Goal: Task Accomplishment & Management: Manage account settings

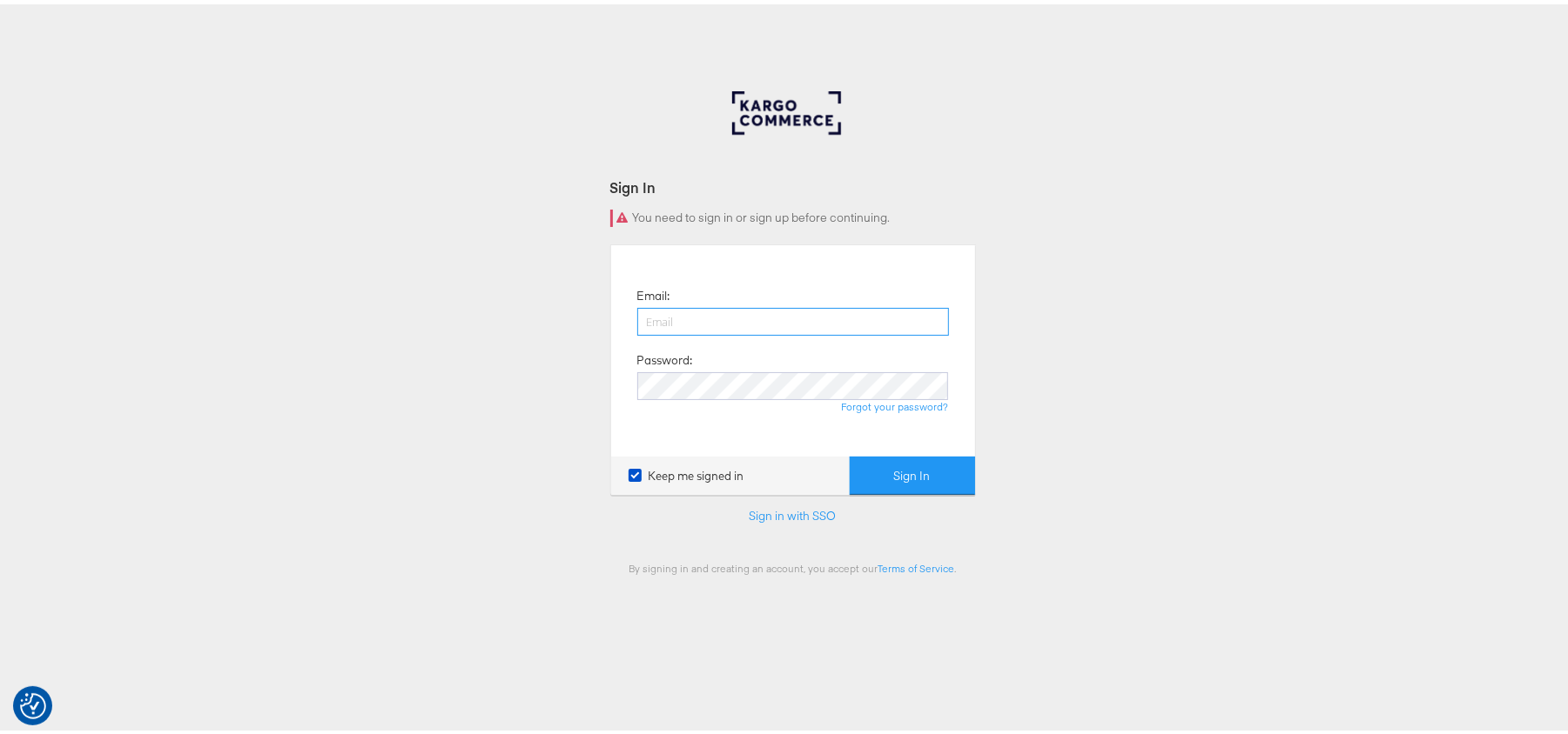
click at [667, 320] on input "email" at bounding box center [792, 317] width 311 height 28
type input "[PERSON_NAME][EMAIL_ADDRESS][DOMAIN_NAME]"
click at [830, 315] on input "[PERSON_NAME][EMAIL_ADDRESS][DOMAIN_NAME]" at bounding box center [792, 317] width 311 height 28
drag, startPoint x: 830, startPoint y: 315, endPoint x: 364, endPoint y: 265, distance: 468.7
click at [364, 265] on div "Sign In You need to sign in or sign up before continuing. Email: [PERSON_NAME][…" at bounding box center [792, 521] width 1585 height 870
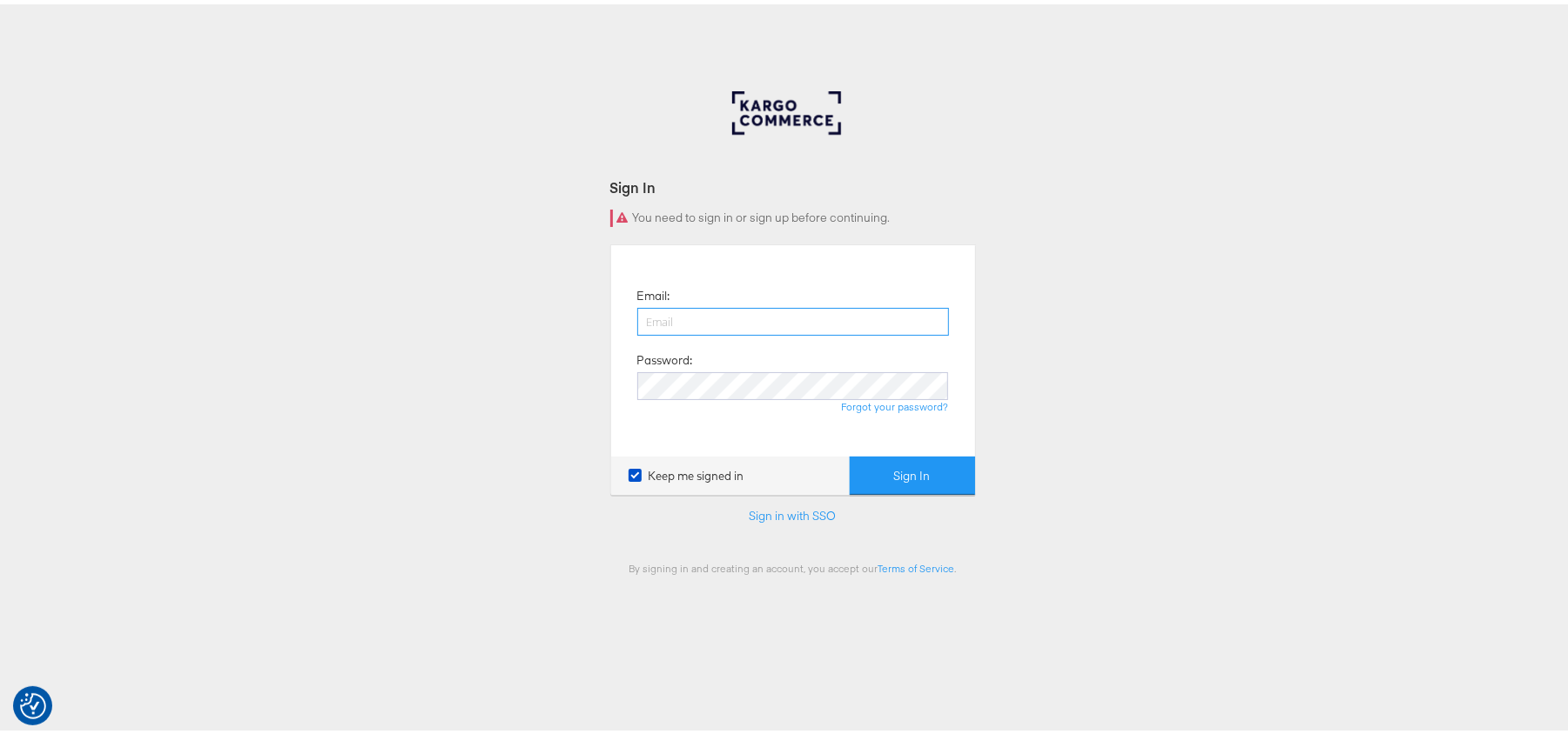
click at [682, 308] on input "email" at bounding box center [792, 317] width 311 height 28
type input "[PERSON_NAME][EMAIL_ADDRESS][DOMAIN_NAME]"
click at [850, 453] on button "Sign In" at bounding box center [913, 472] width 125 height 39
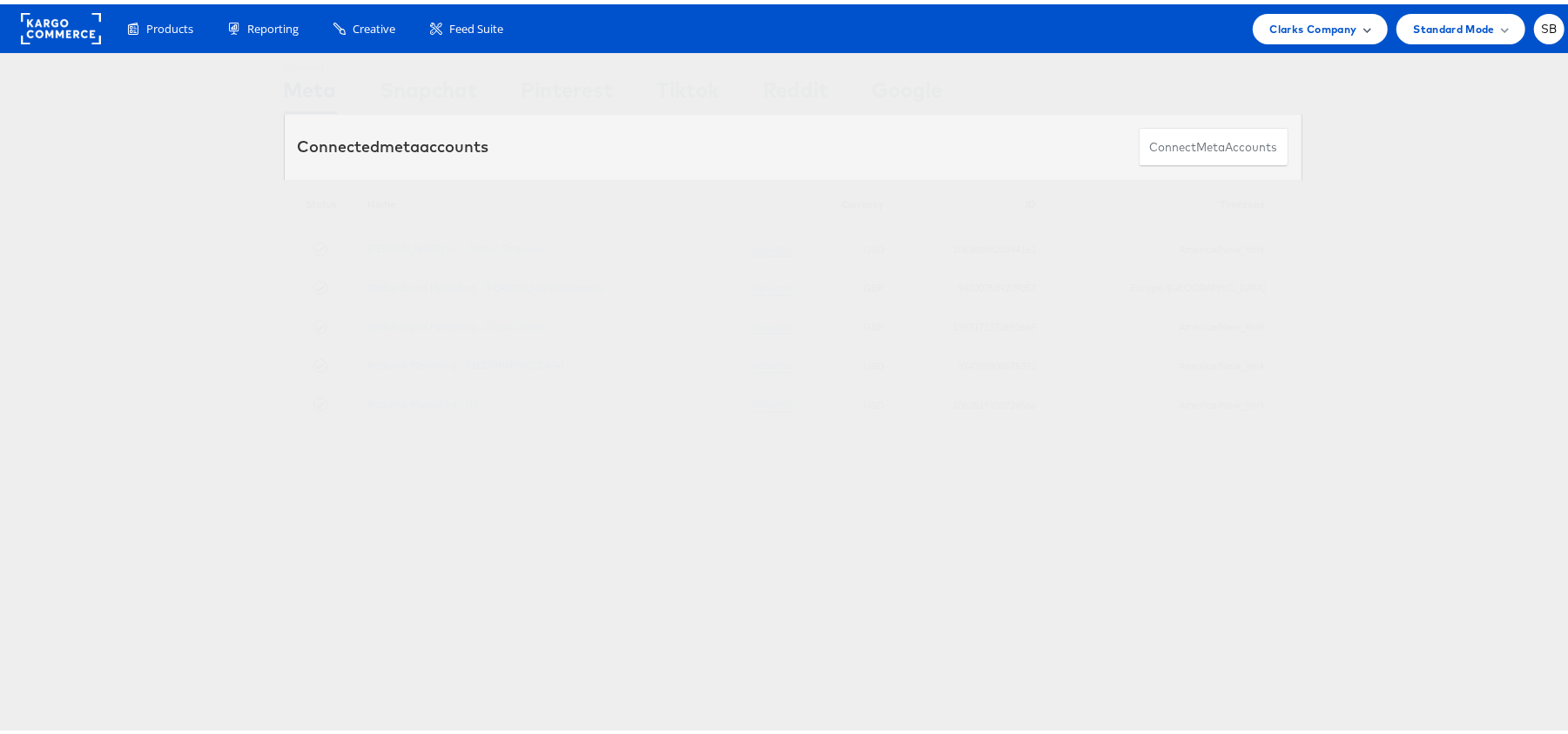
click at [1292, 22] on span "Clarks Company" at bounding box center [1314, 24] width 87 height 18
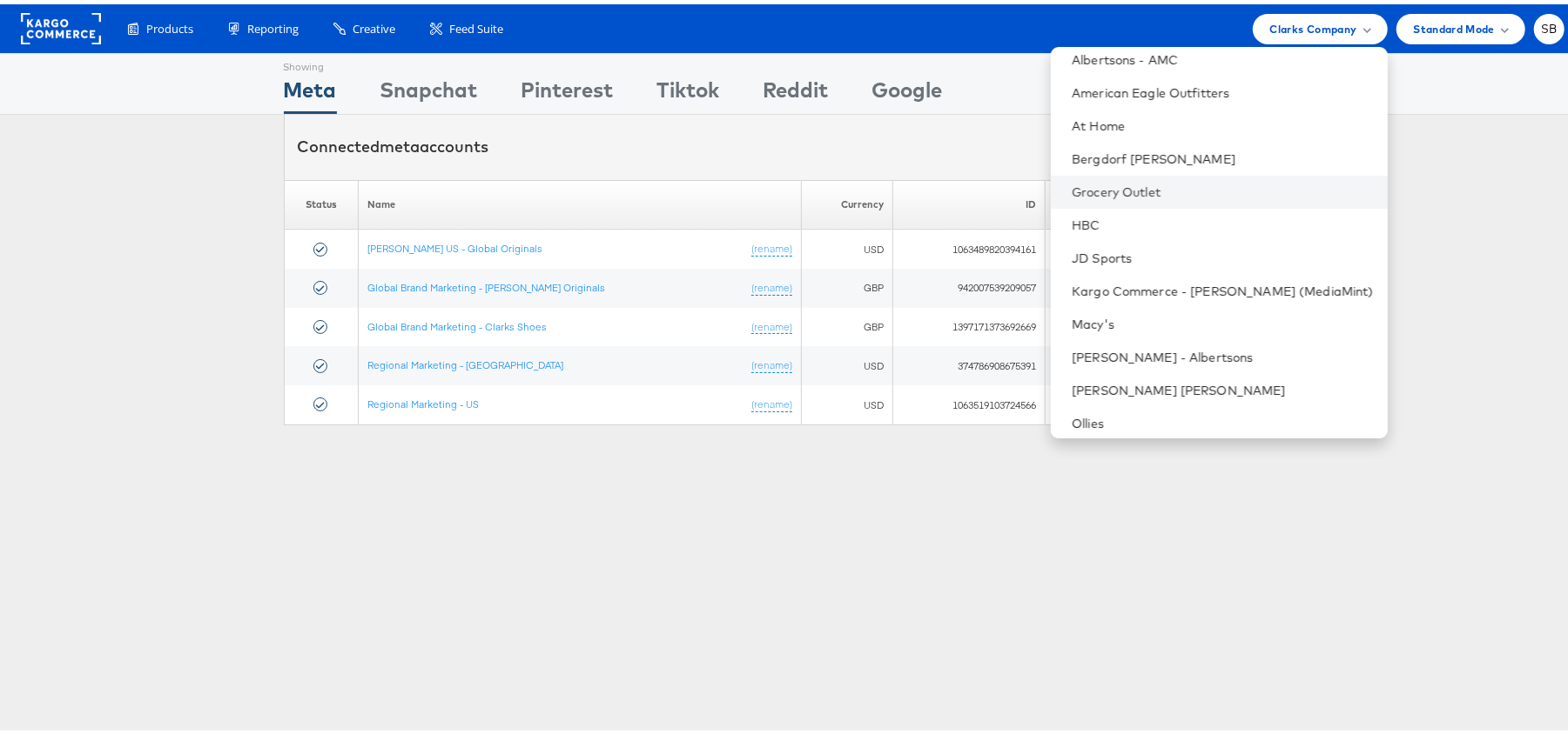
scroll to position [182, 0]
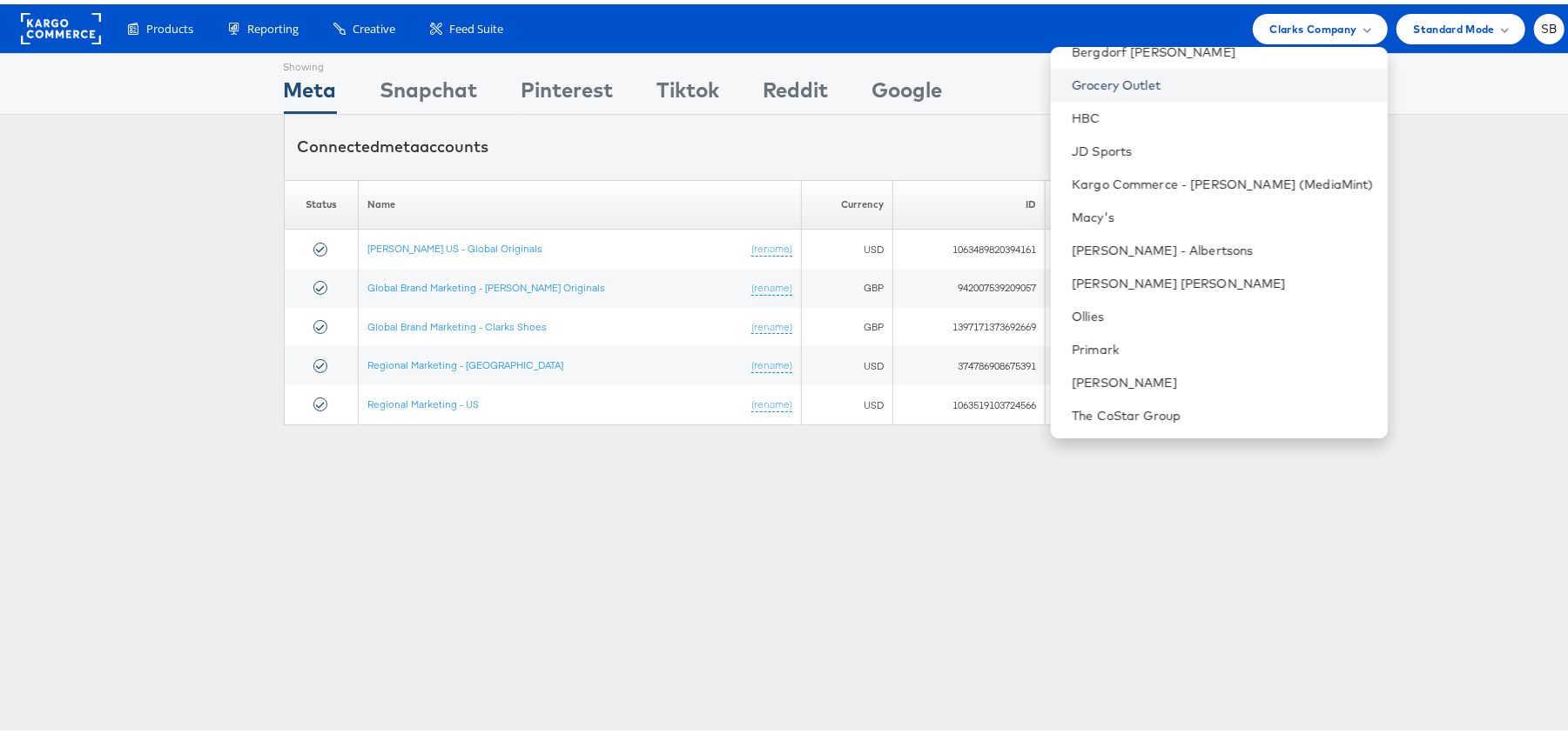
click at [1171, 81] on link "Grocery Outlet" at bounding box center [1222, 81] width 302 height 17
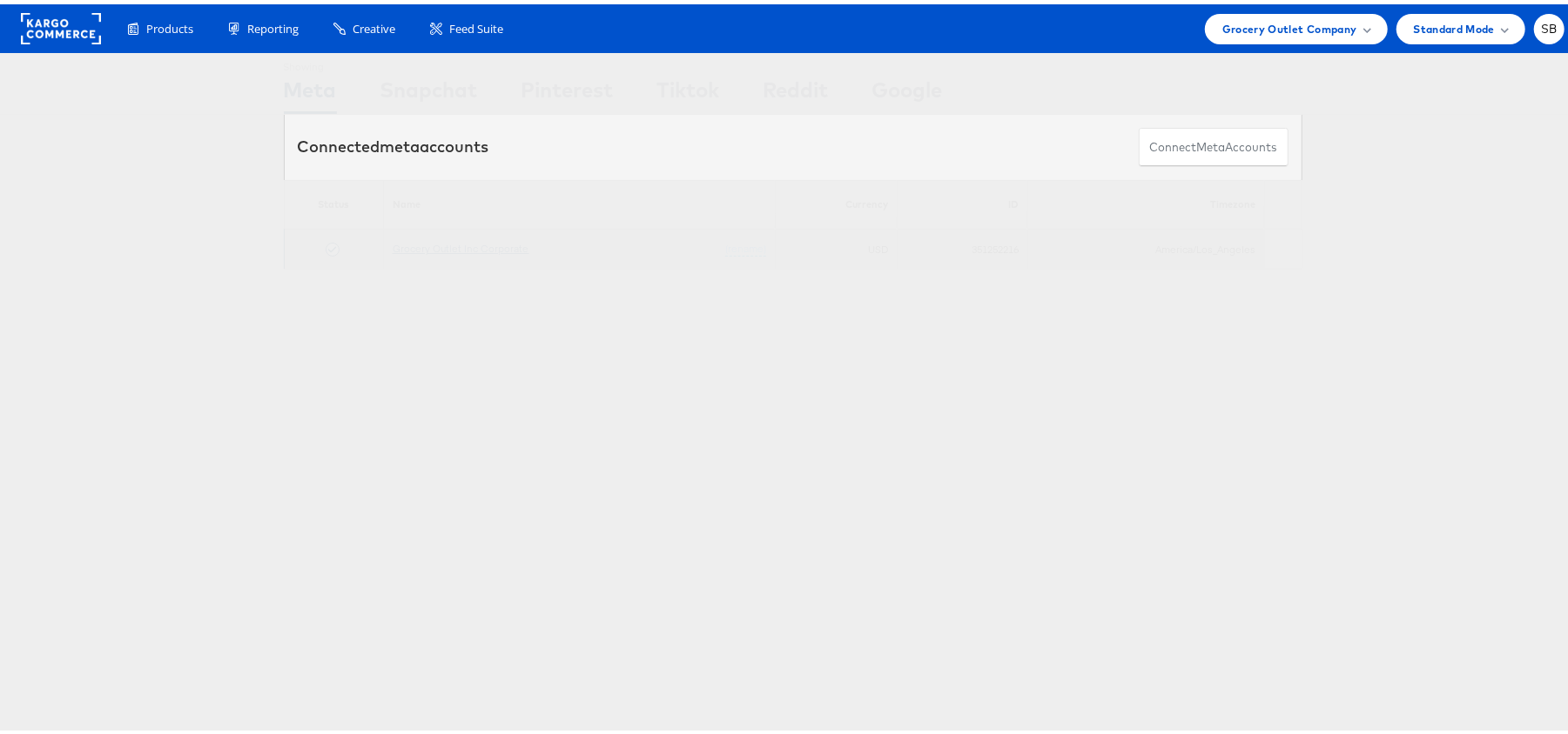
click at [482, 249] on link "Grocery Outlet Inc Corporate" at bounding box center [461, 245] width 137 height 13
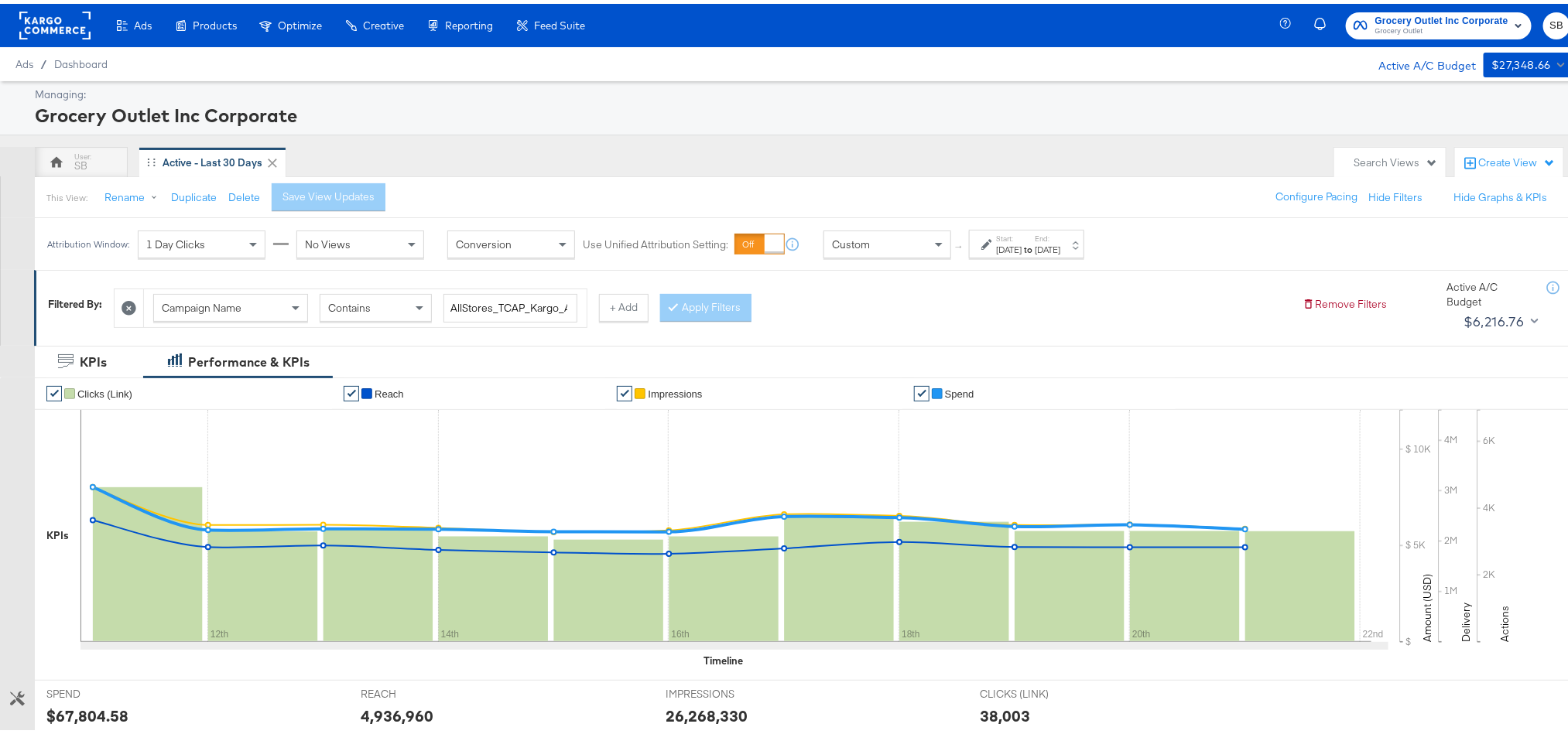
click at [1060, 249] on div "Aug 21st 2025" at bounding box center [1048, 246] width 26 height 12
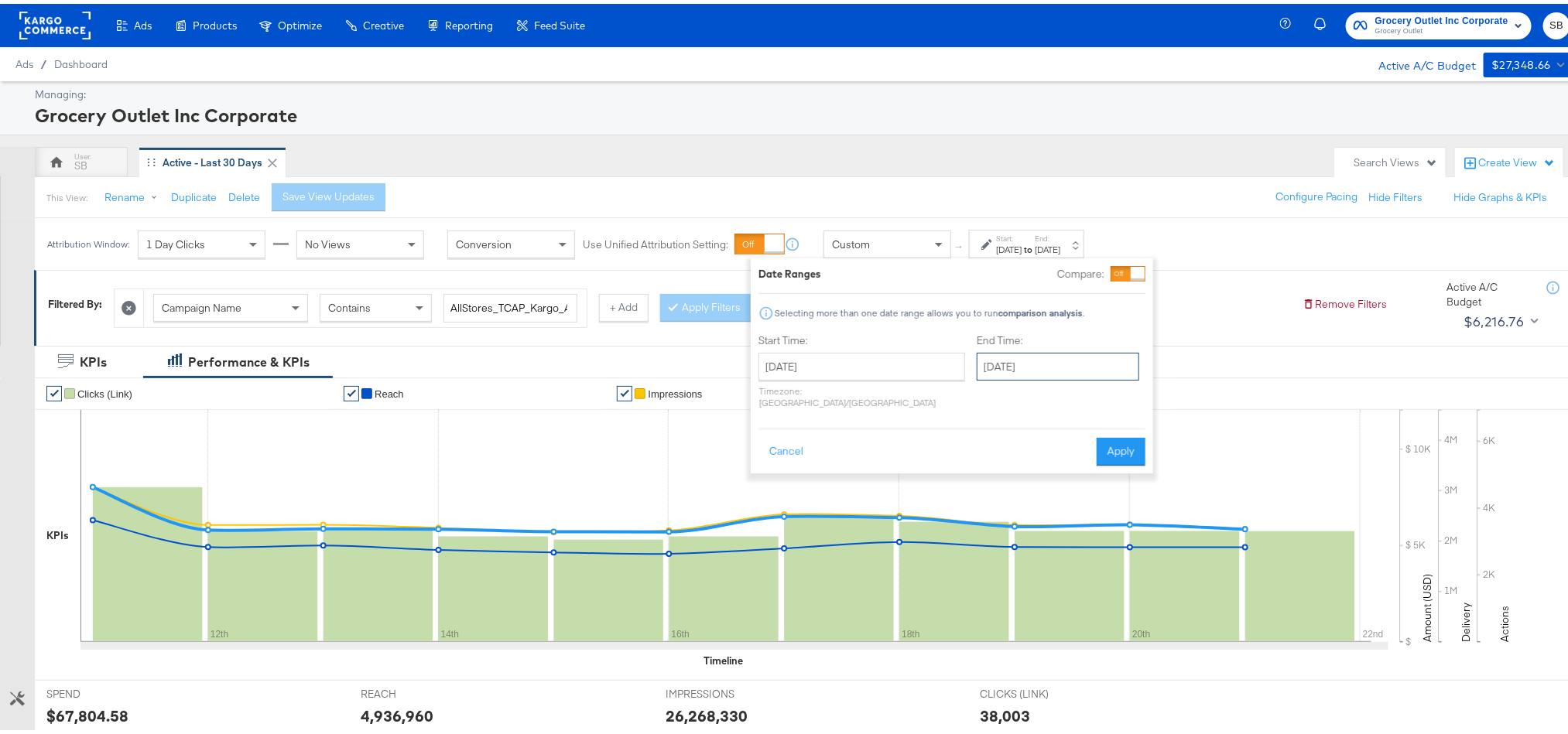
click at [977, 365] on input "August 21st 2025" at bounding box center [1058, 362] width 163 height 28
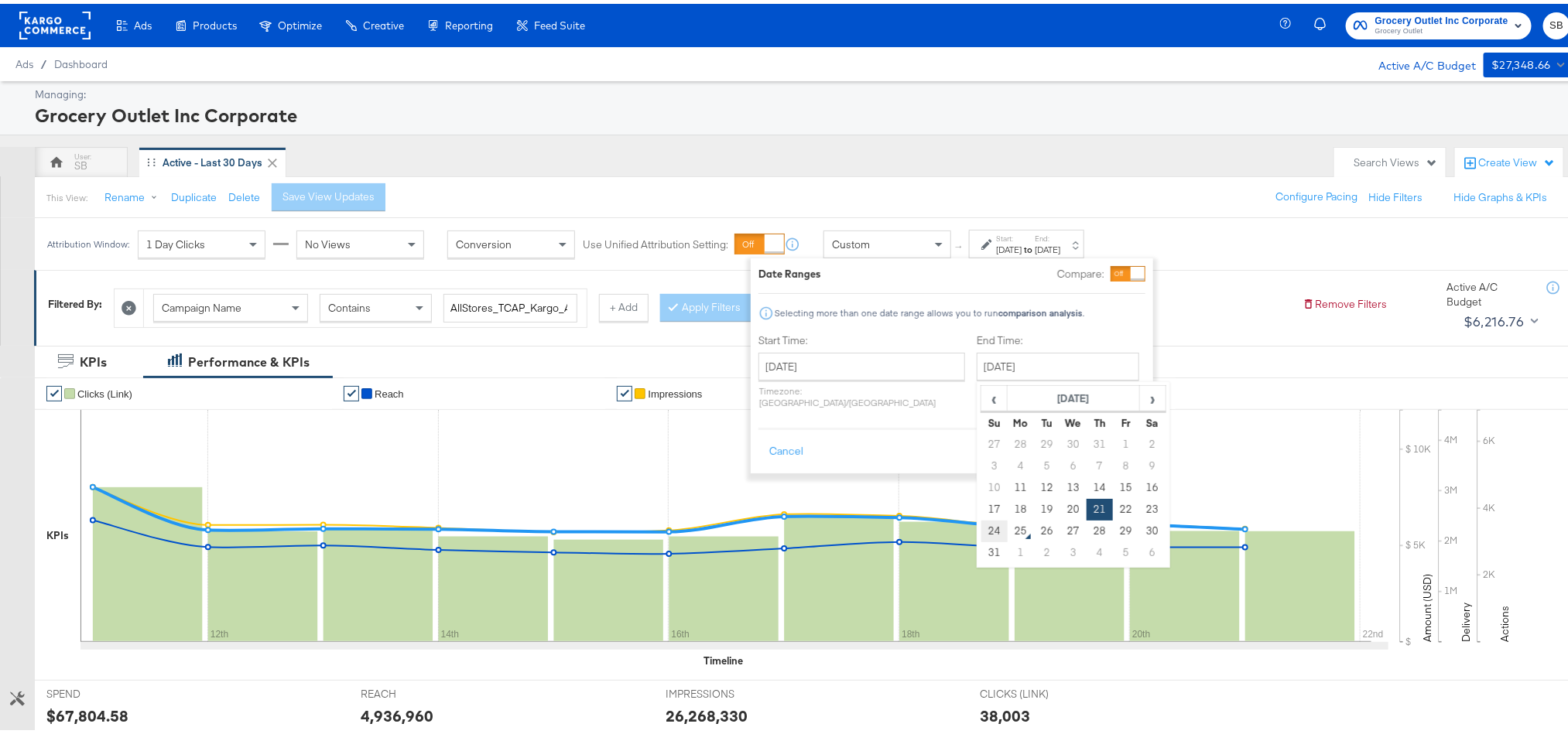
click at [981, 525] on td "24" at bounding box center [994, 527] width 27 height 21
type input "[DATE]"
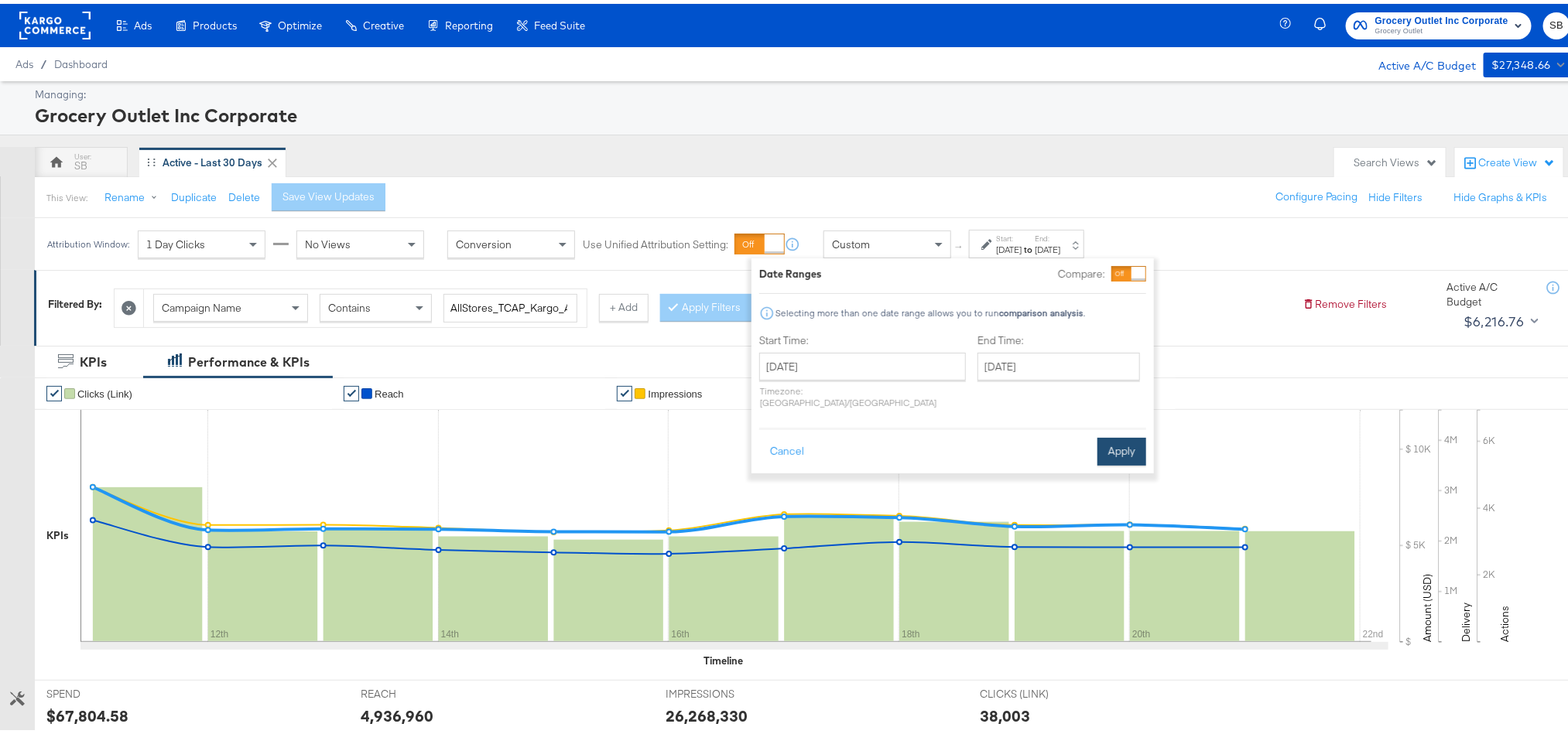
click at [1105, 434] on button "Apply" at bounding box center [1122, 448] width 49 height 28
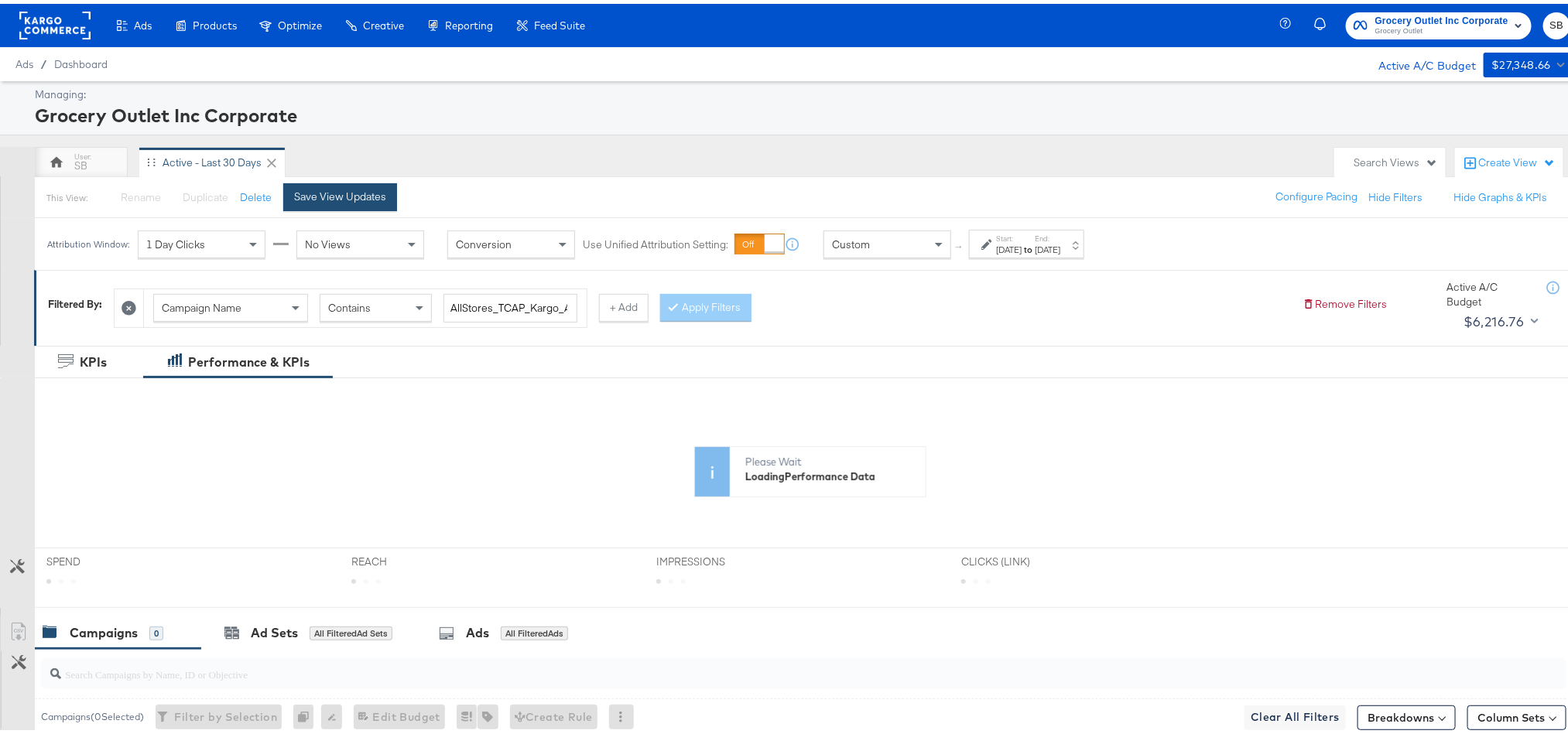
click at [302, 186] on button "Save View Updates" at bounding box center [340, 194] width 114 height 28
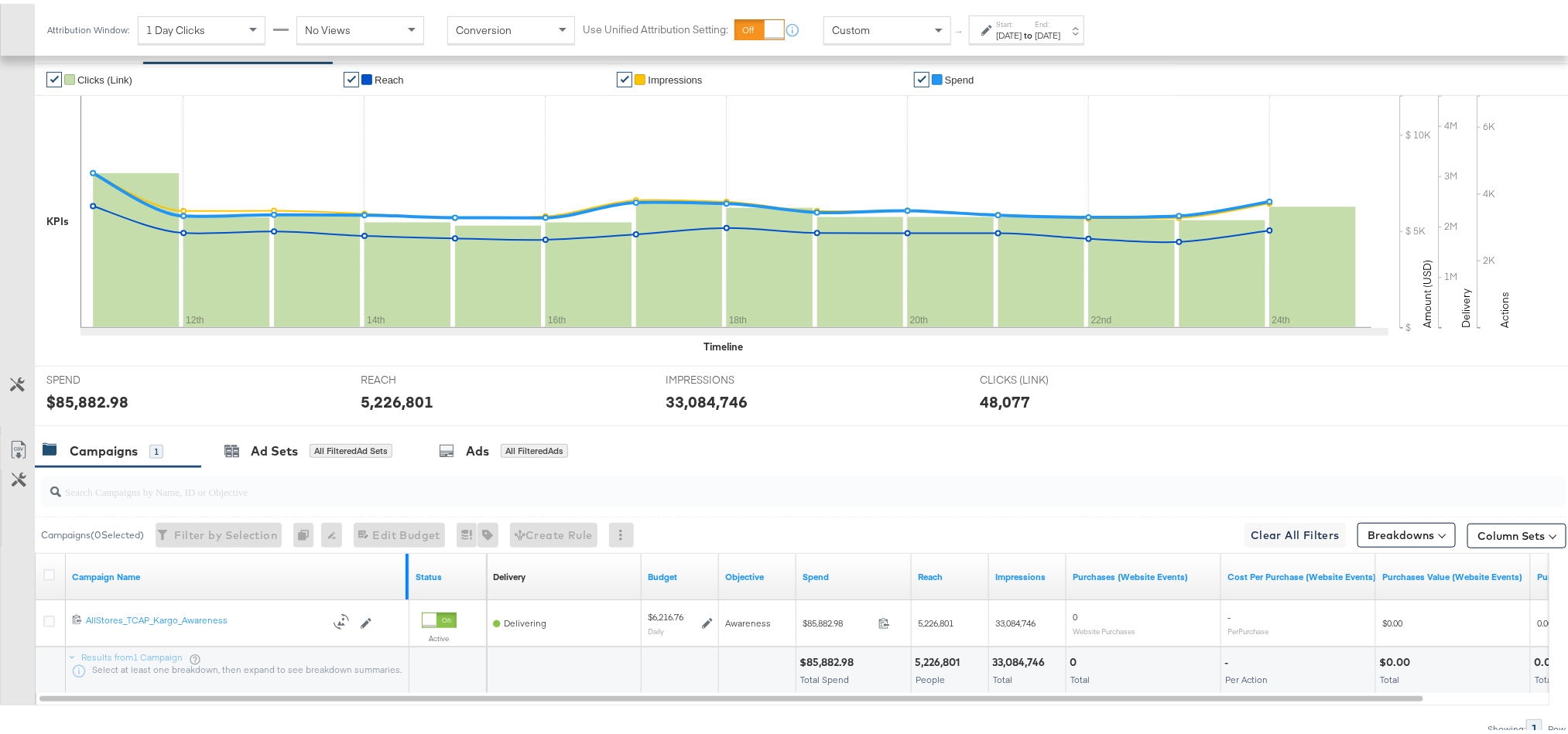
scroll to position [386, 0]
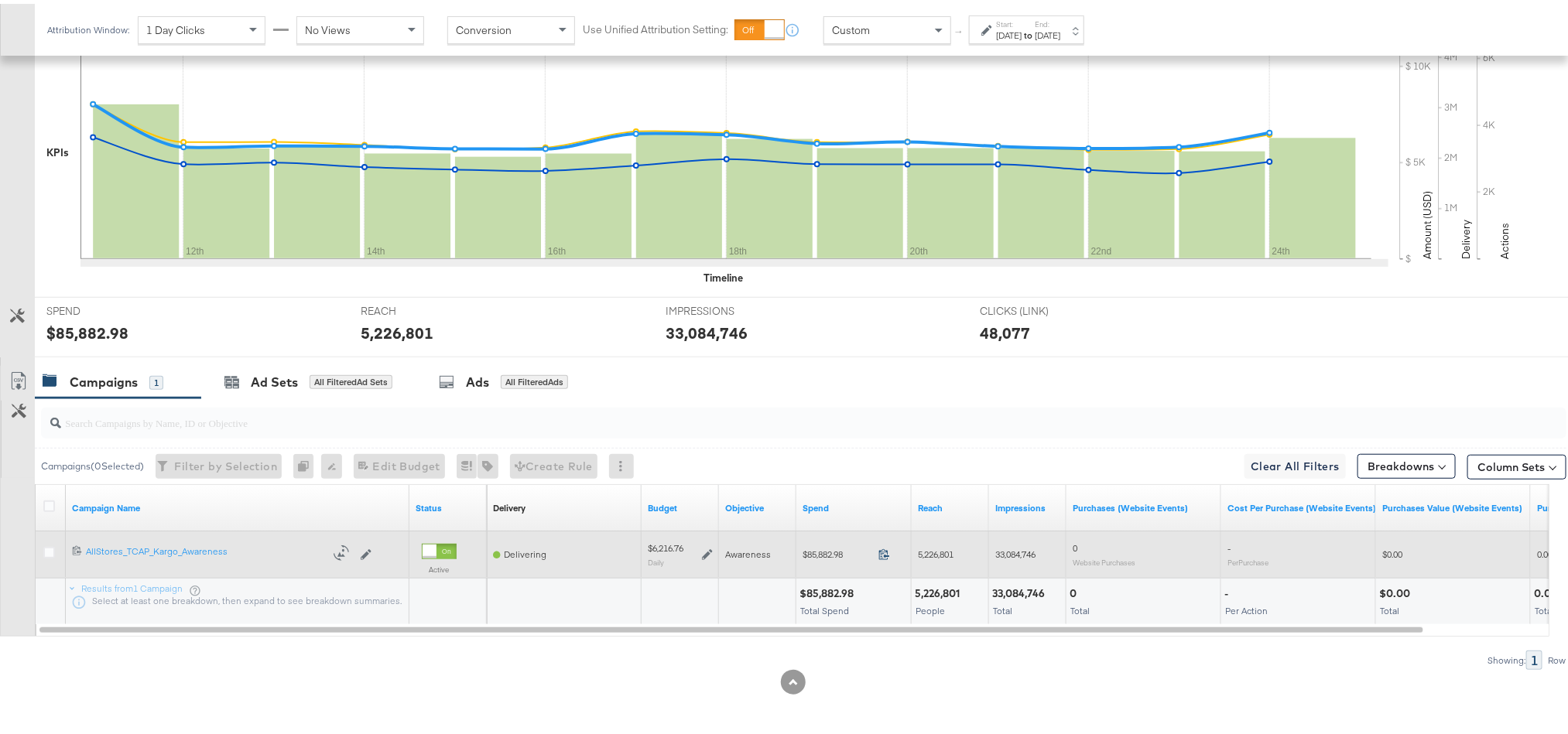
click at [888, 550] on icon at bounding box center [884, 551] width 10 height 11
click at [706, 551] on icon at bounding box center [707, 551] width 11 height 11
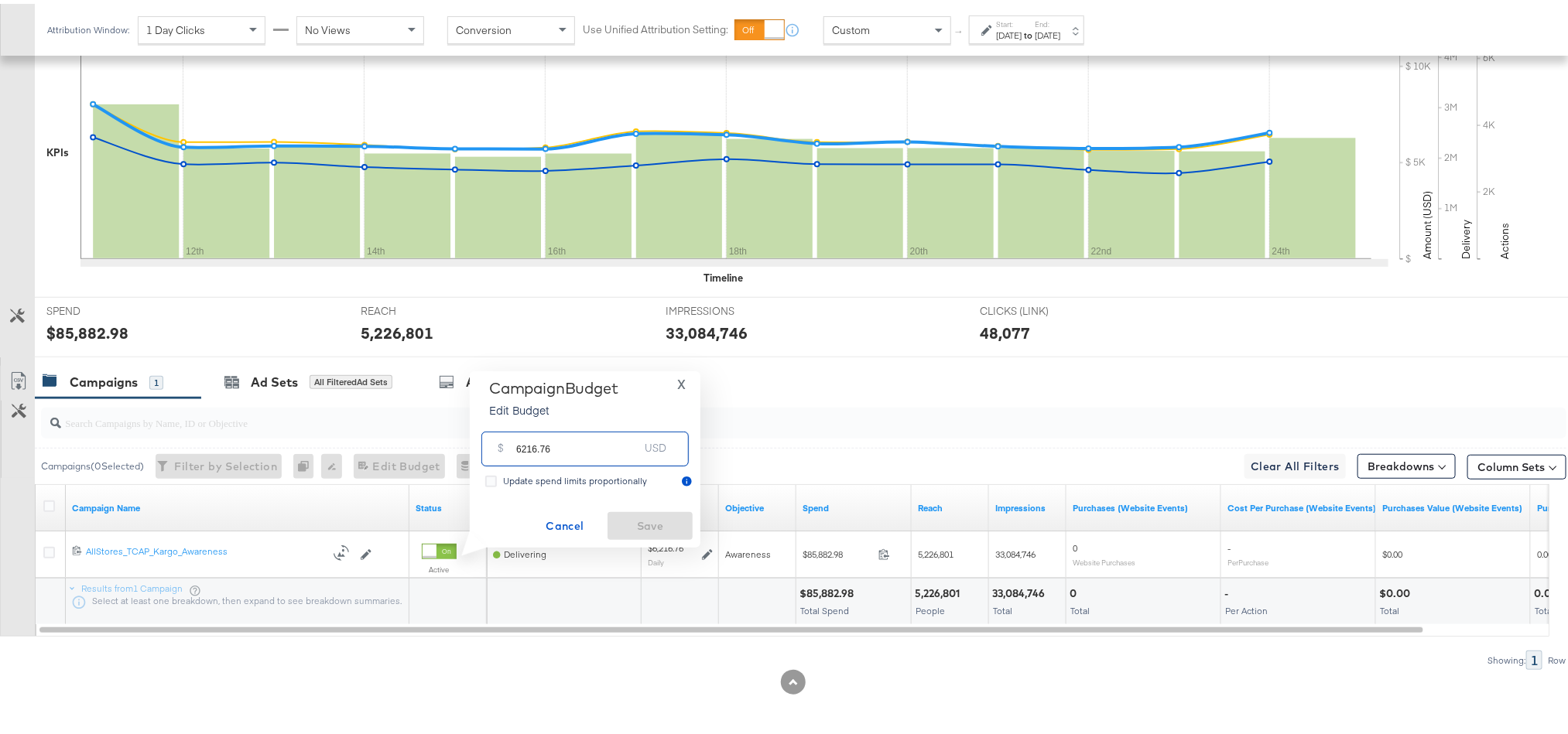
click at [586, 442] on input "6216.76" at bounding box center [577, 439] width 123 height 33
paste input "$8,881.09"
type input "8881.09"
click at [625, 517] on span "Save" at bounding box center [649, 522] width 73 height 20
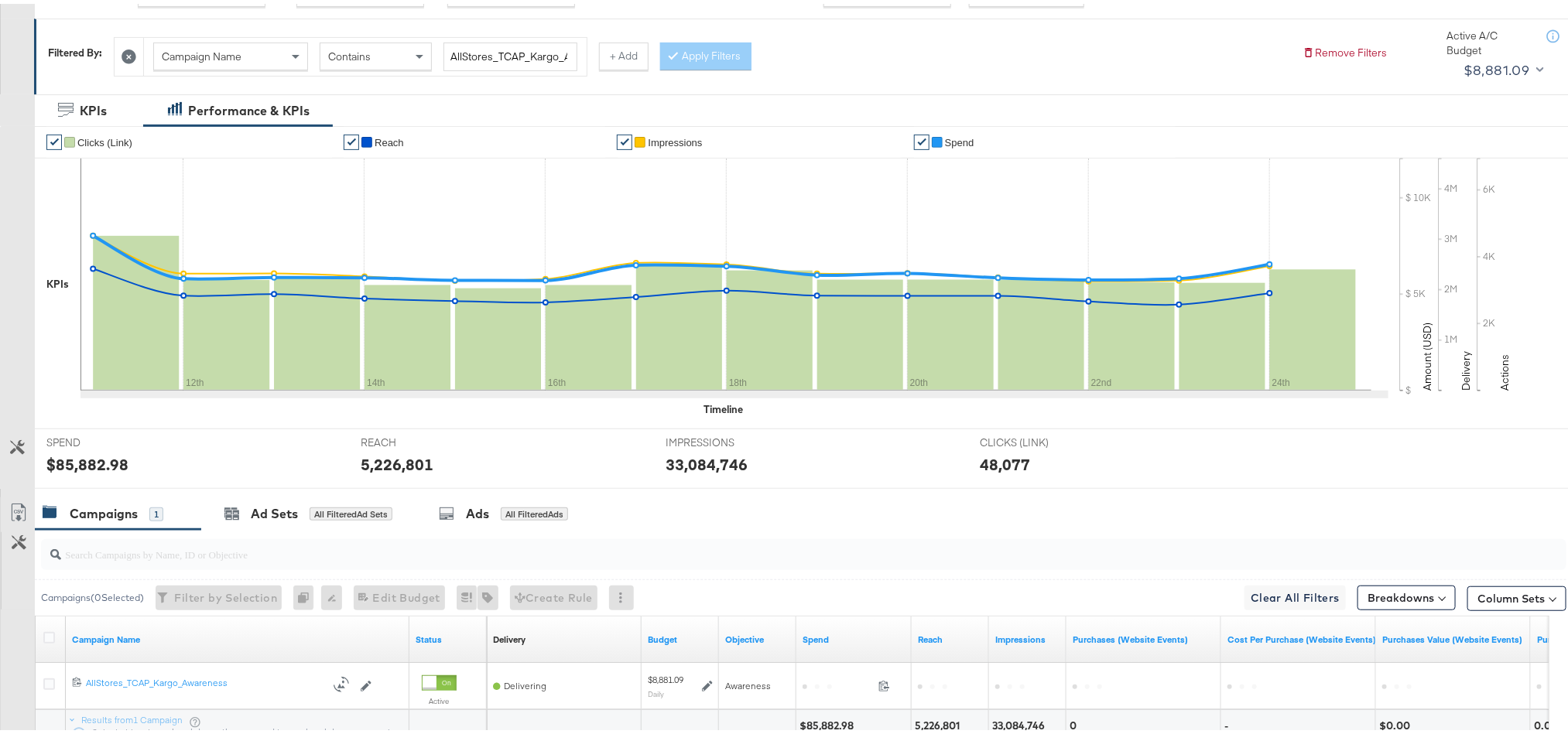
scroll to position [0, 0]
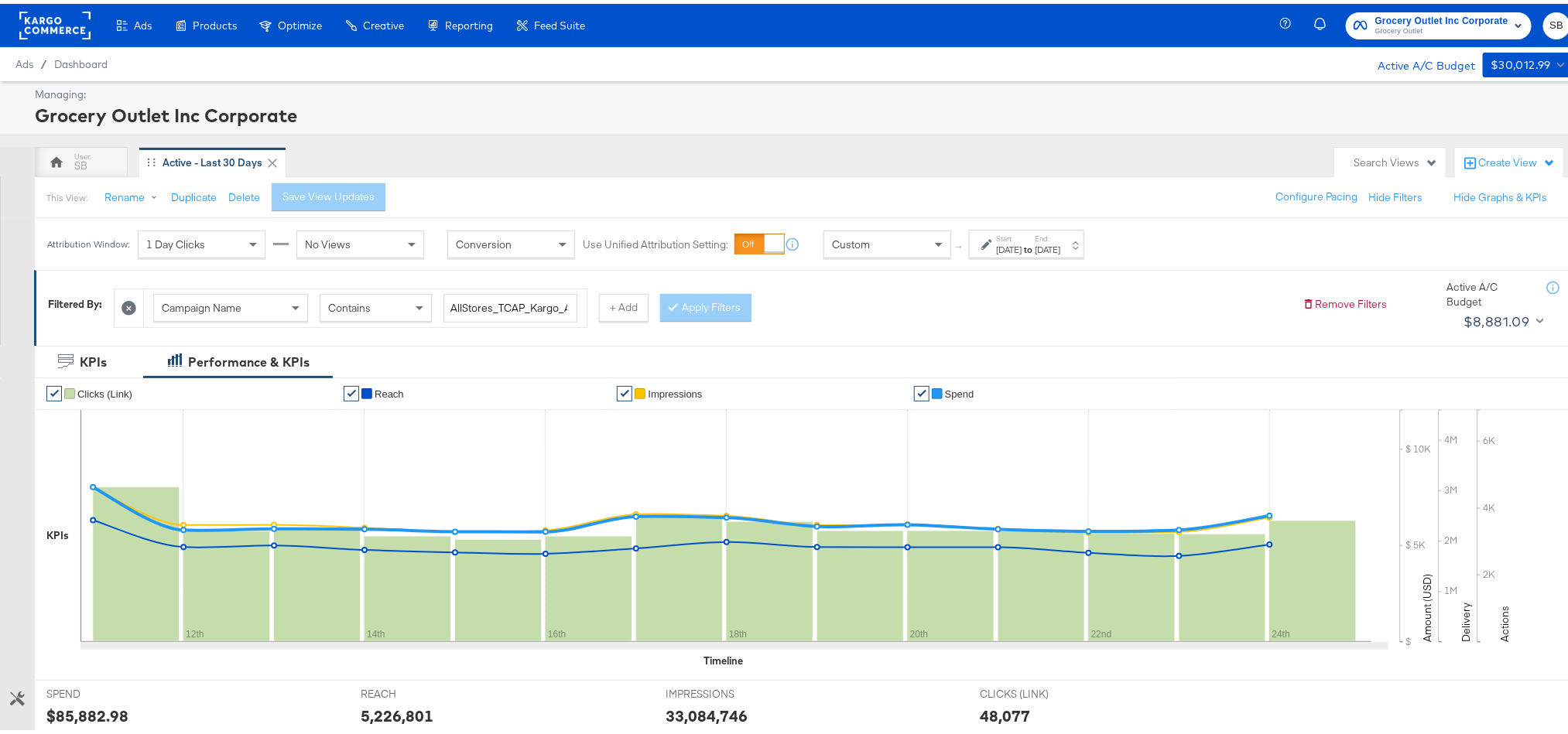
click at [33, 28] on rect at bounding box center [55, 21] width 71 height 28
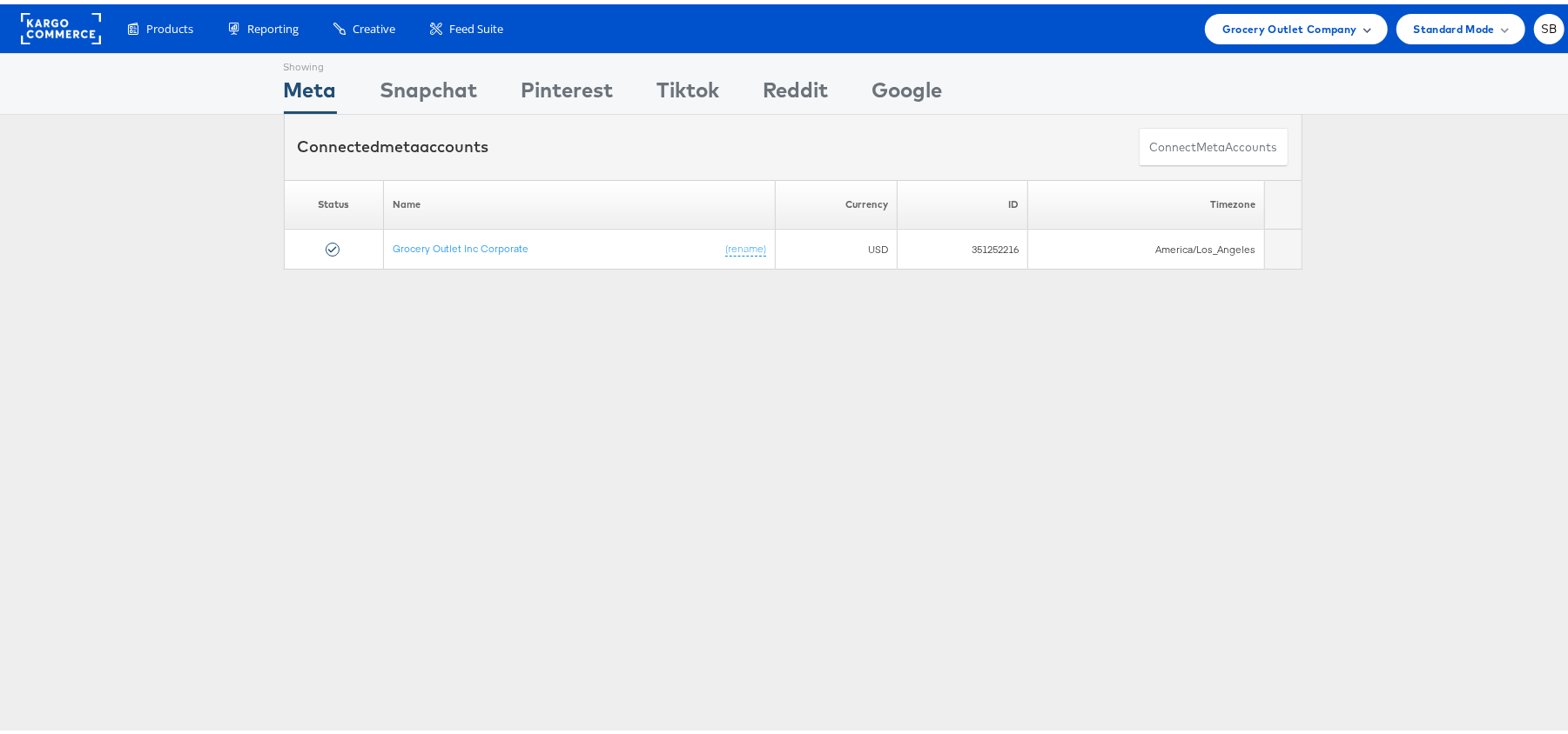
click at [1321, 37] on div "Grocery Outlet Company" at bounding box center [1296, 25] width 183 height 31
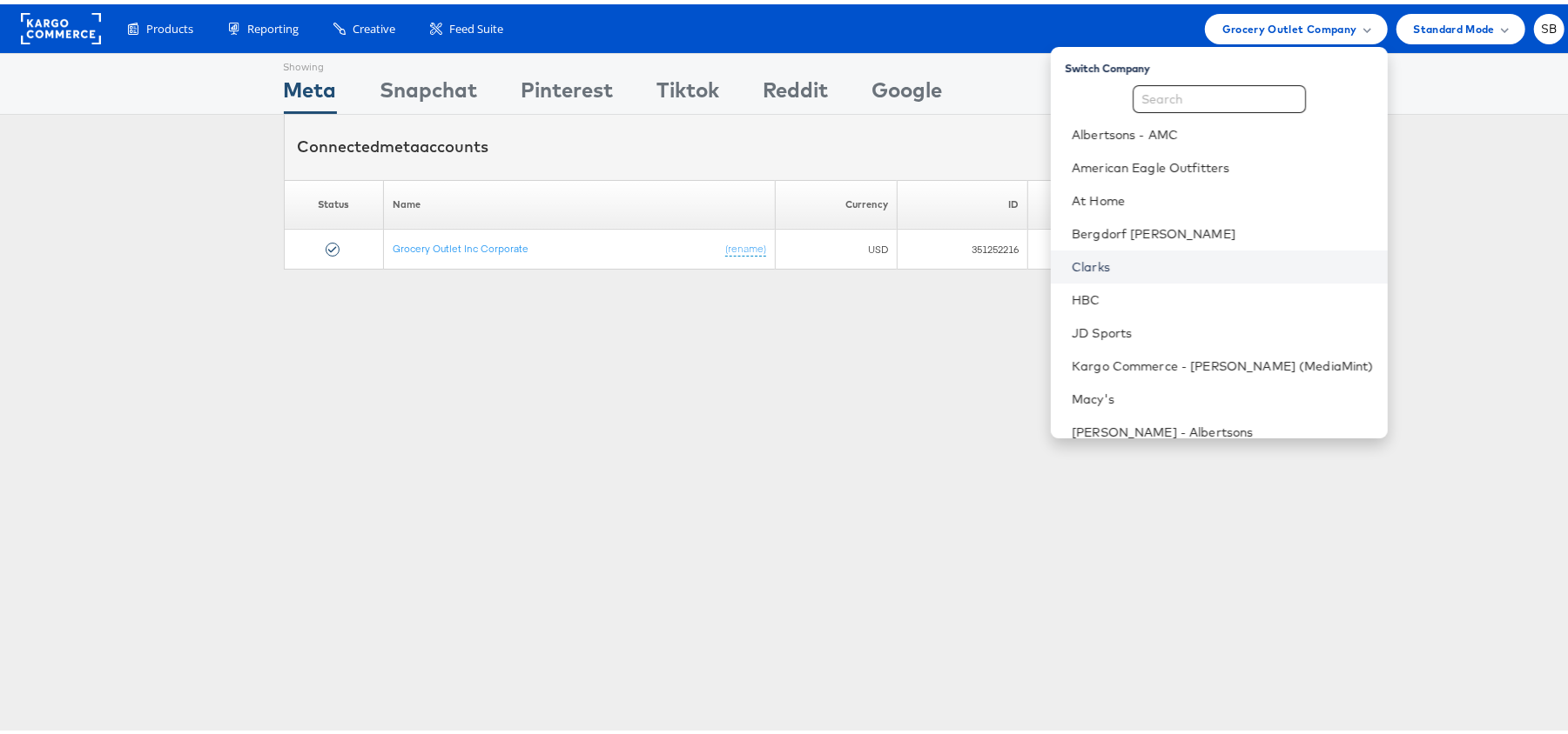
click at [1171, 254] on link "Clarks" at bounding box center [1222, 263] width 302 height 17
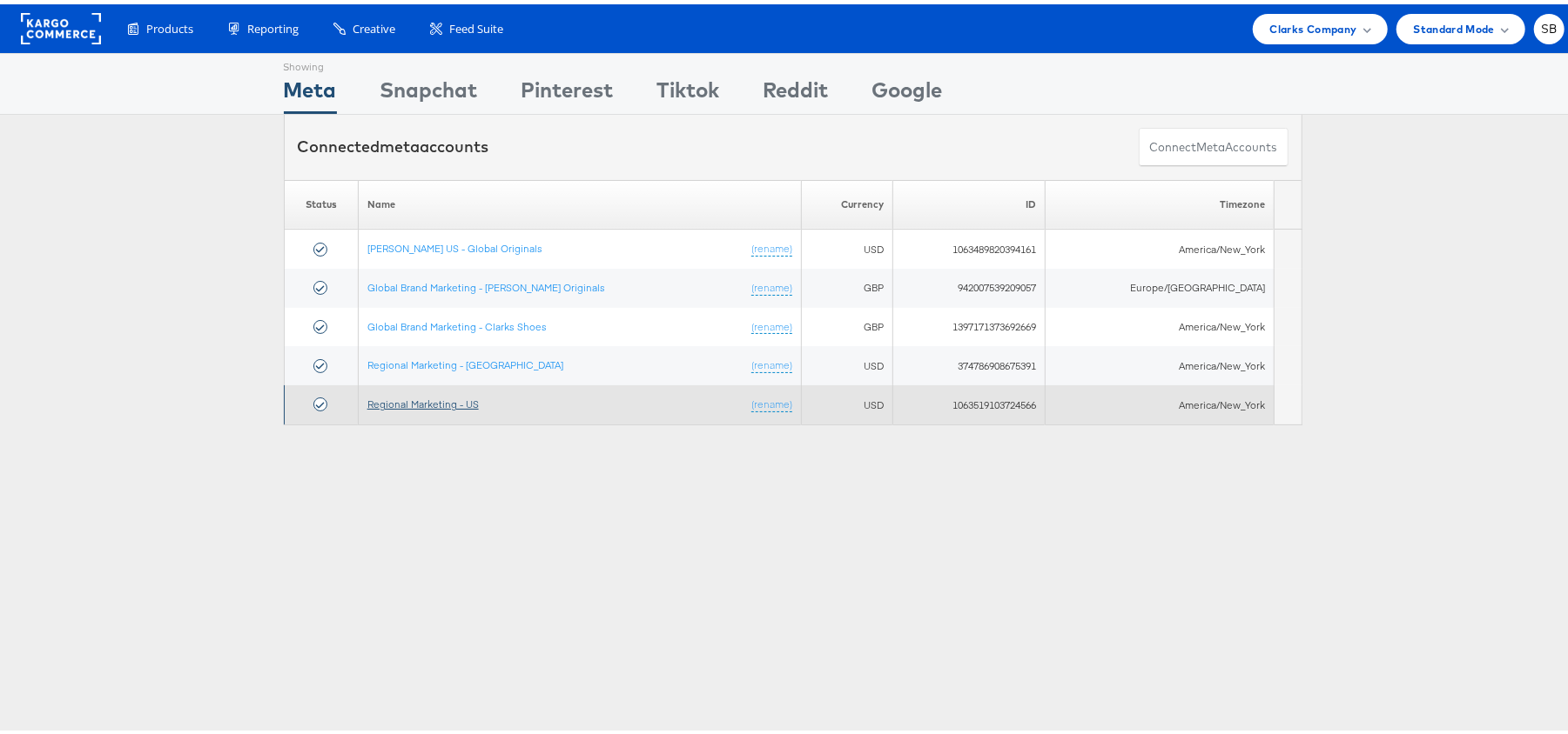
click at [450, 406] on link "Regional Marketing - US" at bounding box center [423, 400] width 112 height 13
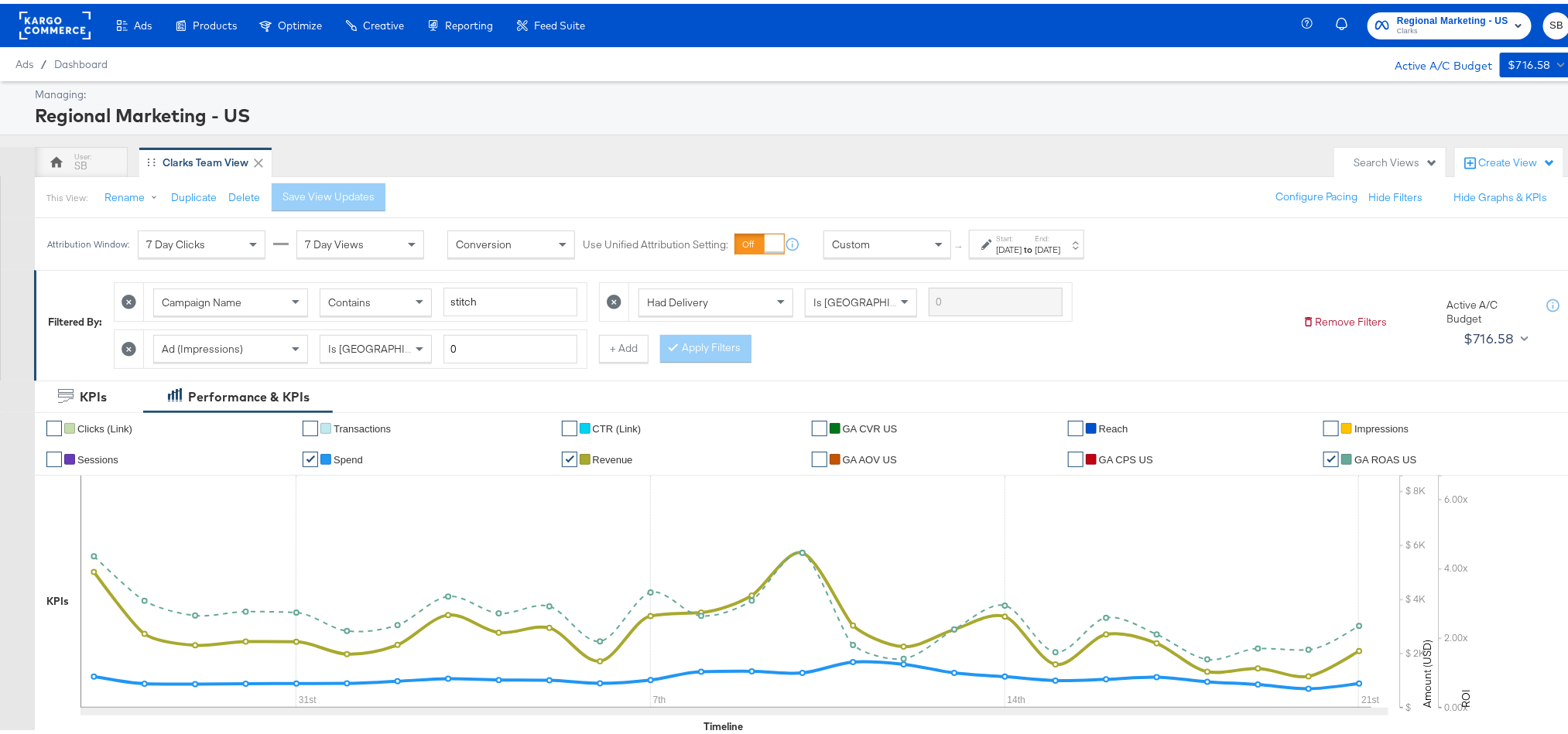
click at [1021, 242] on div "Jul 27th 2025" at bounding box center [1008, 246] width 26 height 12
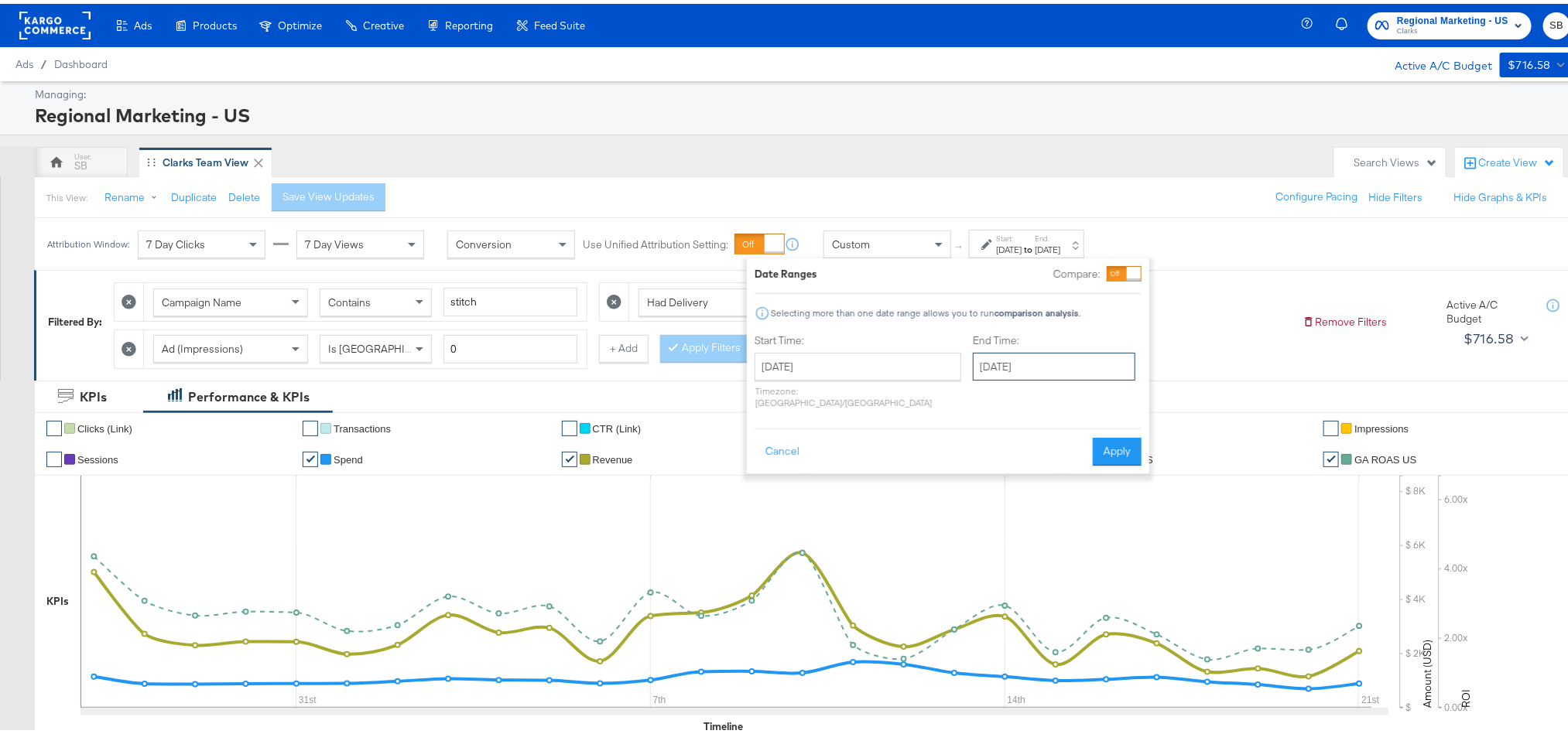
click at [973, 363] on input "August 21st 2025" at bounding box center [1054, 362] width 163 height 28
click at [46, 30] on rect at bounding box center [55, 21] width 71 height 28
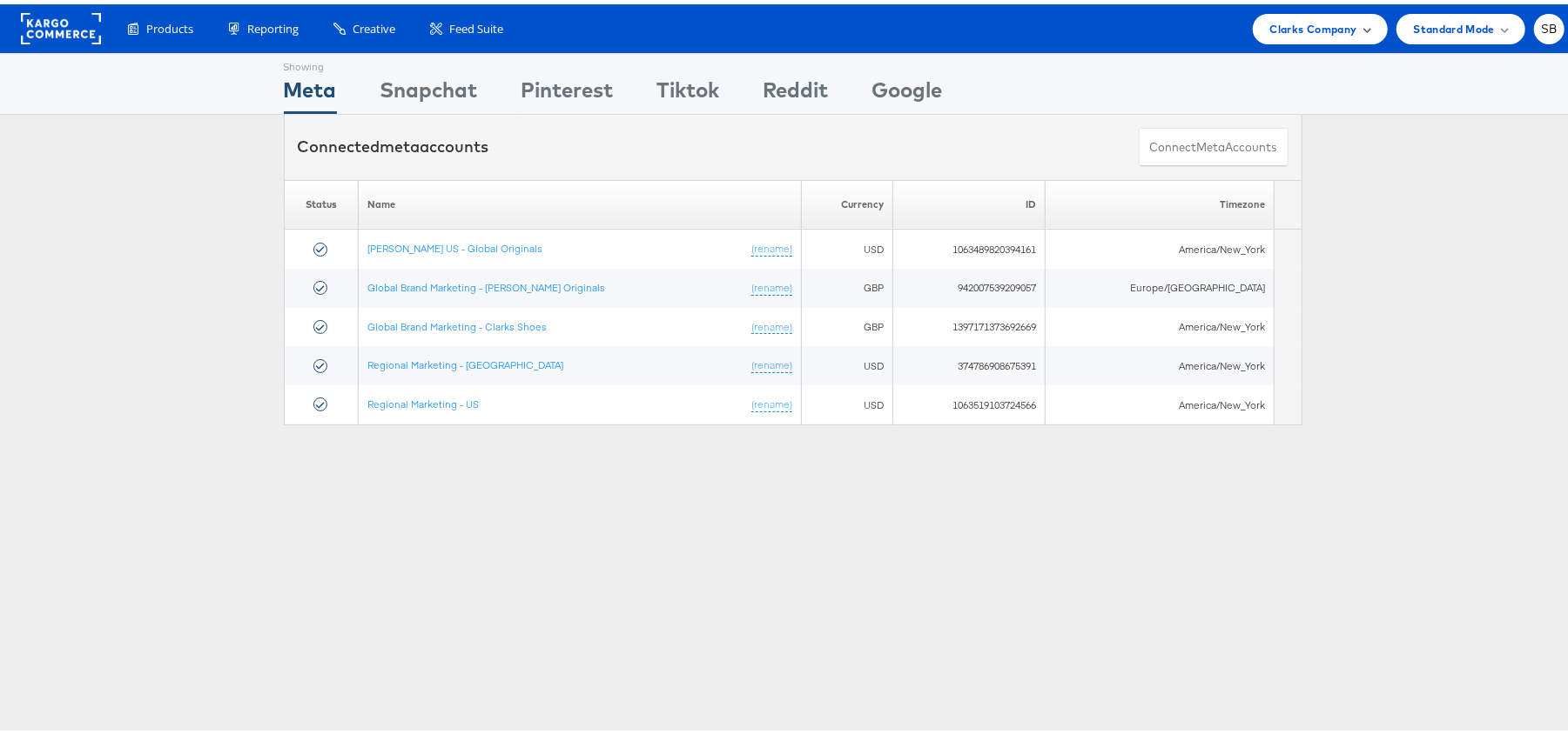
click at [1307, 32] on span "Clarks Company" at bounding box center [1314, 24] width 87 height 18
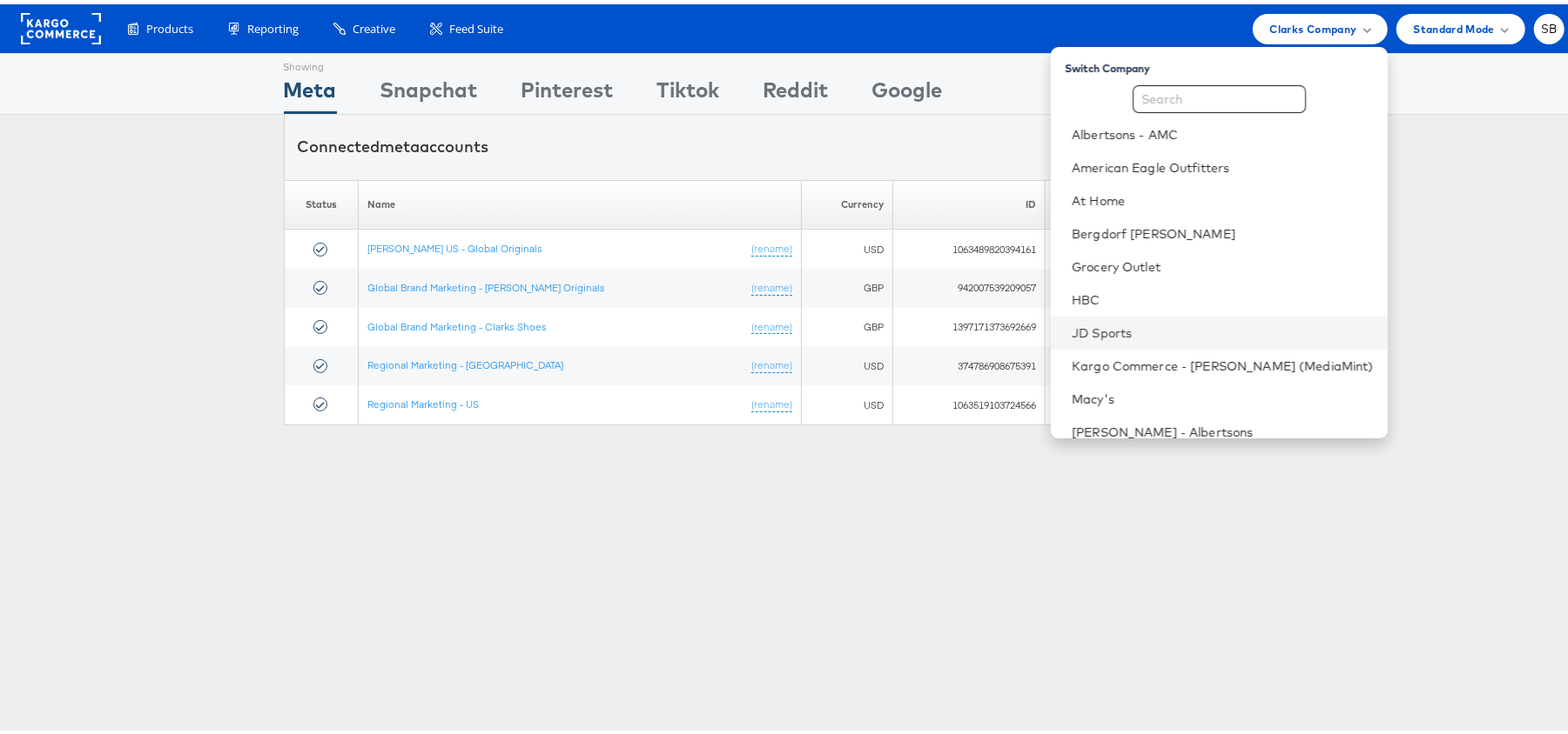
scroll to position [182, 0]
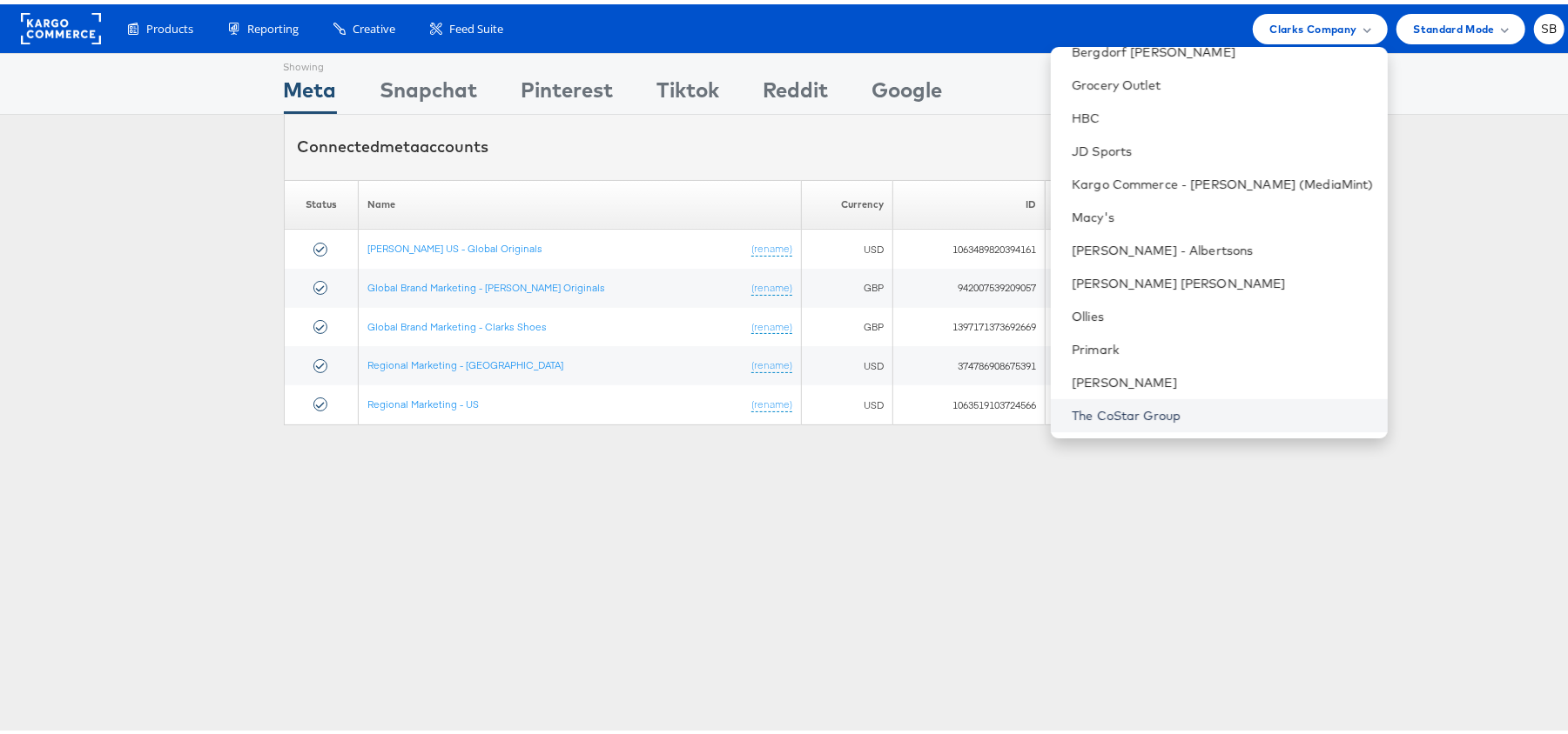
click at [1163, 403] on link "The CoStar Group" at bounding box center [1222, 411] width 302 height 17
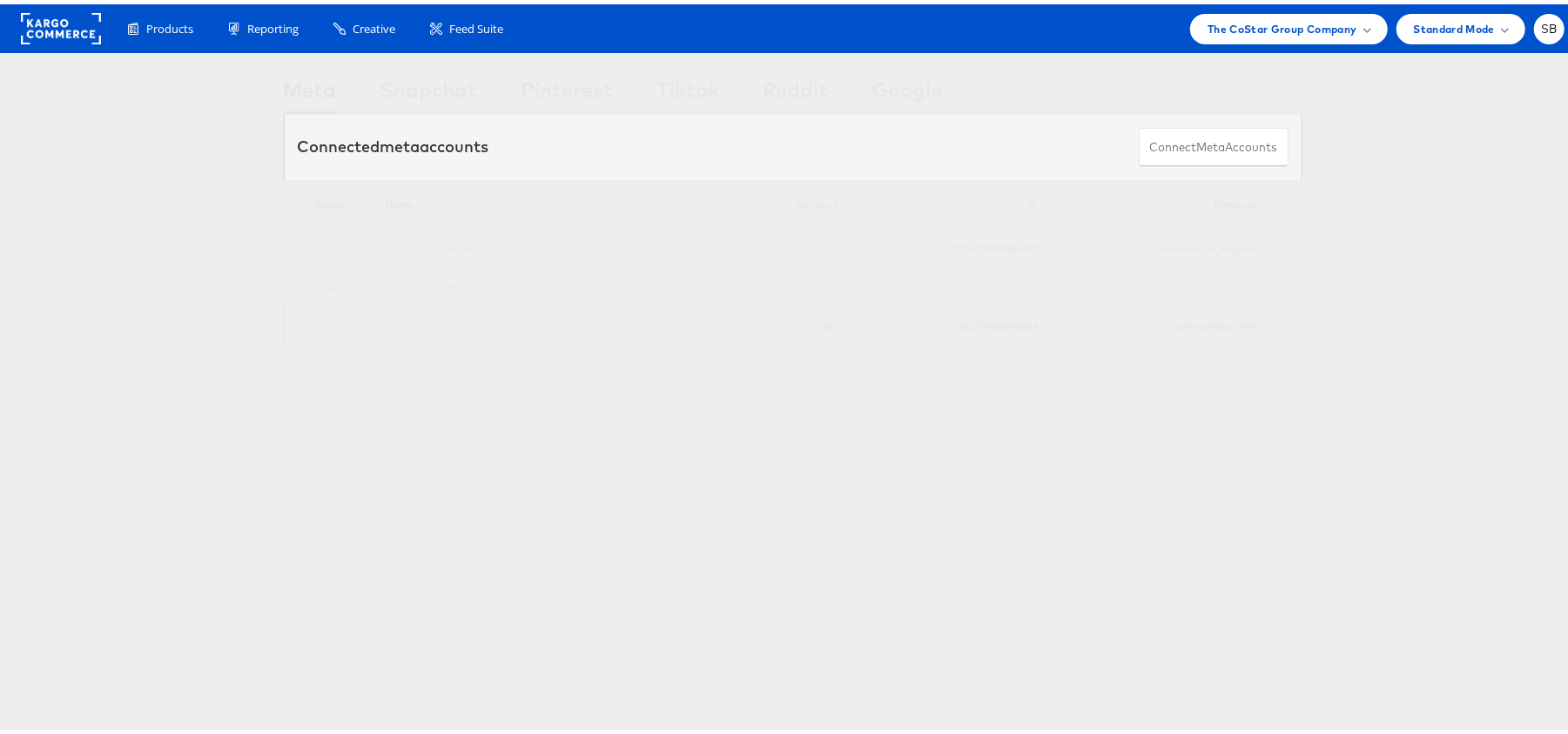
click at [427, 331] on td "Lands General (rename)" at bounding box center [554, 323] width 357 height 39
click at [427, 328] on link "Lands General" at bounding box center [419, 323] width 67 height 13
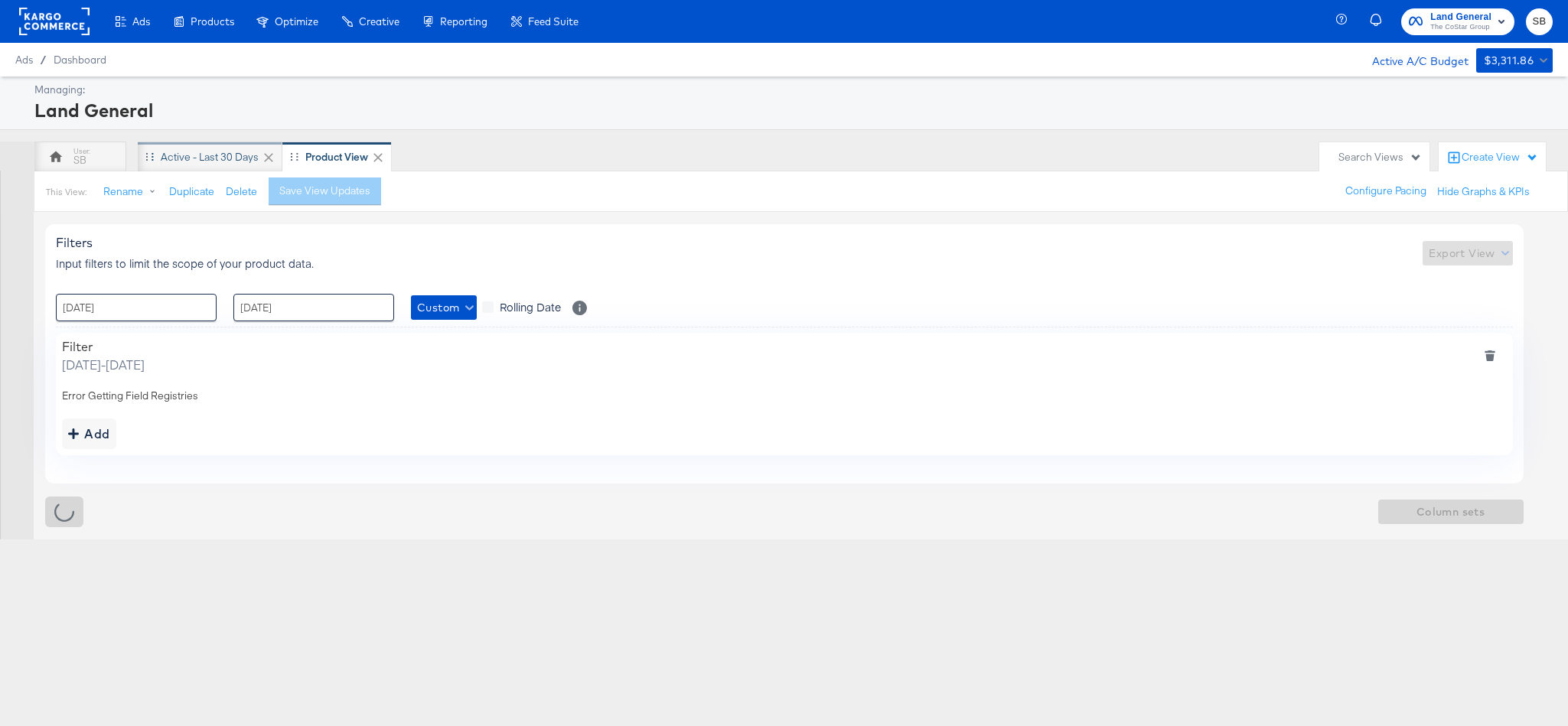
click at [228, 161] on div "Active - Last 30 Days" at bounding box center [210, 157] width 98 height 14
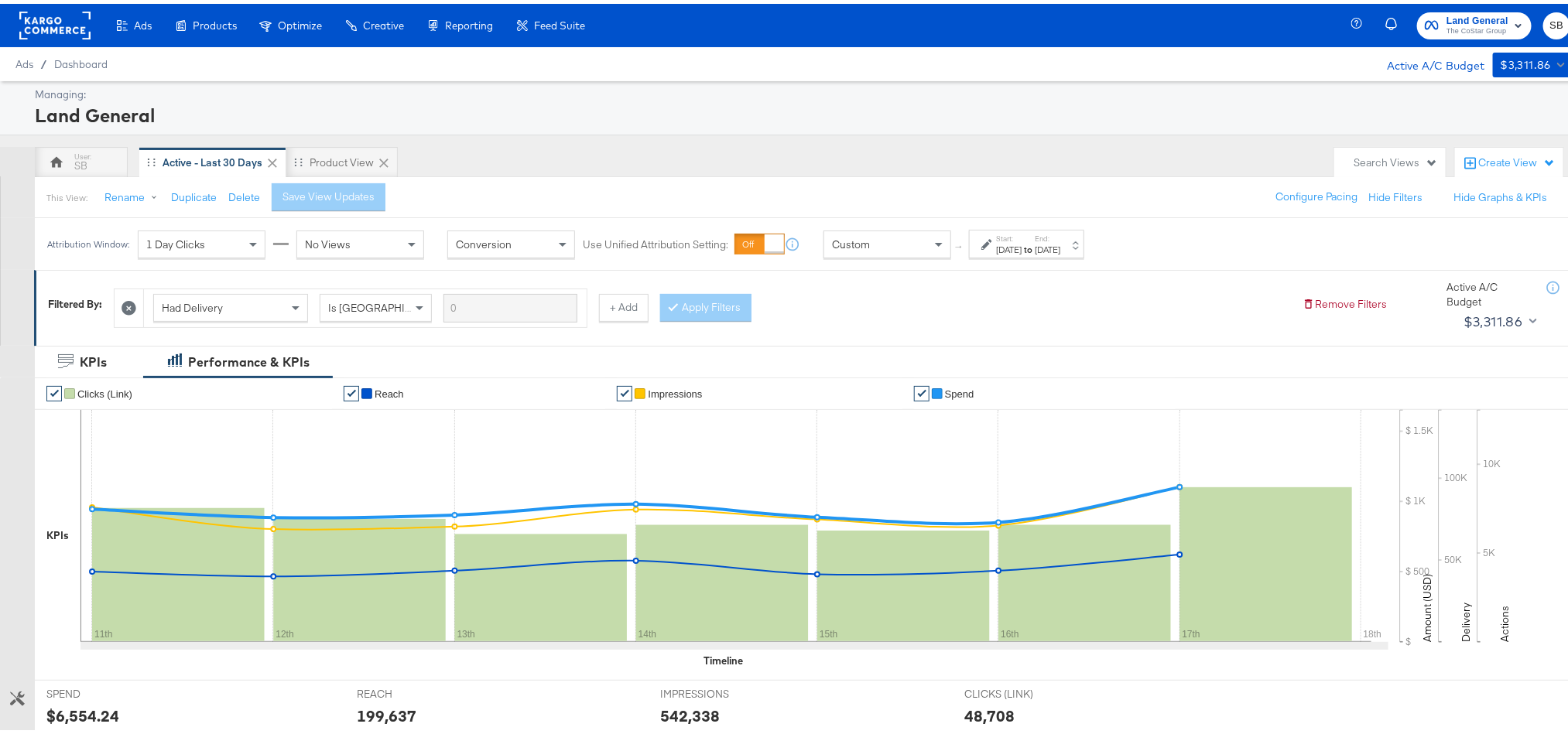
click at [1021, 237] on label "Start:" at bounding box center [1008, 235] width 26 height 10
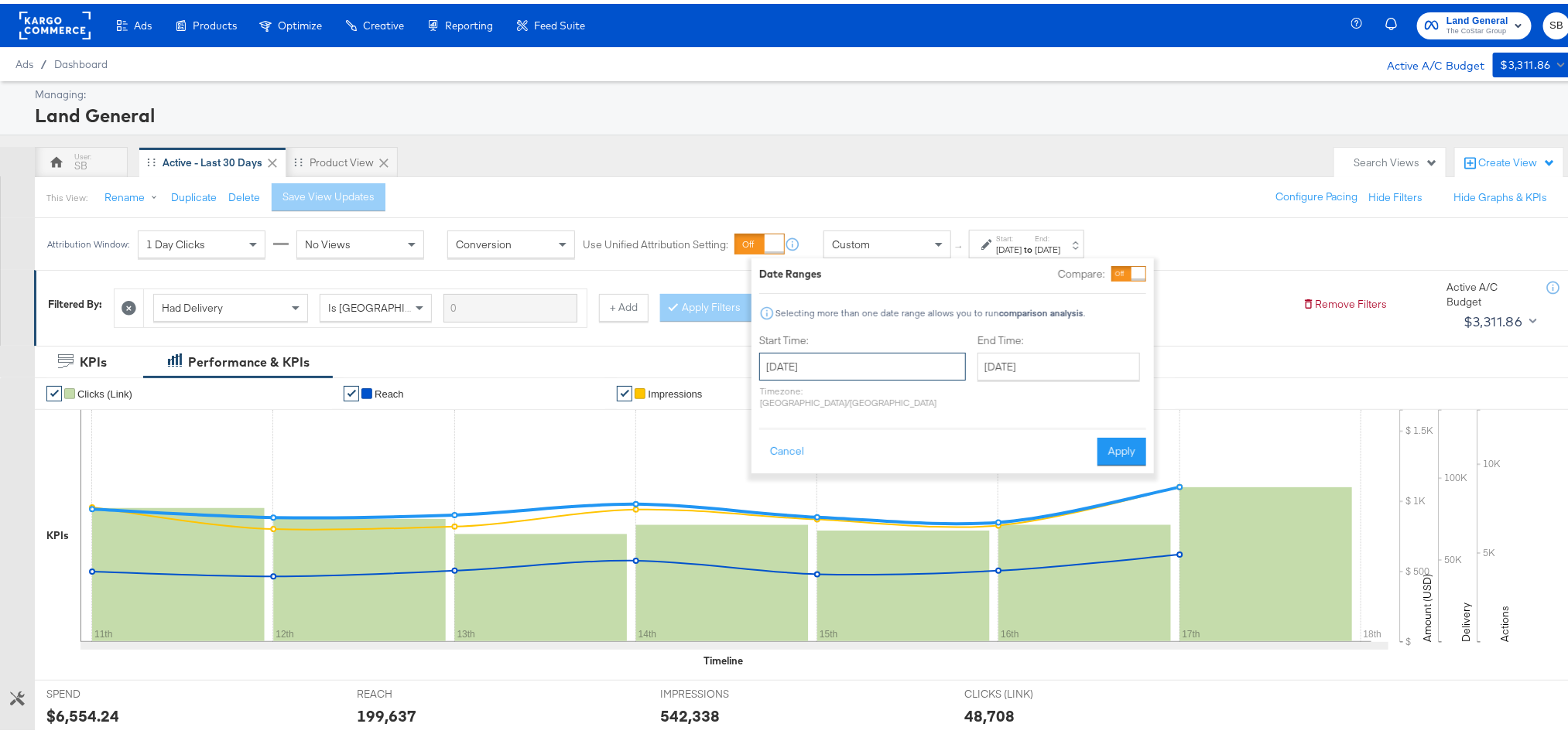
click at [876, 367] on input "August 11th 2025" at bounding box center [862, 362] width 206 height 28
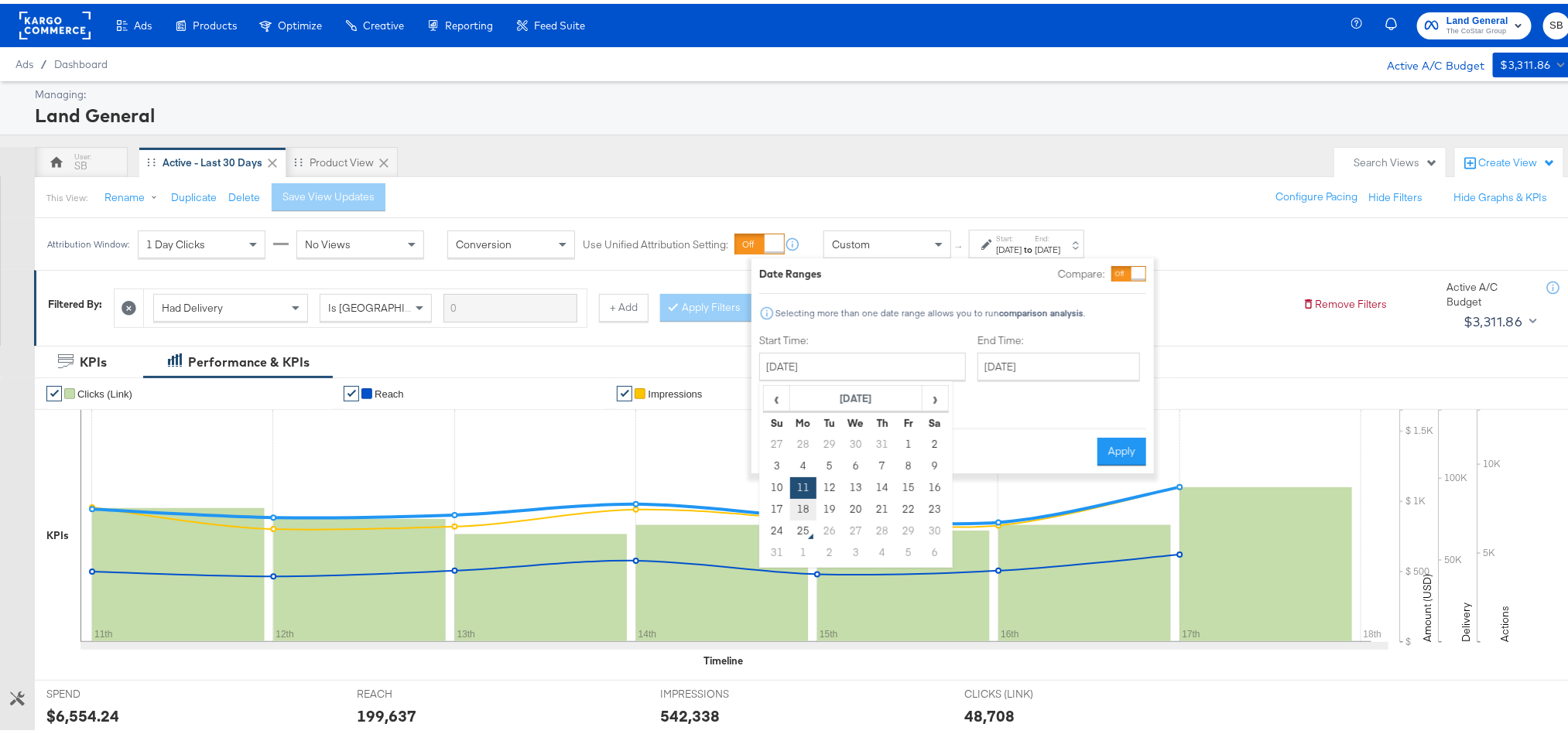
click at [808, 506] on td "18" at bounding box center [803, 505] width 27 height 21
type input "August 18th 2025"
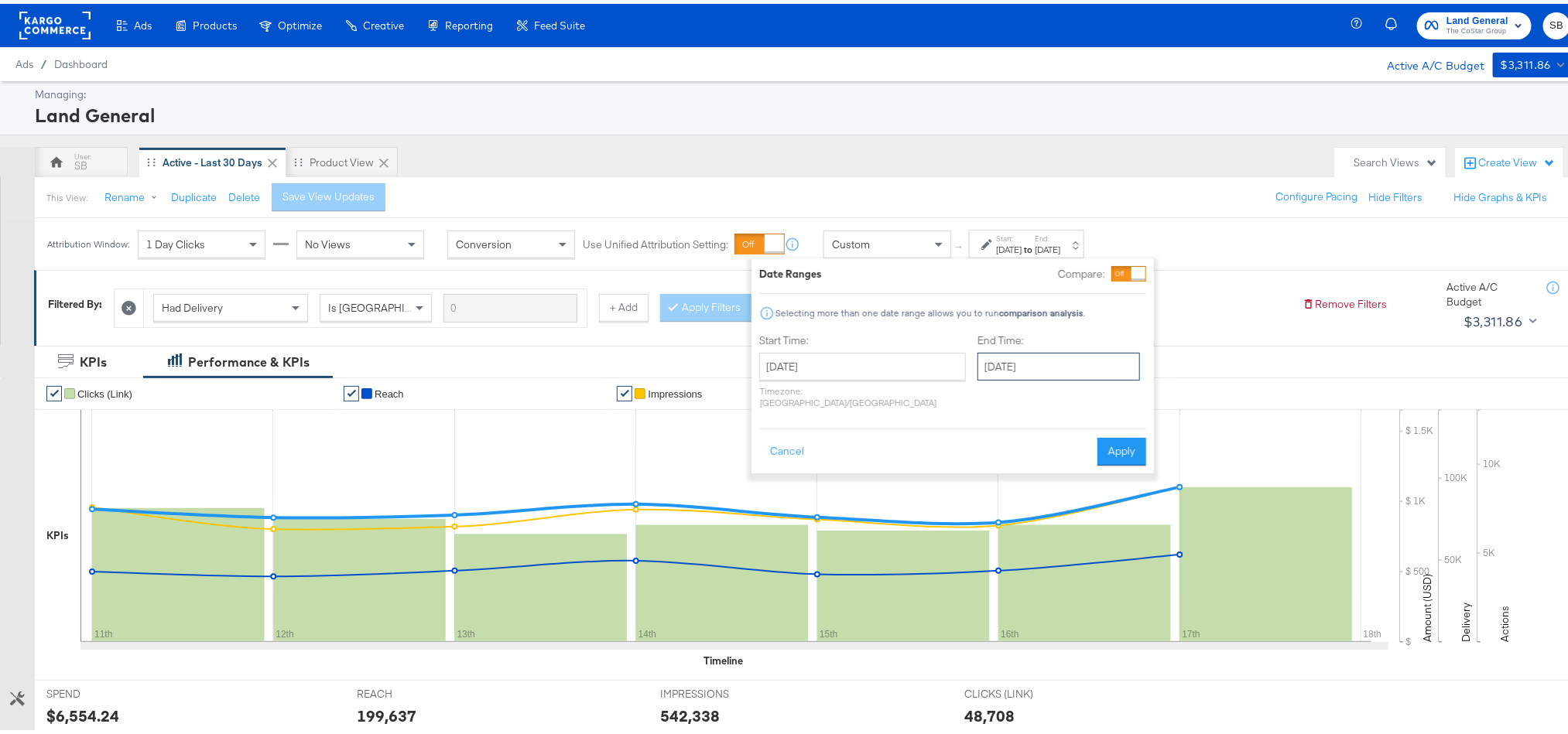
click at [980, 377] on input "August 18th 2025" at bounding box center [1059, 362] width 163 height 28
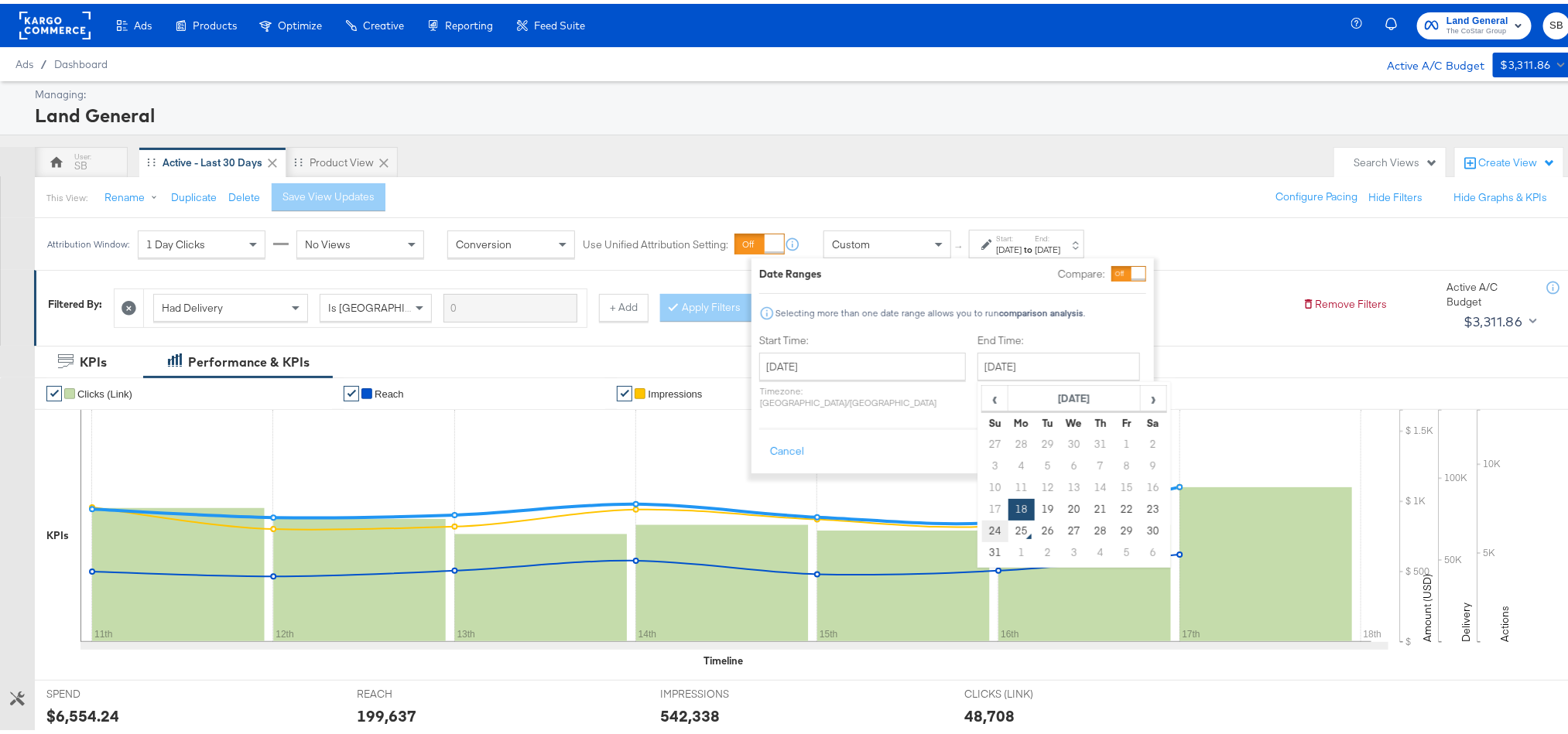
click at [982, 530] on td "24" at bounding box center [995, 527] width 27 height 21
type input "August 24th 2025"
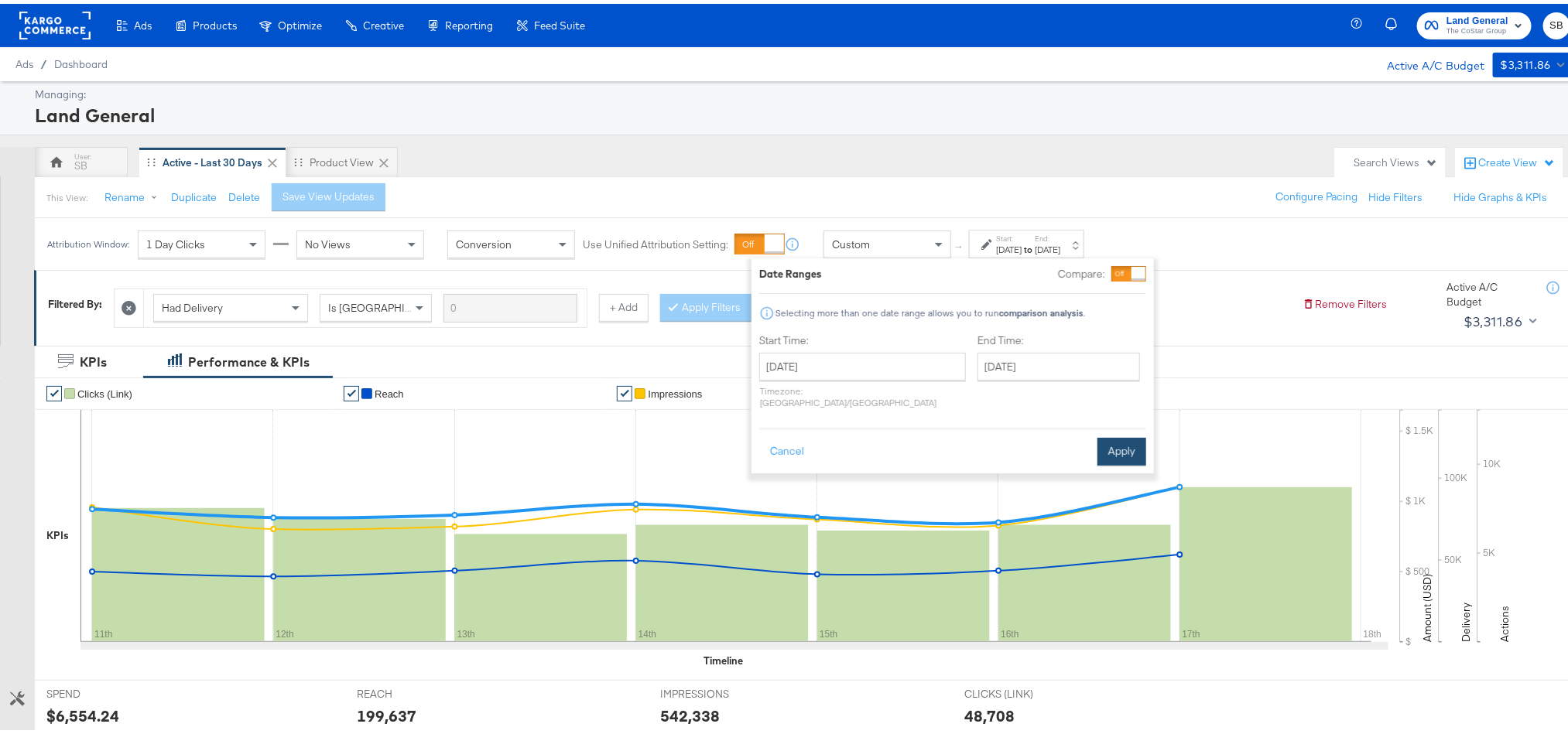
click at [1116, 437] on button "Apply" at bounding box center [1122, 448] width 49 height 28
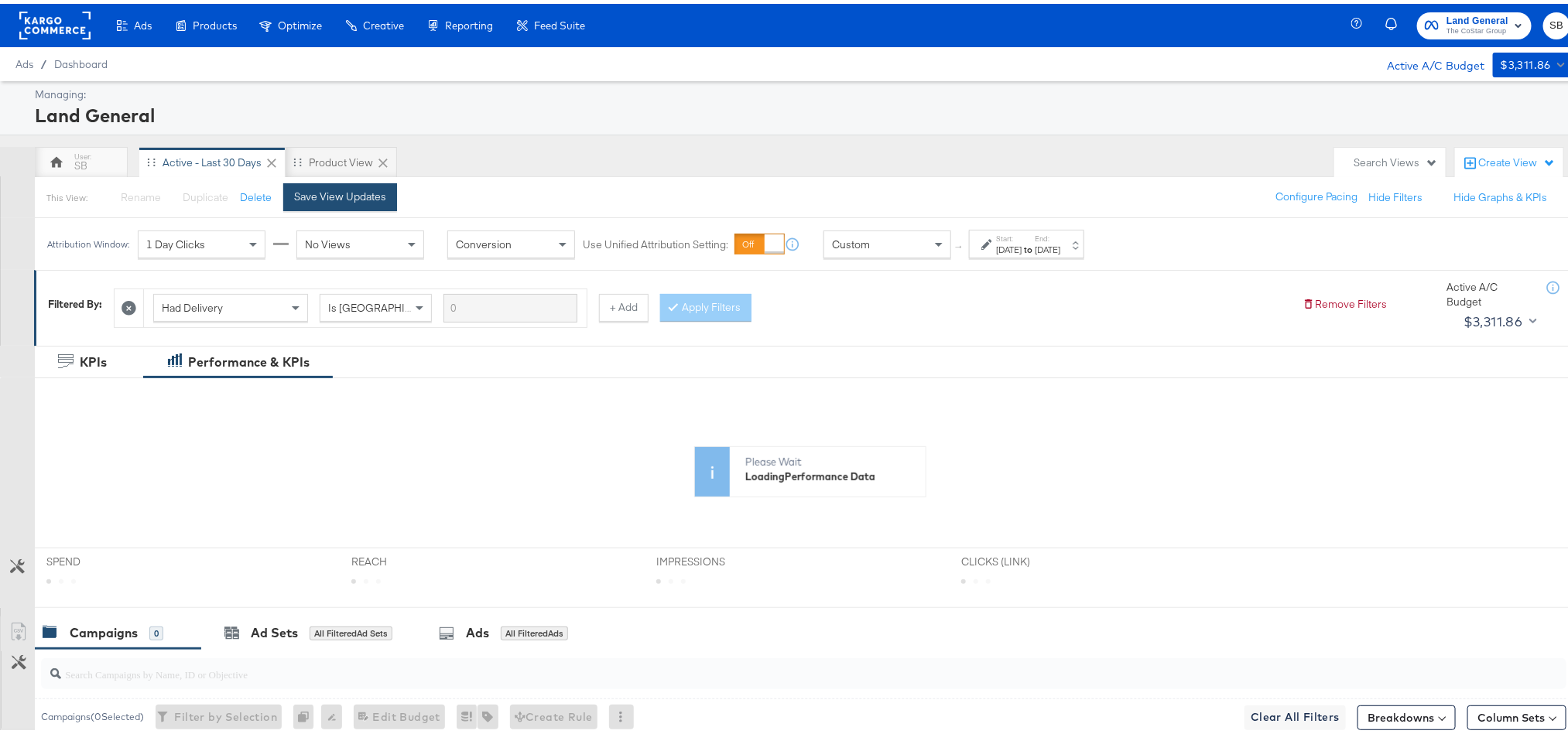
click at [354, 187] on div "Save View Updates" at bounding box center [339, 193] width 92 height 15
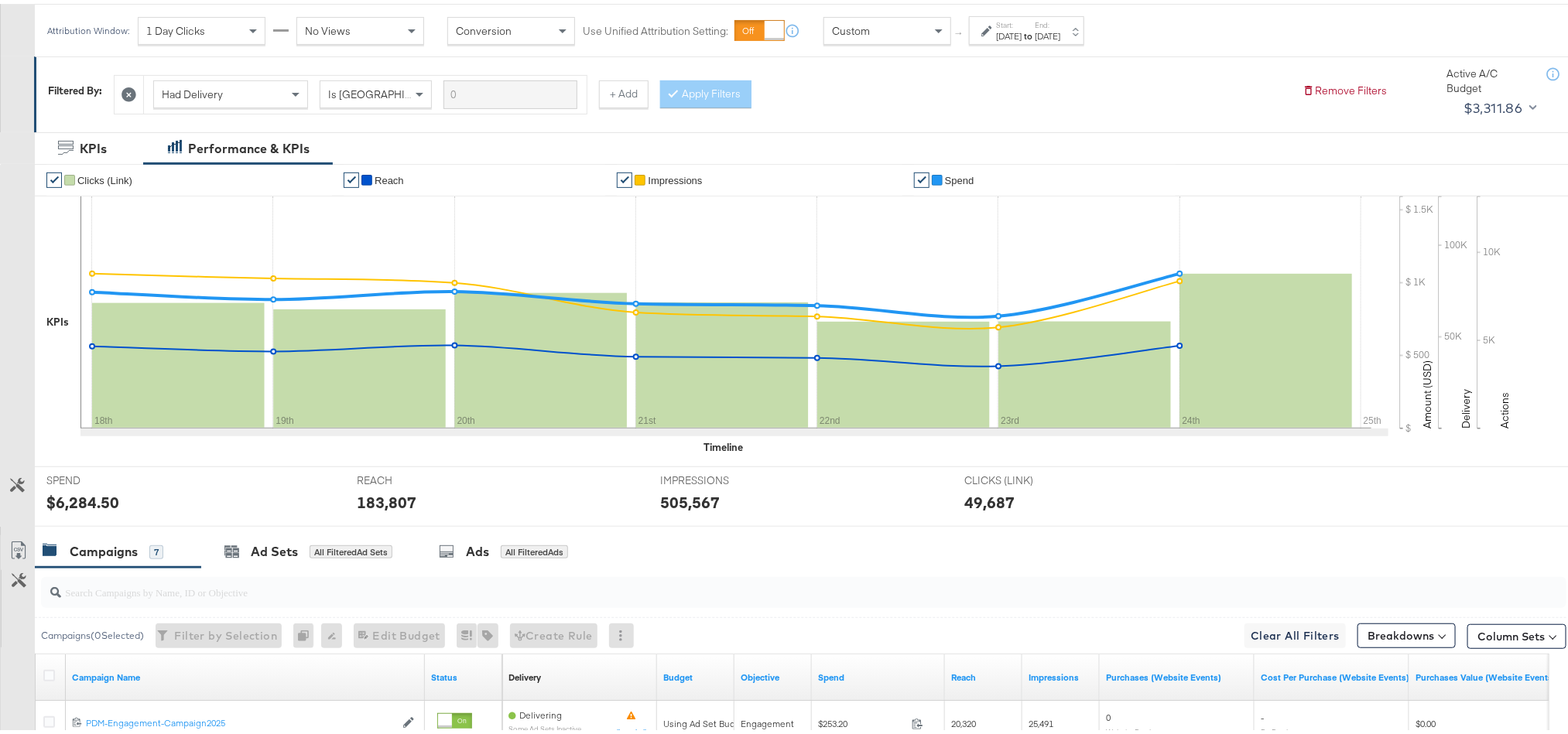
scroll to position [232, 0]
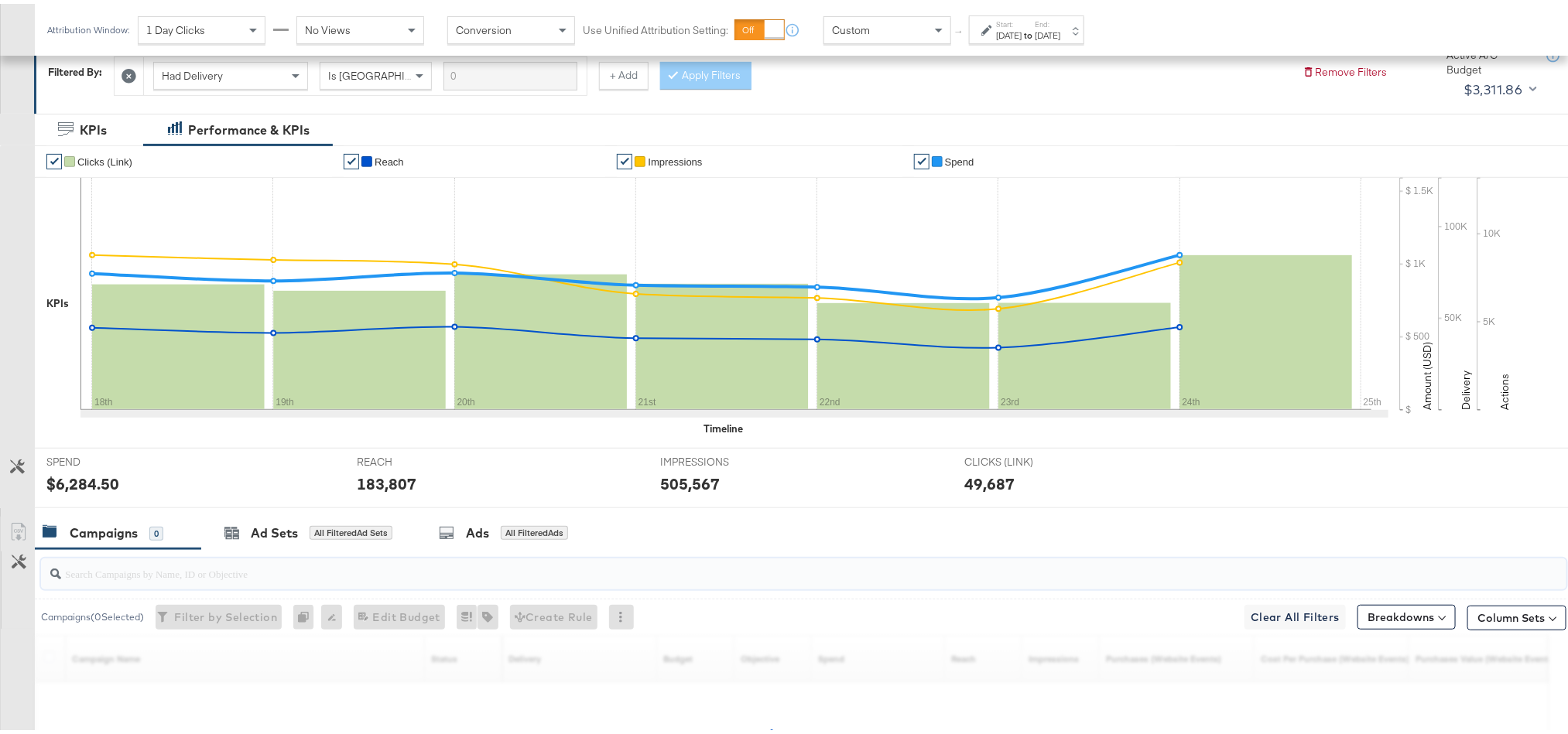
click at [200, 576] on input "search" at bounding box center [743, 563] width 1364 height 30
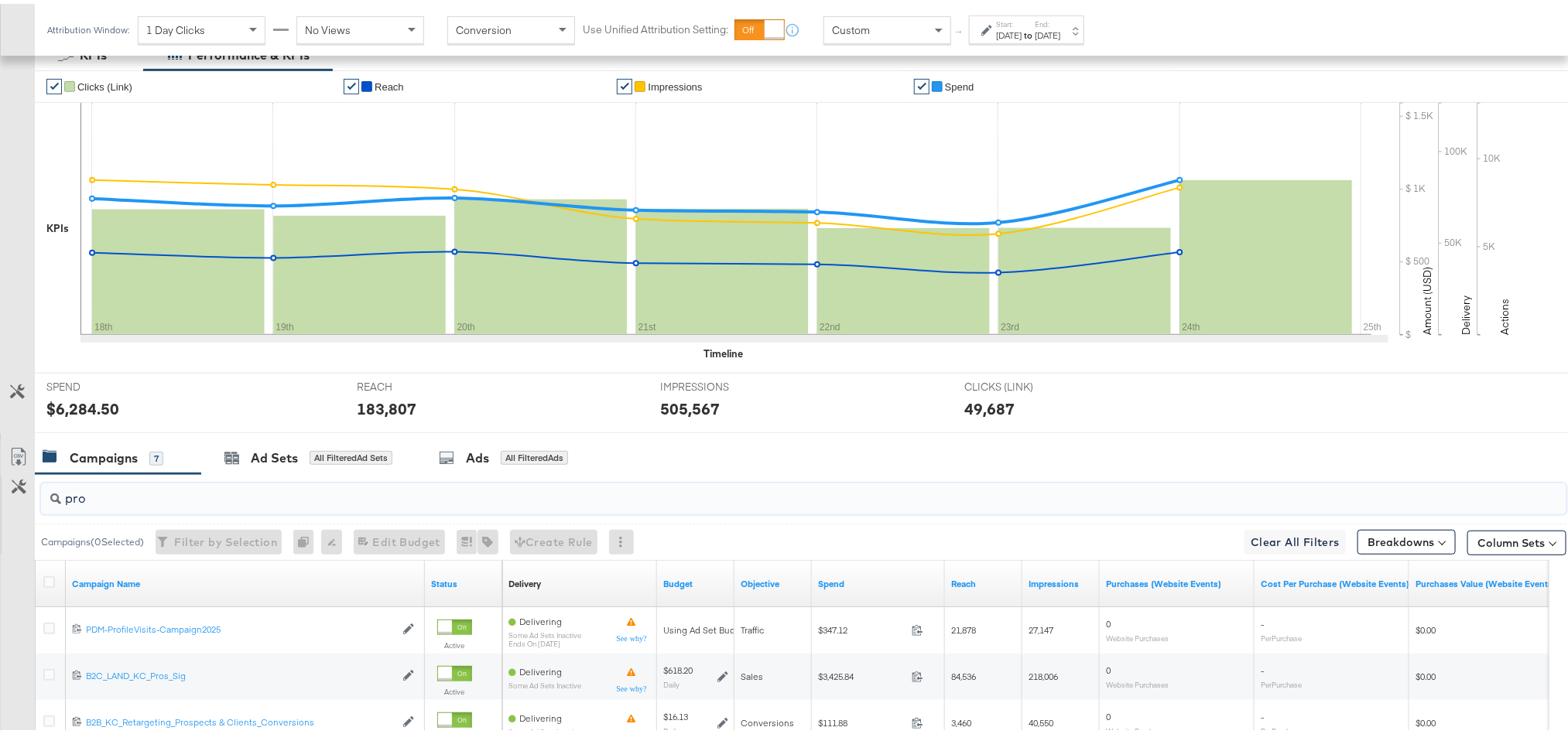
scroll to position [348, 0]
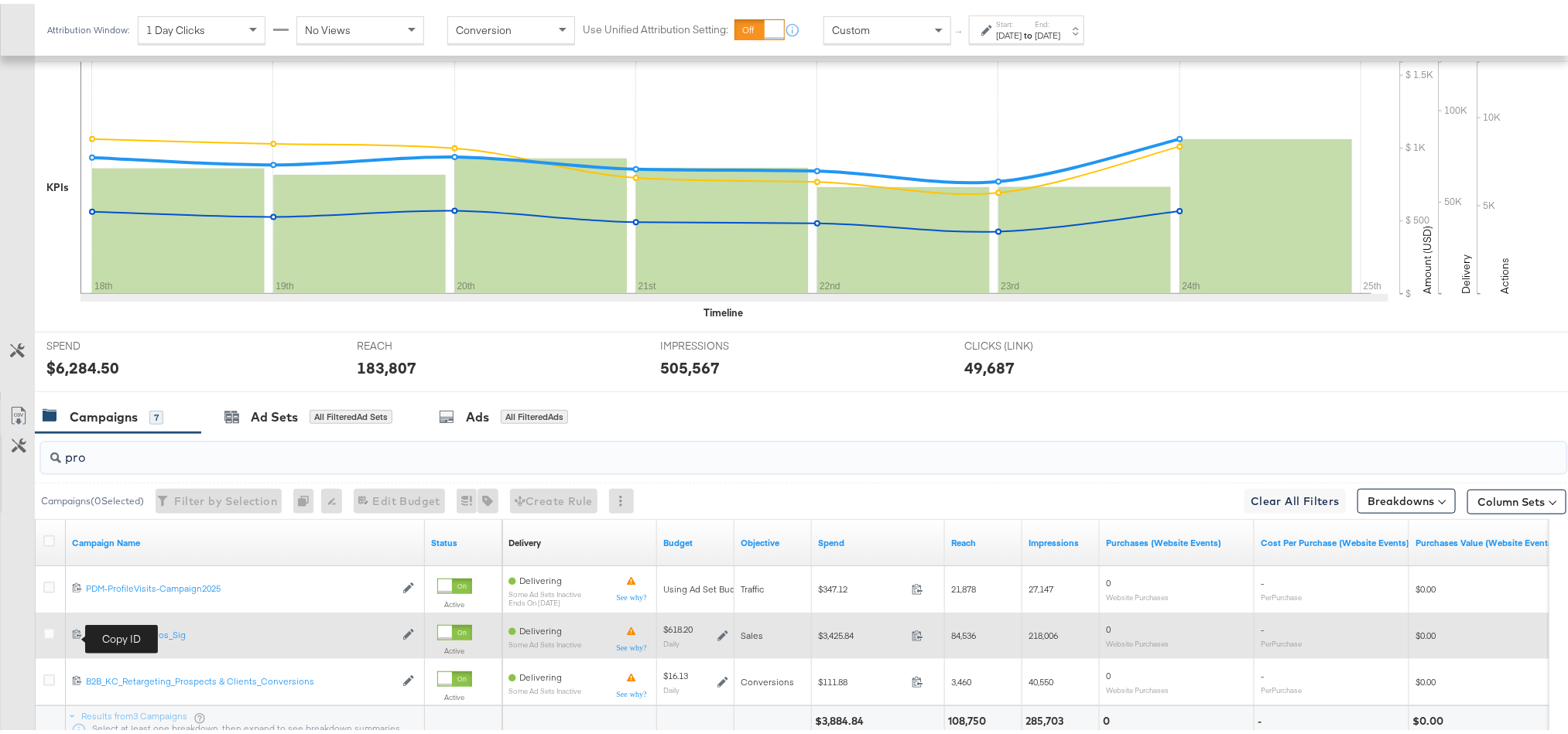
type input "pro"
click at [75, 632] on icon at bounding box center [77, 630] width 10 height 10
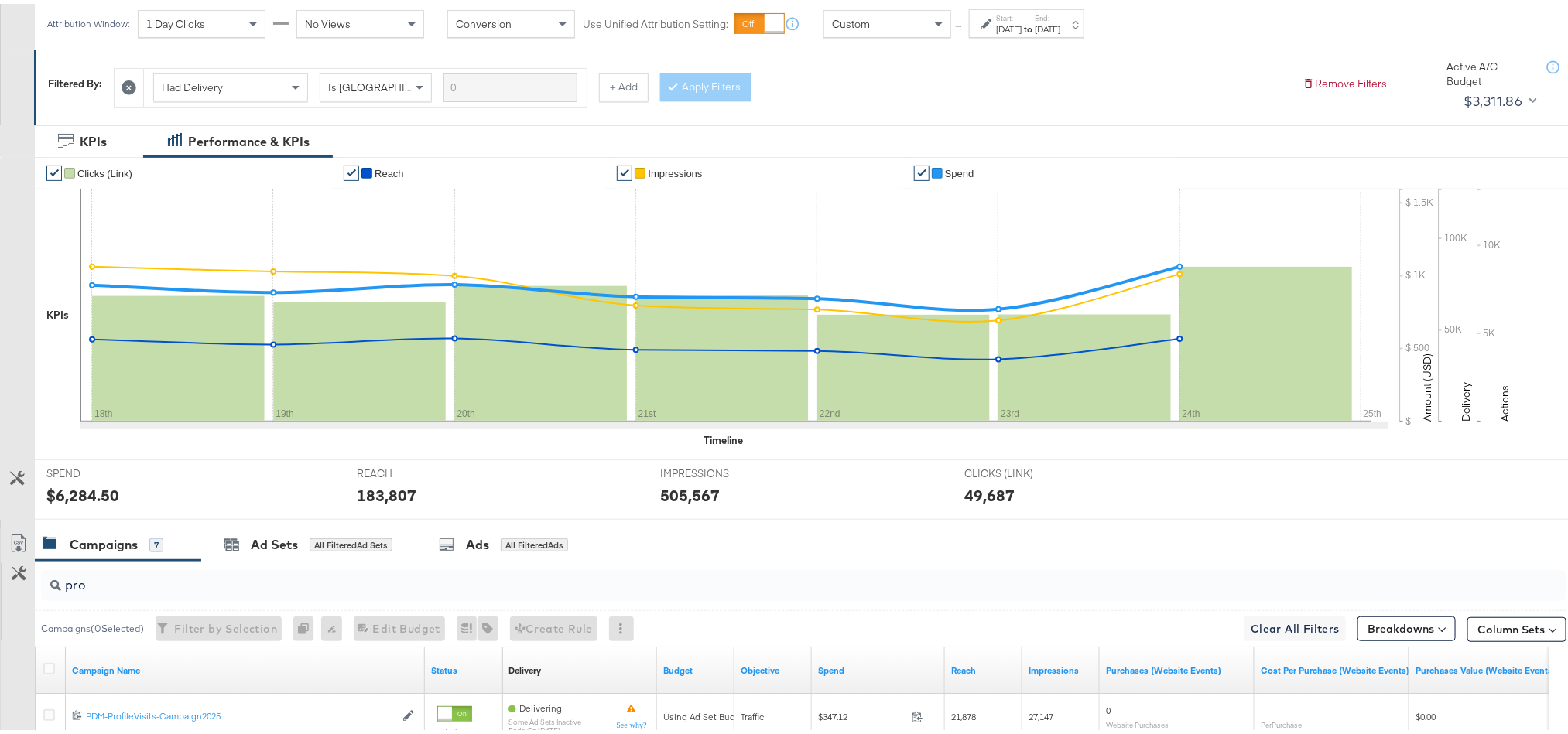
scroll to position [0, 0]
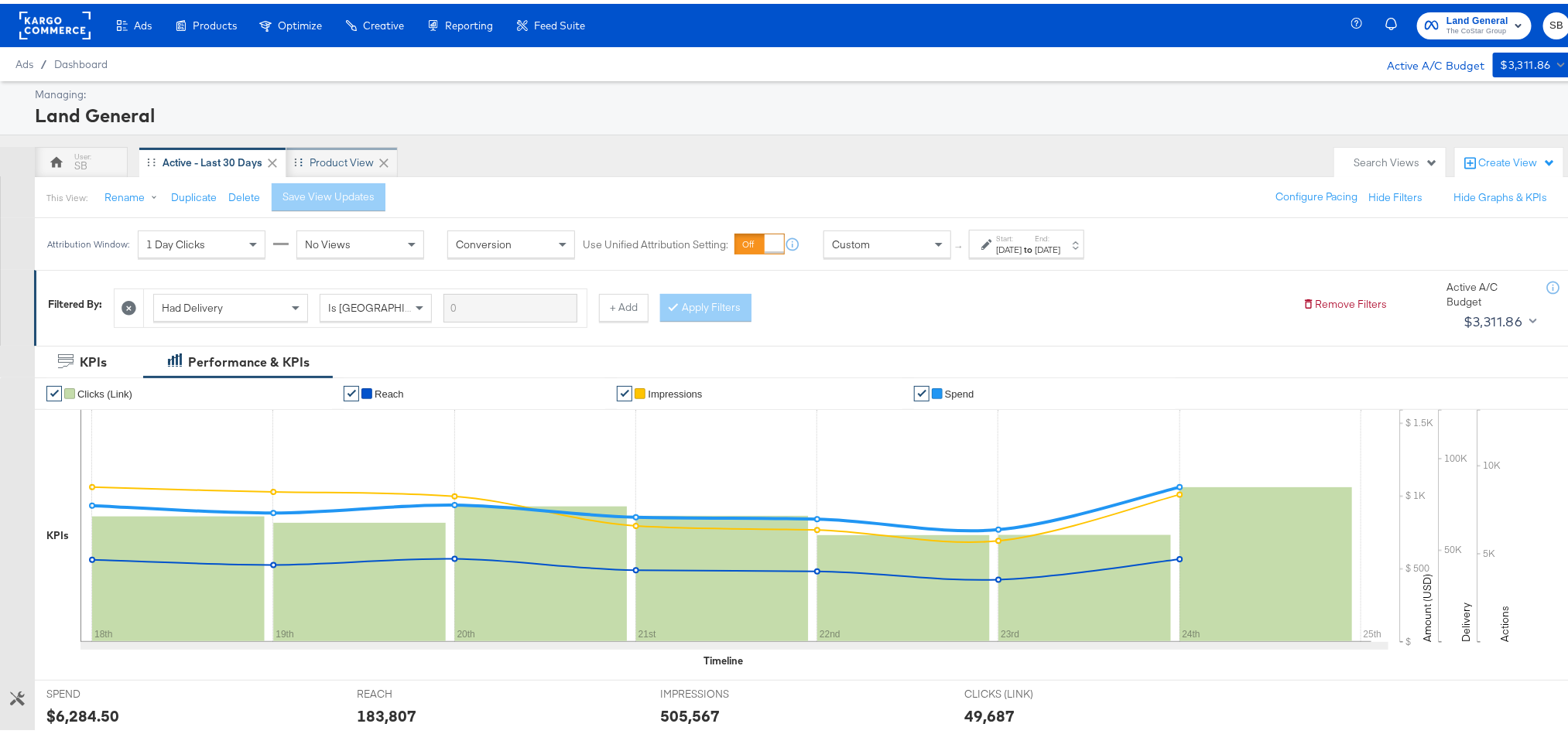
click at [308, 152] on div "Product View" at bounding box center [342, 158] width 111 height 31
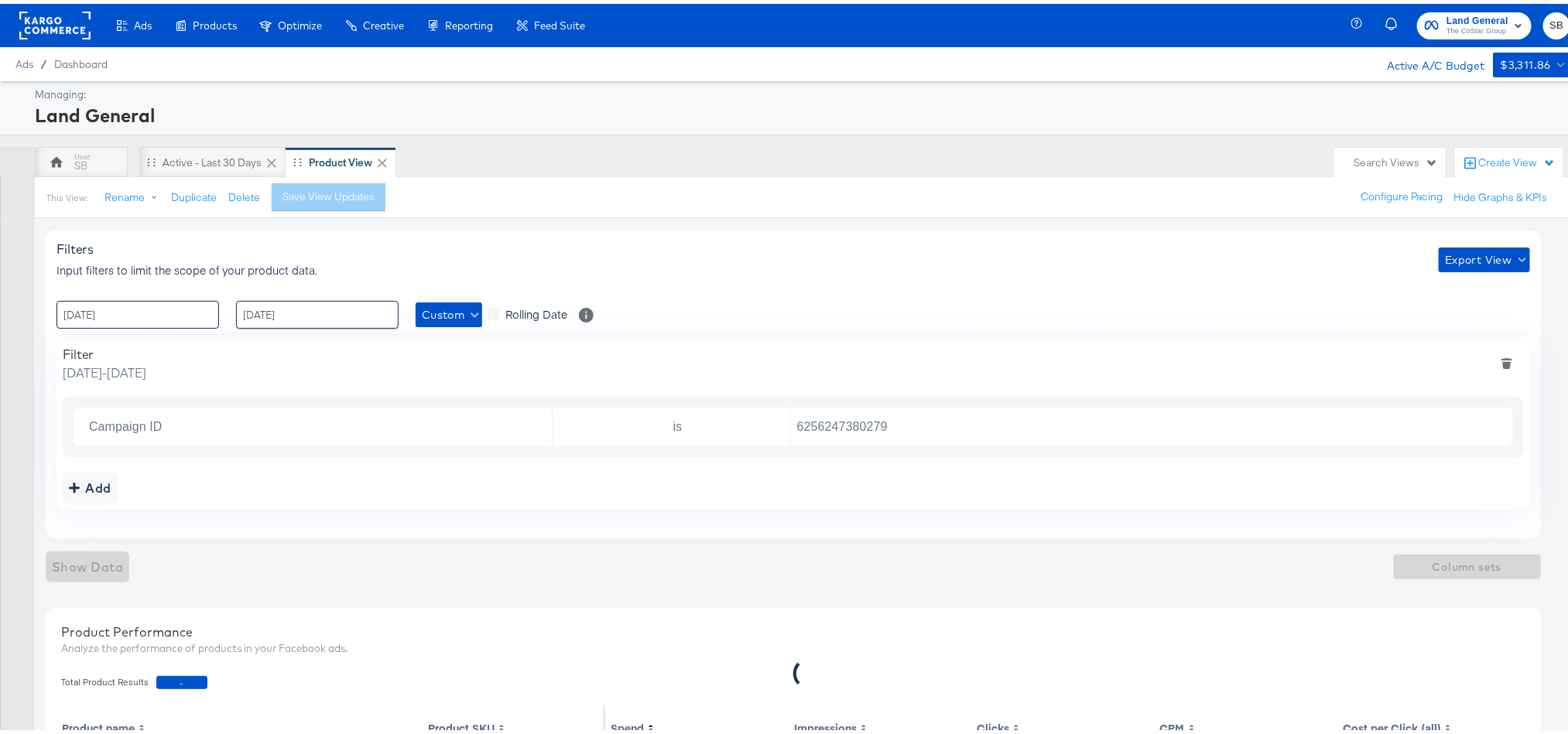
click at [204, 300] on input "11 / August / 2025" at bounding box center [138, 311] width 163 height 28
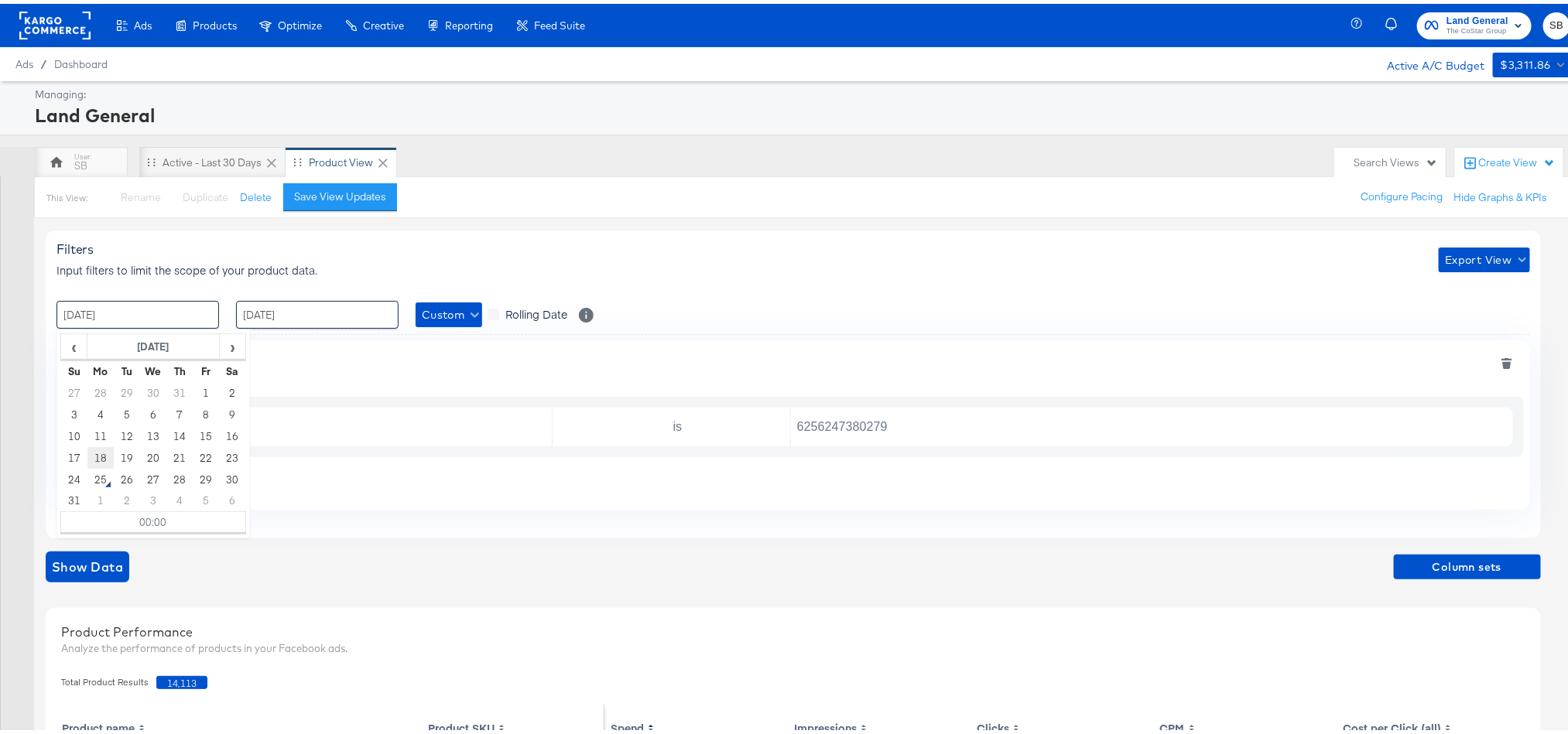
click at [95, 460] on td "18" at bounding box center [100, 454] width 27 height 21
type input "18 / August / 2025 00:00"
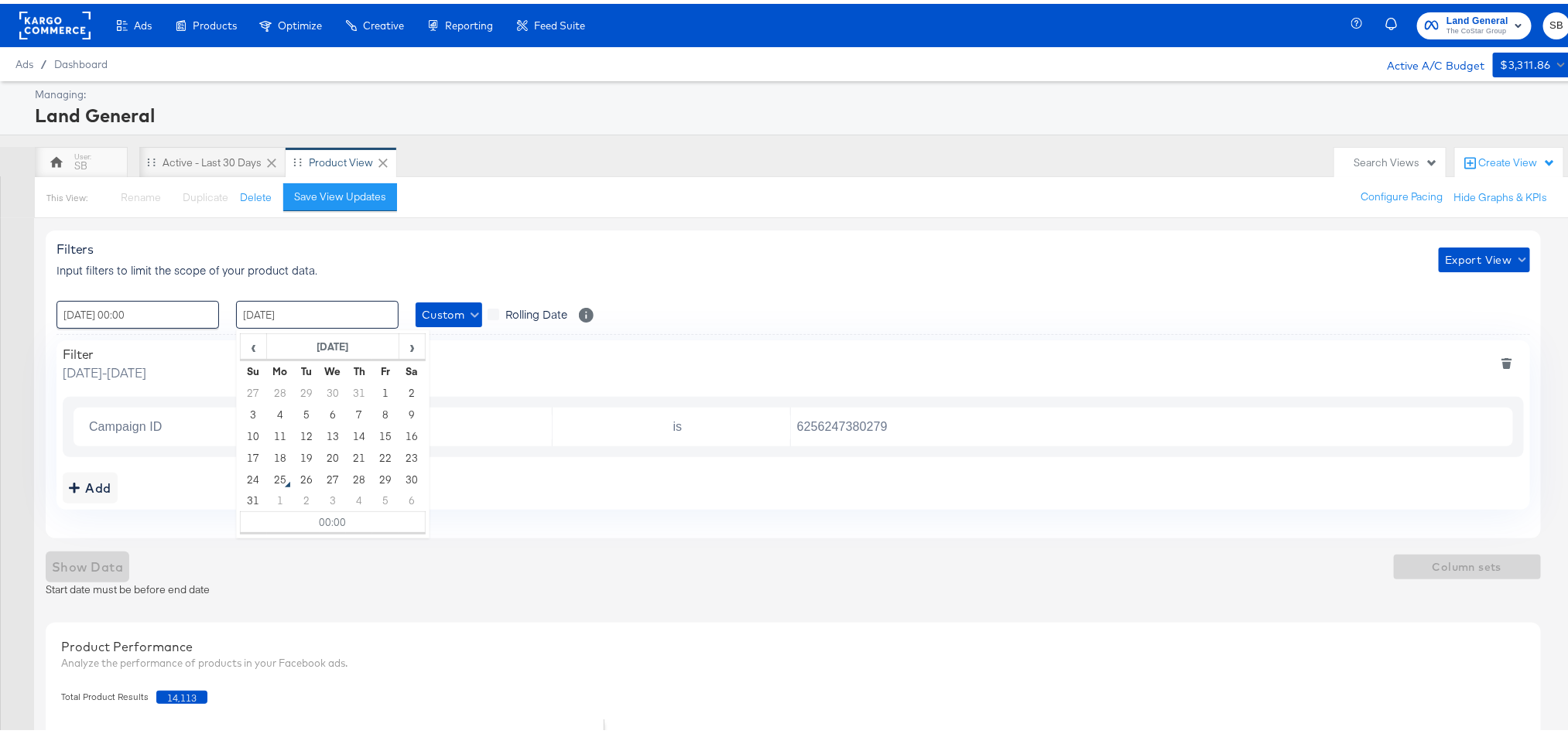
click at [272, 319] on input "17 / August / 2025" at bounding box center [317, 311] width 163 height 28
click at [246, 476] on td "24" at bounding box center [254, 475] width 27 height 21
type input "24 / August / 2025 00:00"
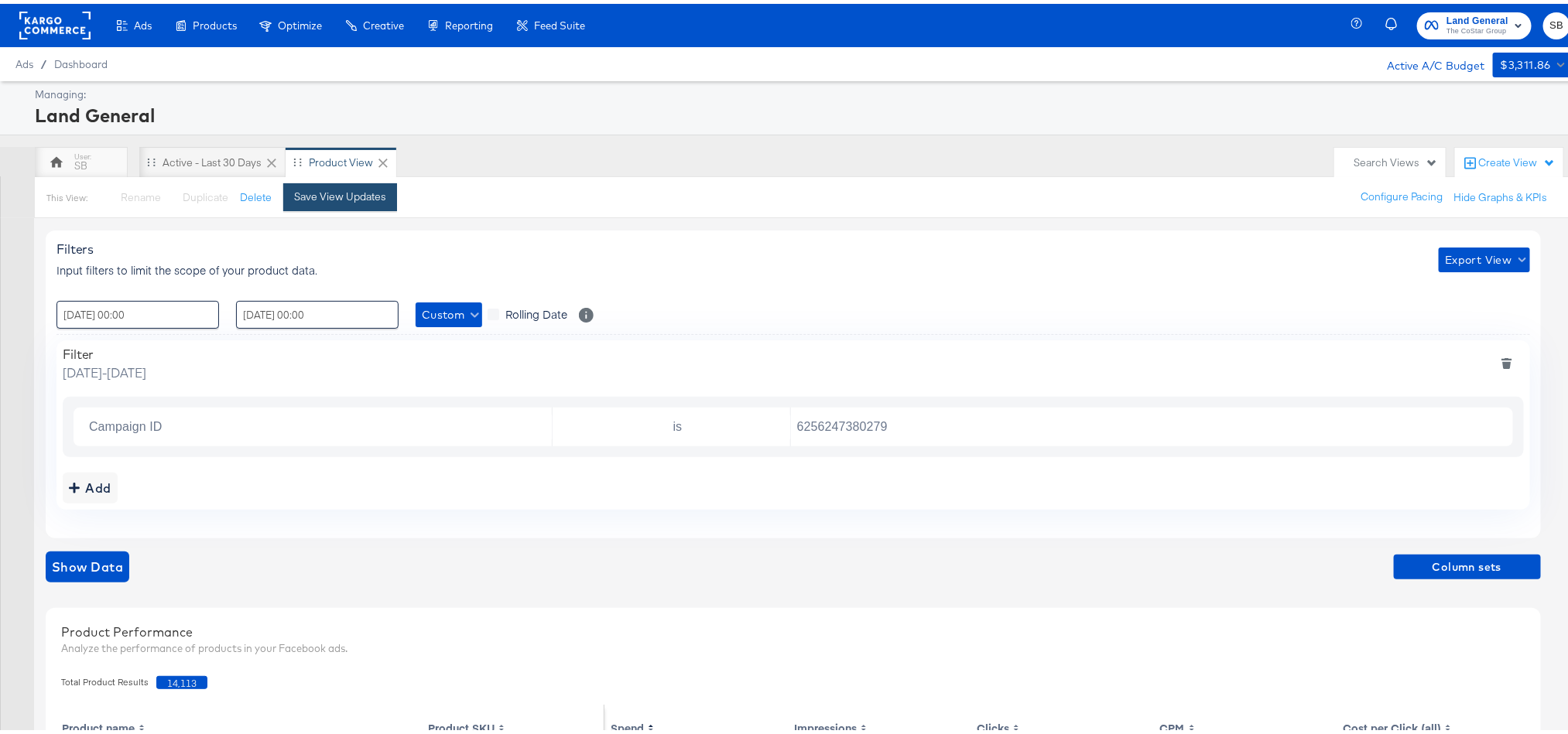
click at [314, 204] on button "Save View Updates" at bounding box center [340, 194] width 114 height 28
click at [834, 423] on input "6256247380279" at bounding box center [1148, 423] width 715 height 32
click at [1437, 559] on span "Column sets" at bounding box center [1467, 564] width 135 height 20
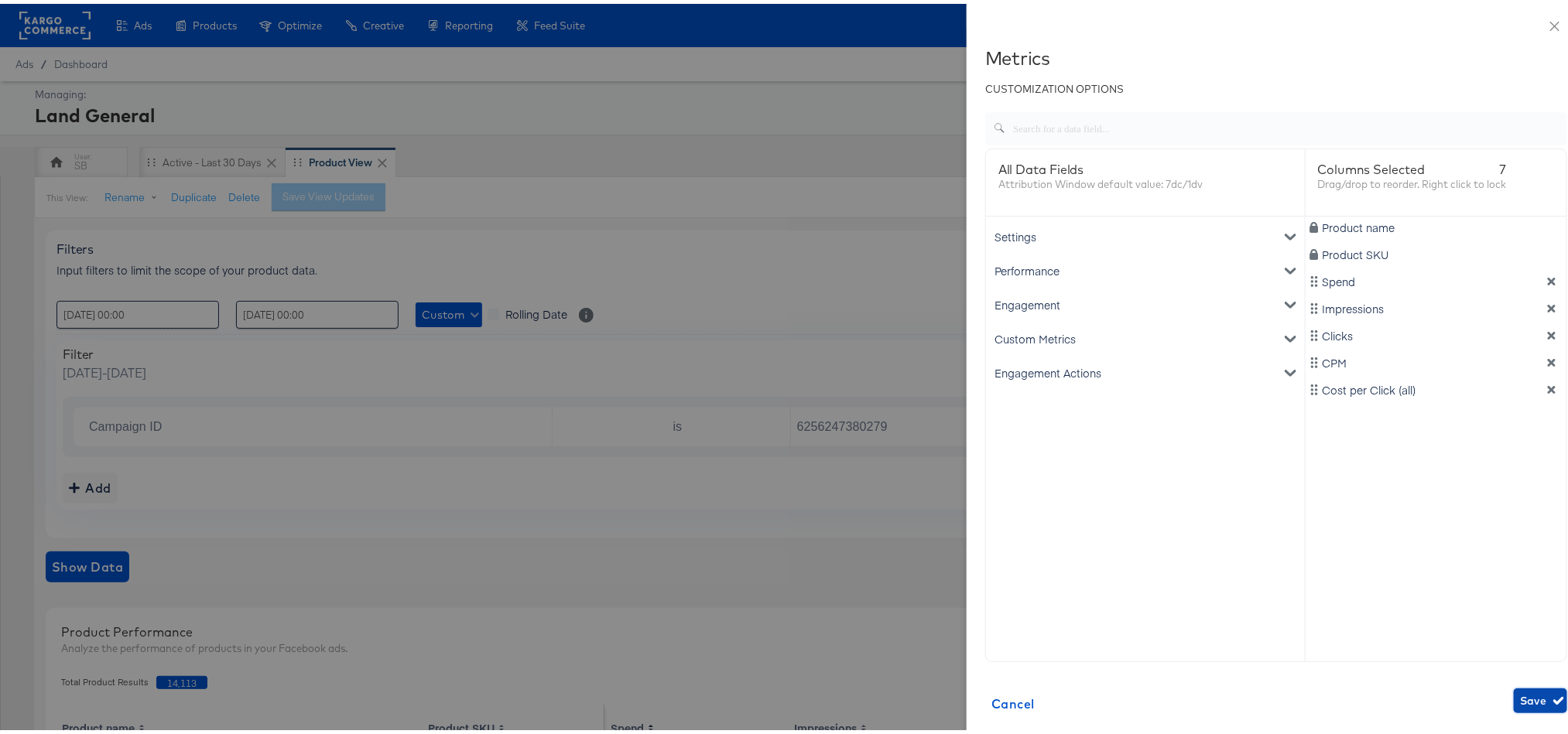
click at [1520, 699] on span "Save" at bounding box center [1541, 697] width 41 height 20
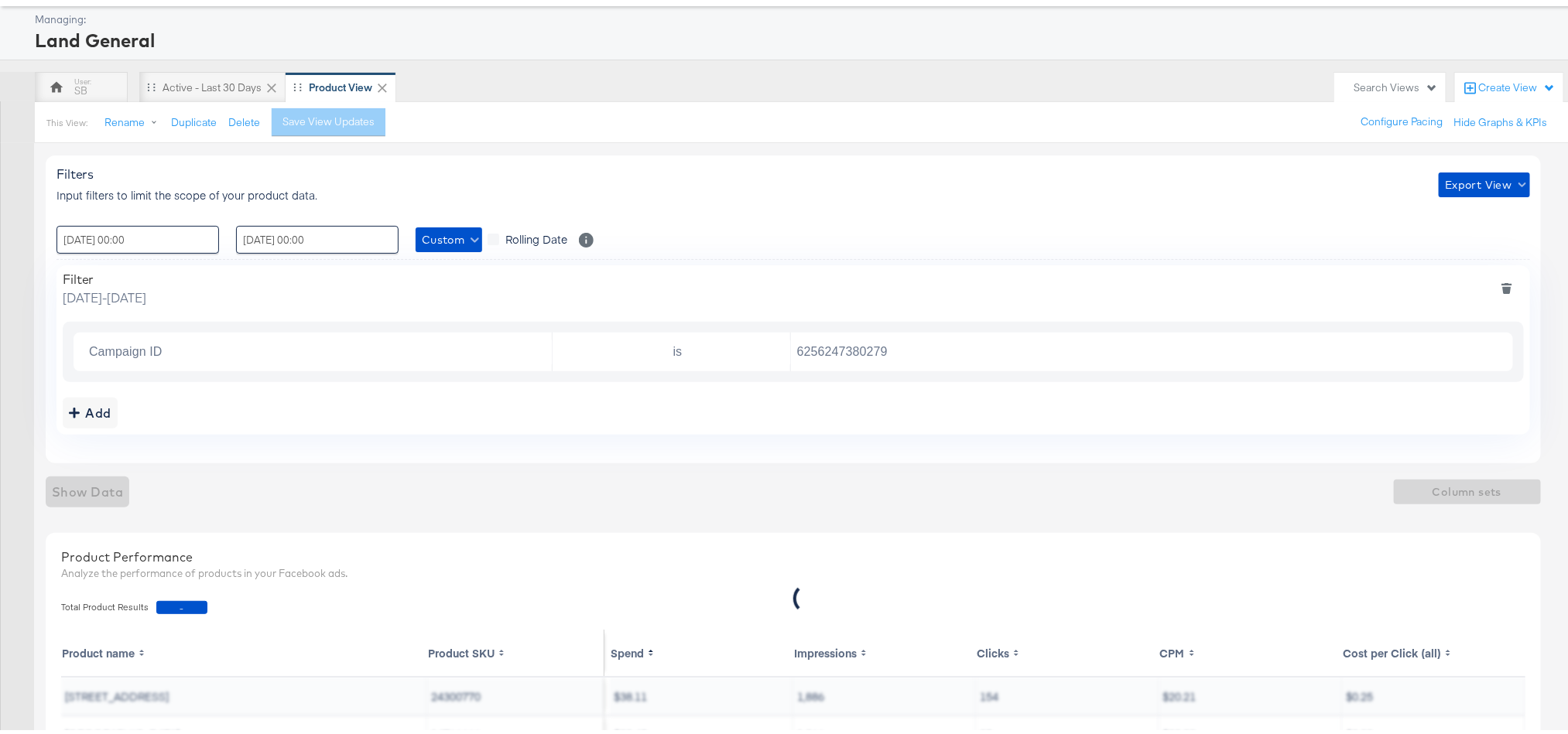
scroll to position [116, 0]
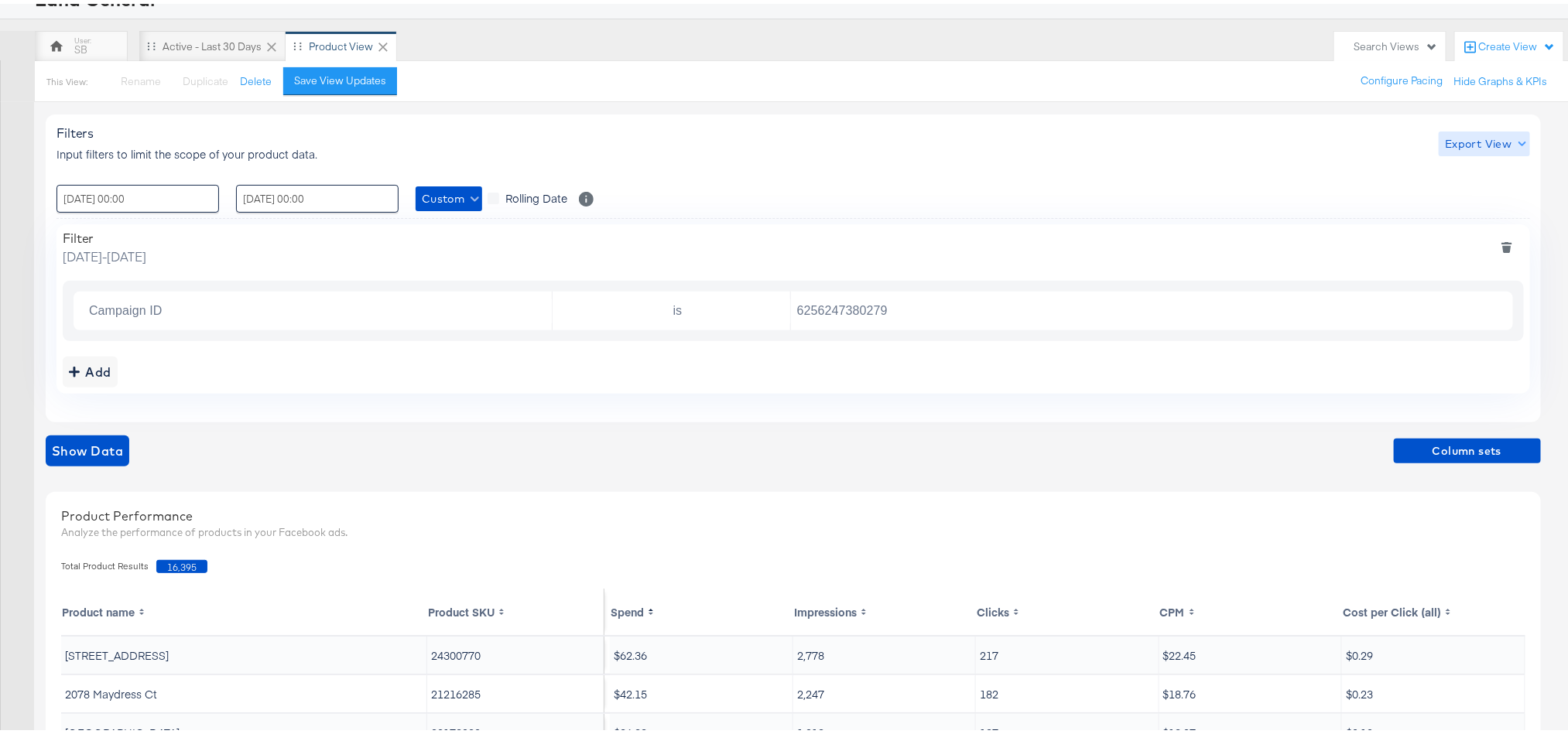
click at [1457, 141] on span "Export View" at bounding box center [1483, 140] width 78 height 20
click at [1454, 191] on span "Bulk Export" at bounding box center [1481, 206] width 60 height 33
click at [194, 46] on div "Active - Last 30 Days" at bounding box center [212, 43] width 99 height 15
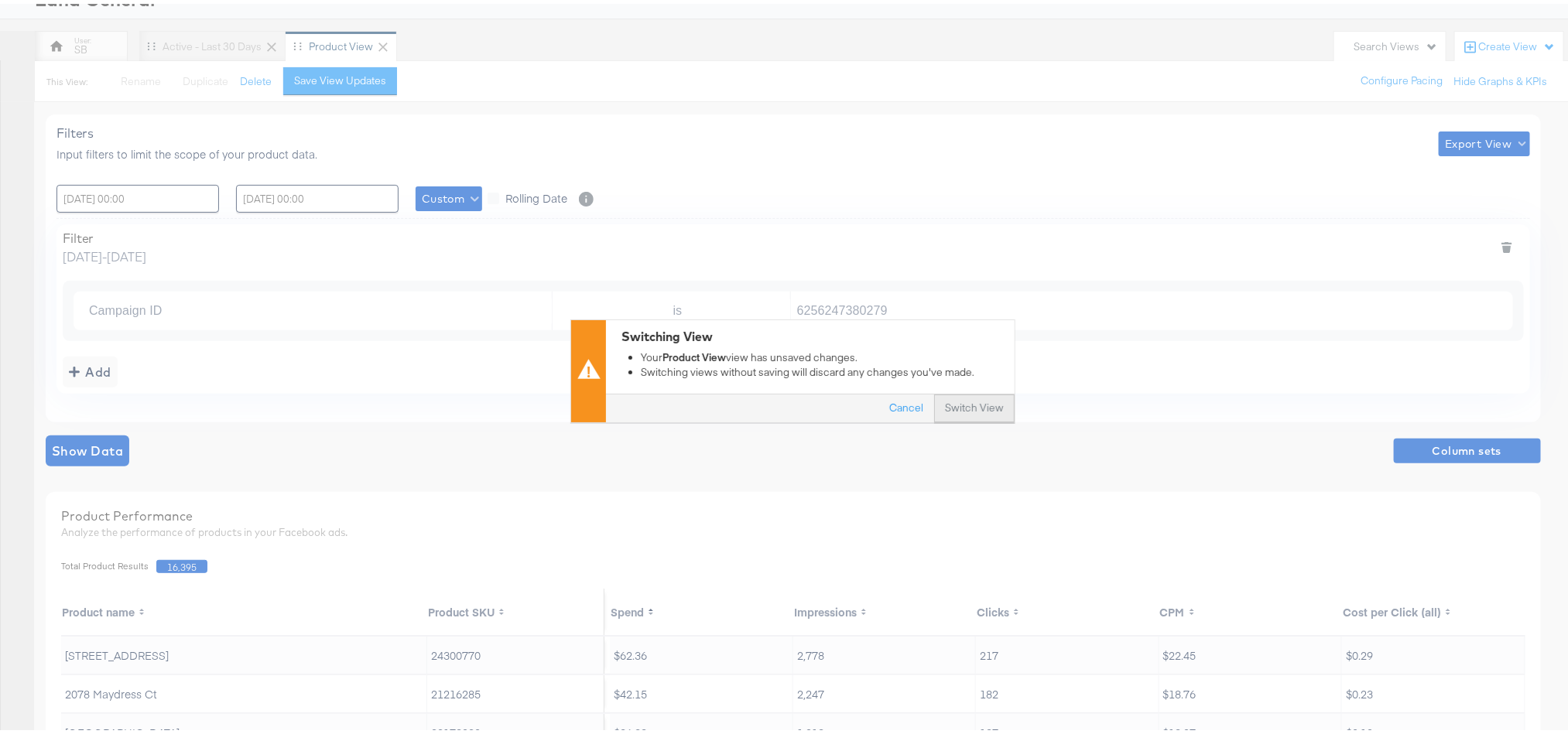
click at [948, 403] on button "Switch View" at bounding box center [974, 404] width 81 height 28
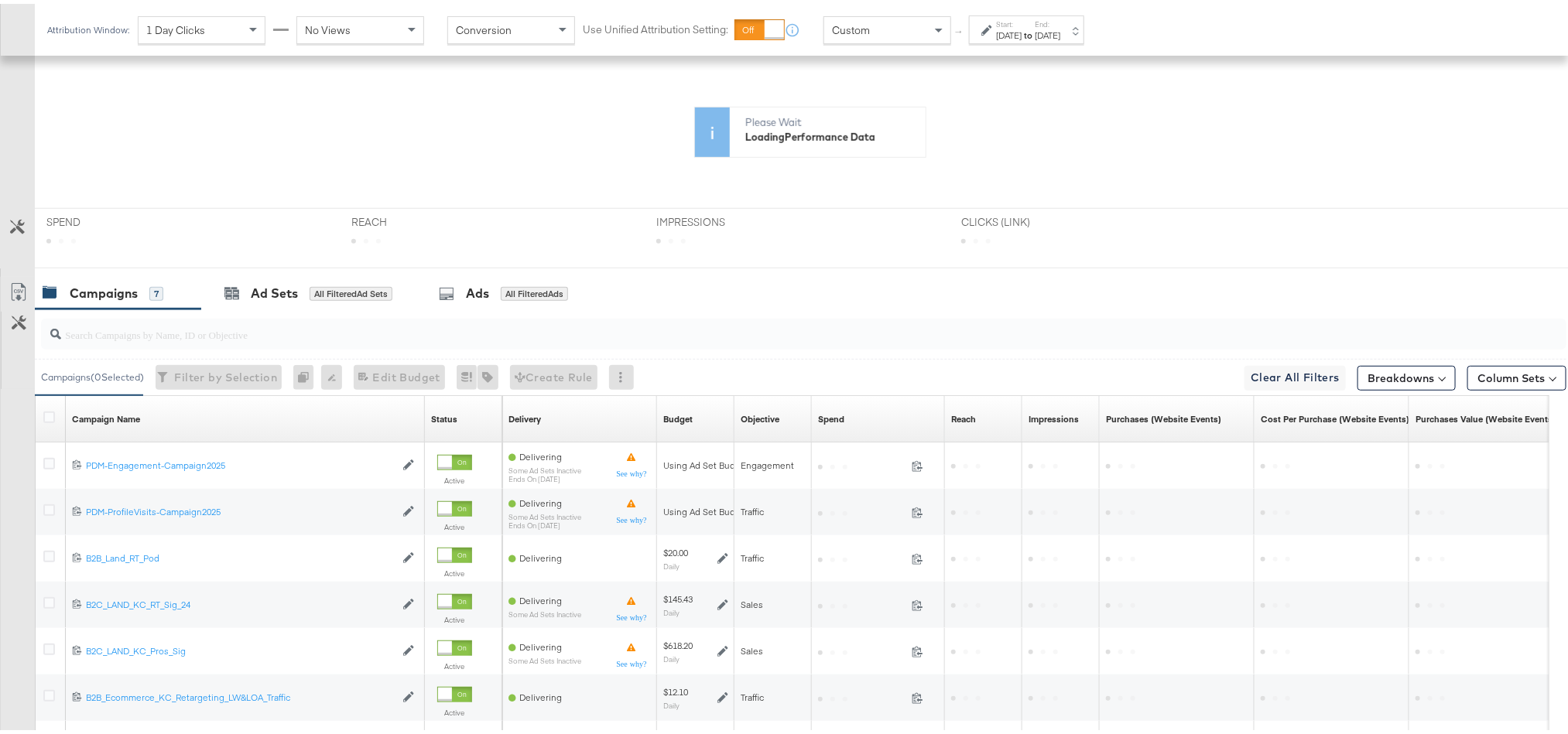
scroll to position [348, 0]
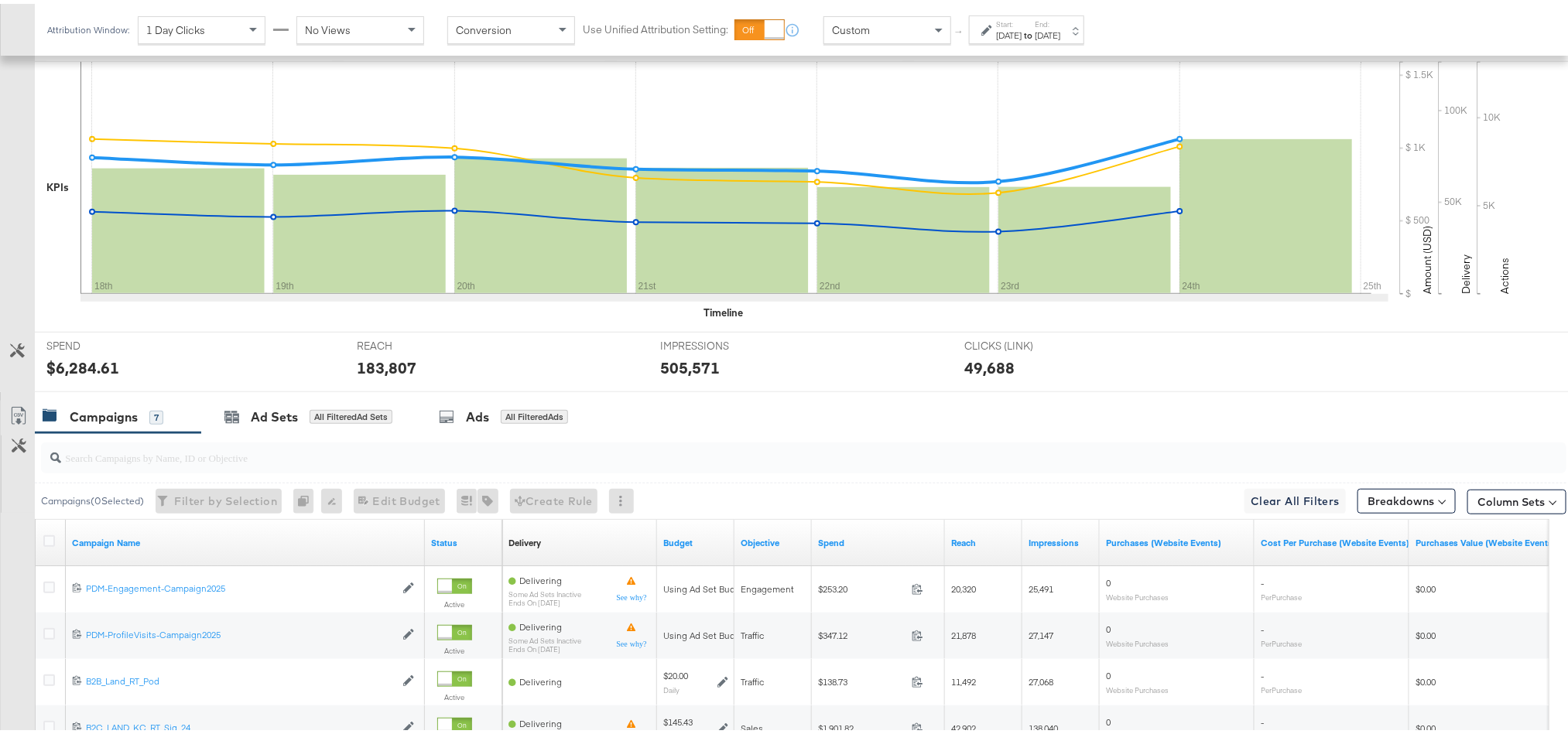
click at [116, 468] on div at bounding box center [804, 454] width 1525 height 31
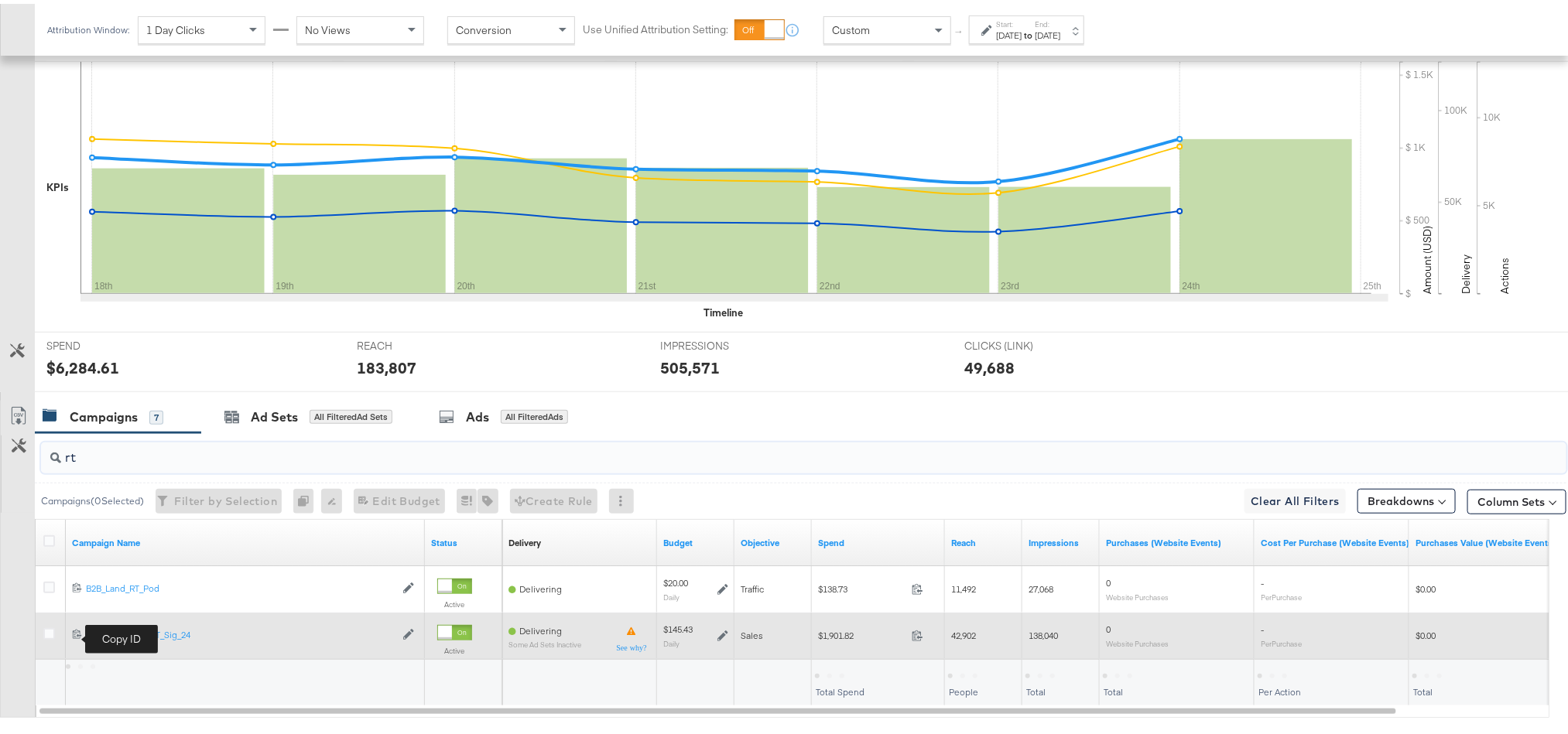
type input "rt"
click at [75, 636] on icon at bounding box center [77, 630] width 10 height 10
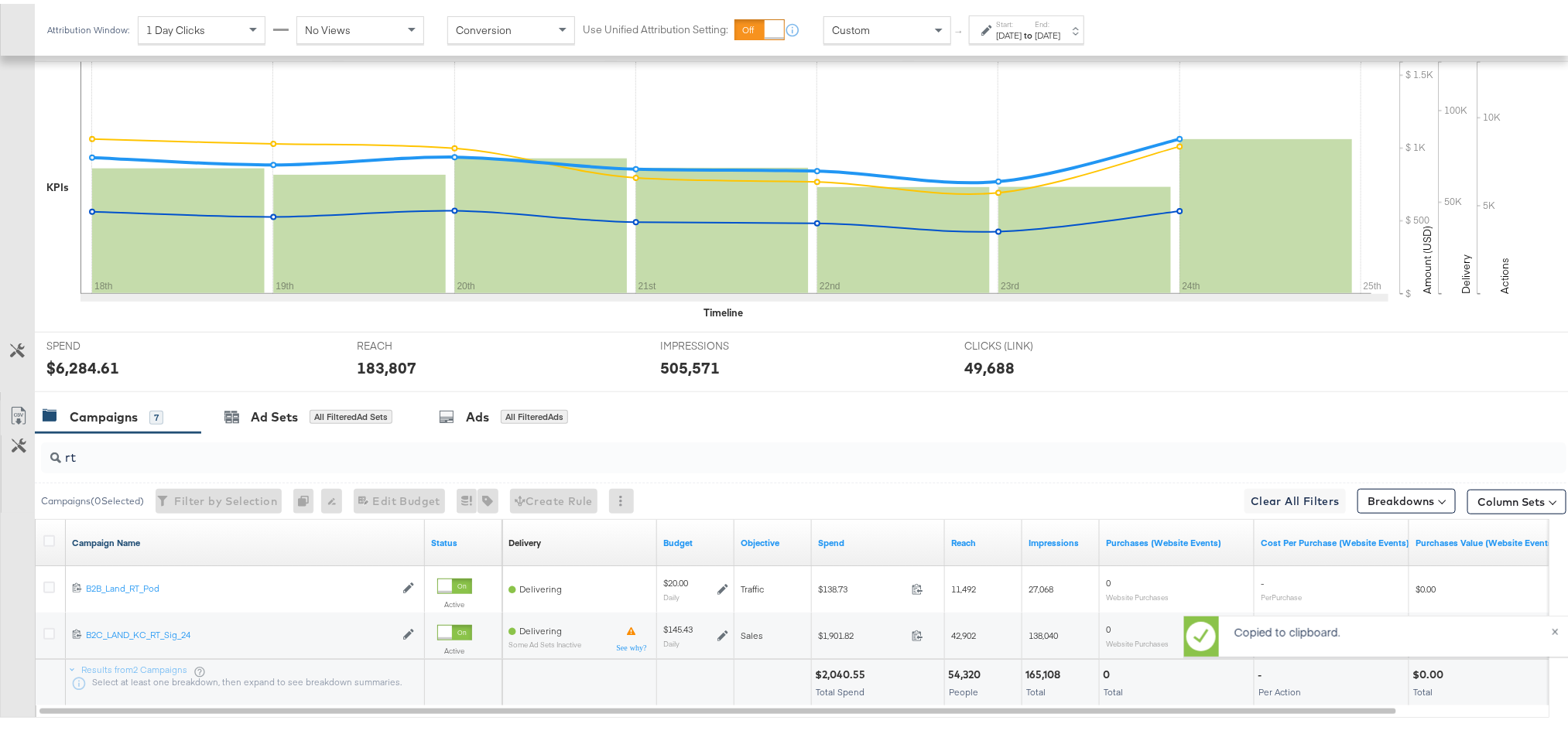
scroll to position [0, 0]
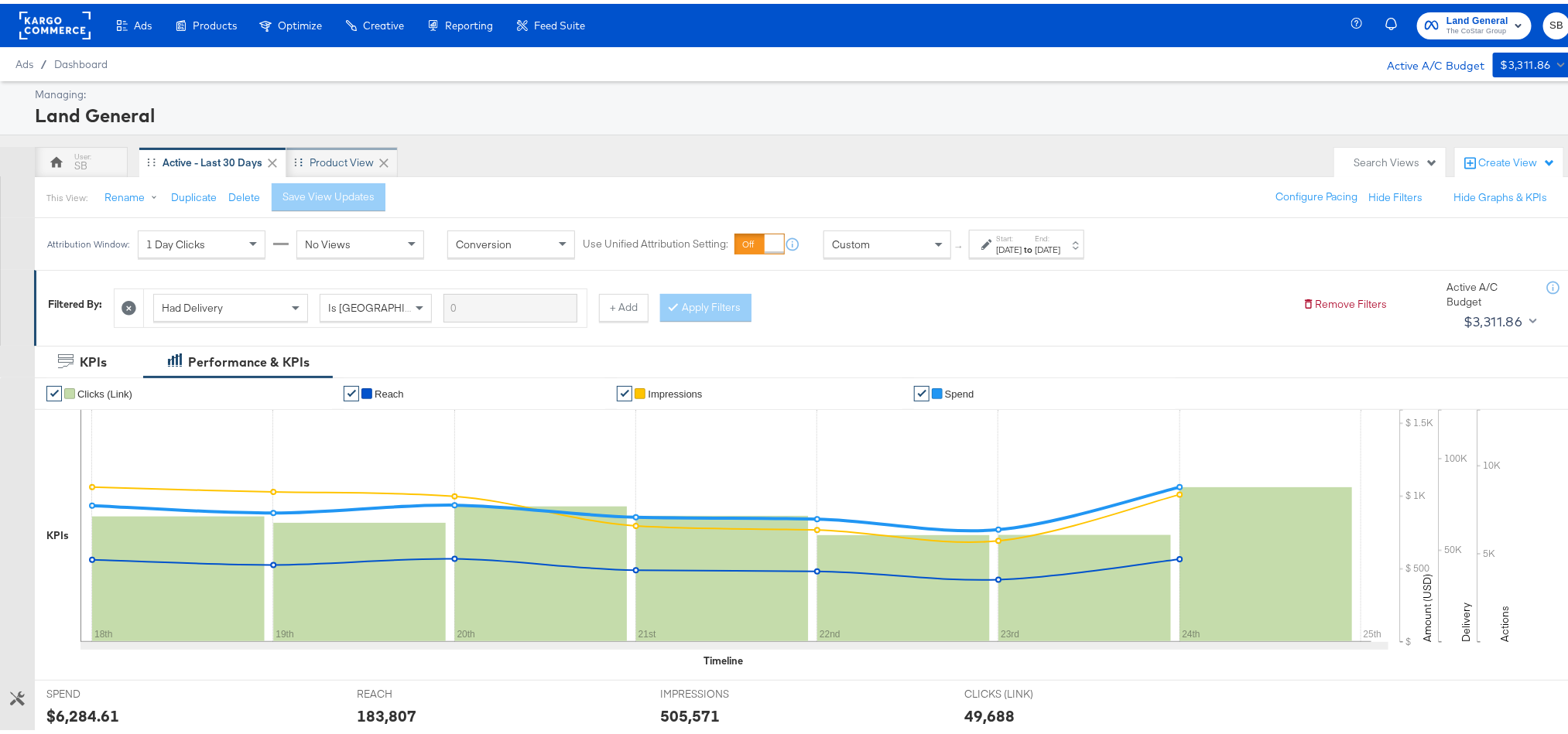
click at [334, 153] on div "Product View" at bounding box center [341, 158] width 64 height 15
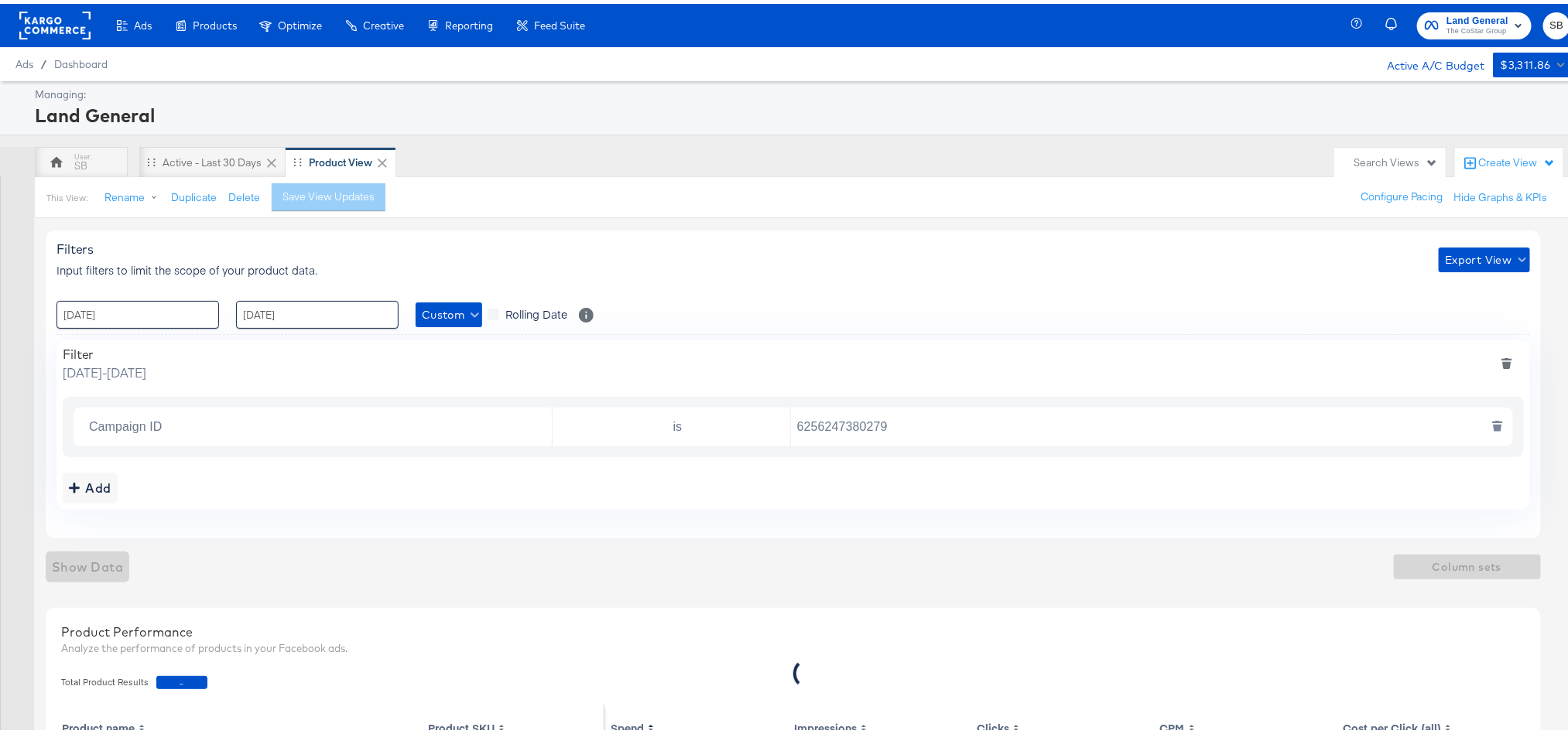
click at [847, 419] on input "6256247380279" at bounding box center [1148, 423] width 715 height 32
paste input "5070393826"
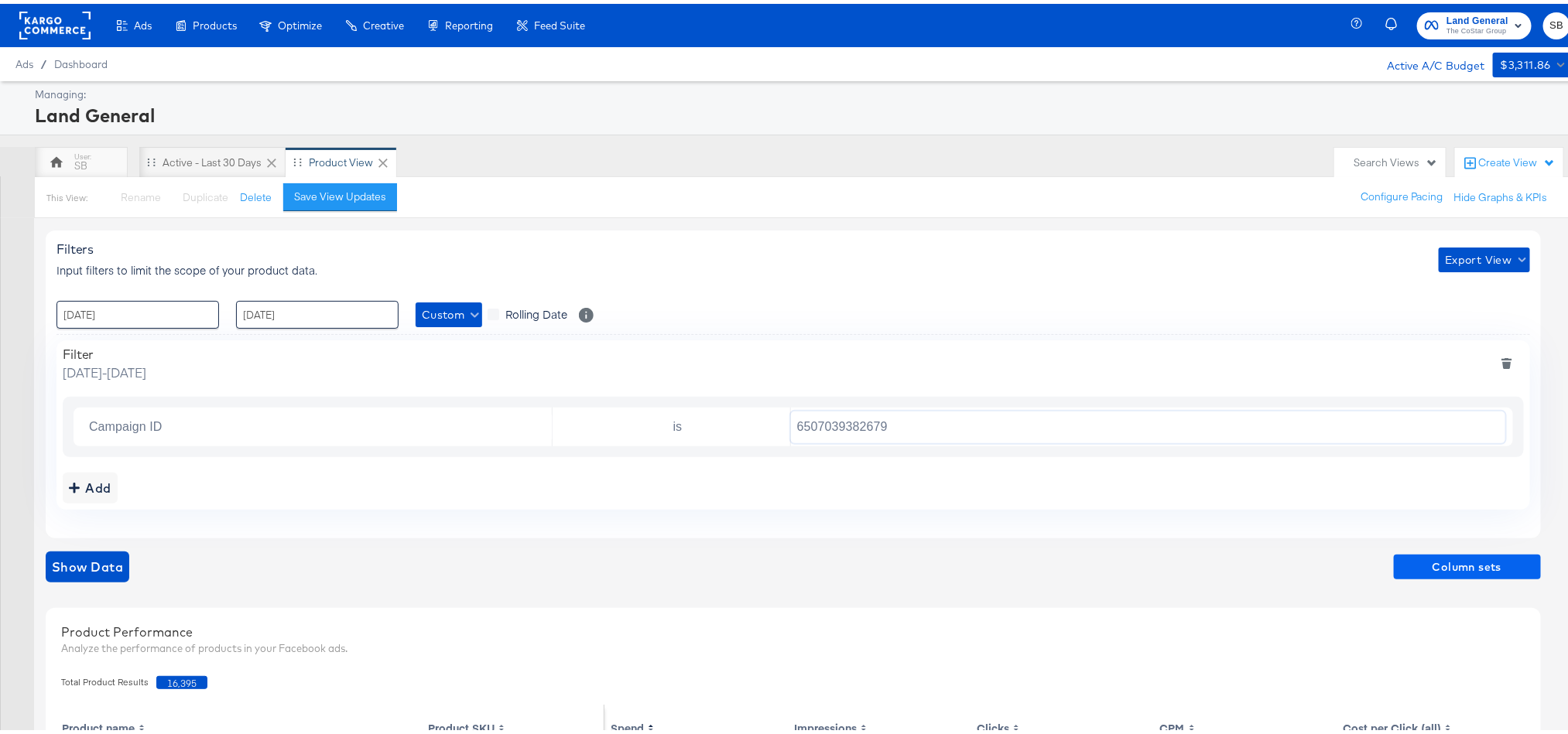
type input "6507039382679"
click at [1487, 563] on span "Column sets" at bounding box center [1467, 564] width 135 height 20
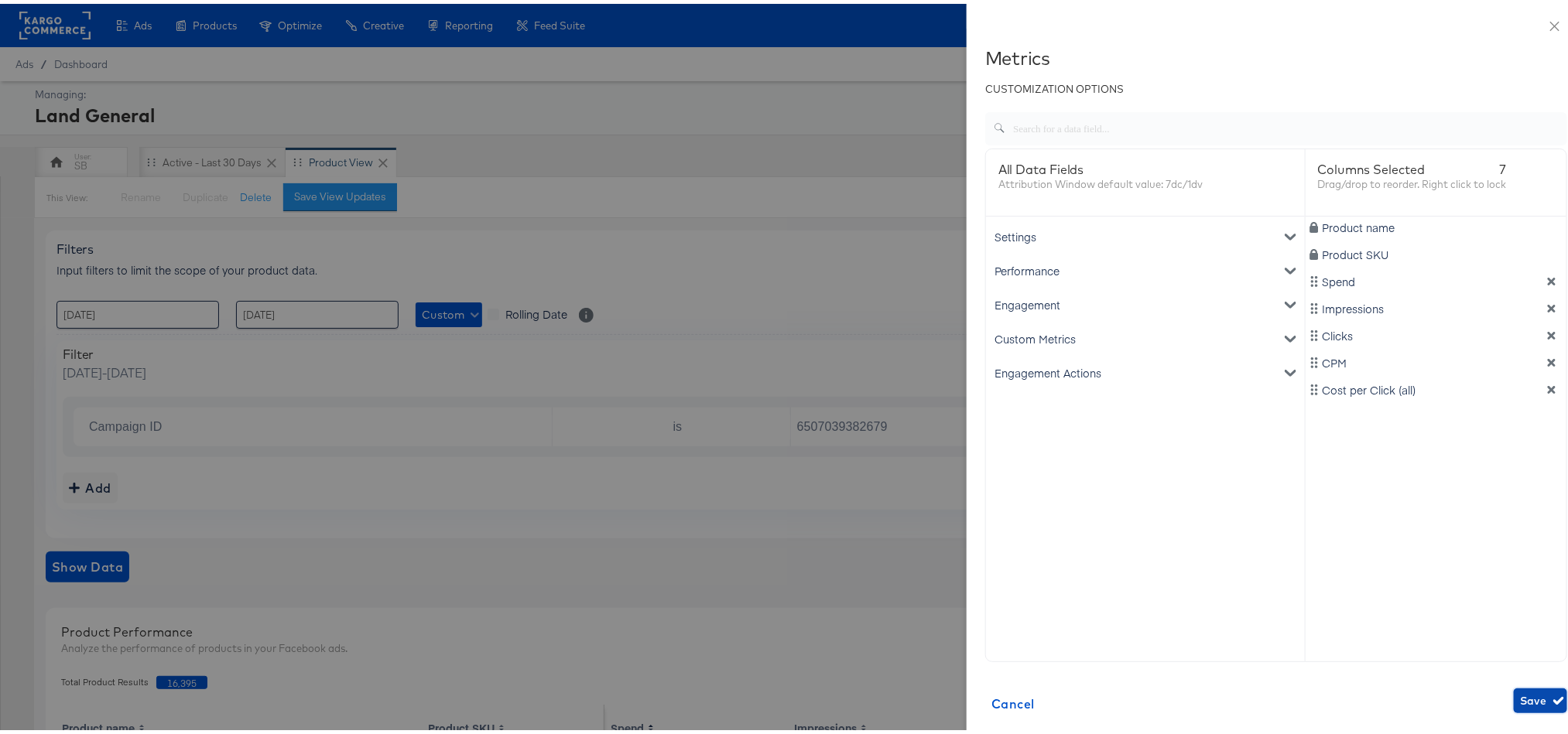
click at [1520, 692] on span "Save" at bounding box center [1541, 697] width 41 height 20
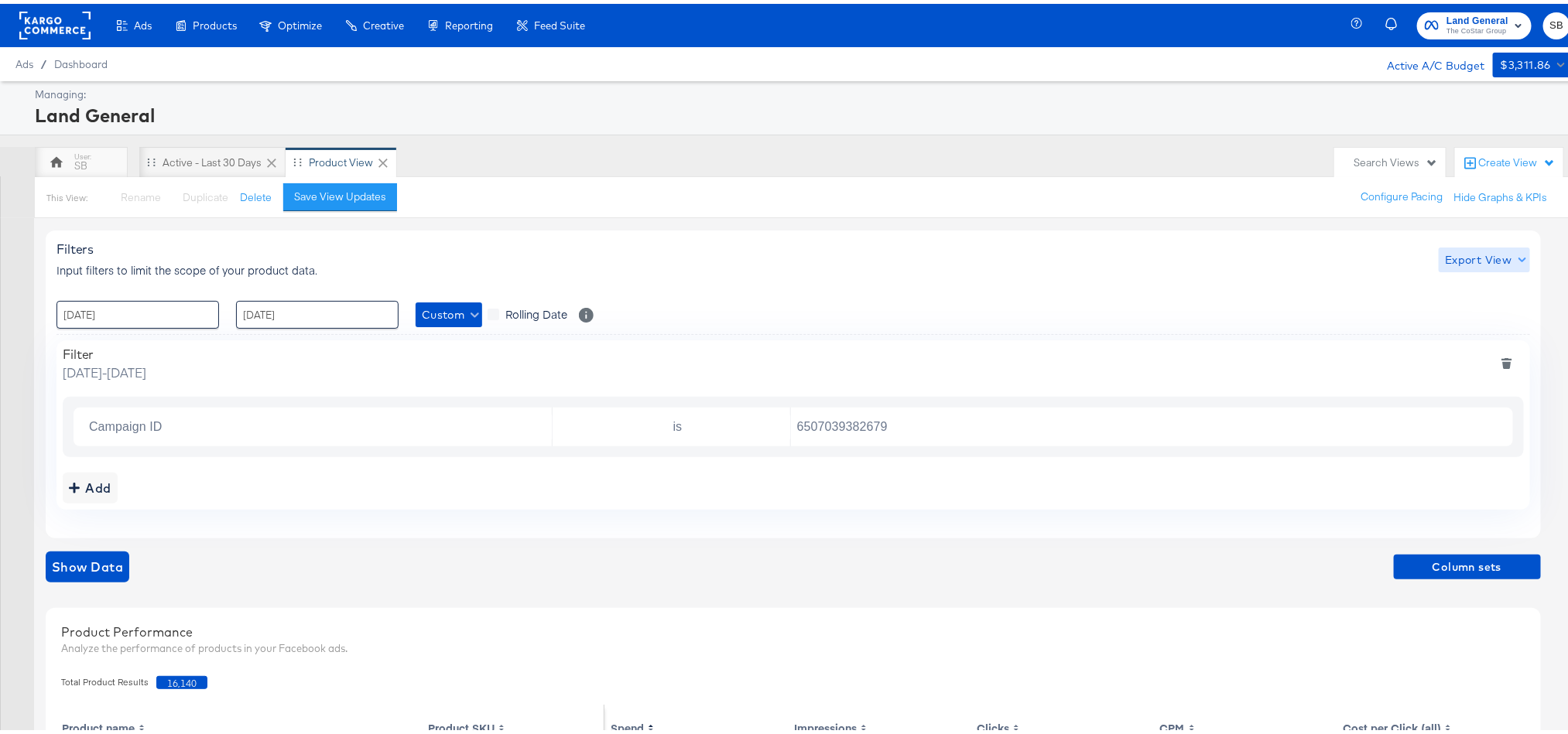
click at [1492, 265] on span "Export View" at bounding box center [1483, 256] width 78 height 20
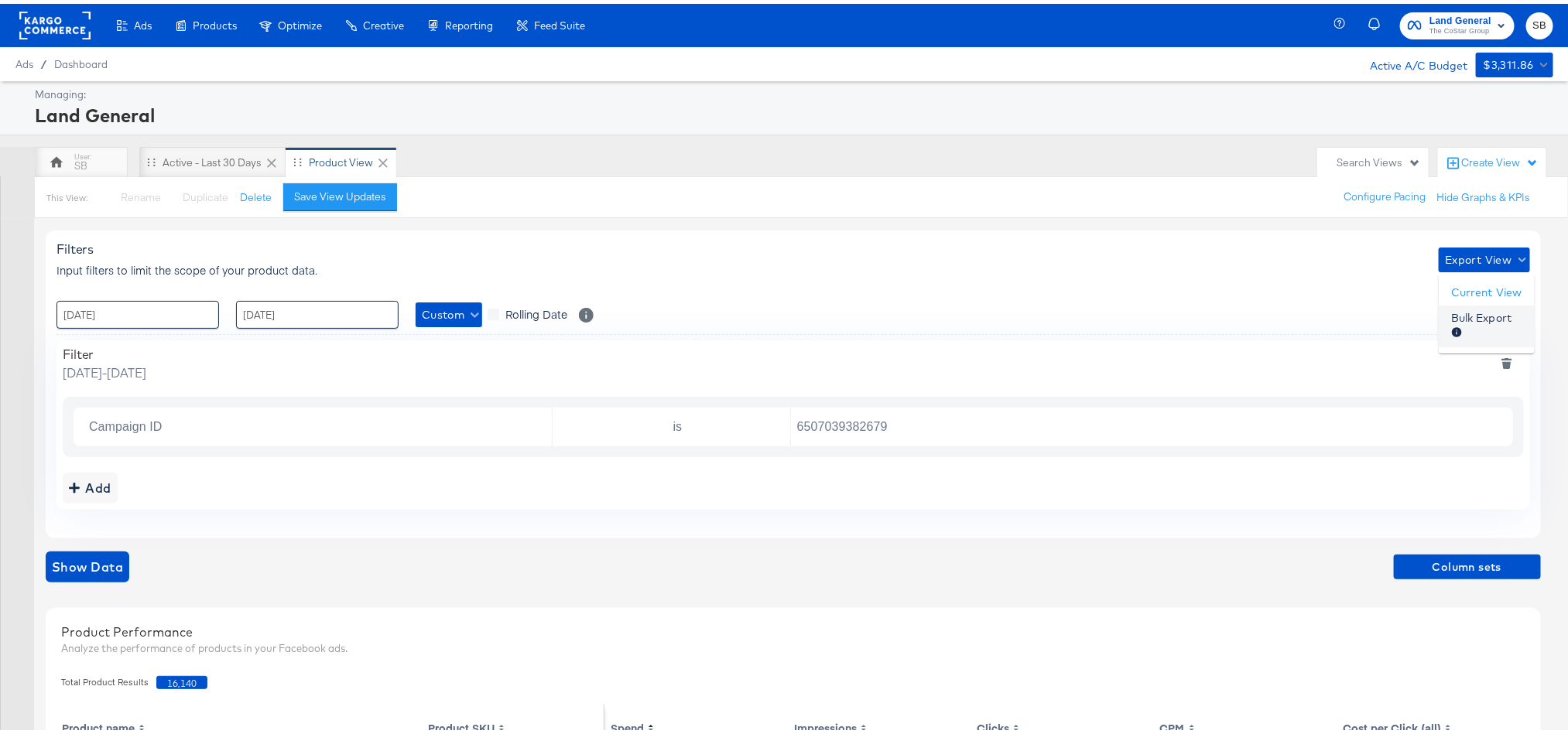
click at [1489, 314] on span "Bulk Export" at bounding box center [1481, 323] width 60 height 33
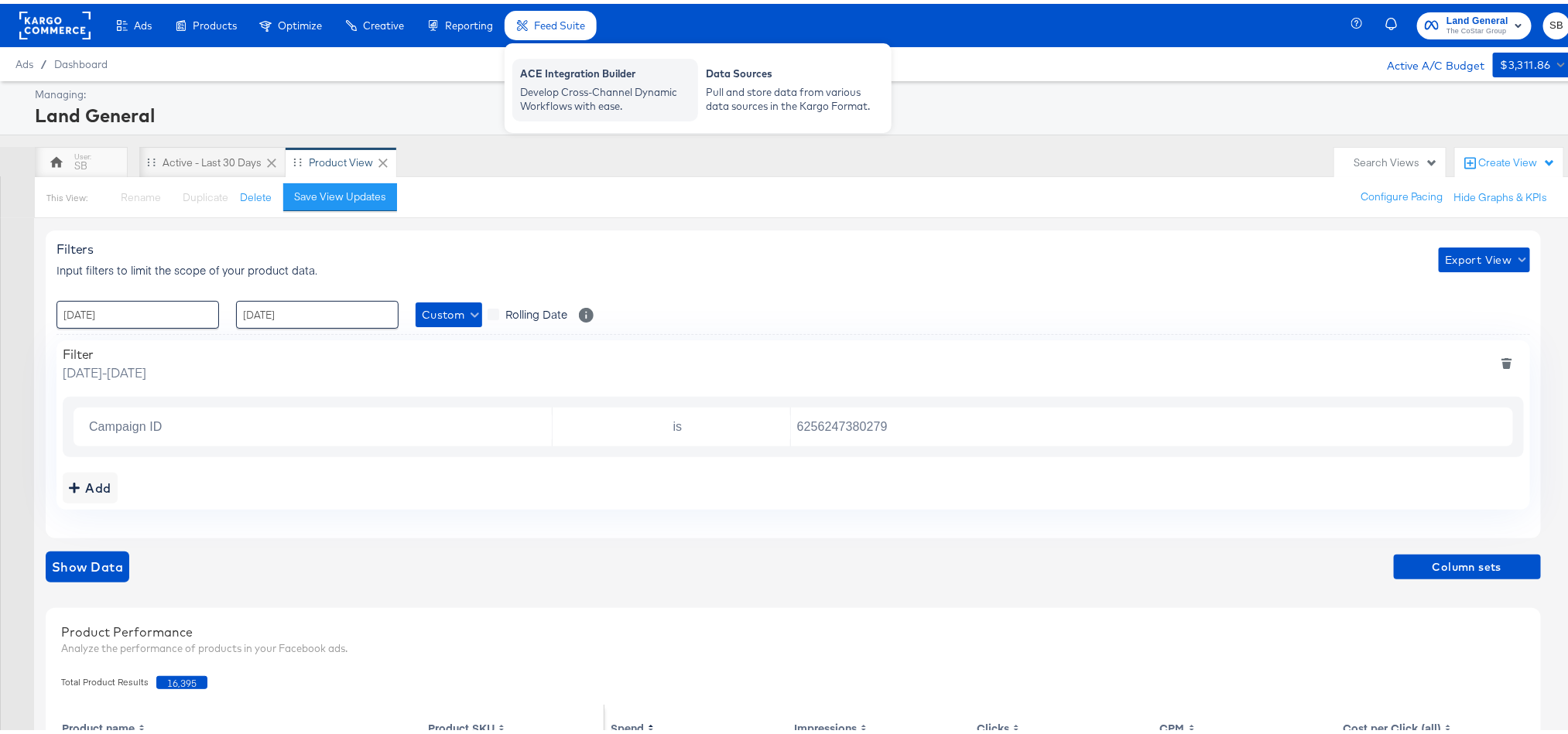
click at [546, 88] on div "Develop Cross-Channel Dynamic Workflows with ease." at bounding box center [605, 95] width 171 height 28
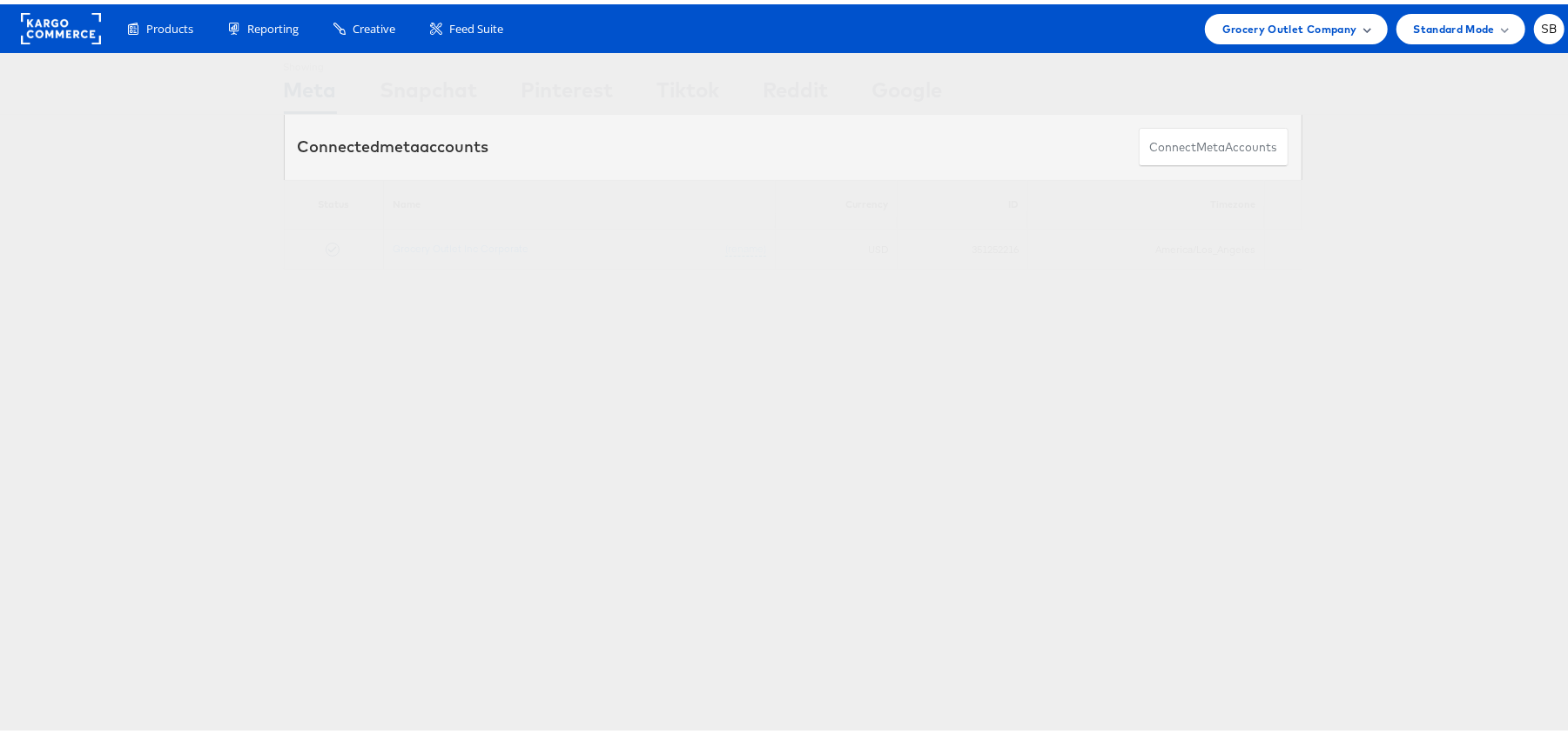
click at [1282, 12] on div "Grocery Outlet Company" at bounding box center [1296, 25] width 183 height 31
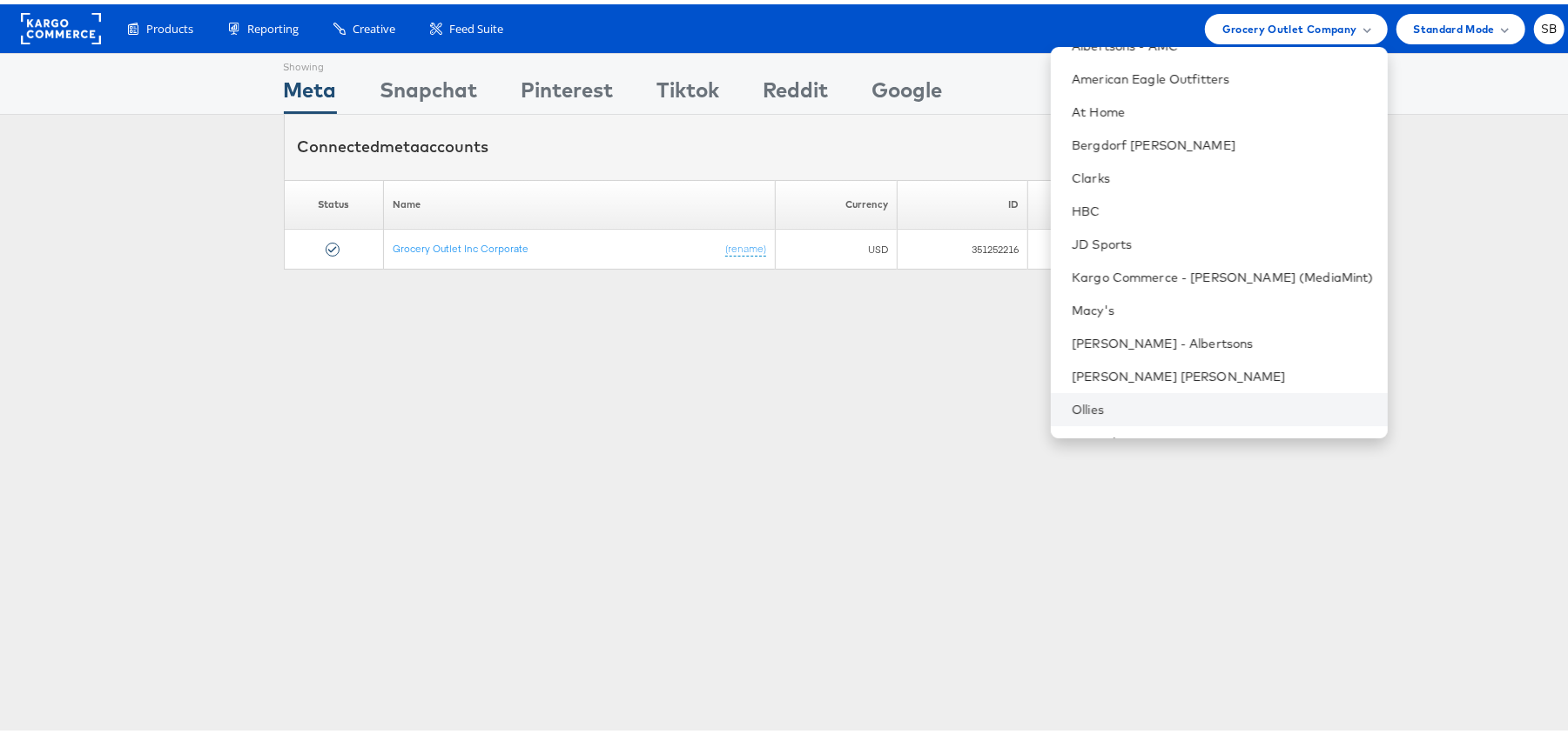
scroll to position [182, 0]
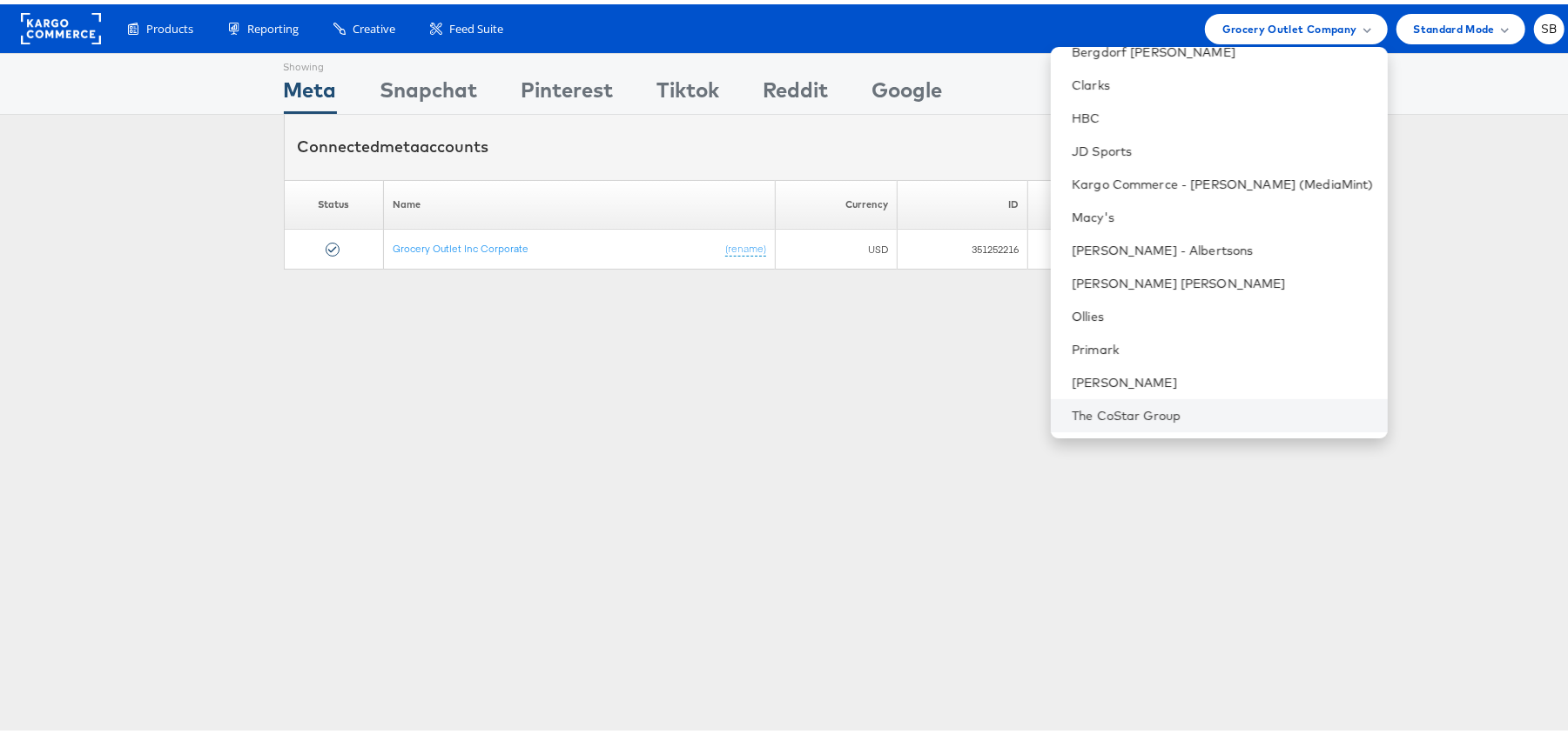
click at [1154, 400] on li "The CoStar Group" at bounding box center [1219, 411] width 337 height 33
click at [1132, 406] on link "The CoStar Group" at bounding box center [1222, 411] width 302 height 17
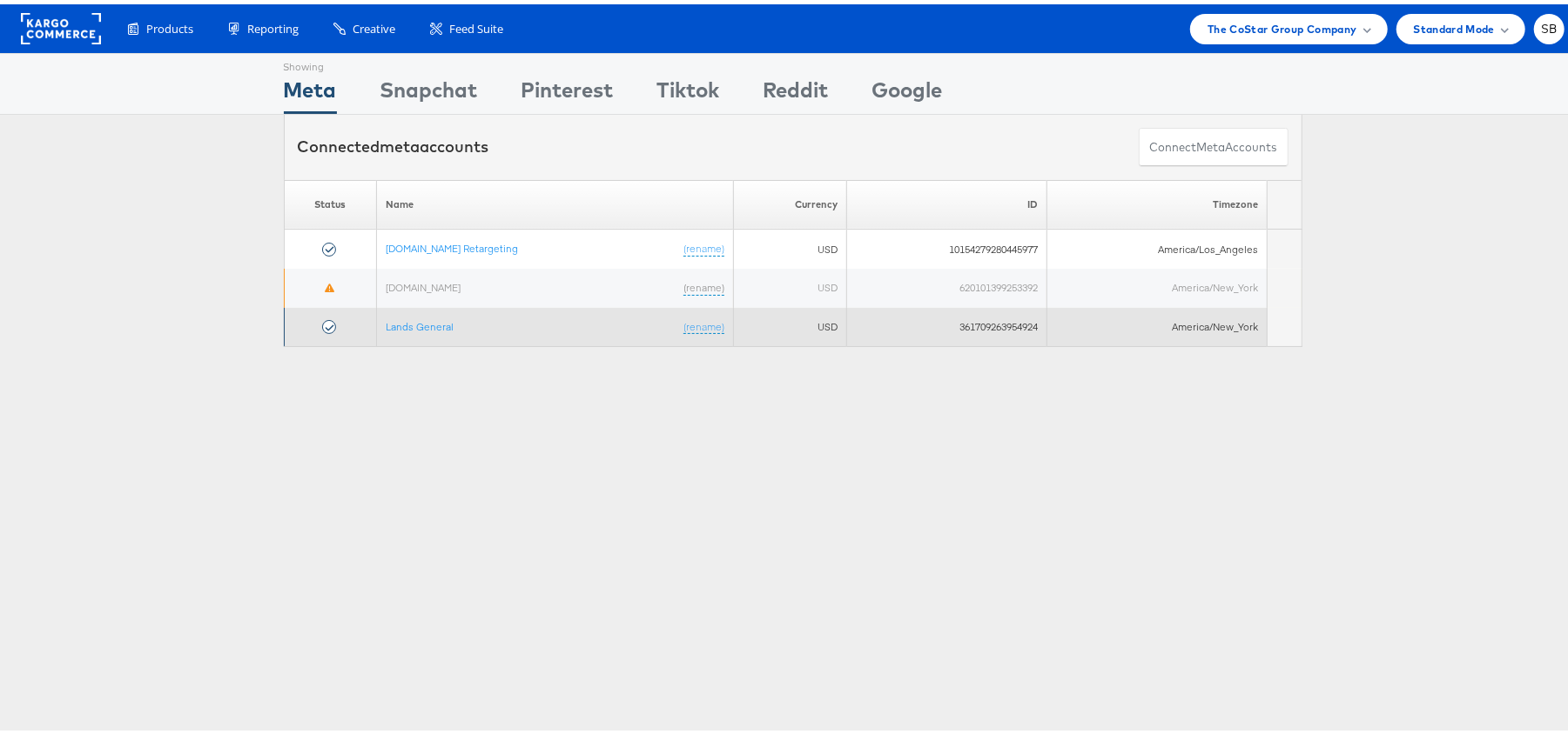
click at [412, 313] on td "Lands General (rename)" at bounding box center [554, 323] width 357 height 39
click at [412, 320] on link "Lands General" at bounding box center [419, 323] width 67 height 13
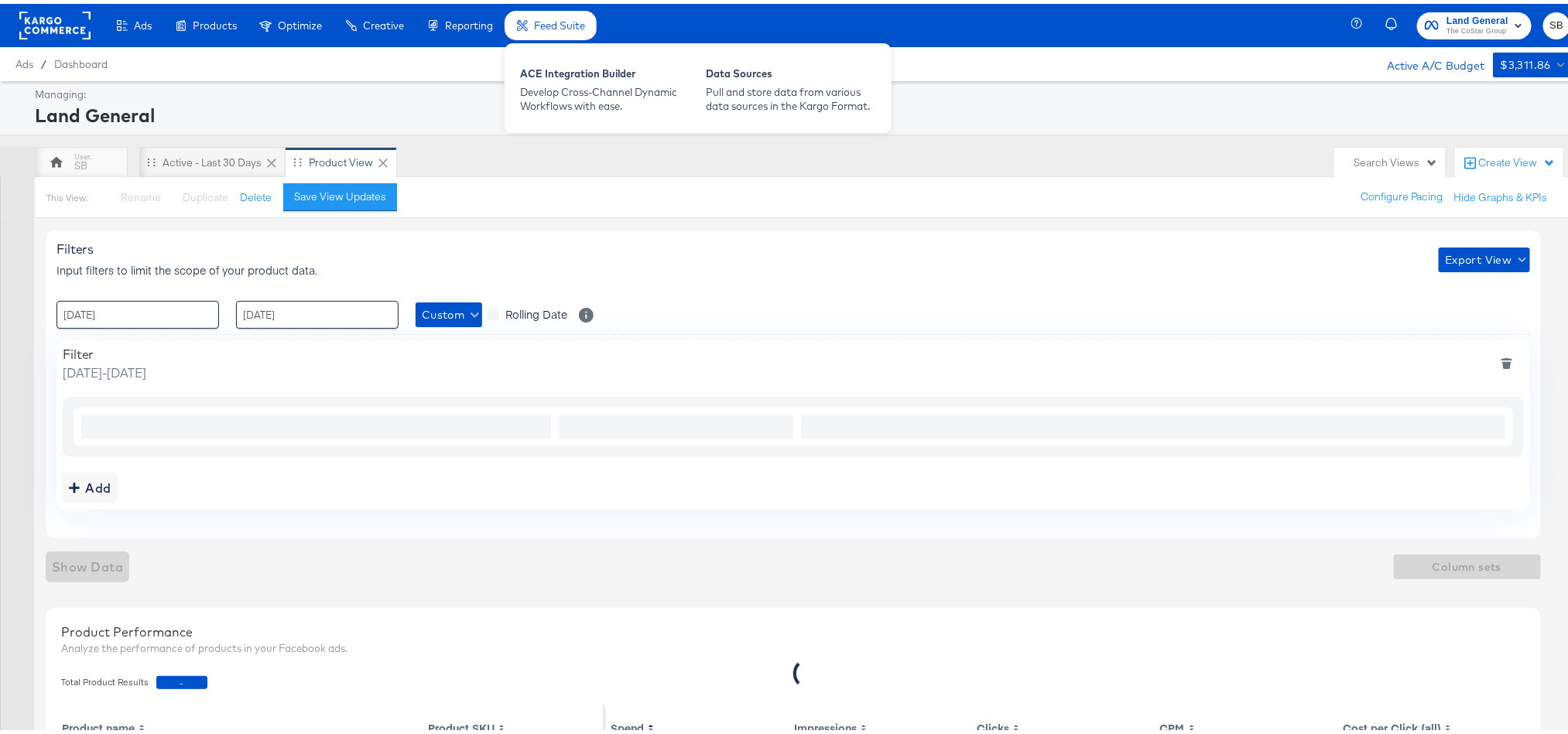
click at [532, 19] on div "Feed Suite" at bounding box center [550, 21] width 92 height 30
click at [548, 72] on div "ACE Integration Builder" at bounding box center [605, 72] width 171 height 19
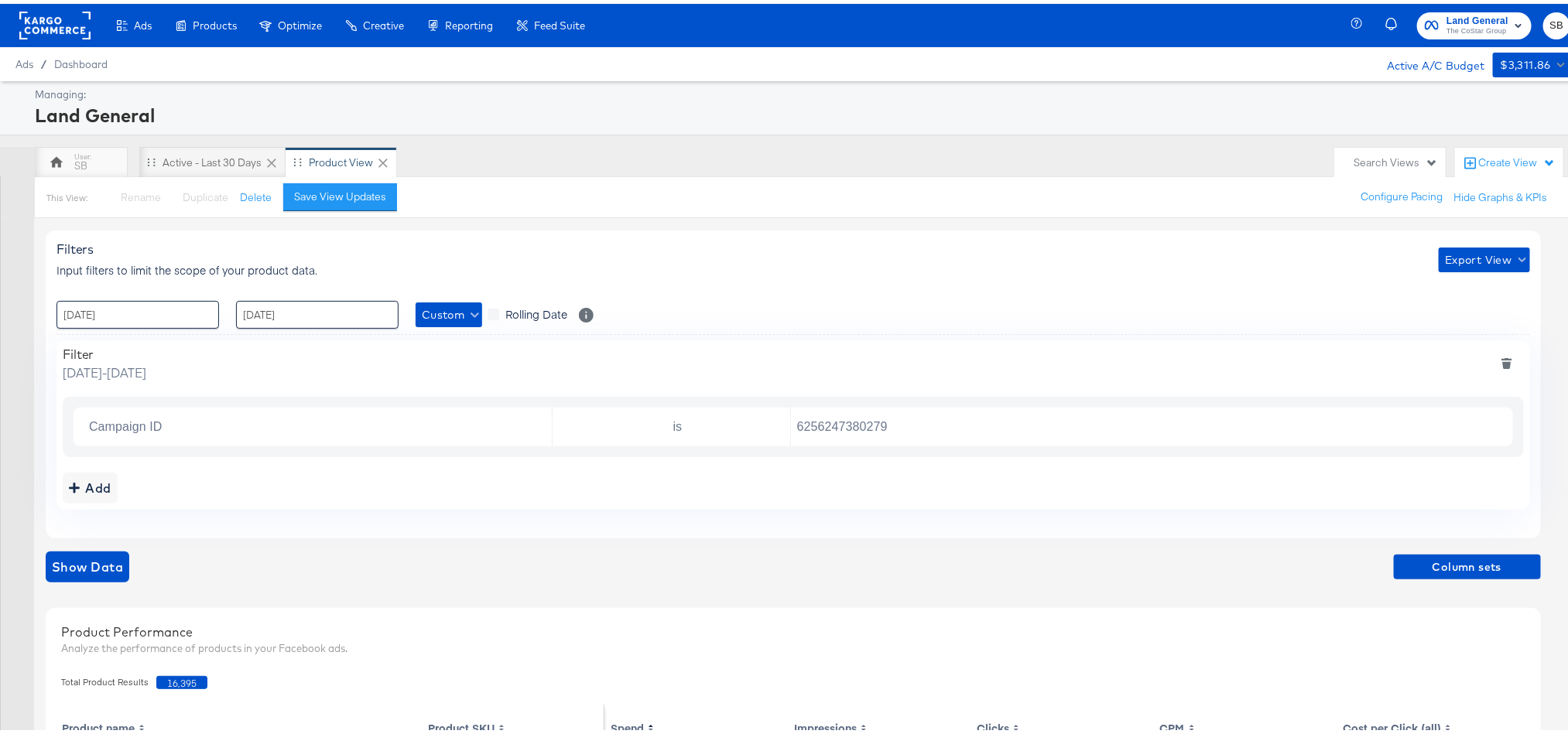
click at [57, 27] on rect at bounding box center [55, 21] width 71 height 28
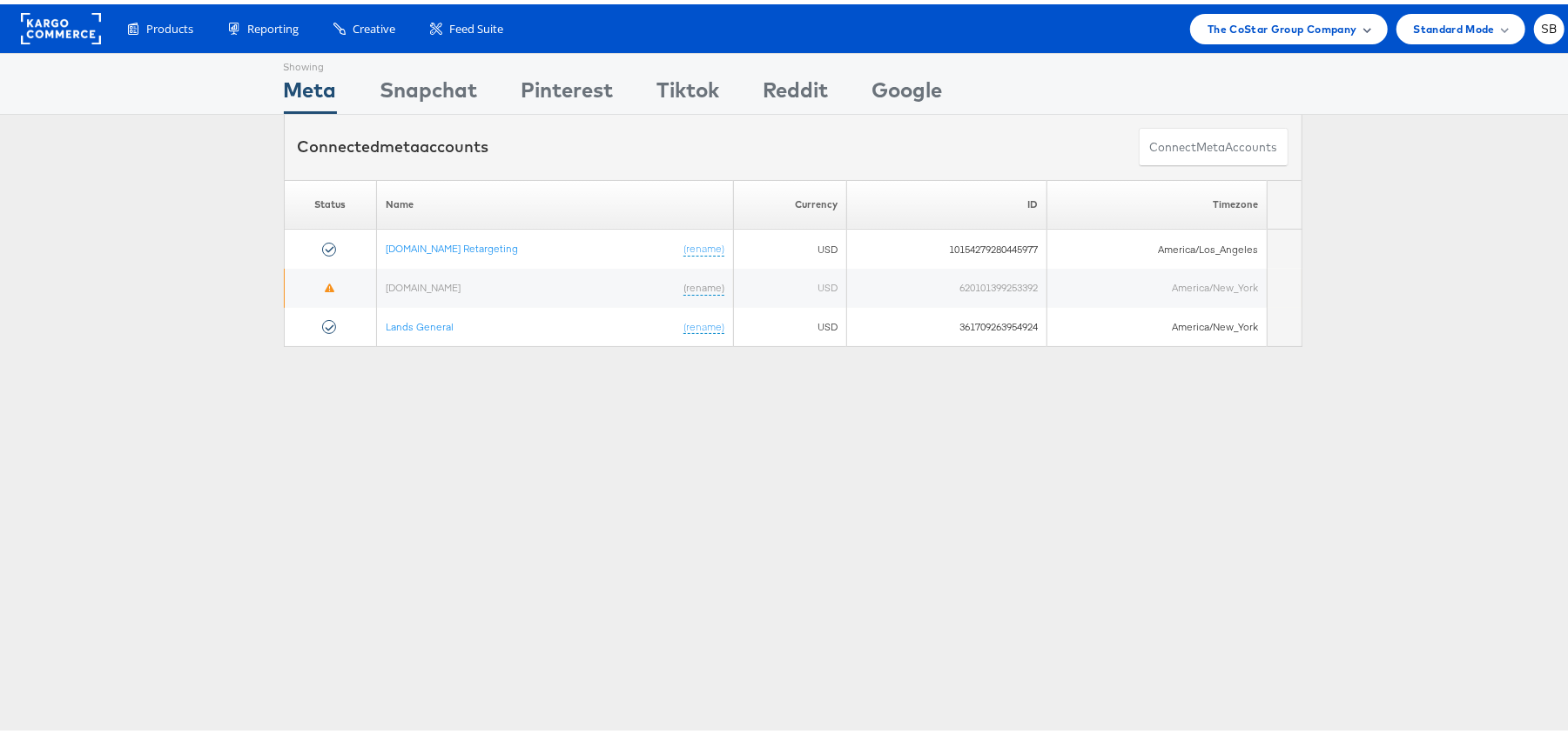
click at [1237, 36] on div "The CoStar Group Company" at bounding box center [1289, 25] width 197 height 31
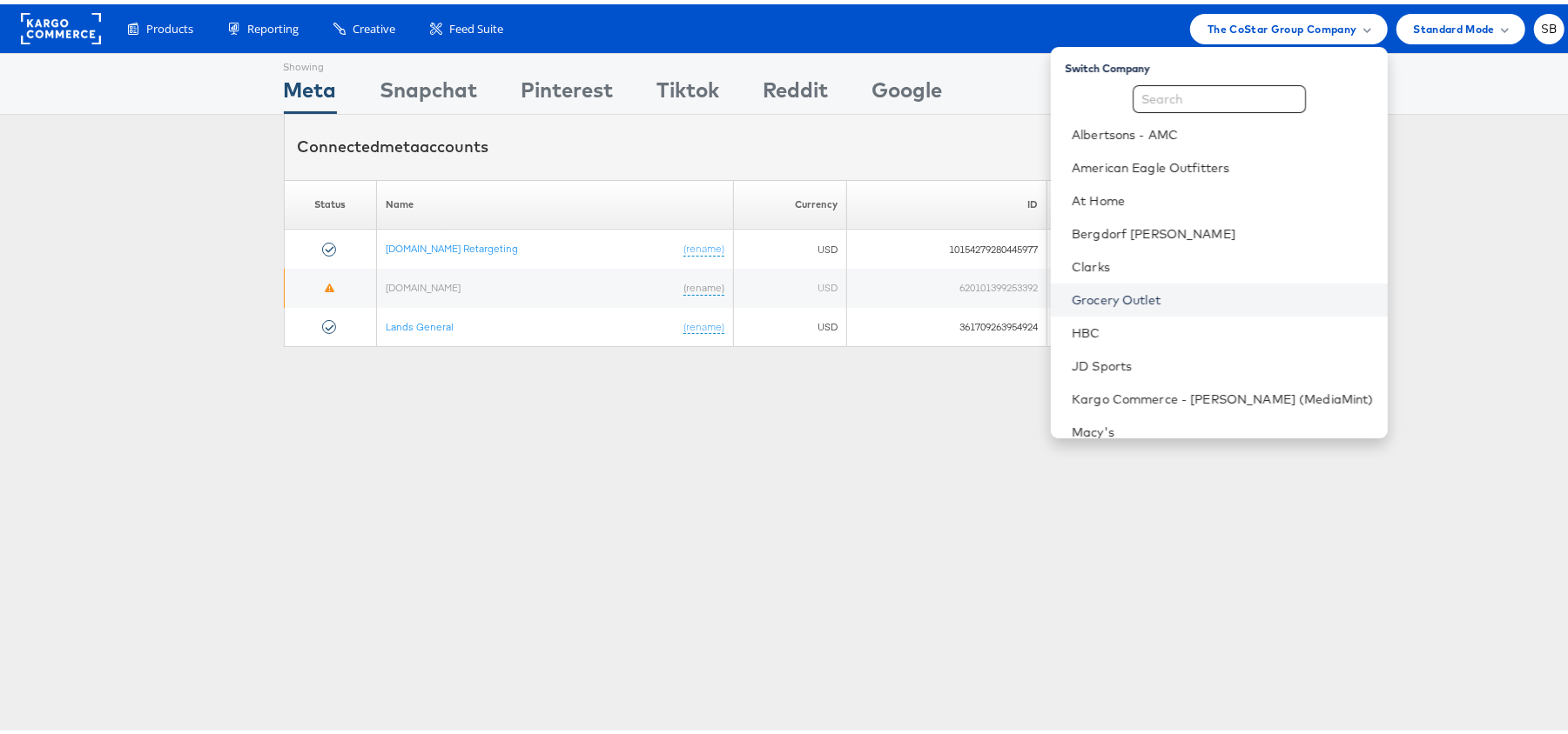
click at [1150, 297] on link "Grocery Outlet" at bounding box center [1222, 296] width 302 height 17
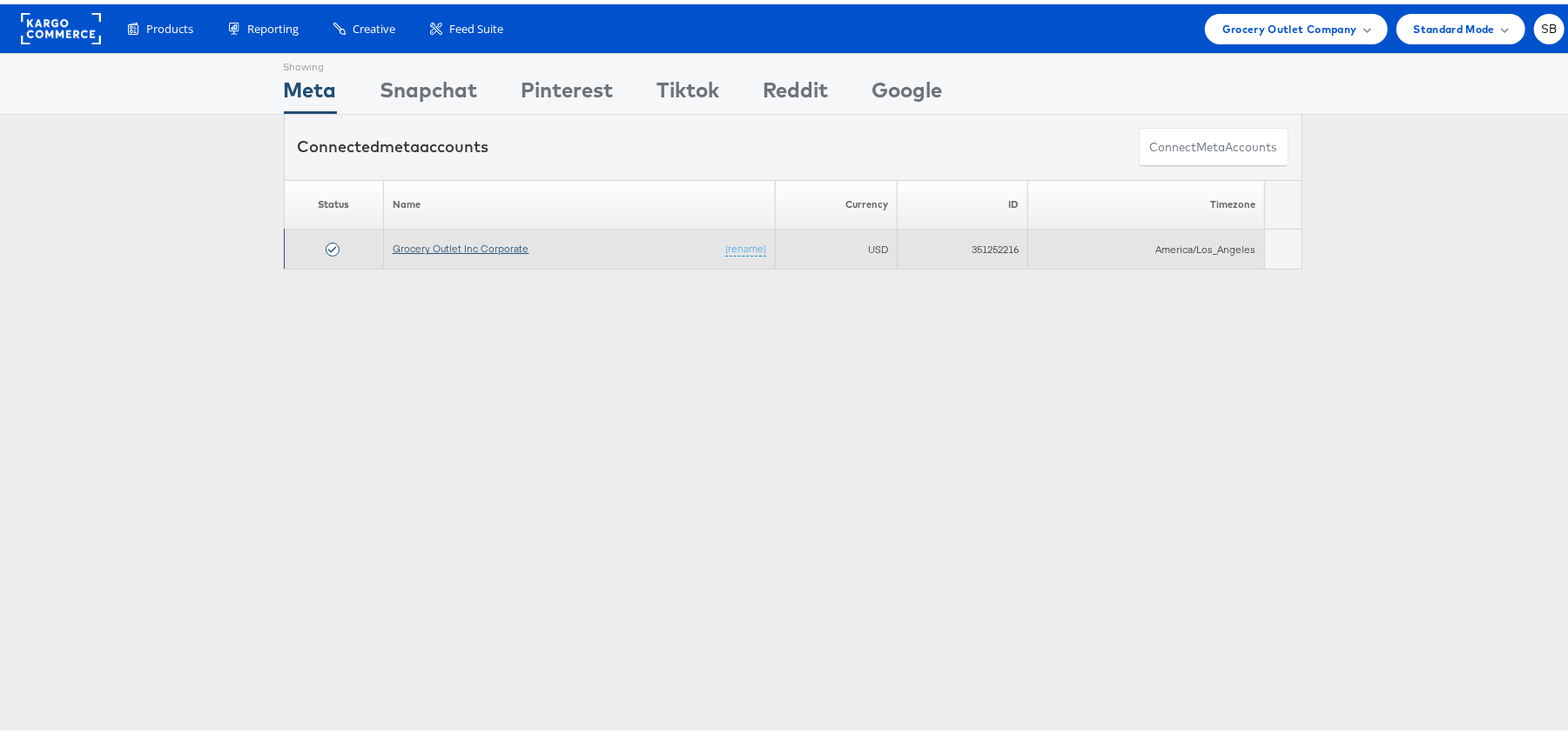
click at [462, 249] on link "Grocery Outlet Inc Corporate" at bounding box center [461, 245] width 137 height 13
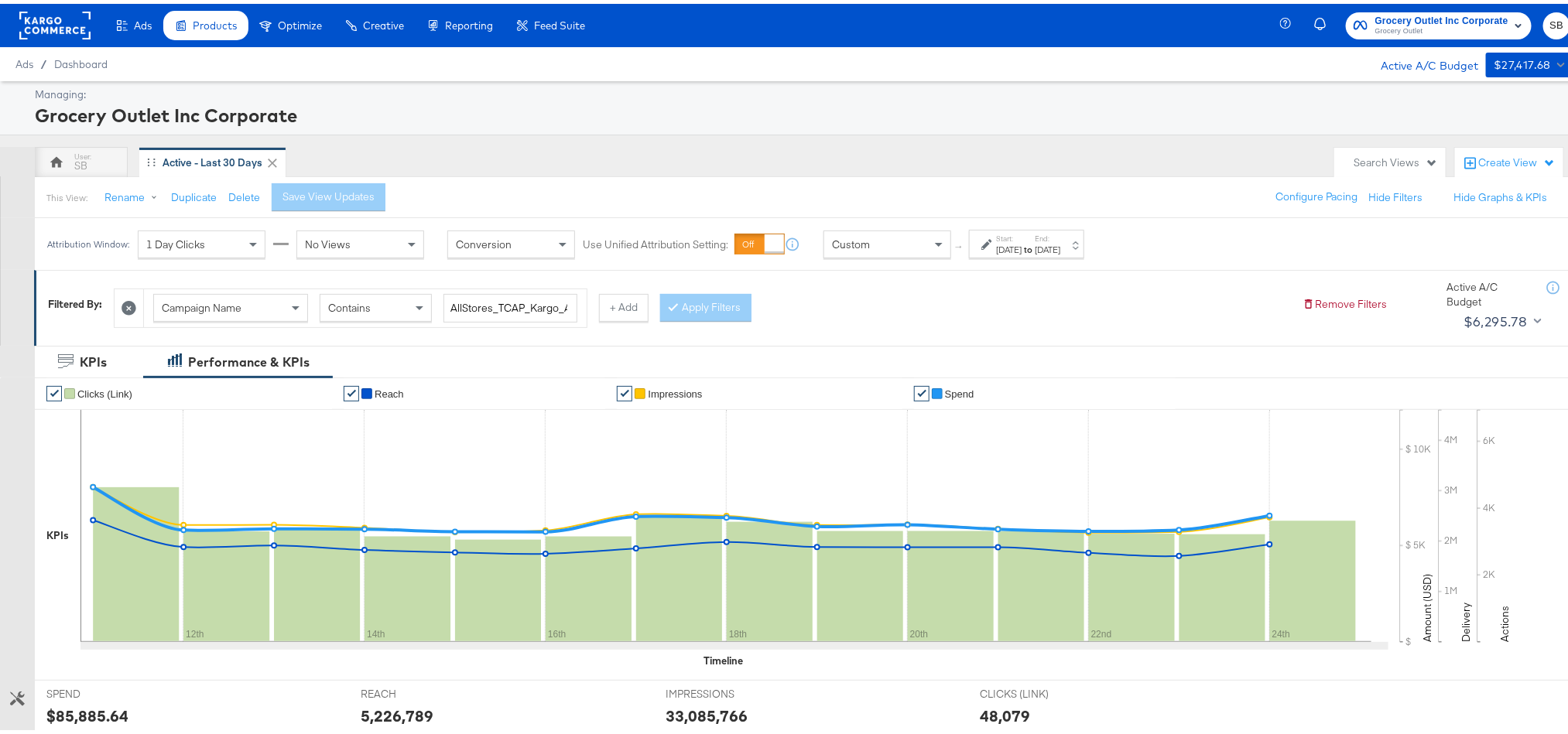
drag, startPoint x: 35, startPoint y: 17, endPoint x: 168, endPoint y: 20, distance: 133.0
click at [35, 17] on rect at bounding box center [55, 21] width 71 height 28
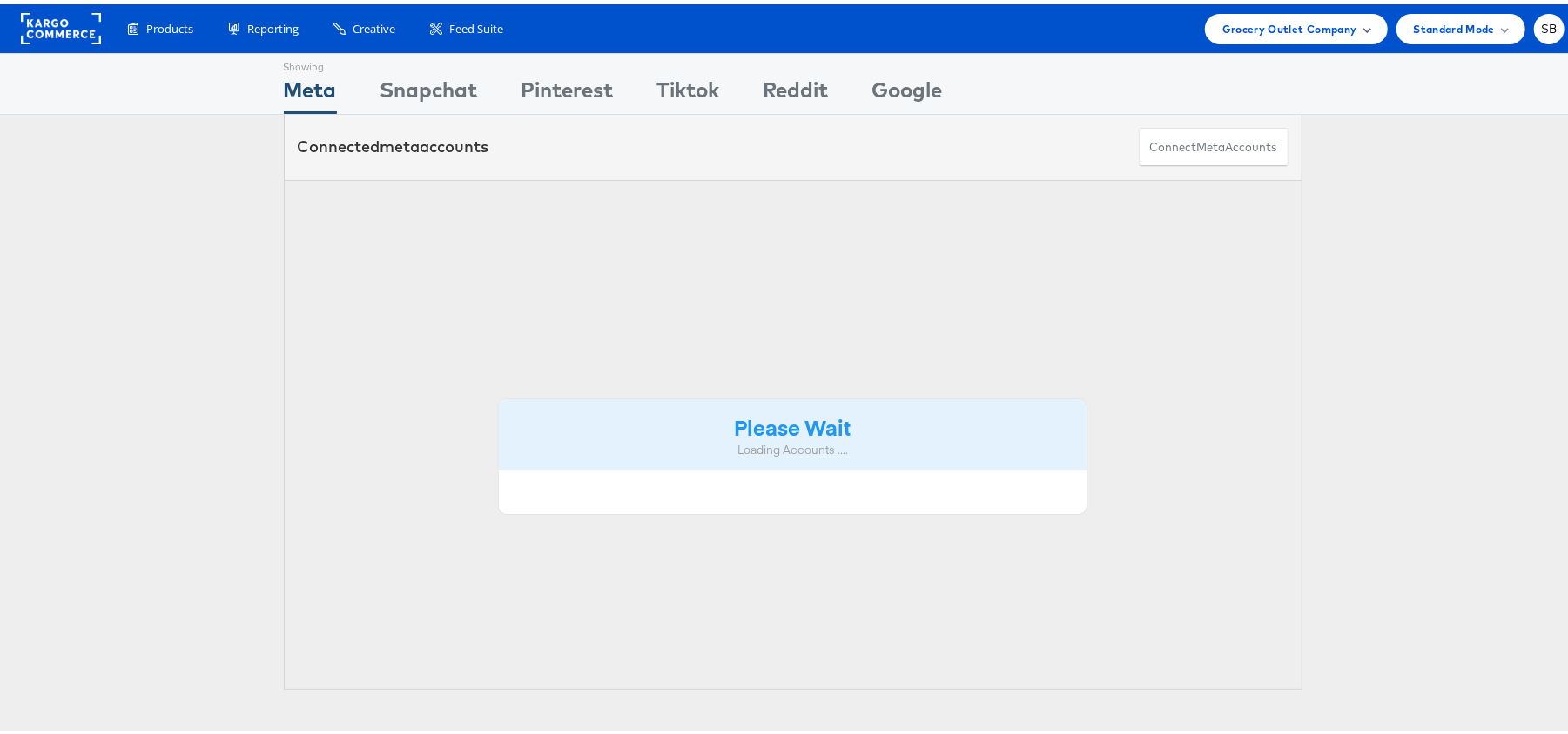
click at [1316, 30] on span "Grocery Outlet Company" at bounding box center [1289, 24] width 135 height 18
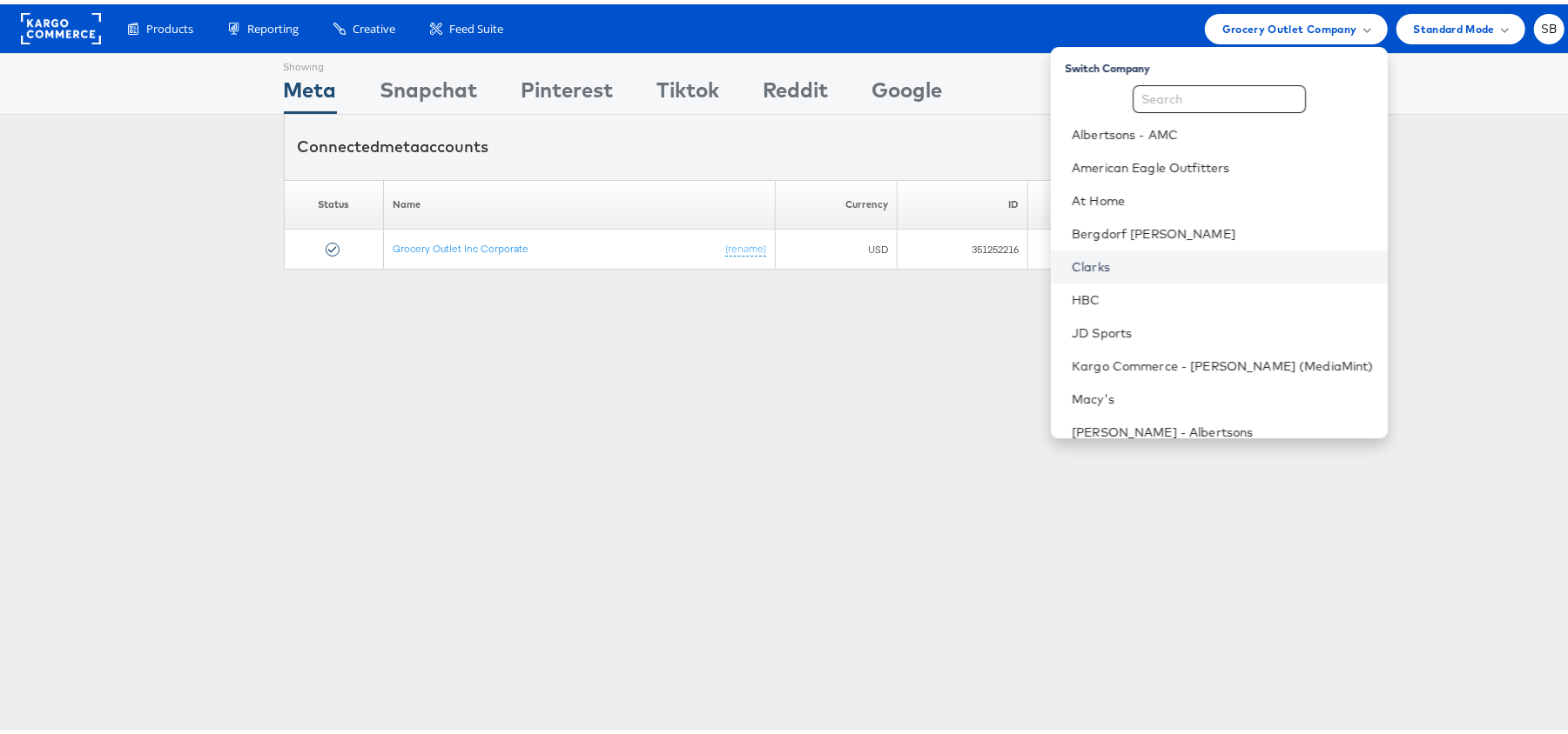
click at [1157, 265] on link "Clarks" at bounding box center [1222, 263] width 302 height 17
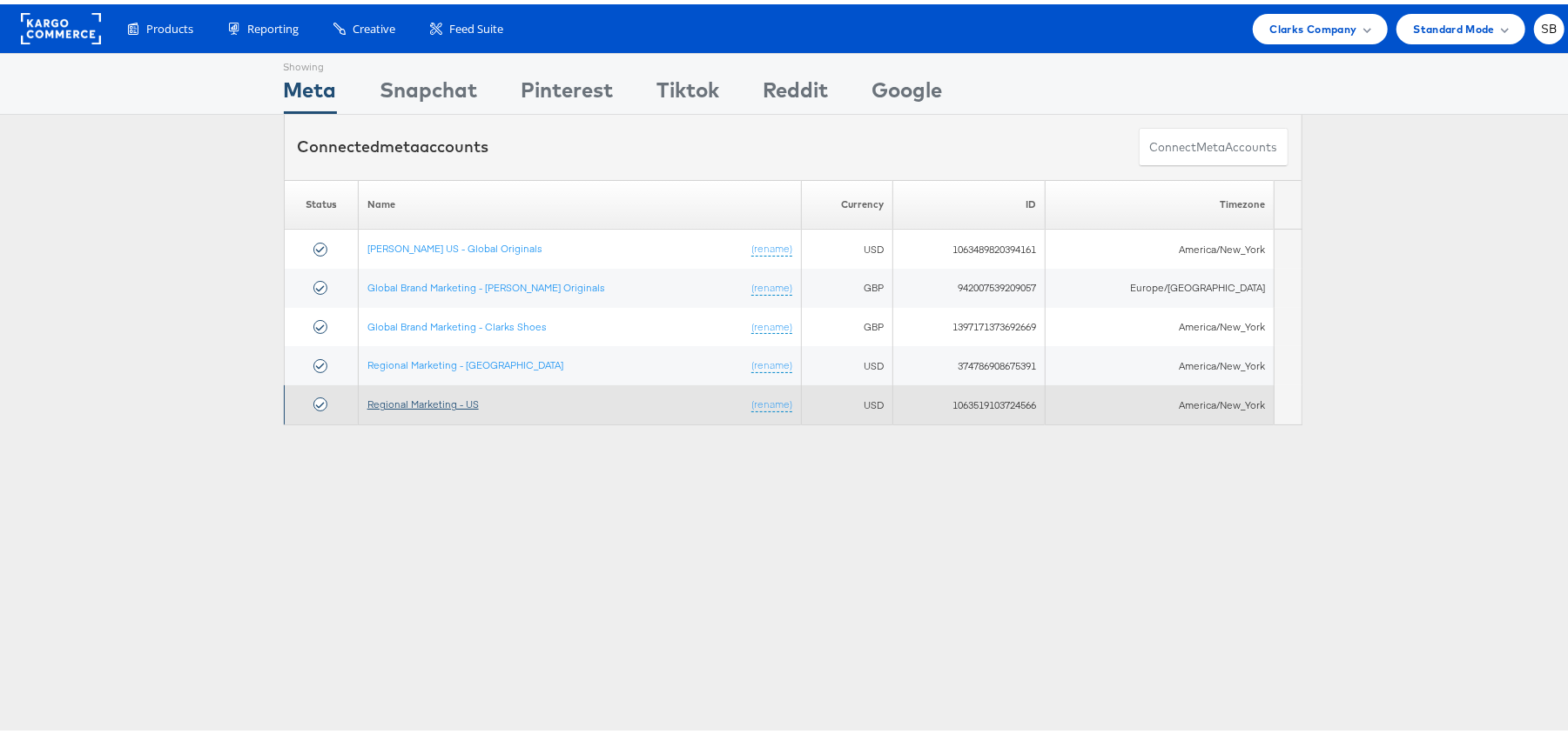
click at [427, 404] on link "Regional Marketing - US" at bounding box center [423, 400] width 112 height 13
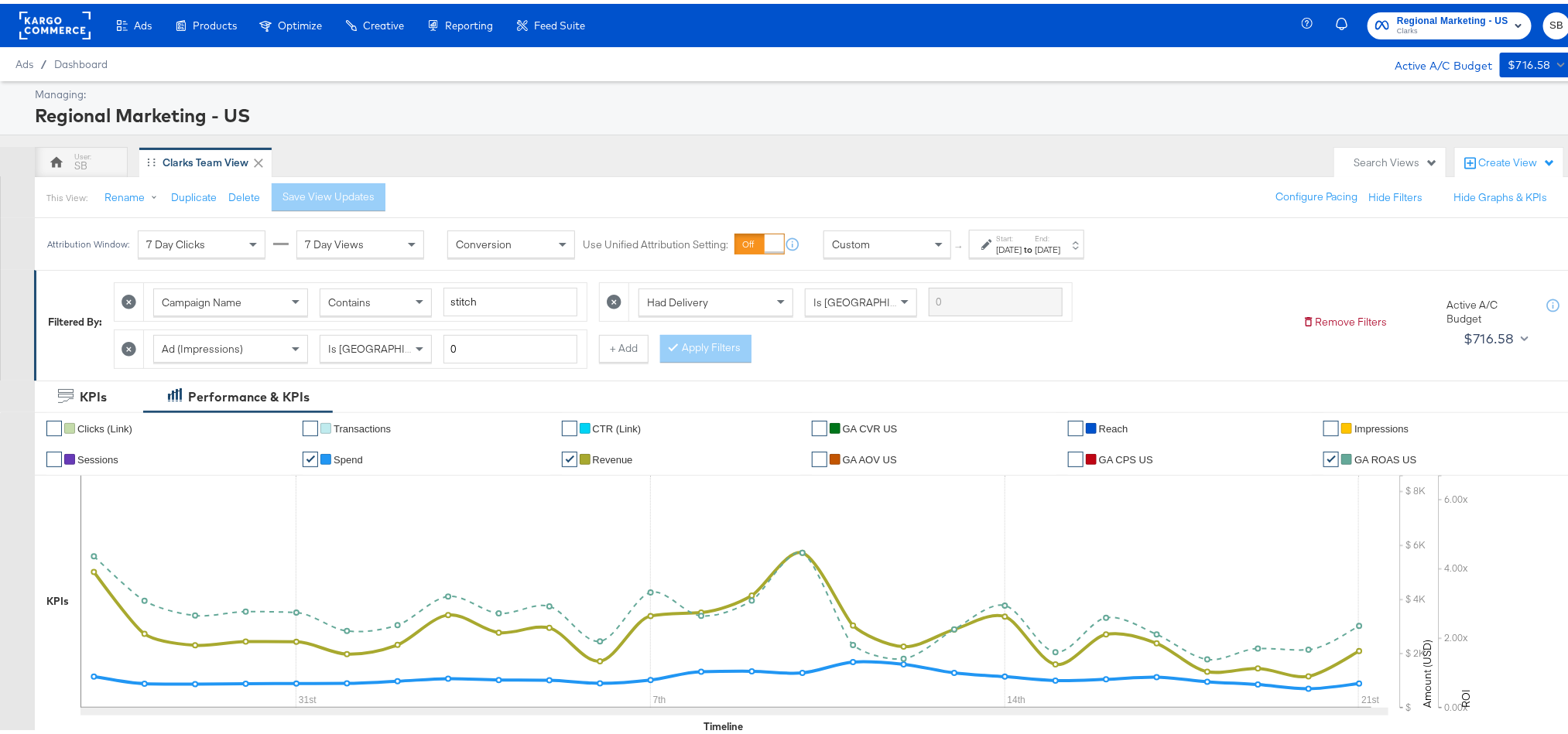
click at [1012, 252] on div "[DATE]" at bounding box center [1008, 246] width 26 height 12
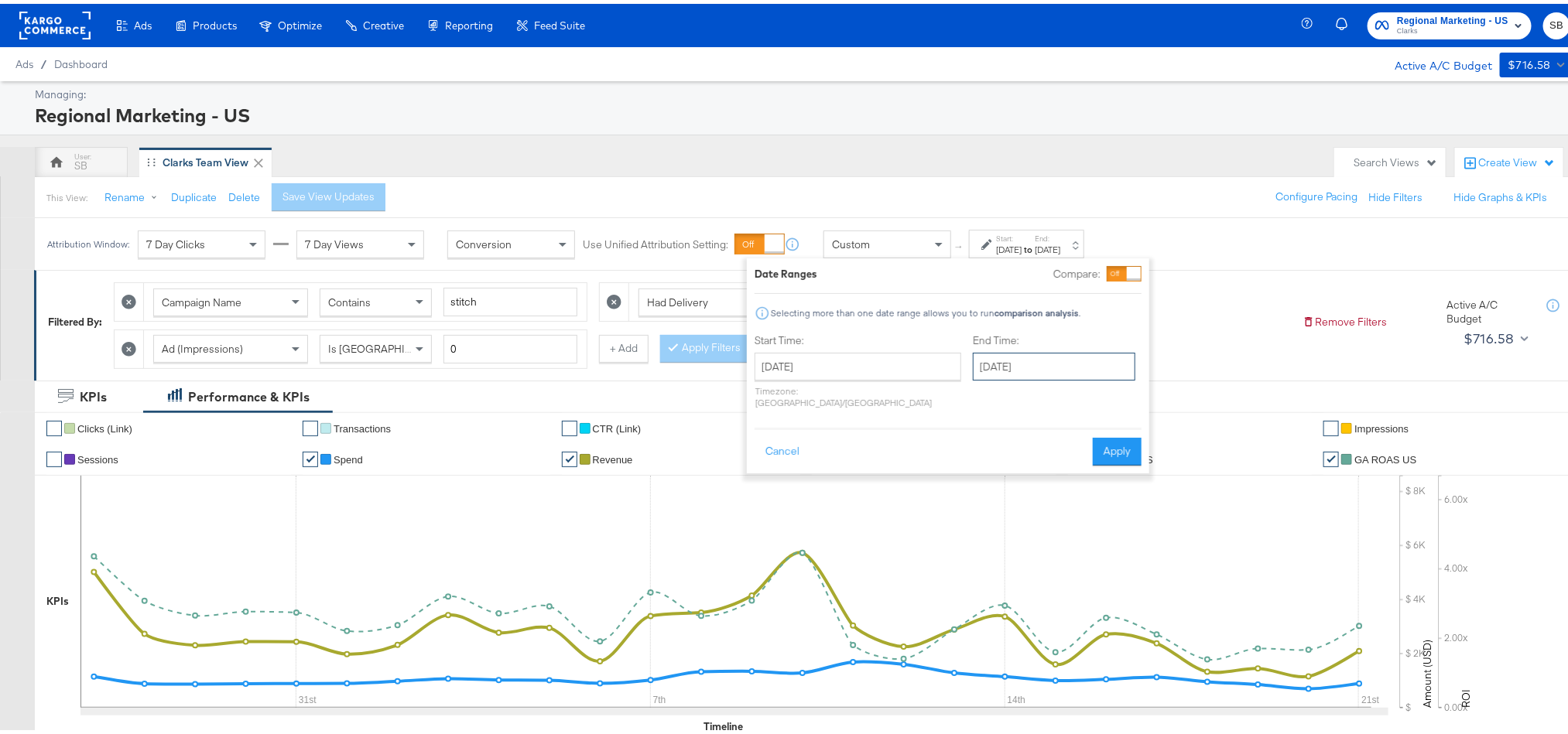
click at [990, 374] on input "[DATE]" at bounding box center [1054, 362] width 163 height 28
click at [1135, 509] on td "23" at bounding box center [1148, 505] width 27 height 21
type input "[DATE]"
click at [1105, 446] on button "Apply" at bounding box center [1117, 448] width 49 height 28
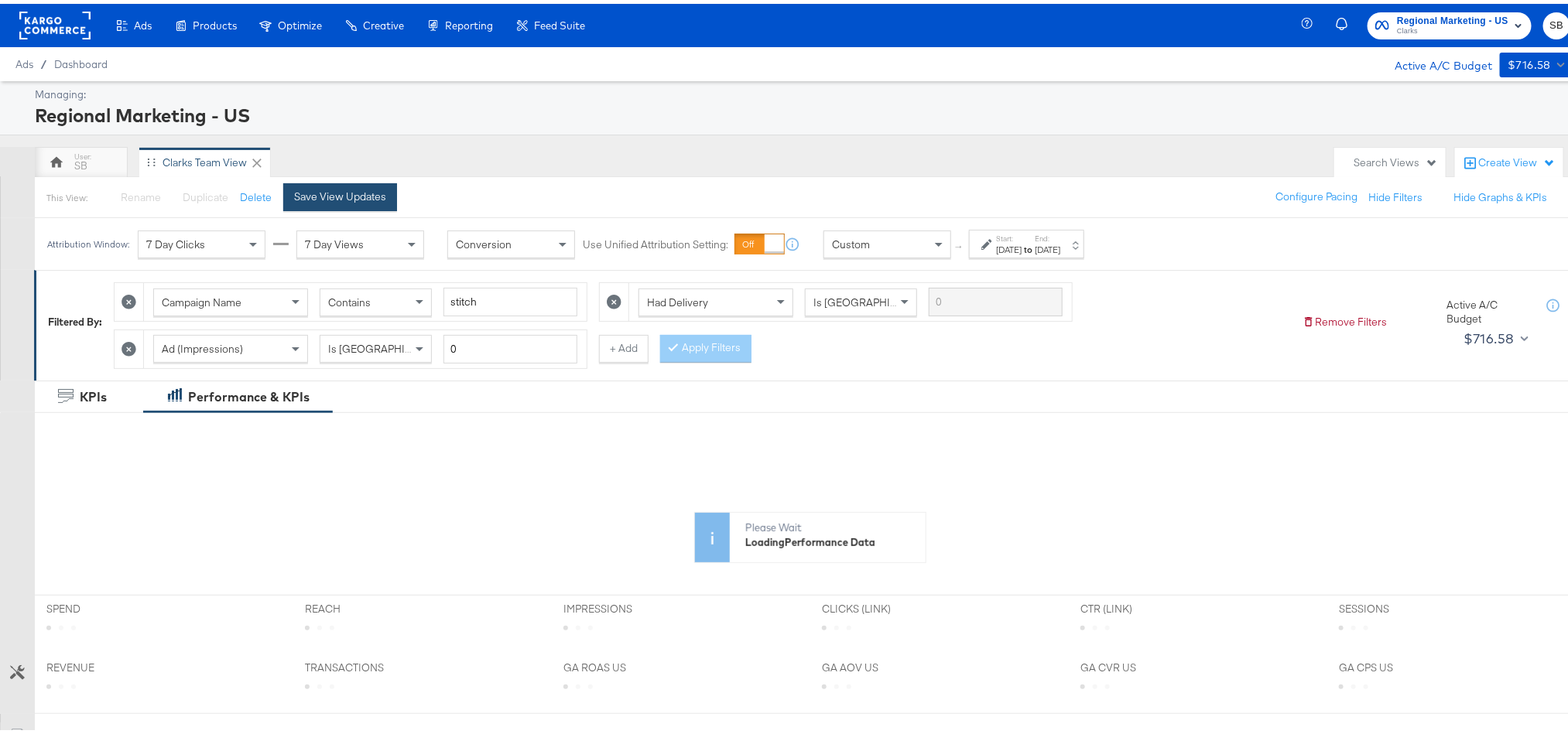
click at [308, 193] on div "Save View Updates" at bounding box center [339, 193] width 92 height 15
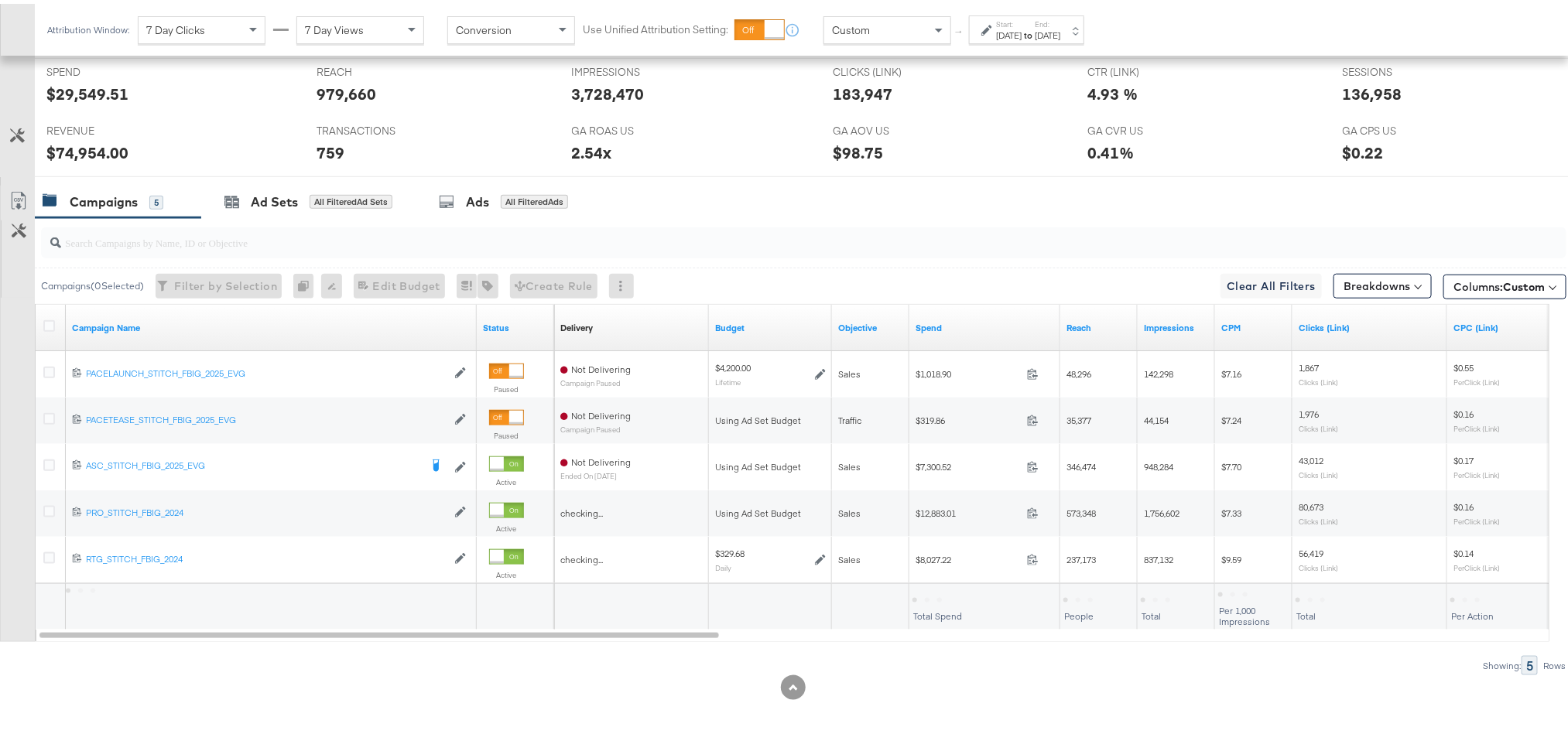
scroll to position [696, 0]
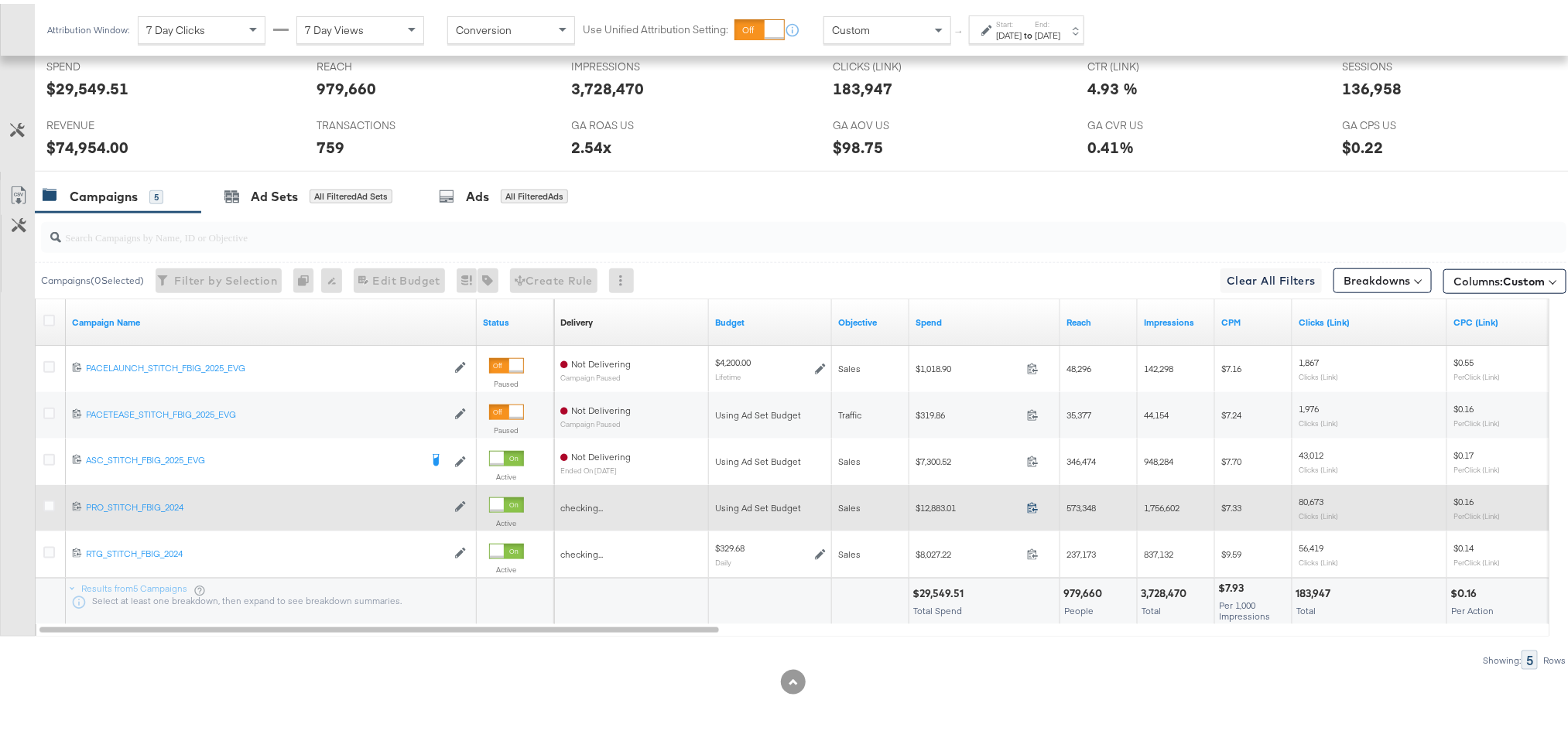
click at [1034, 510] on icon at bounding box center [1033, 504] width 10 height 11
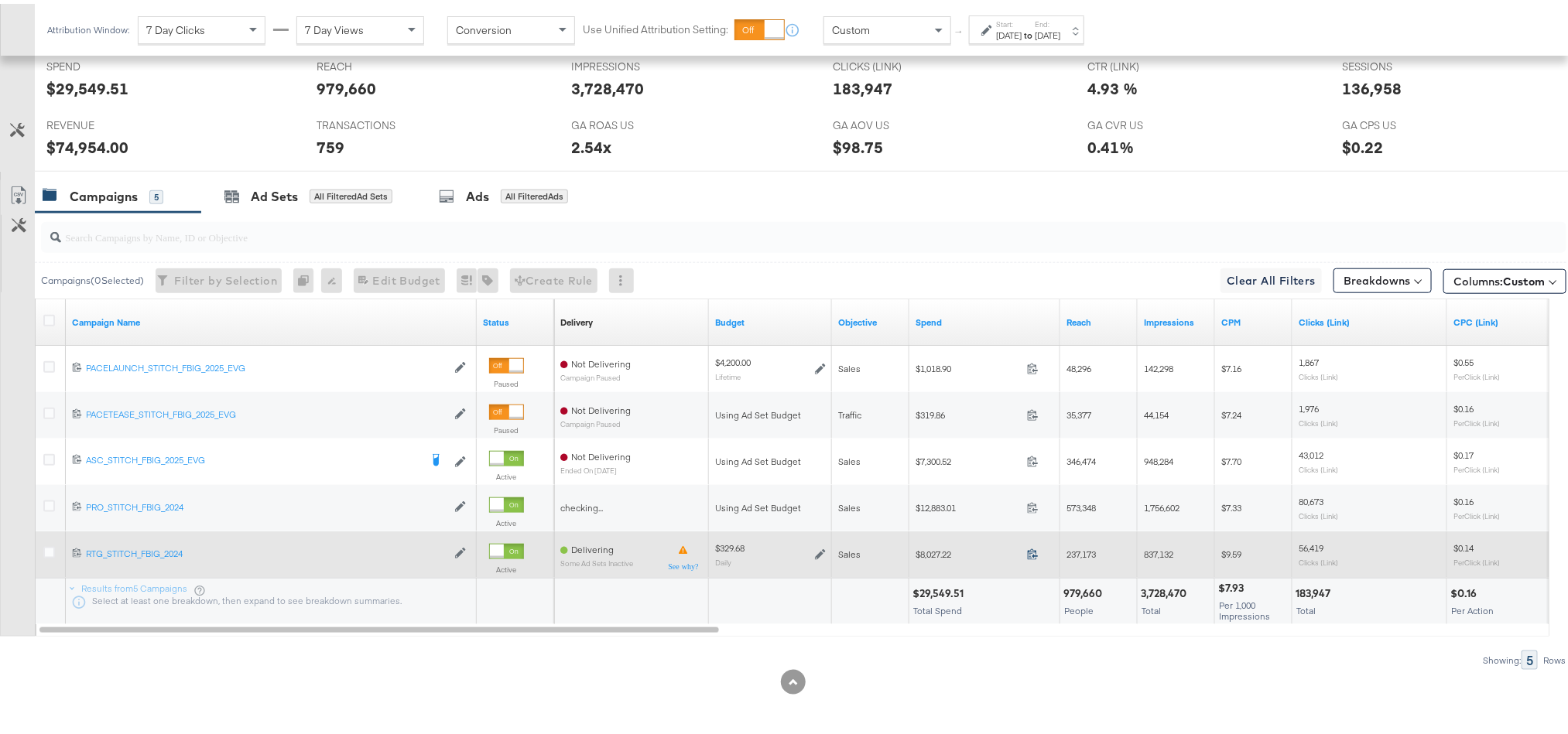
click at [1031, 552] on icon at bounding box center [1033, 551] width 12 height 12
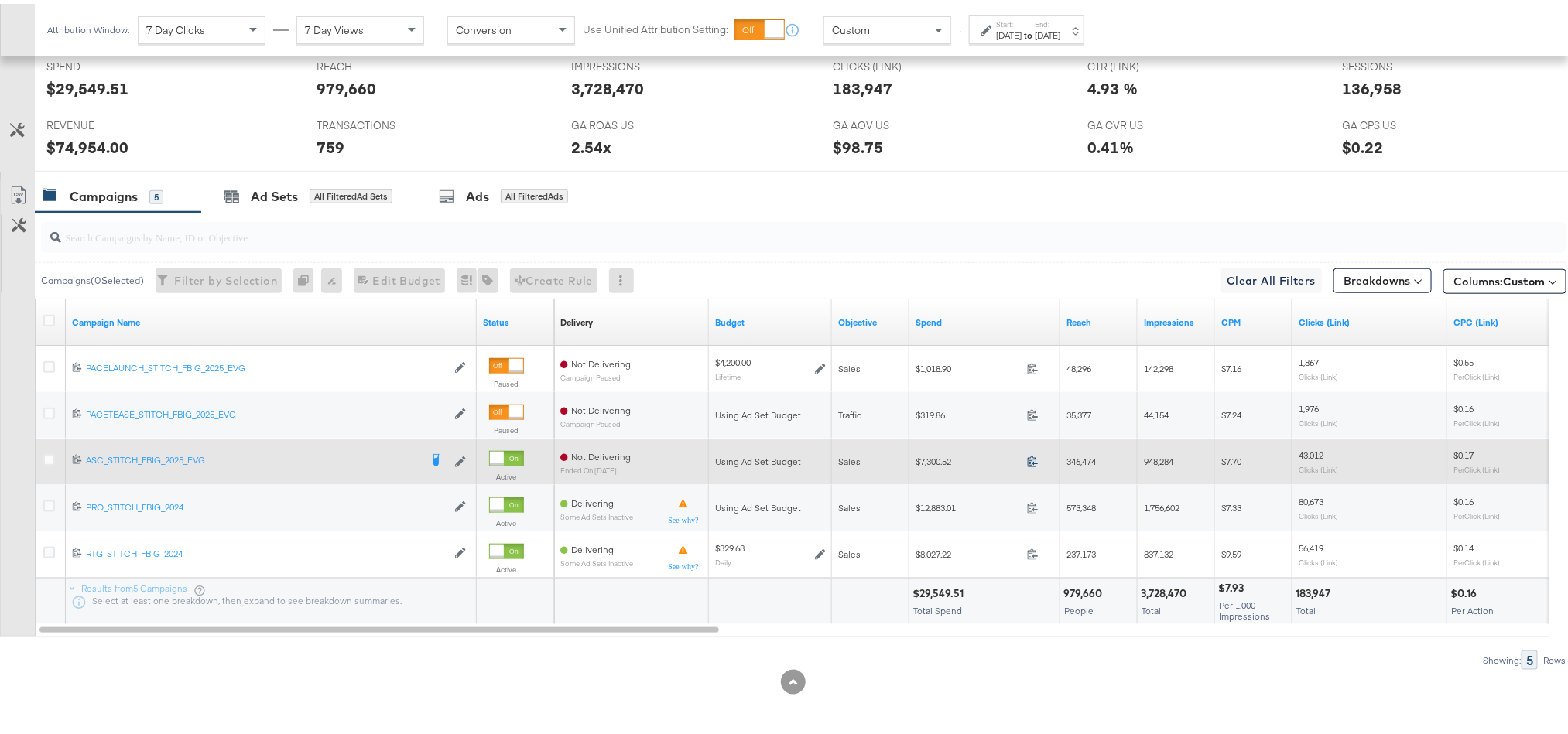
click at [1033, 460] on icon at bounding box center [1033, 457] width 12 height 12
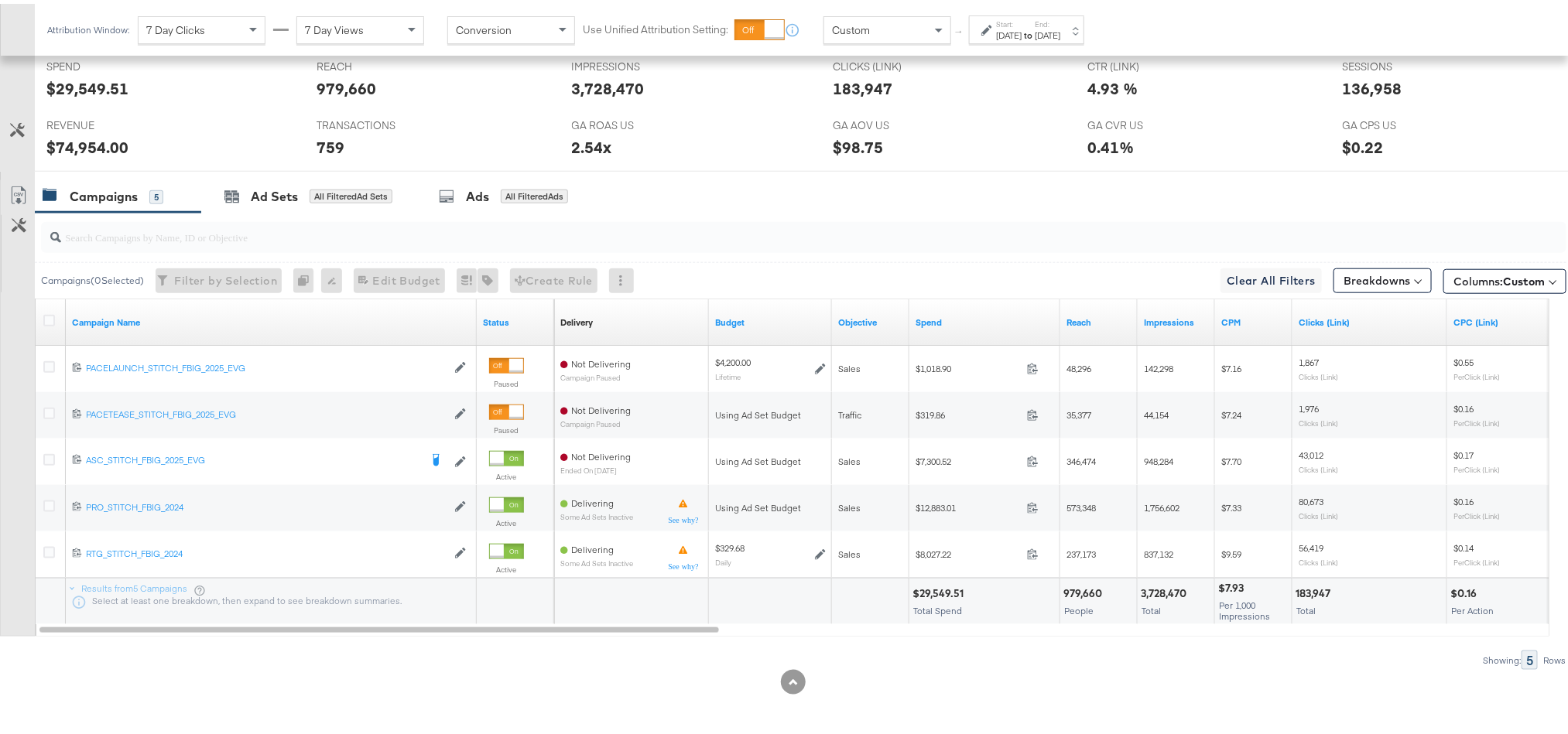
click at [81, 144] on div "$74,954.00" at bounding box center [87, 143] width 82 height 22
copy div "74,954.00"
click at [1355, 80] on div "136,958" at bounding box center [1373, 85] width 60 height 22
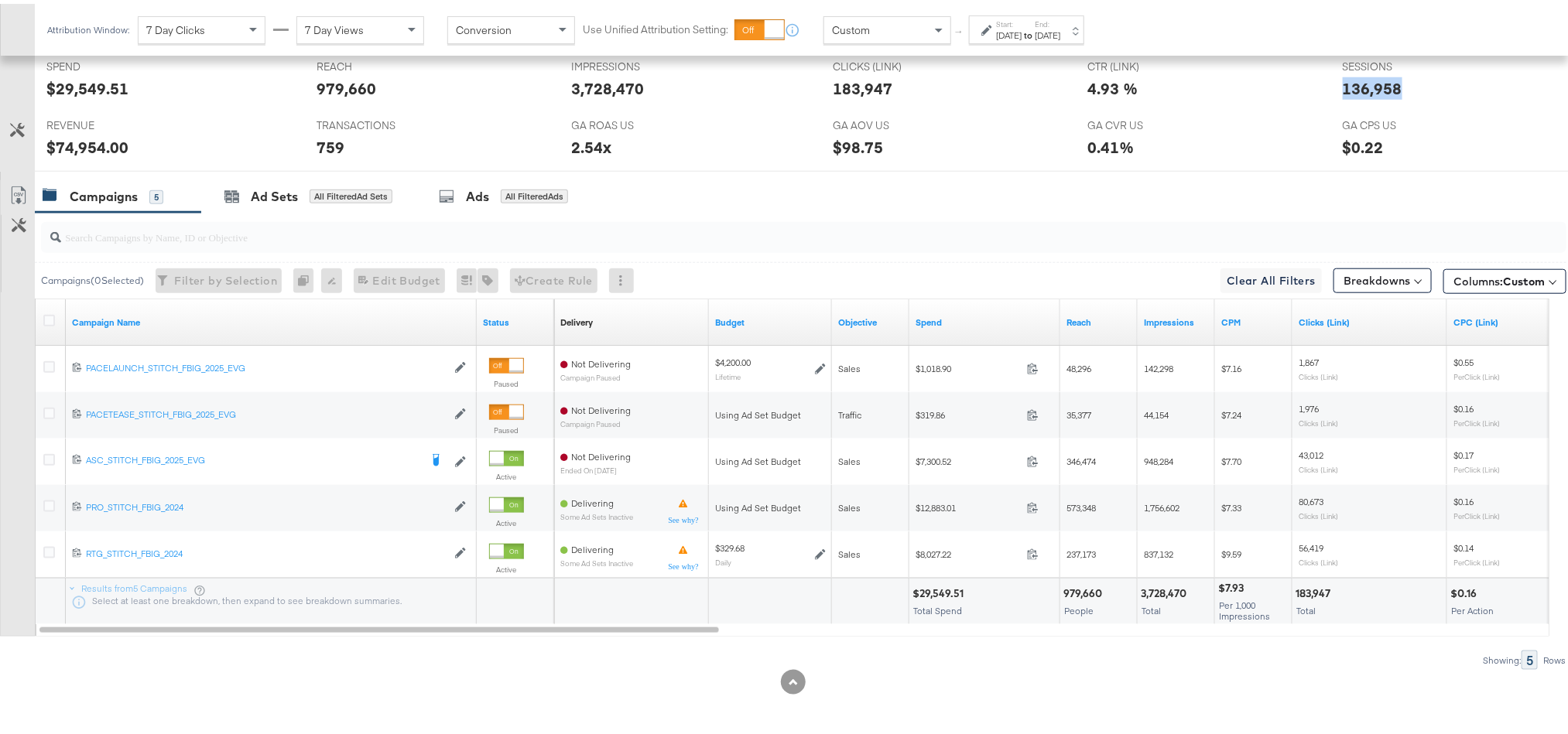
copy div "136,958"
click at [1035, 30] on strong "to" at bounding box center [1027, 32] width 13 height 12
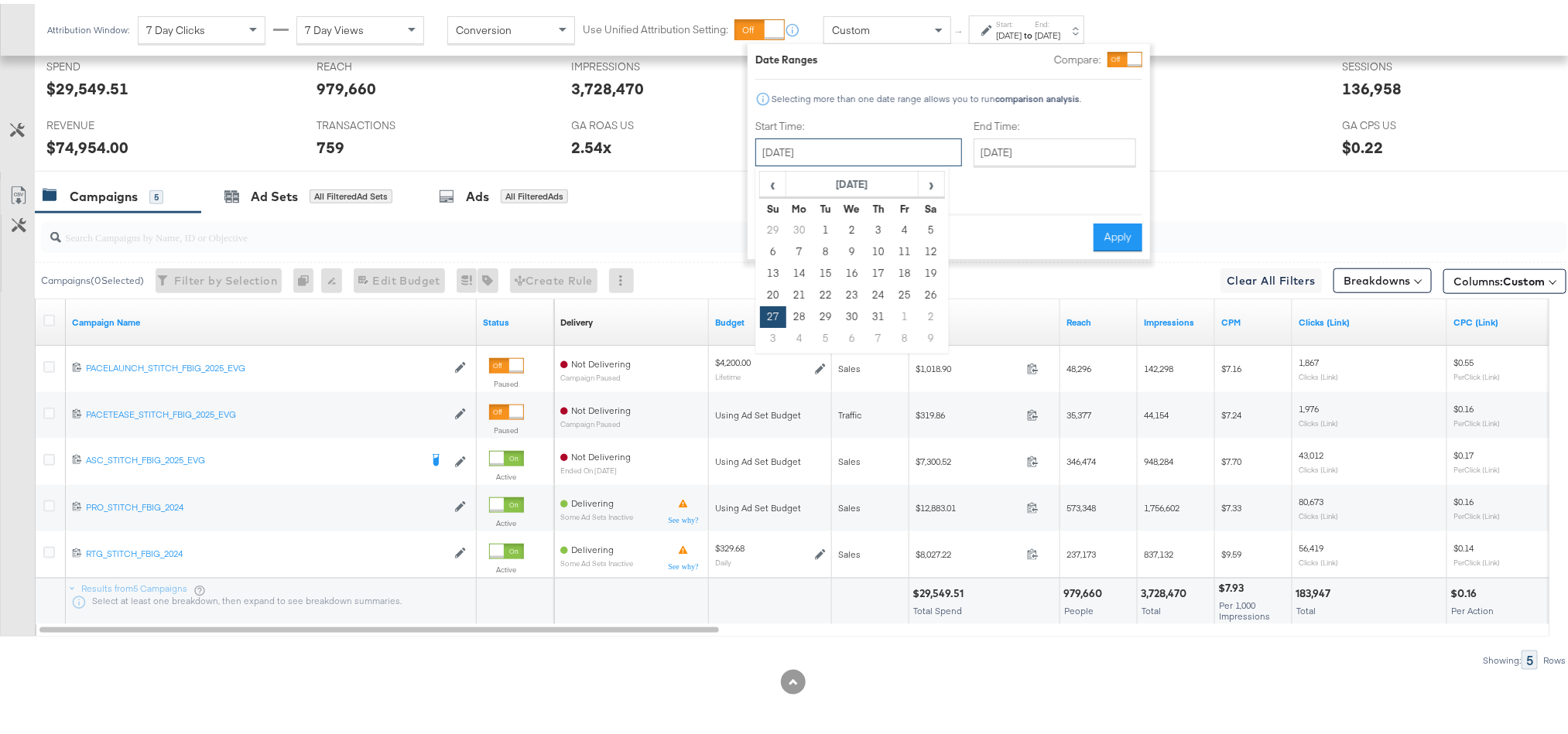
click at [838, 152] on input "July 27th 2025" at bounding box center [859, 148] width 206 height 28
click at [919, 177] on span "›" at bounding box center [931, 180] width 24 height 23
click at [844, 293] on td "20" at bounding box center [852, 291] width 27 height 21
type input "August 20th 2025"
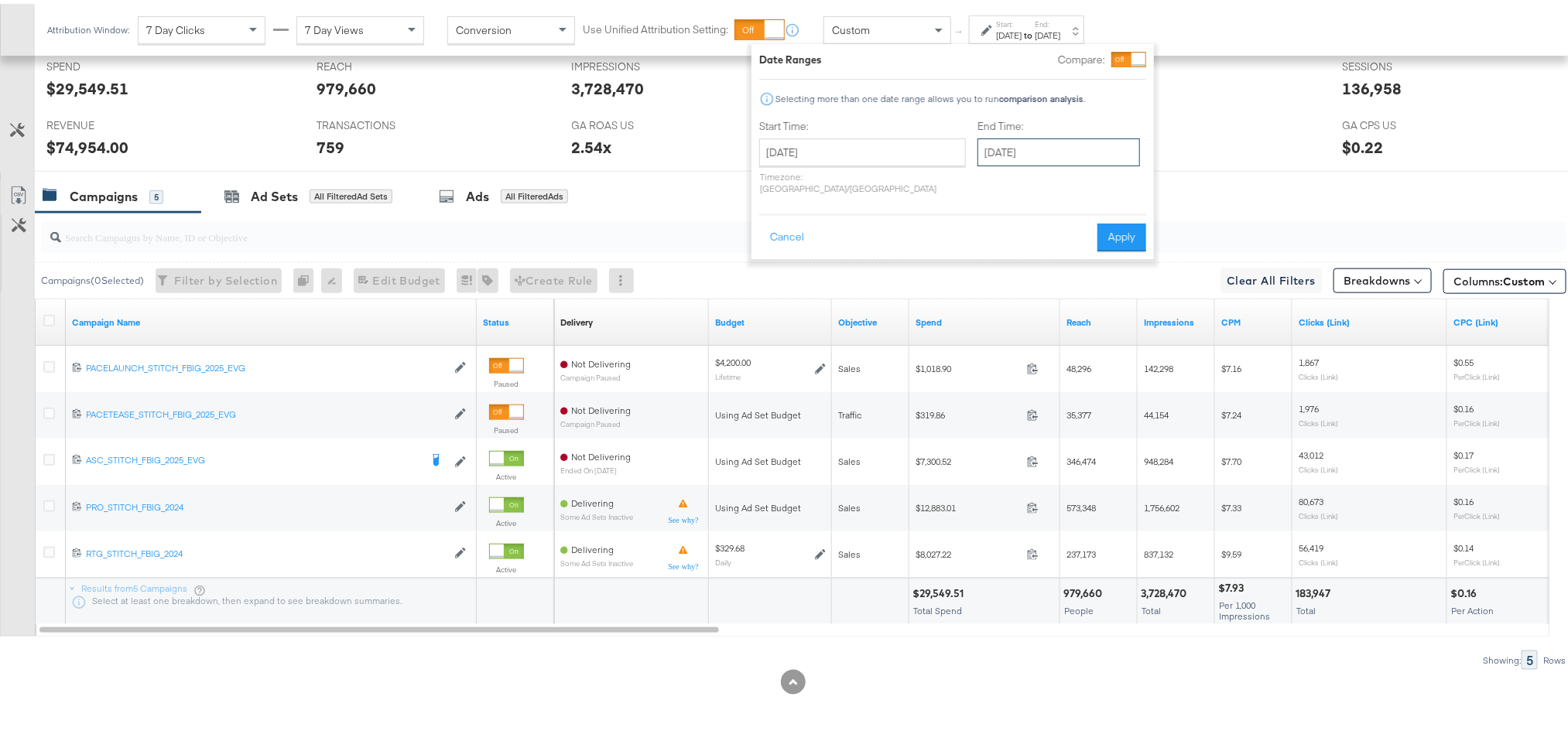
click at [978, 140] on input "August 23rd 2025" at bounding box center [1059, 148] width 163 height 28
click at [1061, 297] on td "20" at bounding box center [1074, 291] width 27 height 21
type input "[DATE]"
click at [1115, 233] on button "Apply" at bounding box center [1122, 234] width 49 height 28
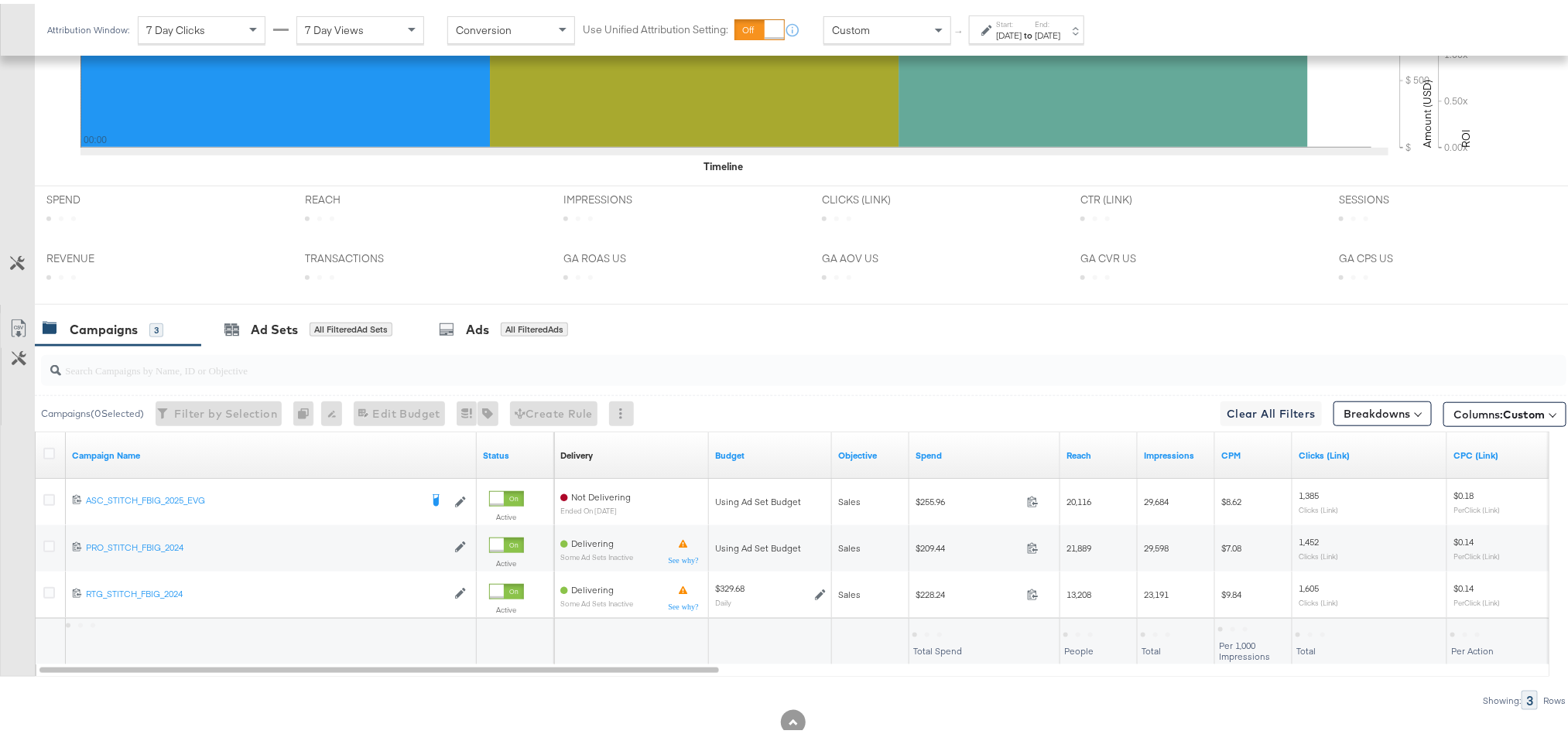
scroll to position [606, 0]
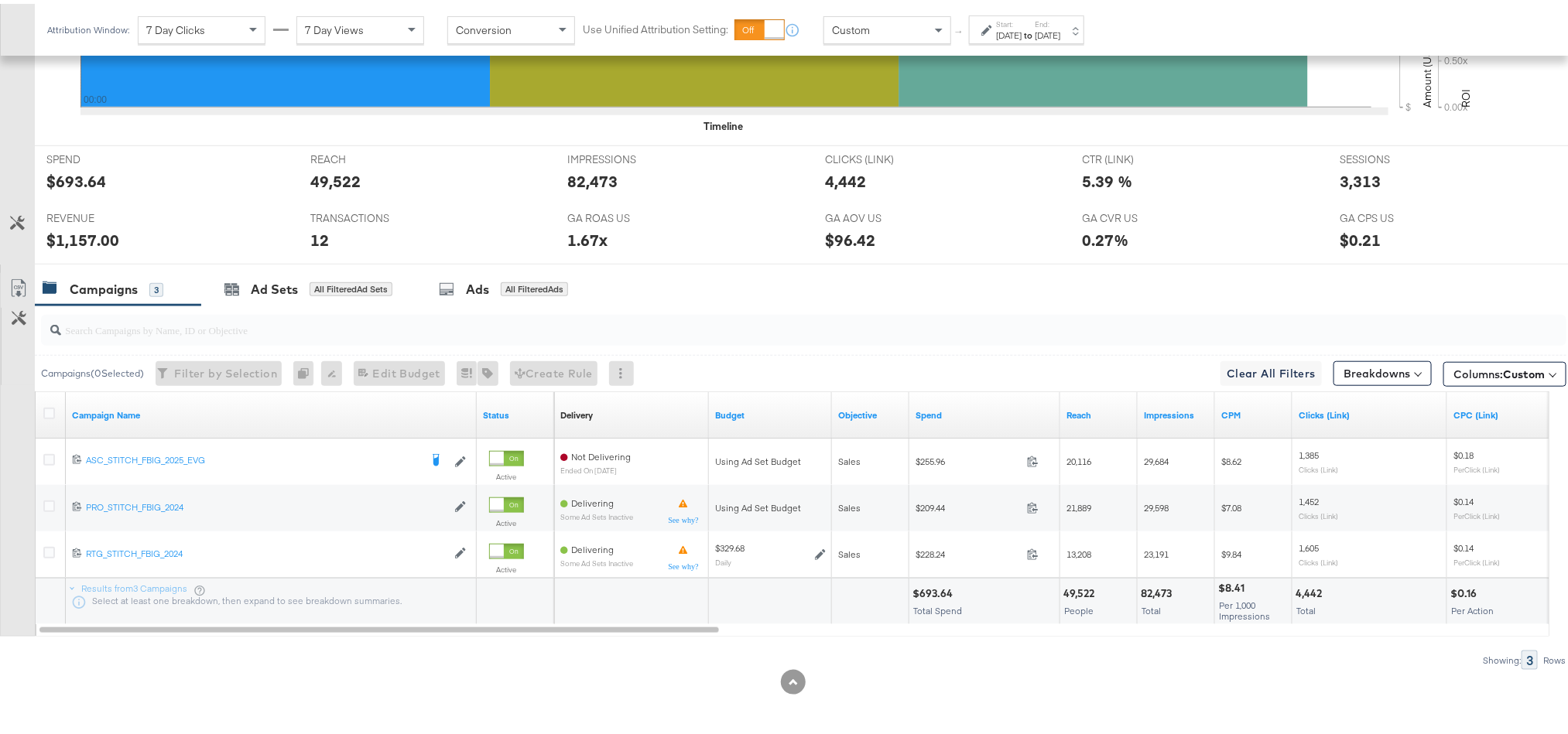
click at [1021, 26] on div "[DATE]" at bounding box center [1008, 32] width 26 height 12
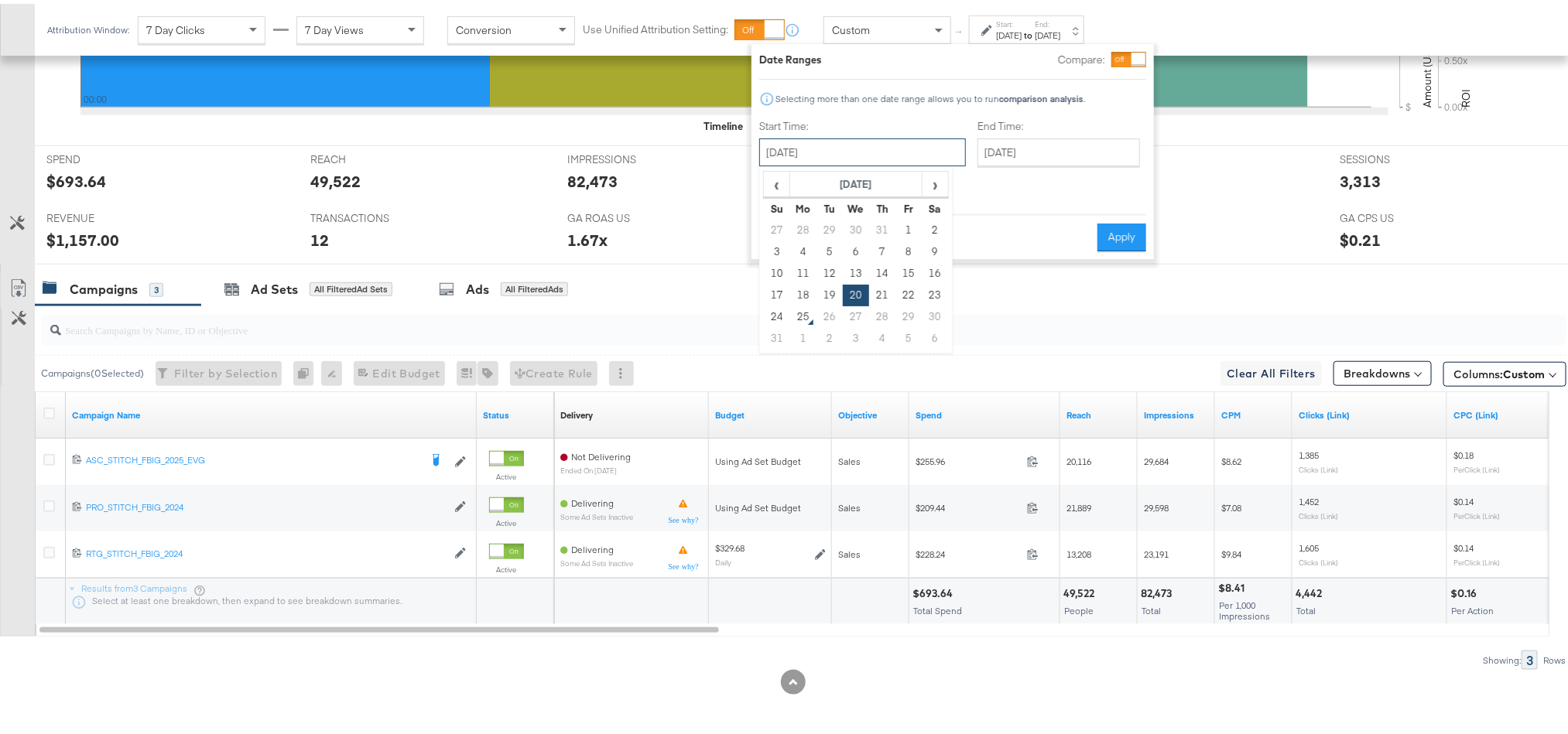
click at [899, 148] on input "[DATE]" at bounding box center [862, 148] width 206 height 28
click at [876, 290] on td "21" at bounding box center [882, 291] width 27 height 21
type input "August 21st 2025"
click at [1097, 221] on button "Apply" at bounding box center [1120, 234] width 49 height 28
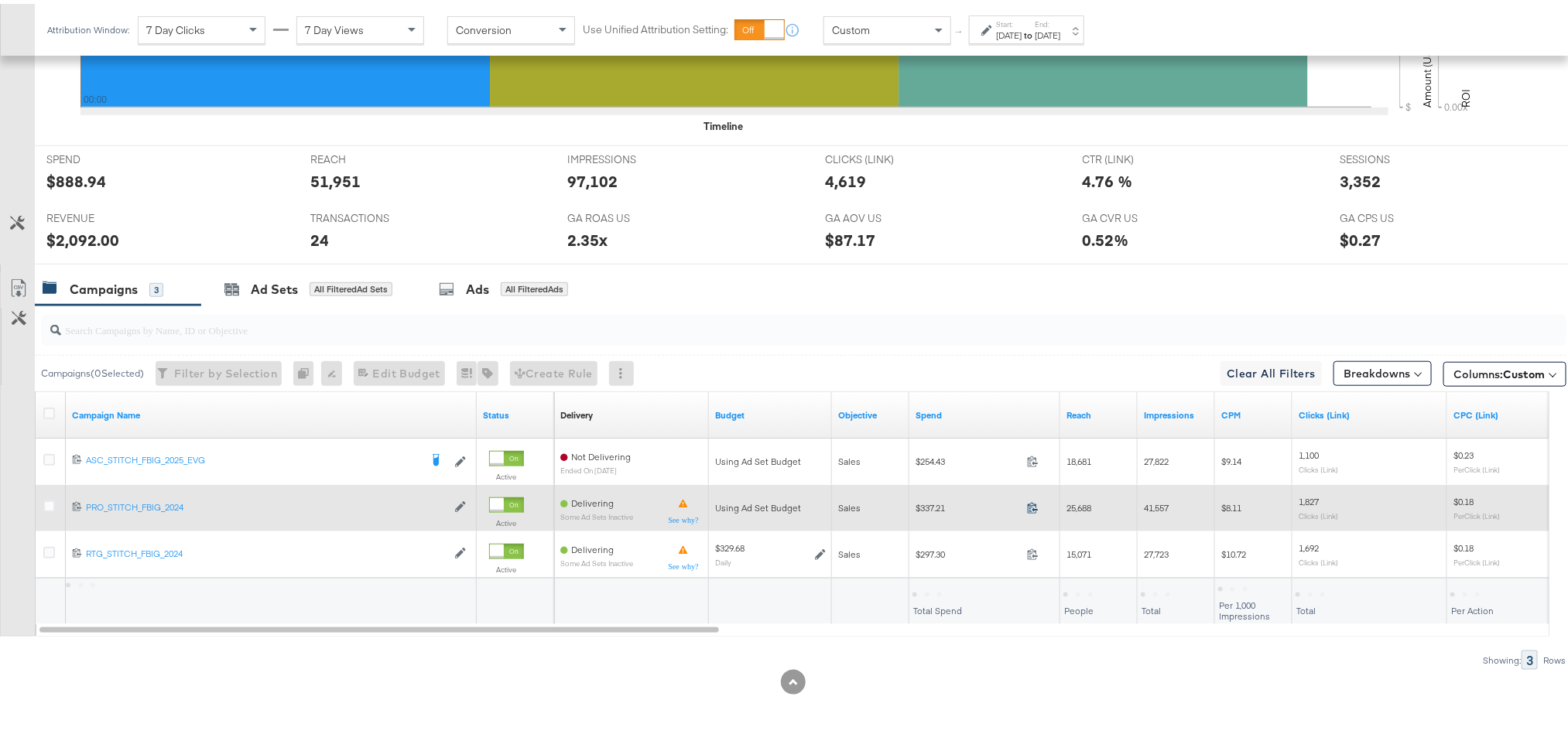
click at [1033, 507] on icon at bounding box center [1033, 504] width 12 height 12
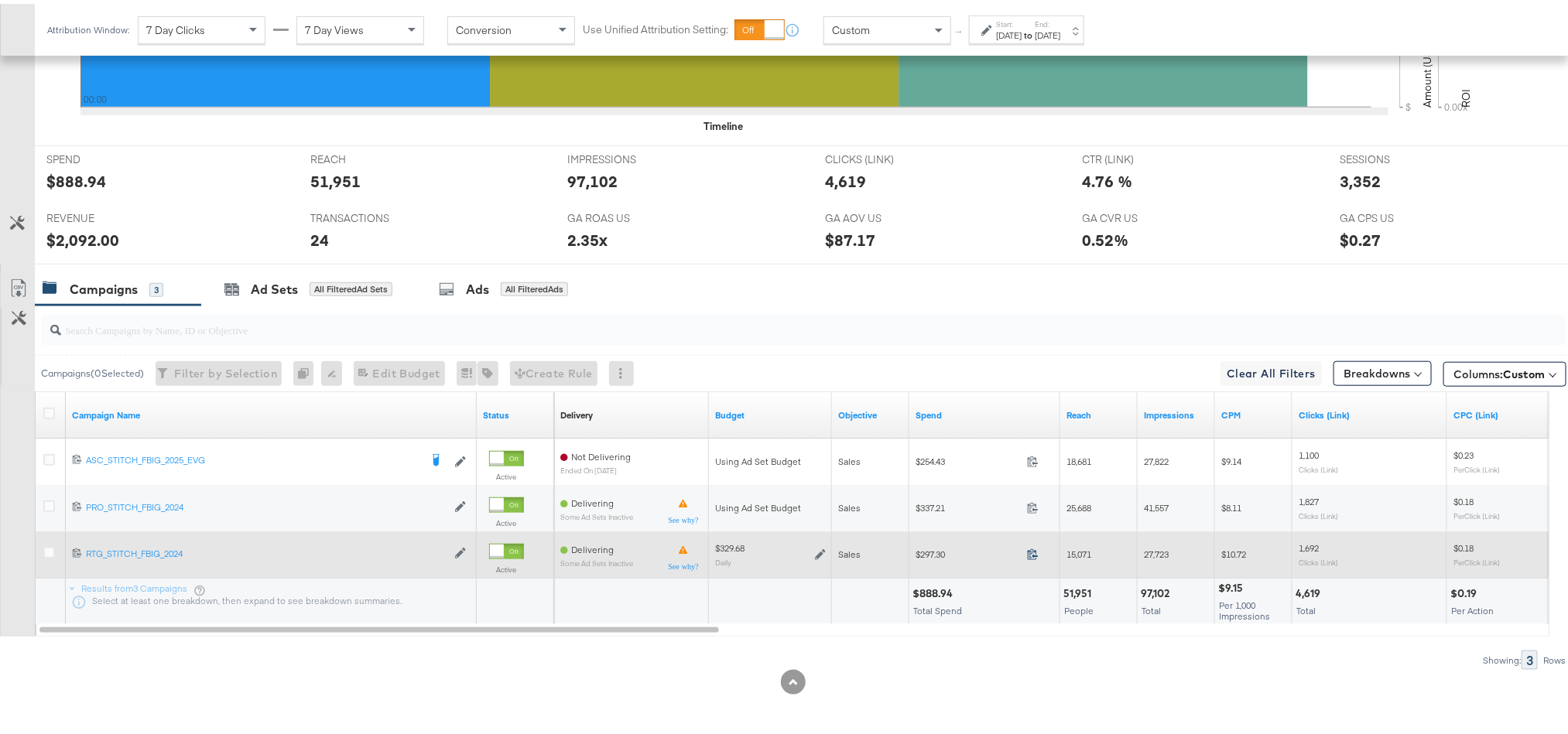
click at [1033, 551] on icon at bounding box center [1033, 551] width 12 height 12
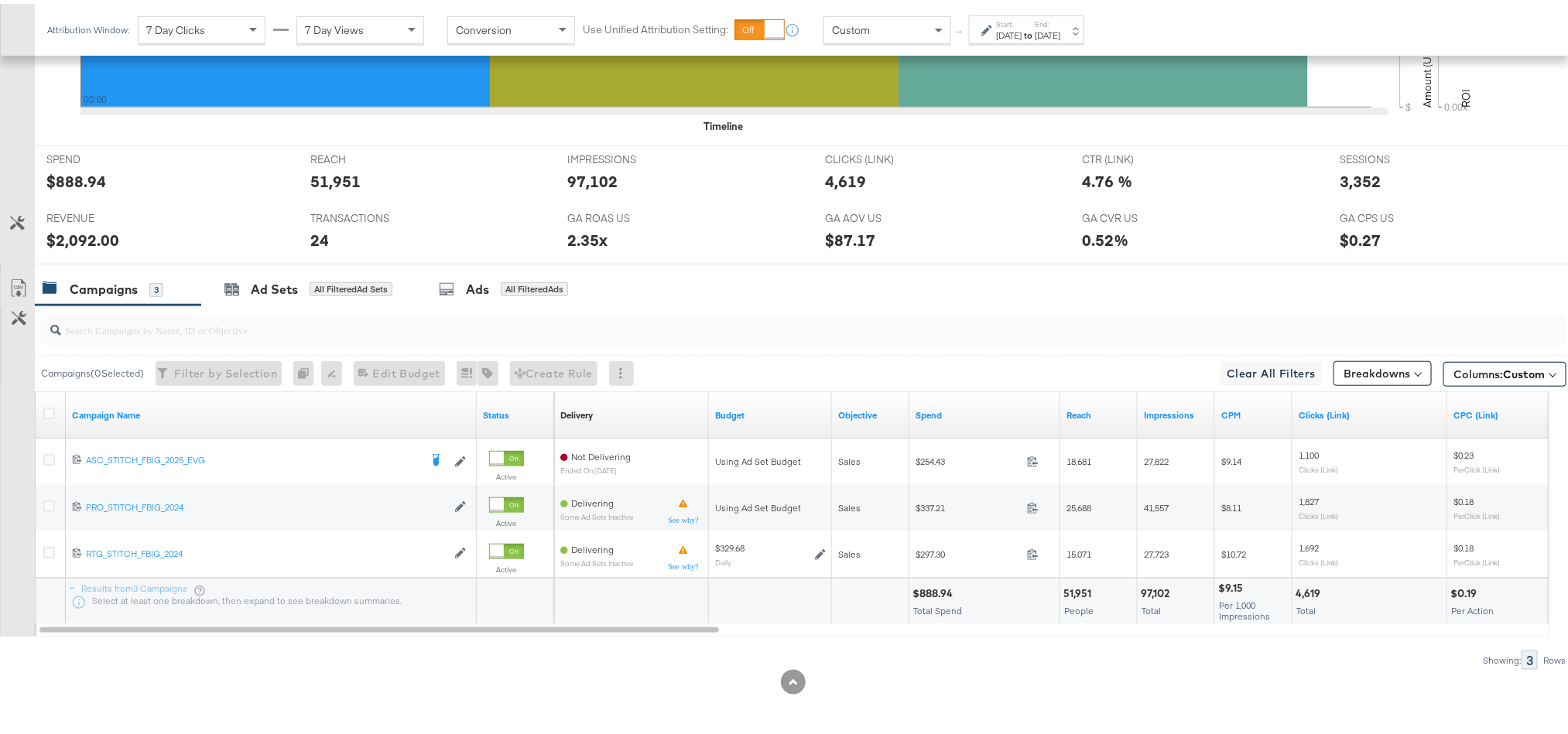
click at [939, 583] on div "$888.94" at bounding box center [935, 589] width 45 height 15
copy div "888.94"
click at [69, 244] on div "$2,092.00" at bounding box center [82, 236] width 73 height 22
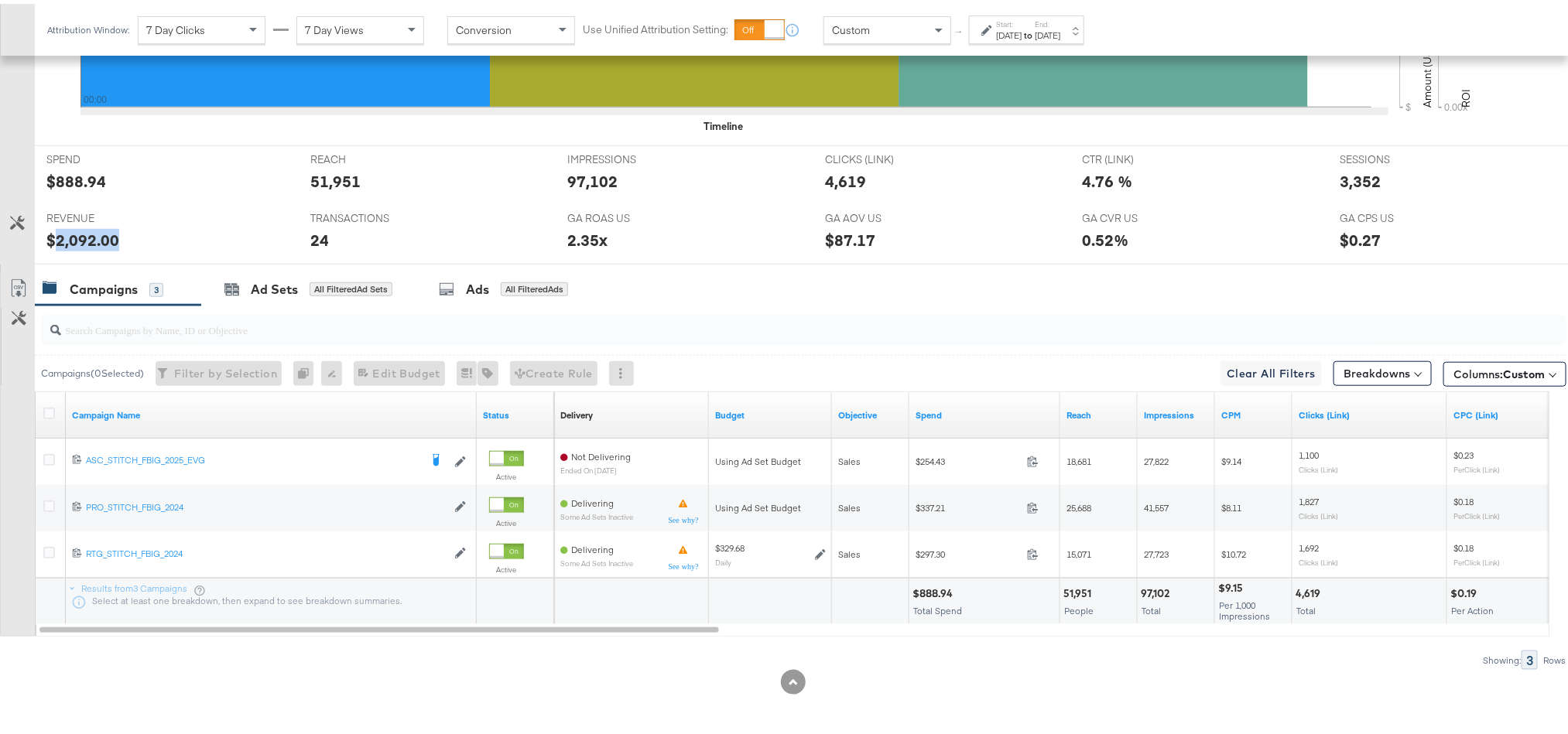
copy div "2,092.00"
click at [1059, 20] on div "Start: Aug 21st 2025 to End: Aug 21st 2025" at bounding box center [1027, 27] width 64 height 22
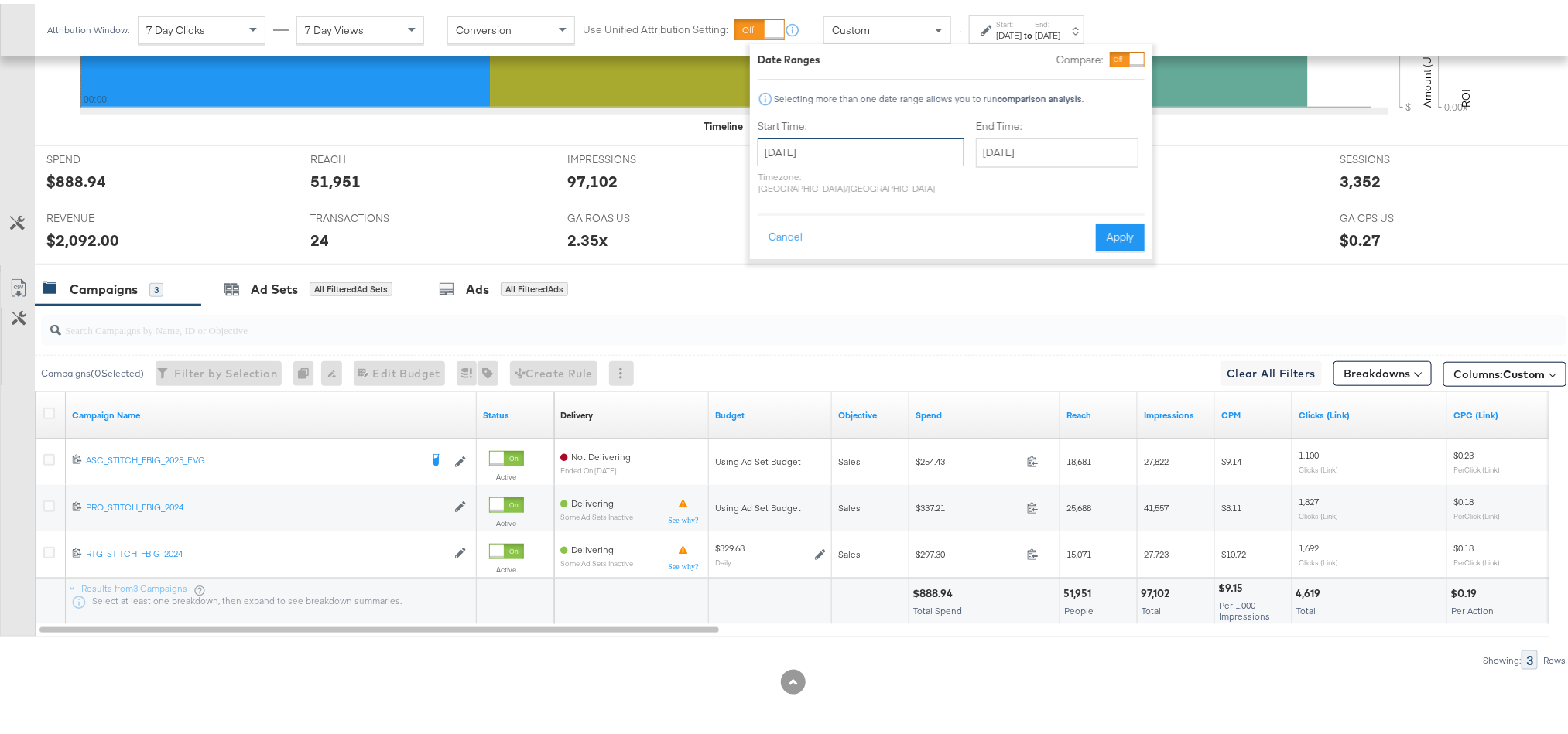
click at [853, 147] on input "August 21st 2025" at bounding box center [860, 148] width 206 height 28
click at [903, 295] on td "22" at bounding box center [907, 291] width 27 height 21
type input "August 22nd 2025"
click at [1119, 232] on button "Apply" at bounding box center [1127, 234] width 49 height 28
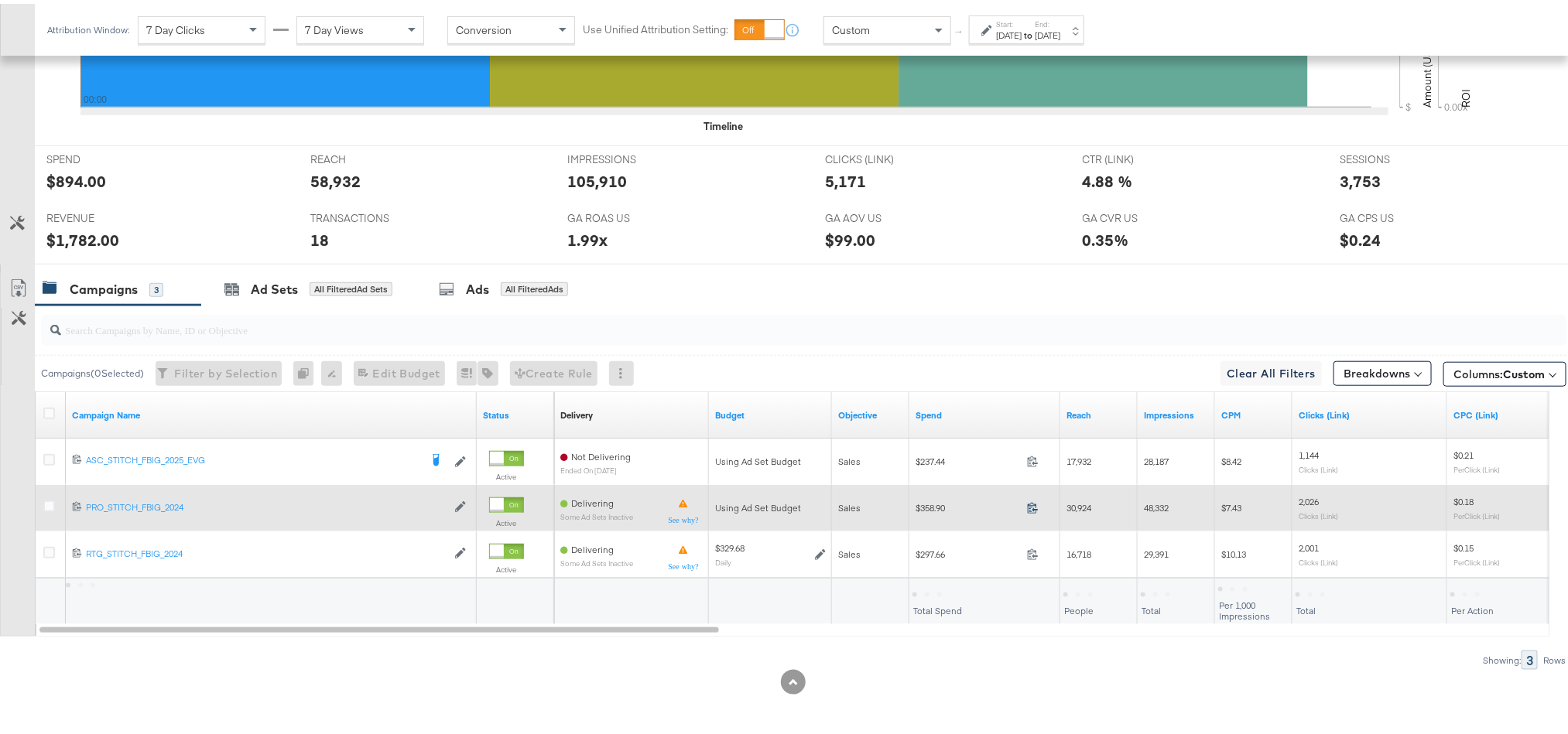
click at [1036, 508] on icon at bounding box center [1033, 504] width 12 height 12
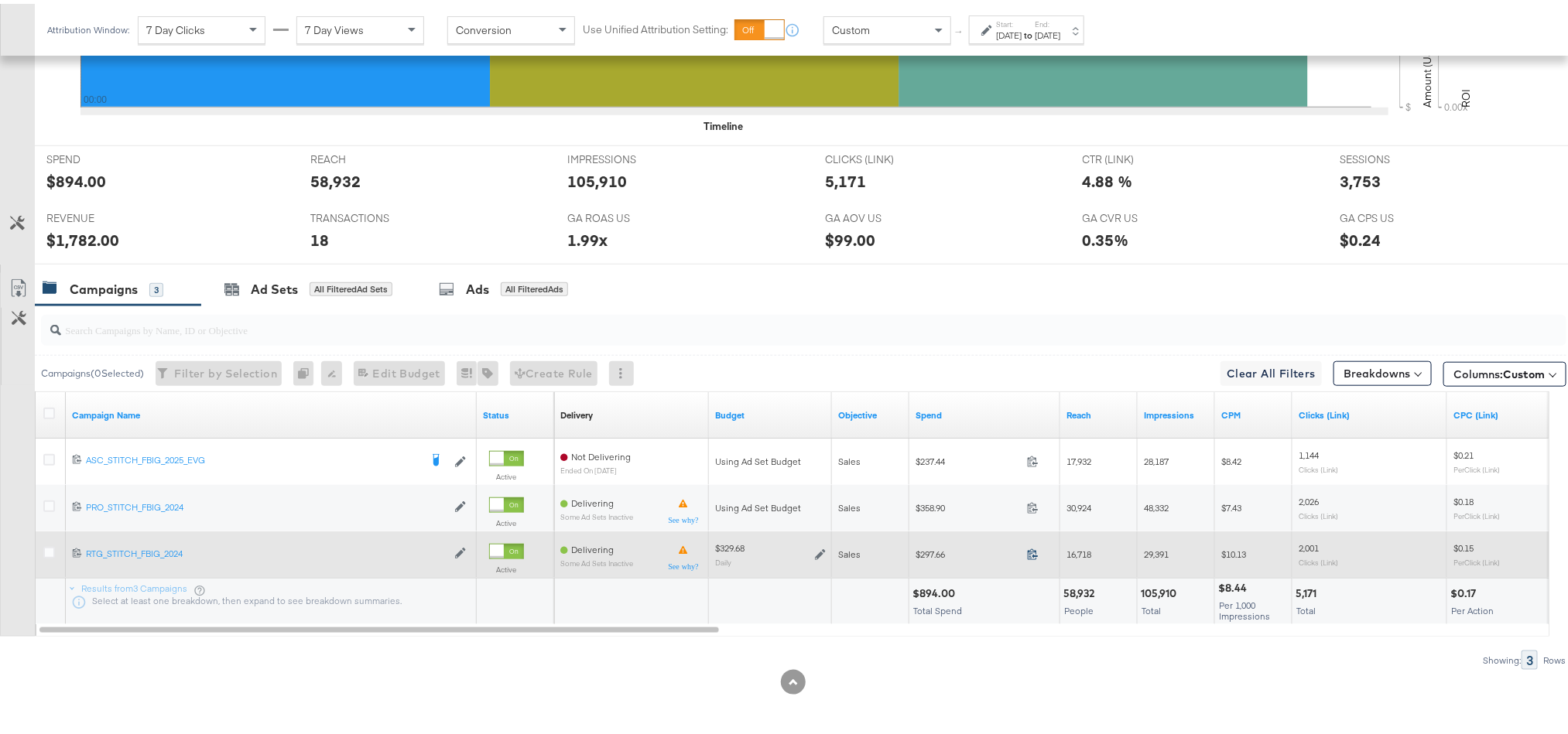
click at [1034, 556] on icon at bounding box center [1033, 551] width 12 height 12
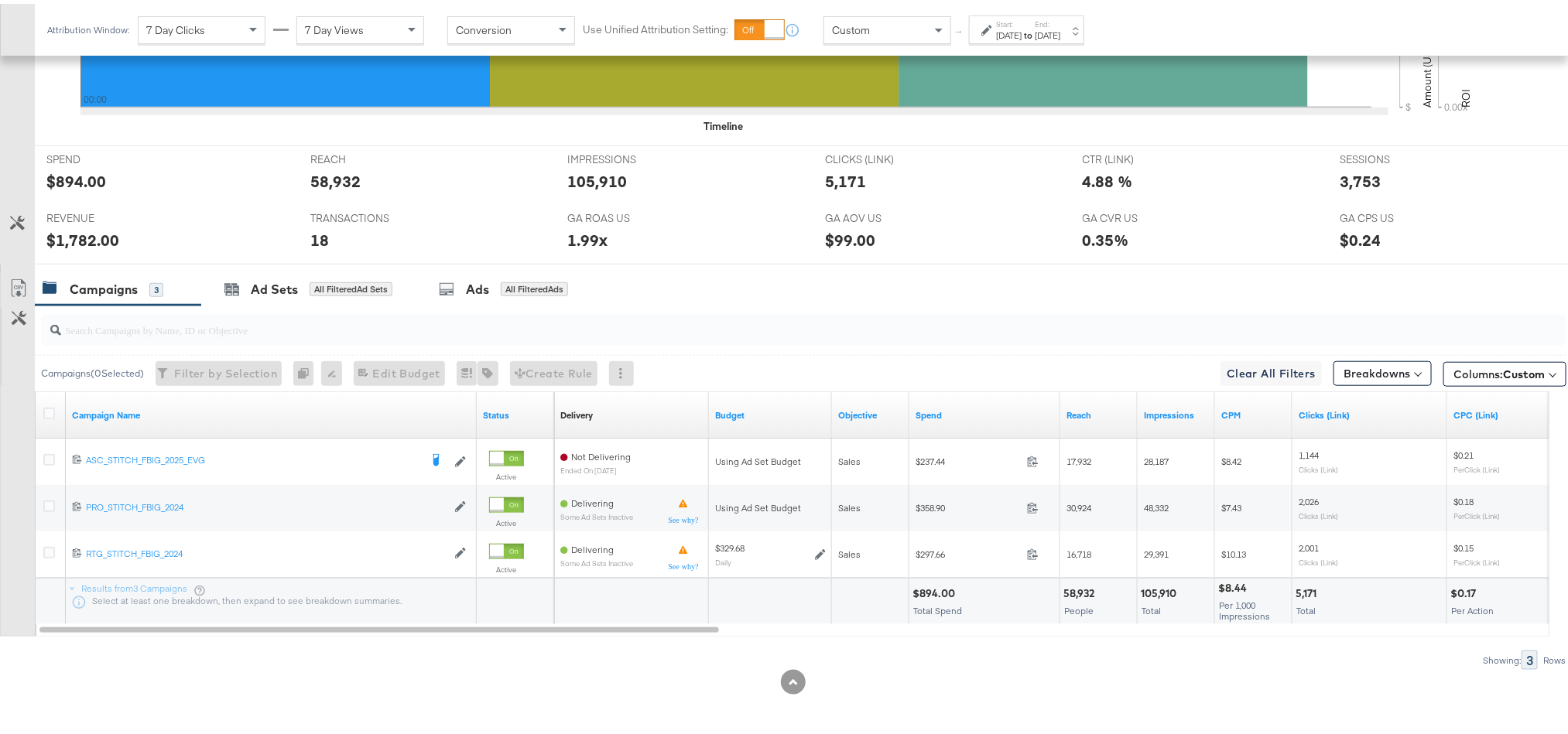
click at [924, 586] on div "$894.00" at bounding box center [936, 589] width 47 height 15
copy div "894.00"
click at [84, 235] on div "$1,782.00" at bounding box center [82, 236] width 73 height 22
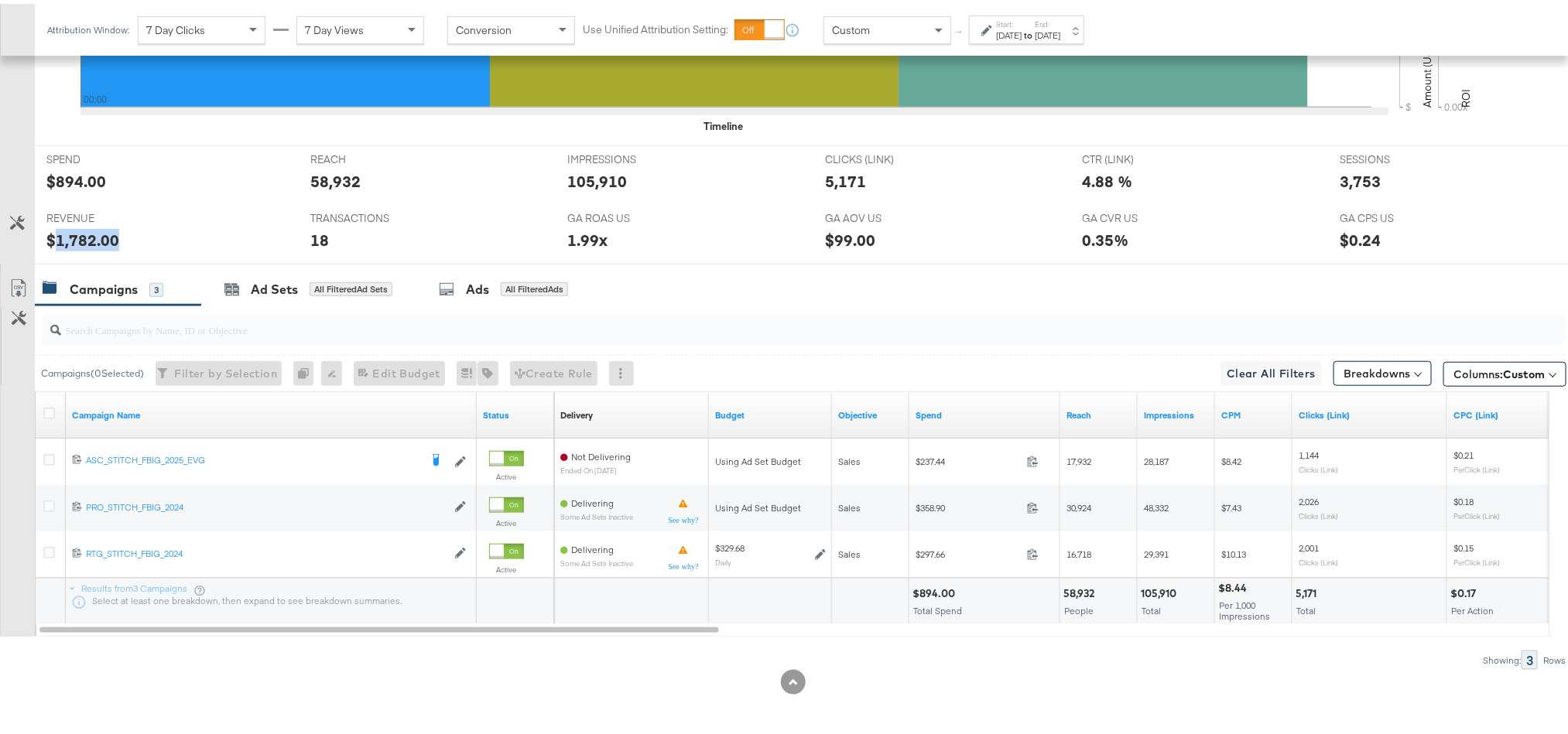
copy div "1,782.00"
click at [1018, 28] on div "Aug 22nd 2025" at bounding box center [1008, 32] width 26 height 12
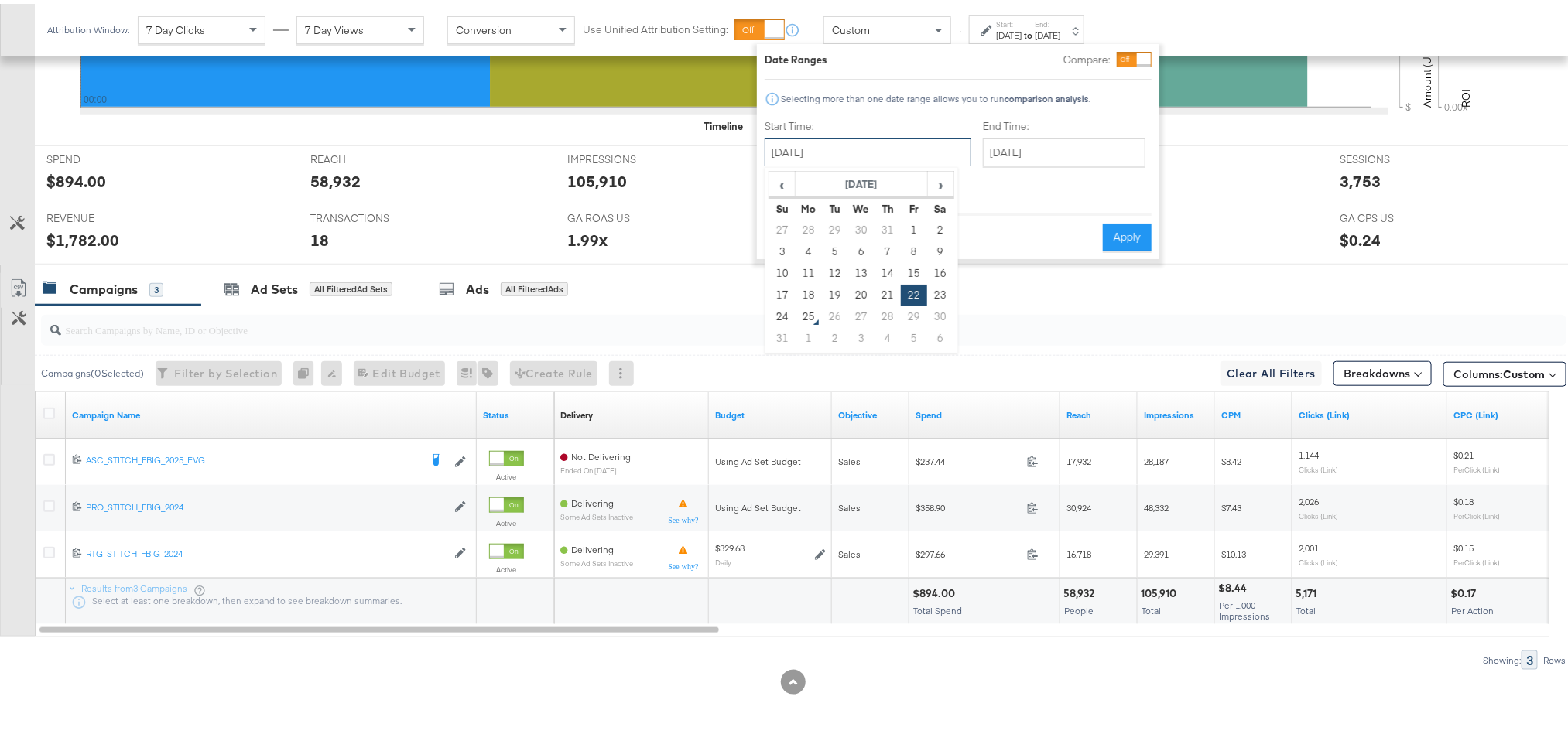
click at [892, 144] on input "August 22nd 2025" at bounding box center [867, 148] width 206 height 28
click at [938, 285] on td "23" at bounding box center [940, 291] width 27 height 21
type input "August 23rd 2025"
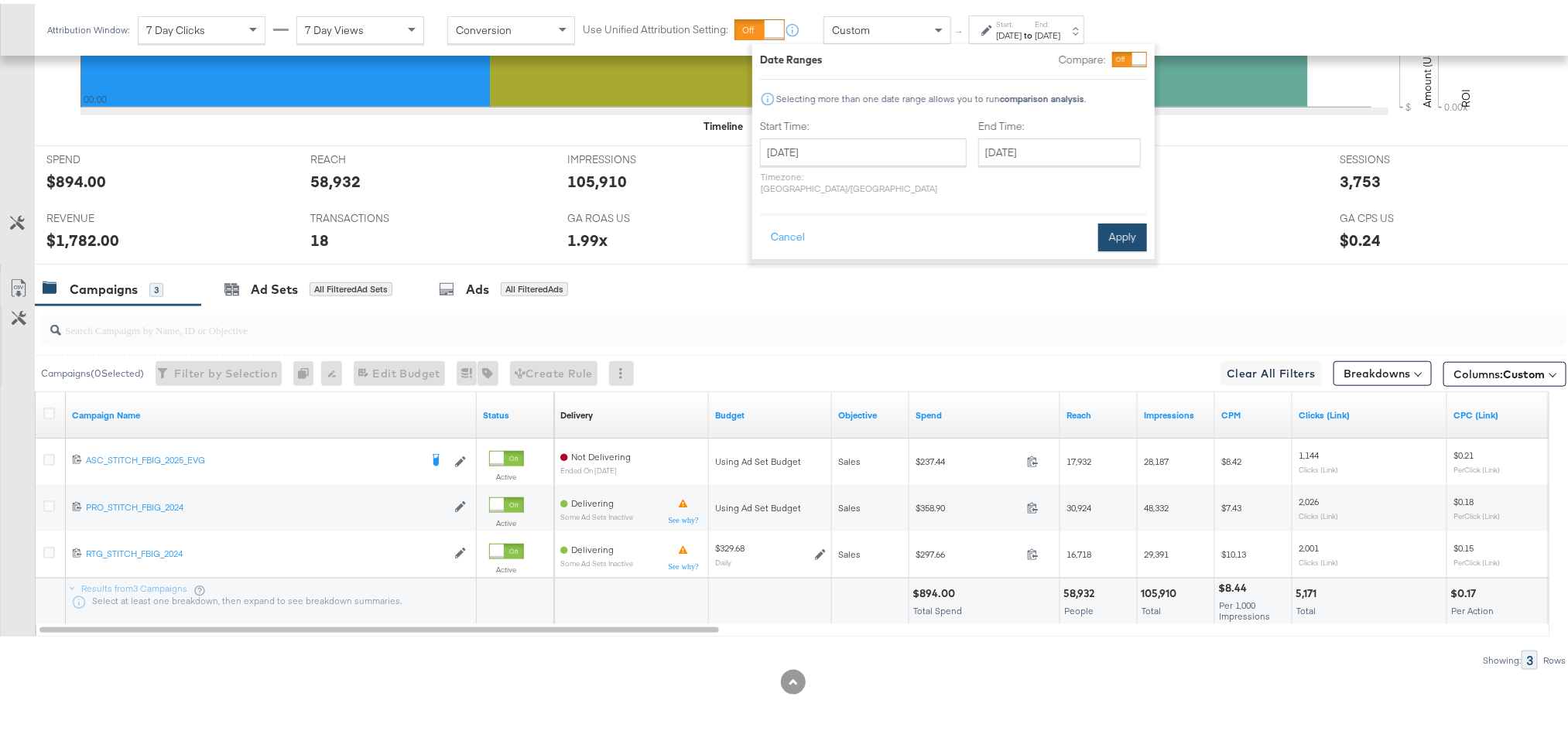
click at [1131, 226] on button "Apply" at bounding box center [1122, 234] width 49 height 28
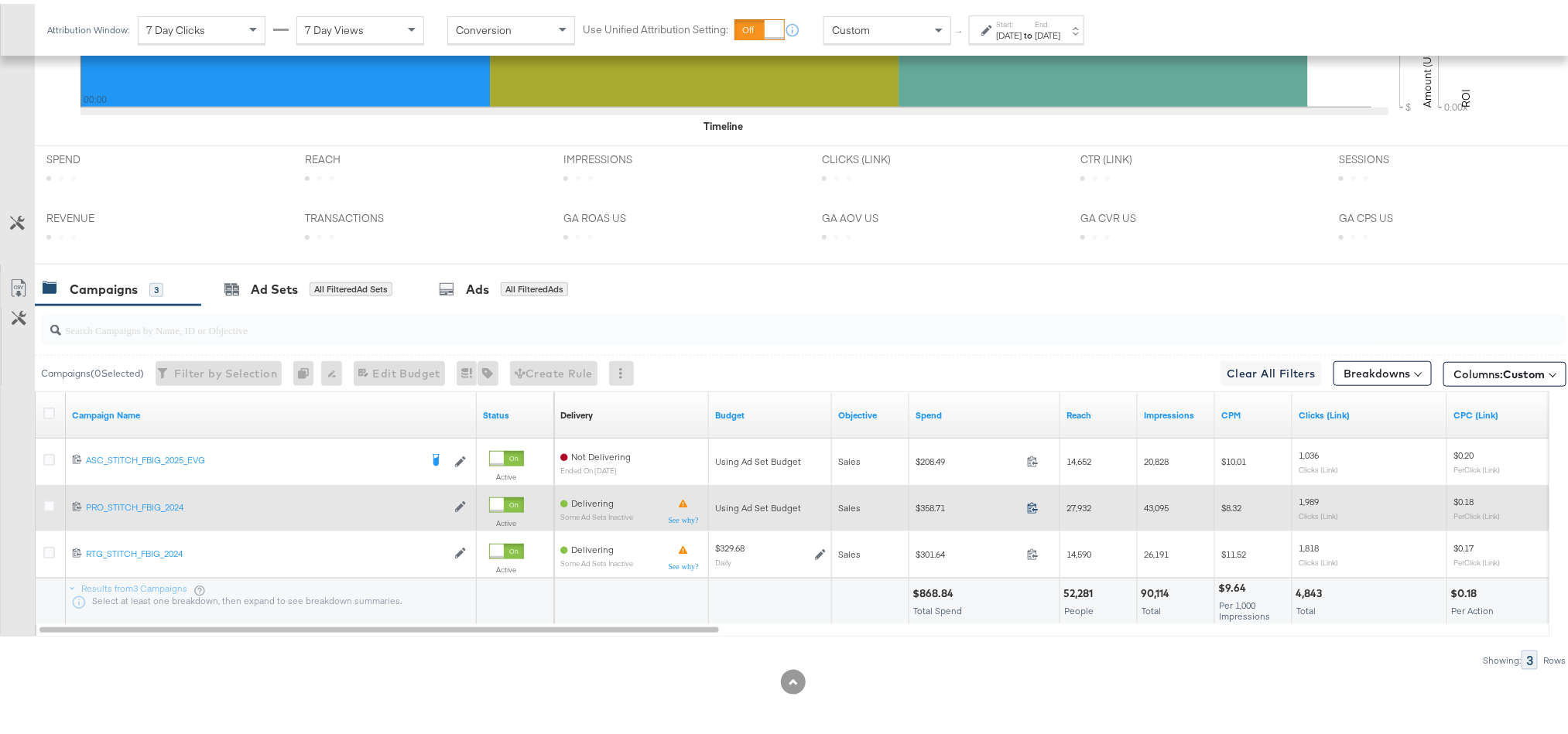
click at [1032, 504] on icon at bounding box center [1033, 504] width 12 height 12
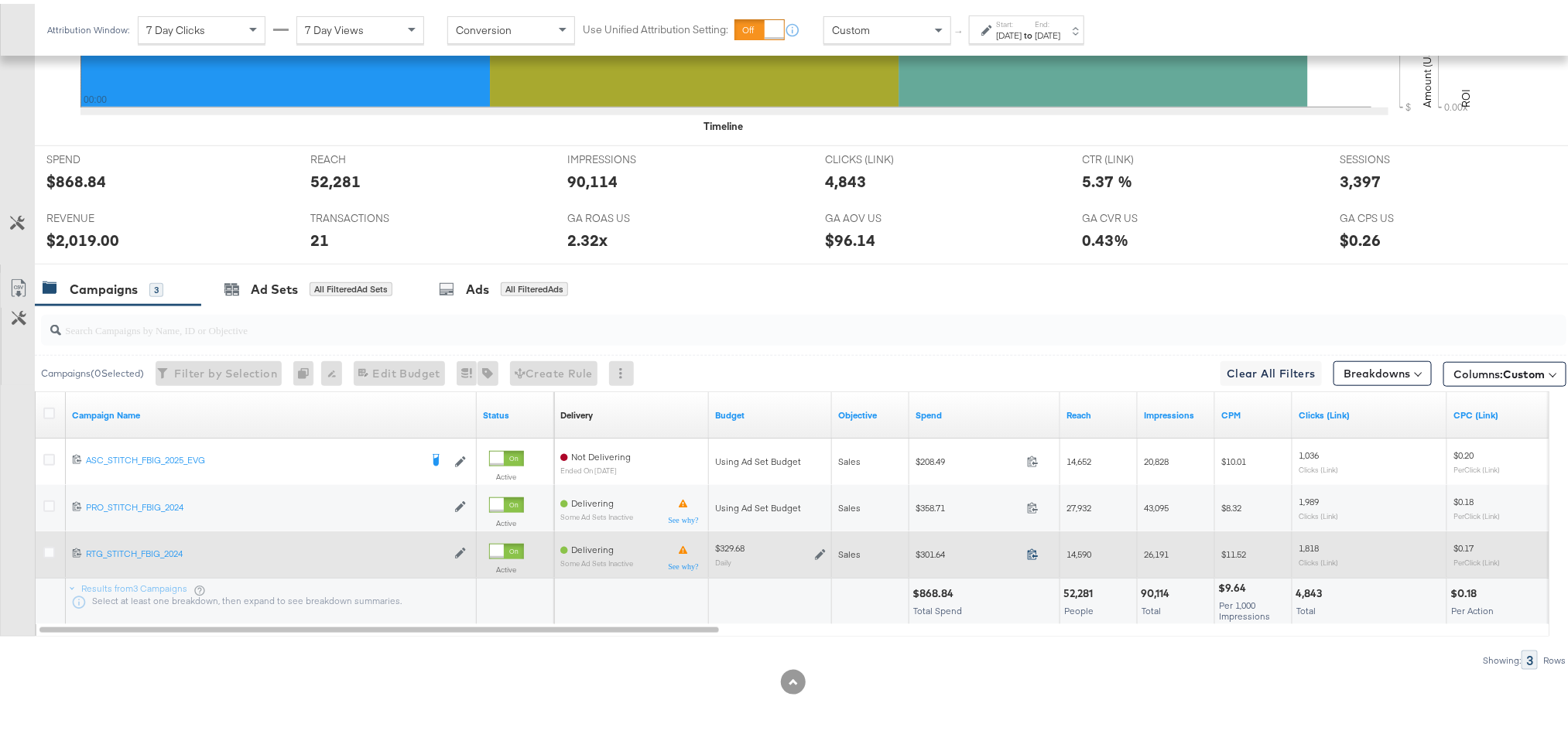
click at [1033, 548] on icon at bounding box center [1033, 551] width 12 height 12
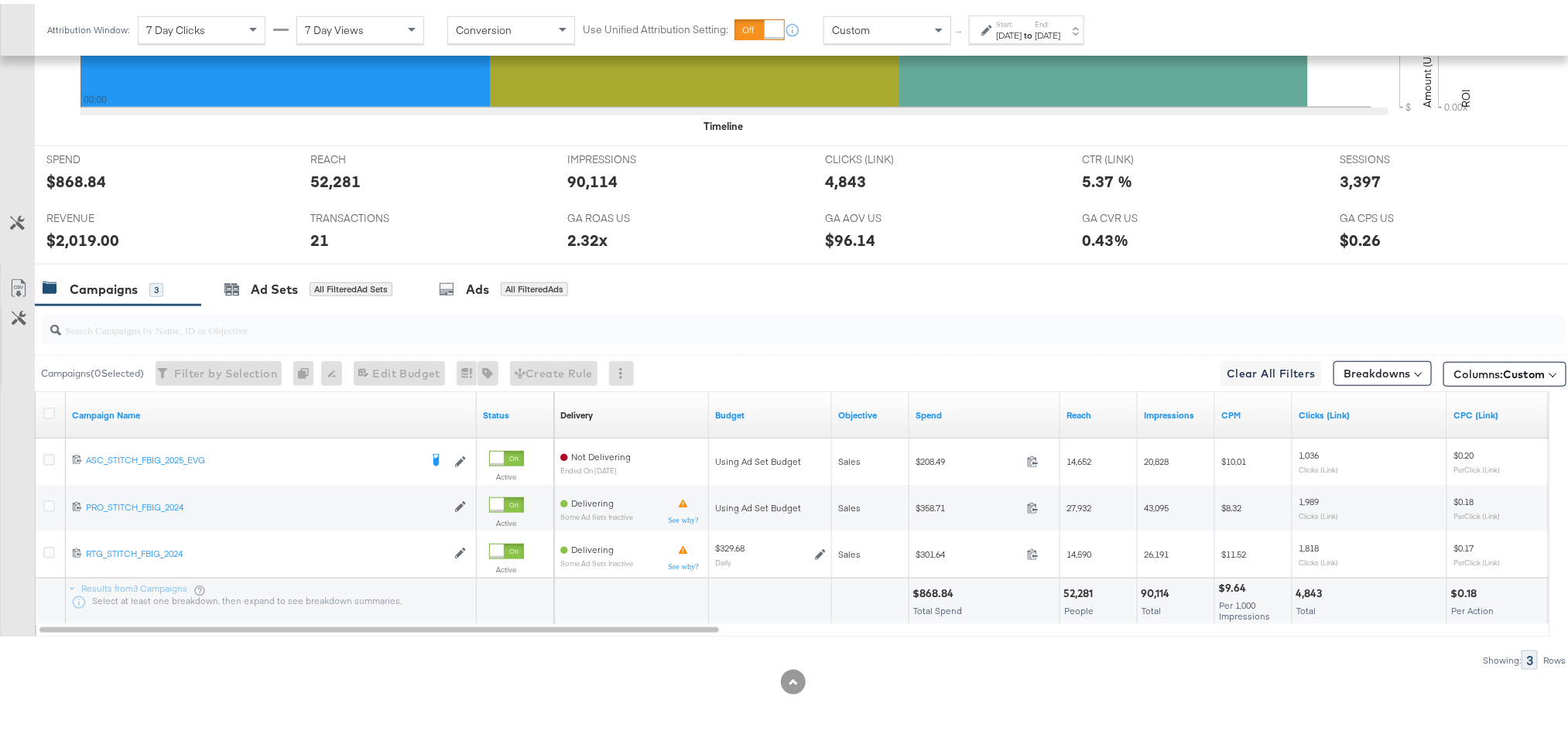
click at [945, 585] on div "$868.84" at bounding box center [935, 589] width 45 height 15
copy div "868.84"
click at [88, 232] on div "$2,019.00" at bounding box center [82, 236] width 73 height 22
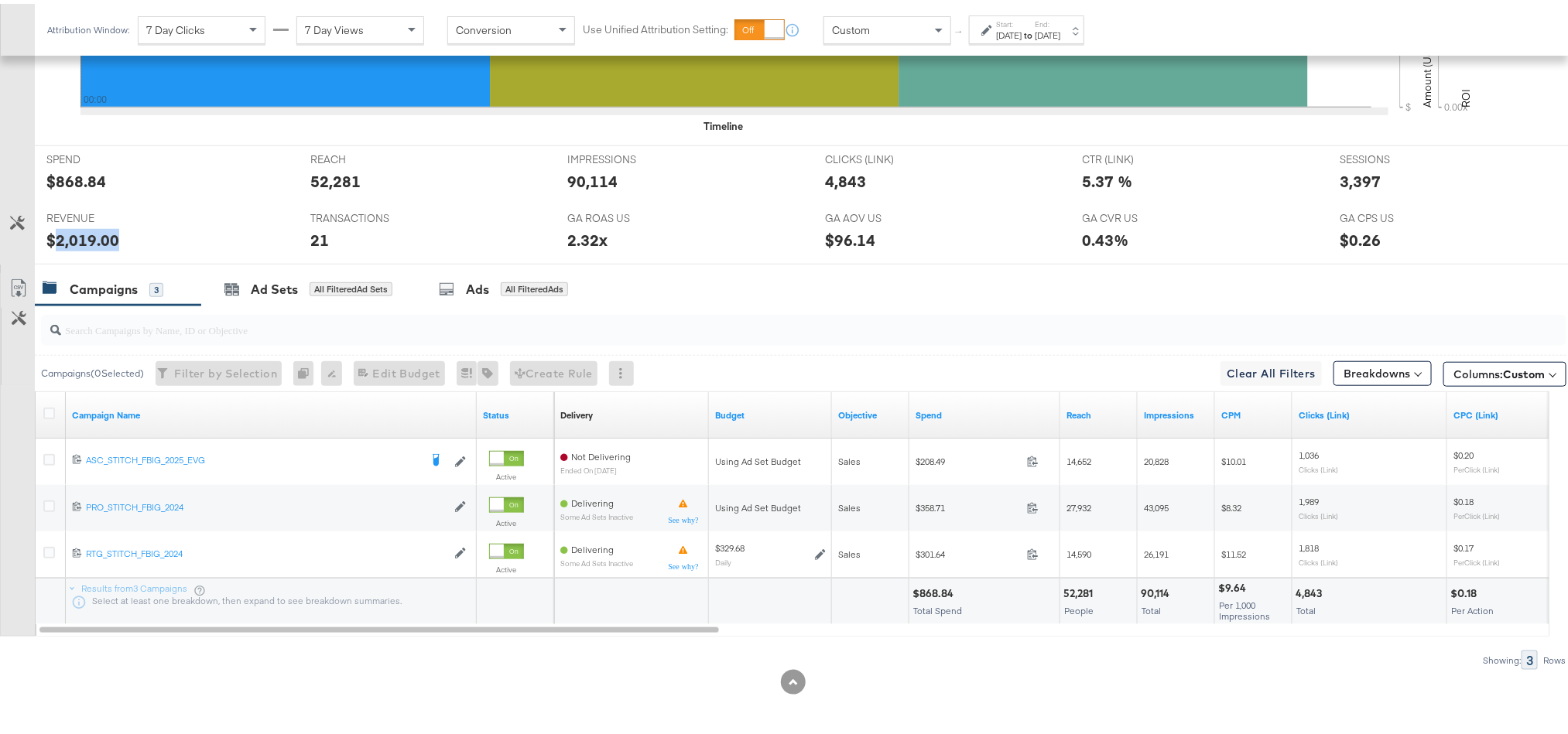
copy div "2,019.00"
click at [1060, 31] on div "Aug 23rd 2025" at bounding box center [1048, 32] width 26 height 12
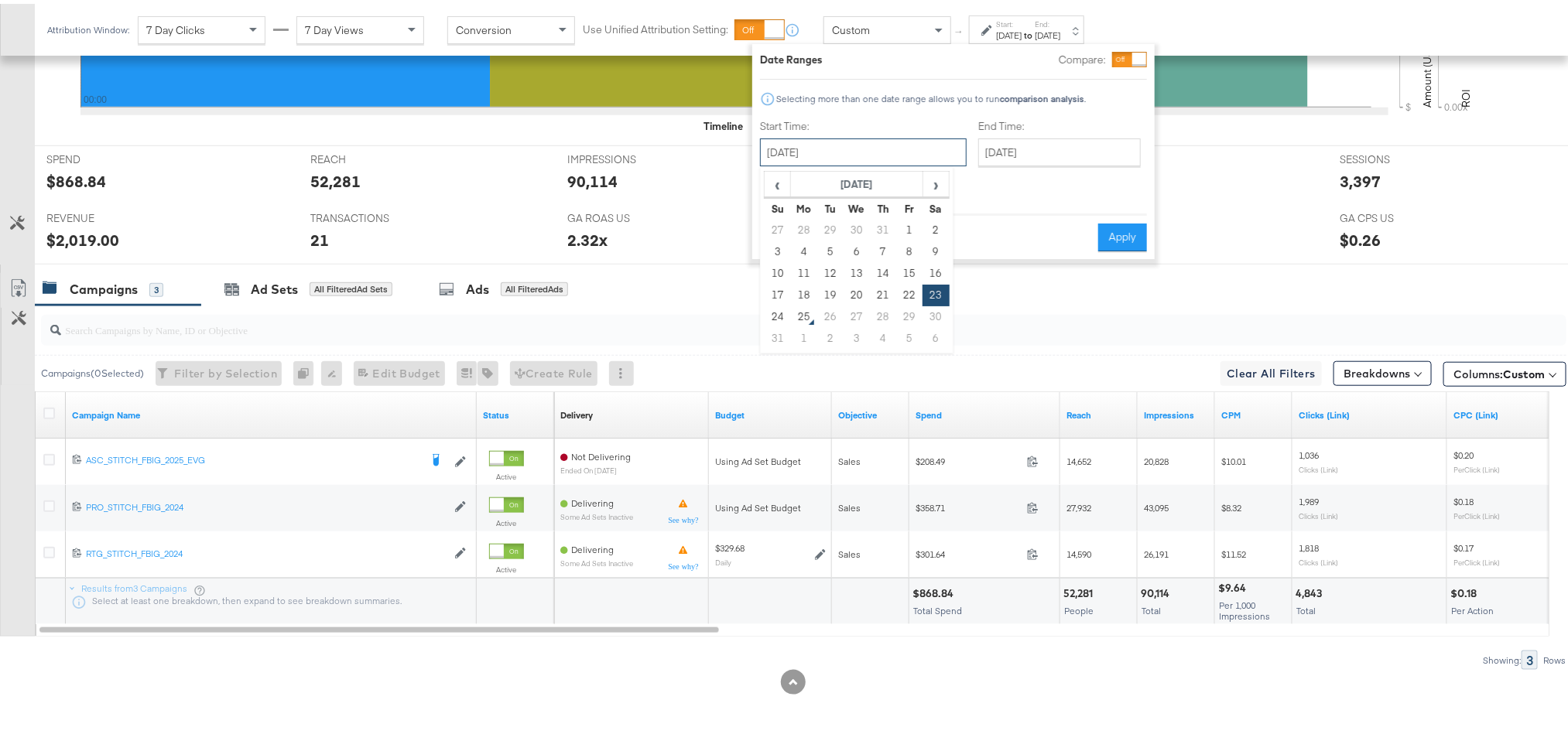
click at [834, 142] on input "August 23rd 2025" at bounding box center [863, 148] width 206 height 28
click at [775, 311] on td "24" at bounding box center [777, 313] width 27 height 21
type input "[DATE]"
click at [1110, 230] on button "Apply" at bounding box center [1122, 234] width 49 height 28
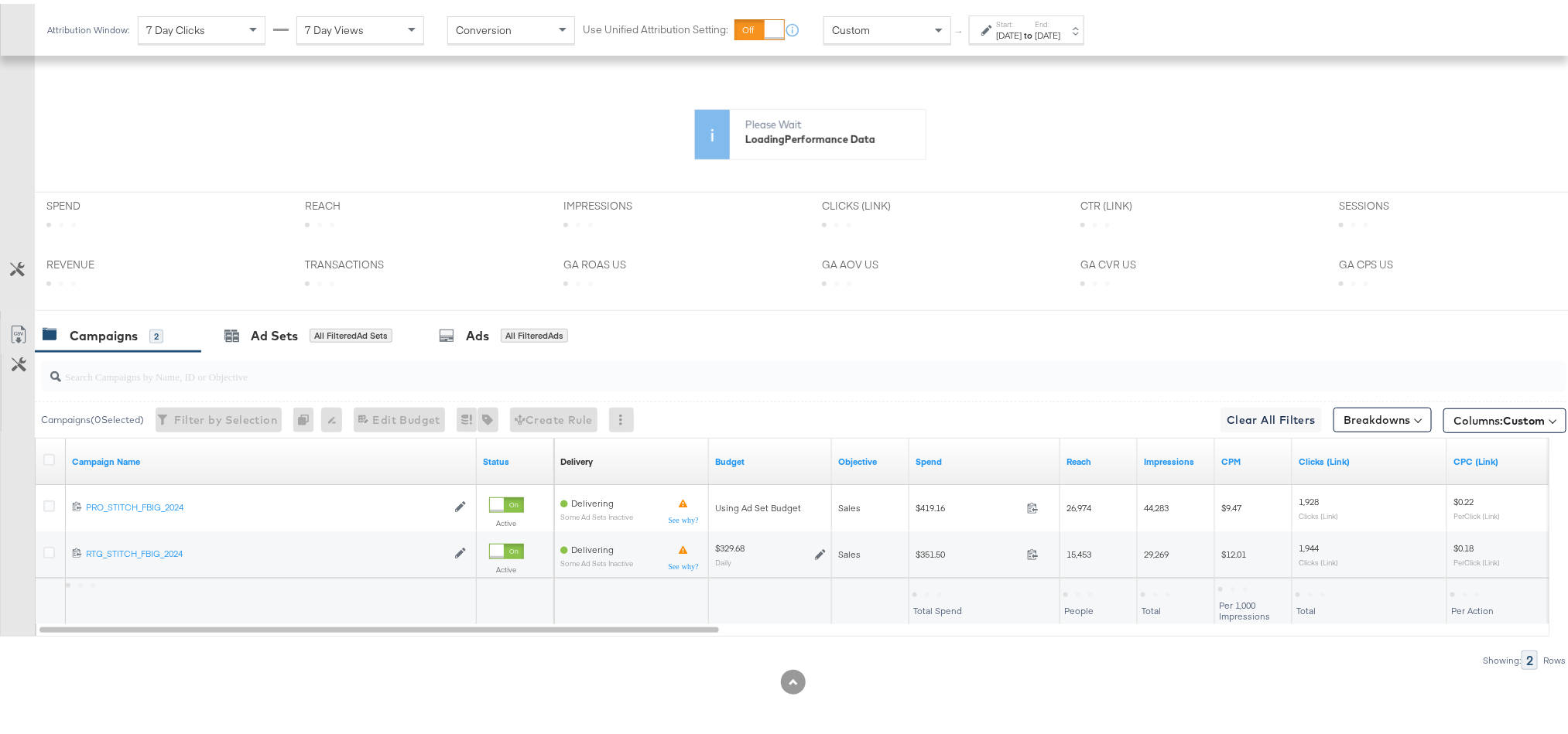
scroll to position [560, 0]
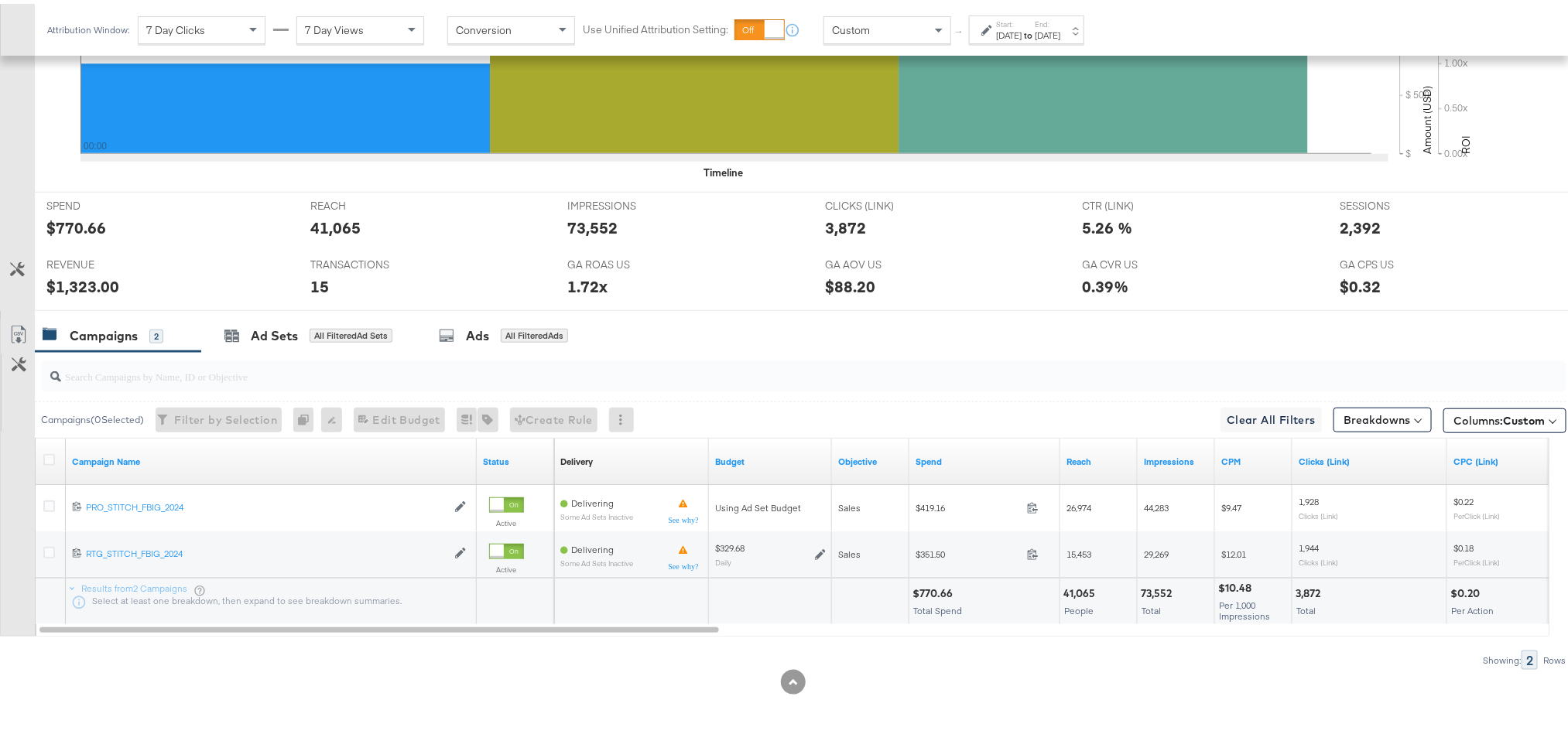
click at [1020, 27] on div "Aug 24th 2025" at bounding box center [1008, 32] width 26 height 12
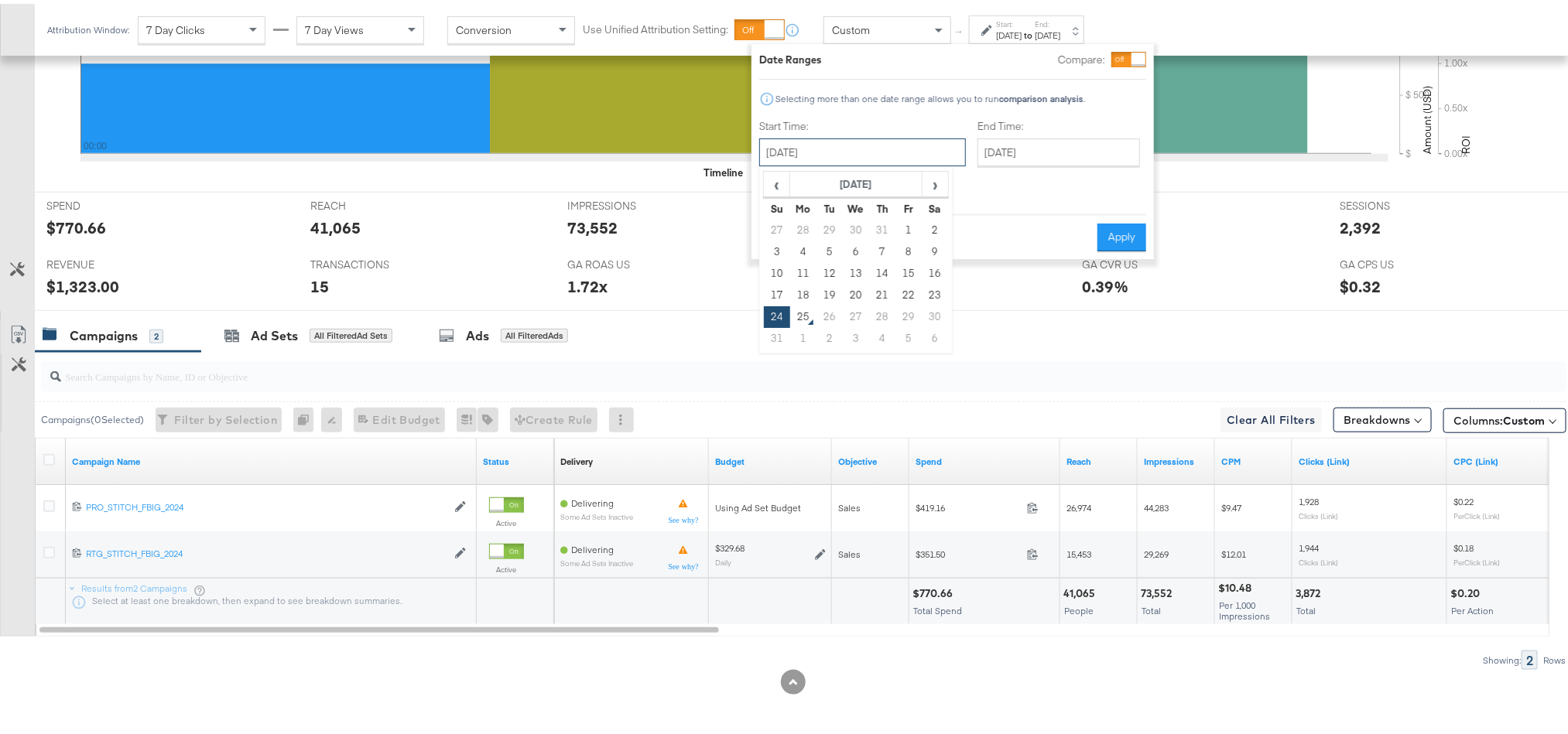
click at [869, 140] on input "[DATE]" at bounding box center [862, 148] width 206 height 28
click at [932, 290] on td "23" at bounding box center [935, 291] width 27 height 21
type input "[DATE]"
click at [1115, 220] on button "Apply" at bounding box center [1122, 234] width 49 height 28
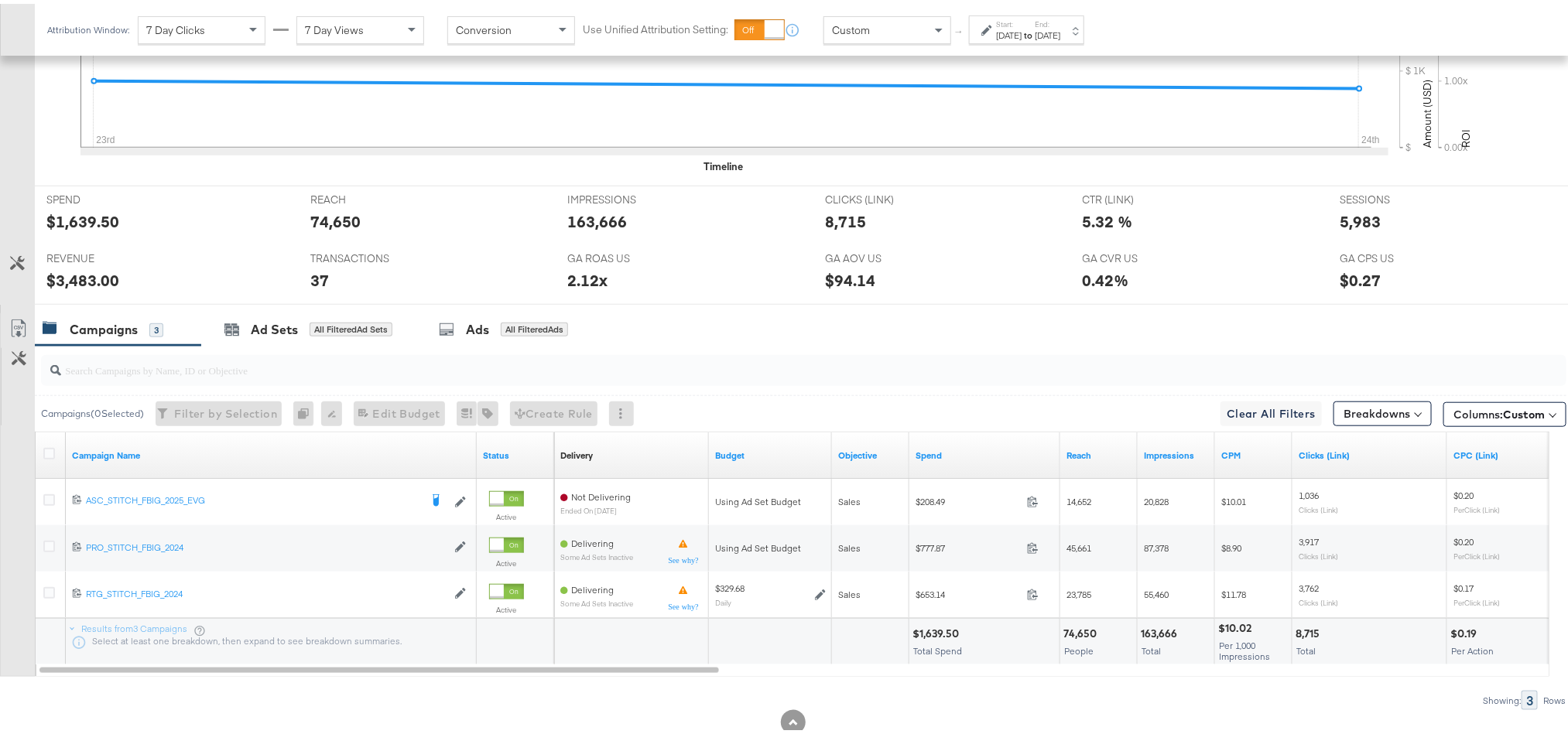
click at [1035, 28] on strong "to" at bounding box center [1027, 32] width 13 height 12
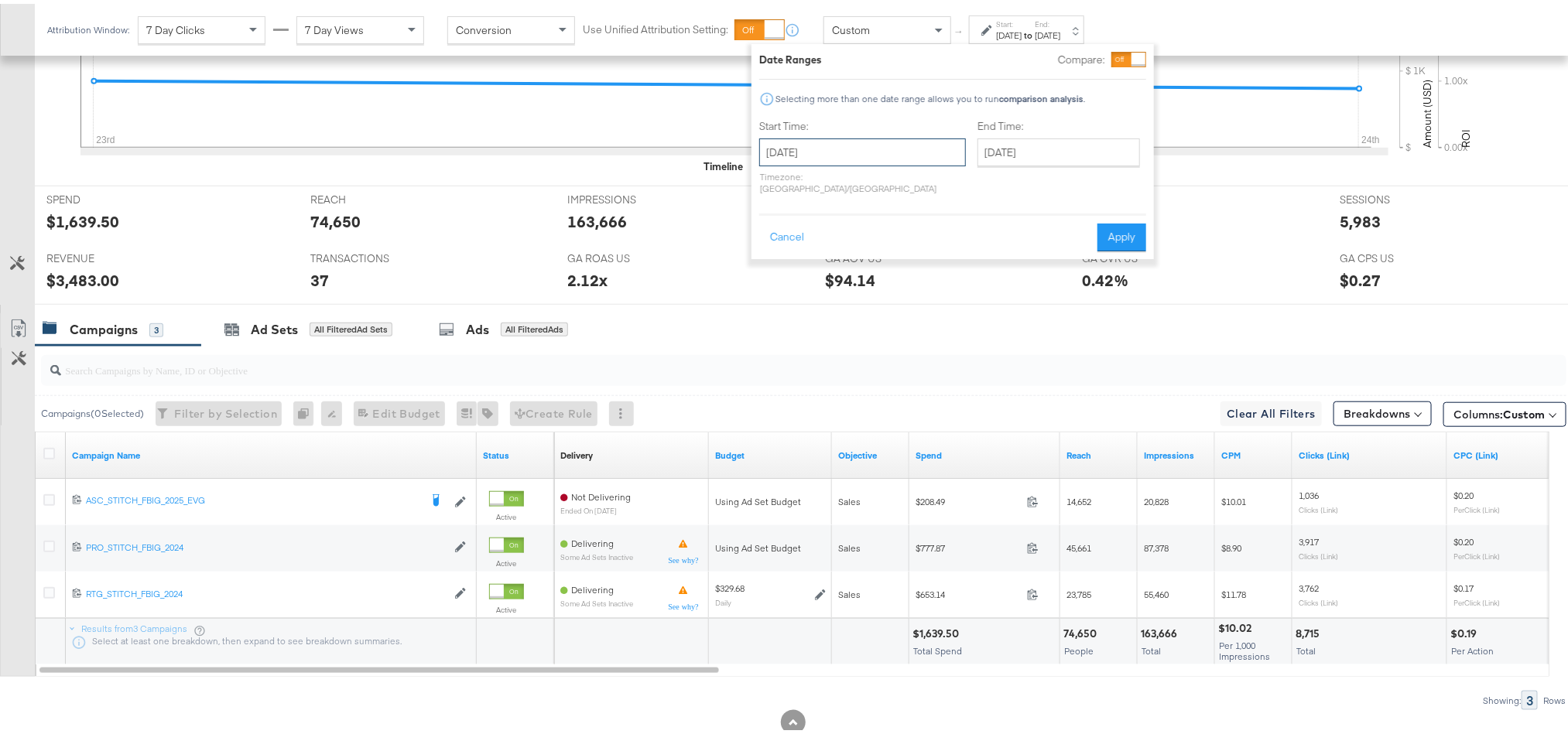
click at [878, 148] on input "[DATE]" at bounding box center [862, 148] width 206 height 28
click at [779, 314] on td "24" at bounding box center [777, 313] width 27 height 21
type input "[DATE]"
click at [1103, 220] on button "Apply" at bounding box center [1122, 234] width 49 height 28
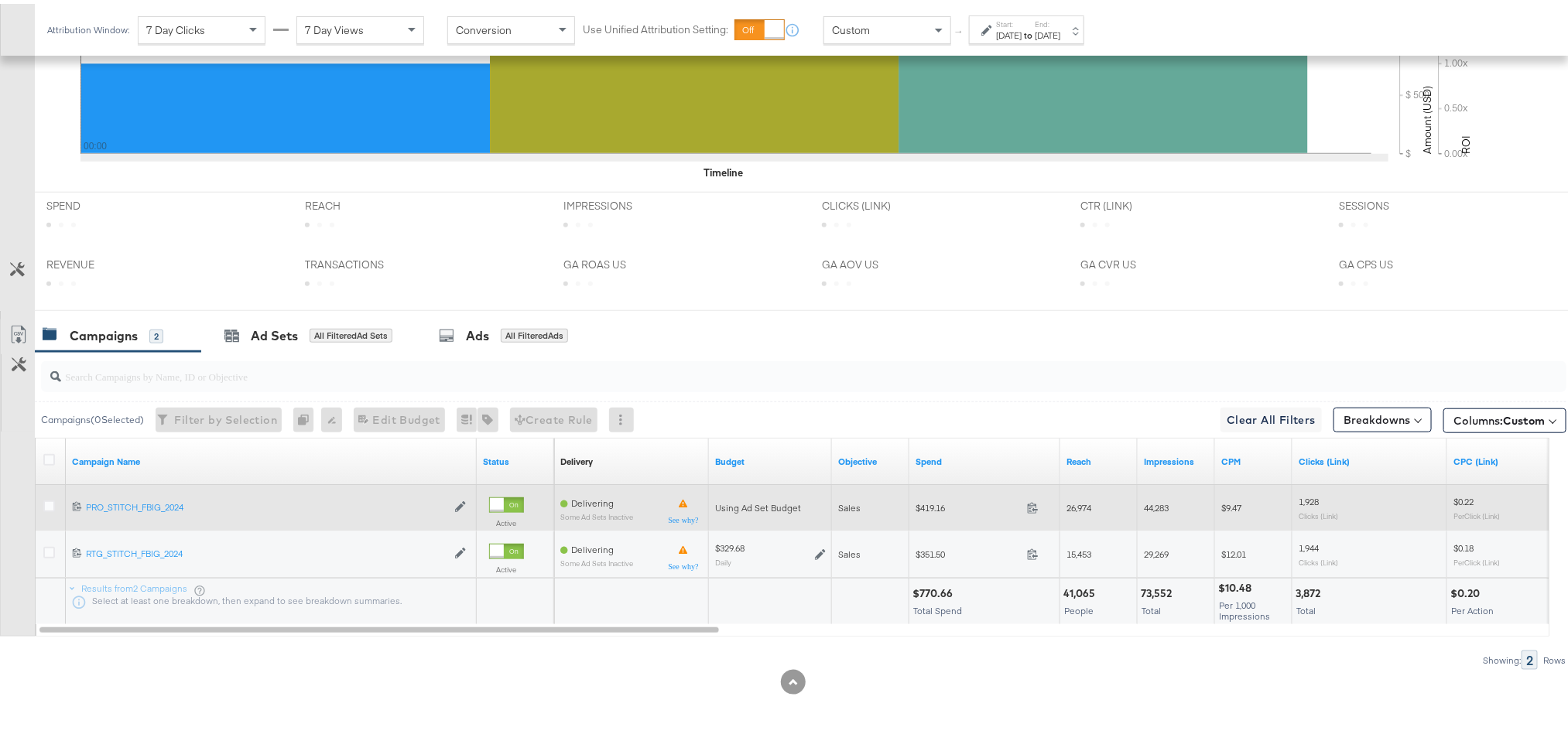
click at [1032, 510] on span at bounding box center [1037, 506] width 33 height 12
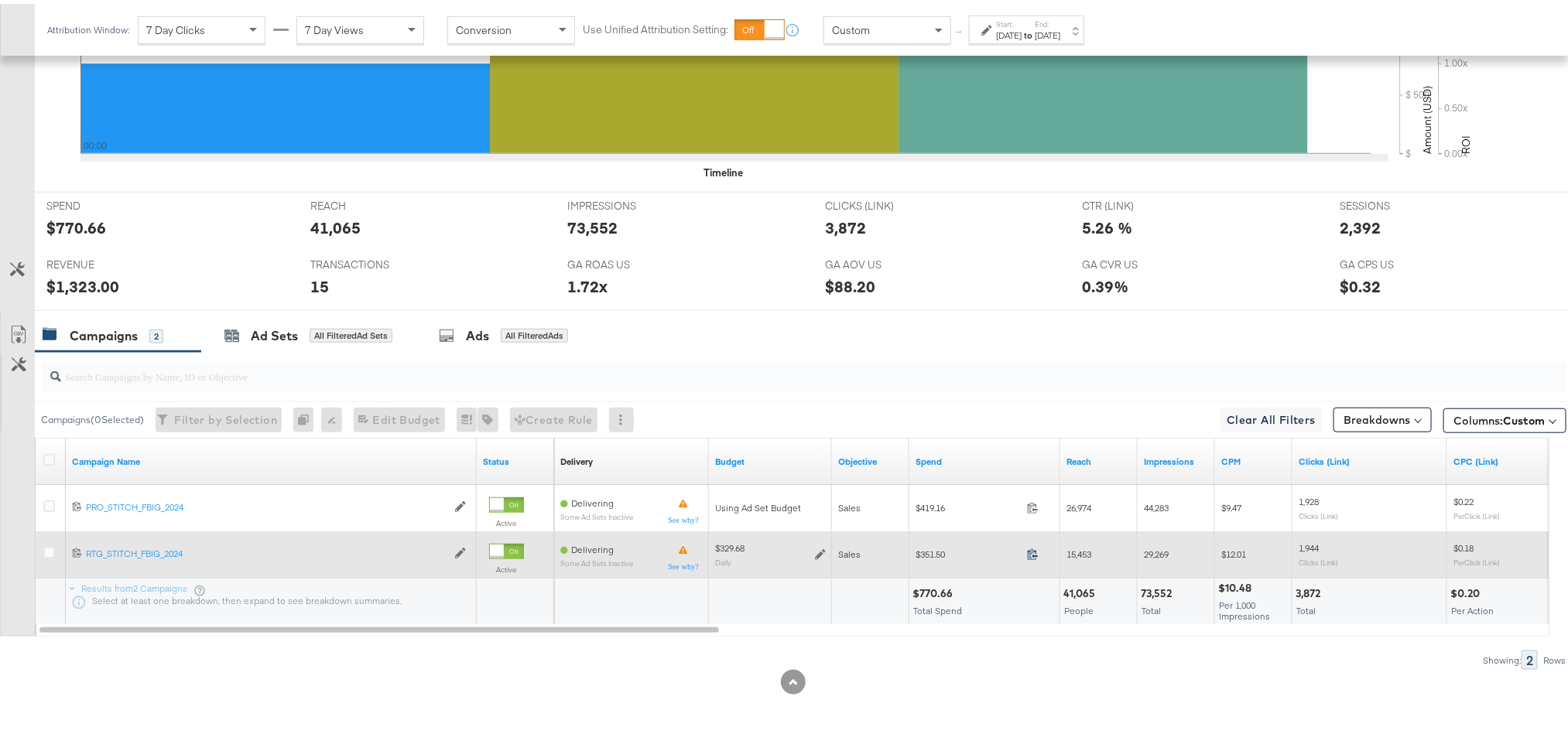
click at [1033, 548] on icon at bounding box center [1033, 551] width 12 height 12
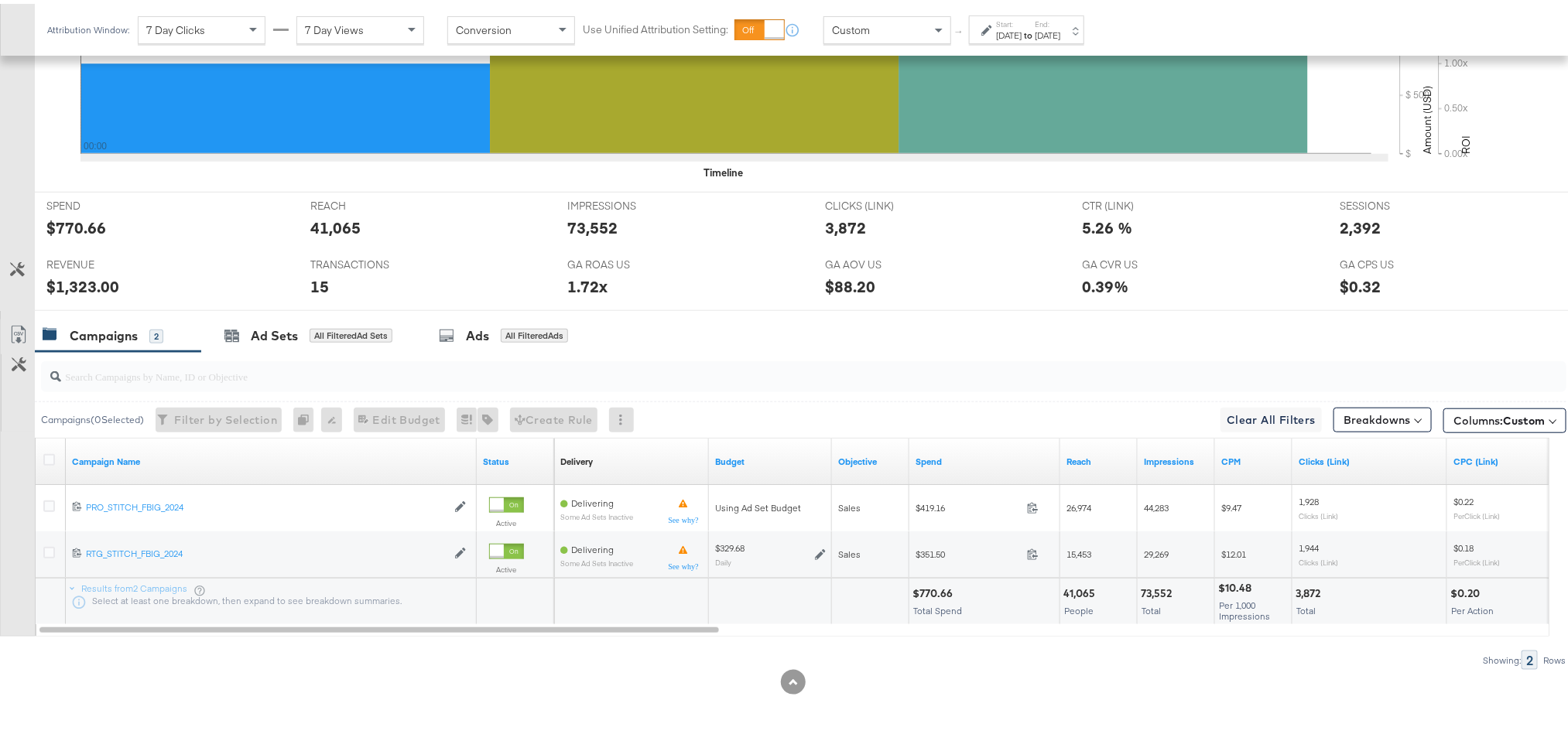
click at [88, 281] on div "$1,323.00" at bounding box center [82, 283] width 73 height 22
click at [87, 281] on div "$1,323.00" at bounding box center [82, 283] width 73 height 22
copy div "1,323.00"
click at [584, 276] on div "1.72x" at bounding box center [587, 283] width 40 height 22
click at [583, 276] on div "1.72x" at bounding box center [587, 283] width 40 height 22
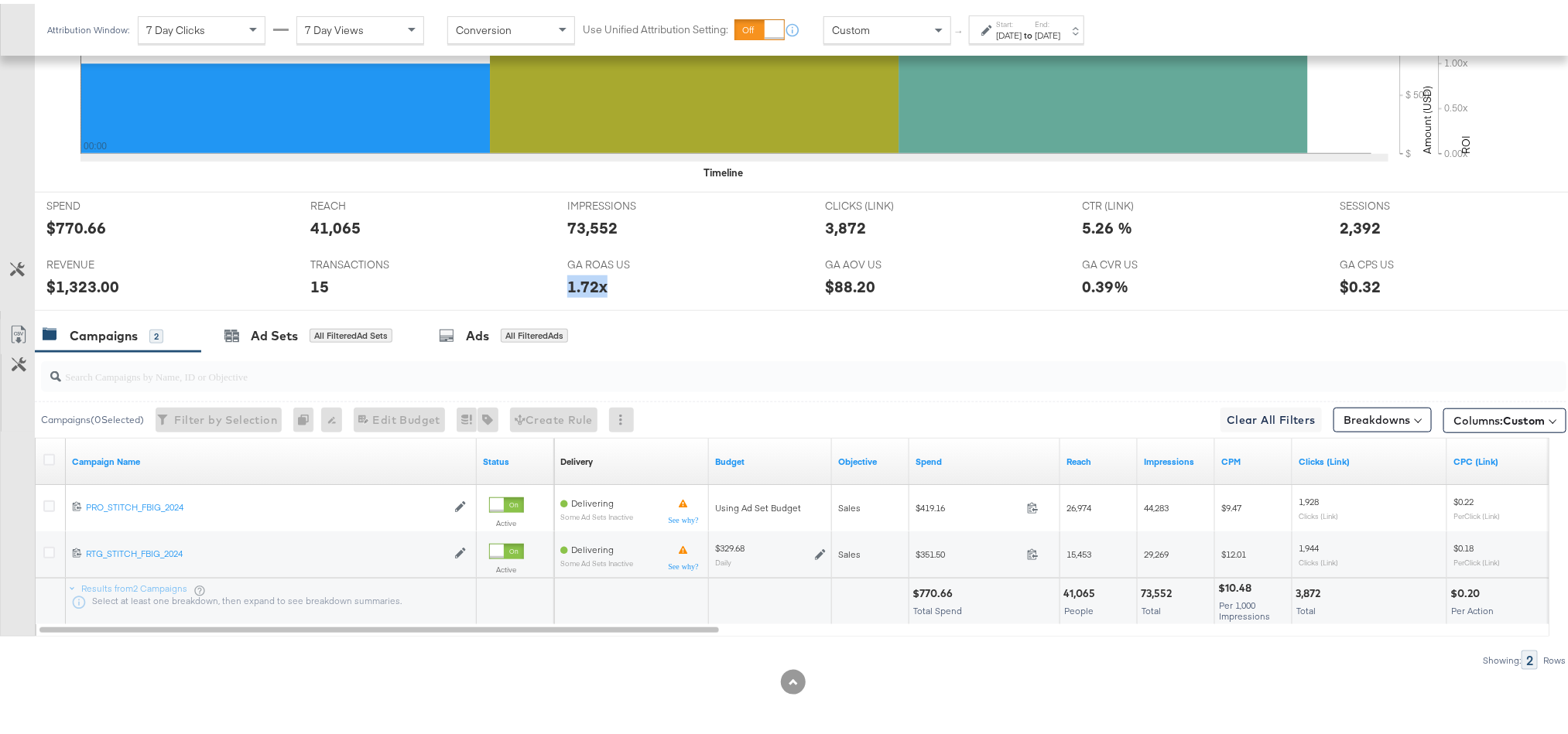
copy div "1.72x"
click at [1344, 232] on div "2,392" at bounding box center [1361, 224] width 41 height 22
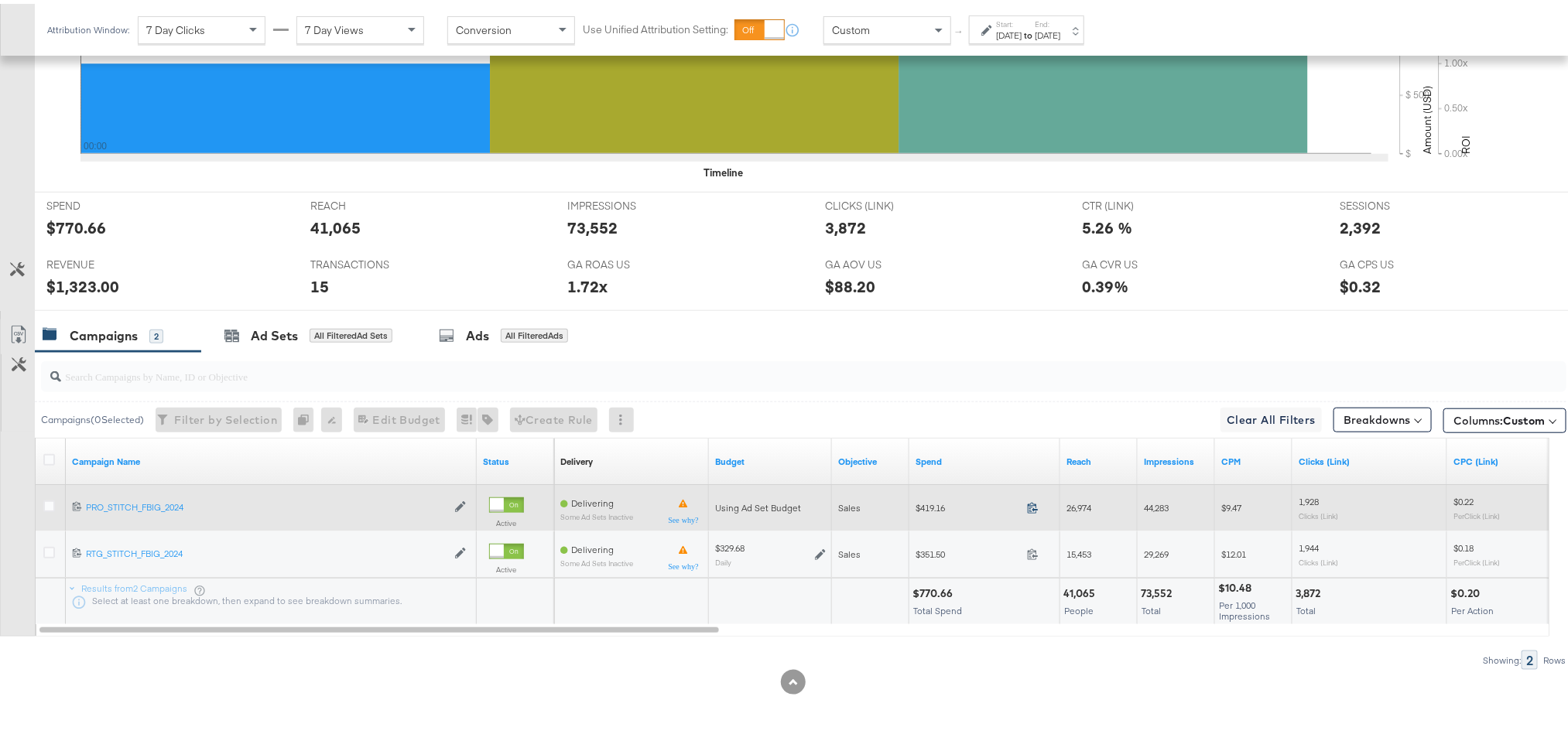
click at [1031, 501] on icon at bounding box center [1033, 504] width 12 height 12
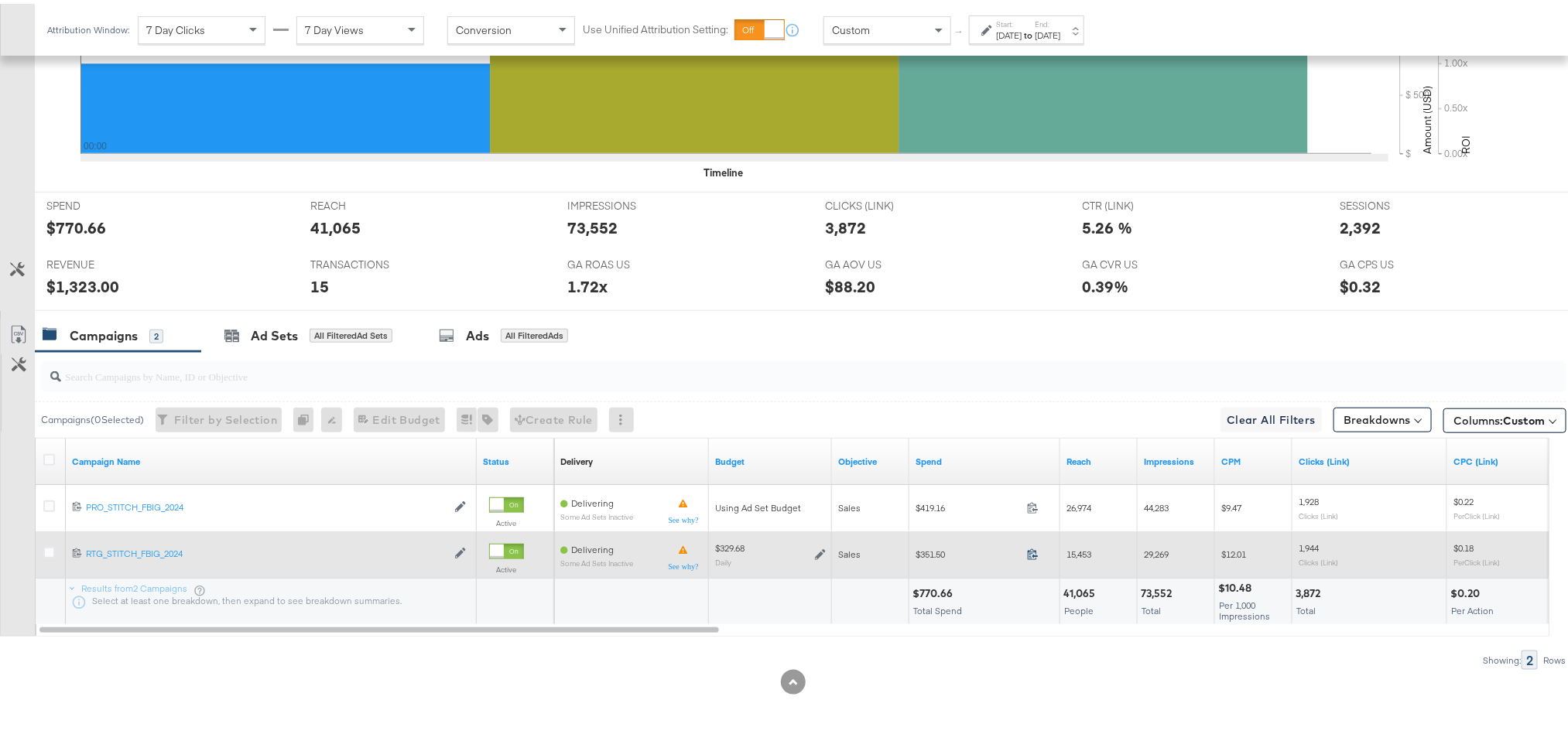
click at [1032, 547] on icon at bounding box center [1033, 551] width 12 height 12
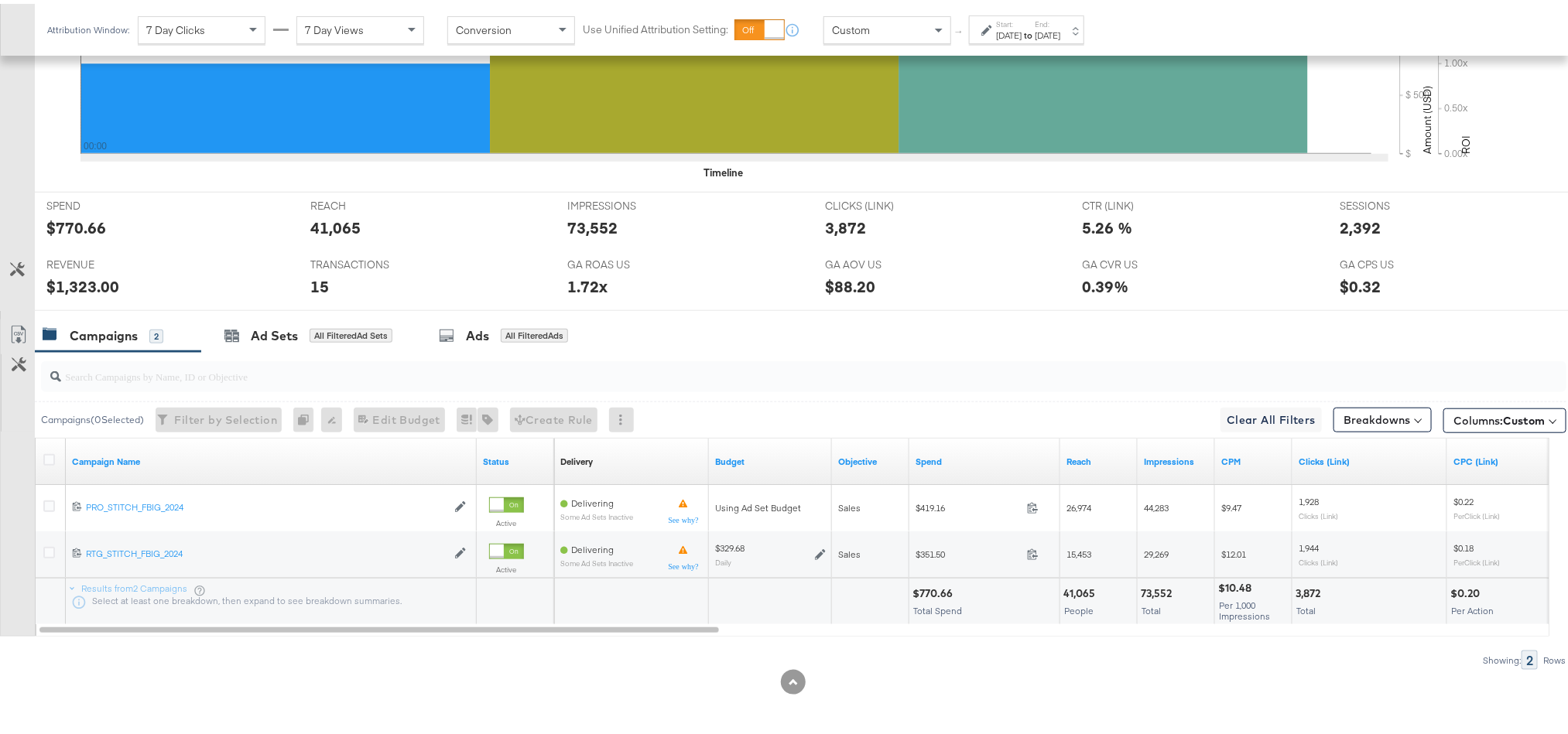
click at [924, 589] on div "$770.66" at bounding box center [935, 589] width 45 height 15
click at [75, 282] on div "$1,323.00" at bounding box center [82, 283] width 73 height 22
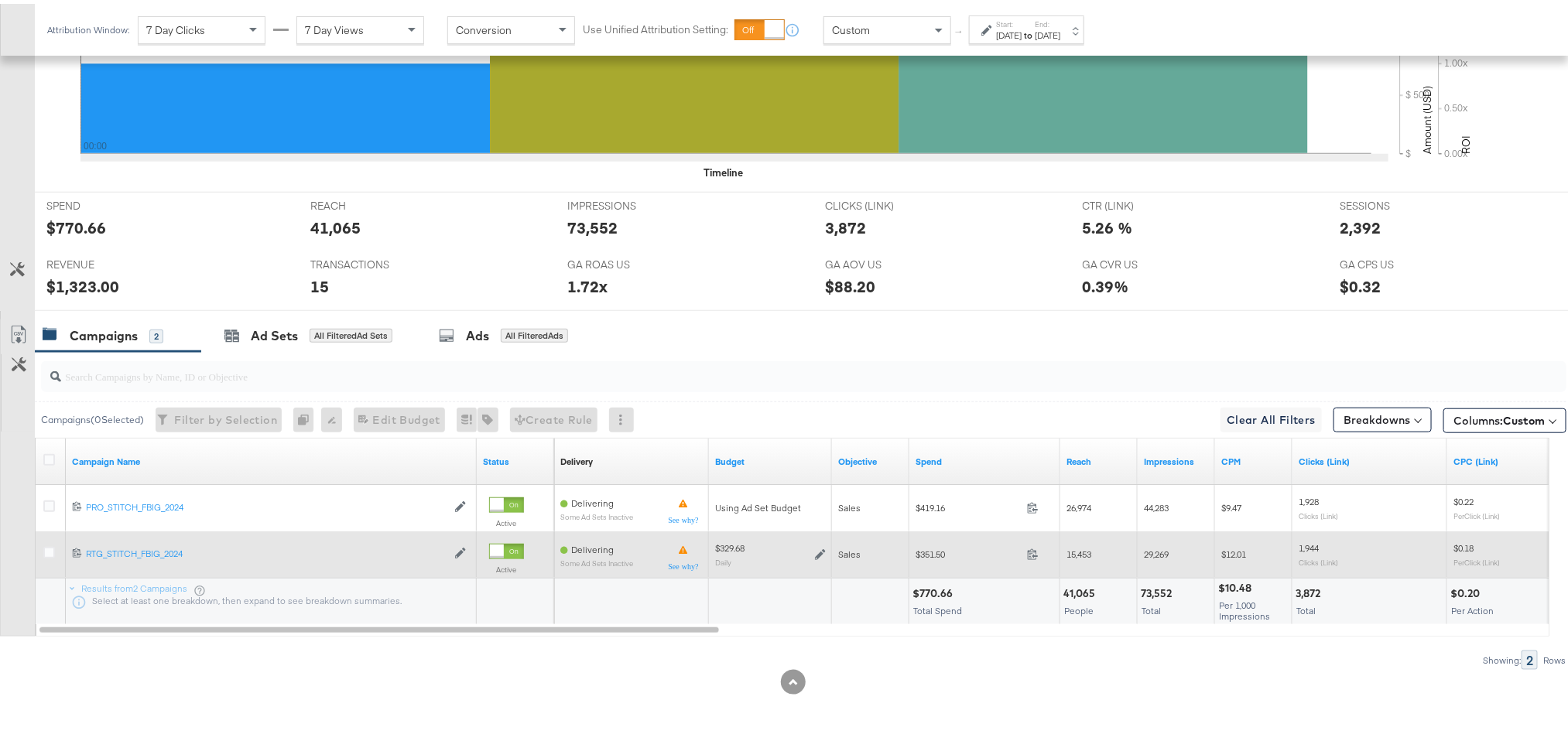
click at [820, 552] on icon at bounding box center [820, 551] width 11 height 11
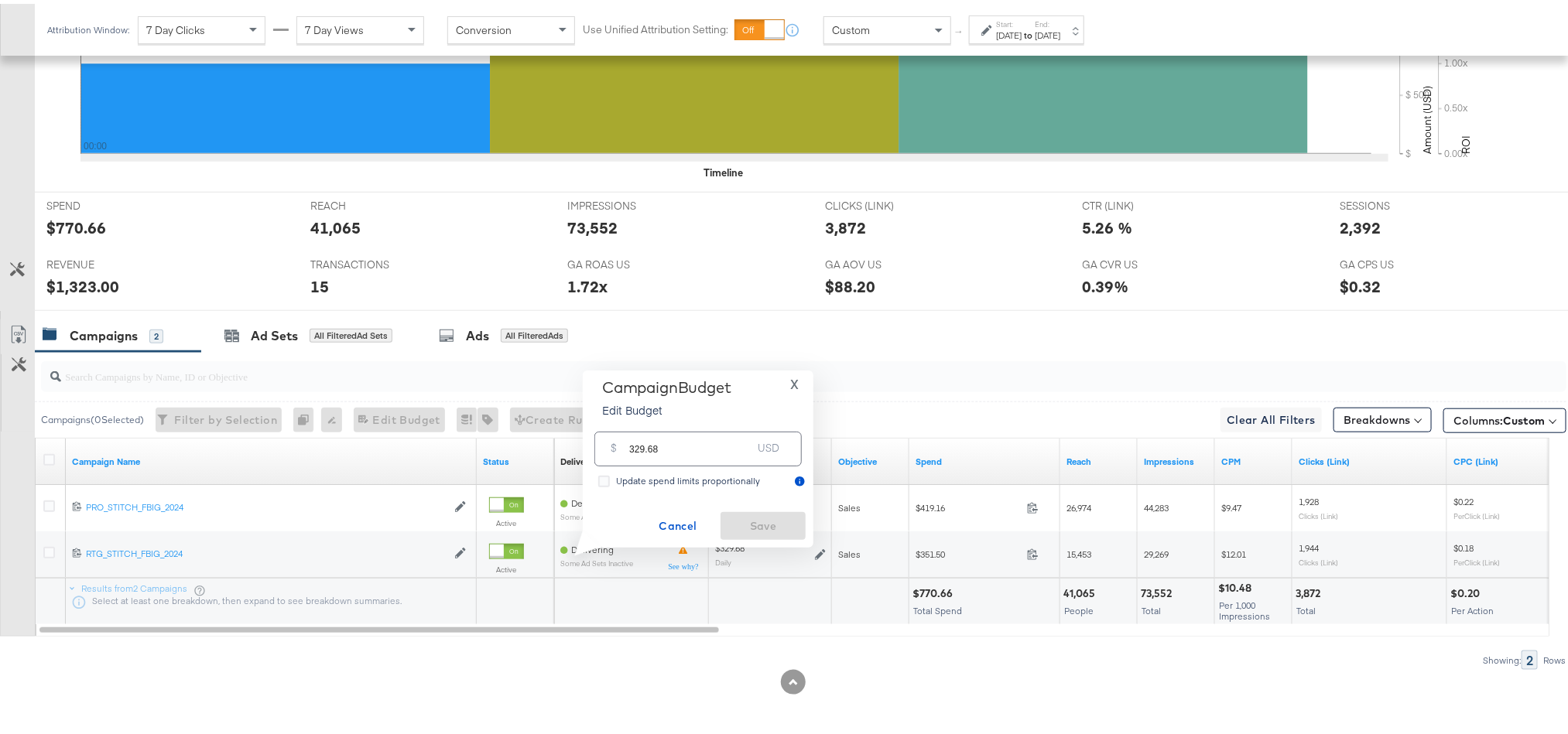
click at [711, 451] on input "329.68" at bounding box center [690, 439] width 123 height 33
paste input "$241.2"
type input "241.28"
click at [739, 529] on span "Save" at bounding box center [763, 522] width 73 height 20
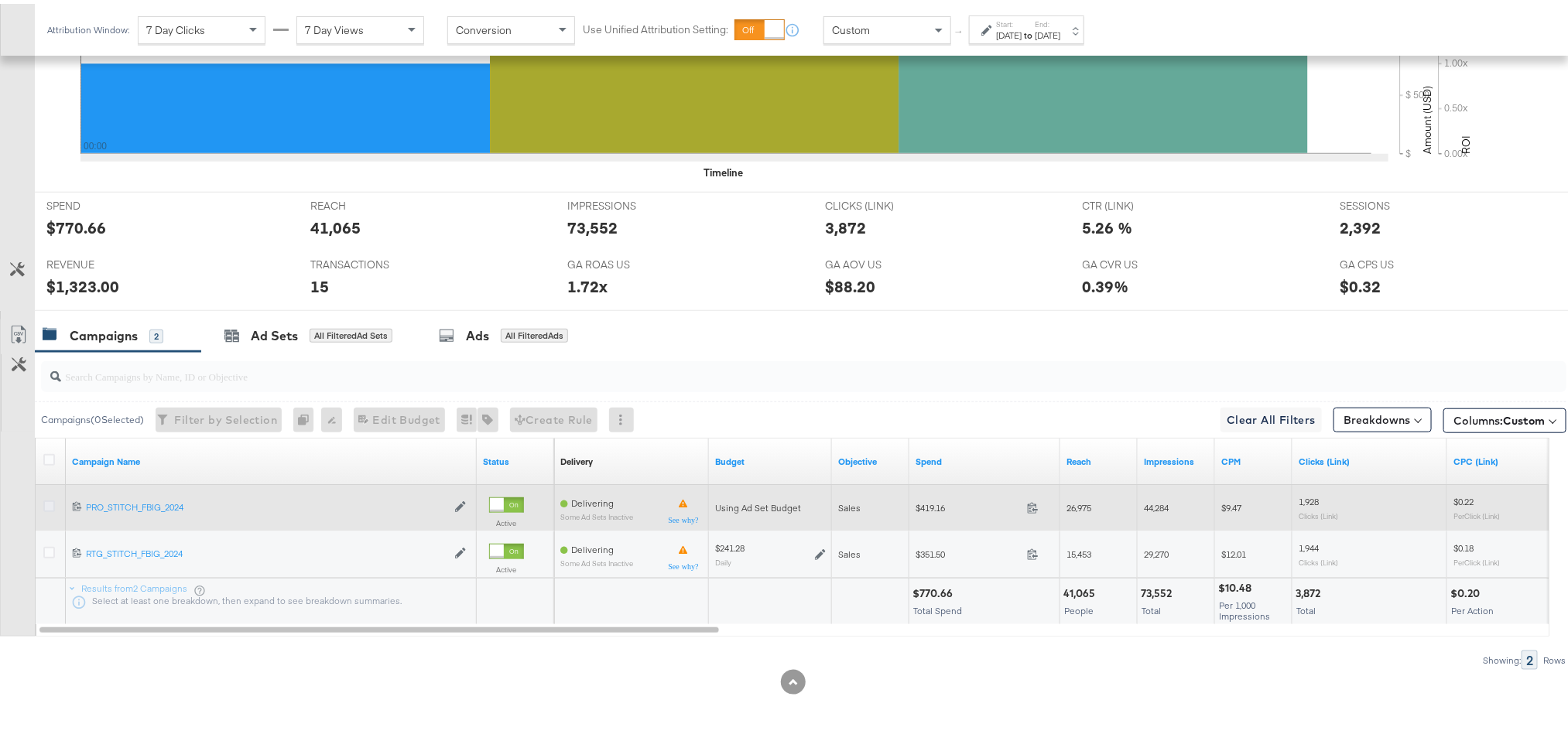
click at [44, 506] on icon at bounding box center [50, 503] width 12 height 12
click at [0, 0] on input "checkbox" at bounding box center [0, 0] width 0 height 0
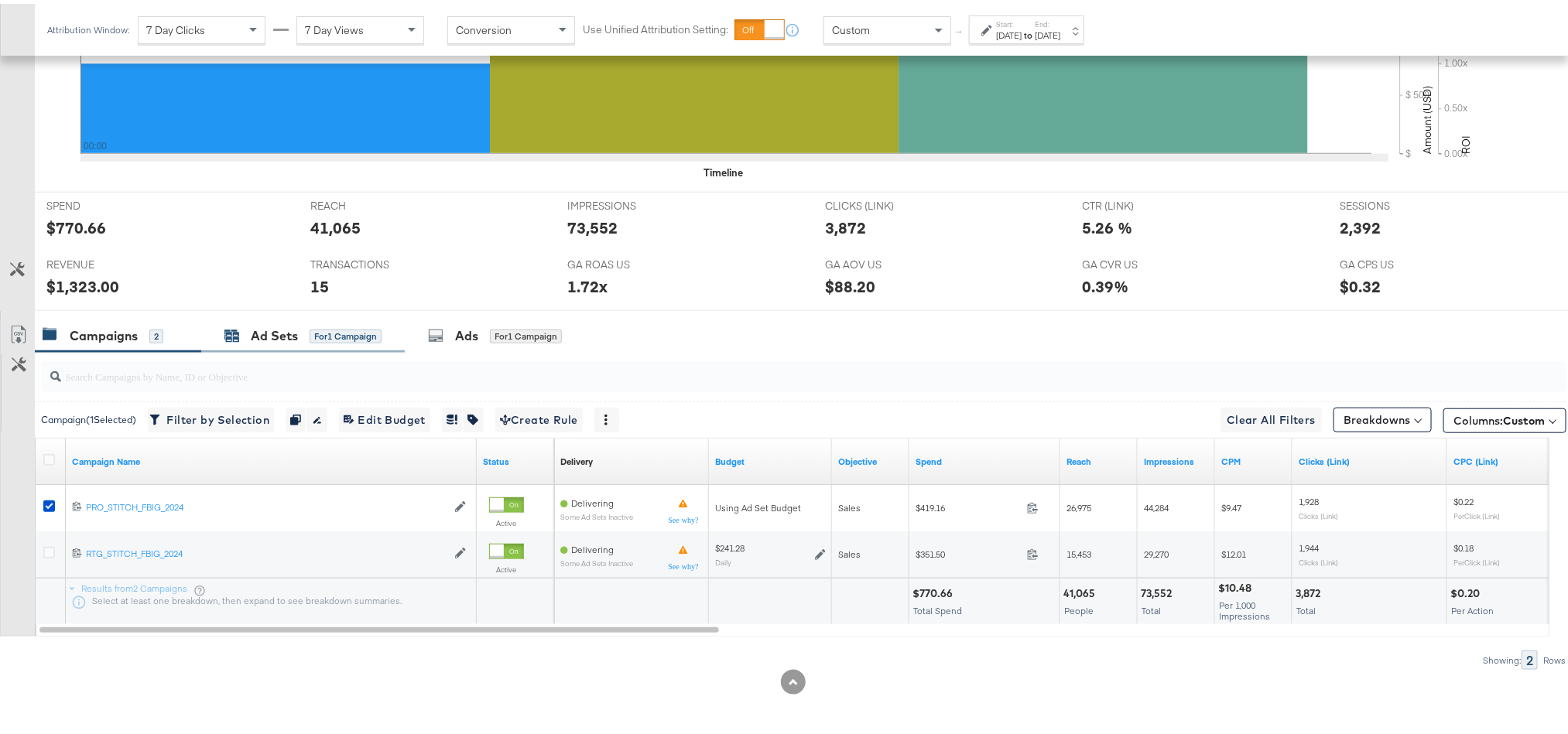
click at [235, 331] on icon at bounding box center [233, 333] width 14 height 10
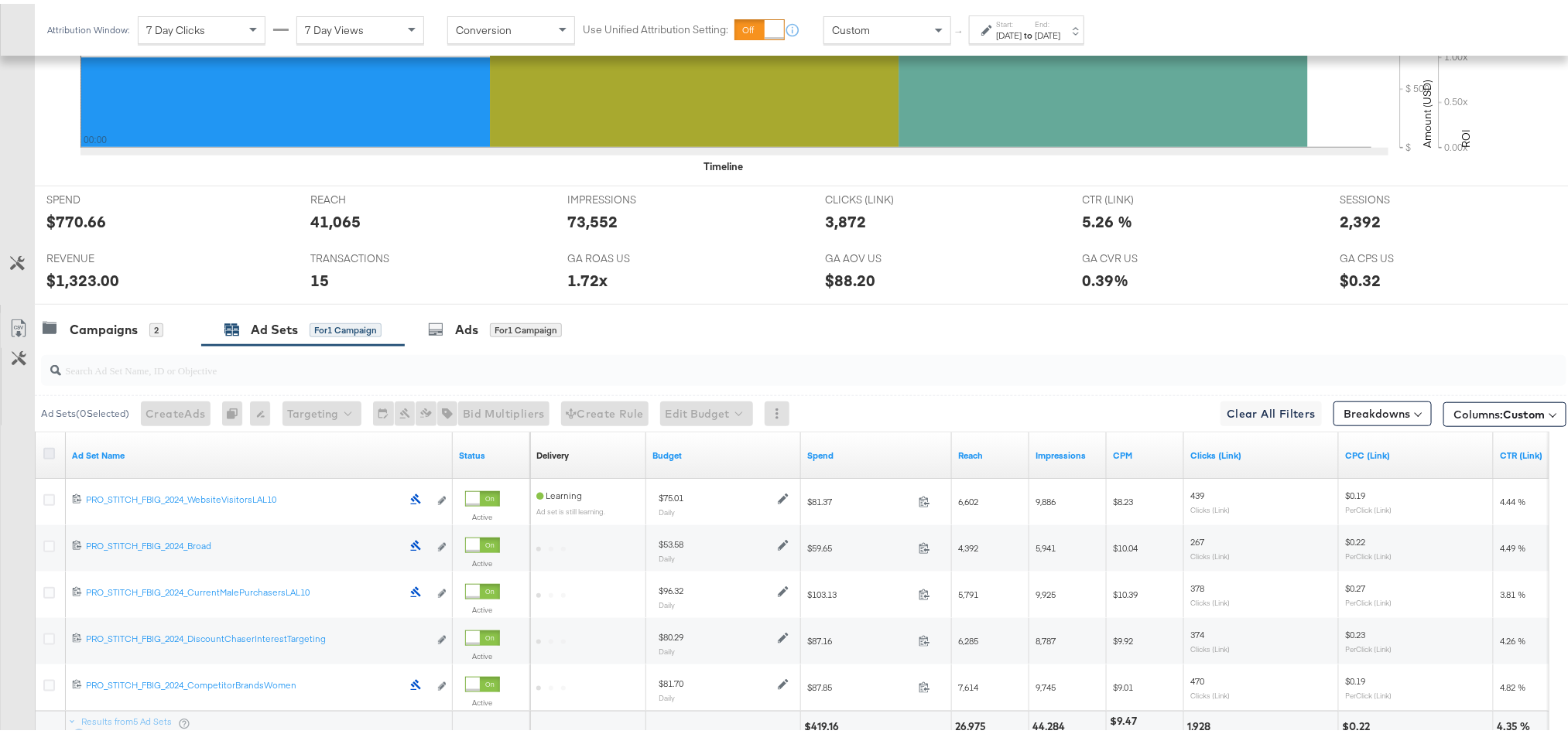
click at [47, 456] on icon at bounding box center [50, 450] width 12 height 12
click at [0, 0] on input "checkbox" at bounding box center [0, 0] width 0 height 0
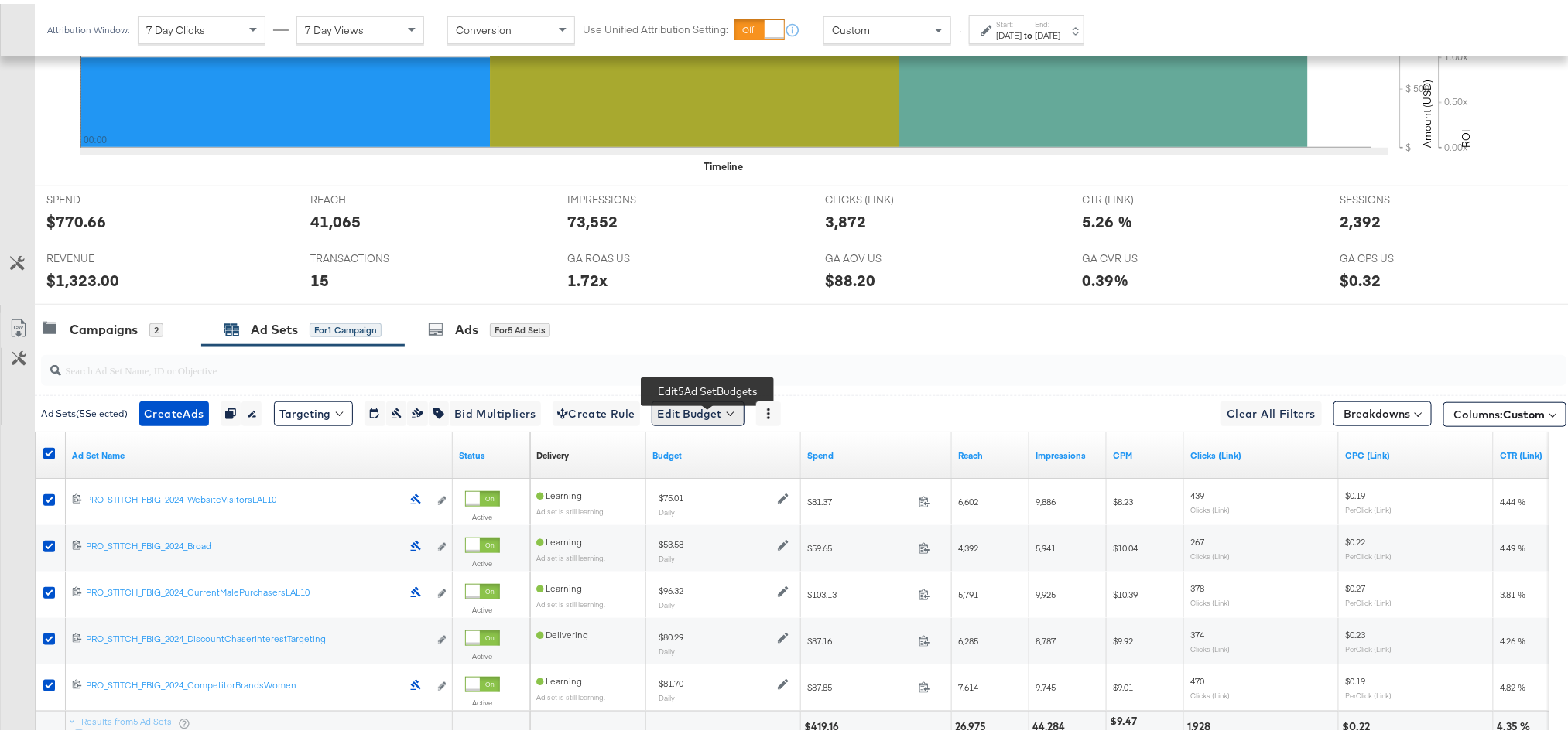
click at [737, 412] on button "Edit Budget" at bounding box center [698, 409] width 93 height 25
click at [736, 452] on span "Edit Ad Set Budget" at bounding box center [703, 450] width 88 height 20
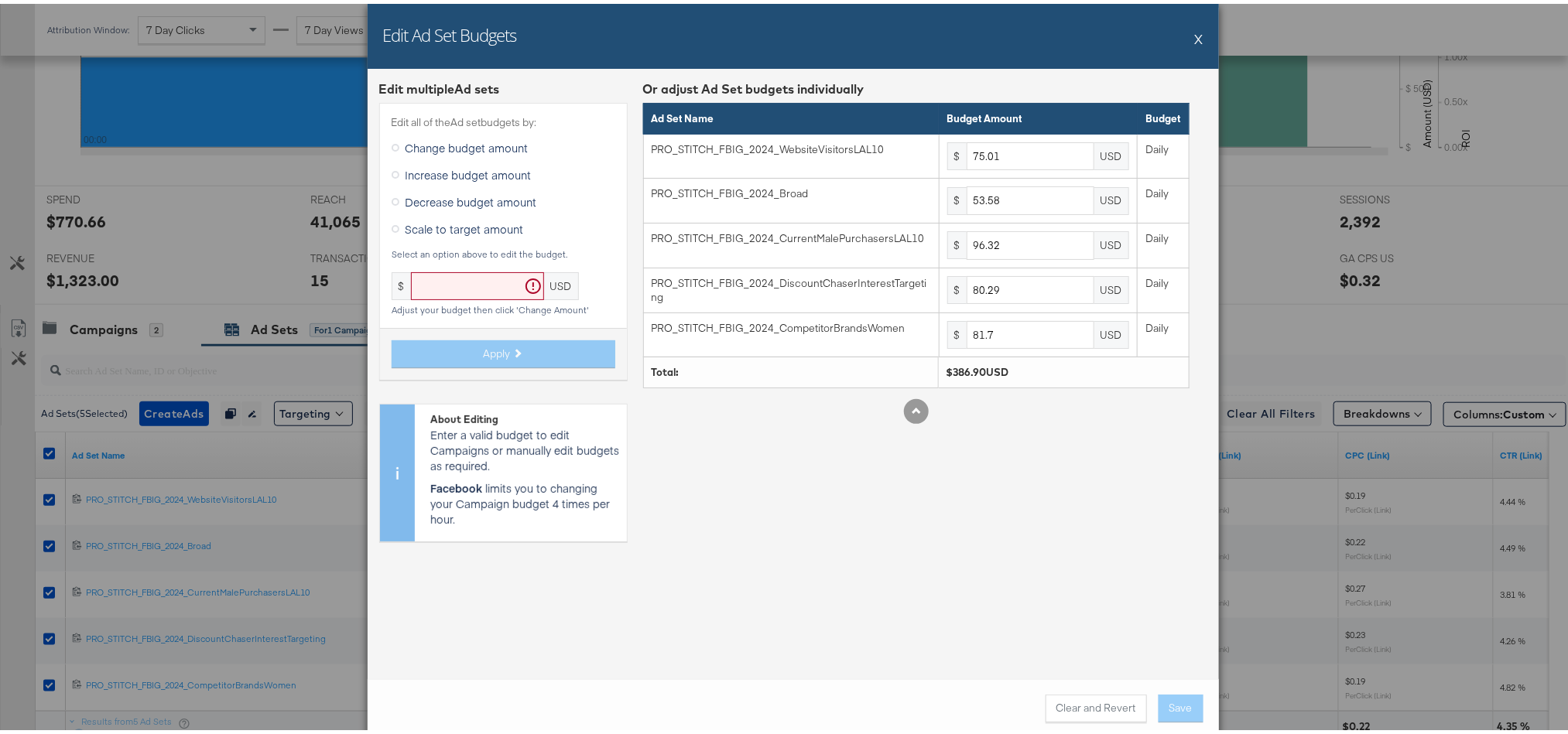
click at [469, 224] on span "Scale to target amount" at bounding box center [464, 225] width 118 height 15
click at [0, 0] on input "Scale to target amount" at bounding box center [0, 0] width 0 height 0
click at [446, 279] on input "text" at bounding box center [477, 282] width 133 height 28
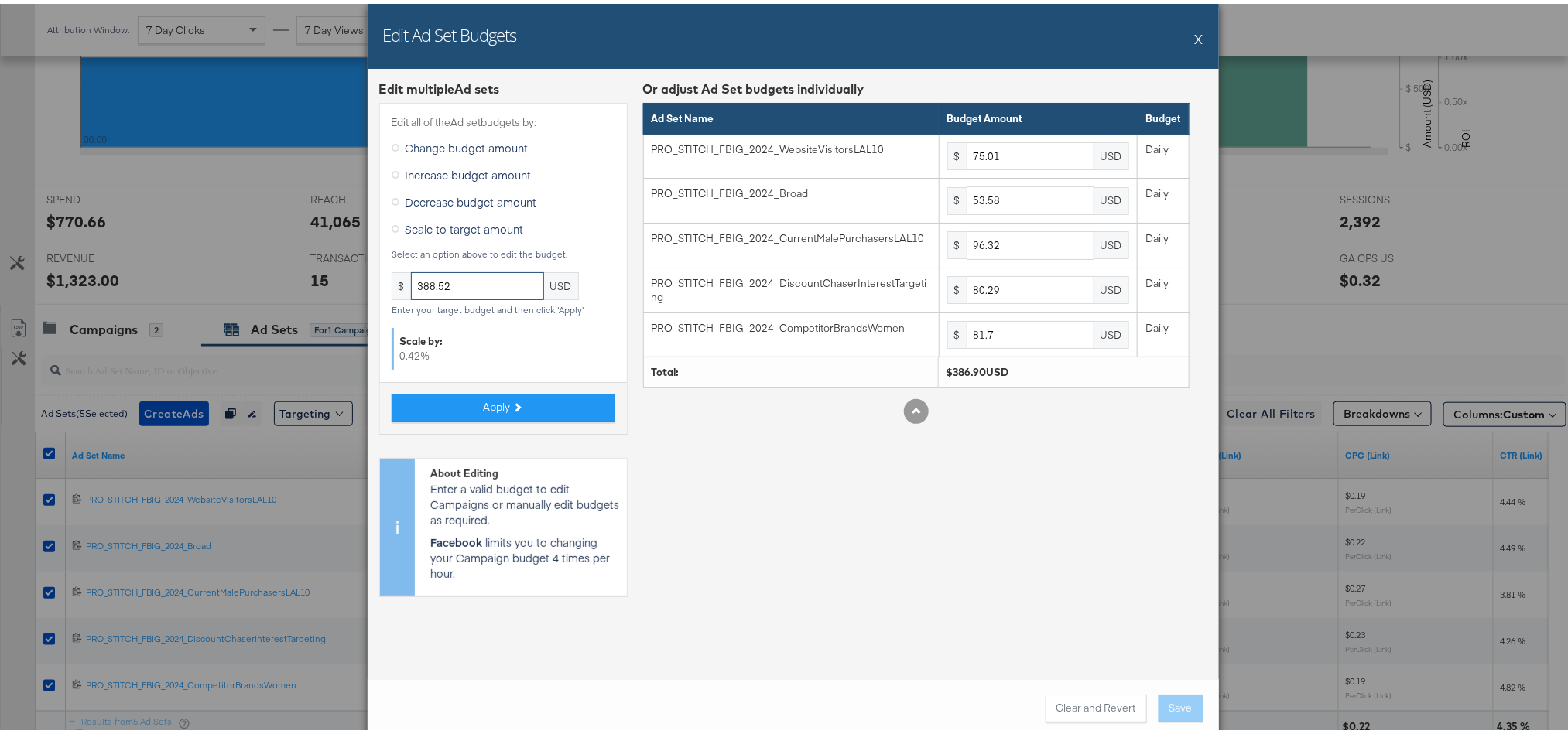
type input "388.52"
click at [502, 390] on div "Apply" at bounding box center [503, 404] width 247 height 52
click at [513, 402] on button "Apply" at bounding box center [503, 404] width 224 height 28
type input "75.32"
type input "53.8"
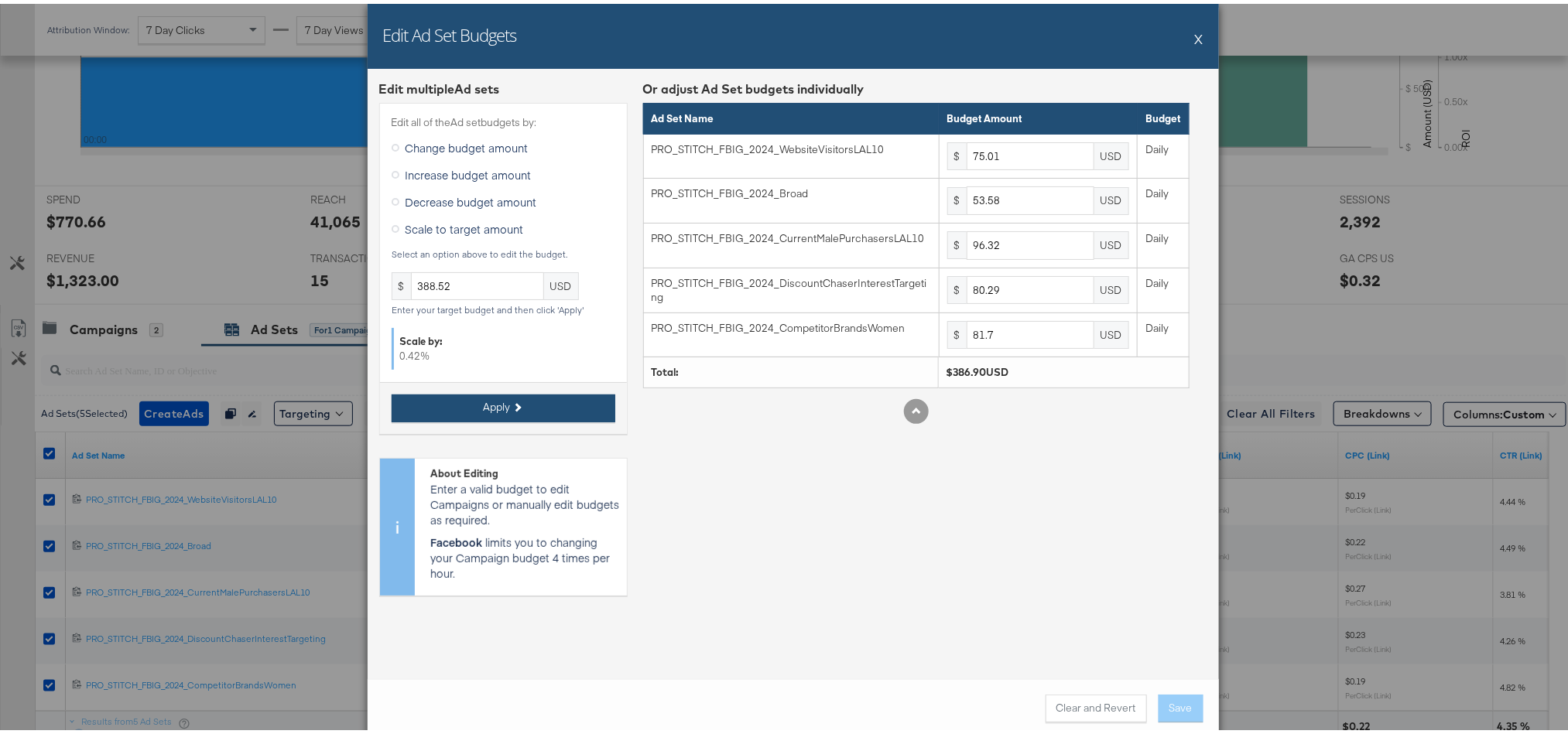
type input "96.72"
type input "80.62"
type input "82.04"
click at [1170, 713] on button "Save" at bounding box center [1181, 705] width 45 height 28
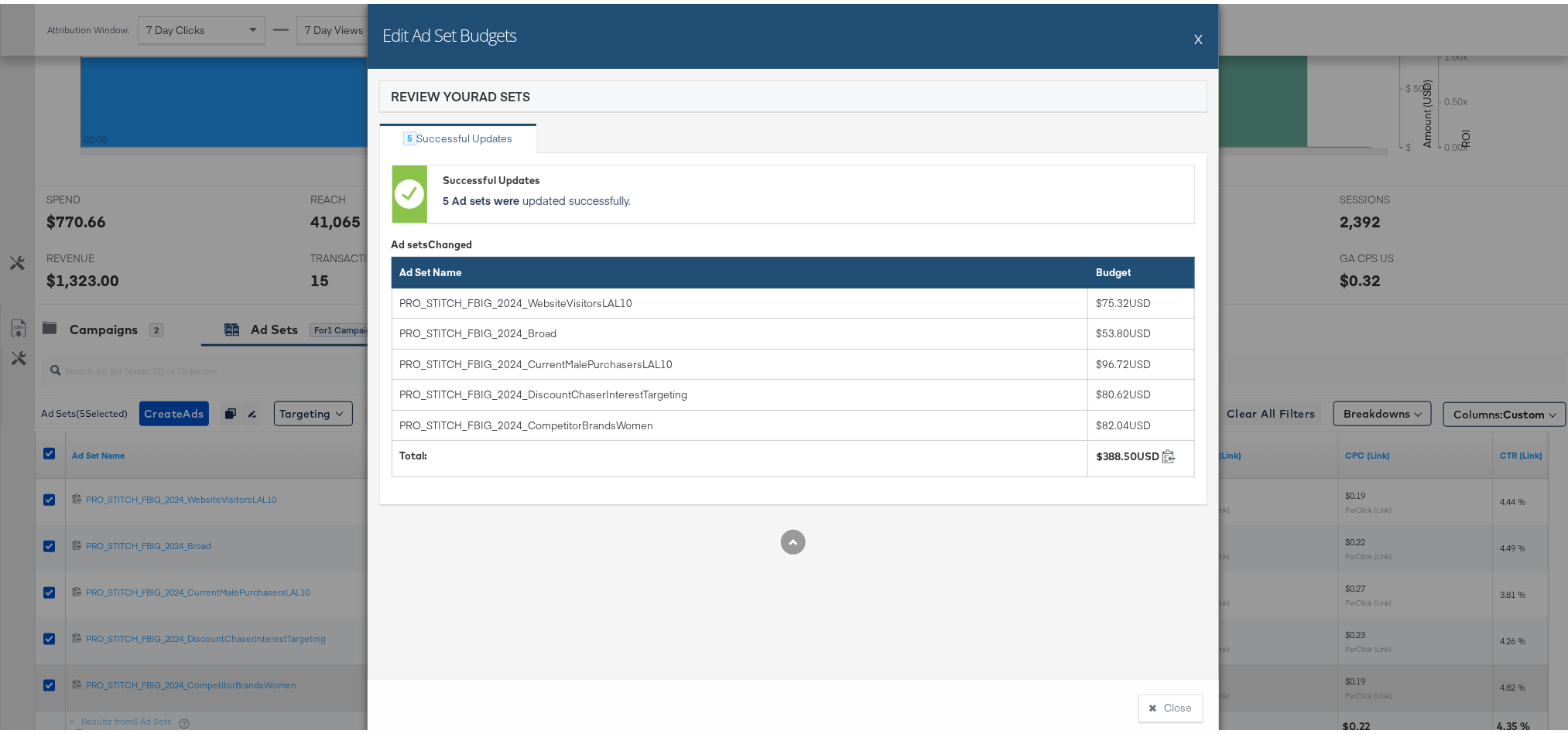
drag, startPoint x: 1176, startPoint y: 701, endPoint x: 1054, endPoint y: 676, distance: 124.5
click at [1175, 701] on button "Close" at bounding box center [1171, 705] width 65 height 28
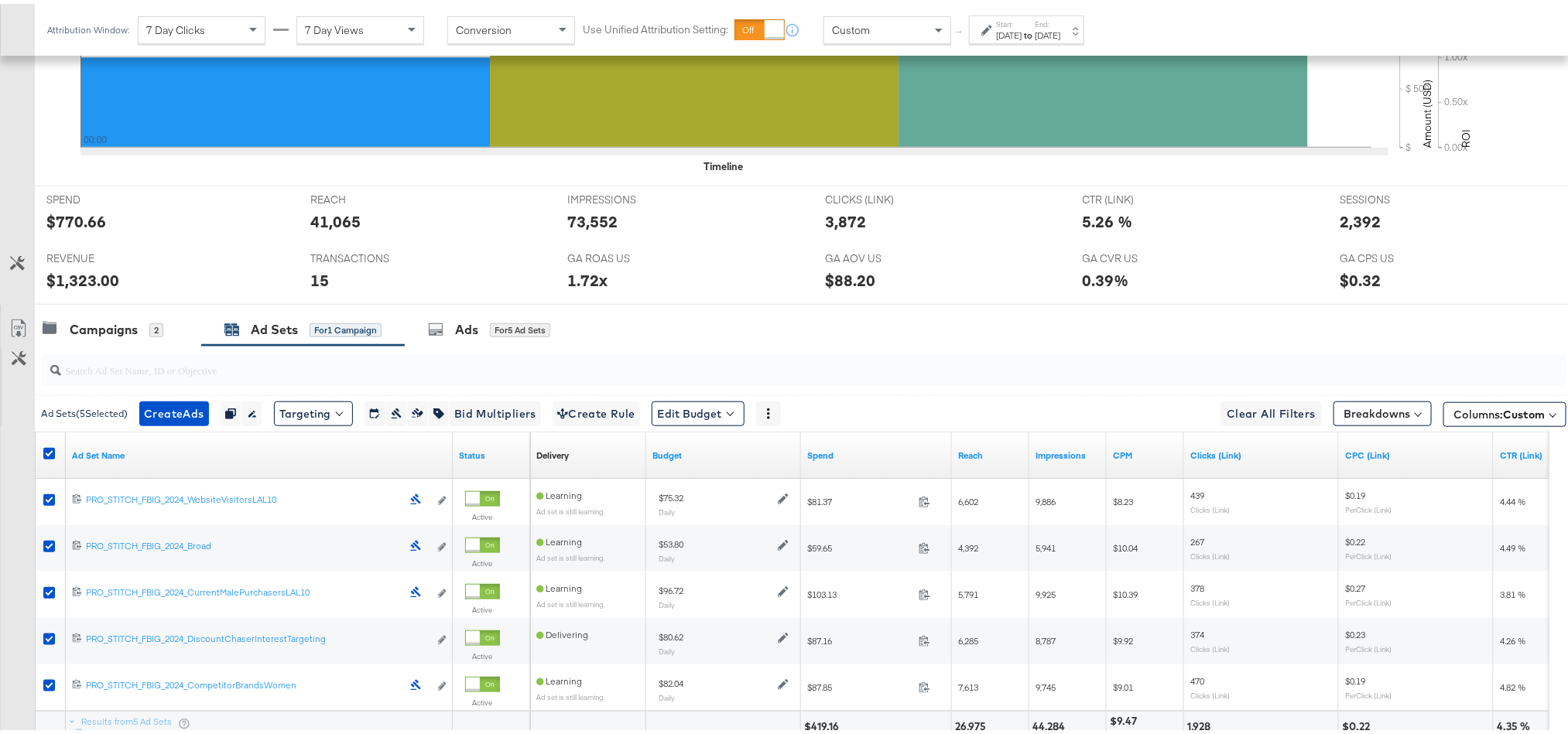
click at [80, 349] on div at bounding box center [801, 367] width 1532 height 50
click at [91, 335] on div "Campaigns" at bounding box center [103, 325] width 68 height 18
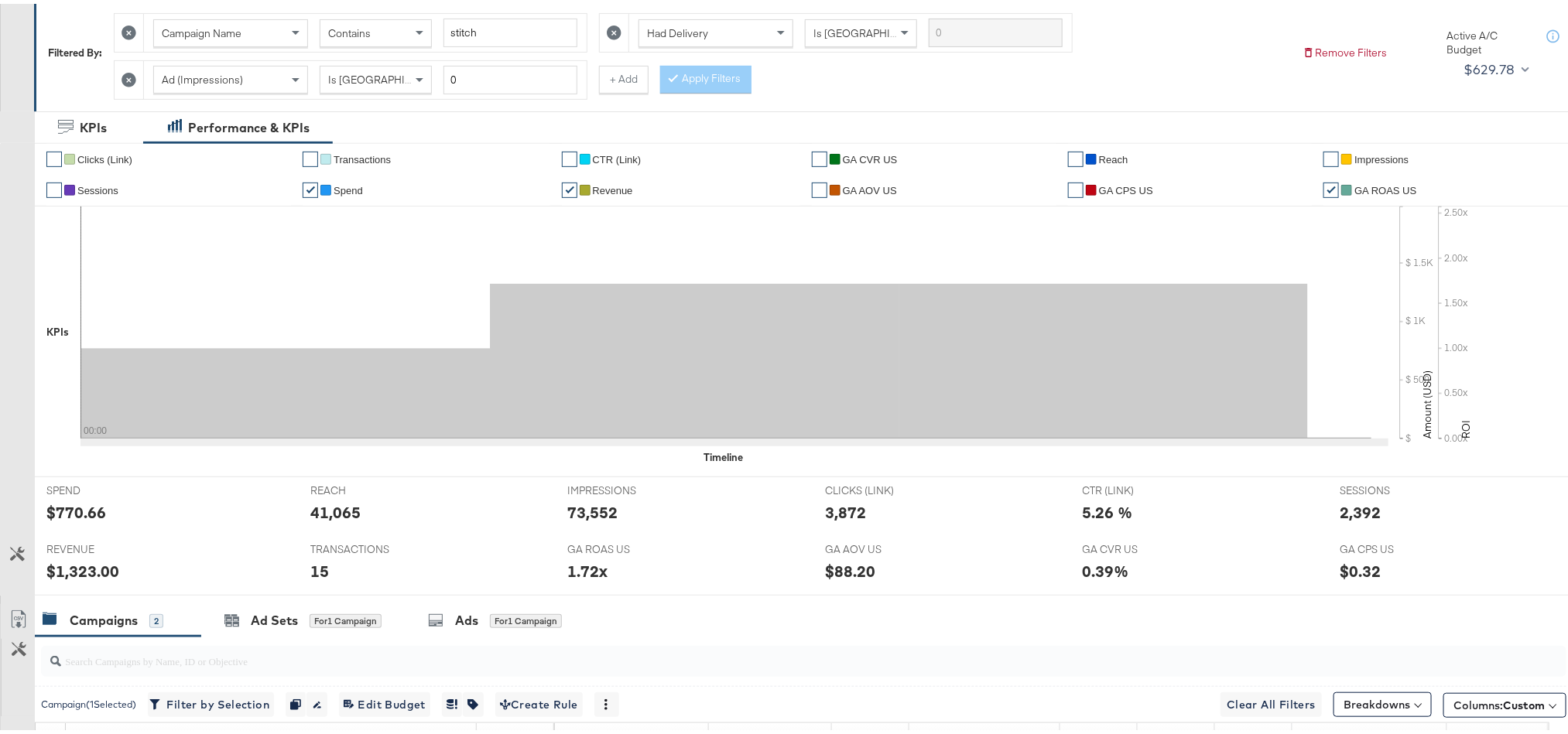
scroll to position [0, 0]
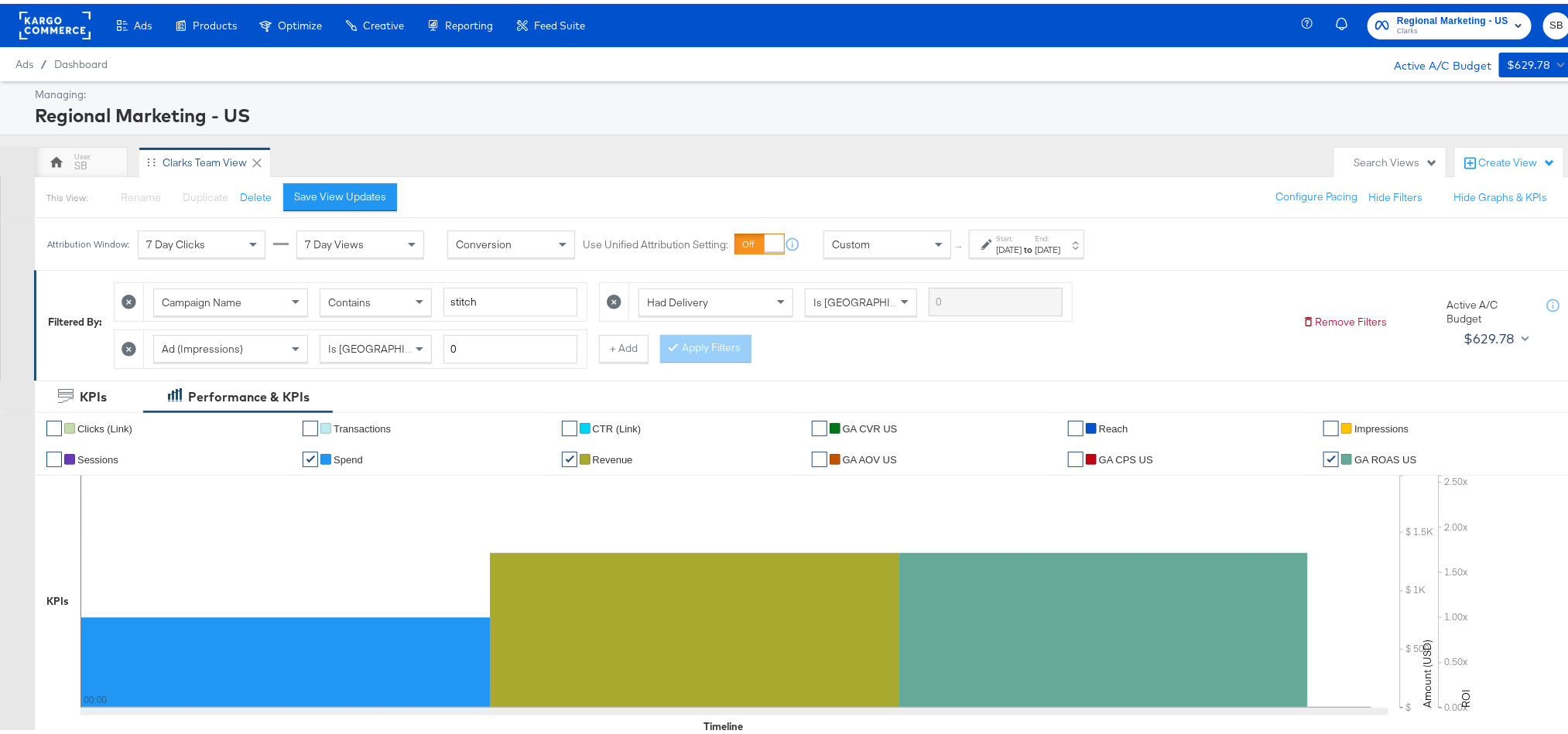
click at [1449, 17] on span "Regional Marketing - US" at bounding box center [1452, 17] width 111 height 16
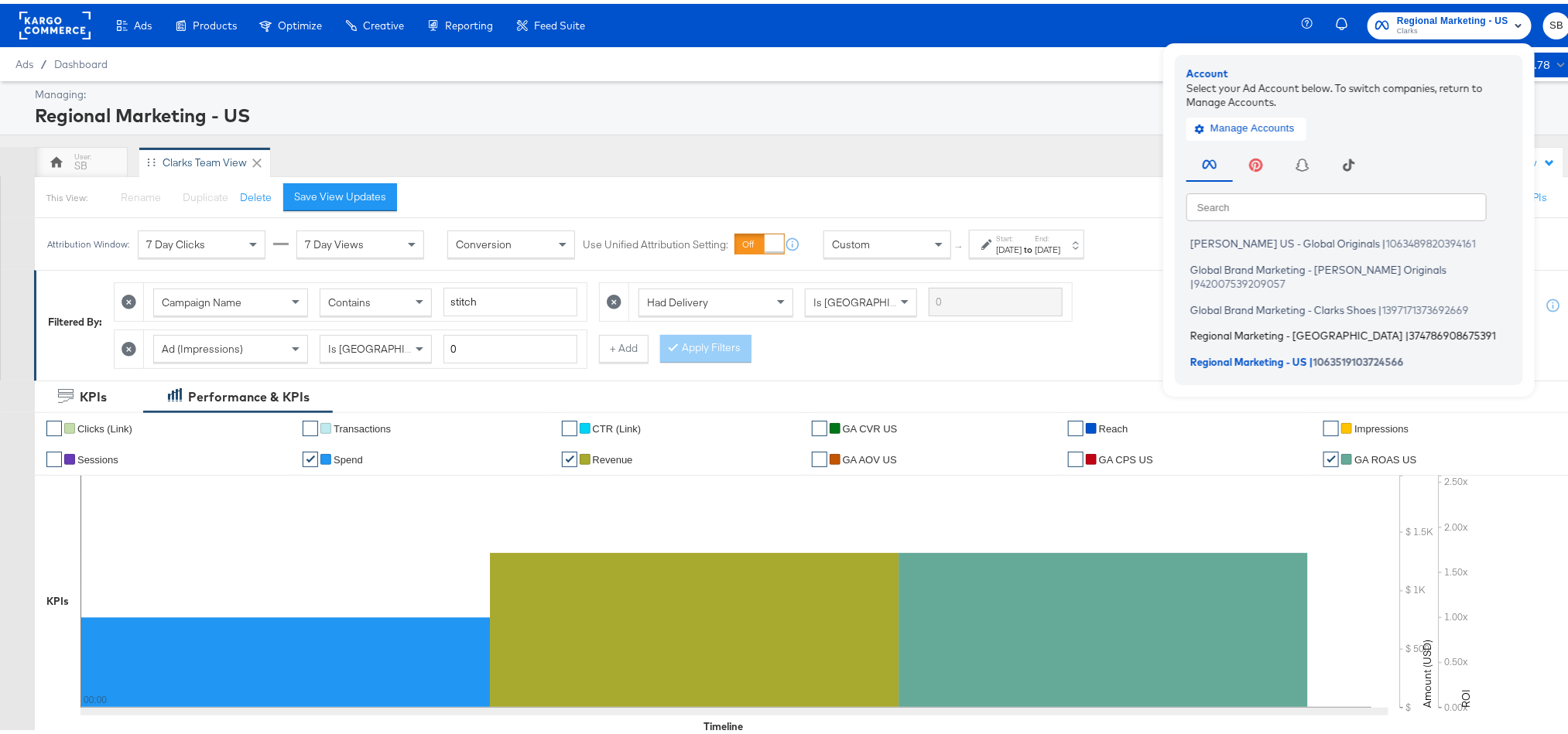
click at [1214, 324] on li "Regional Marketing - CA | 374786908675391" at bounding box center [1353, 332] width 332 height 22
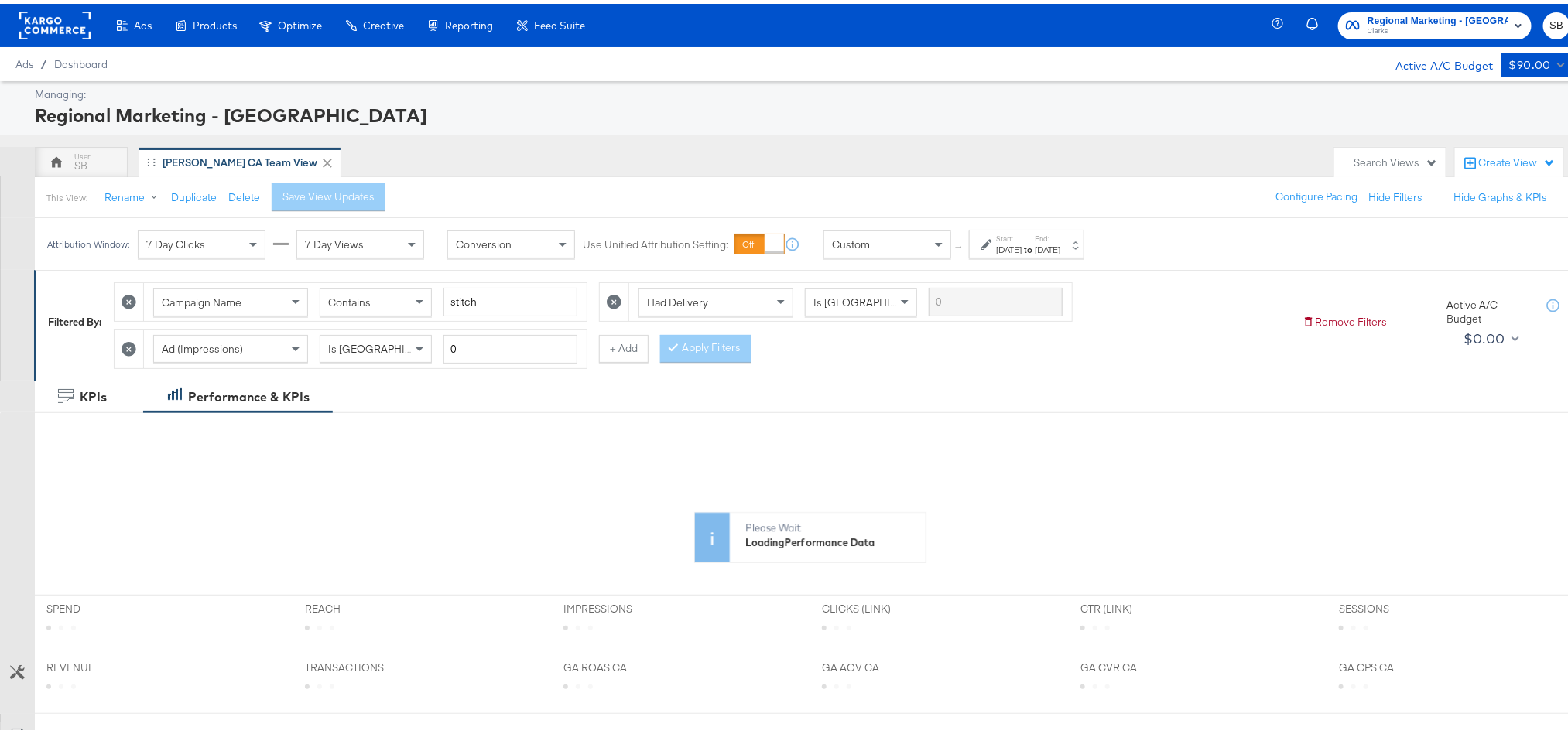
click at [1021, 244] on div "[DATE]" at bounding box center [1008, 246] width 26 height 12
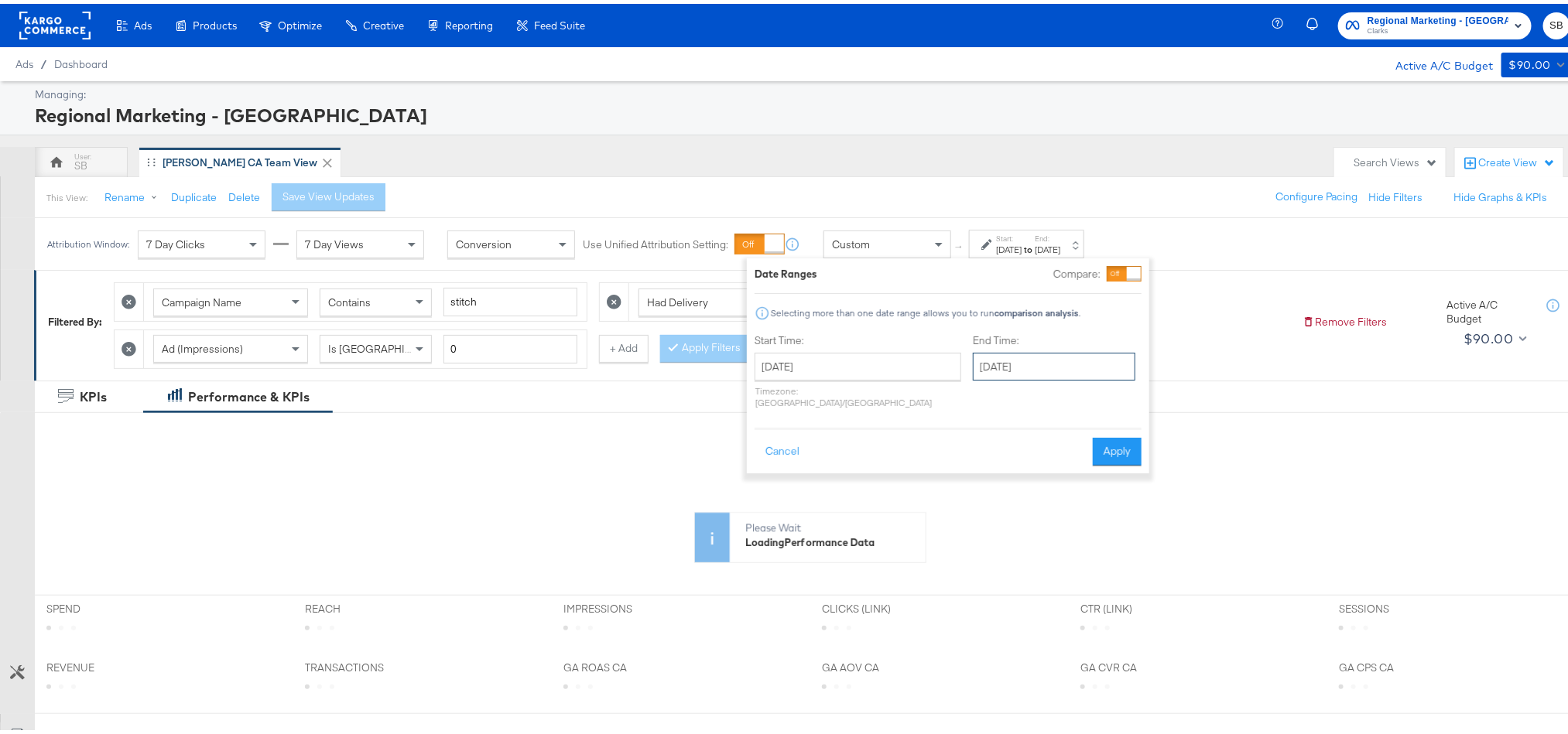
click at [1006, 355] on input "[DATE]" at bounding box center [1054, 362] width 163 height 28
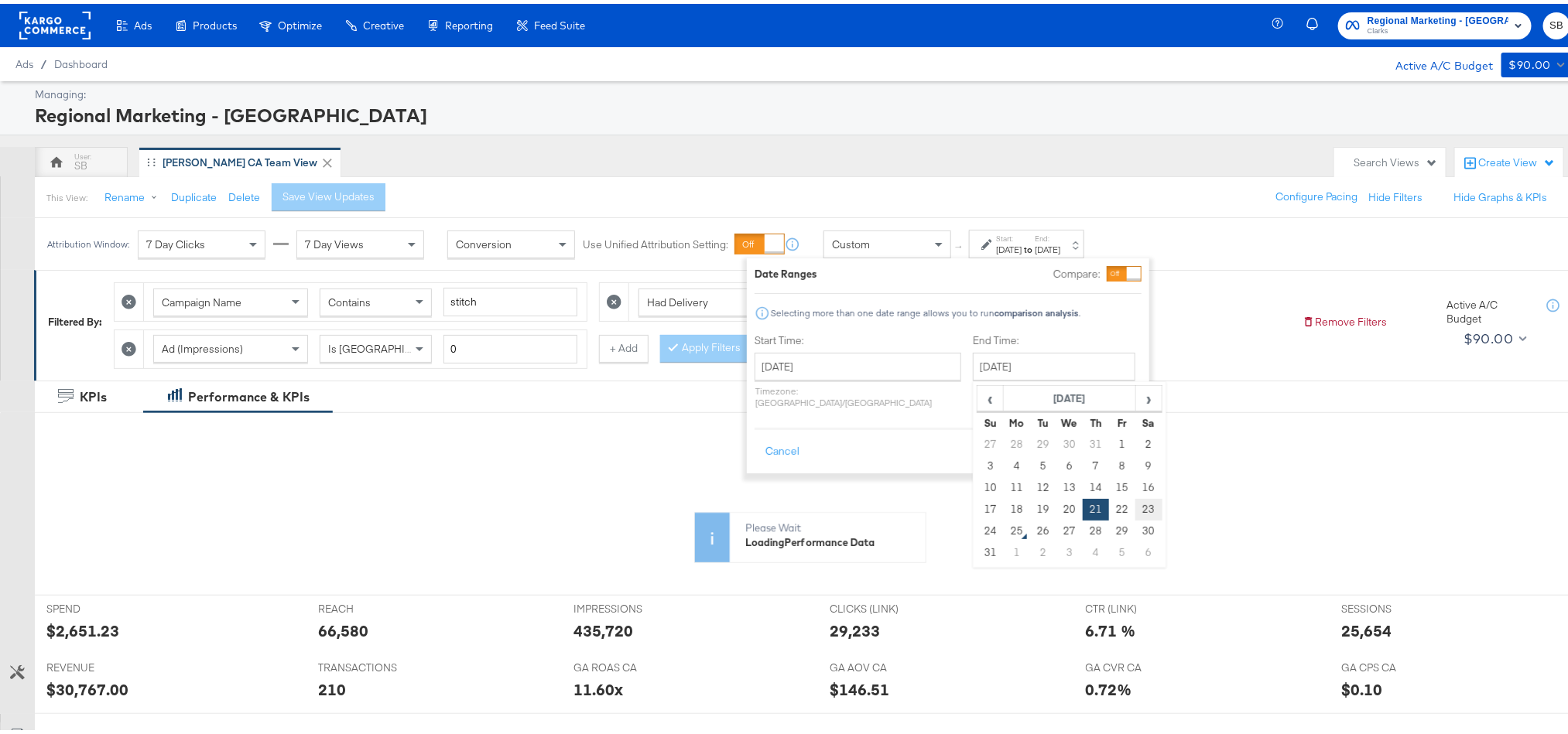
click at [1135, 510] on td "23" at bounding box center [1148, 505] width 27 height 21
type input "[DATE]"
click at [1110, 436] on button "Apply" at bounding box center [1117, 448] width 49 height 28
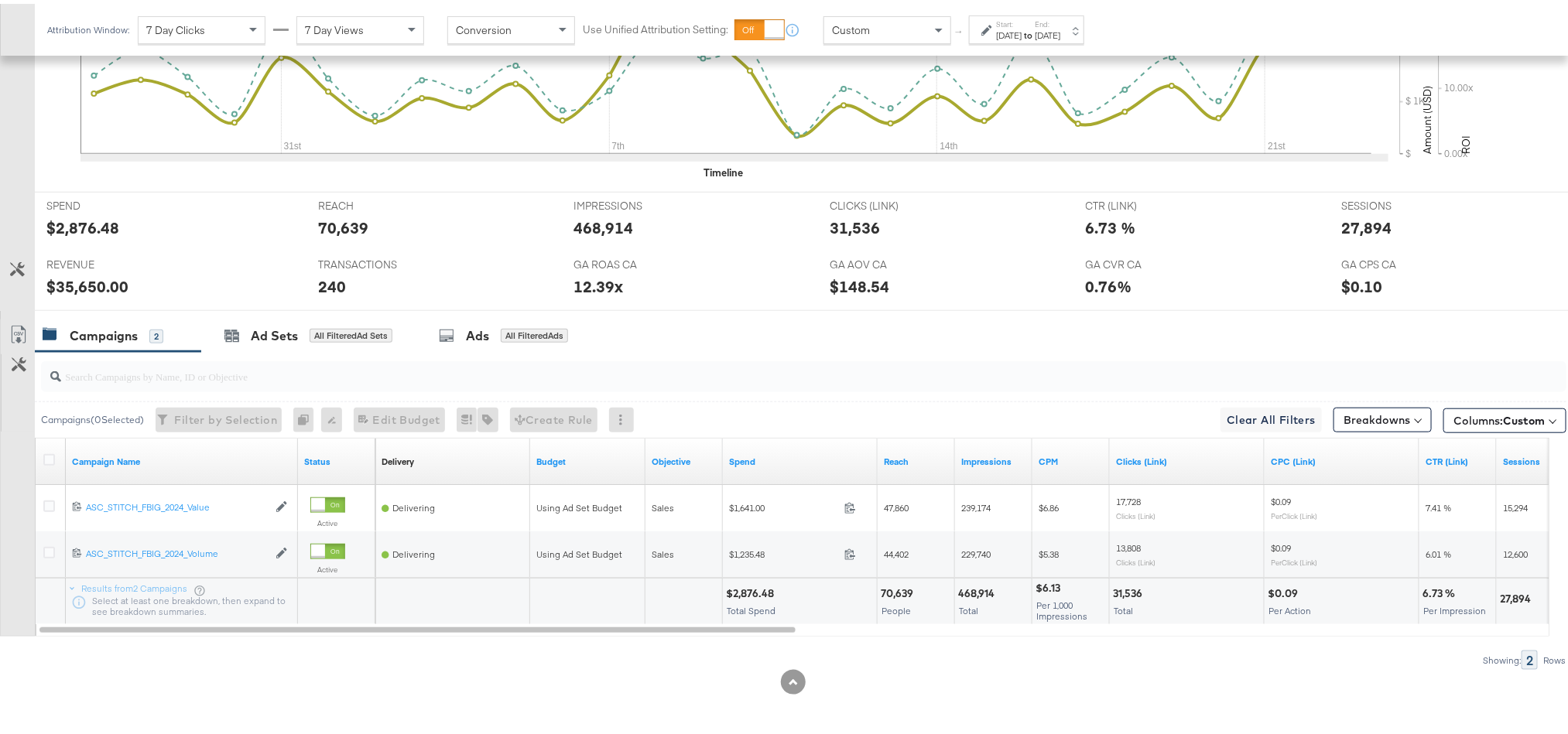
scroll to position [560, 0]
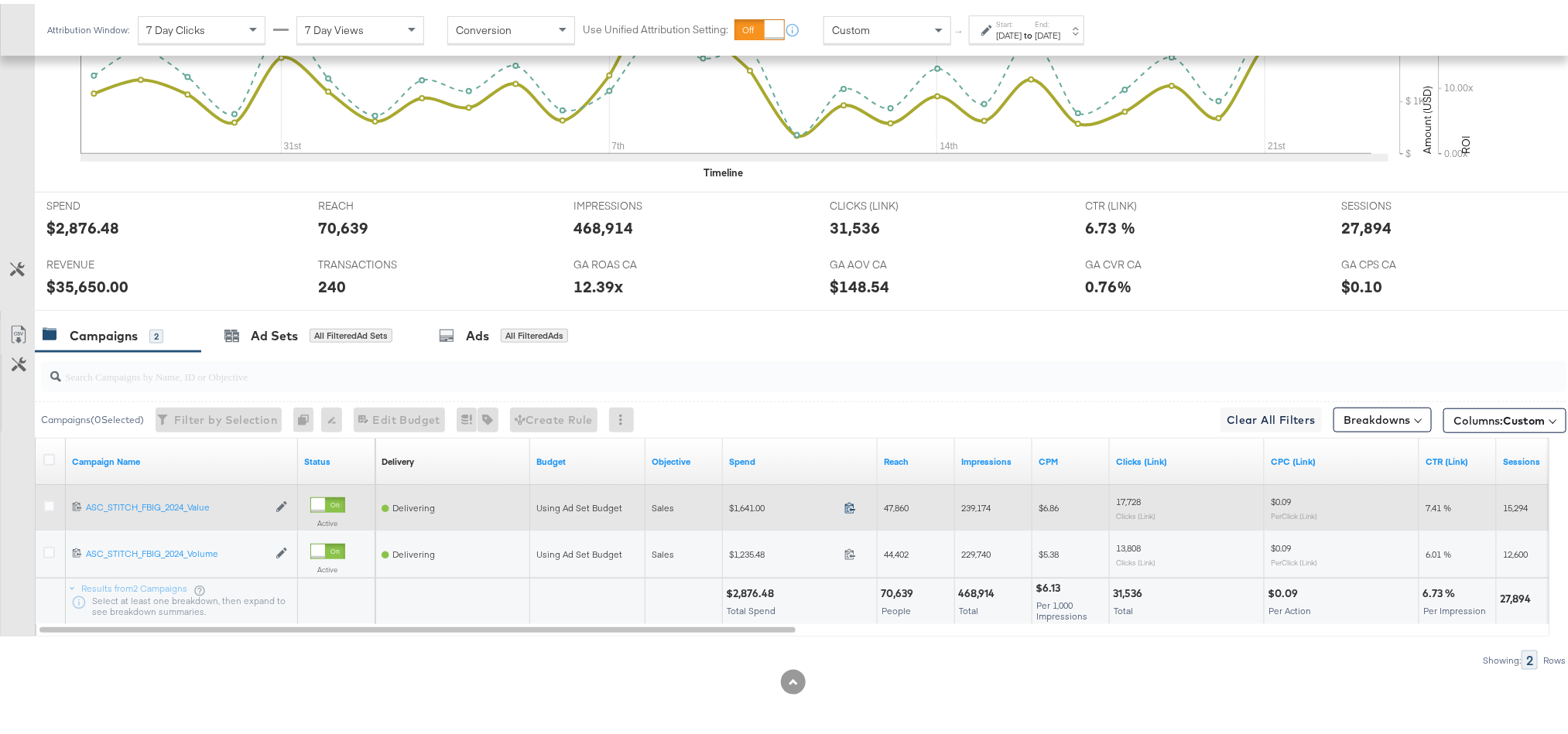
click at [850, 506] on icon at bounding box center [850, 504] width 12 height 12
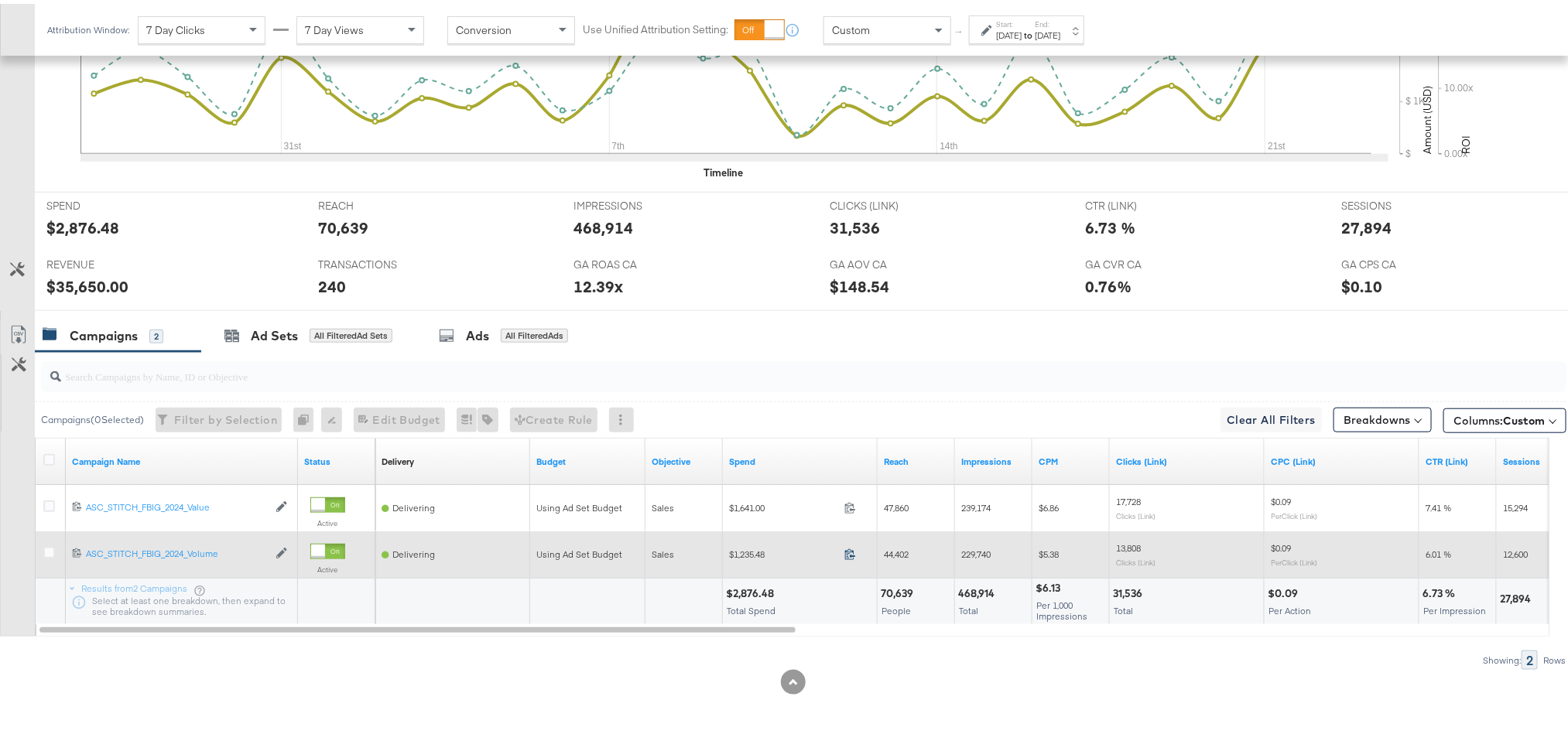
click at [852, 553] on icon at bounding box center [850, 551] width 10 height 11
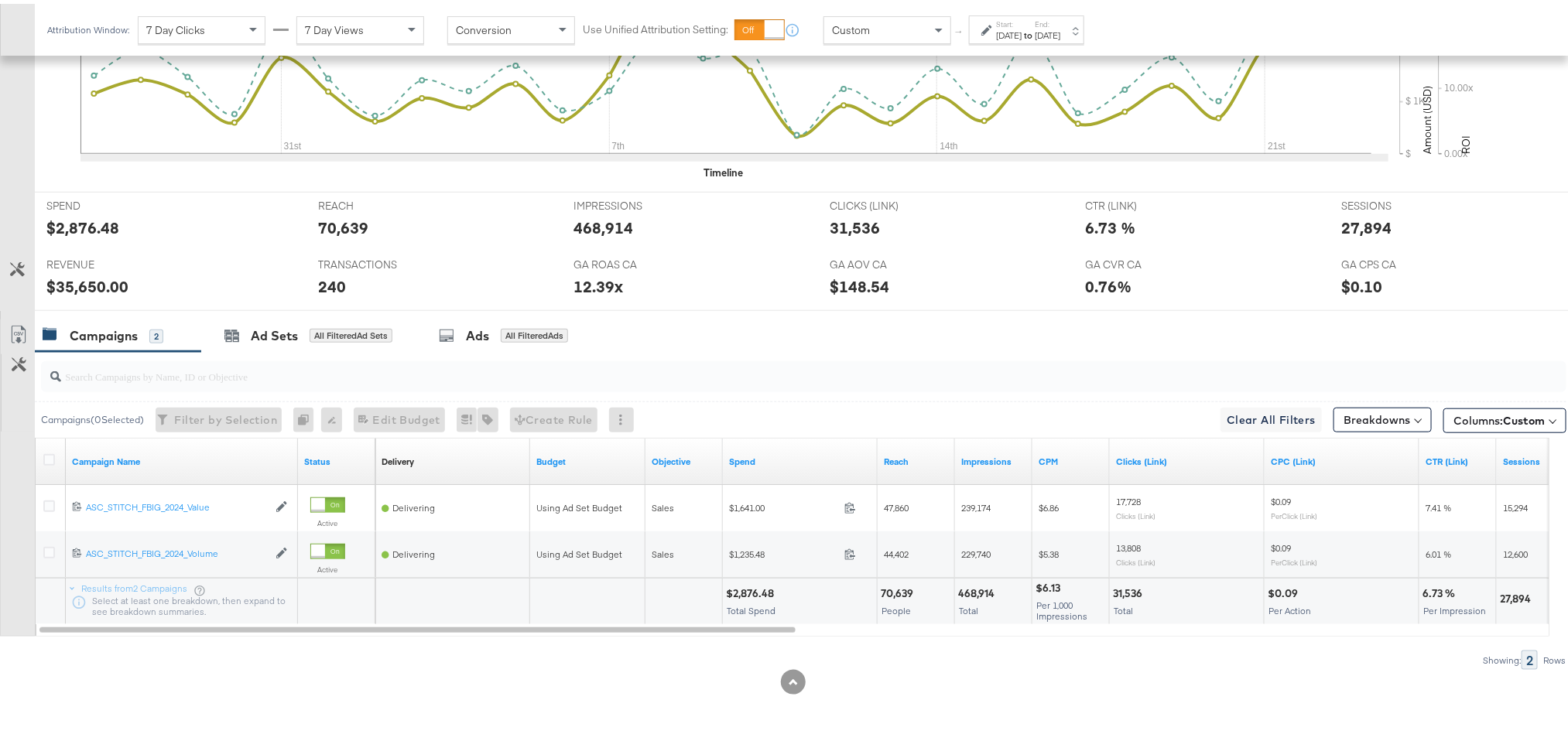
click at [740, 589] on div "$2,876.48" at bounding box center [751, 589] width 52 height 15
click at [70, 288] on div "$35,650.00" at bounding box center [87, 283] width 82 height 22
copy div "35,650.00"
click at [1355, 225] on div "27,894" at bounding box center [1366, 224] width 51 height 22
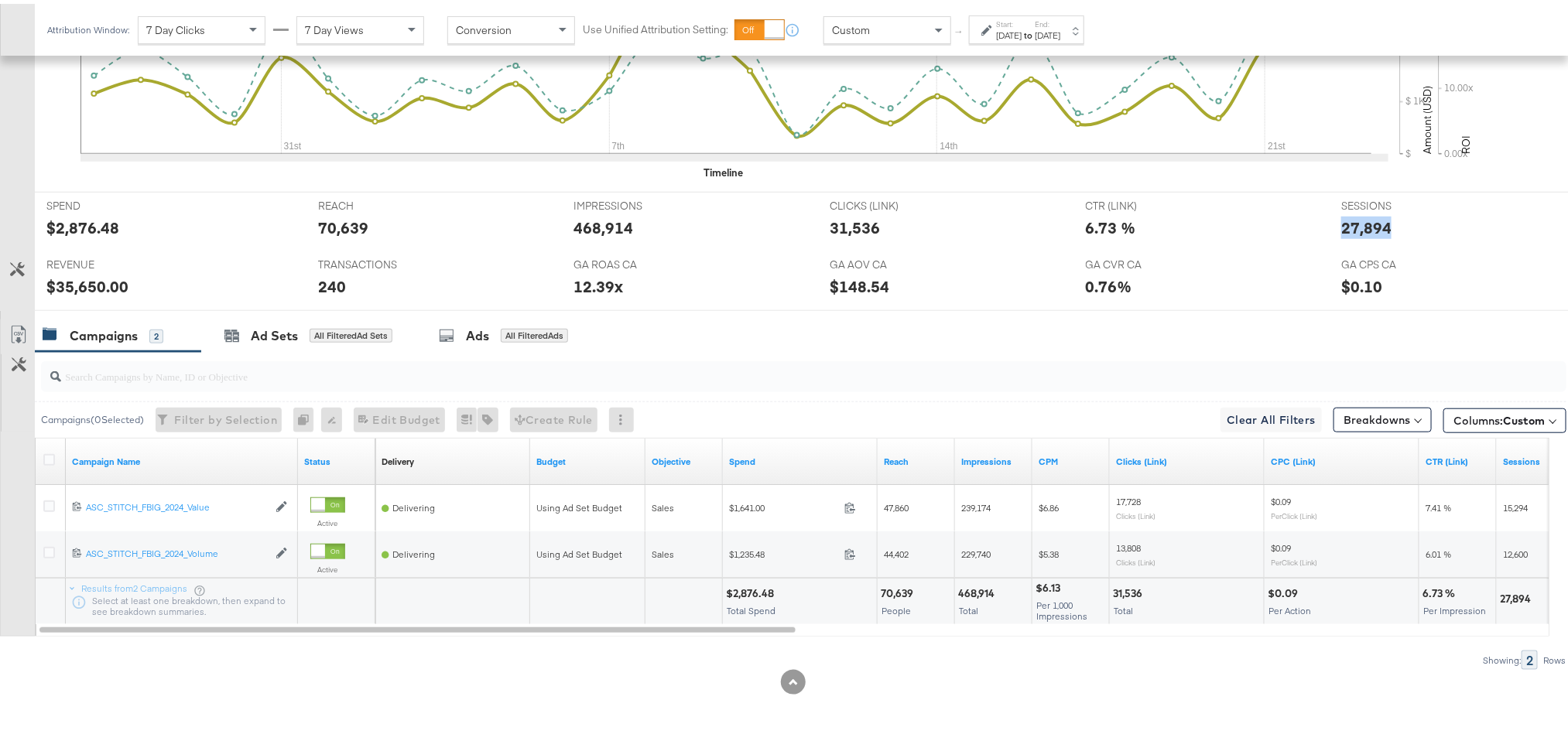
click at [1355, 225] on div "27,894" at bounding box center [1366, 224] width 51 height 22
copy div "27,894"
click at [1021, 27] on div "[DATE]" at bounding box center [1008, 32] width 26 height 12
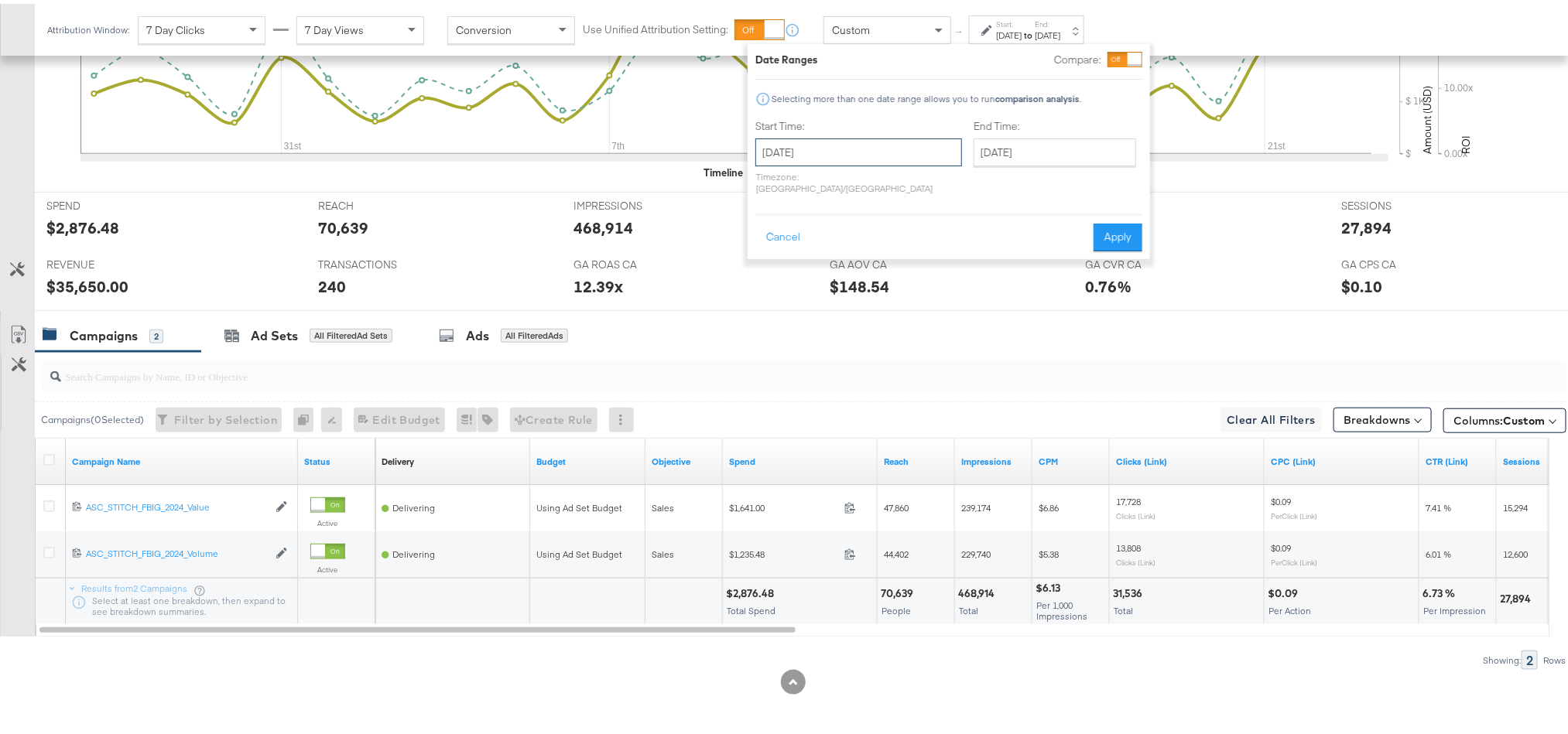
click at [841, 144] on input "July 27th 2025" at bounding box center [859, 148] width 206 height 28
click at [931, 183] on span "›" at bounding box center [931, 180] width 24 height 23
click at [871, 286] on td "21" at bounding box center [878, 291] width 27 height 21
type input "August 21st 2025"
click at [1013, 148] on input "August 23rd 2025" at bounding box center [1058, 148] width 163 height 28
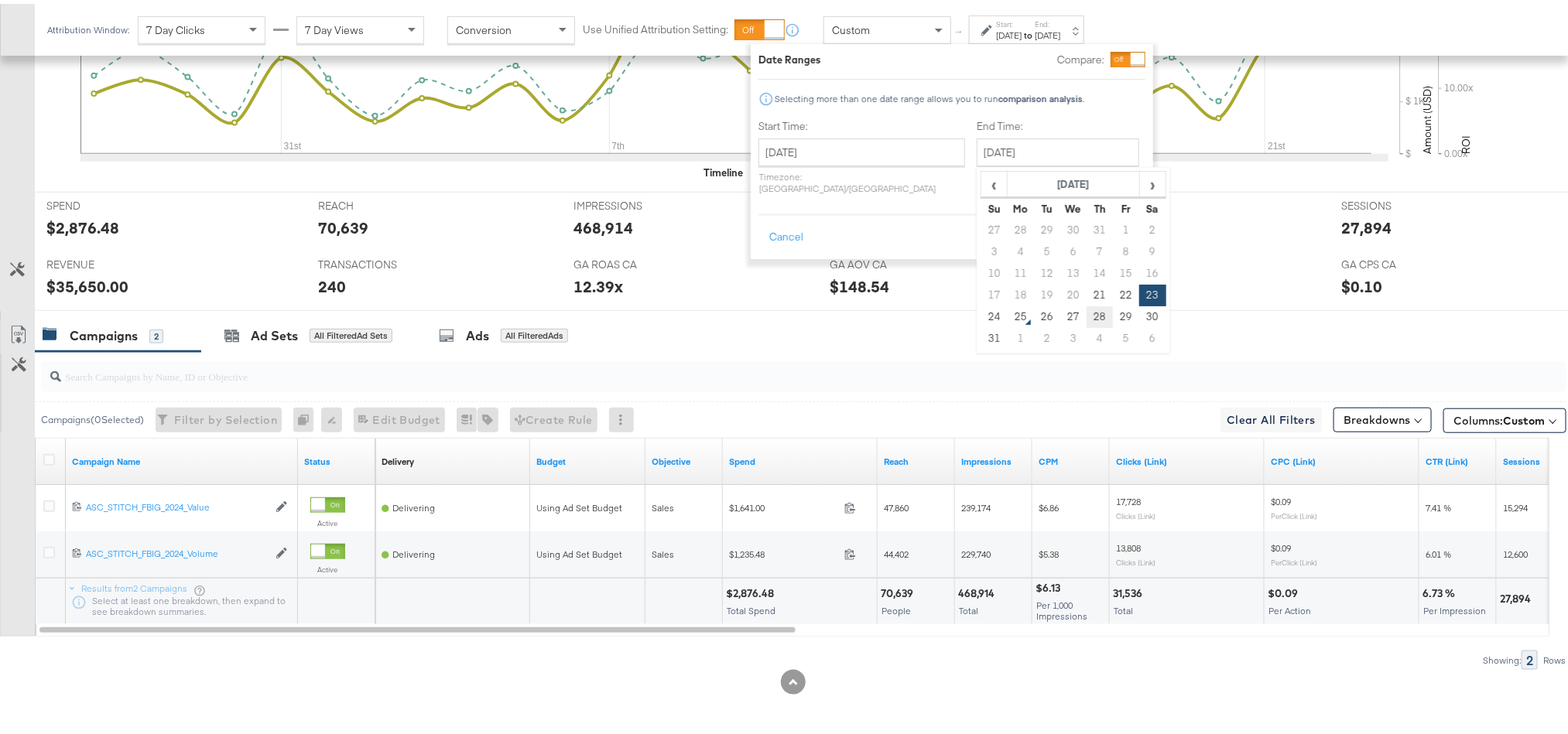
click at [1086, 302] on td "28" at bounding box center [1099, 313] width 27 height 21
click at [1008, 140] on input "August 28th 2025" at bounding box center [1058, 148] width 163 height 28
click at [1086, 295] on td "21" at bounding box center [1099, 291] width 27 height 21
type input "August 21st 2025"
click at [1098, 226] on button "Apply" at bounding box center [1120, 234] width 49 height 28
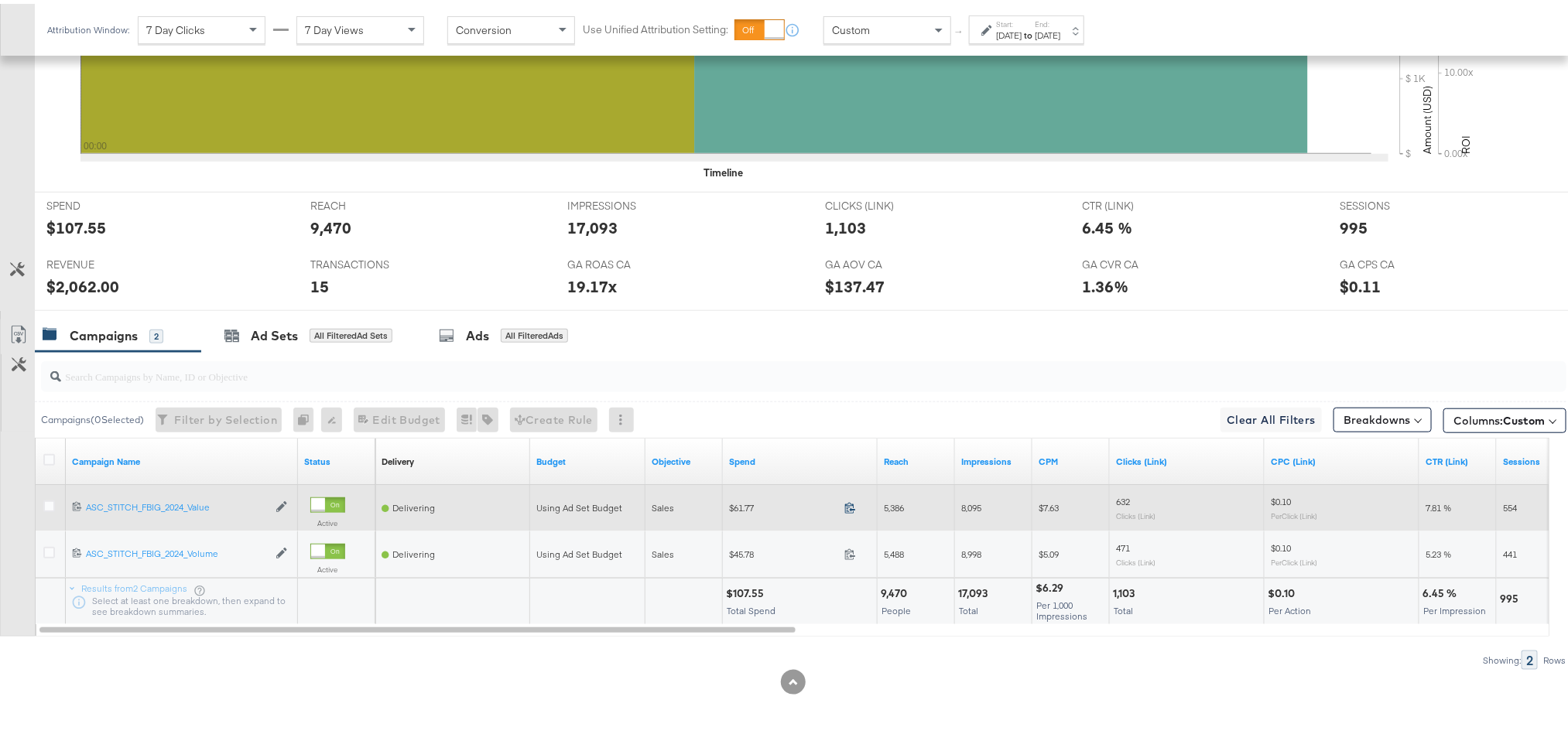
click at [850, 499] on icon at bounding box center [850, 504] width 12 height 12
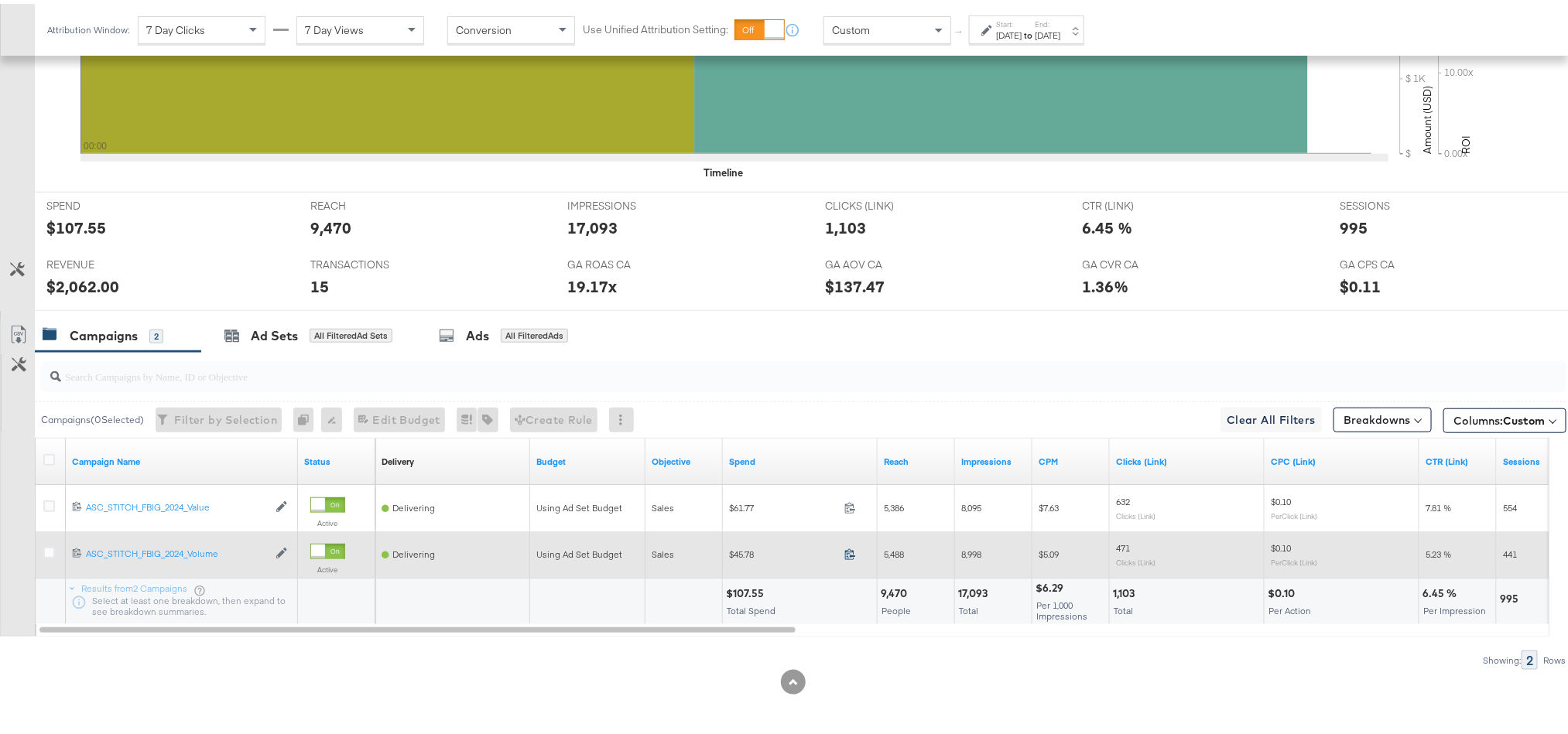
click at [851, 553] on icon at bounding box center [850, 551] width 12 height 12
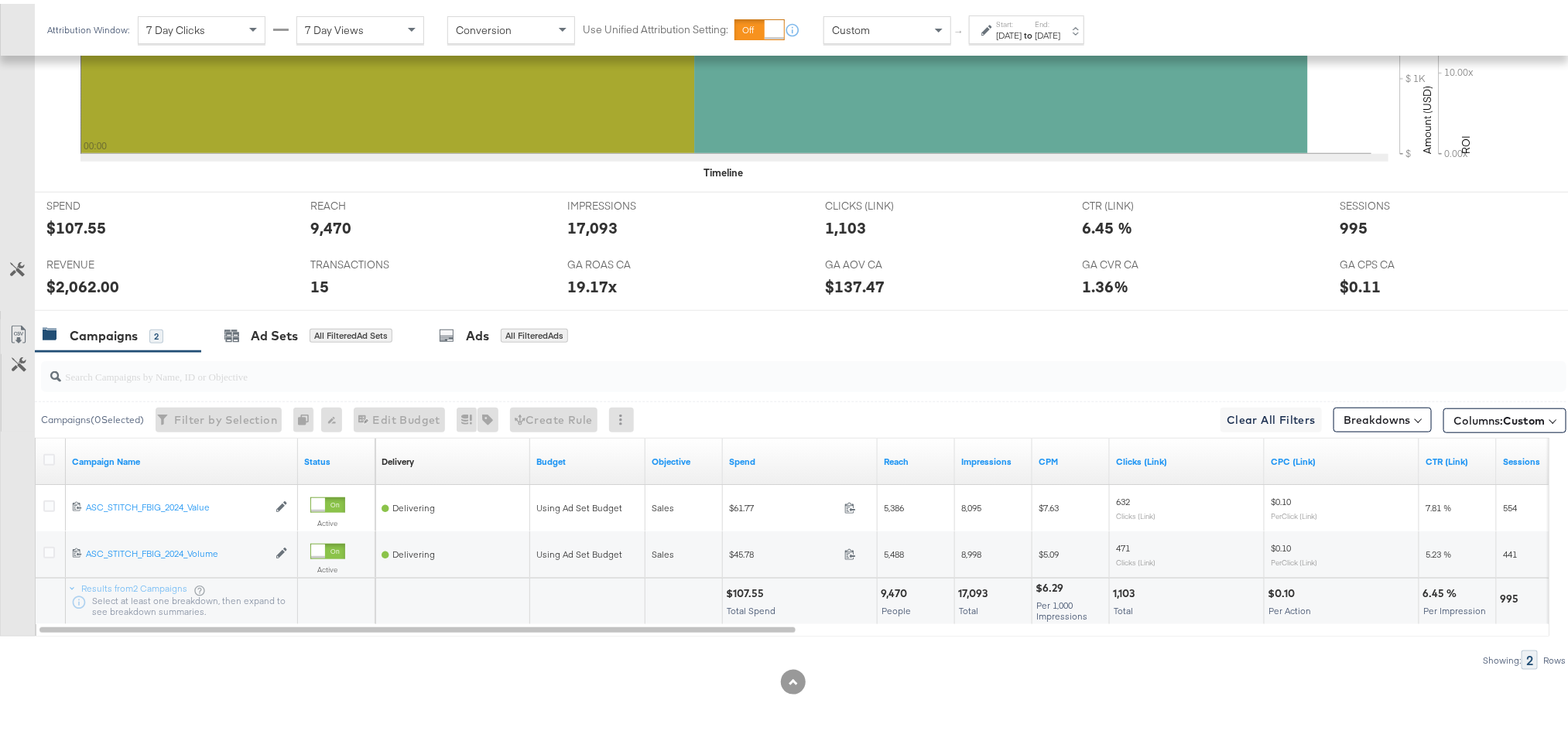
click at [755, 593] on div "$107.55" at bounding box center [747, 589] width 43 height 15
copy div "107.55"
click at [76, 285] on div "$2,062.00" at bounding box center [82, 283] width 73 height 22
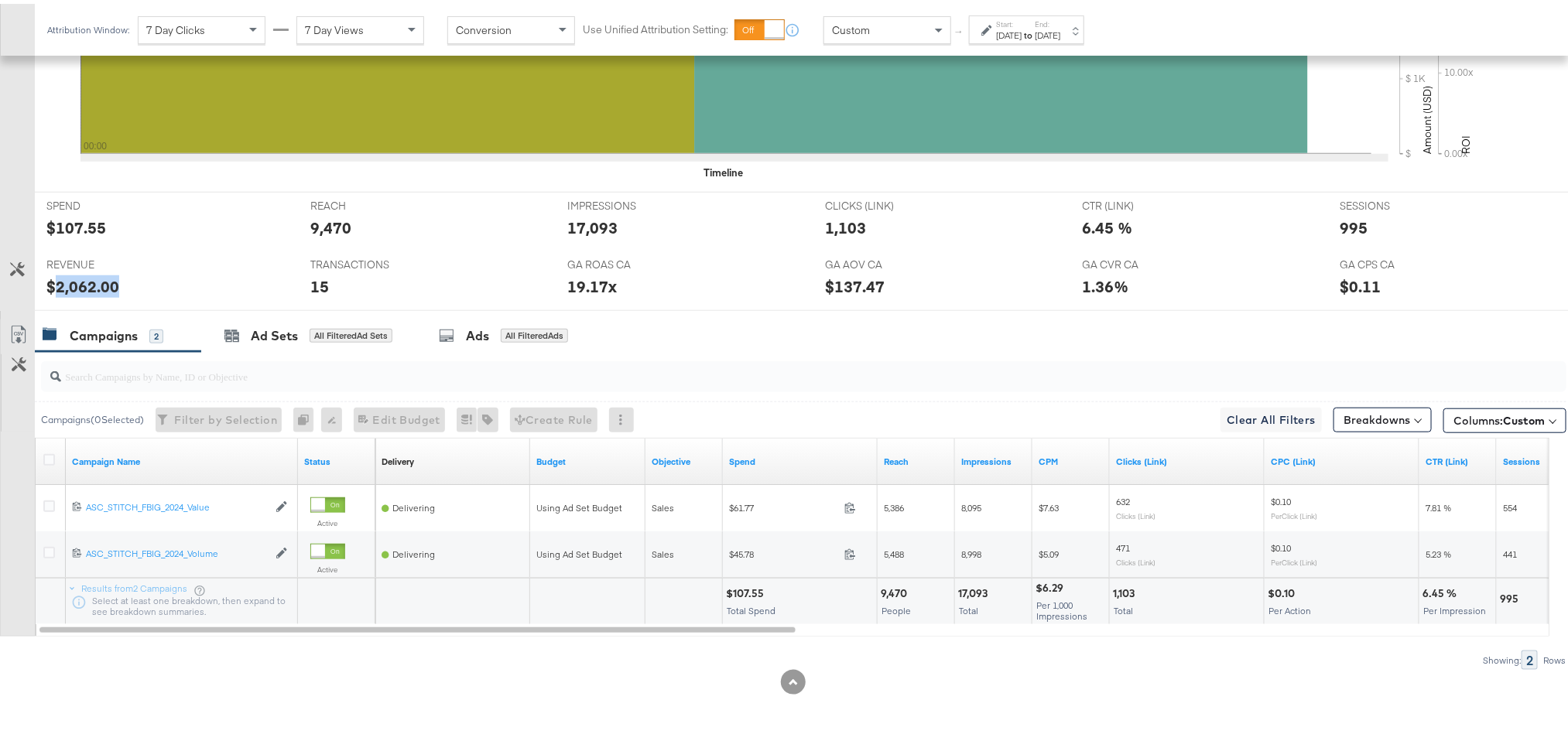
copy div "2,062.00"
click at [1021, 15] on label "Start:" at bounding box center [1008, 21] width 26 height 10
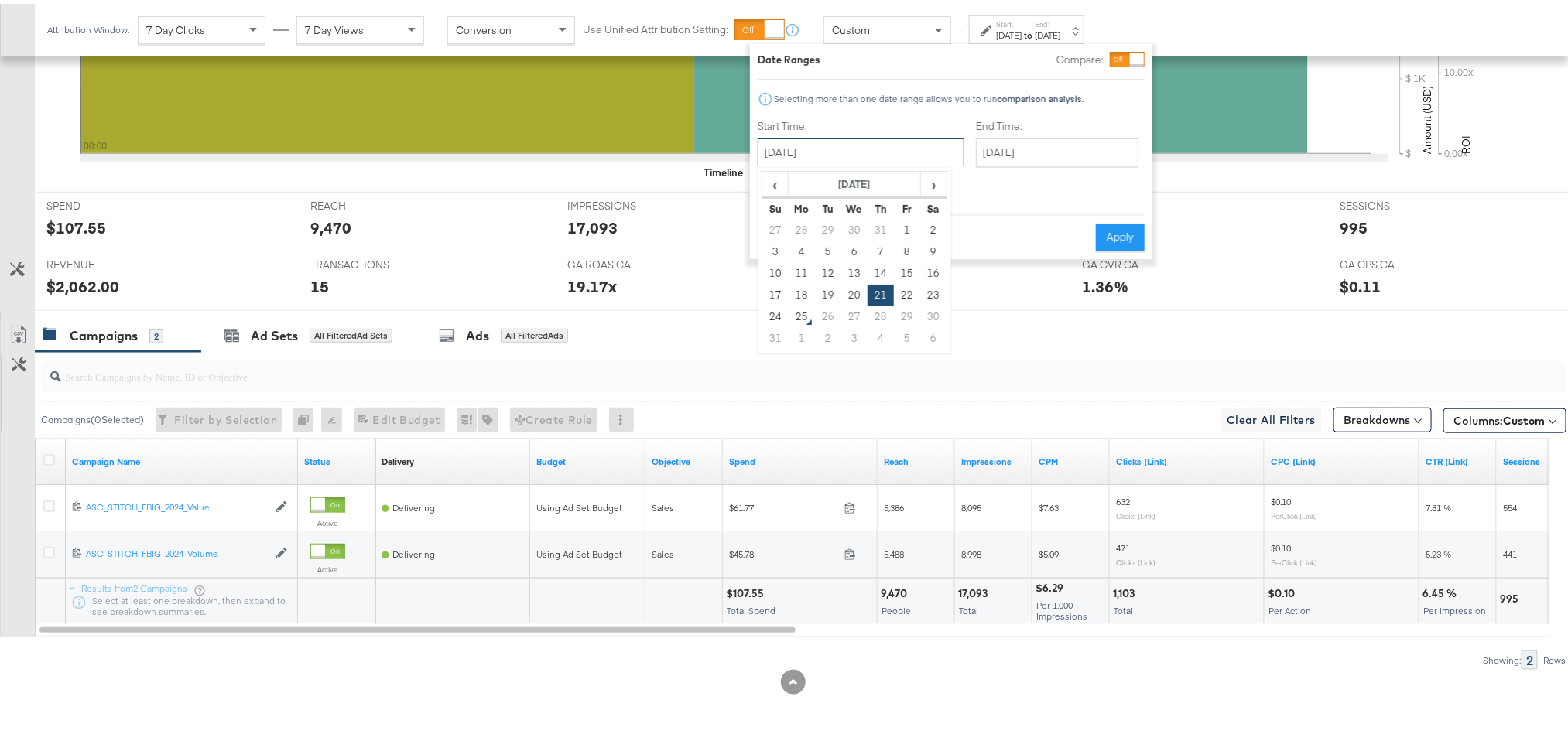
click at [858, 151] on input "August 21st 2025" at bounding box center [860, 148] width 206 height 28
click at [910, 283] on td "22" at bounding box center [907, 291] width 27 height 21
type input "August 22nd 2025"
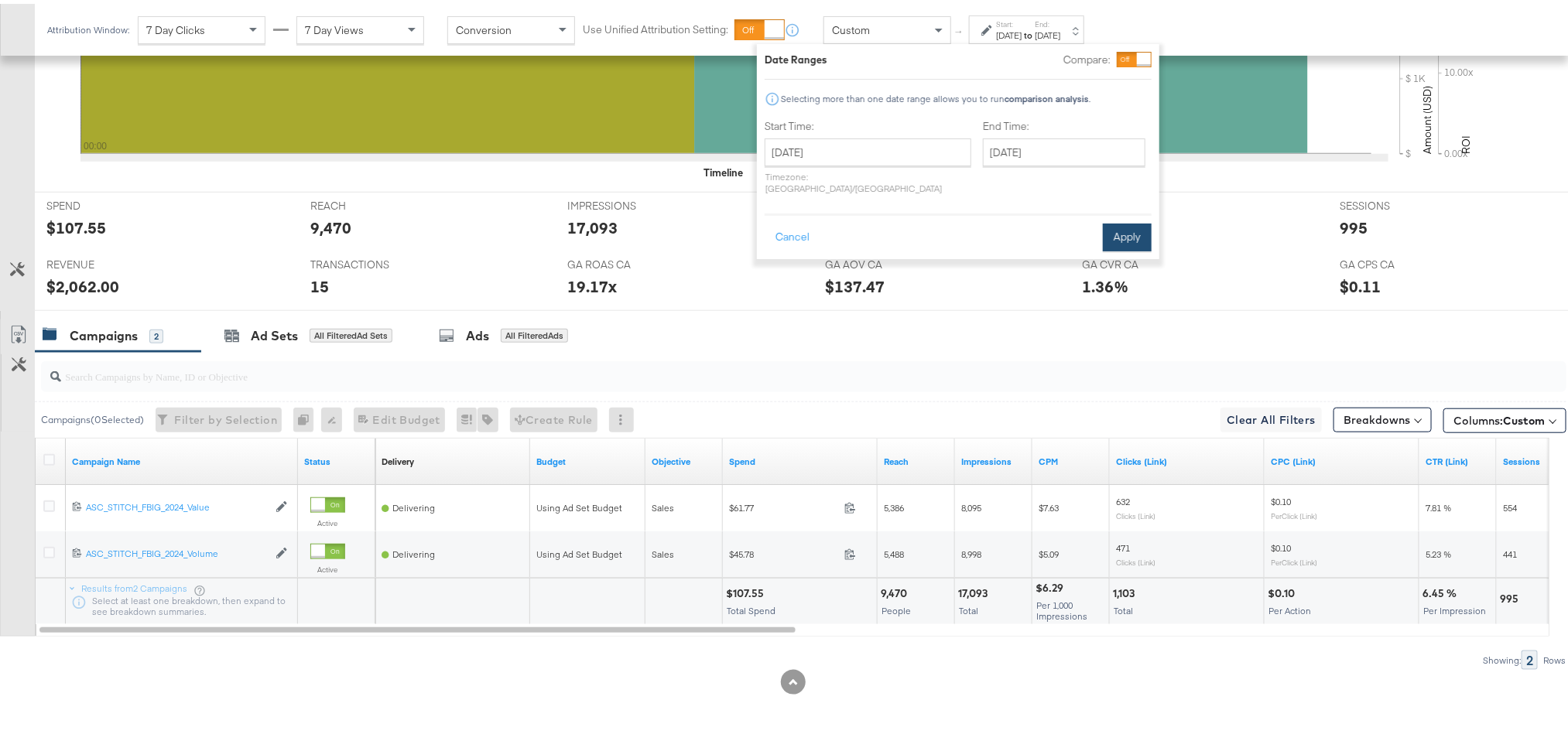
click at [1110, 232] on button "Apply" at bounding box center [1127, 234] width 49 height 28
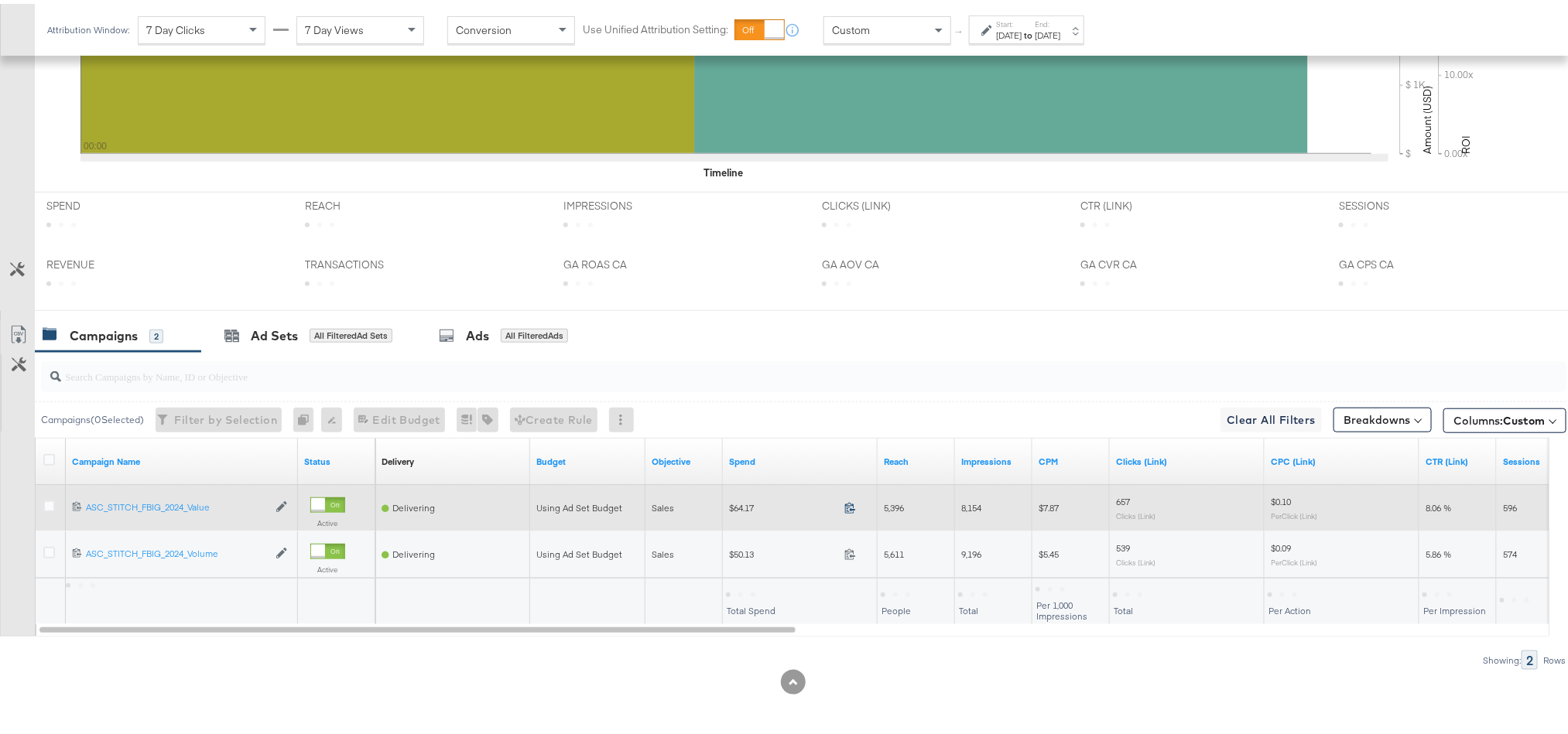
click at [854, 506] on icon at bounding box center [850, 504] width 12 height 12
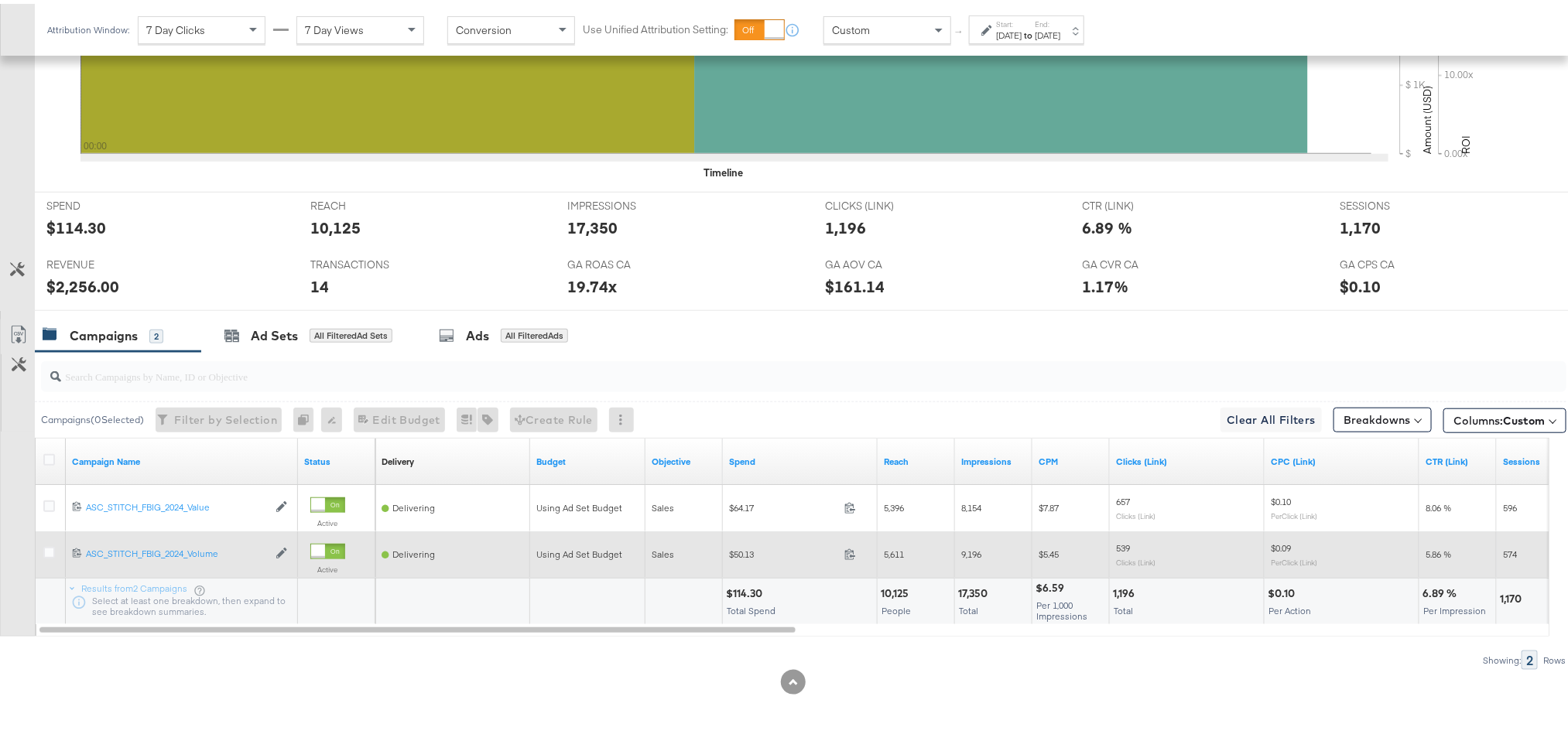
click at [858, 547] on span at bounding box center [854, 553] width 33 height 12
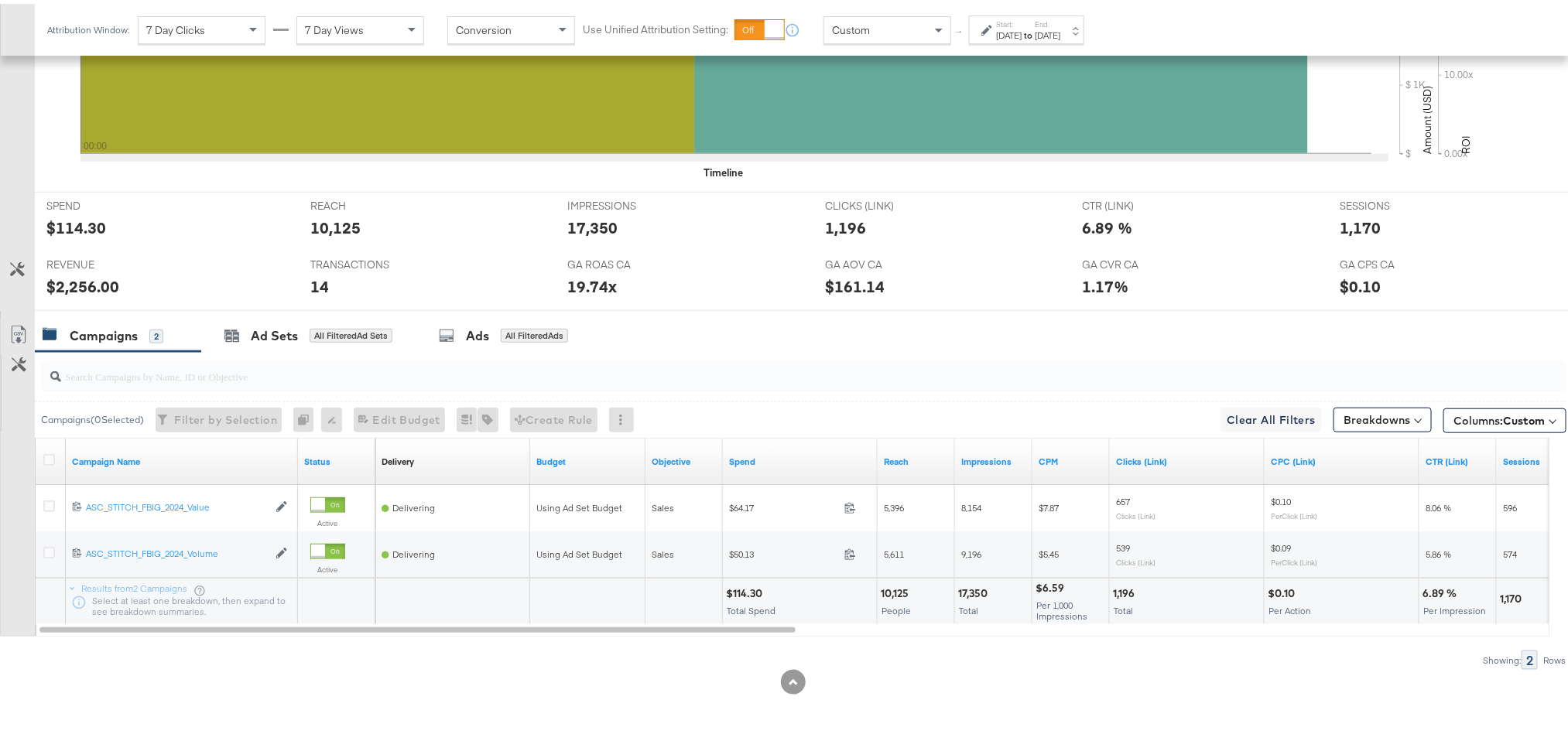
click at [739, 590] on div "$114.30" at bounding box center [746, 589] width 41 height 15
copy div "114.30"
click at [66, 282] on div "$2,256.00" at bounding box center [82, 283] width 73 height 22
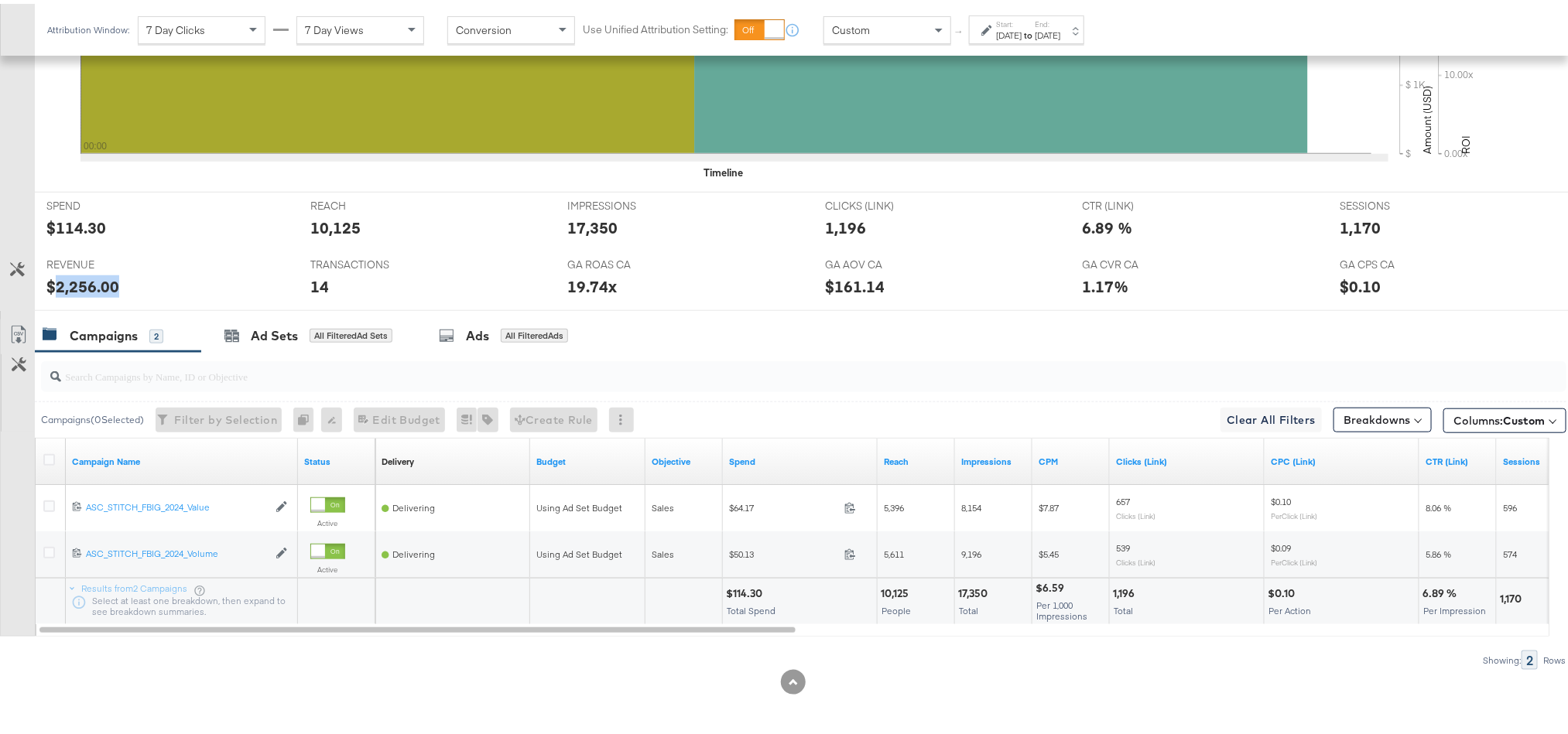
copy div "2,256.00"
click at [1021, 27] on div "Aug 22nd 2025" at bounding box center [1008, 32] width 26 height 12
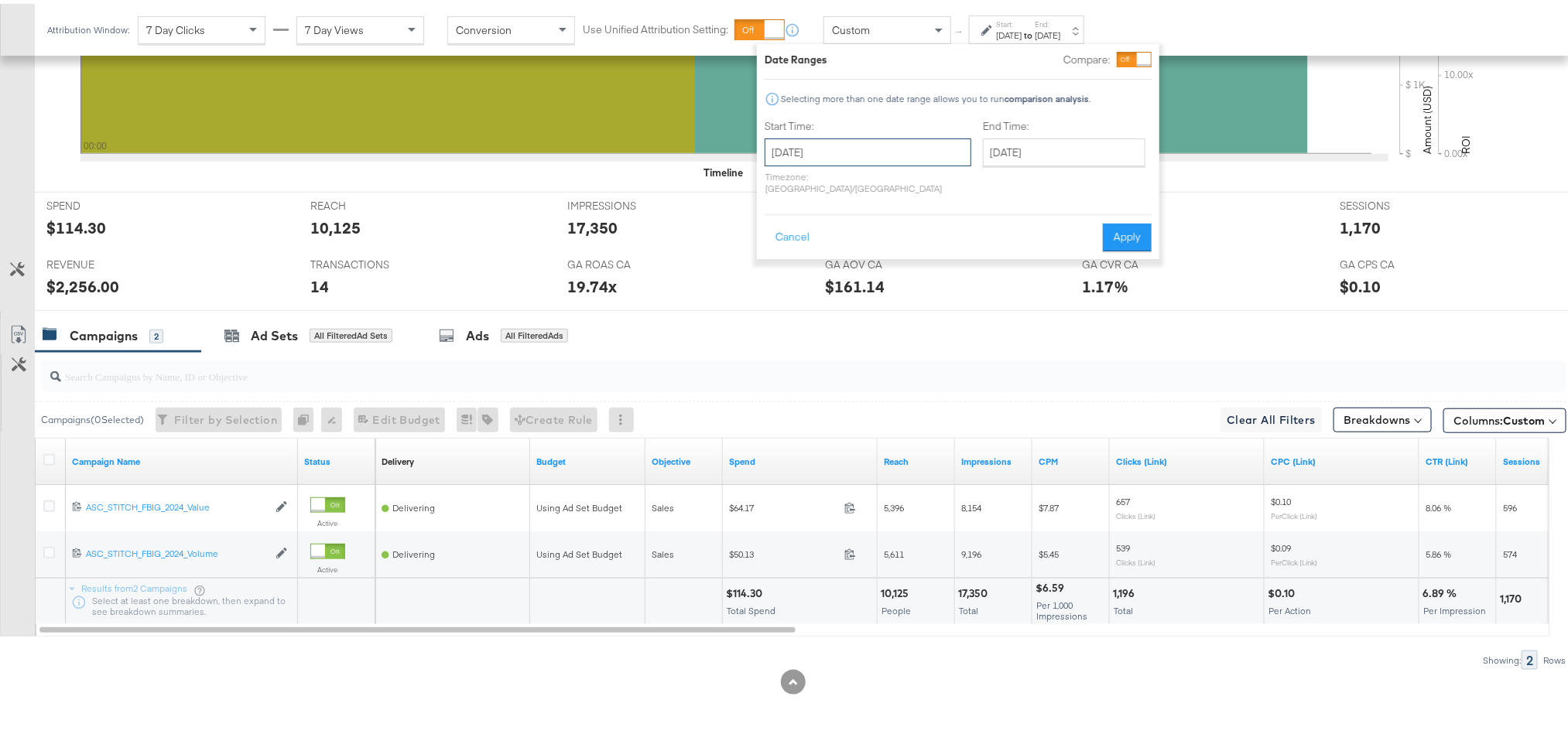
click at [852, 160] on input "August 22nd 2025" at bounding box center [867, 148] width 206 height 28
click at [932, 293] on td "23" at bounding box center [940, 291] width 27 height 21
type input "August 23rd 2025"
click at [1117, 220] on button "Apply" at bounding box center [1122, 234] width 49 height 28
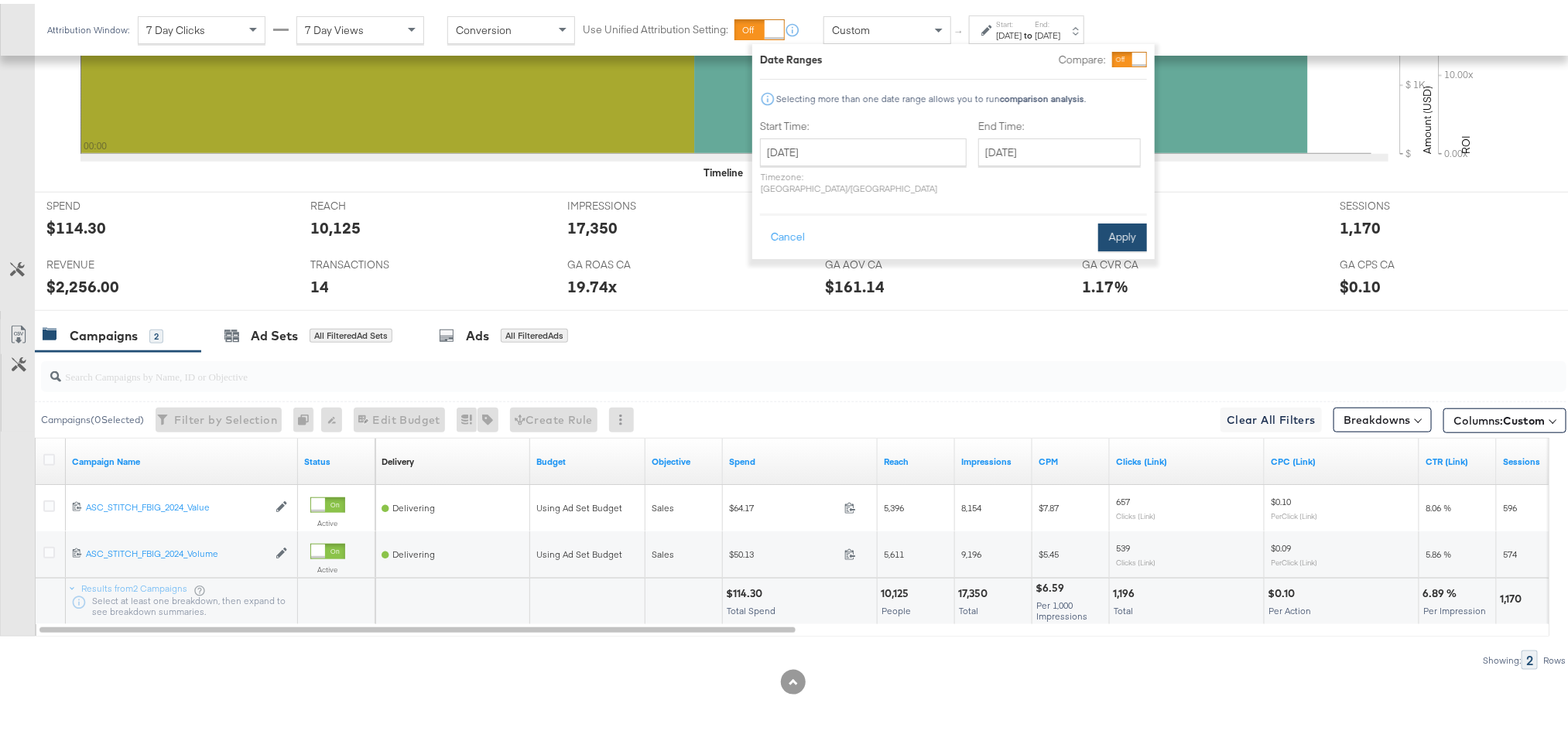
scroll to position [409, 0]
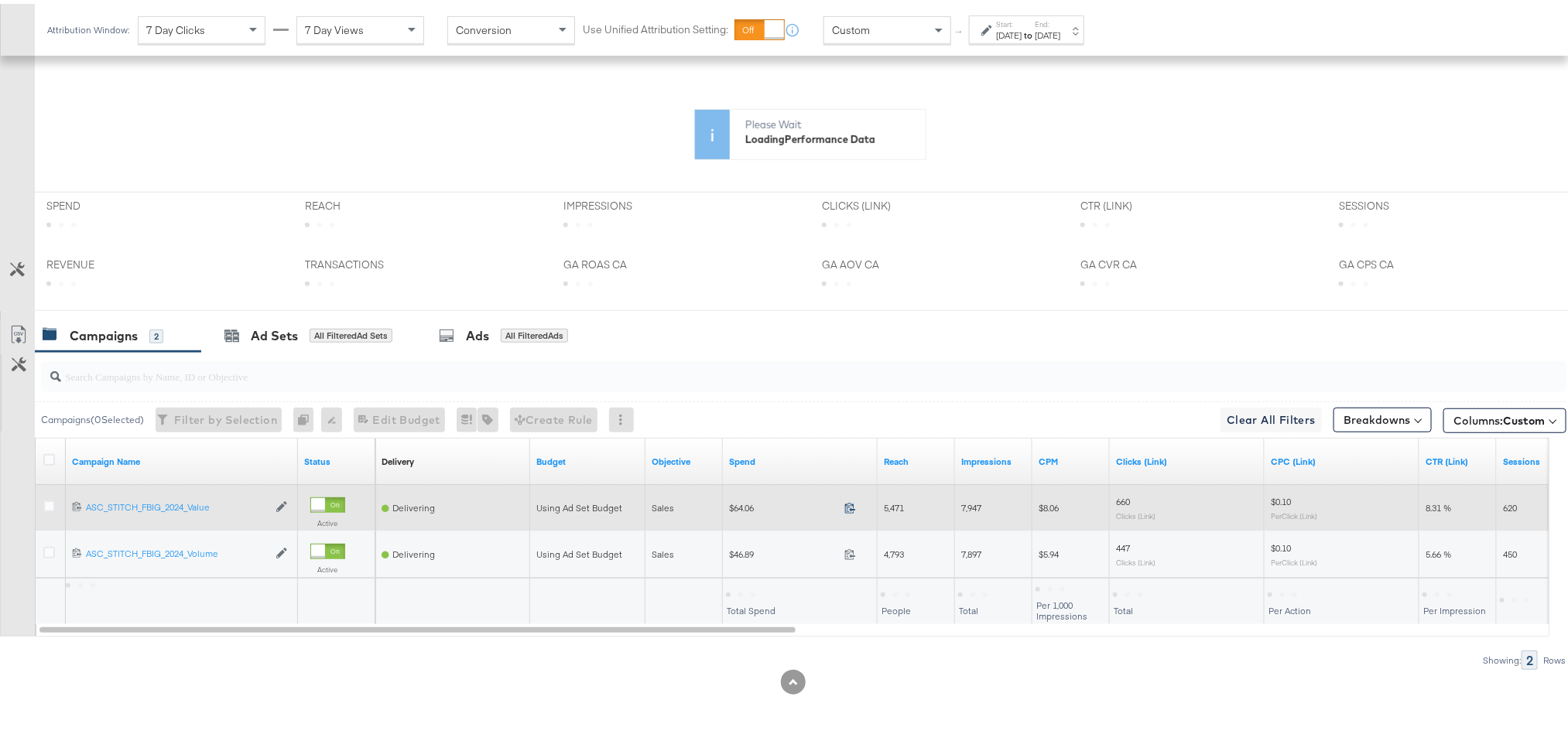
click at [853, 508] on icon at bounding box center [850, 504] width 12 height 12
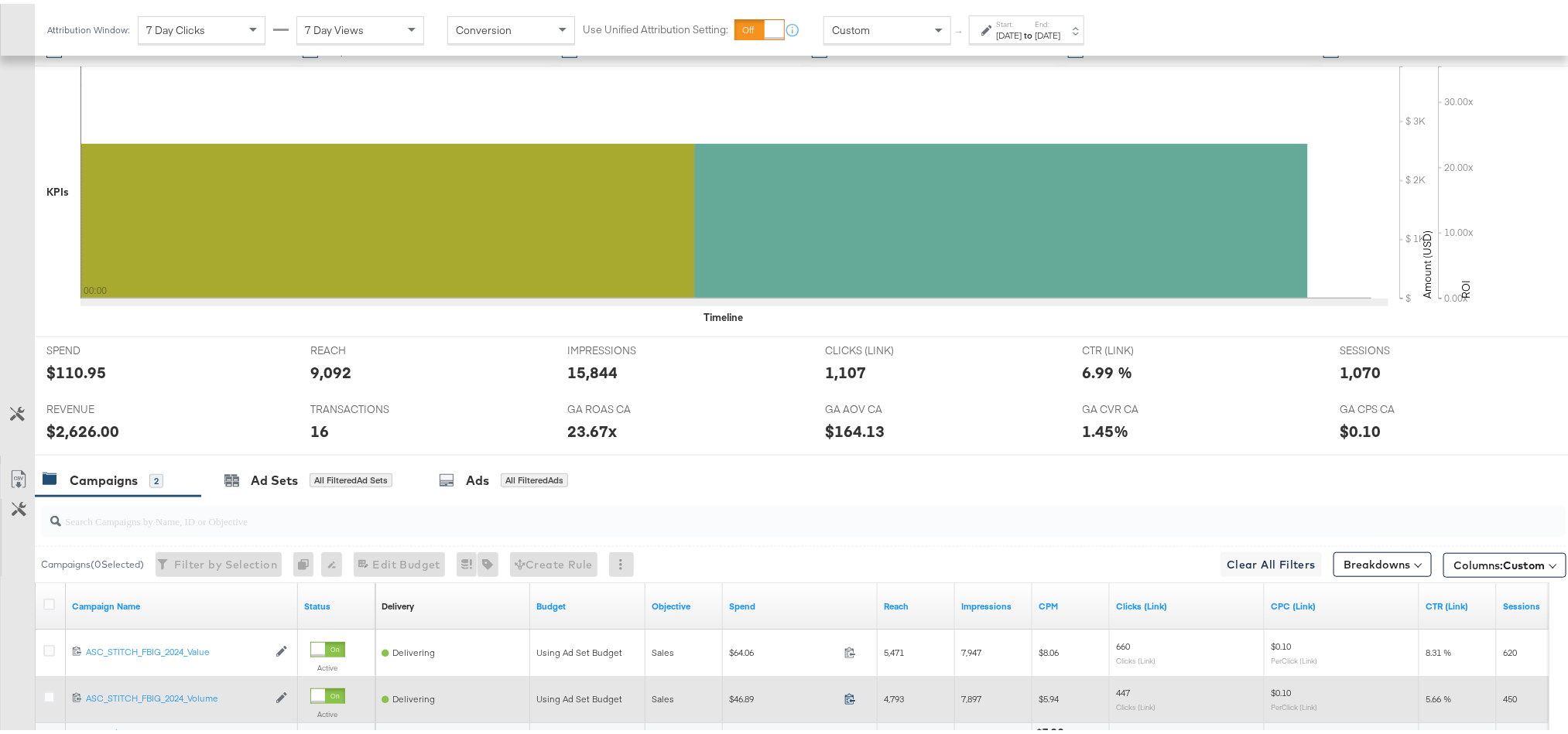
click at [850, 700] on icon at bounding box center [850, 695] width 12 height 12
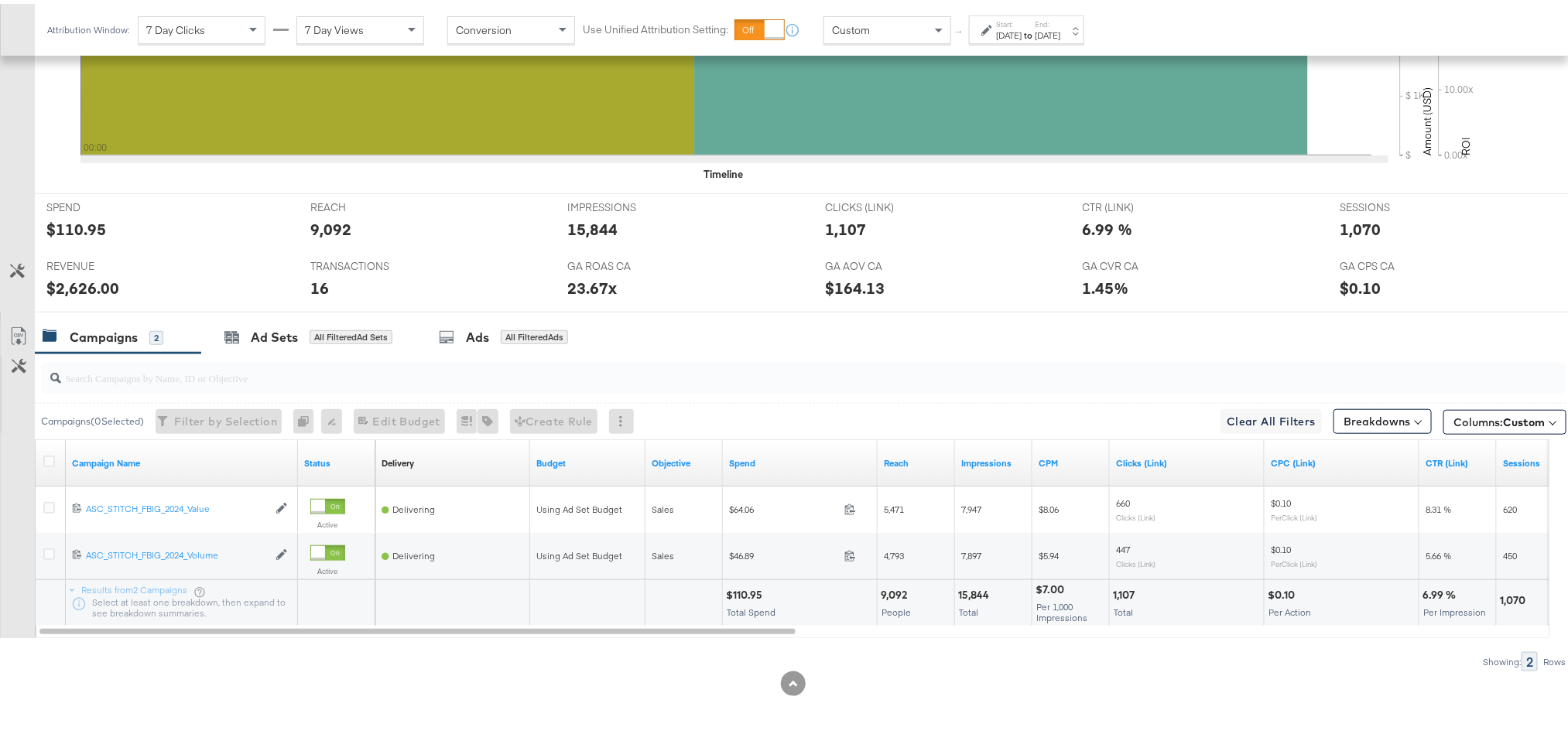
scroll to position [560, 0]
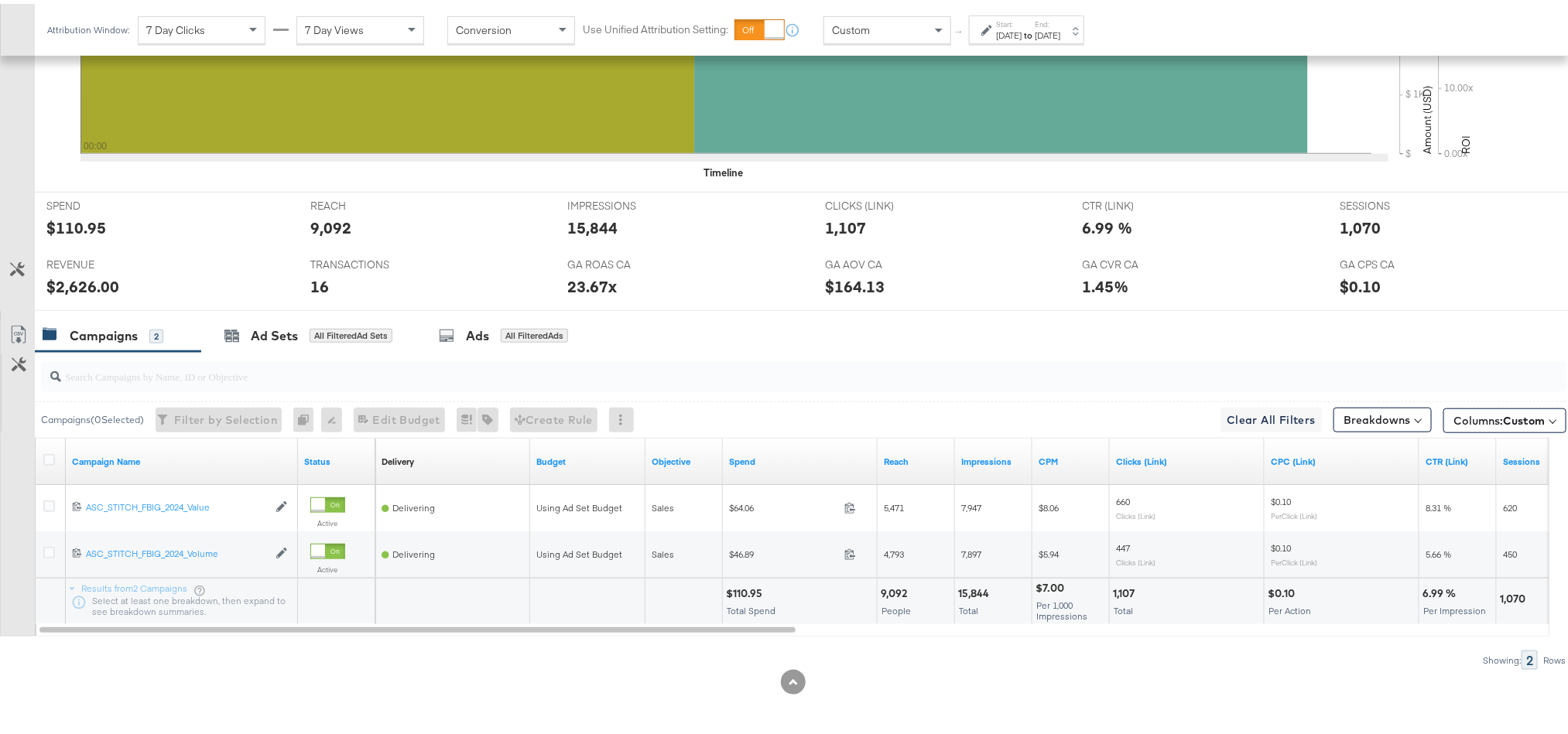
click at [744, 585] on div "$110.95" at bounding box center [746, 589] width 41 height 15
copy div "110.95"
click at [84, 279] on div "$2,626.00" at bounding box center [82, 283] width 73 height 22
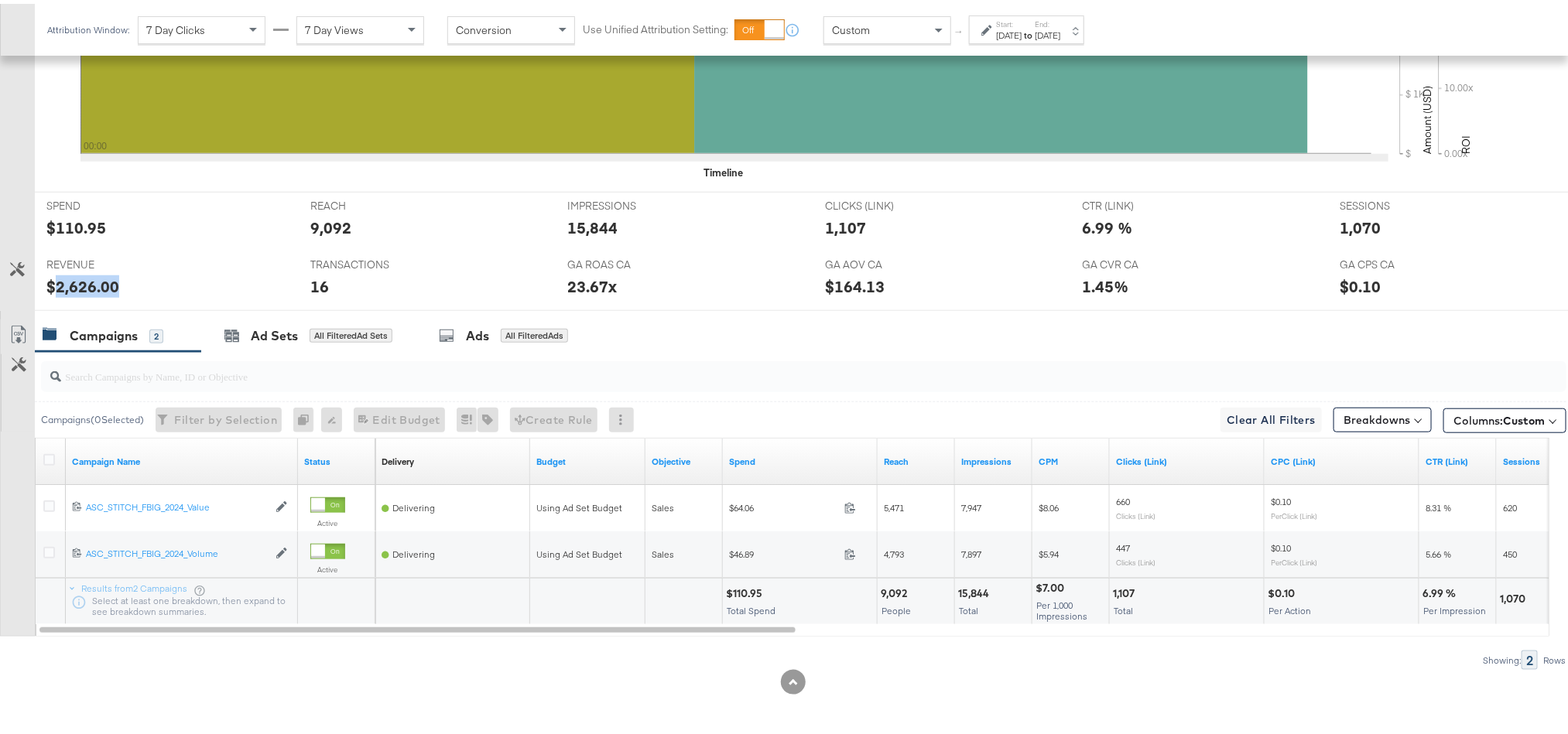
copy div "2,626.00"
click at [1060, 20] on label "End:" at bounding box center [1048, 21] width 26 height 10
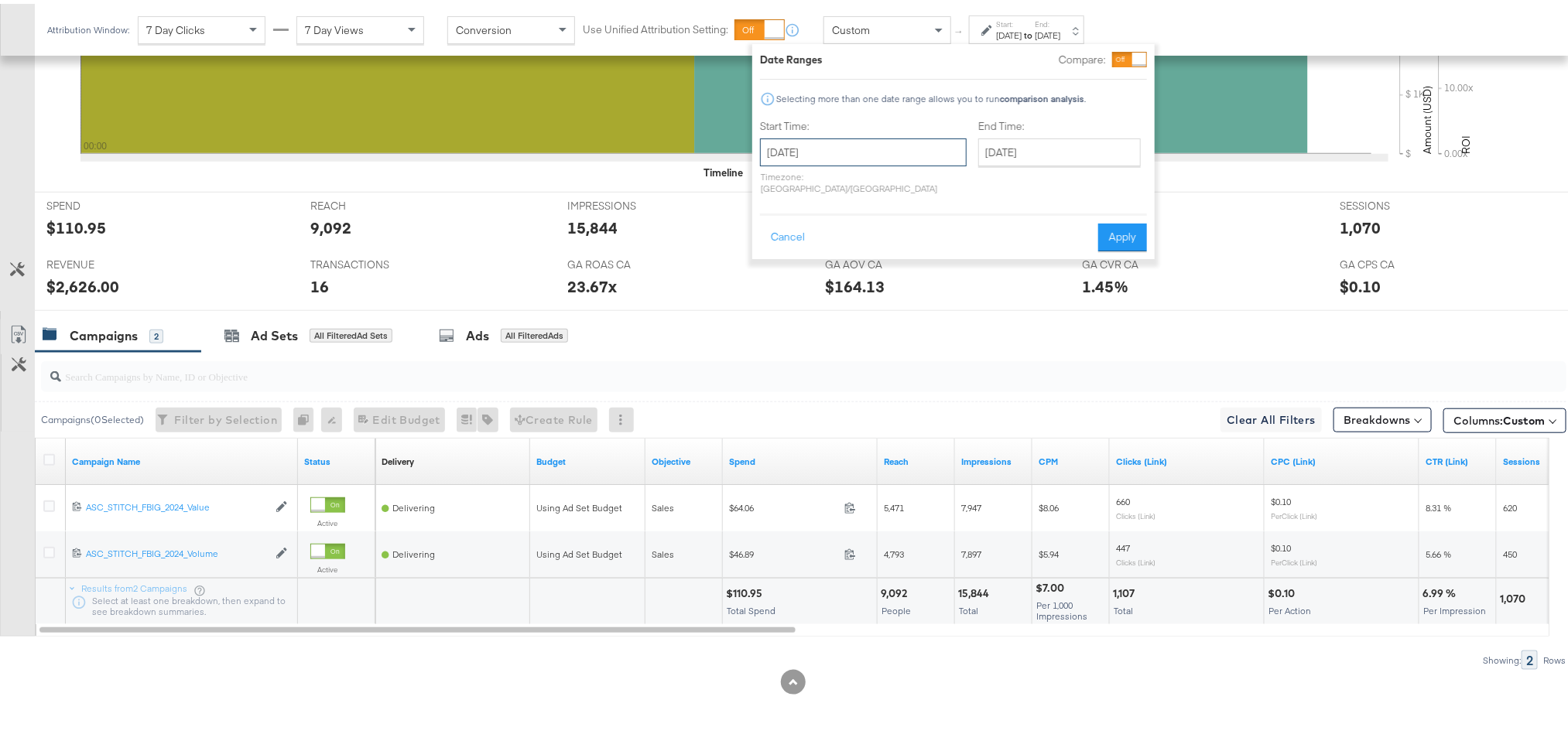
click at [847, 151] on input "August 23rd 2025" at bounding box center [863, 148] width 206 height 28
click at [776, 313] on td "24" at bounding box center [777, 313] width 27 height 21
type input "[DATE]"
click at [1108, 225] on button "Apply" at bounding box center [1122, 234] width 49 height 28
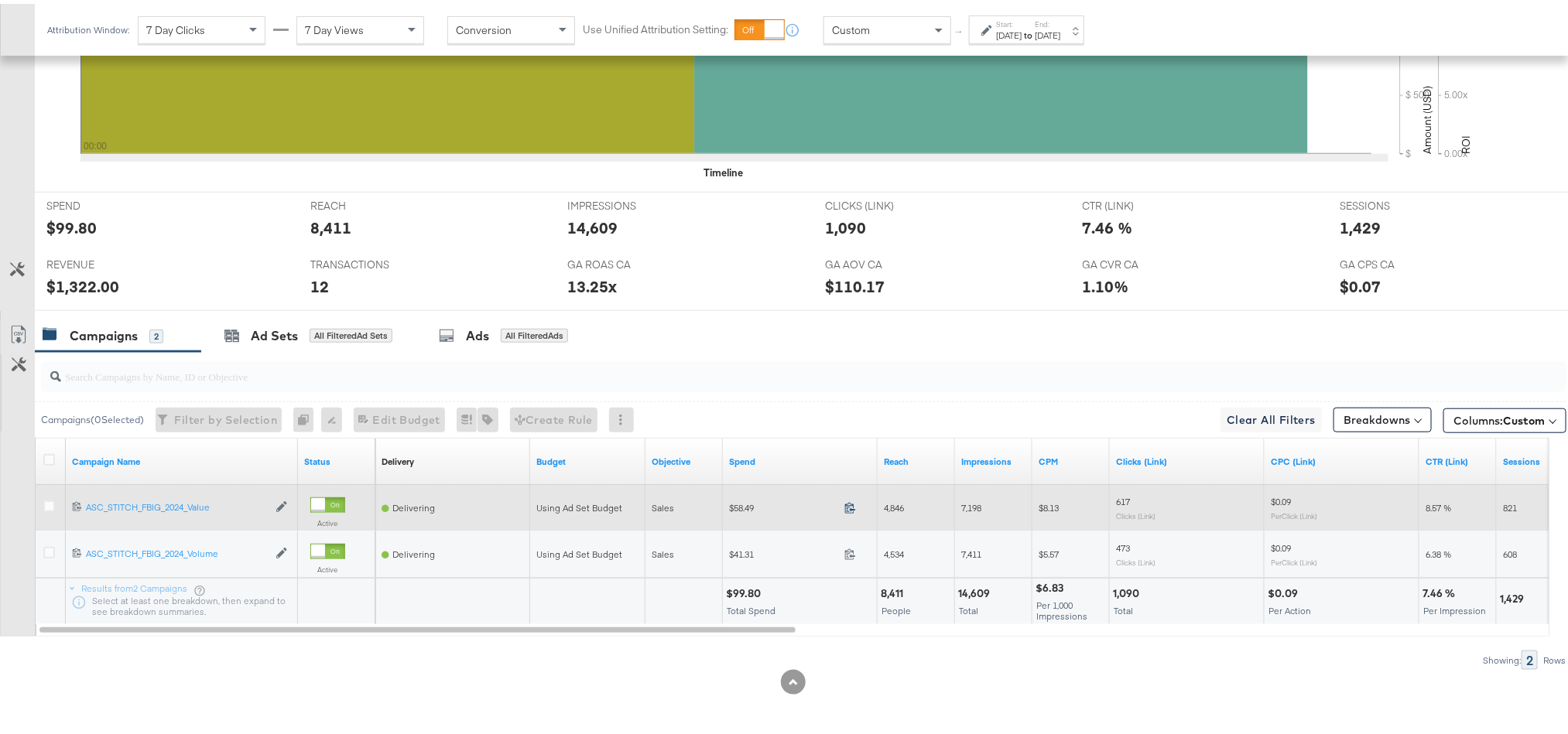
click at [847, 507] on icon at bounding box center [850, 504] width 12 height 12
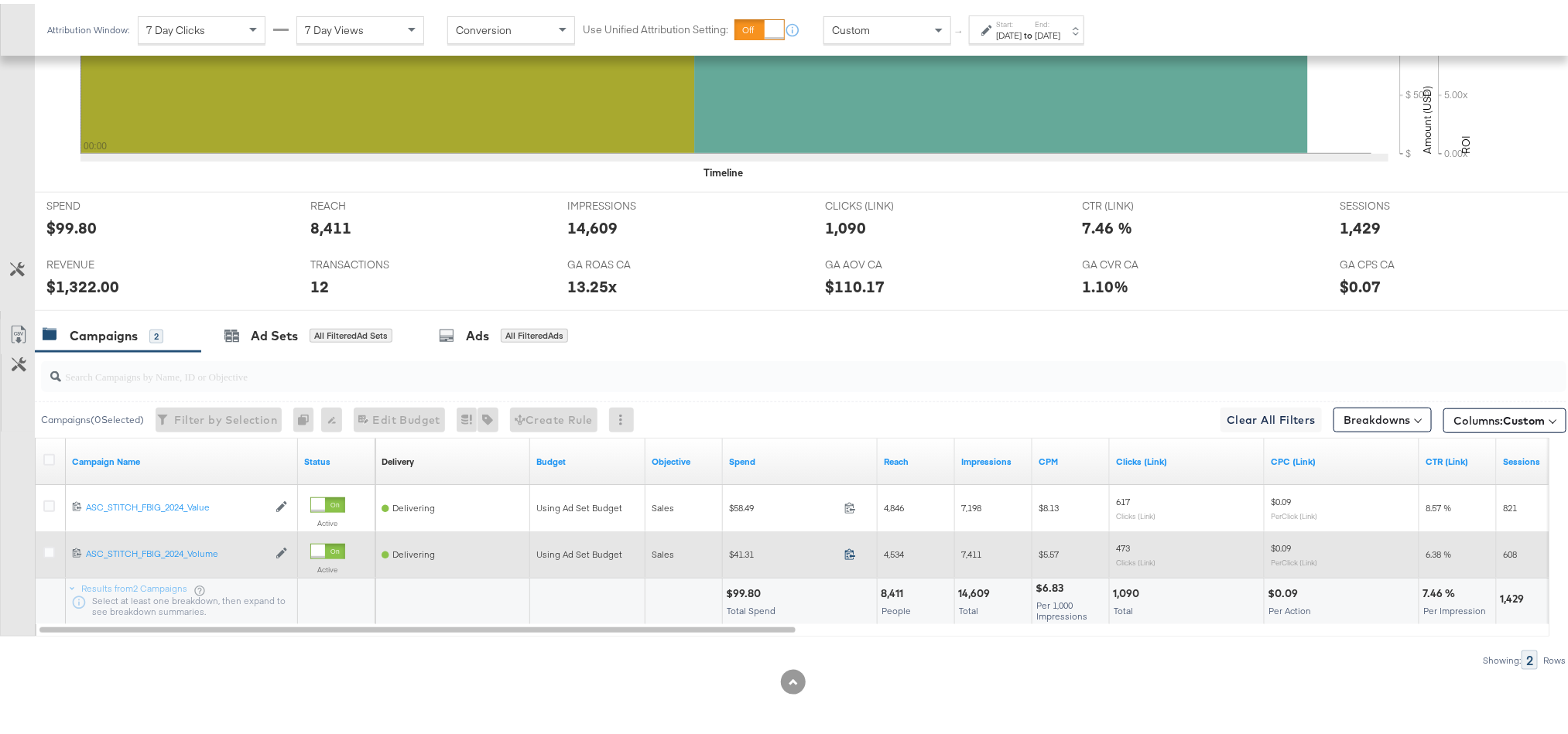
click at [852, 556] on icon at bounding box center [850, 551] width 12 height 12
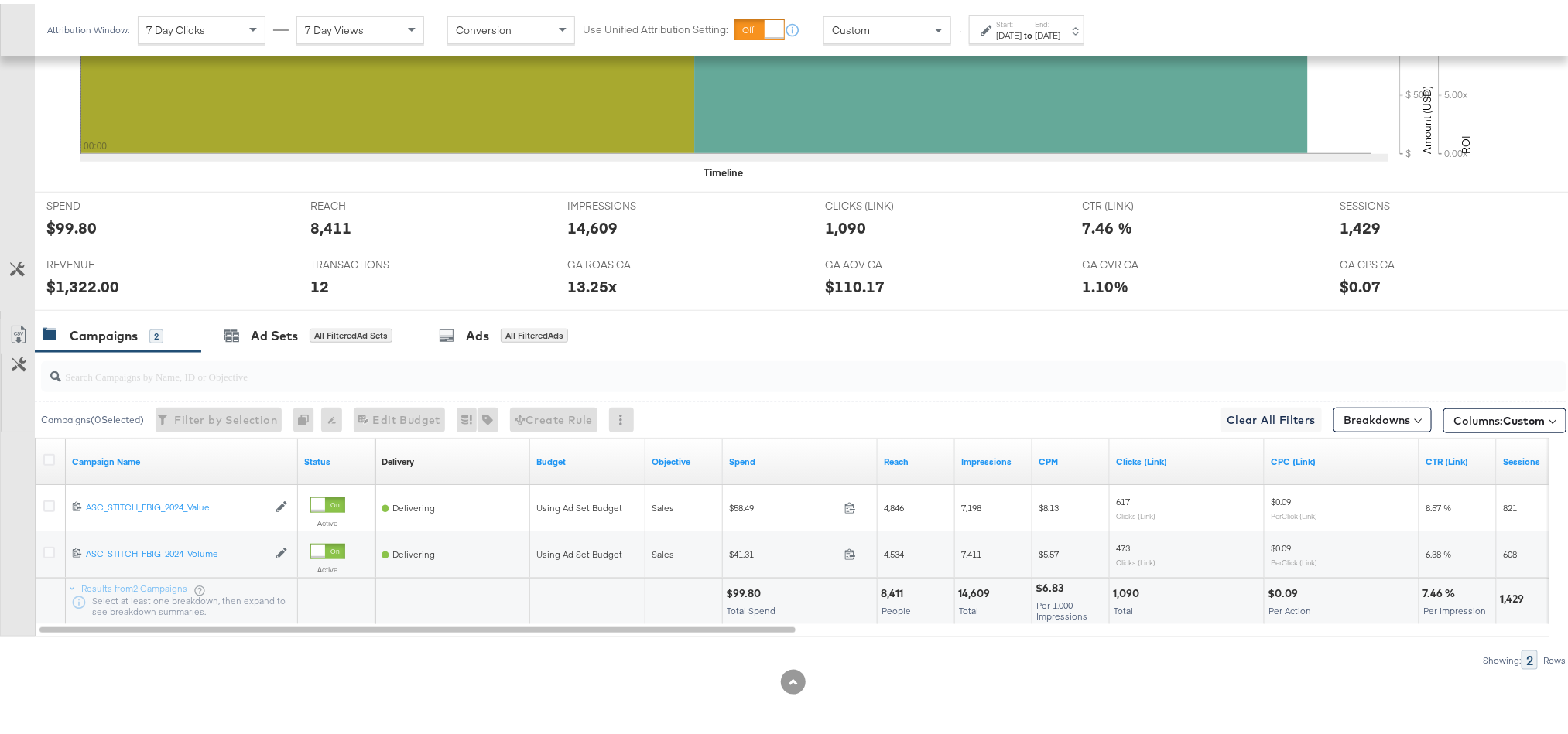
click at [744, 589] on div "$99.80" at bounding box center [745, 589] width 39 height 15
click at [743, 588] on div "$99.80" at bounding box center [745, 589] width 39 height 15
copy div "99.80"
click at [79, 281] on div "$1,322.00" at bounding box center [82, 283] width 73 height 22
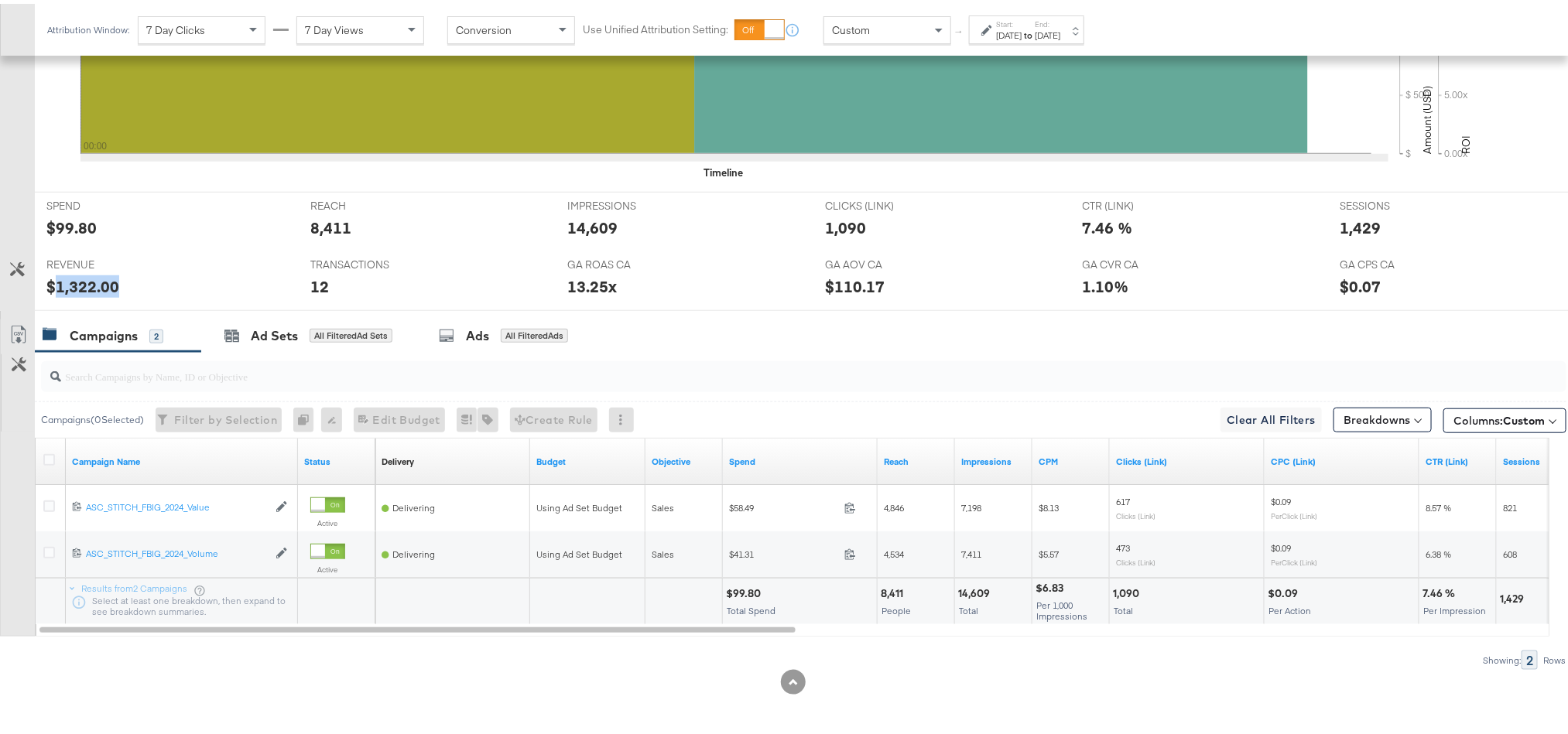
copy div "1,322.00"
click at [572, 282] on div "13.25x" at bounding box center [592, 283] width 50 height 22
click at [1340, 226] on div "1,429" at bounding box center [1361, 224] width 41 height 22
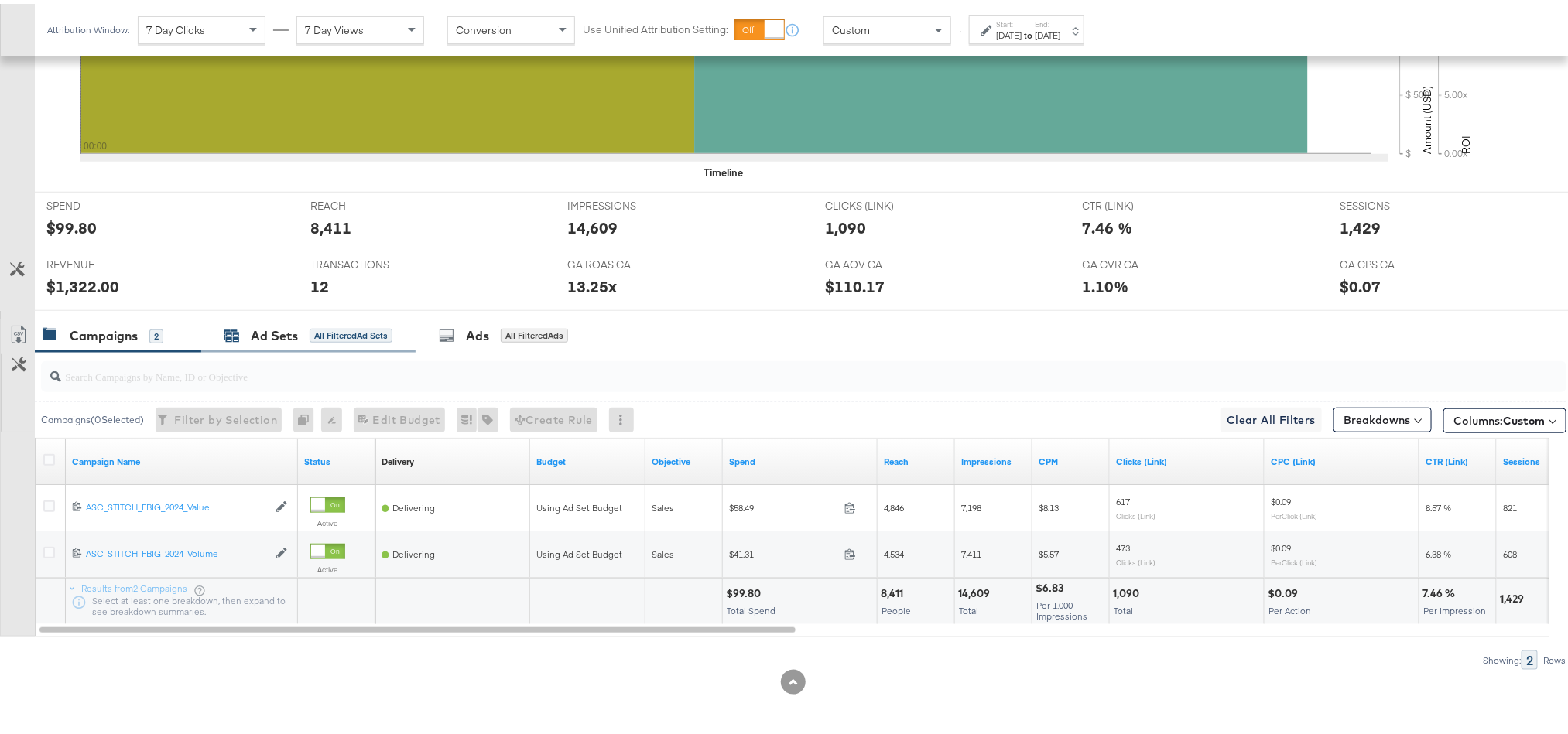
click at [244, 337] on div "Ad Sets All Filtered Ad Sets" at bounding box center [308, 332] width 168 height 18
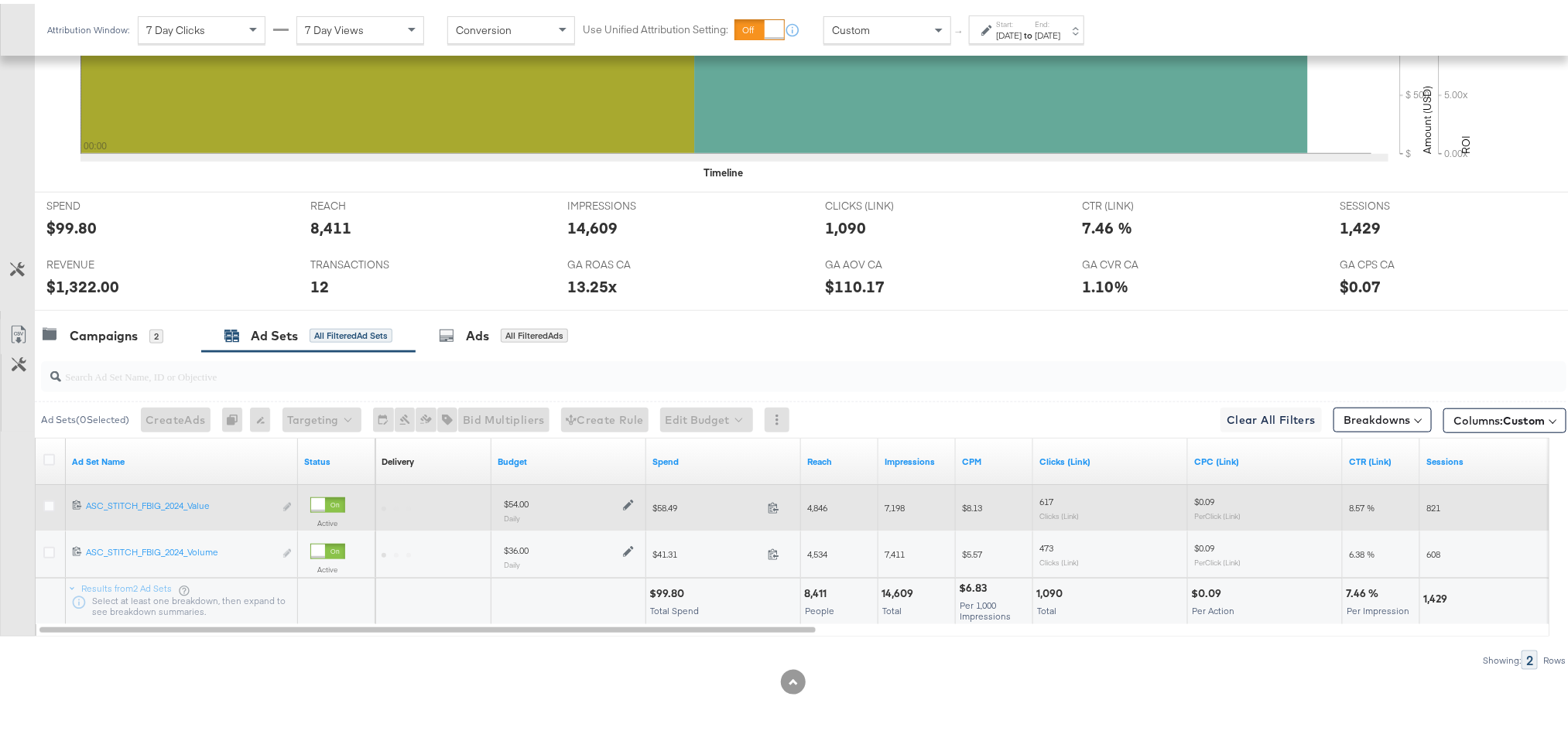
click at [630, 501] on icon at bounding box center [628, 501] width 11 height 11
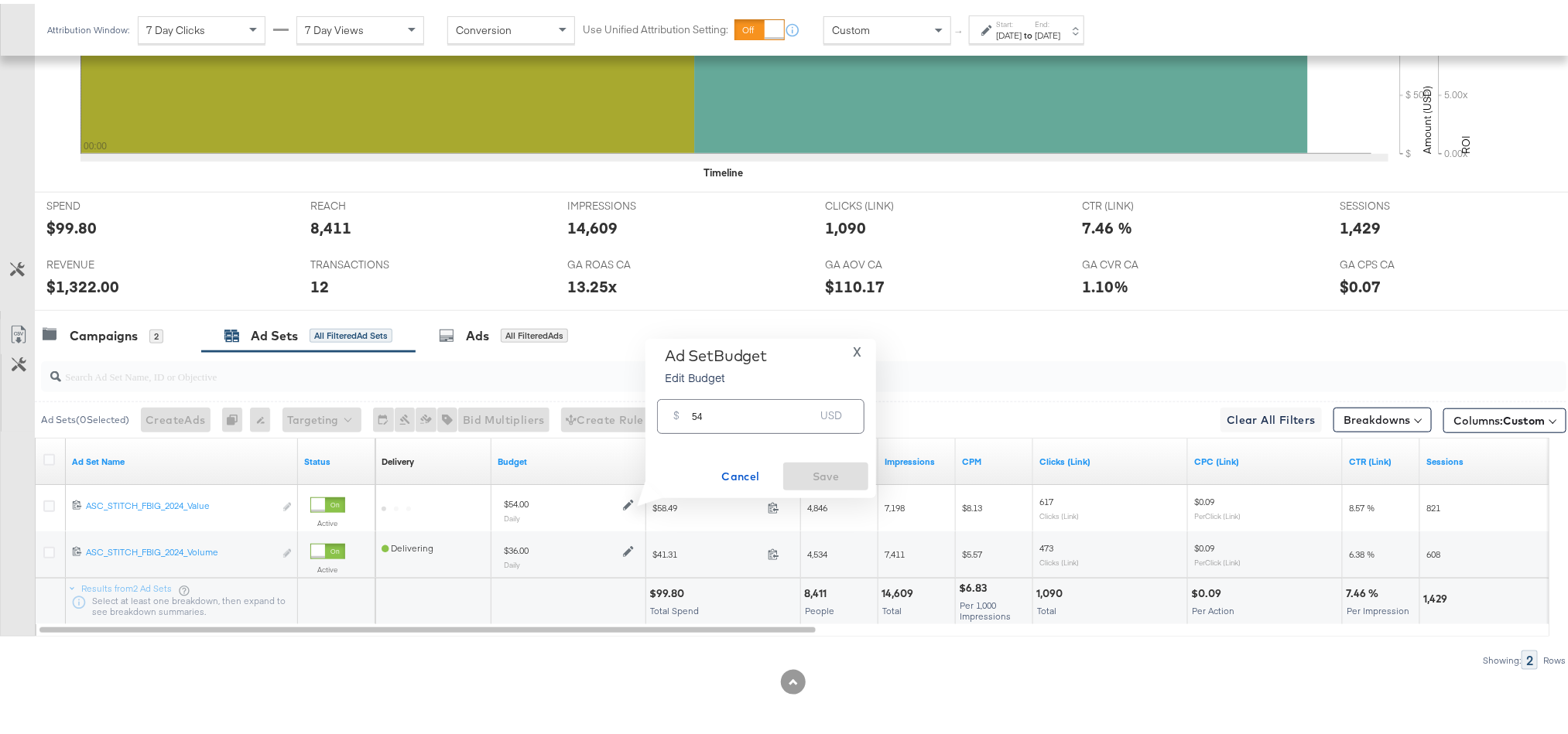
click at [757, 423] on div "$ 54 USD" at bounding box center [761, 413] width 207 height 35
paste input "$62.72"
type input "62.72"
click at [827, 474] on span "Save" at bounding box center [825, 473] width 73 height 20
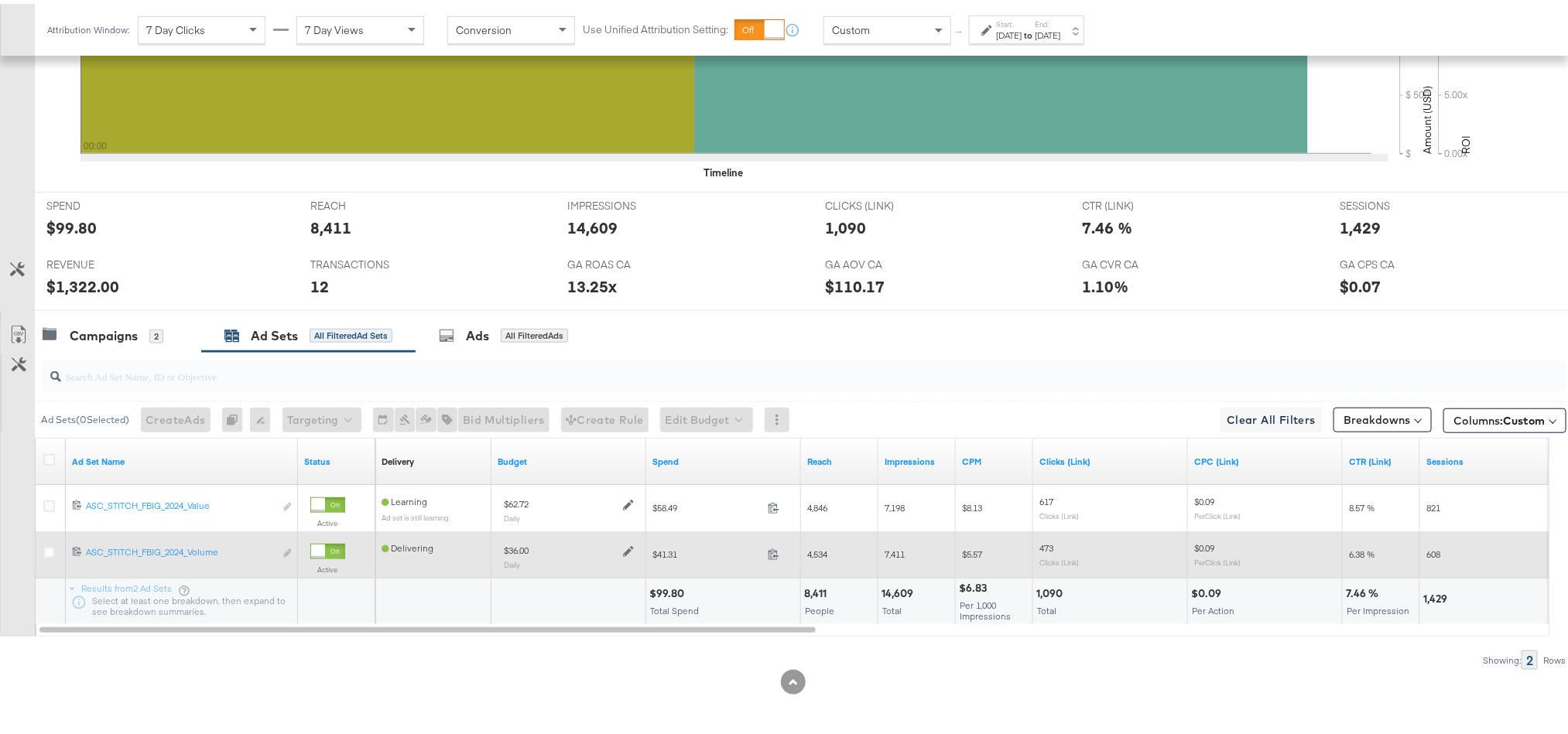
click at [632, 546] on icon at bounding box center [628, 547] width 11 height 11
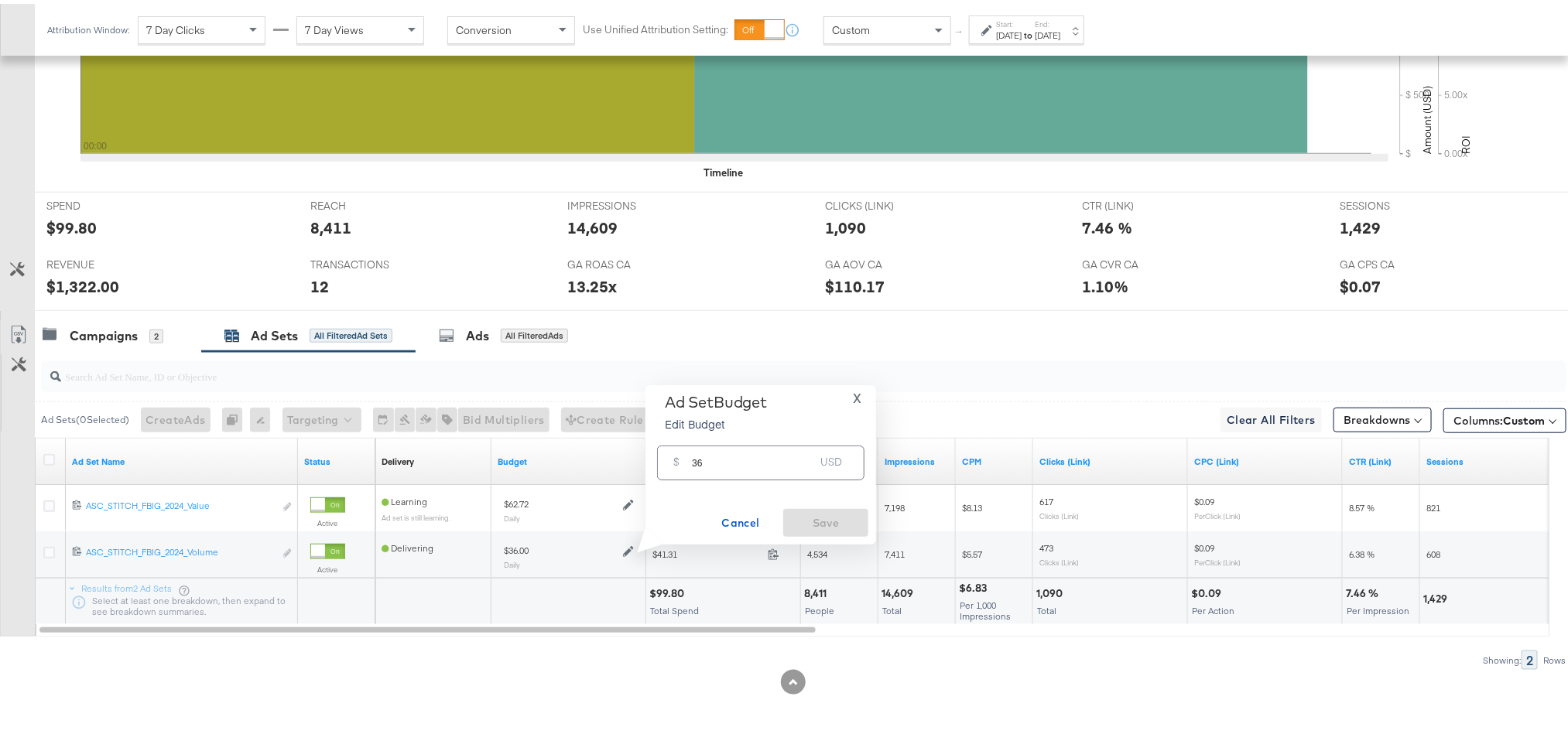
click at [720, 458] on input "36" at bounding box center [753, 452] width 123 height 33
paste input "$48.10"
type input "48.10"
click at [815, 513] on span "Save" at bounding box center [825, 519] width 73 height 20
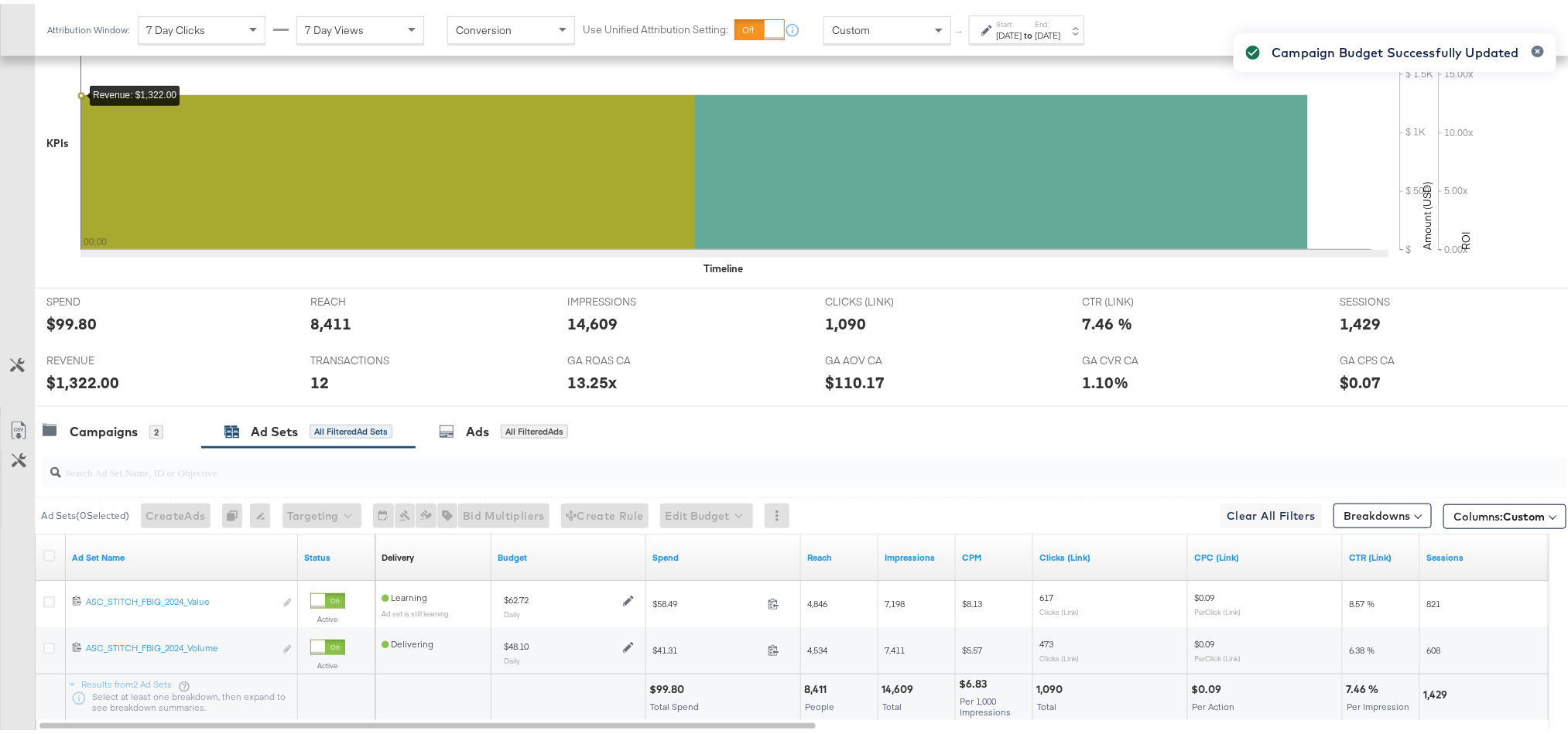
scroll to position [0, 0]
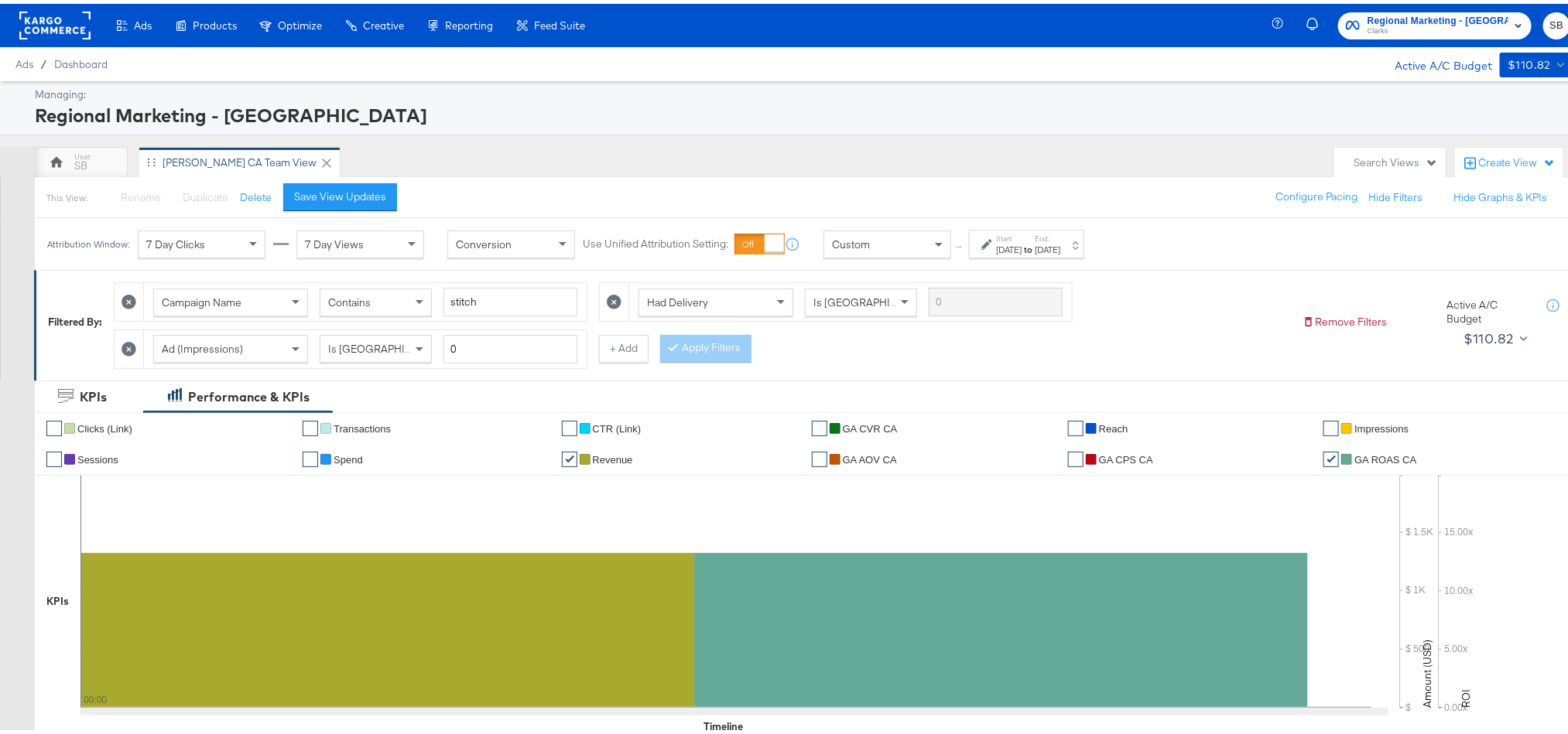
click at [43, 21] on rect at bounding box center [55, 21] width 71 height 28
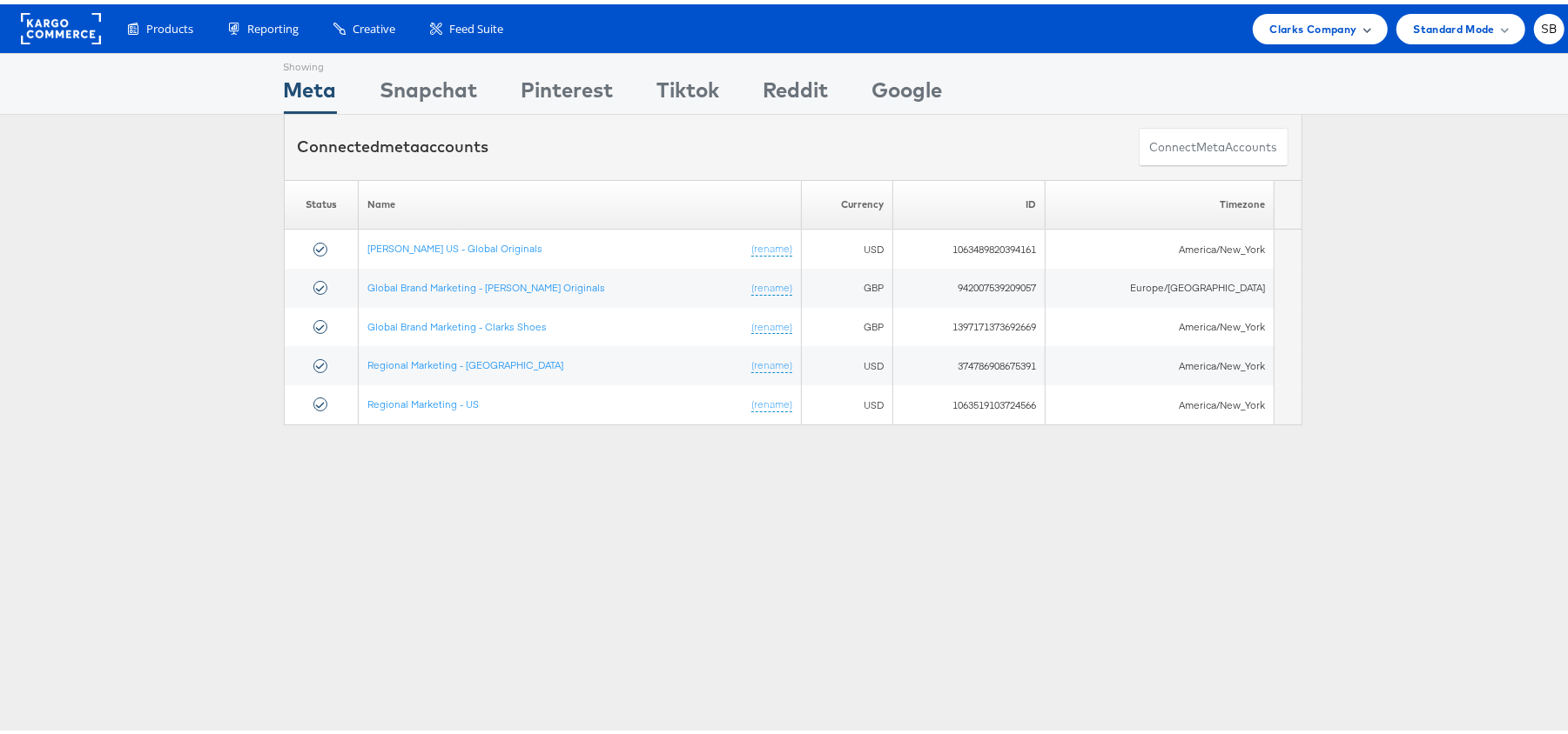
click at [1339, 33] on div "Clarks Company" at bounding box center [1320, 25] width 135 height 31
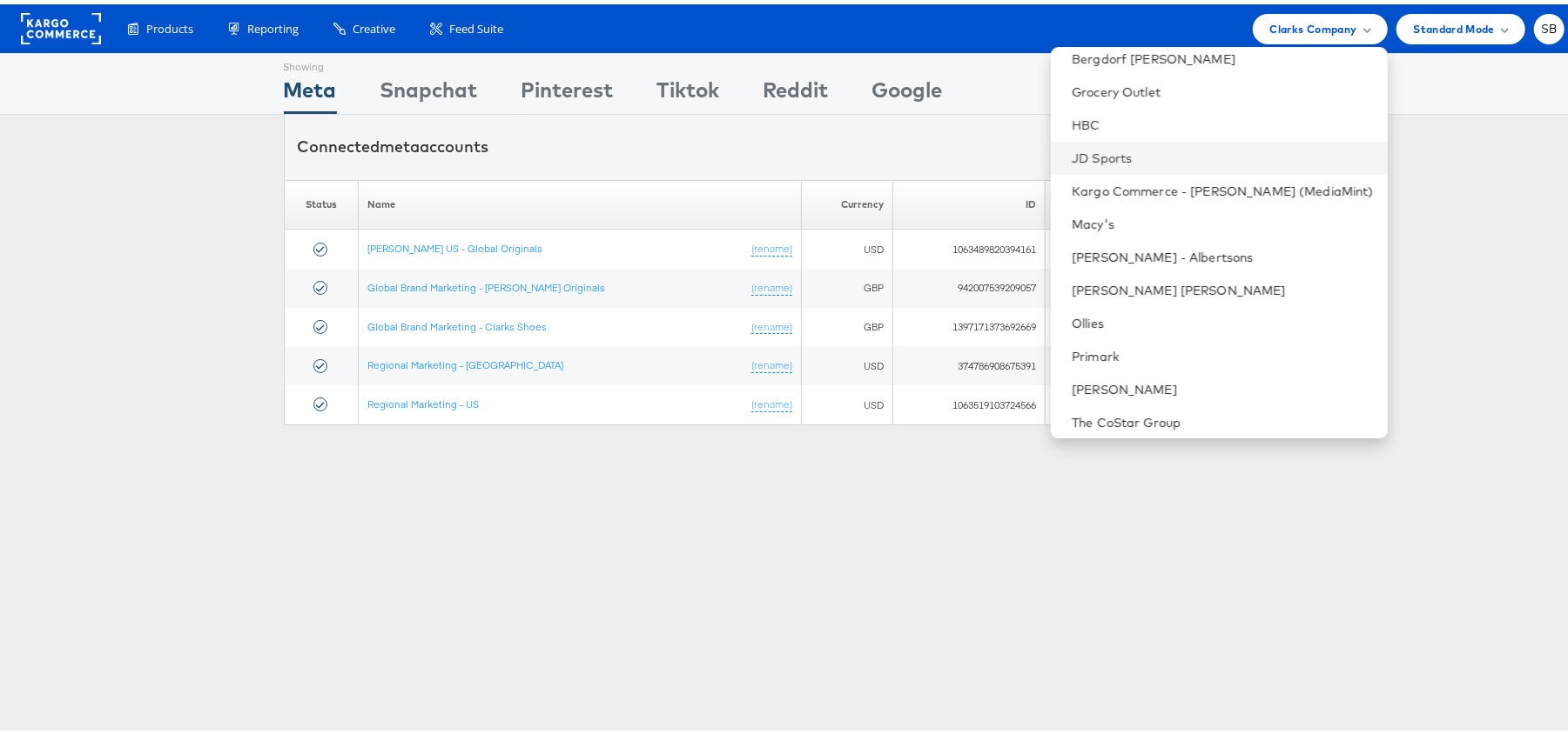
scroll to position [182, 0]
click at [1166, 410] on link "The CoStar Group" at bounding box center [1222, 411] width 302 height 17
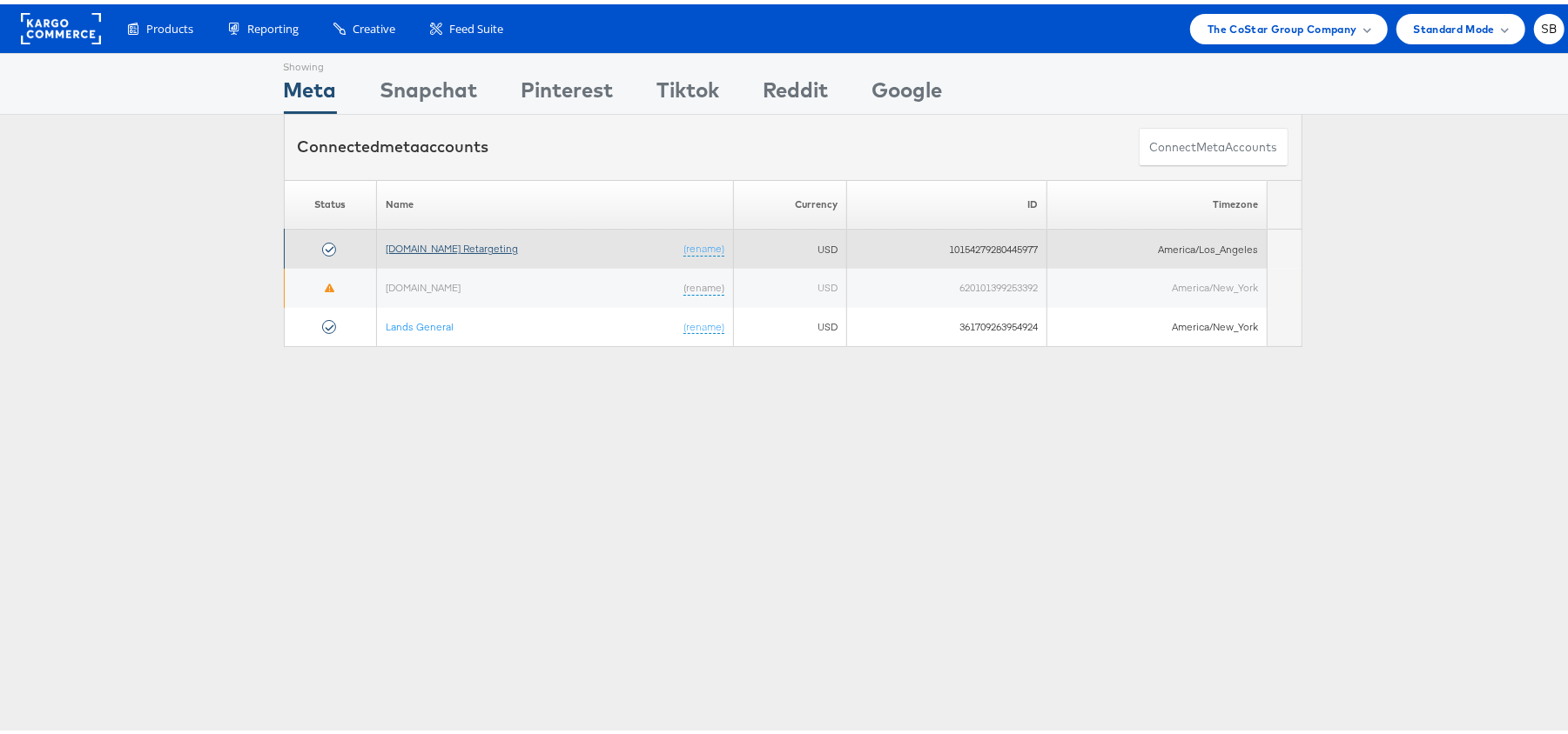
click at [425, 248] on link "[DOMAIN_NAME] Retargeting" at bounding box center [451, 245] width 132 height 13
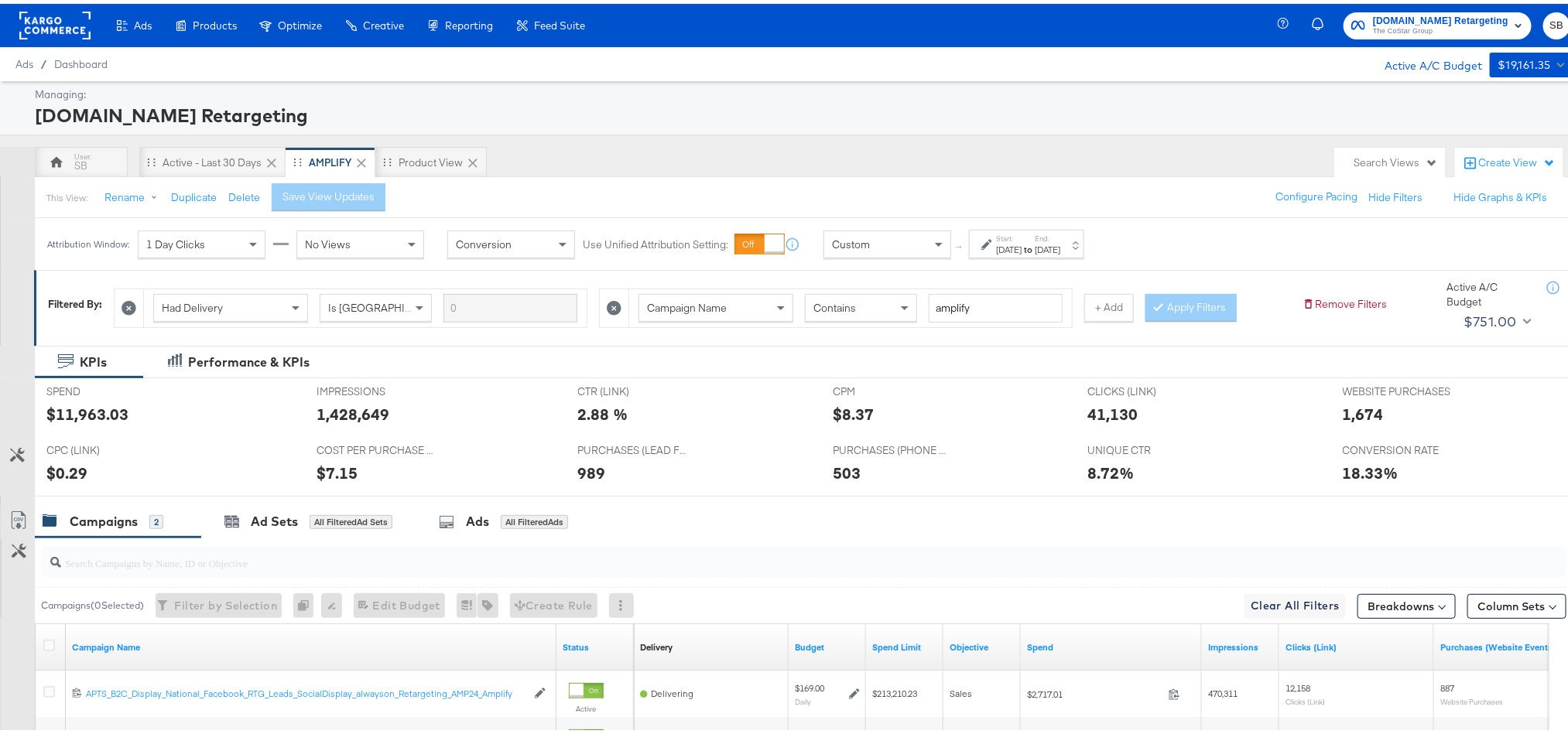
click at [1017, 244] on div "[DATE]" at bounding box center [1008, 246] width 26 height 12
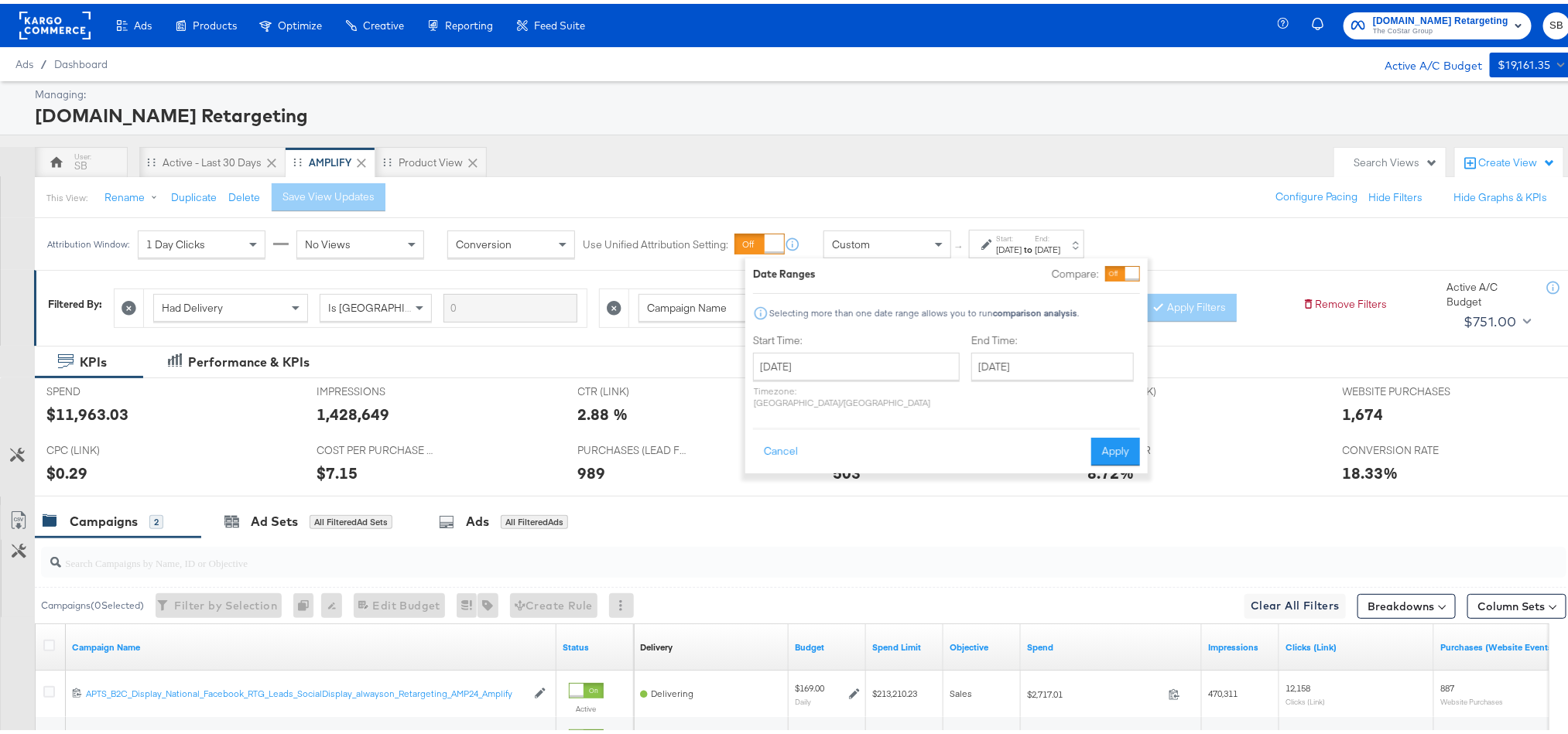
click at [972, 379] on div "End Time: [DATE] ‹ [DATE] › Su Mo Tu We Th Fr Sa 27 28 29 30 31 1 2 3 4 5 6 7 8…" at bounding box center [1056, 371] width 169 height 82
click at [972, 367] on input "[DATE]" at bounding box center [1053, 362] width 163 height 28
click at [976, 529] on td "24" at bounding box center [989, 527] width 27 height 21
type input "[DATE]"
click at [1093, 442] on button "Apply" at bounding box center [1116, 448] width 49 height 28
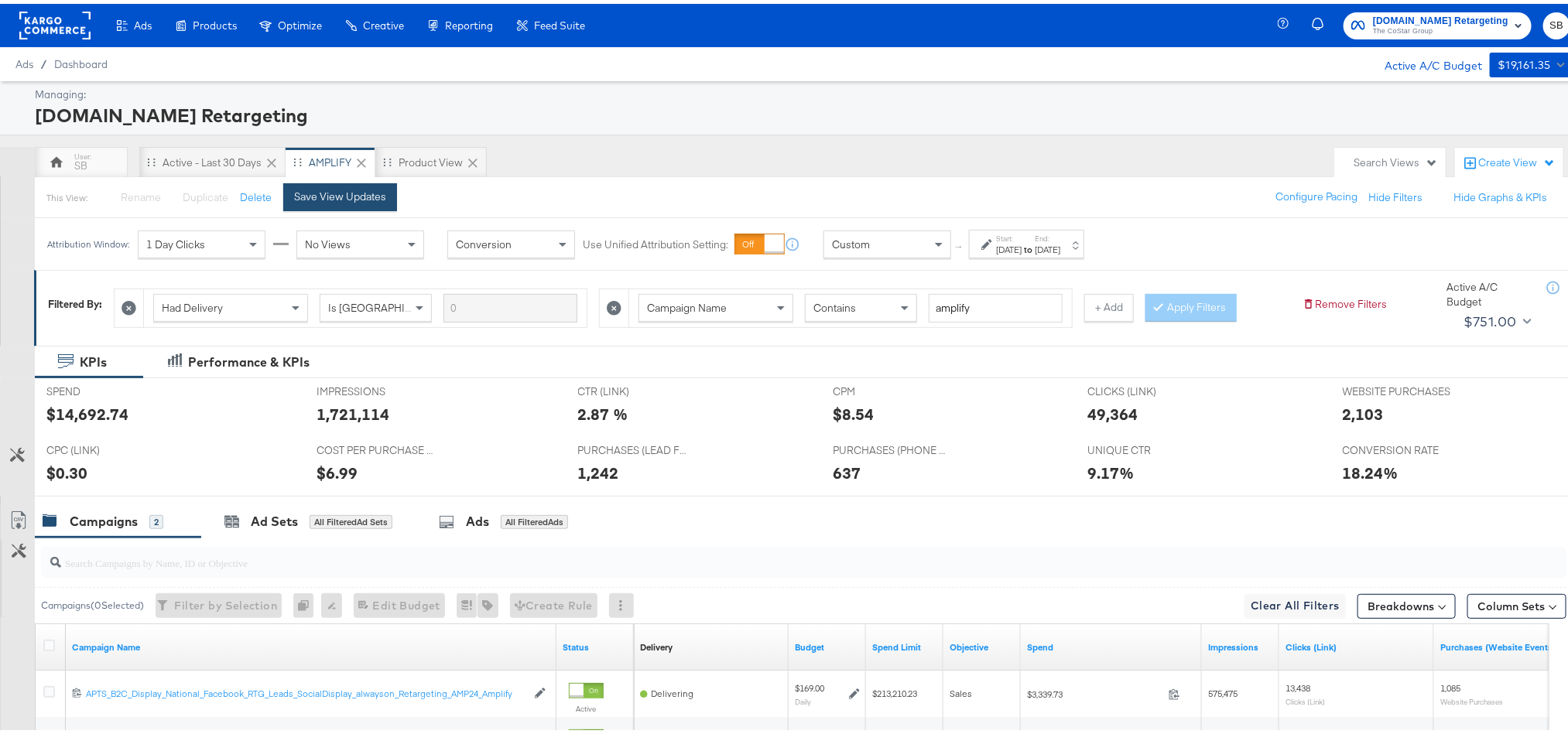
click at [368, 188] on div "Save View Updates" at bounding box center [339, 193] width 92 height 15
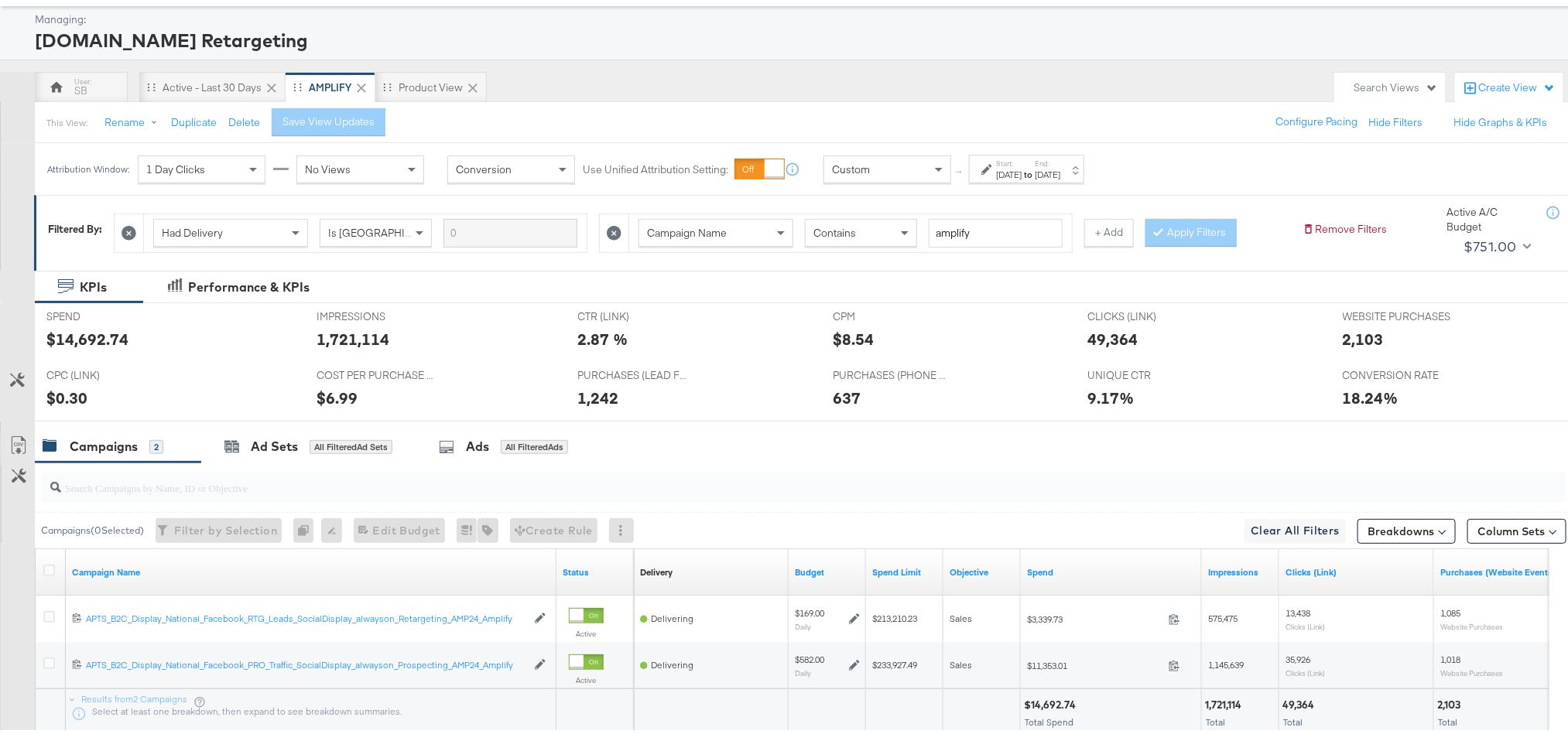
scroll to position [116, 0]
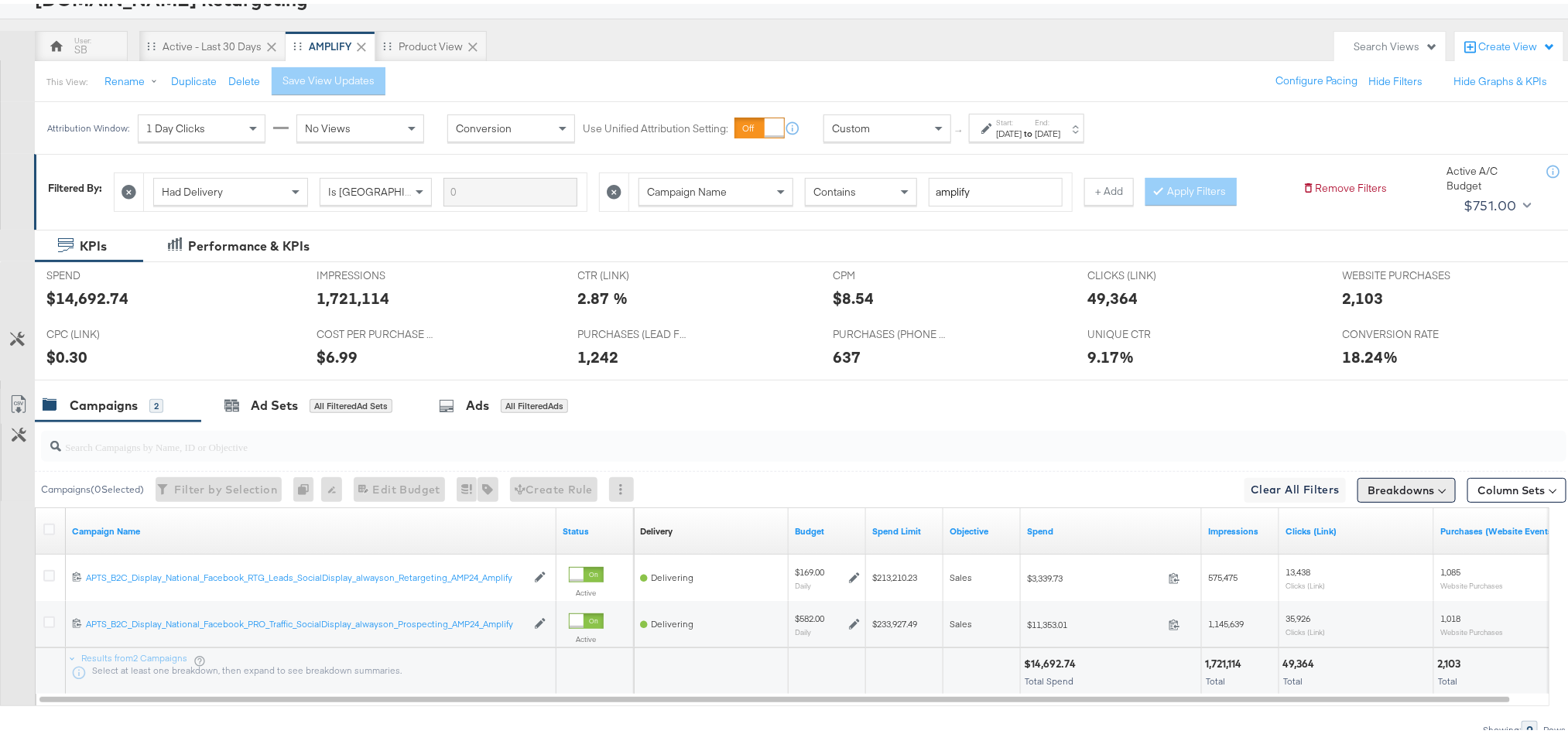
click at [1398, 491] on button "Breakdowns" at bounding box center [1406, 486] width 99 height 25
click at [1347, 551] on div "Delivery" at bounding box center [1371, 554] width 154 height 12
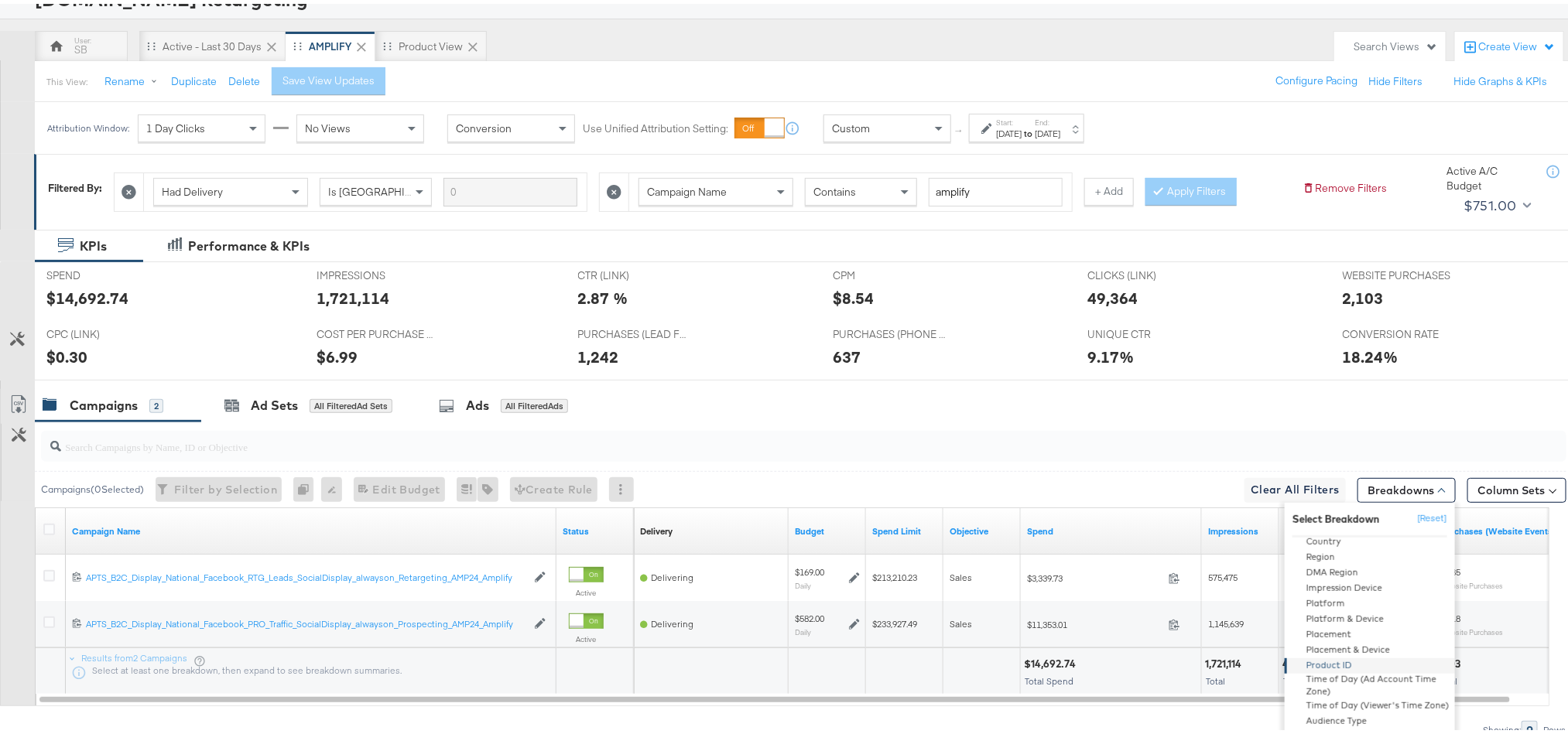
click at [1340, 662] on div "Product ID" at bounding box center [1371, 662] width 168 height 15
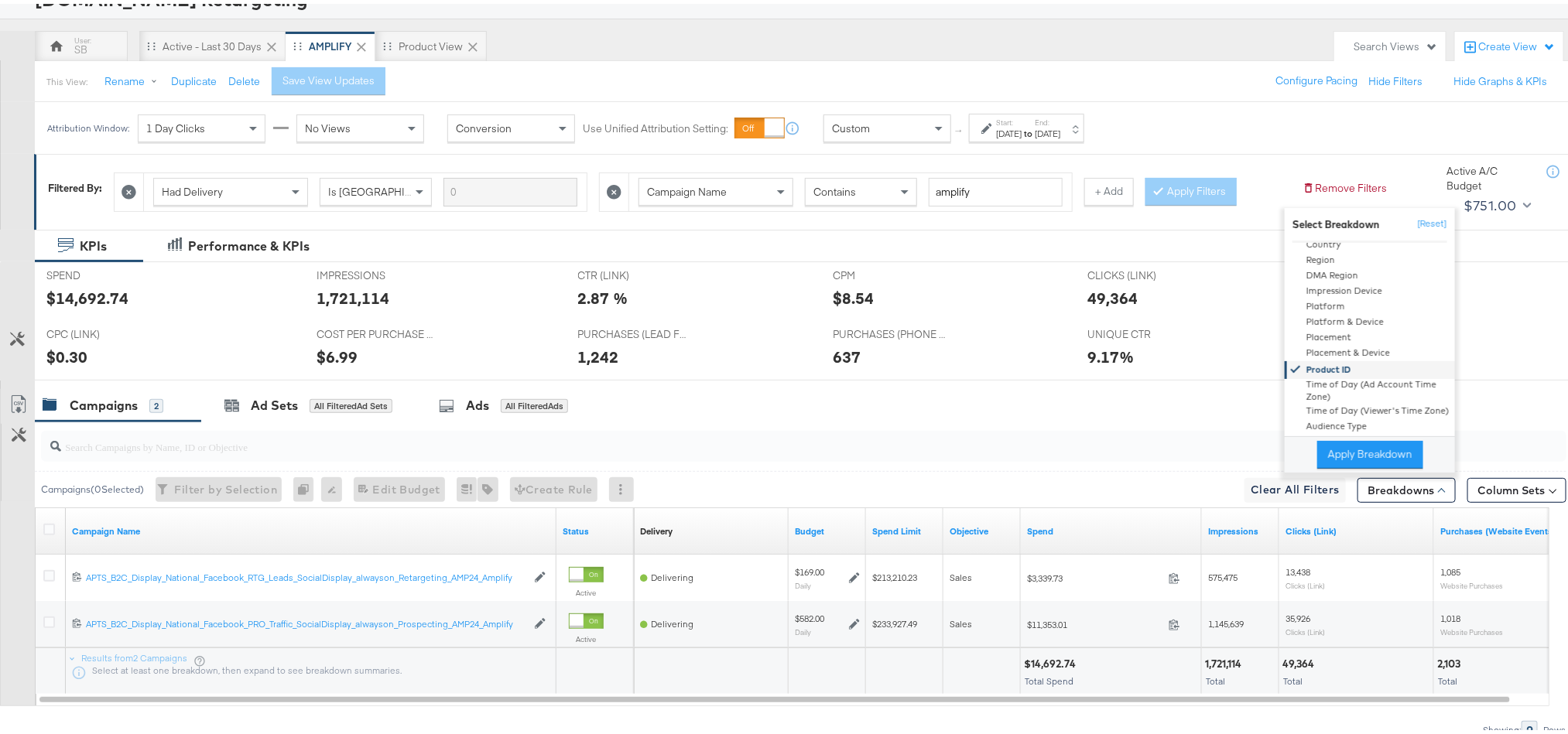
scroll to position [114, 0]
click at [1349, 449] on button "Apply Breakdown" at bounding box center [1370, 451] width 106 height 28
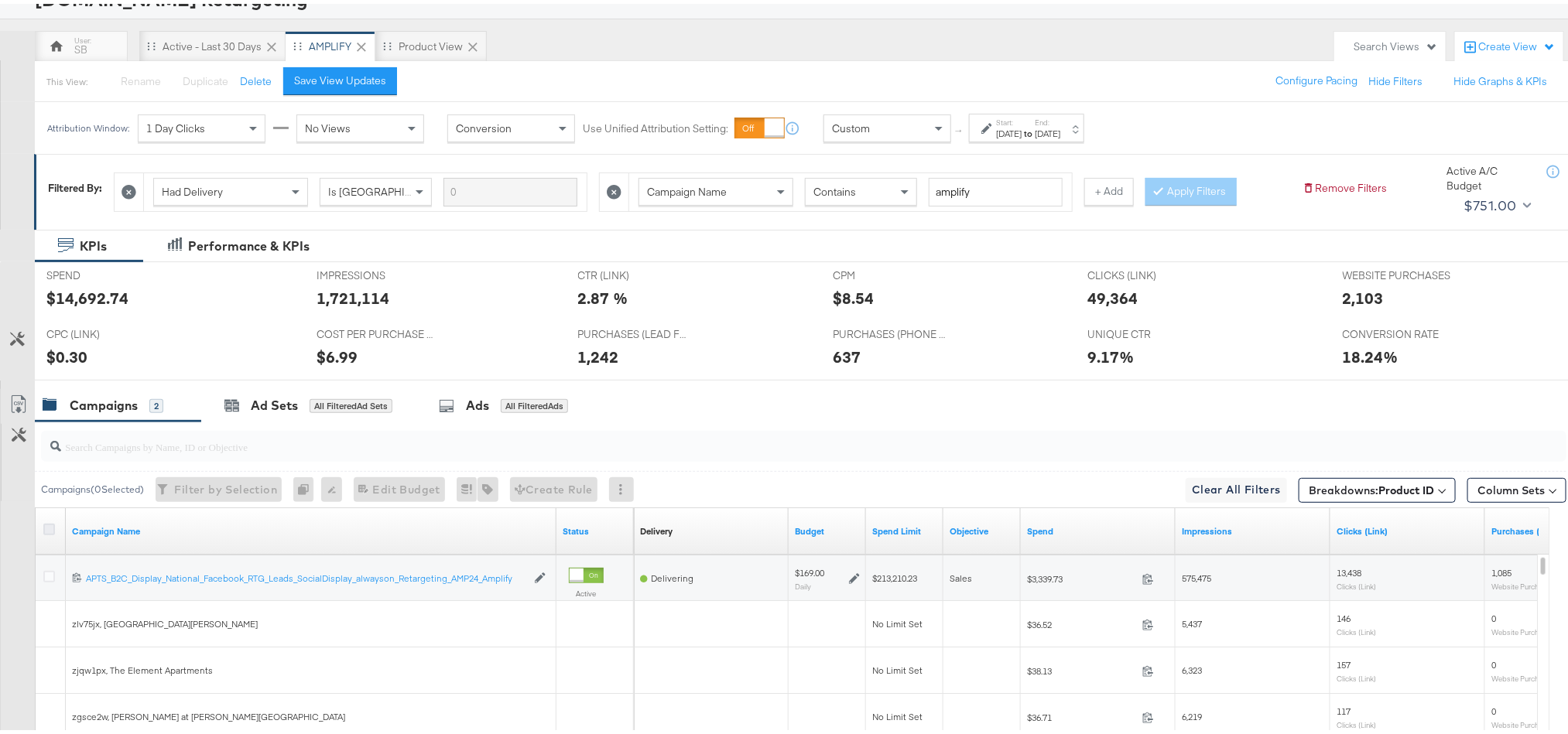
click at [44, 529] on icon at bounding box center [50, 526] width 12 height 12
click at [0, 0] on input "checkbox" at bounding box center [0, 0] width 0 height 0
click at [14, 409] on icon at bounding box center [19, 401] width 19 height 19
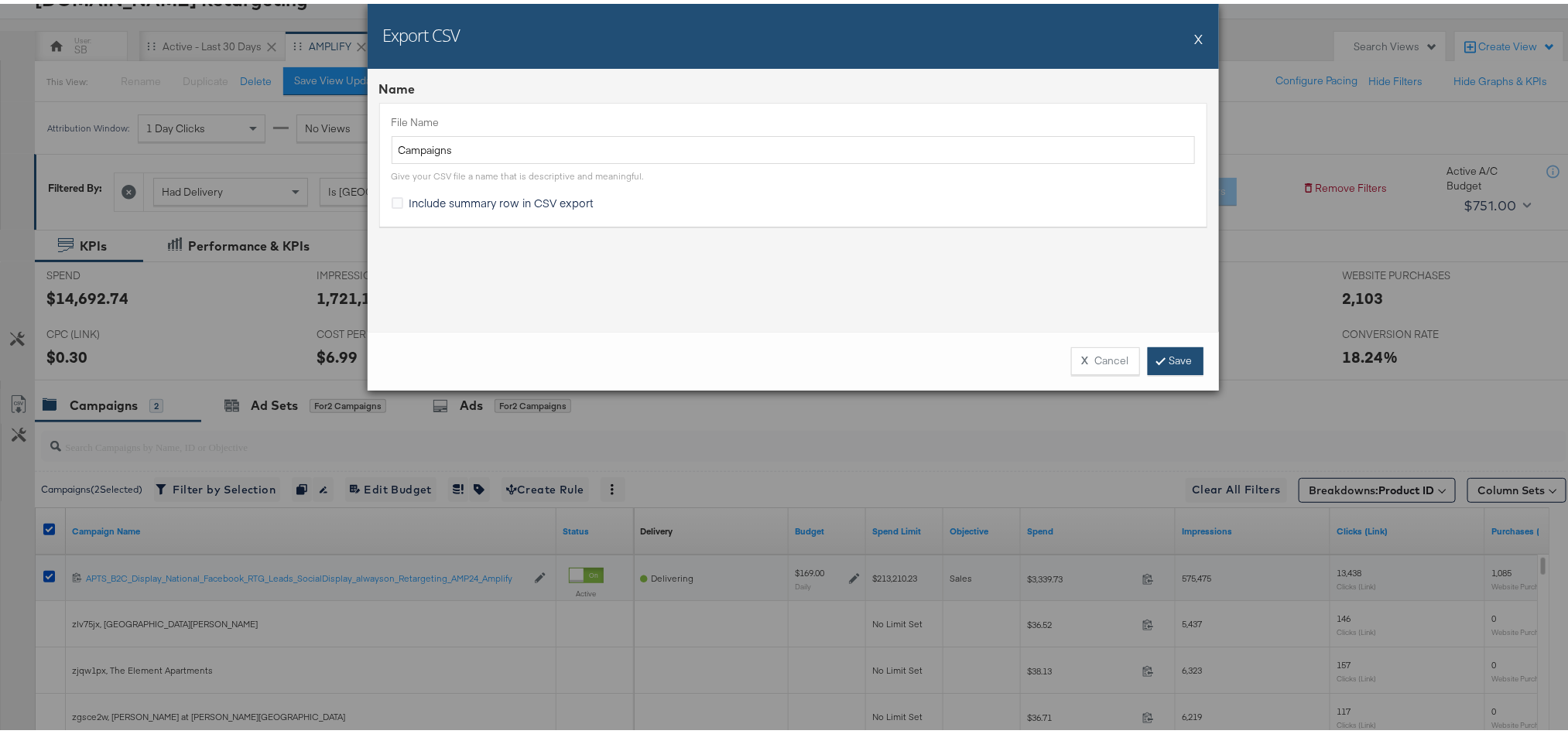
click at [1156, 355] on link "Save" at bounding box center [1176, 357] width 56 height 28
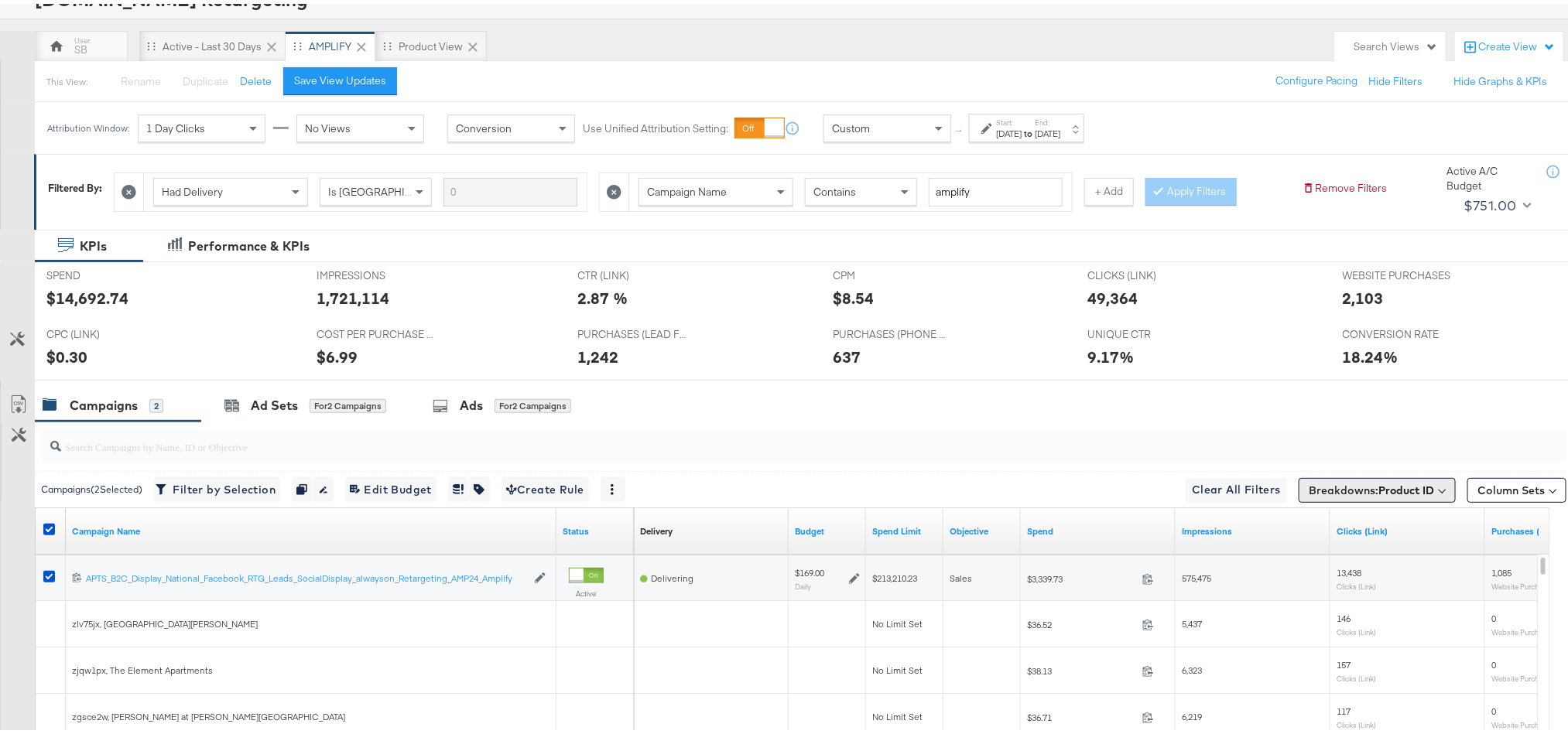
click at [1412, 493] on b "Product ID" at bounding box center [1406, 486] width 56 height 14
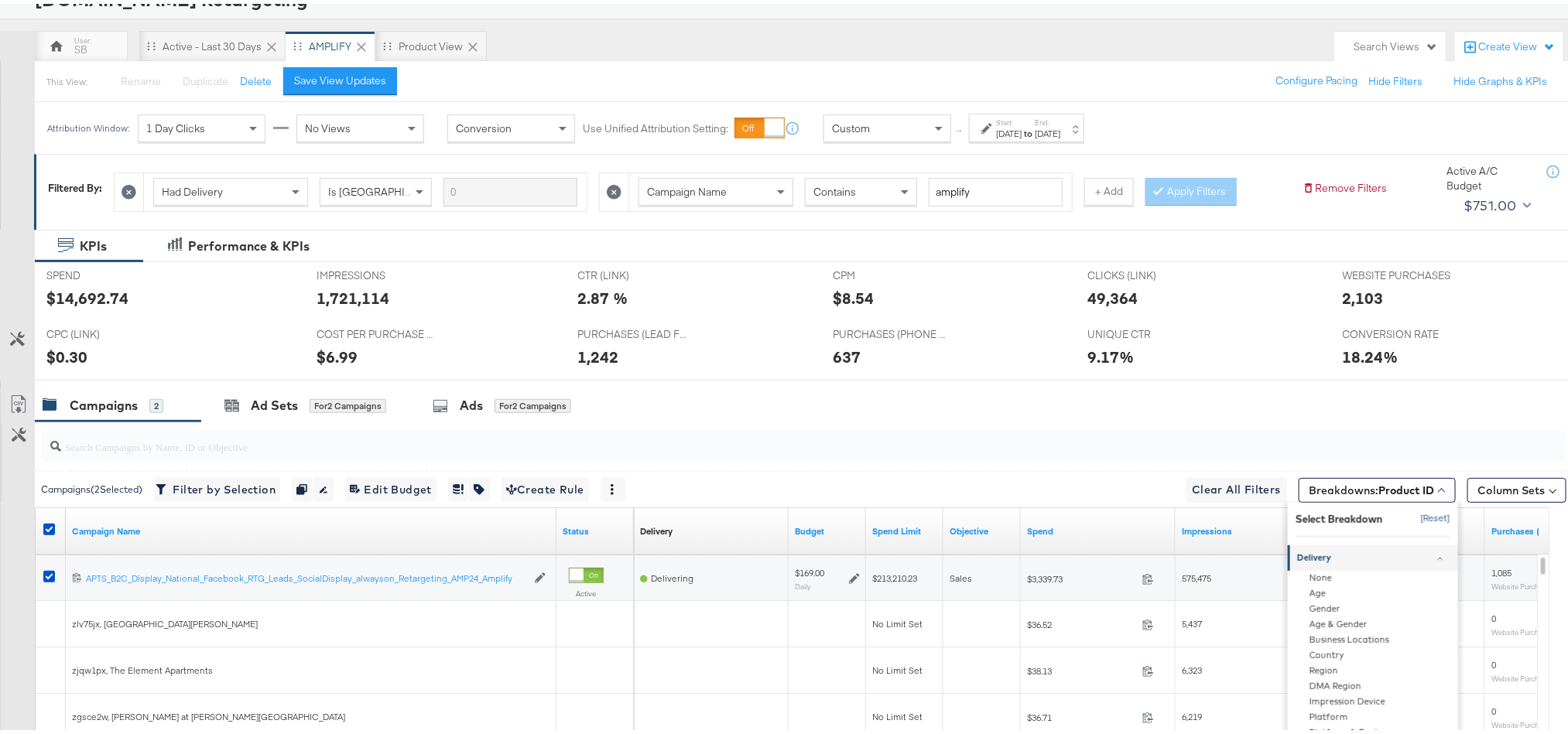
click at [1416, 525] on button "[Reset]" at bounding box center [1431, 515] width 39 height 25
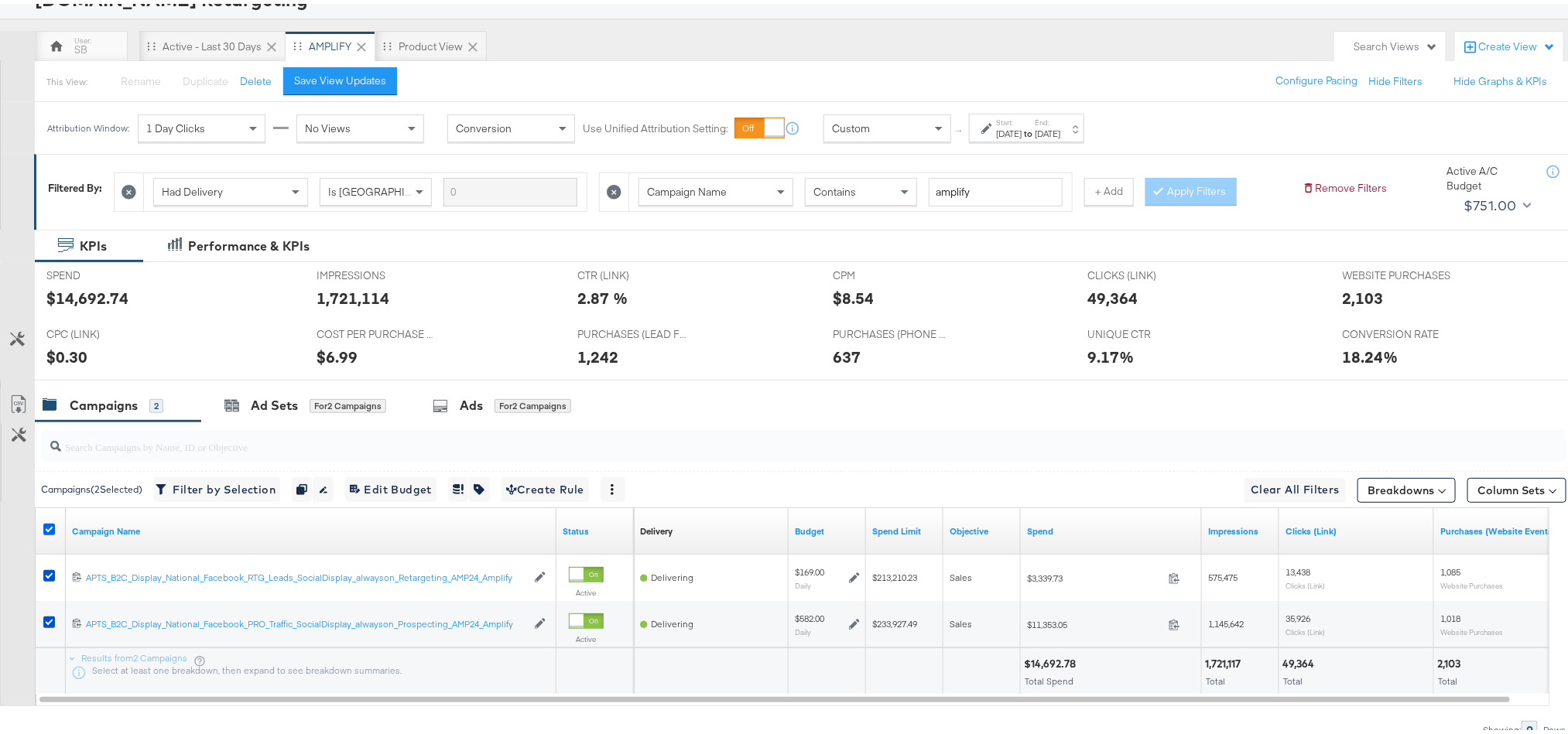
click at [50, 529] on icon at bounding box center [50, 526] width 12 height 12
click at [0, 0] on input "checkbox" at bounding box center [0, 0] width 0 height 0
click at [105, 532] on link "Campaign Name" at bounding box center [311, 528] width 478 height 12
click at [105, 532] on link "Campaign Name ↓" at bounding box center [311, 528] width 478 height 12
click at [47, 527] on icon at bounding box center [50, 526] width 12 height 12
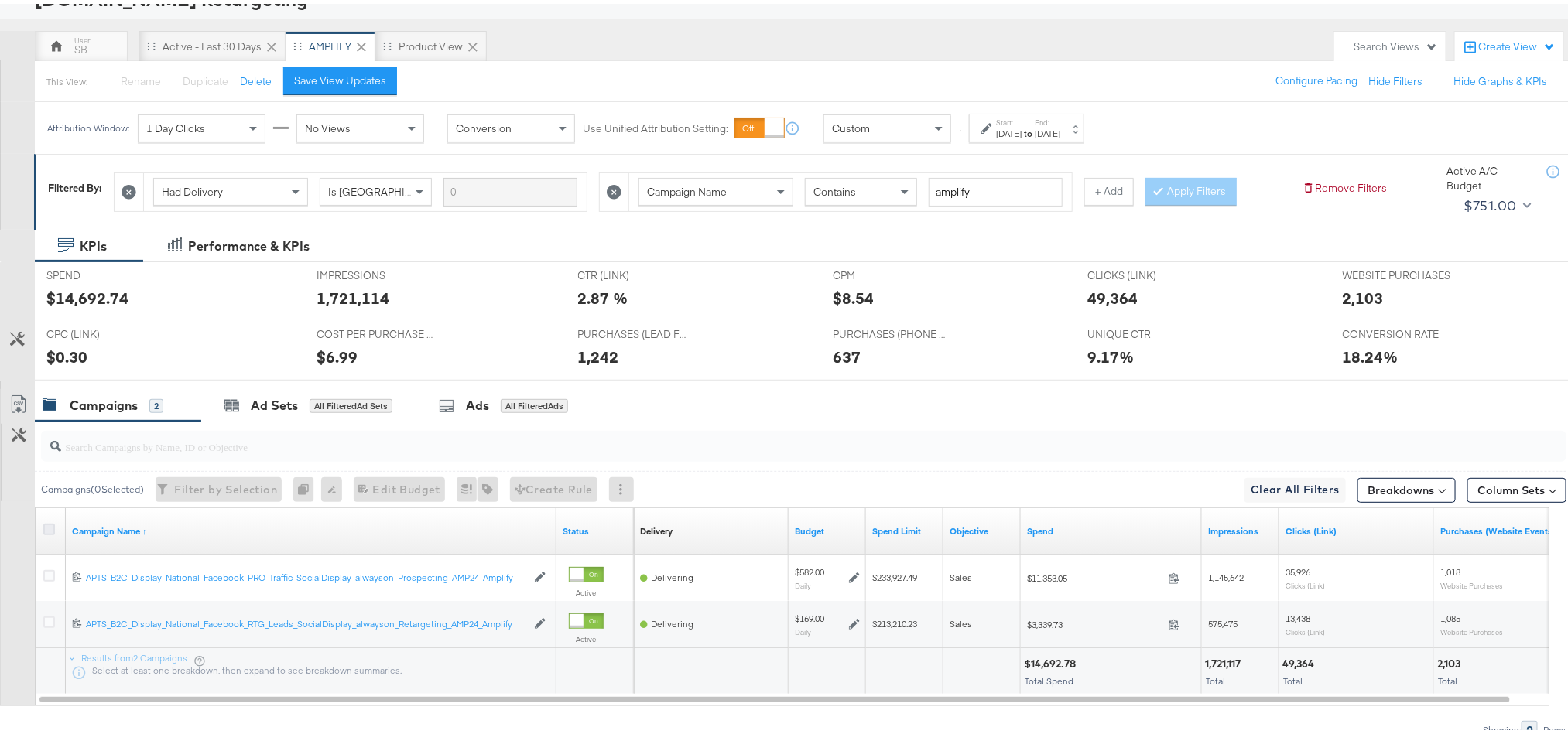
click at [0, 0] on input "checkbox" at bounding box center [0, 0] width 0 height 0
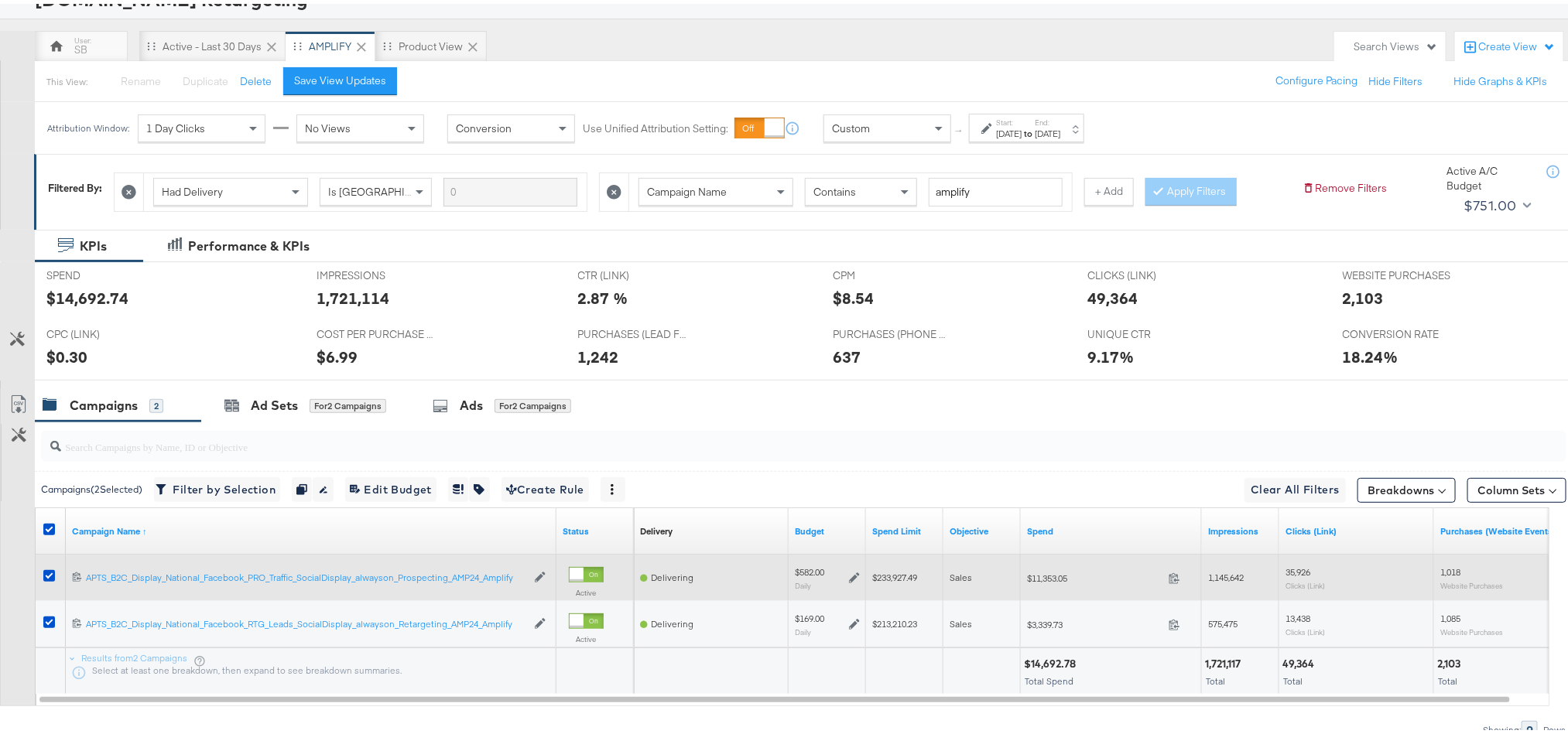
click at [855, 578] on icon at bounding box center [854, 574] width 11 height 11
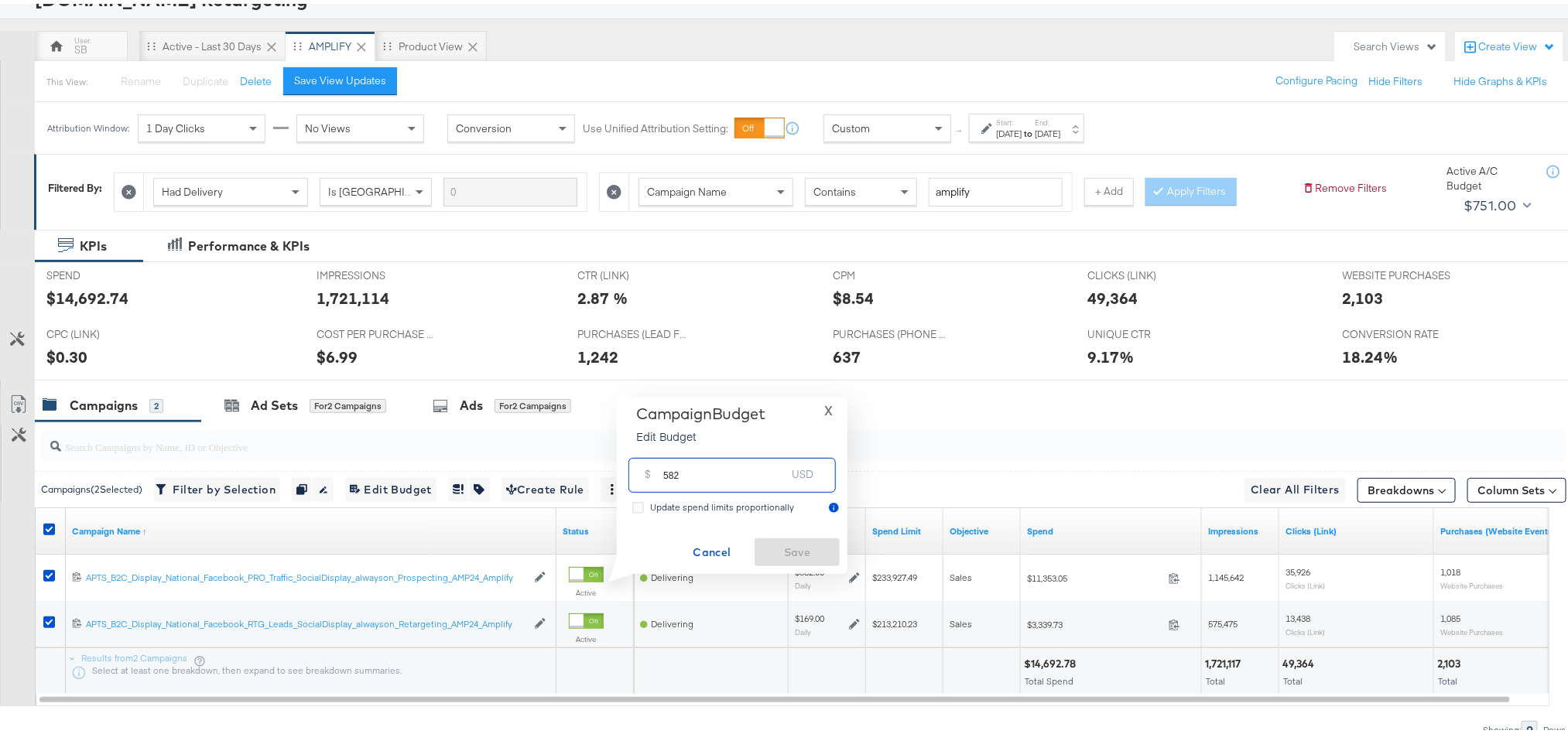
click at [757, 468] on input "582" at bounding box center [724, 465] width 123 height 33
paste input "$607.00"
type input "607.00"
click at [796, 562] on button "Save" at bounding box center [797, 548] width 85 height 28
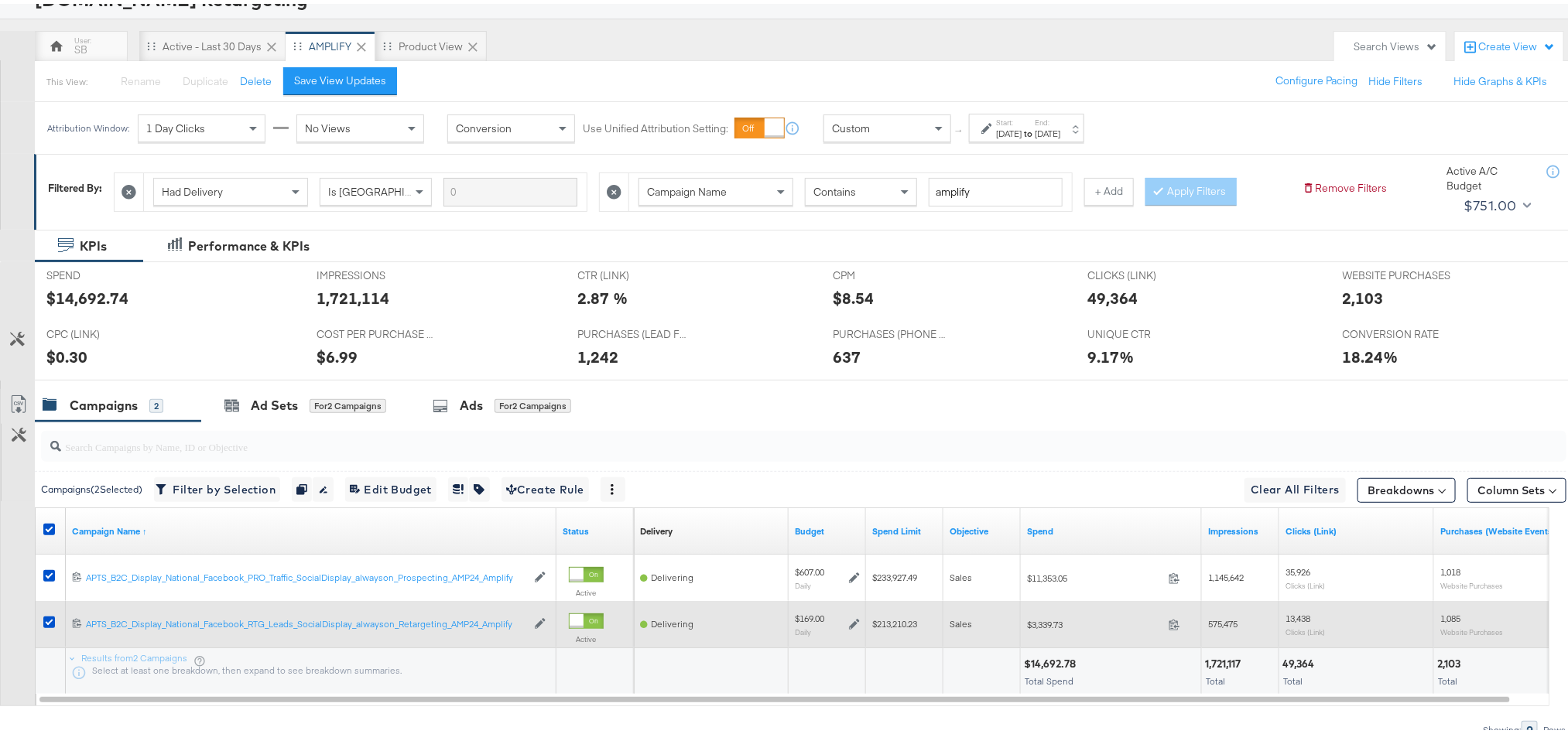
click at [852, 624] on icon at bounding box center [854, 620] width 11 height 11
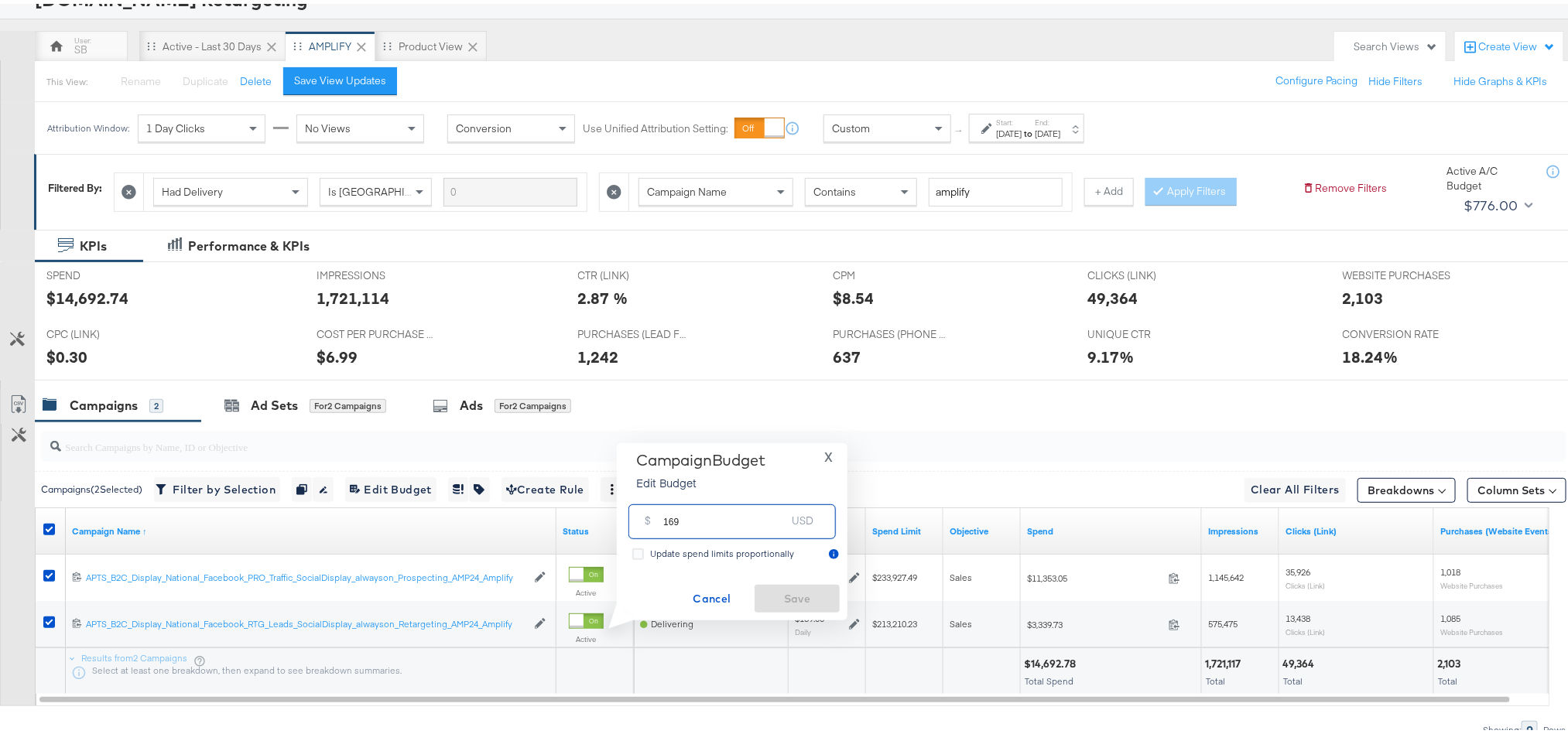
click at [753, 516] on input "169" at bounding box center [724, 511] width 123 height 33
paste input "$178.00"
type input "178.00"
drag, startPoint x: 786, startPoint y: 580, endPoint x: 790, endPoint y: 588, distance: 8.9
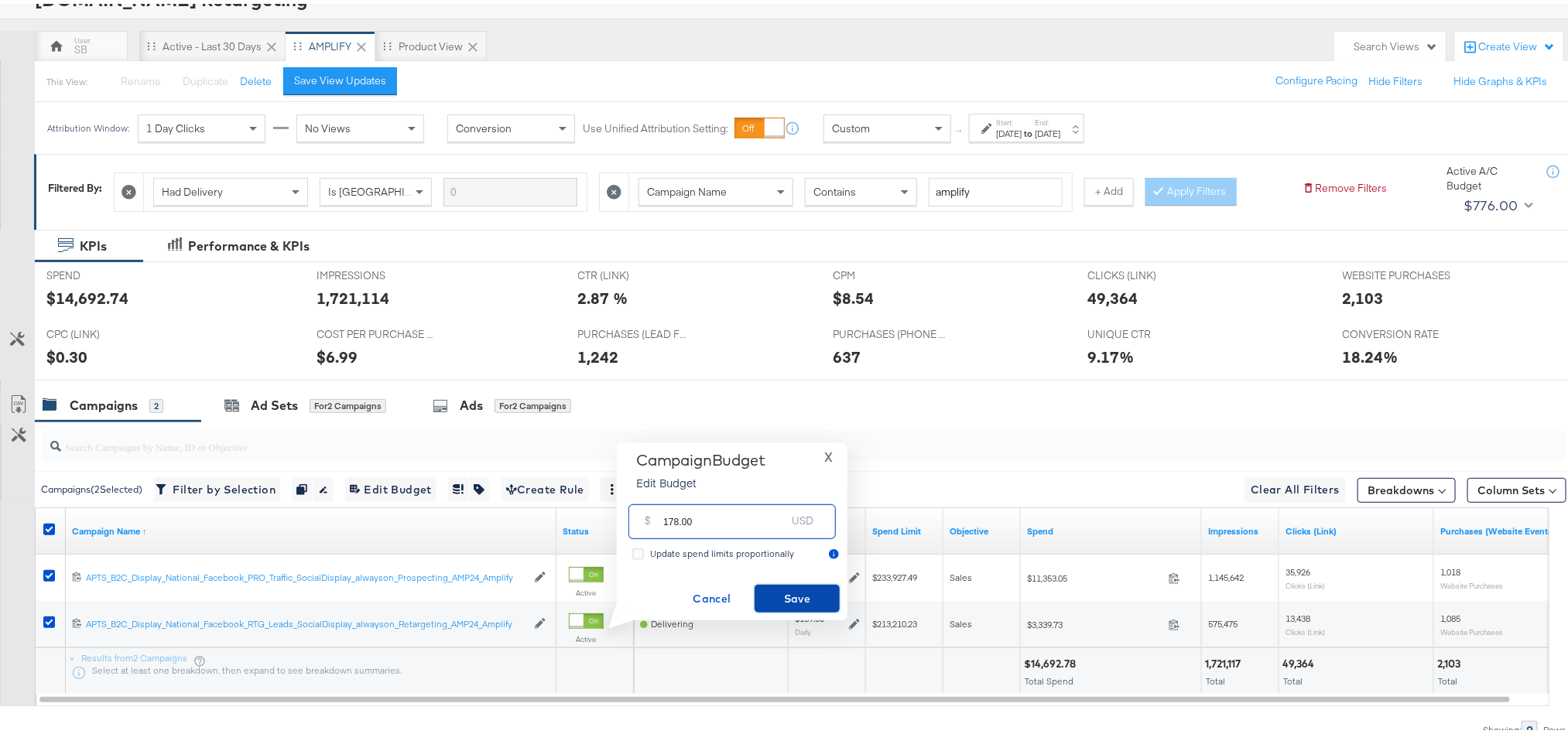
click at [790, 588] on button "Save" at bounding box center [797, 594] width 85 height 28
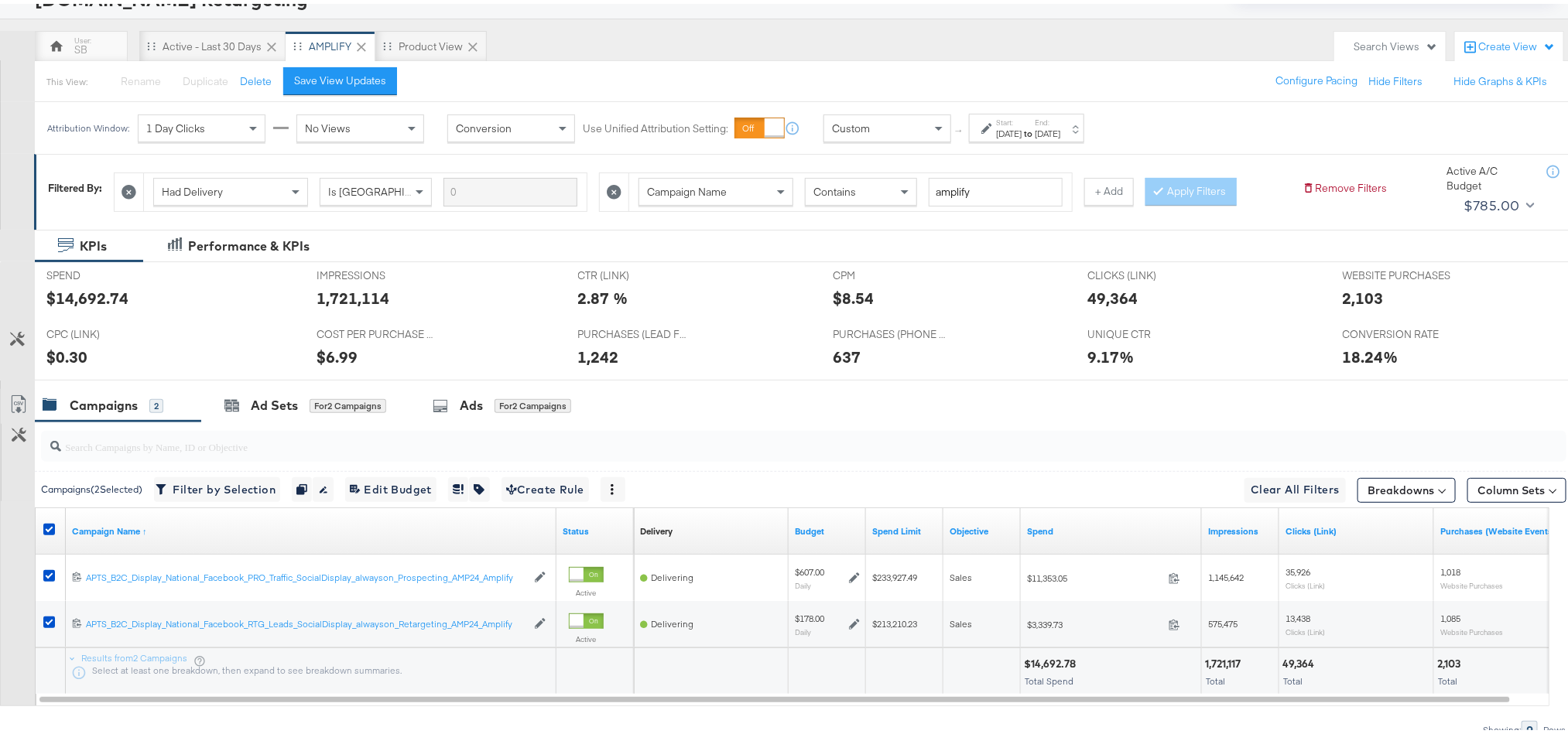
click at [42, 532] on div at bounding box center [51, 528] width 28 height 28
click at [44, 530] on icon at bounding box center [50, 526] width 12 height 12
click at [0, 0] on input "checkbox" at bounding box center [0, 0] width 0 height 0
click at [44, 530] on icon at bounding box center [50, 526] width 12 height 12
click at [0, 0] on input "checkbox" at bounding box center [0, 0] width 0 height 0
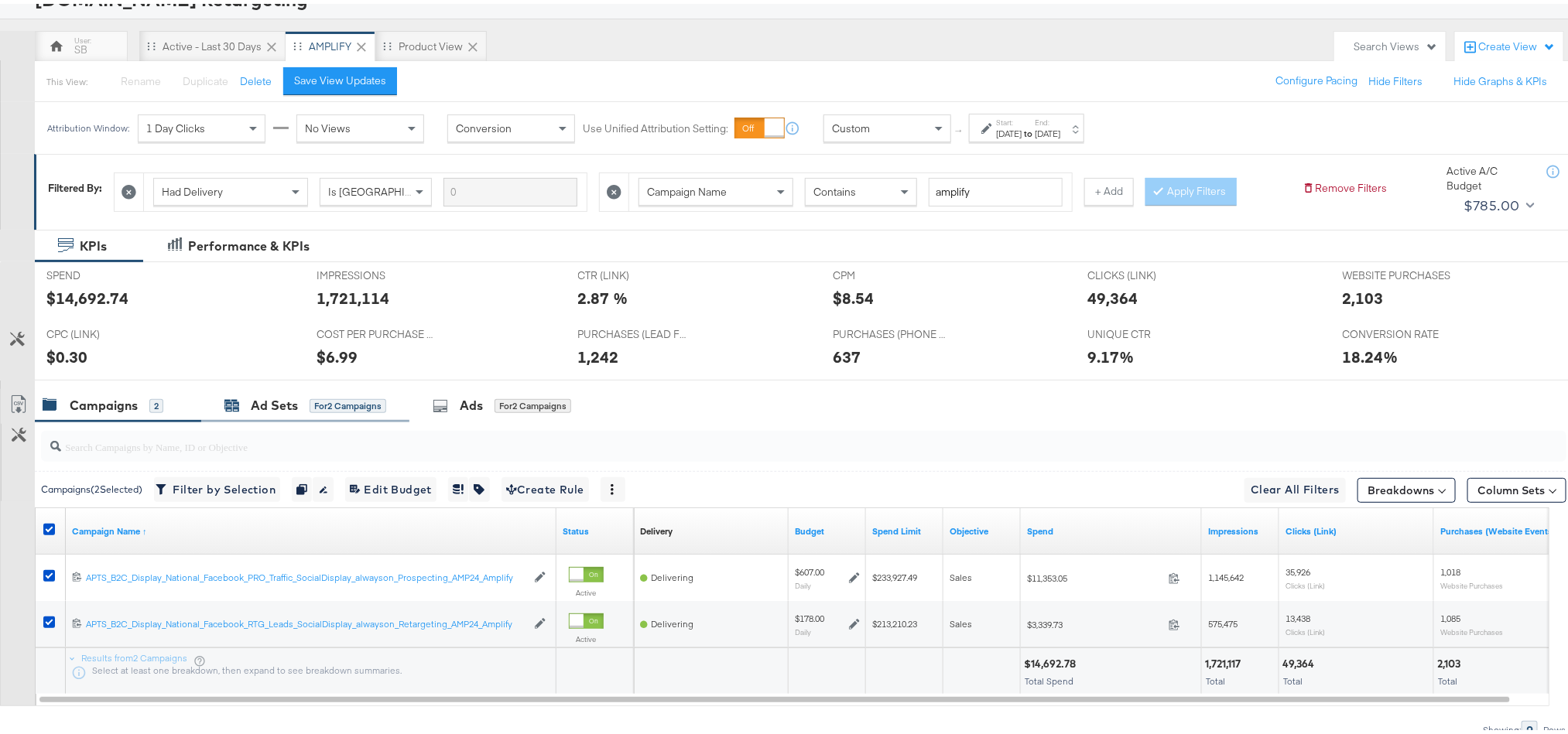
click at [254, 411] on div "Ad Sets" at bounding box center [274, 402] width 47 height 18
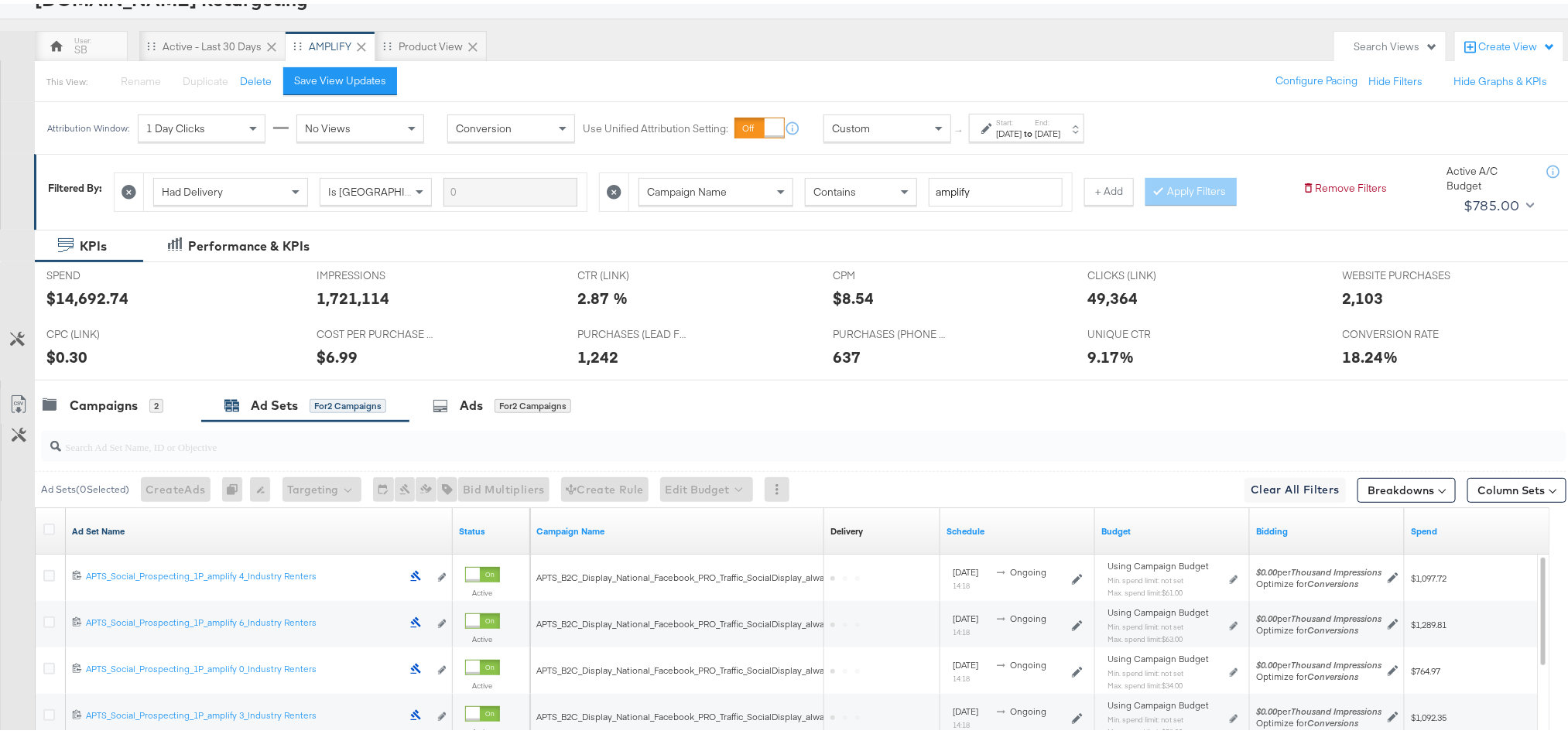
click at [168, 534] on link "Ad Set Name" at bounding box center [259, 528] width 374 height 12
click at [168, 534] on link "Ad Set Name ↓" at bounding box center [259, 528] width 374 height 12
click at [49, 528] on icon at bounding box center [50, 526] width 12 height 12
click at [0, 0] on input "checkbox" at bounding box center [0, 0] width 0 height 0
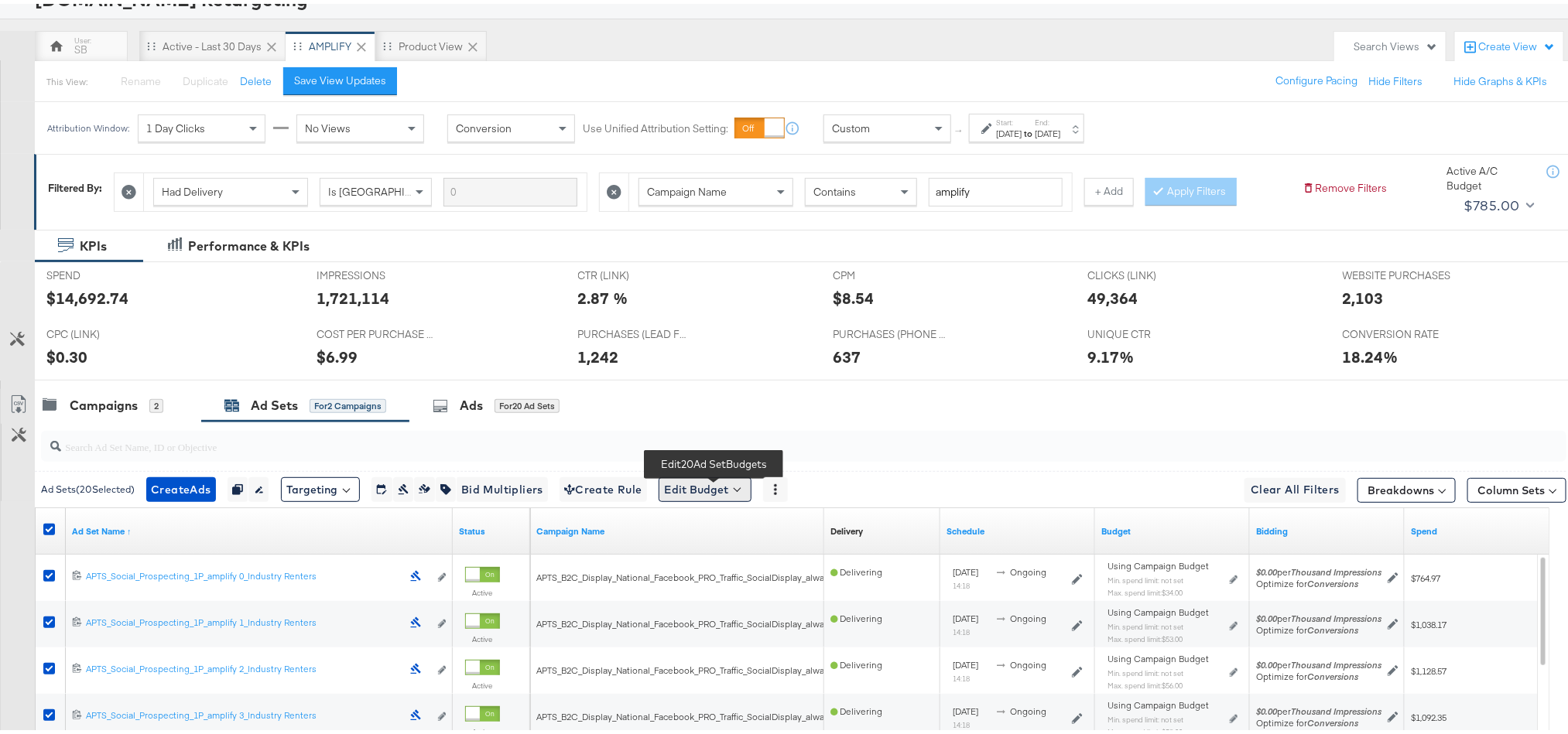
click at [716, 488] on button "Edit Budget" at bounding box center [705, 486] width 93 height 25
click at [718, 557] on span "Edit Ad Set Spend Limits" at bounding box center [723, 557] width 115 height 20
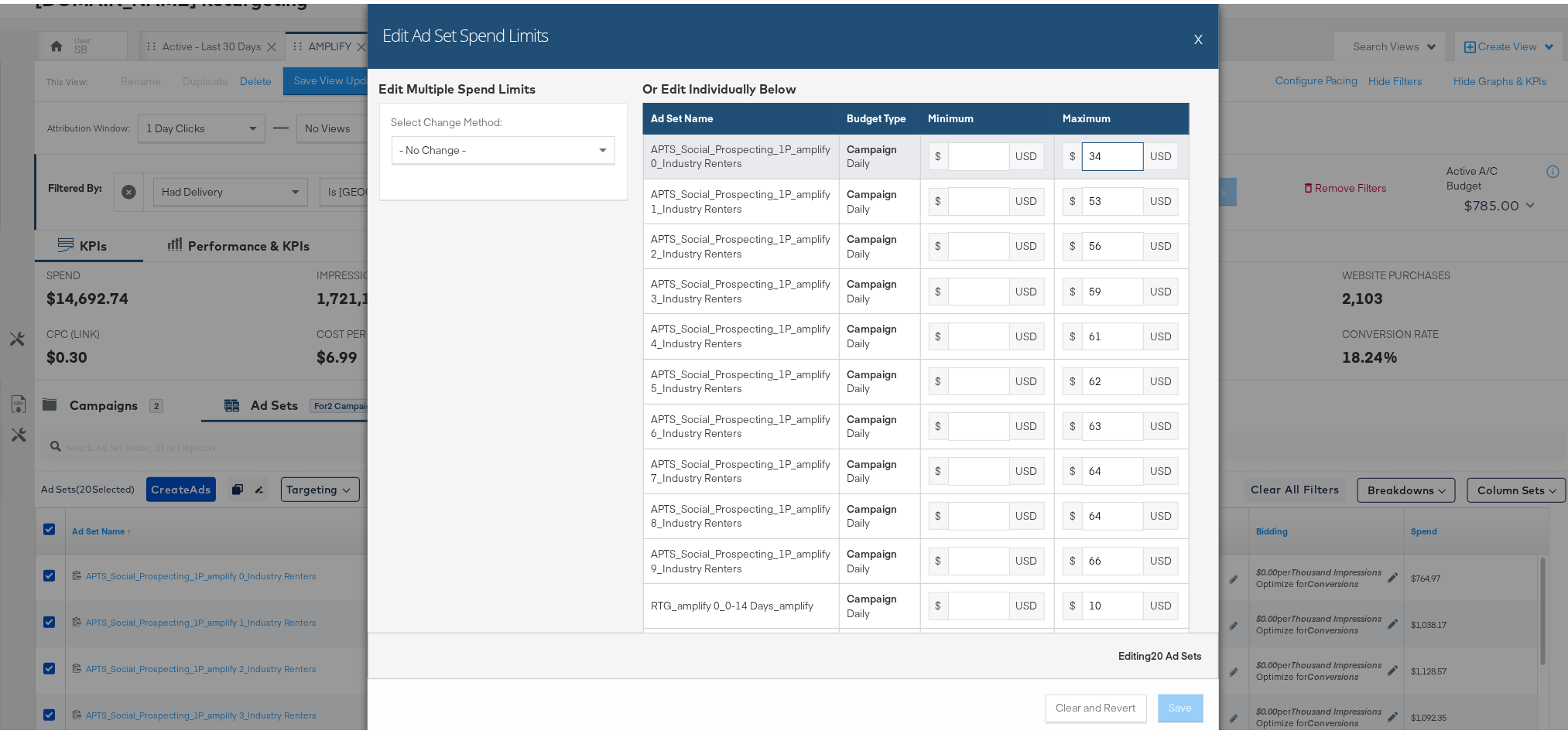
click at [1092, 160] on input "34" at bounding box center [1113, 152] width 62 height 28
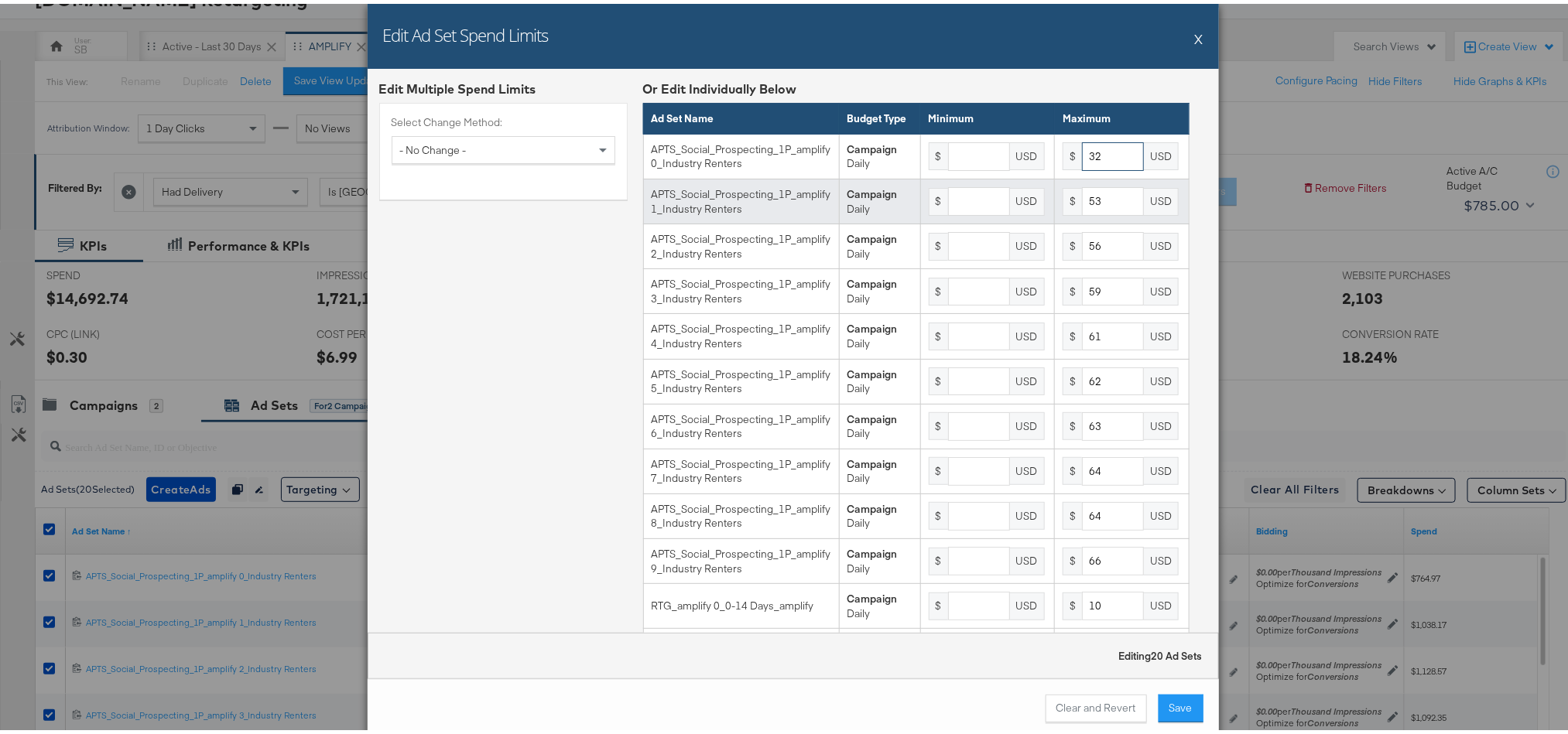
type input "32"
click at [1090, 212] on input "53" at bounding box center [1113, 197] width 62 height 28
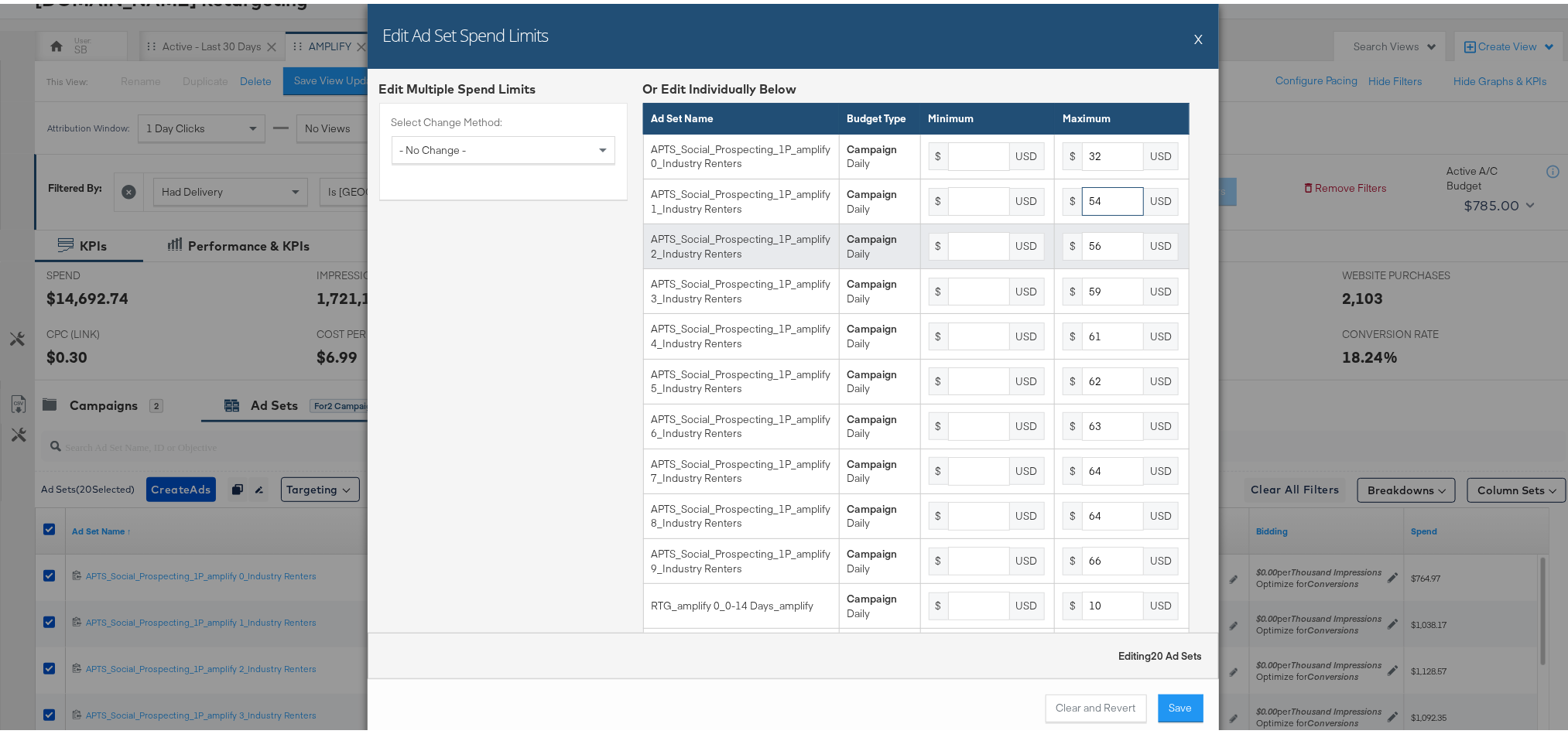
type input "54"
click at [1096, 255] on input "56" at bounding box center [1113, 242] width 62 height 28
type input "58"
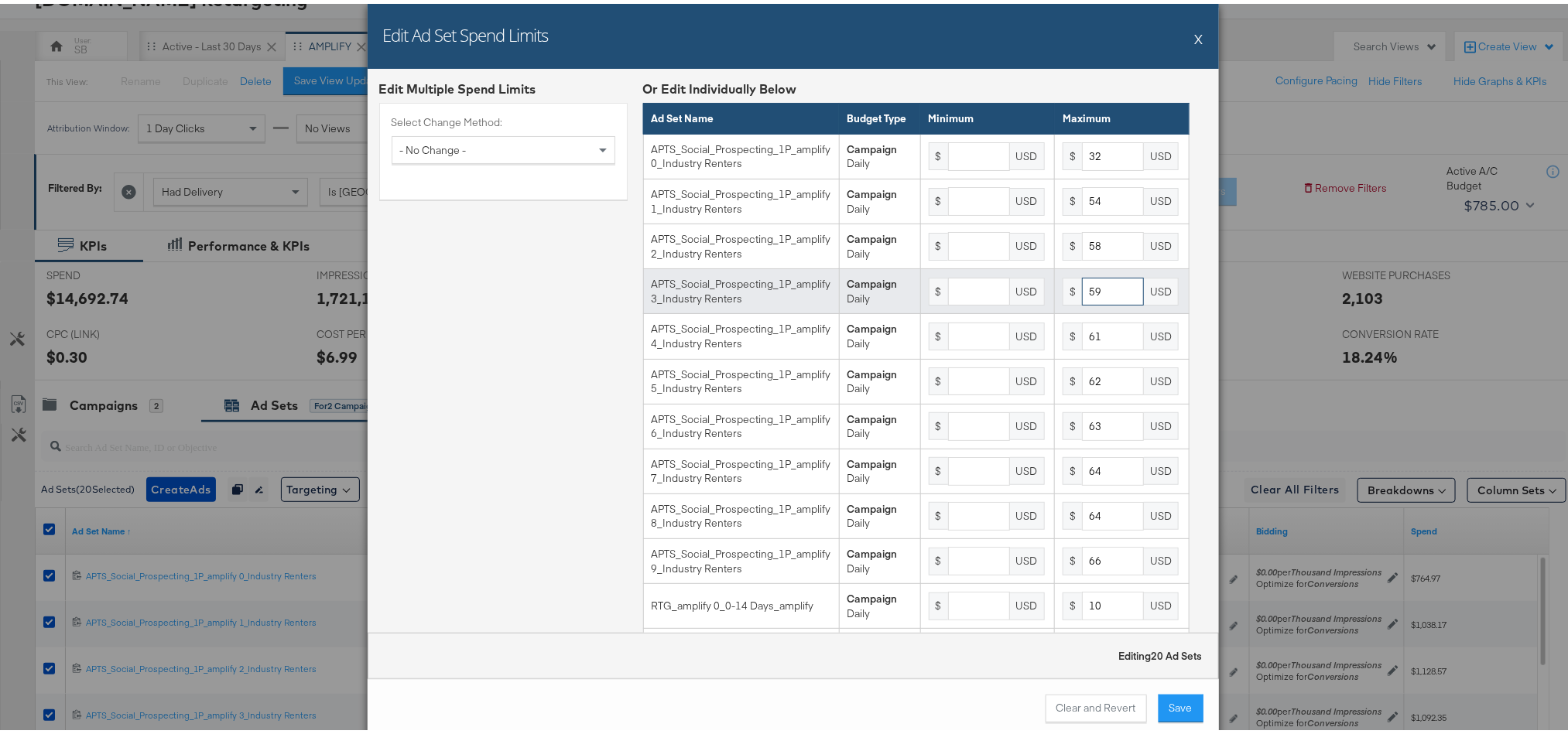
click at [1082, 298] on input "59" at bounding box center [1113, 288] width 62 height 28
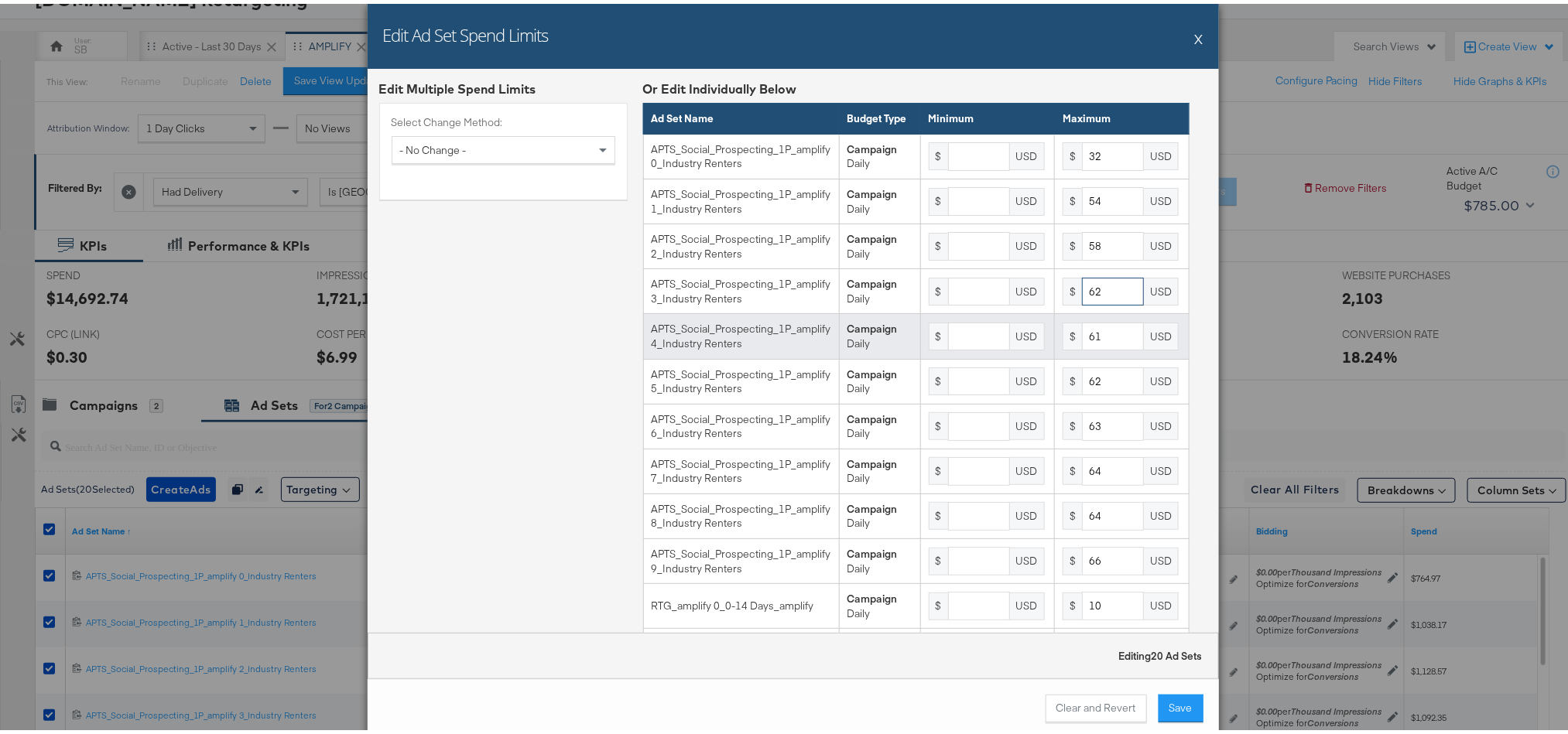
type input "62"
click at [1082, 348] on input "61" at bounding box center [1113, 332] width 62 height 28
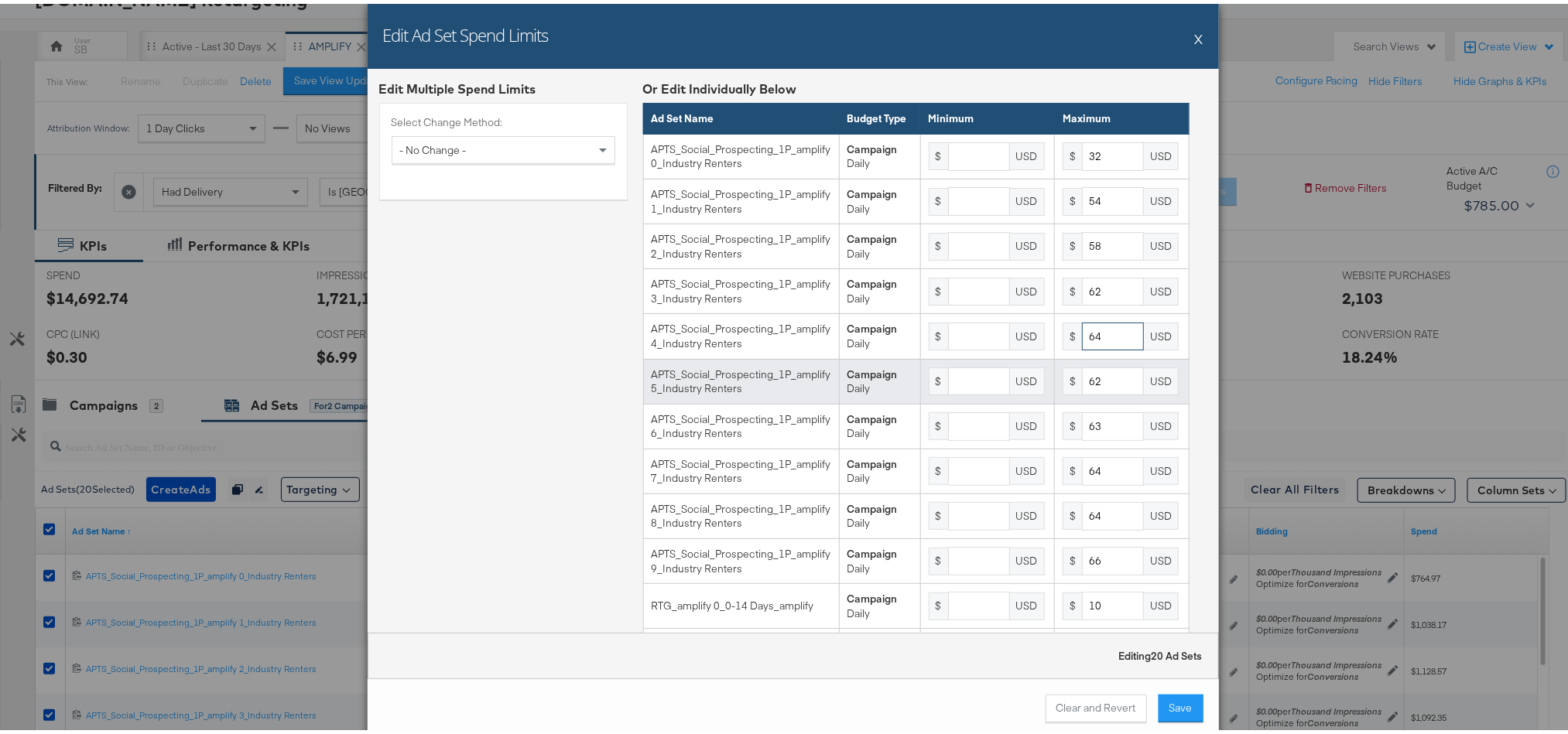
type input "64"
click at [1087, 392] on input "62" at bounding box center [1113, 378] width 62 height 28
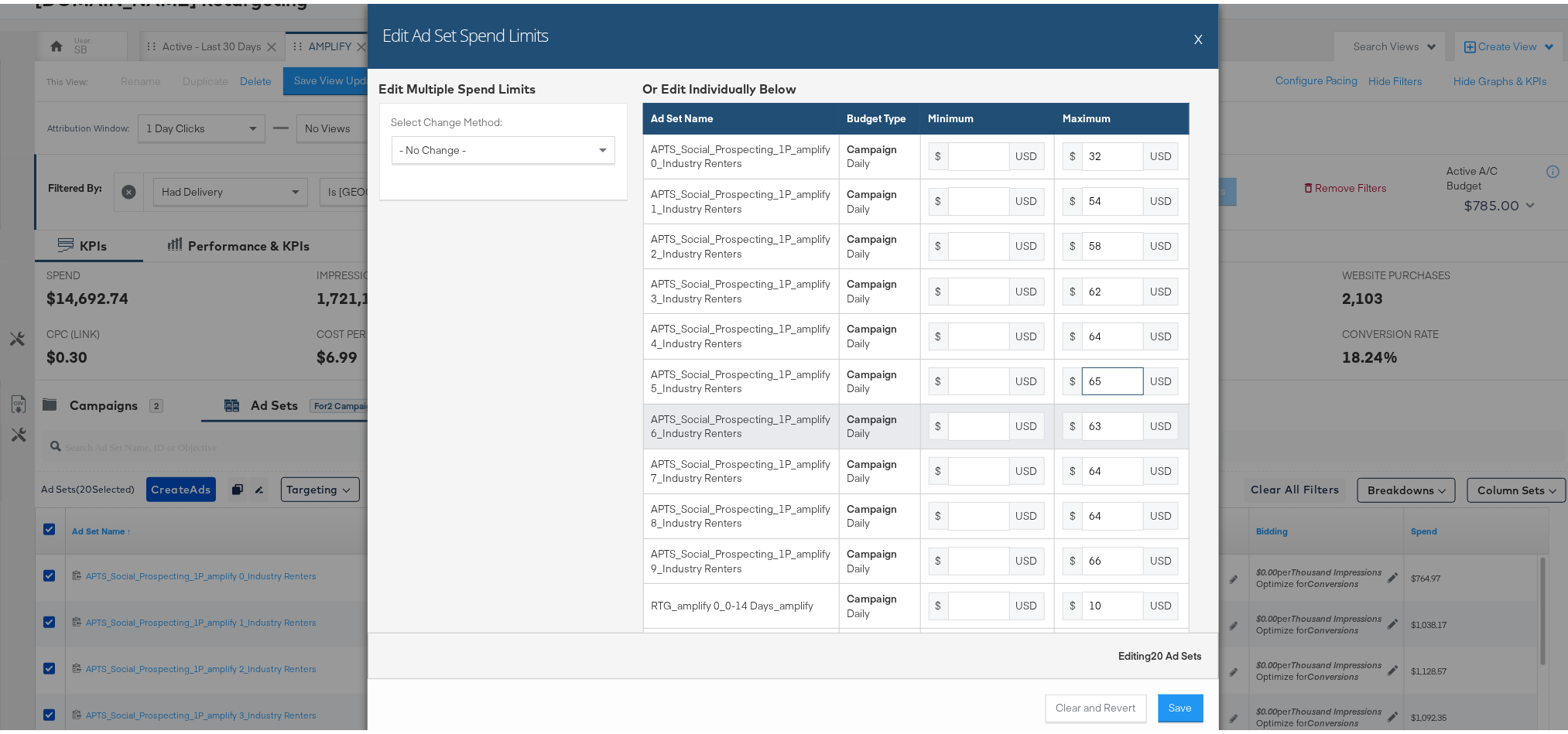
type input "65"
click at [1087, 437] on input "63" at bounding box center [1113, 422] width 62 height 28
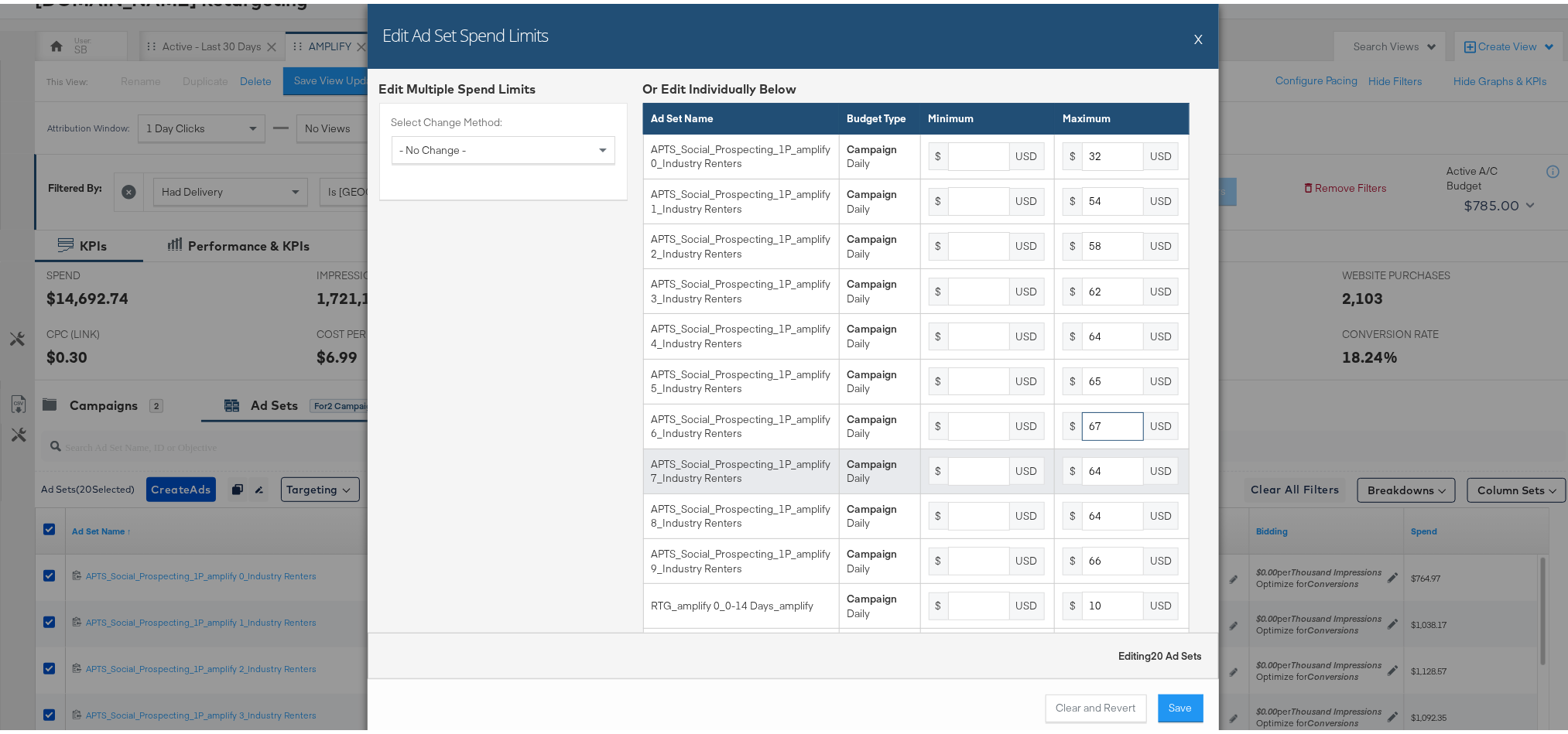
type input "67"
click at [1089, 482] on input "64" at bounding box center [1113, 467] width 62 height 28
type input "67"
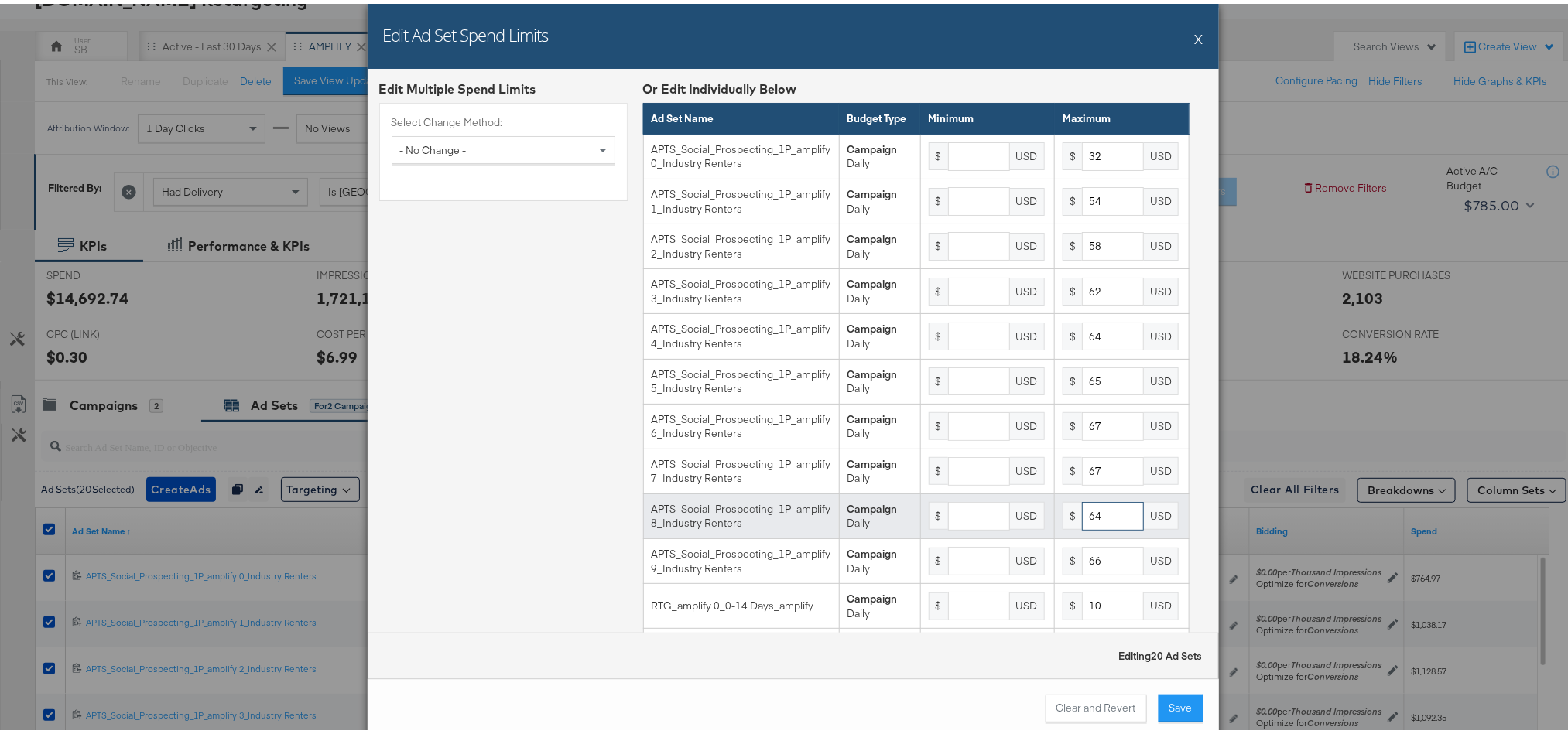
click at [1089, 527] on input "64" at bounding box center [1113, 512] width 62 height 28
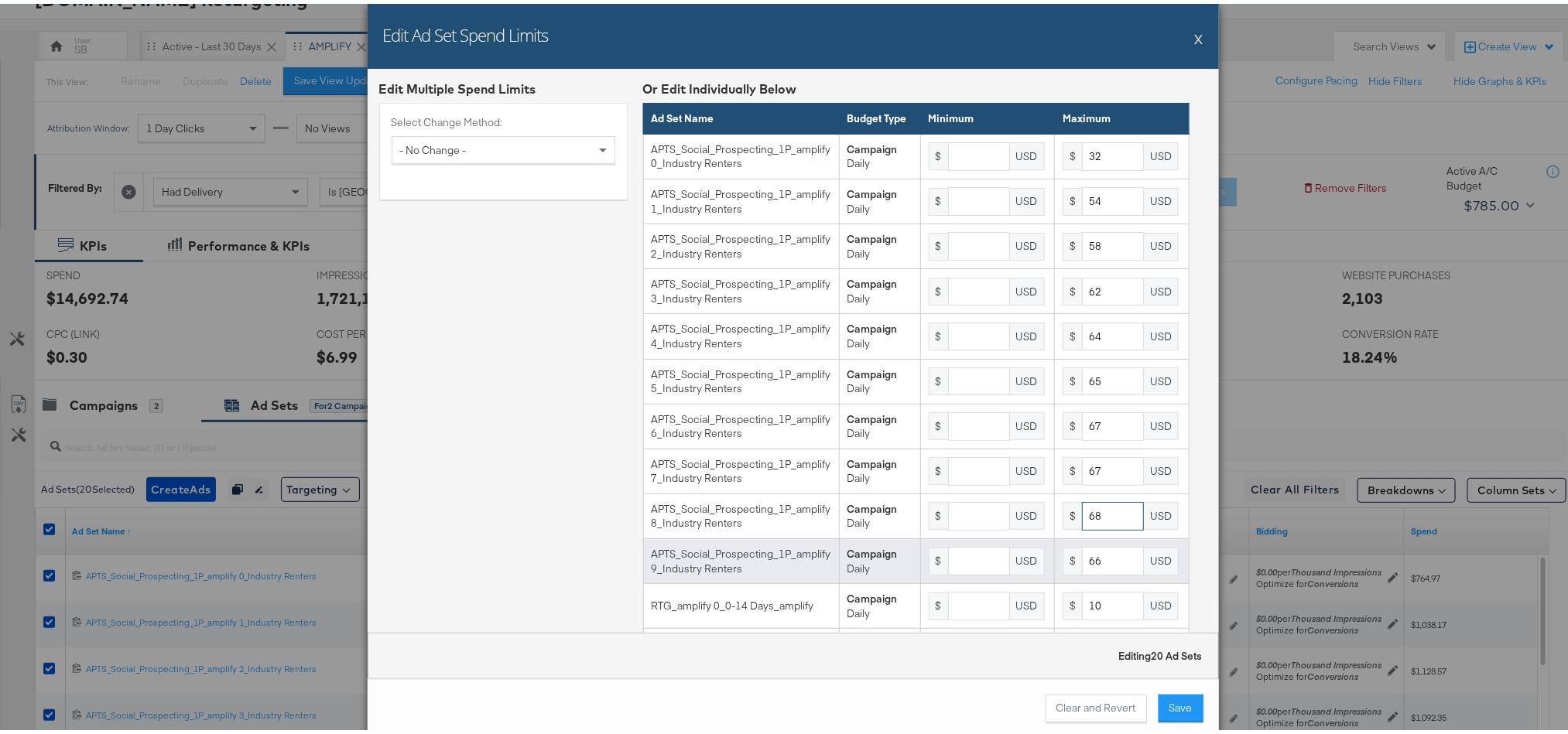
type input "68"
click at [1094, 571] on input "66" at bounding box center [1113, 557] width 62 height 28
type input "70"
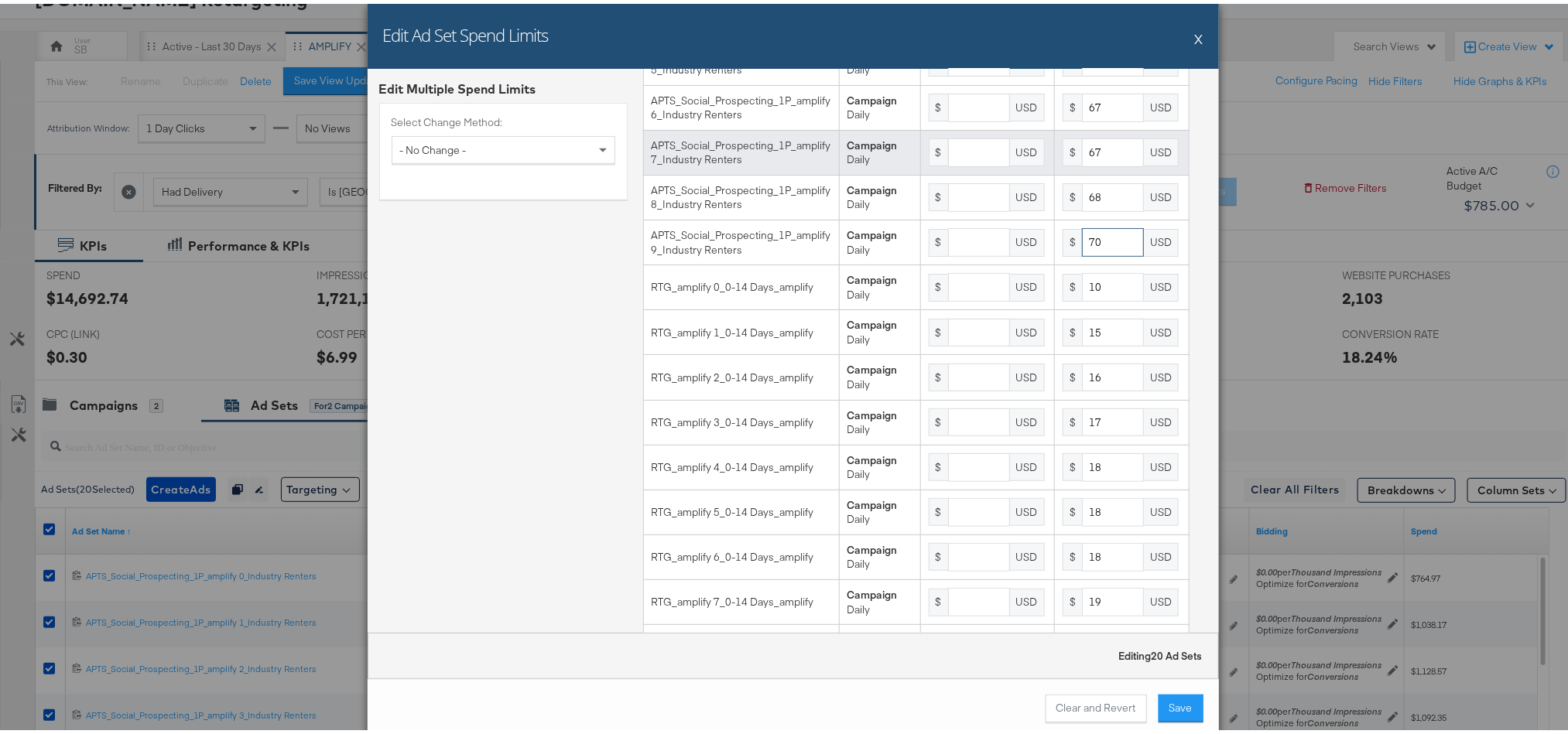
scroll to position [348, 0]
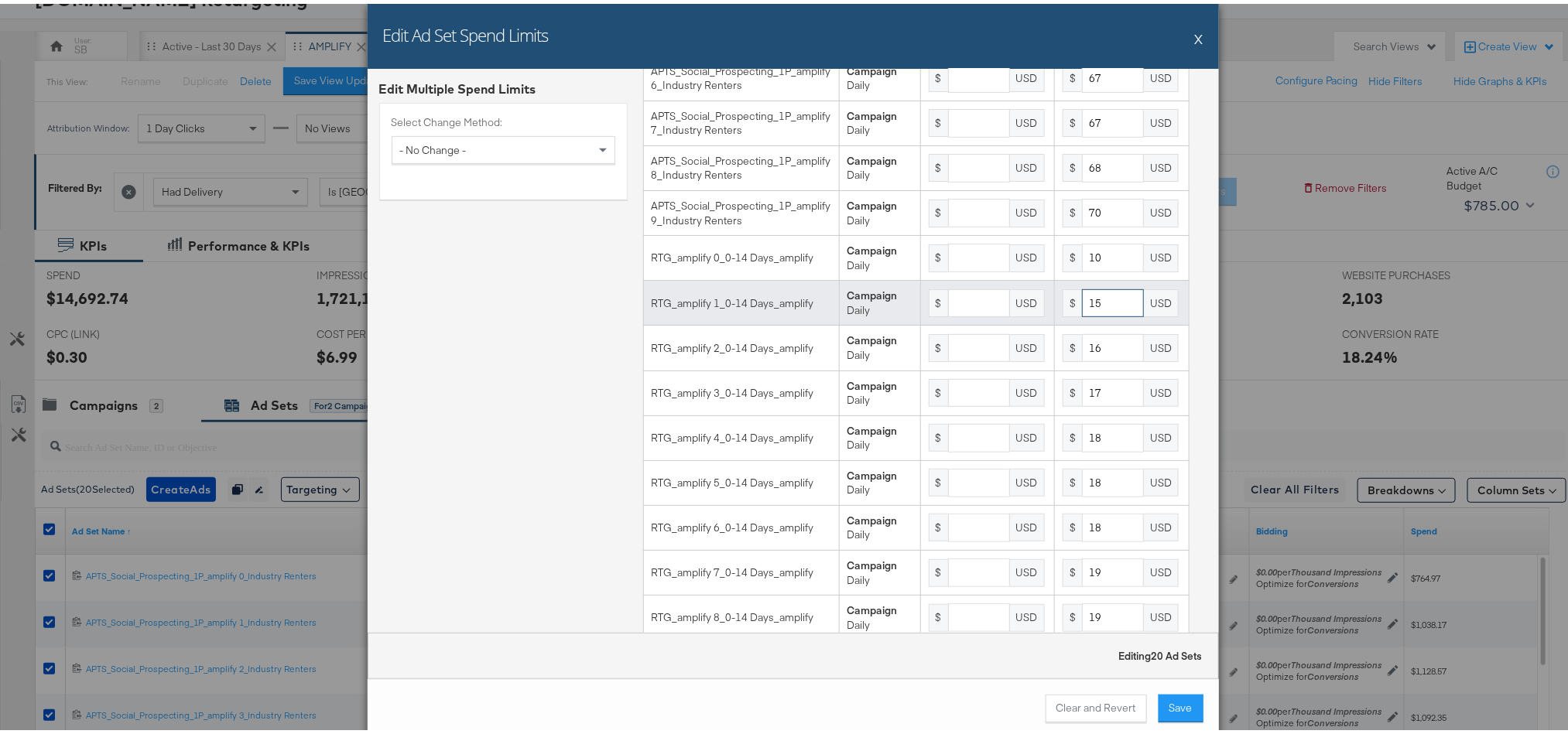
click at [1083, 314] on input "15" at bounding box center [1113, 299] width 62 height 28
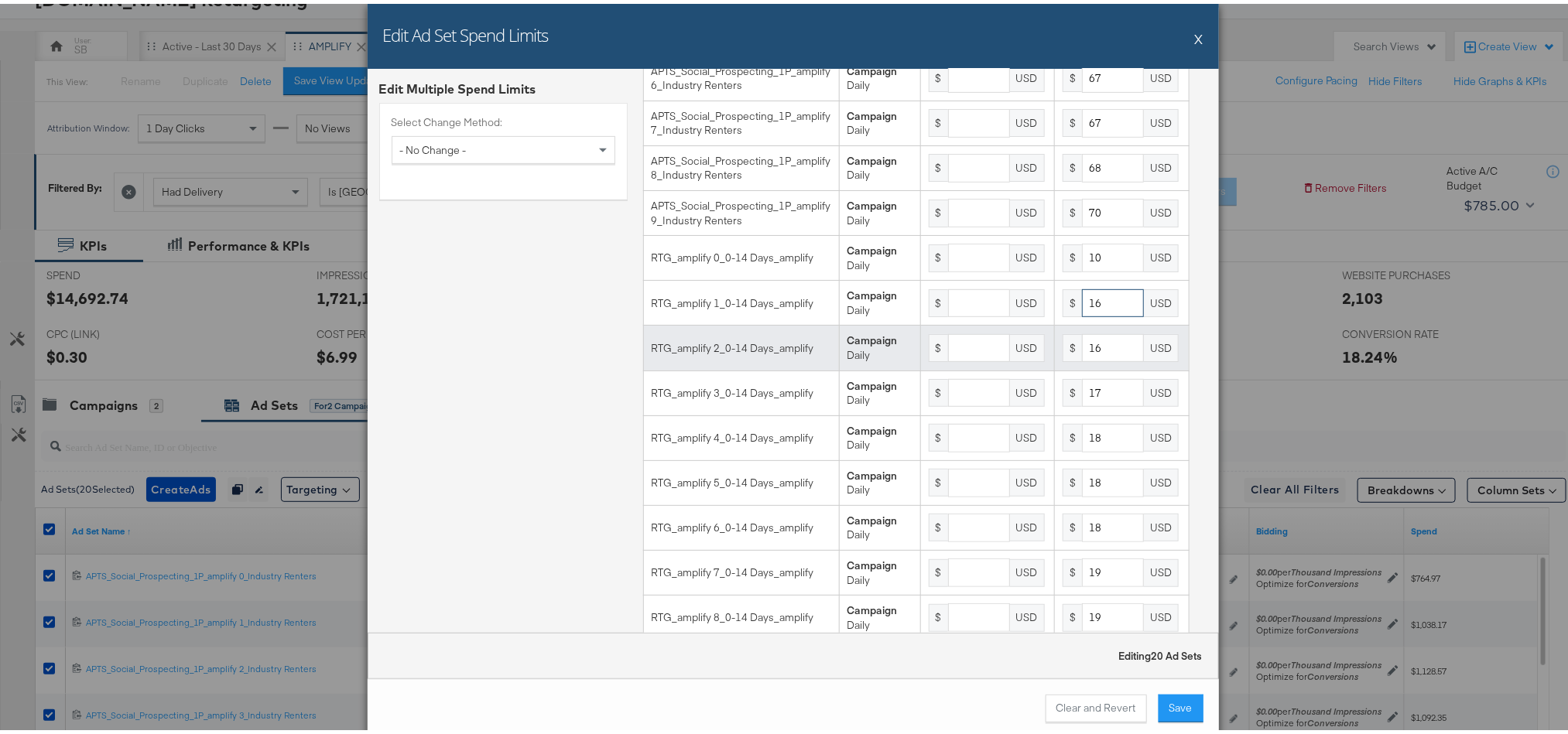
type input "16"
click at [1082, 359] on input "16" at bounding box center [1113, 344] width 62 height 28
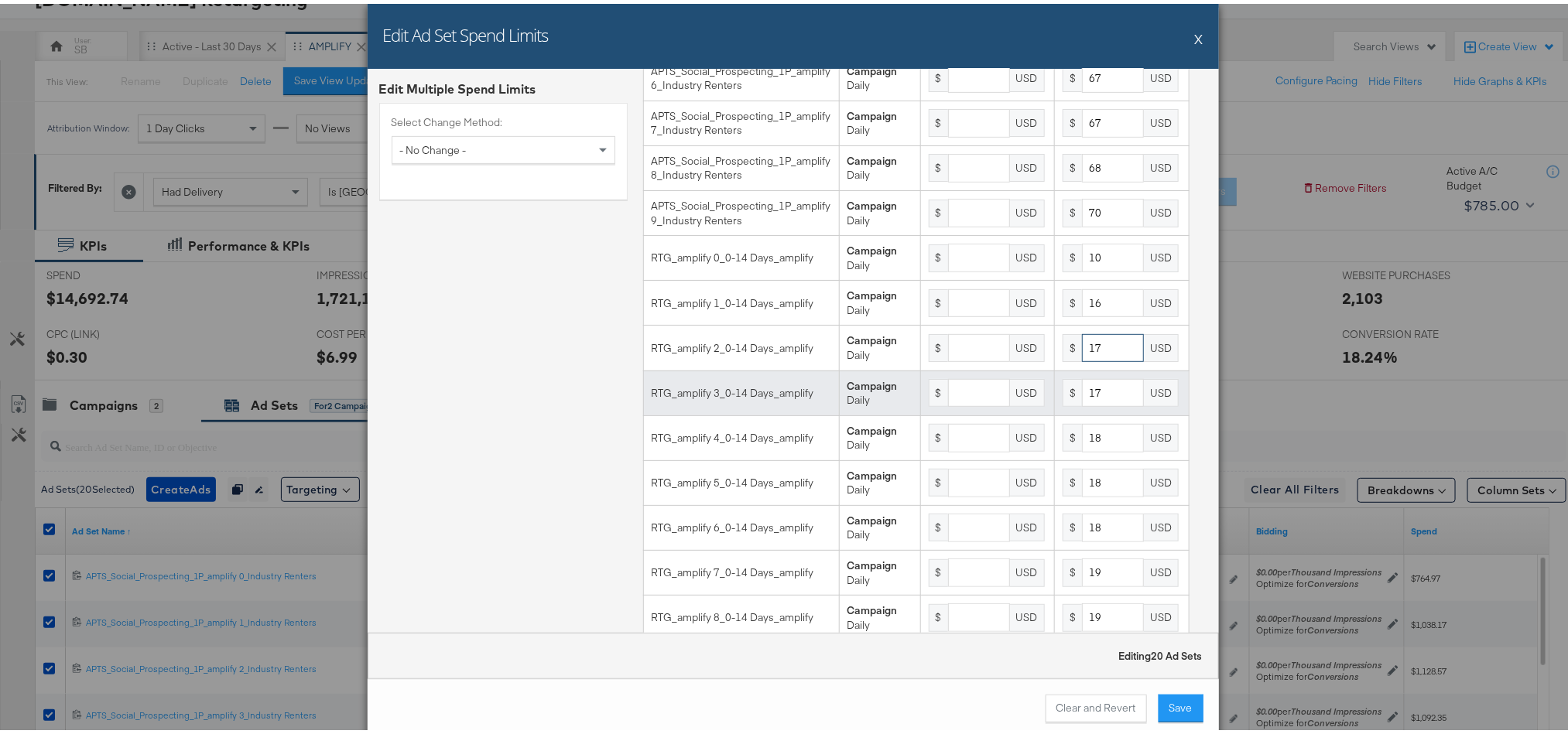
type input "17"
click at [1087, 403] on input "17" at bounding box center [1113, 389] width 62 height 28
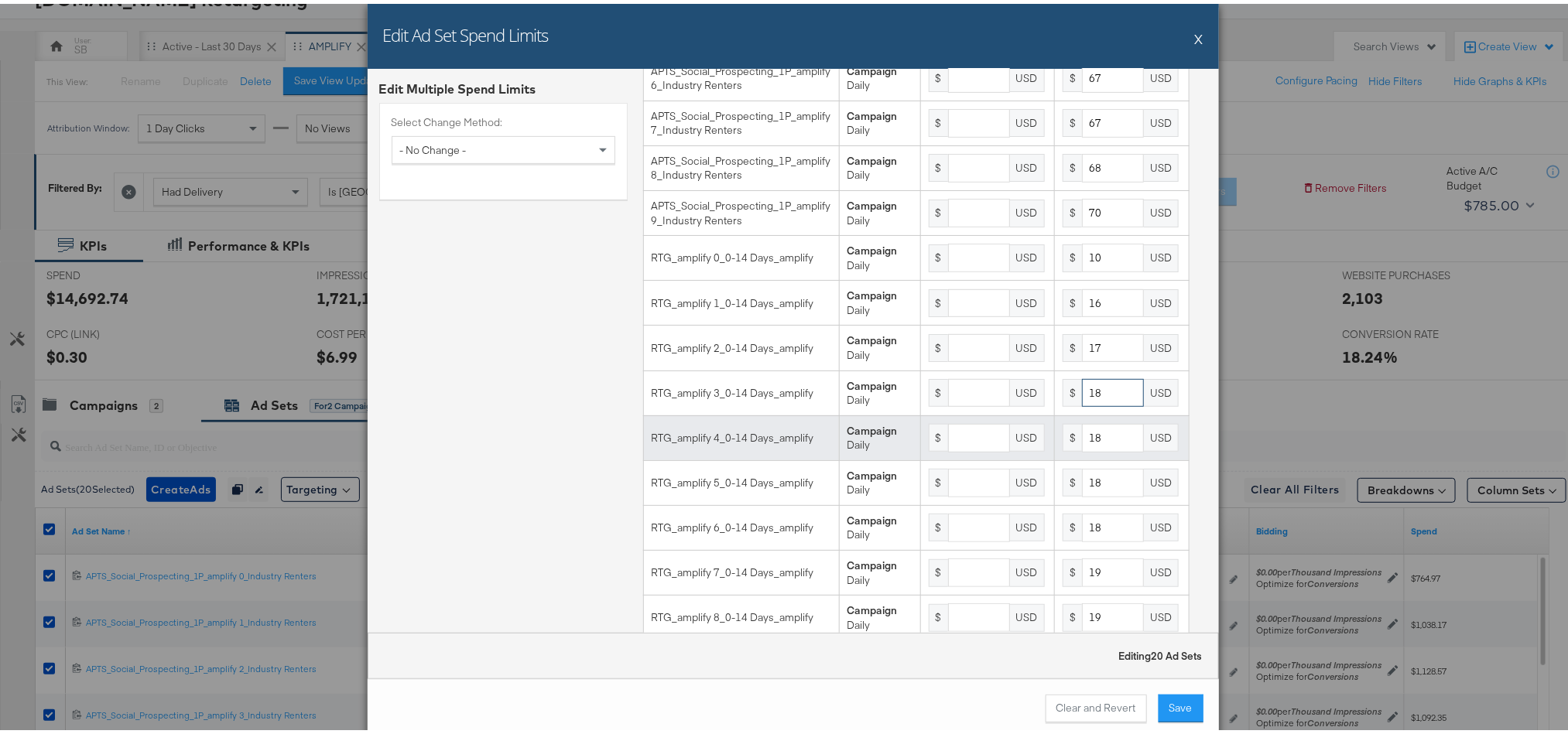
type input "18"
click at [1086, 449] on input "18" at bounding box center [1113, 433] width 62 height 28
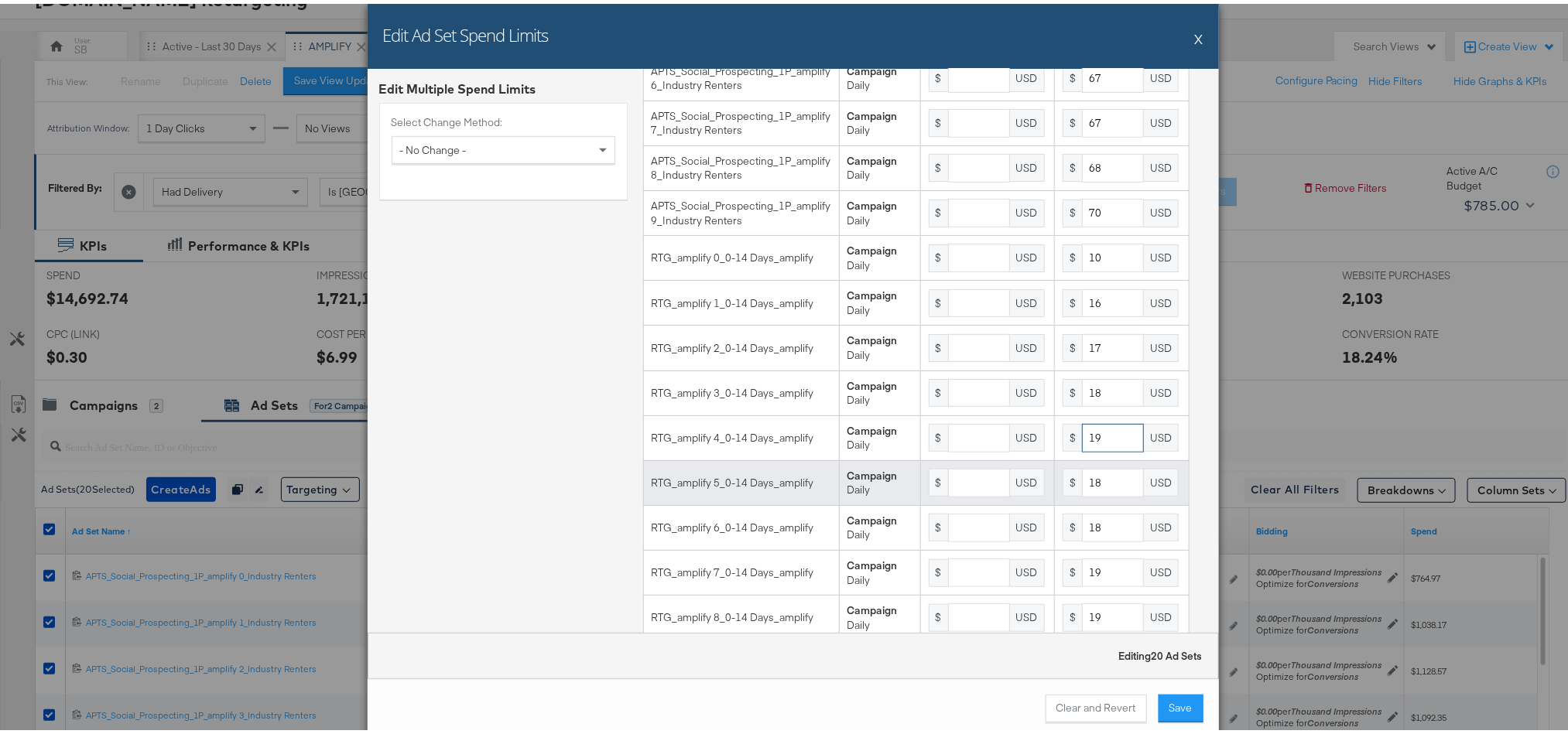
type input "19"
click at [1086, 493] on input "18" at bounding box center [1113, 479] width 62 height 28
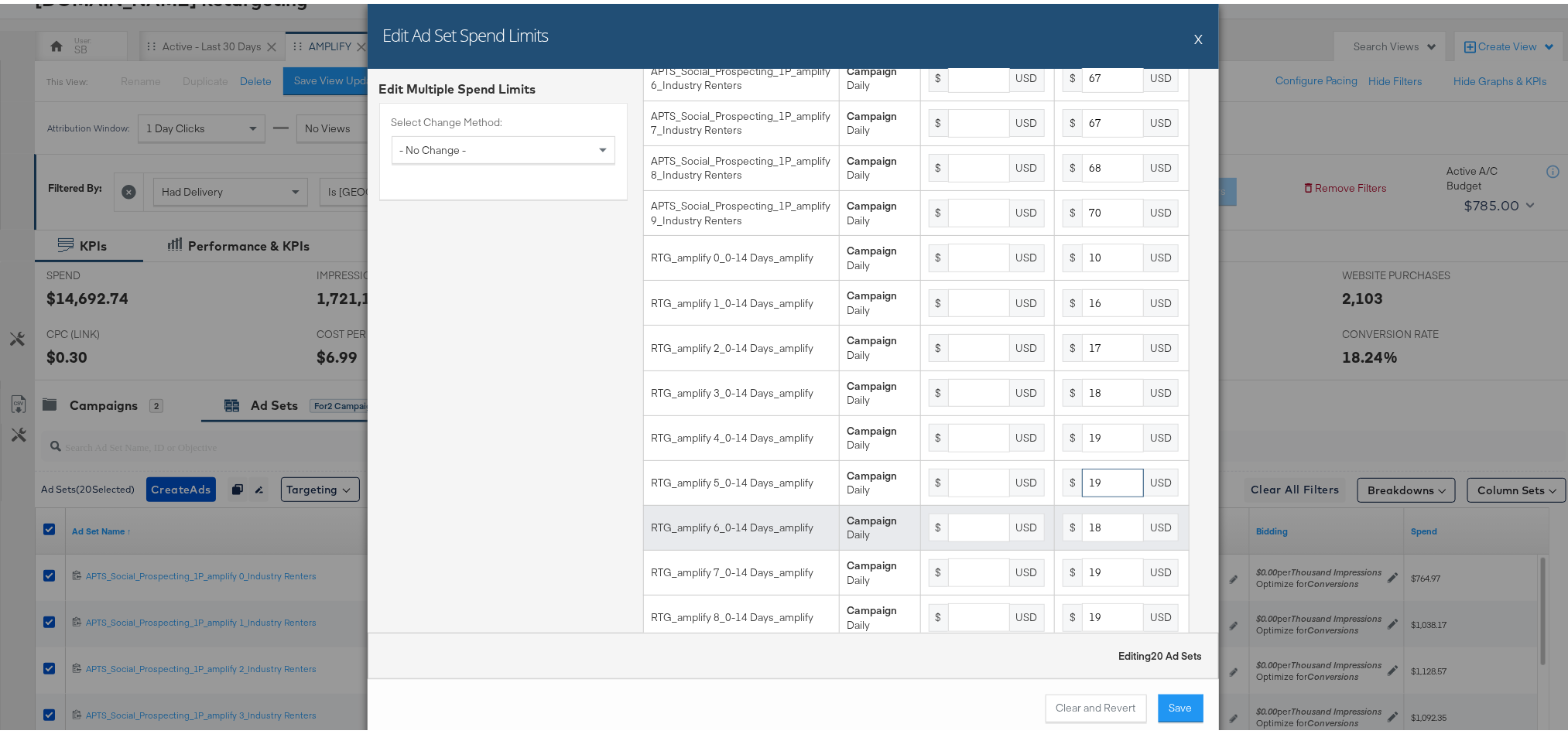
type input "19"
click at [1086, 539] on input "18" at bounding box center [1113, 523] width 62 height 28
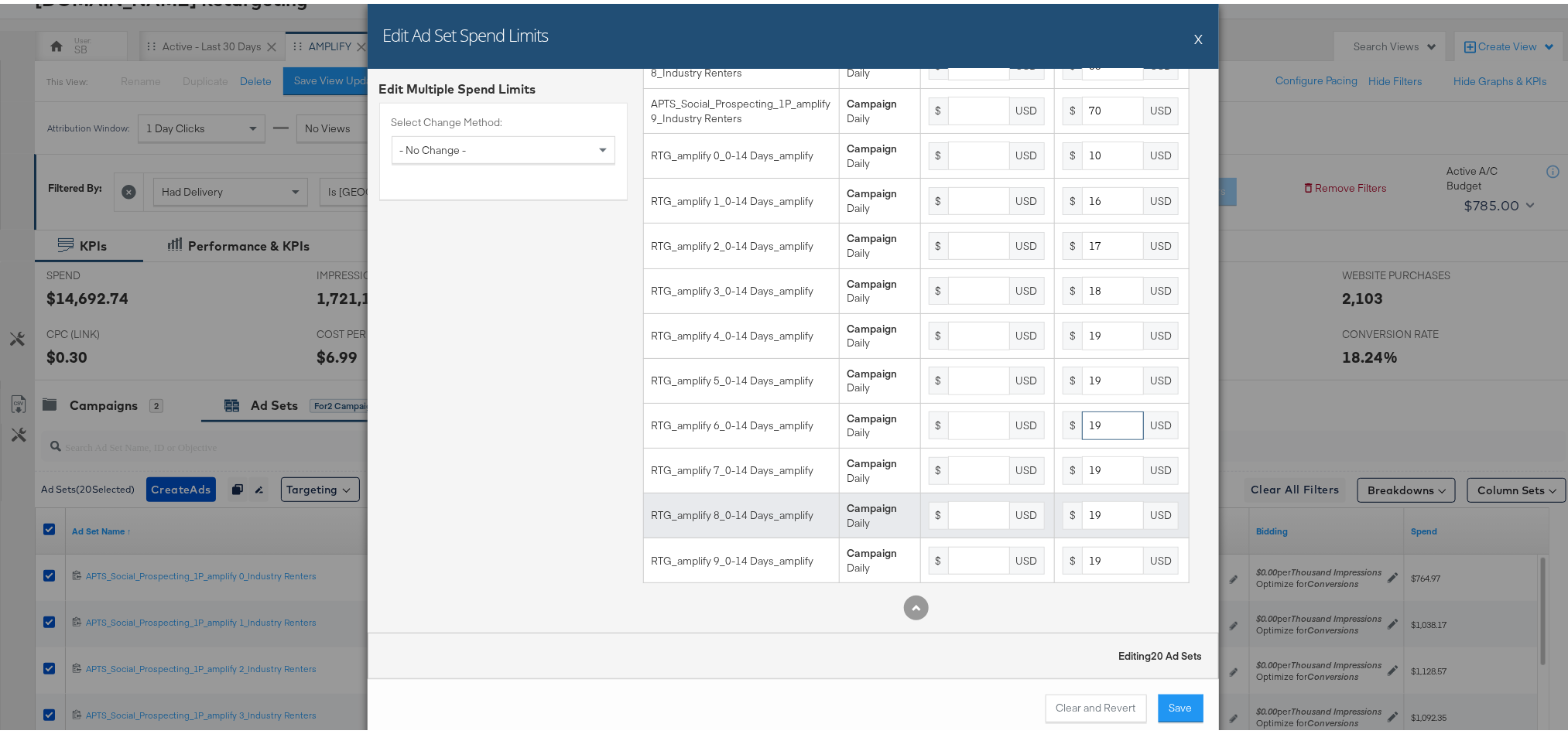
scroll to position [478, 0]
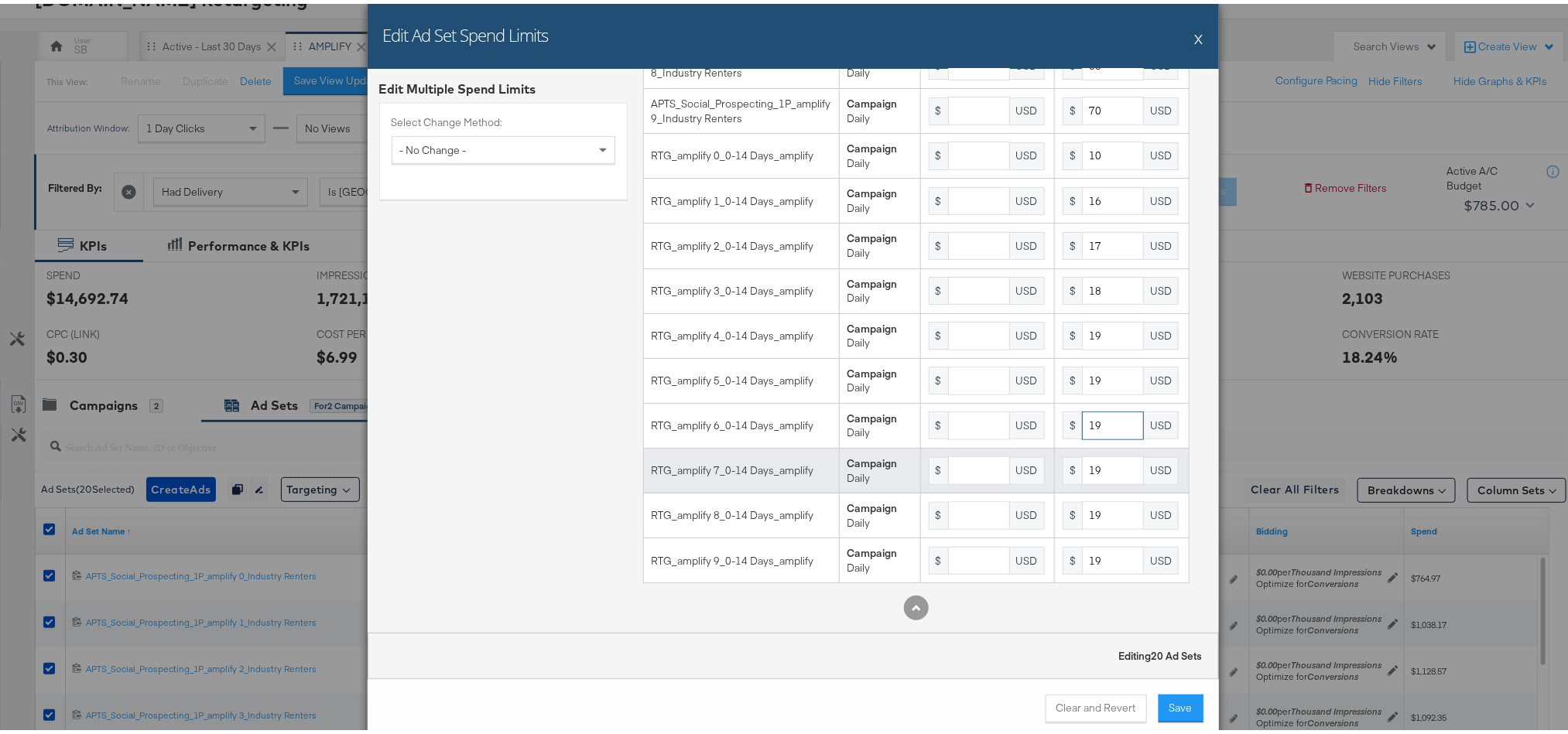
type input "19"
click at [1084, 474] on input "19" at bounding box center [1113, 466] width 62 height 28
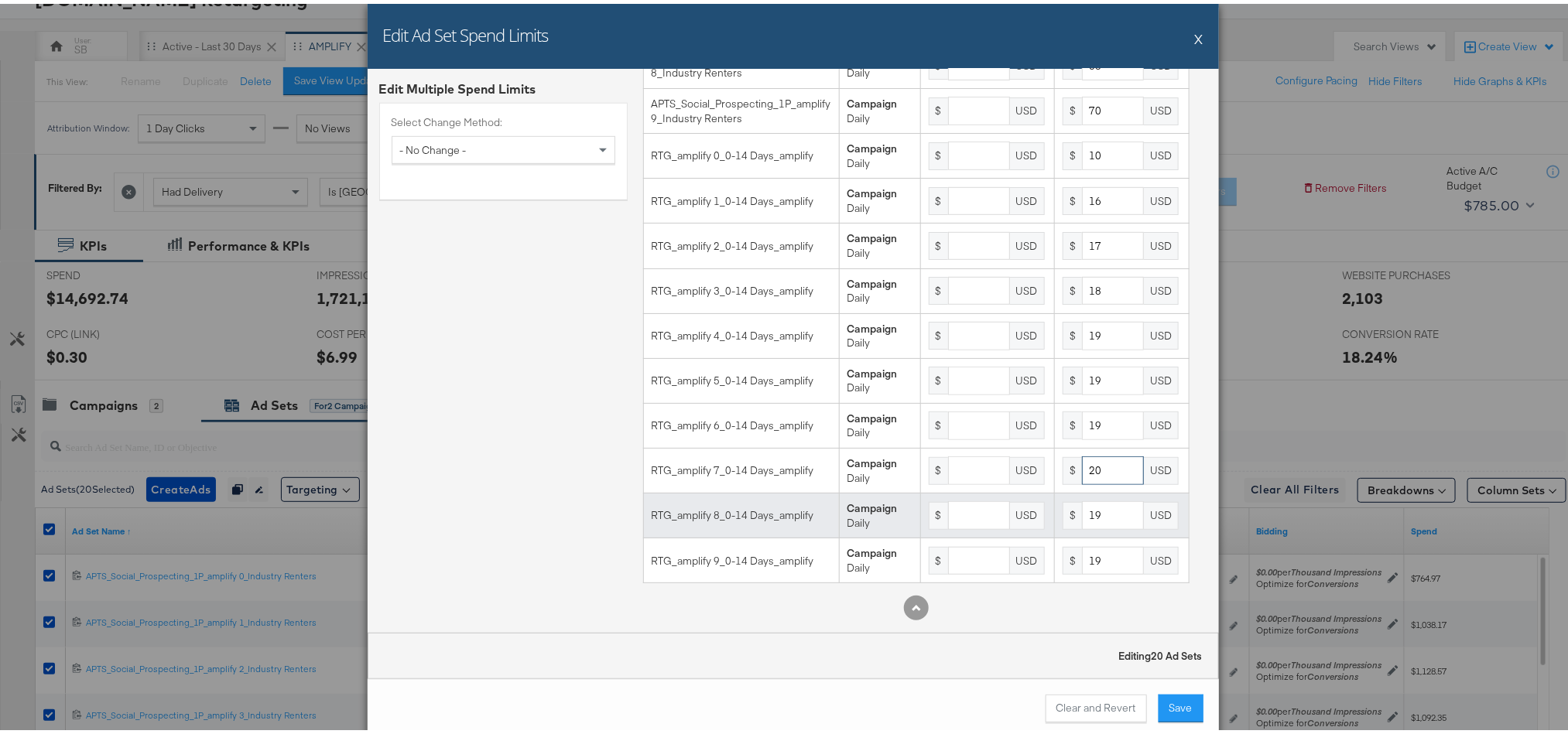
type input "20"
click at [1092, 510] on input "19" at bounding box center [1113, 511] width 62 height 28
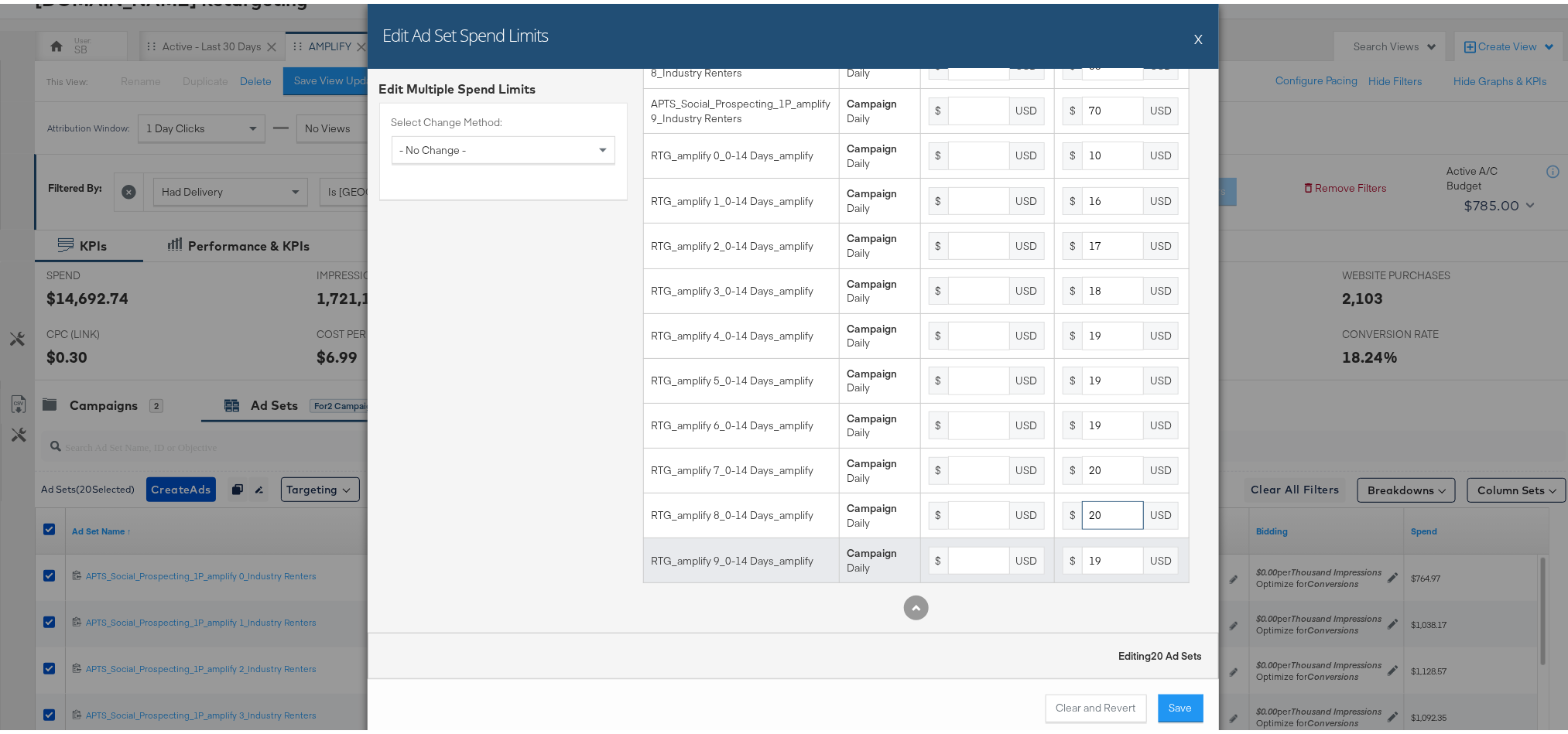
type input "20"
click at [1092, 564] on input "19" at bounding box center [1113, 557] width 62 height 28
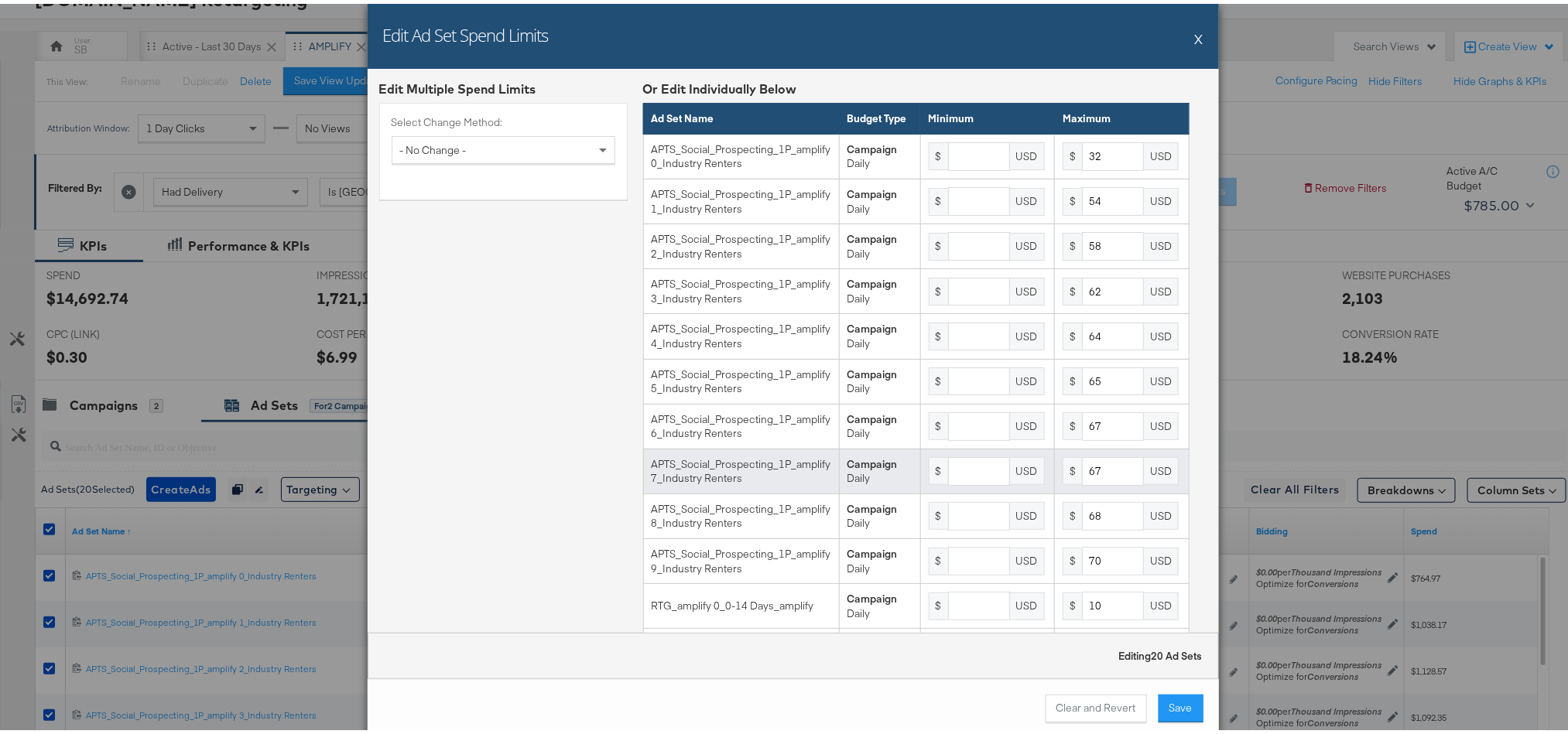
scroll to position [0, 0]
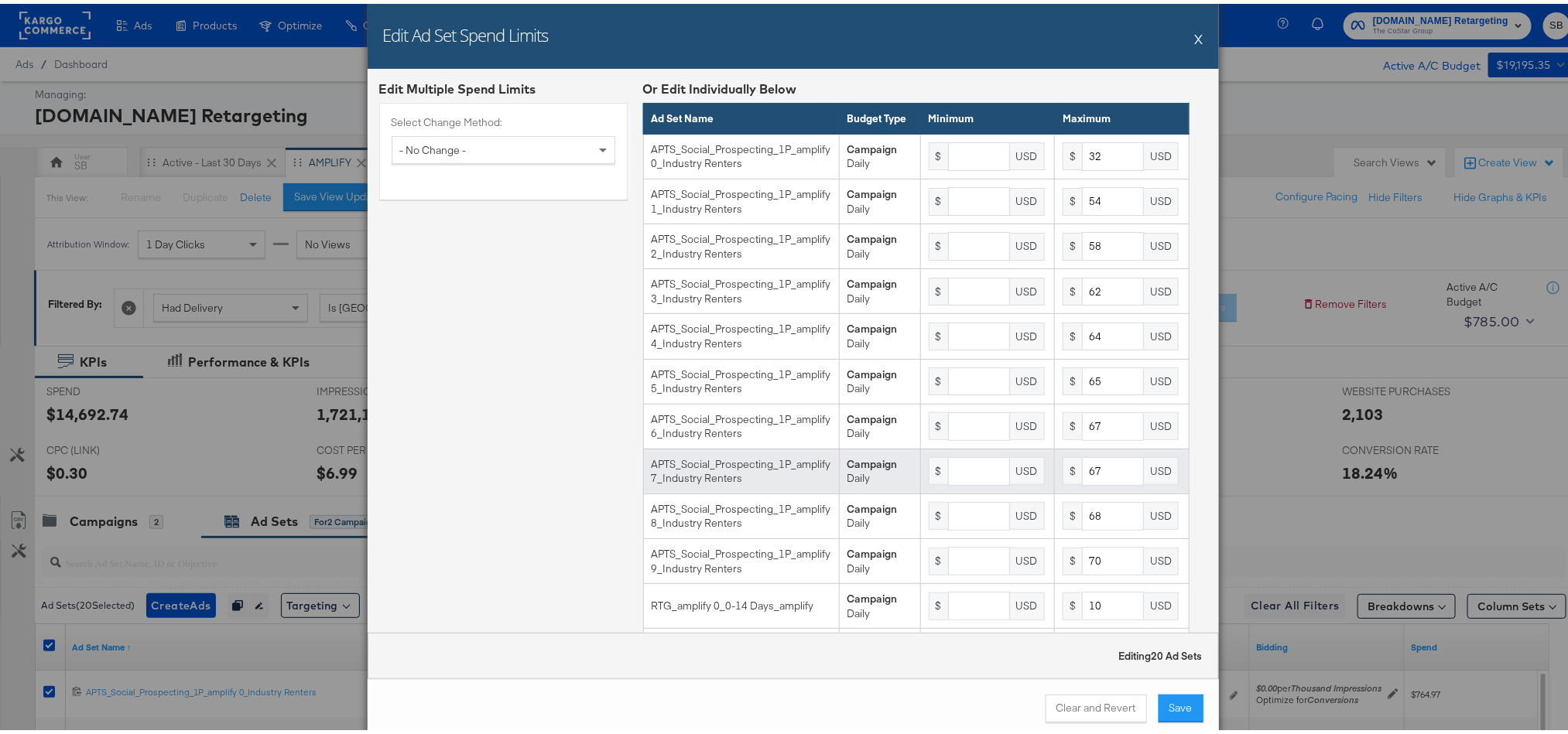
type input "20"
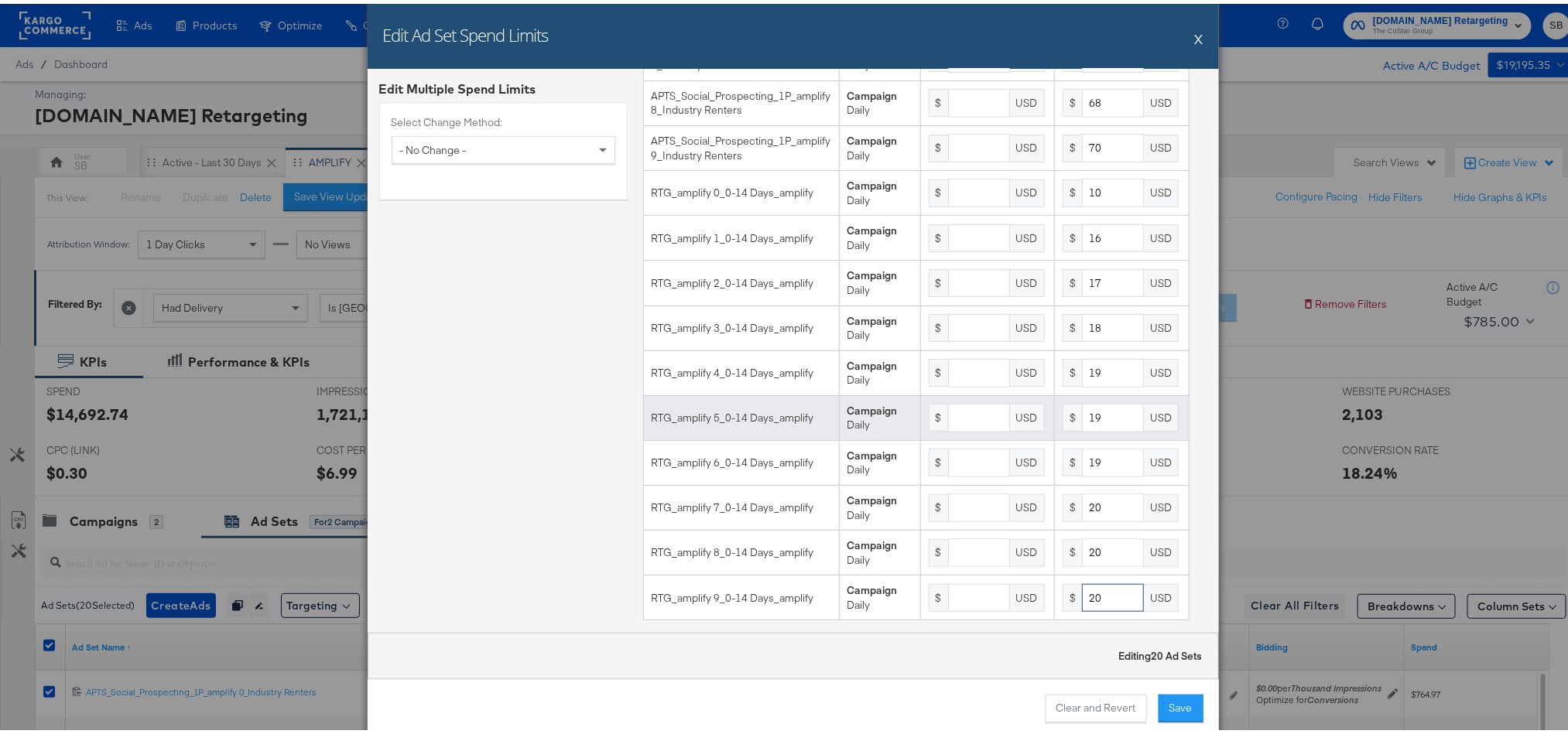
scroll to position [464, 0]
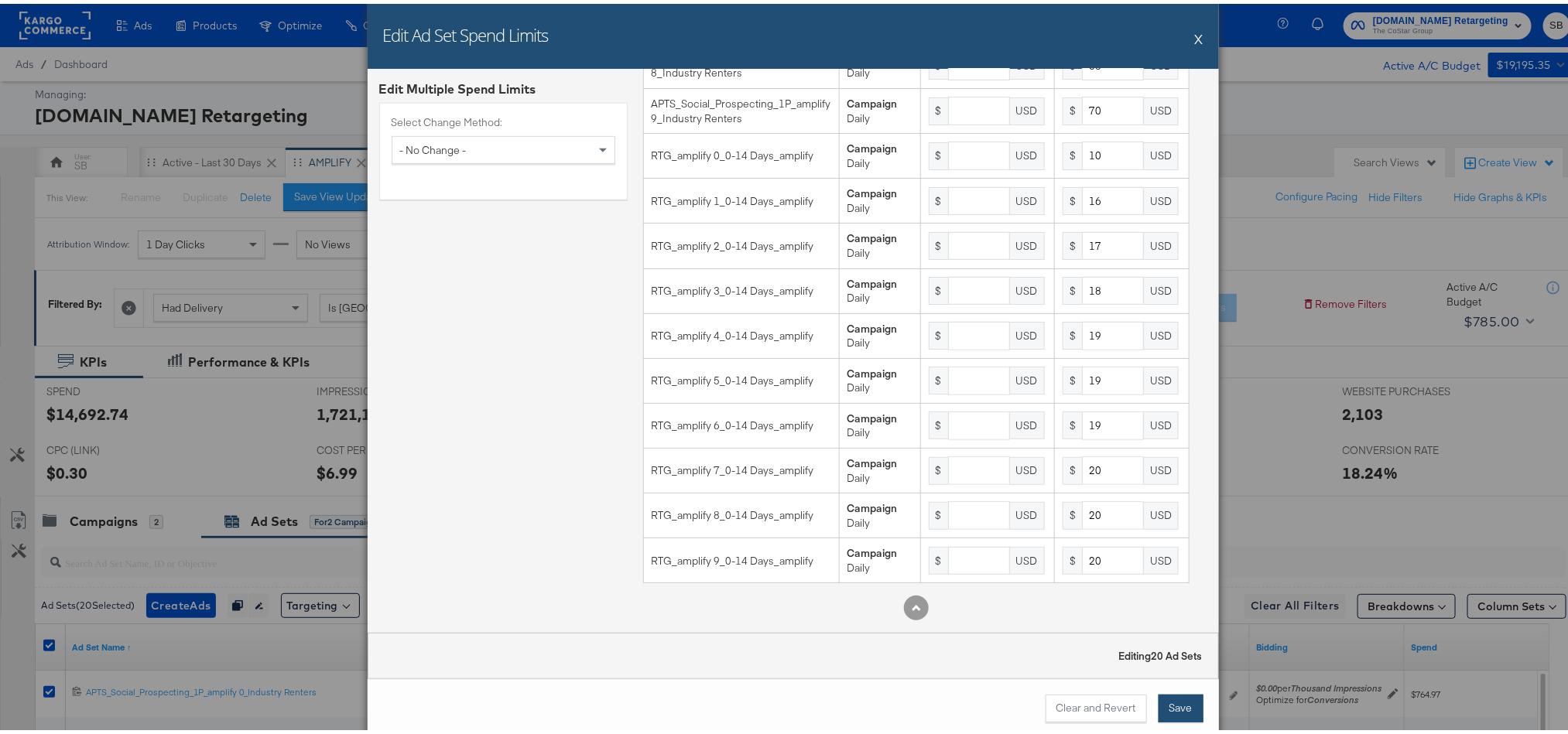
click at [1173, 710] on button "Save" at bounding box center [1181, 705] width 45 height 28
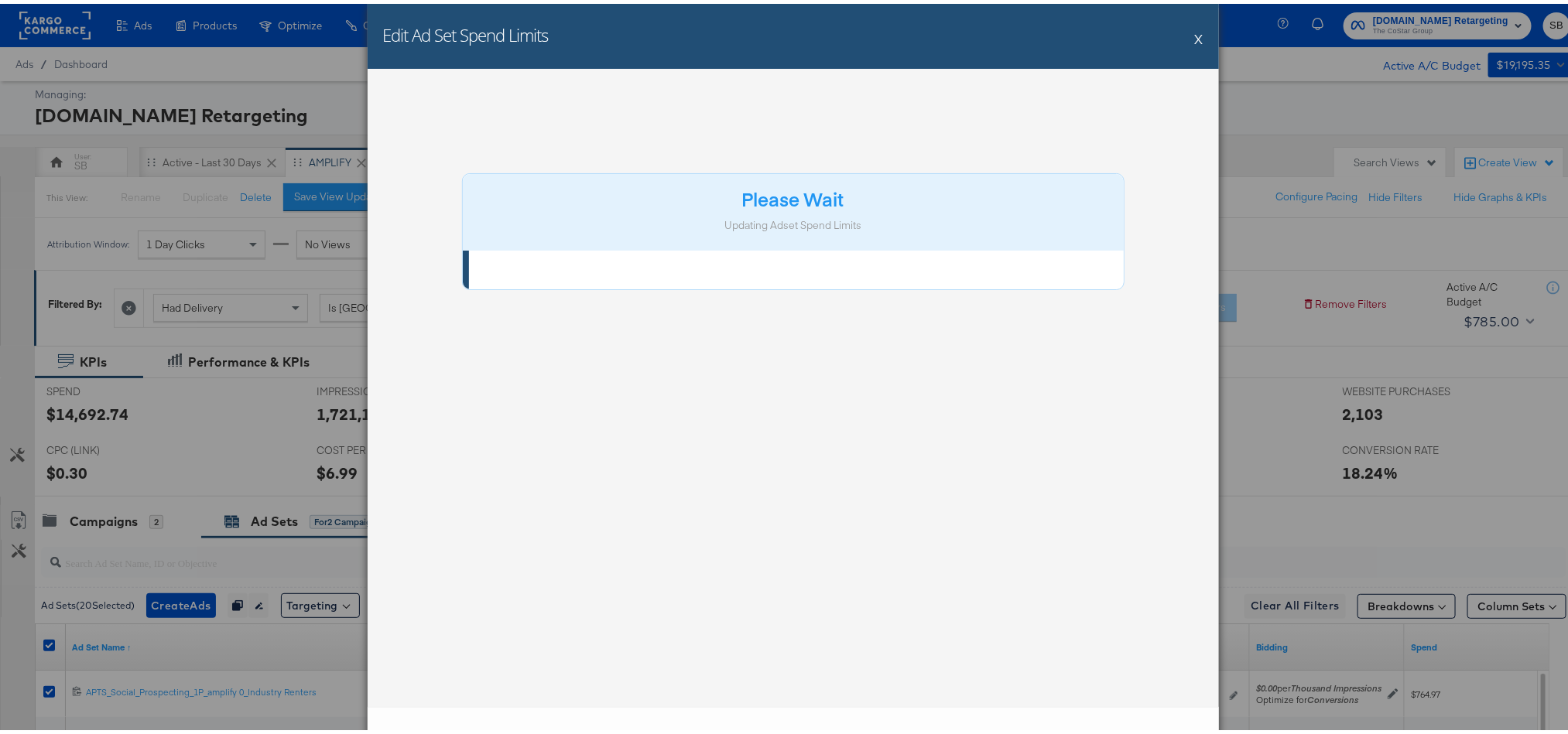
scroll to position [0, 0]
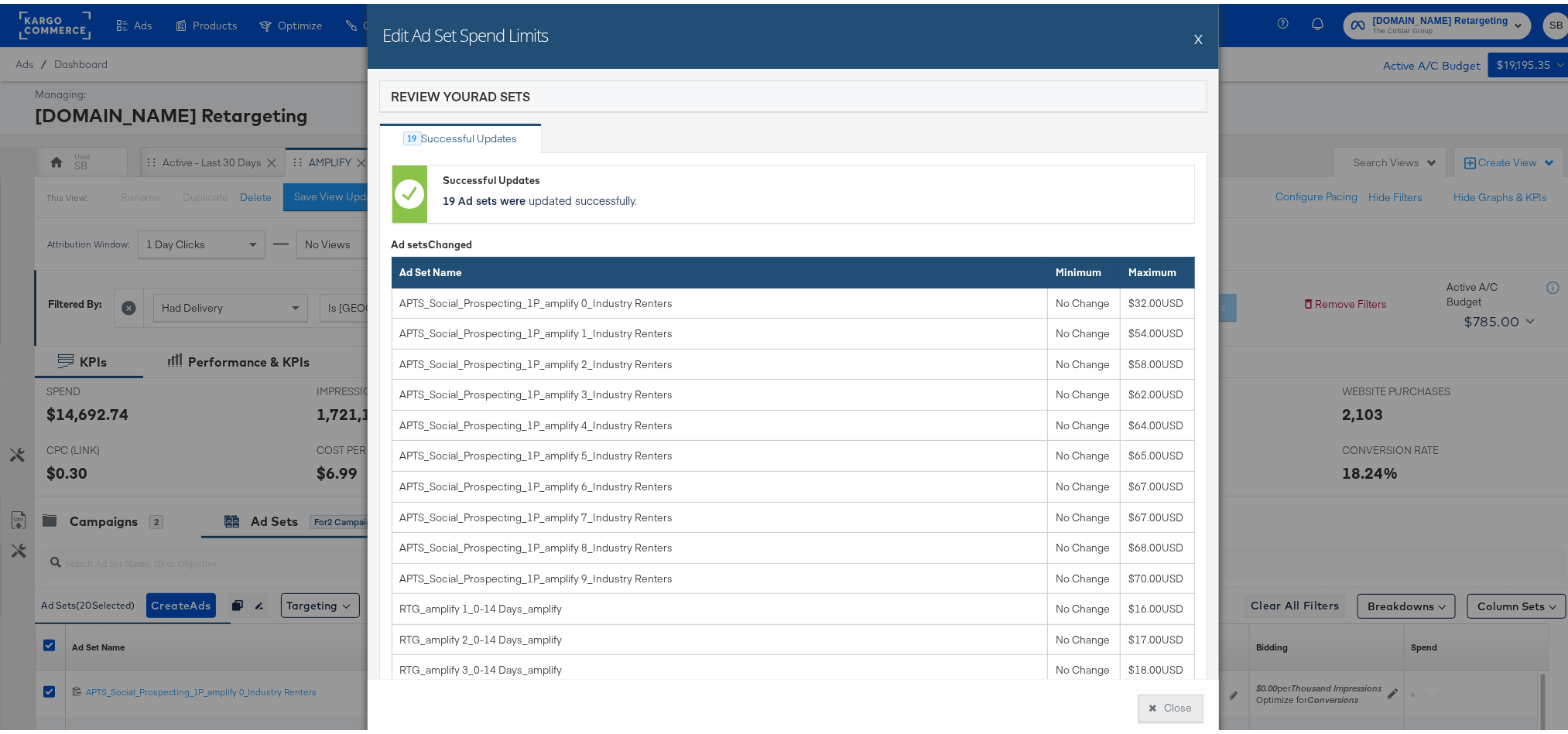
click at [1149, 703] on icon at bounding box center [1152, 705] width 8 height 10
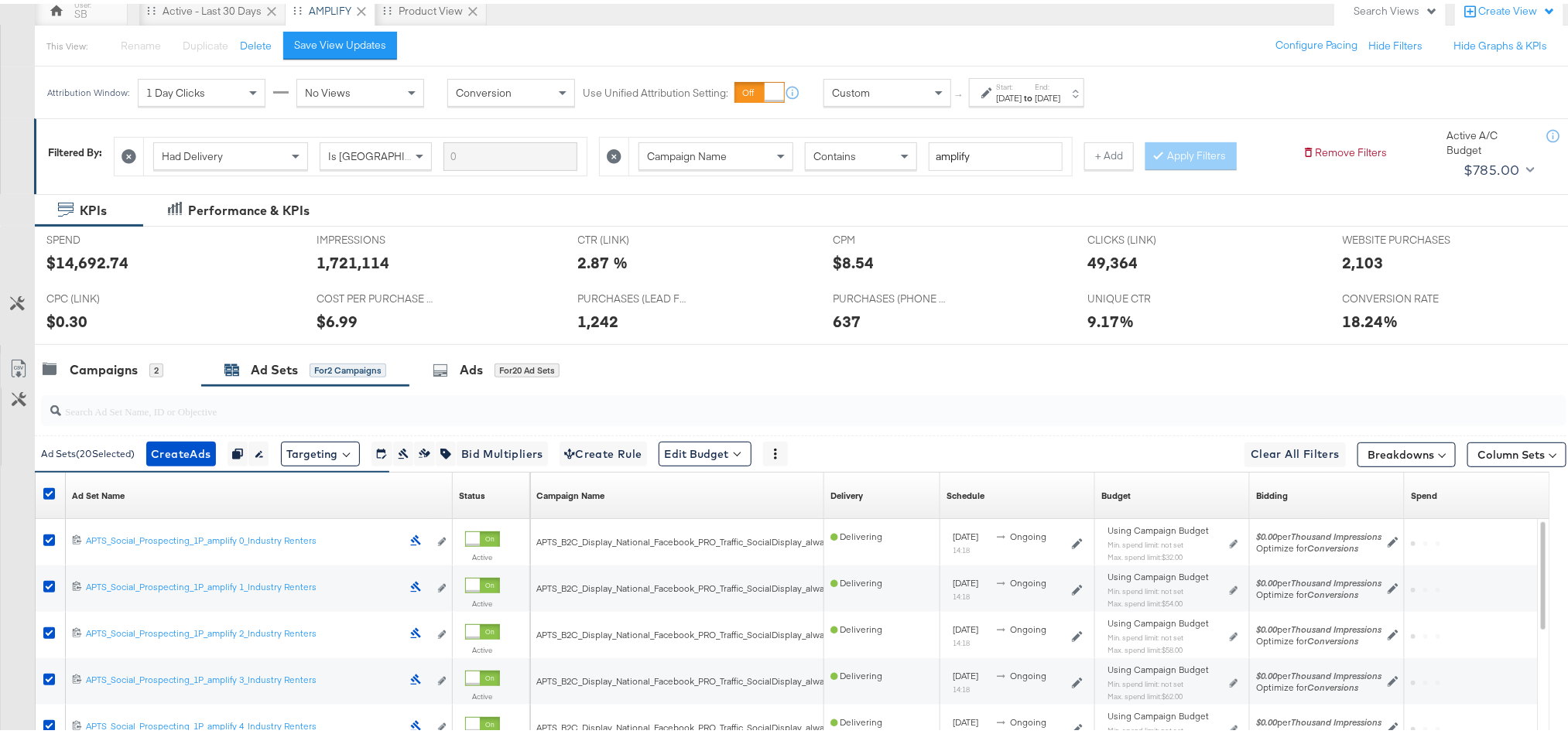
scroll to position [116, 0]
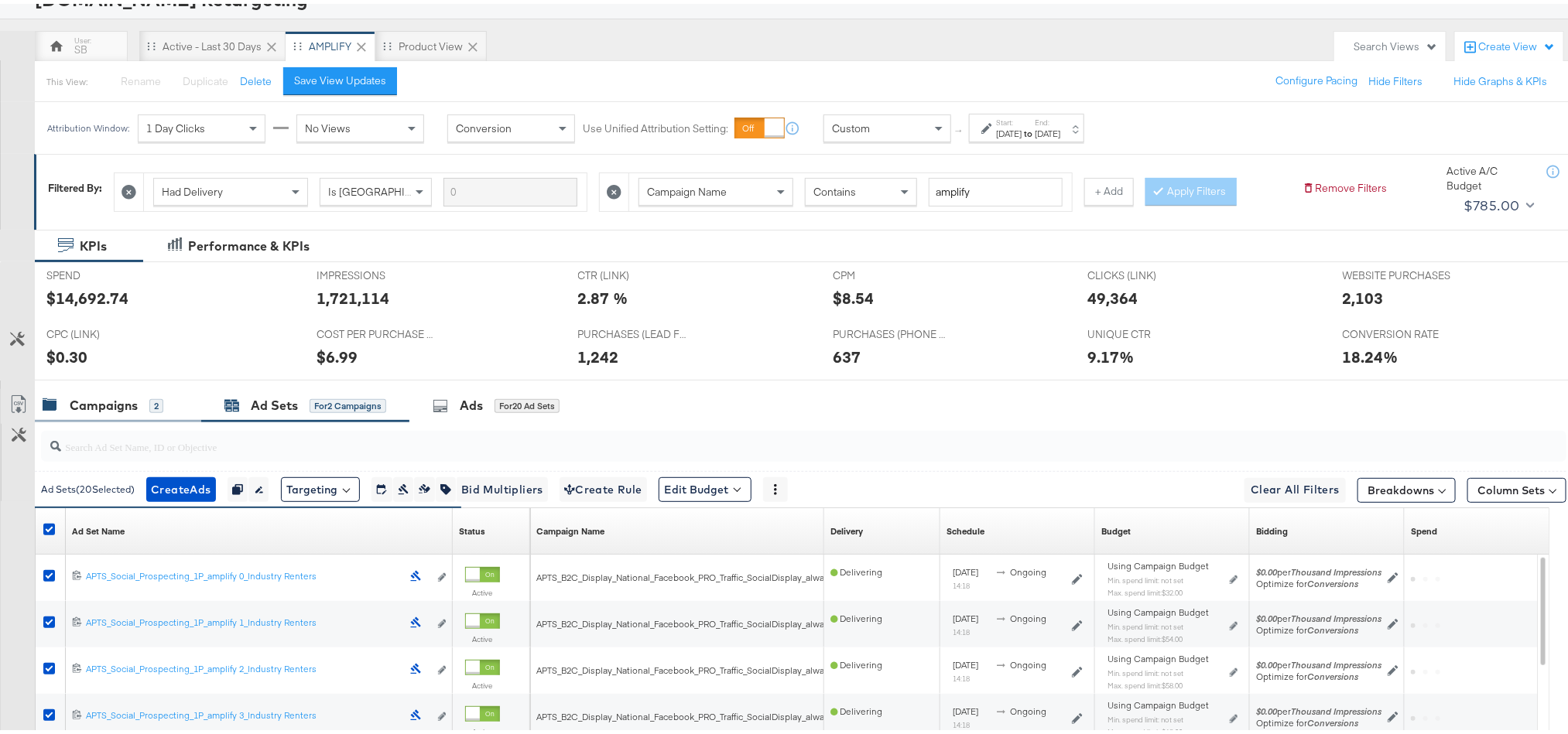
click at [80, 404] on div "Campaigns" at bounding box center [103, 402] width 68 height 18
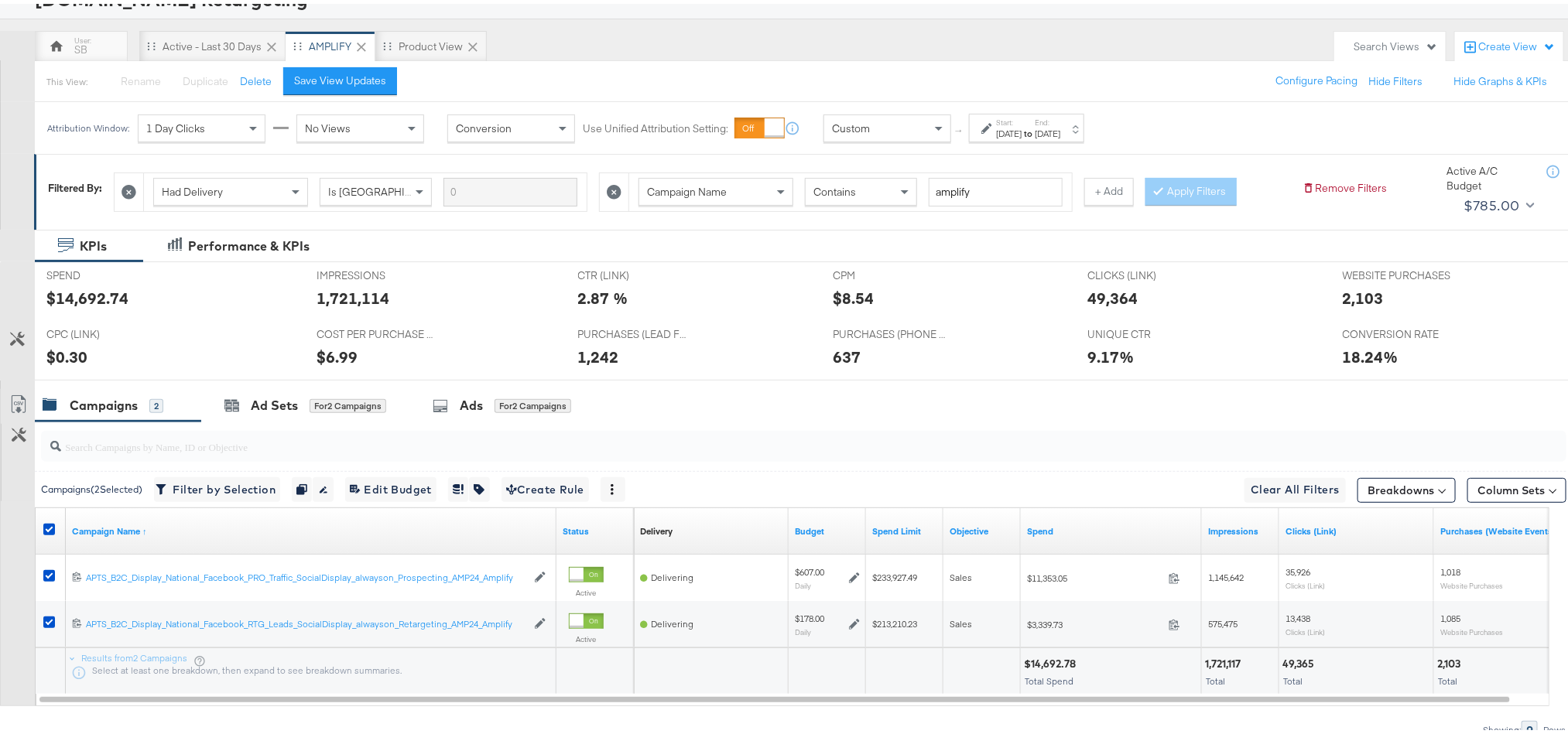
scroll to position [0, 0]
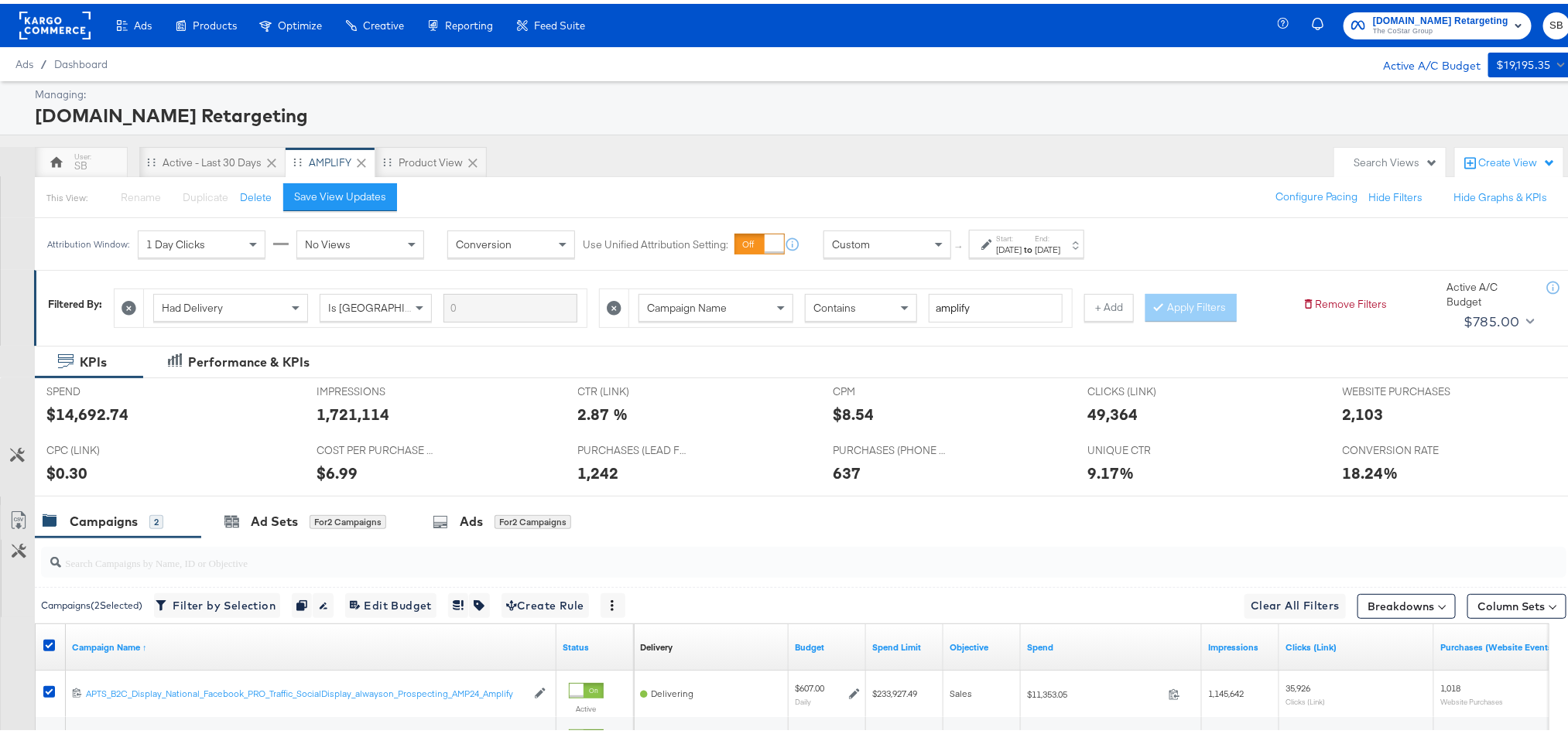
click at [56, 23] on rect at bounding box center [55, 21] width 71 height 28
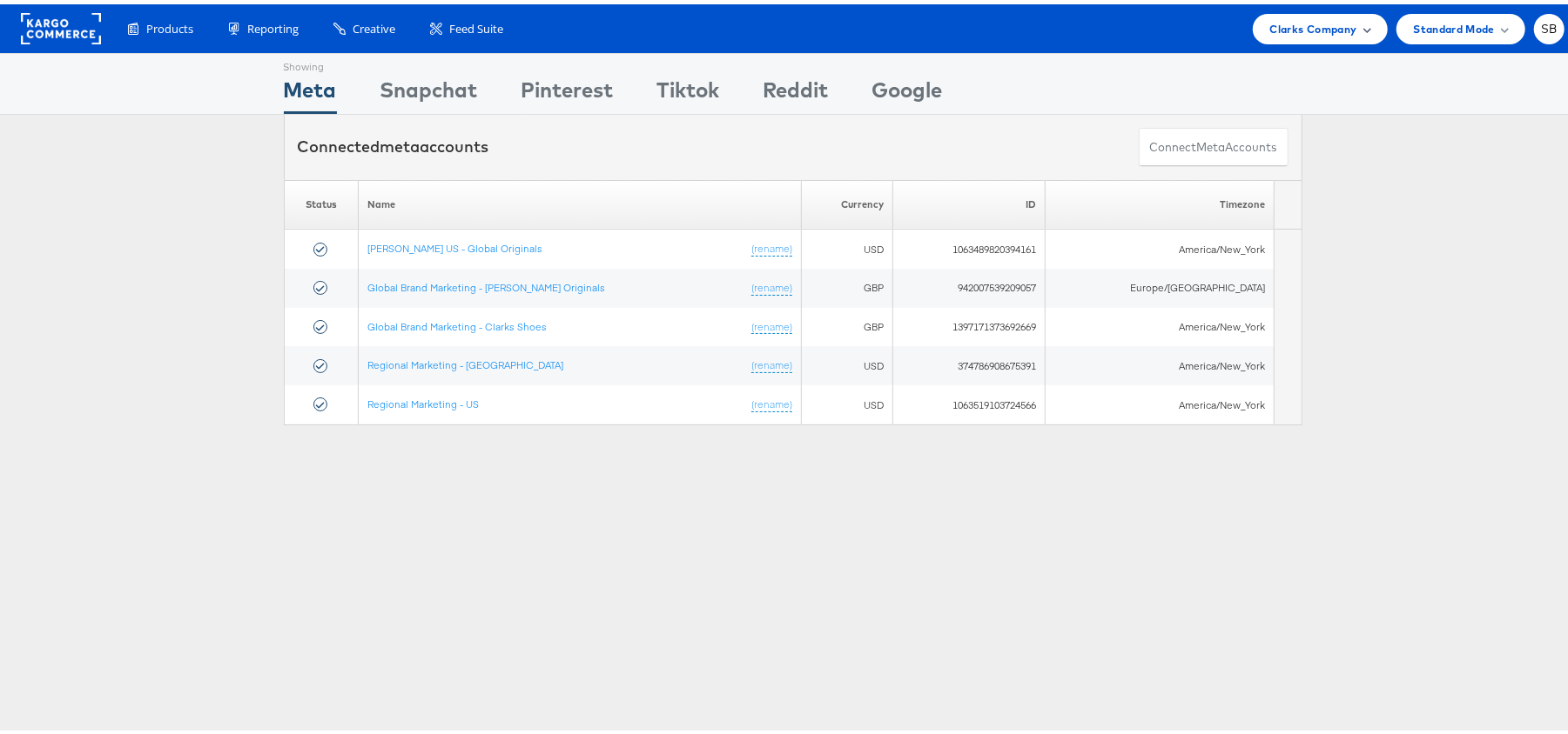
click at [1278, 21] on span "Clarks Company" at bounding box center [1314, 24] width 87 height 18
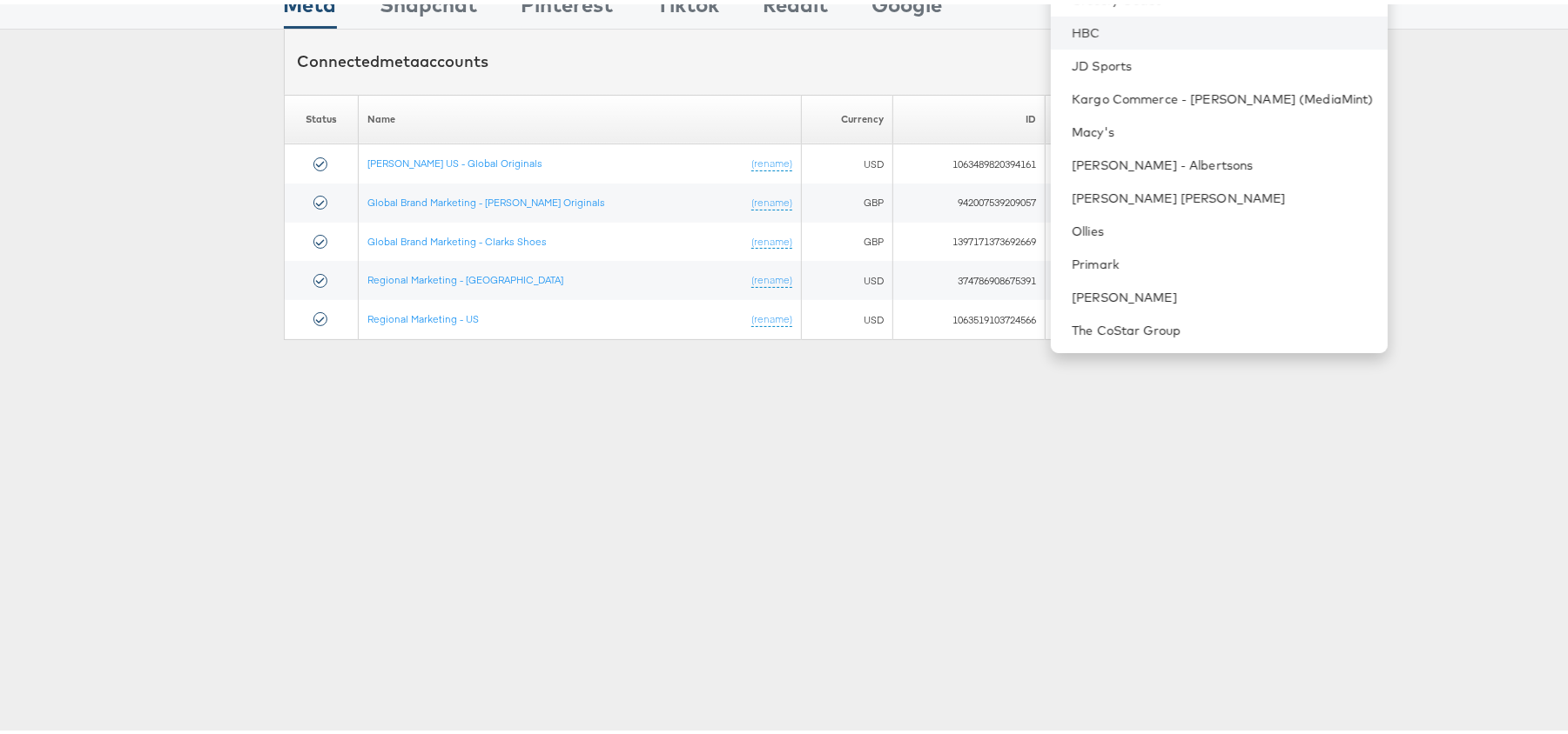
scroll to position [184, 0]
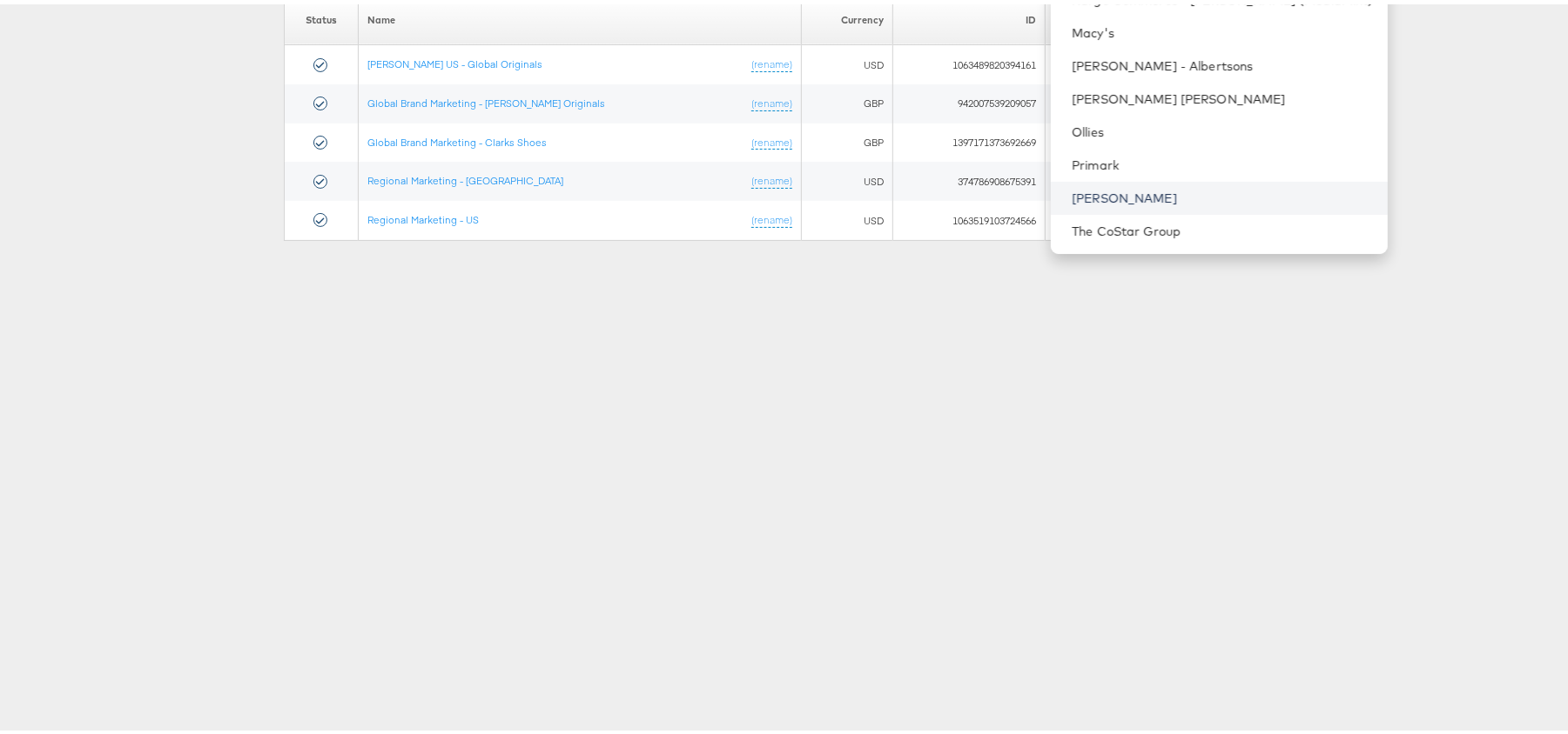
click at [1167, 188] on link "[PERSON_NAME]" at bounding box center [1222, 194] width 302 height 17
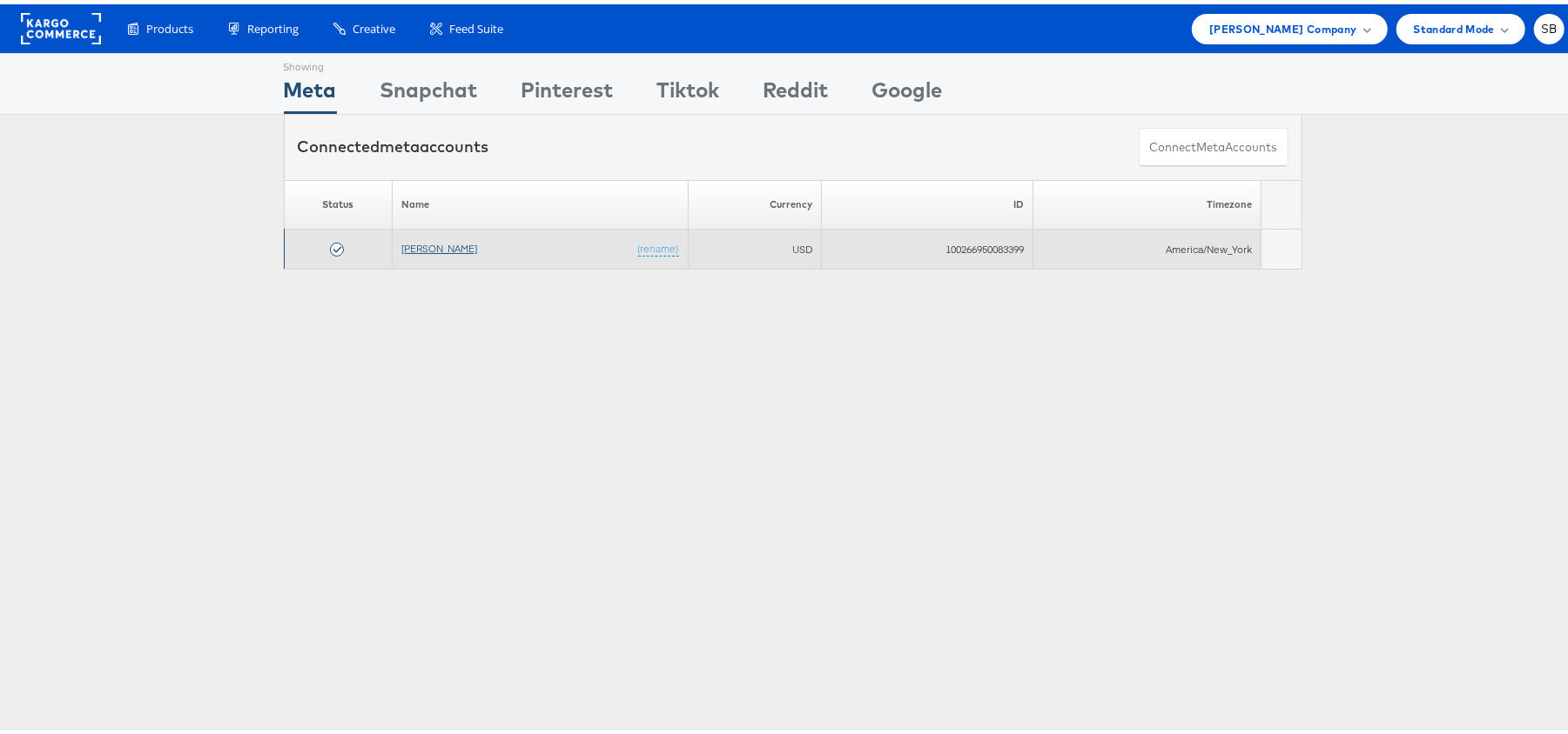
click at [419, 250] on link "[PERSON_NAME]" at bounding box center [439, 245] width 76 height 13
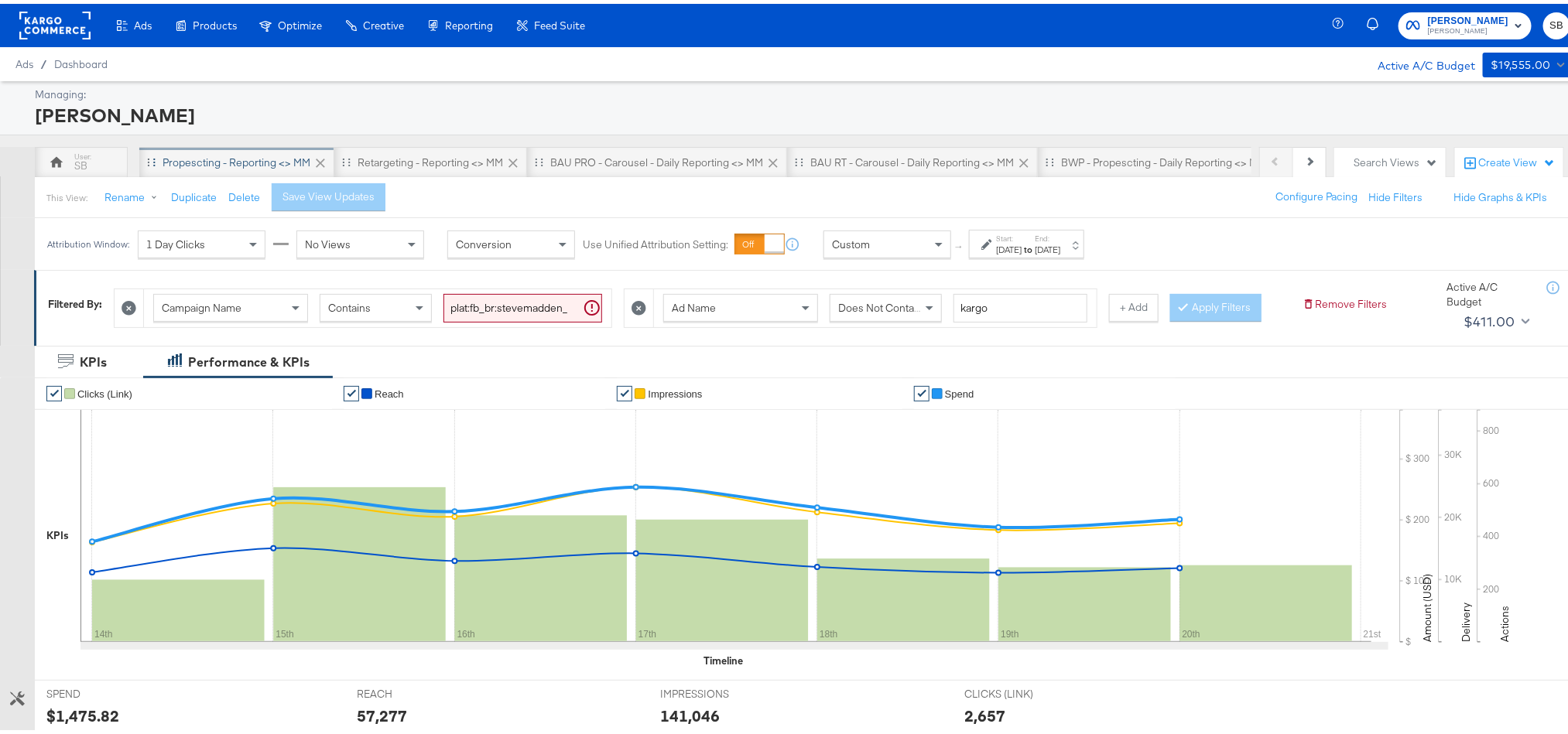
click at [206, 161] on div "Propescting - Reporting <> MM" at bounding box center [236, 158] width 148 height 15
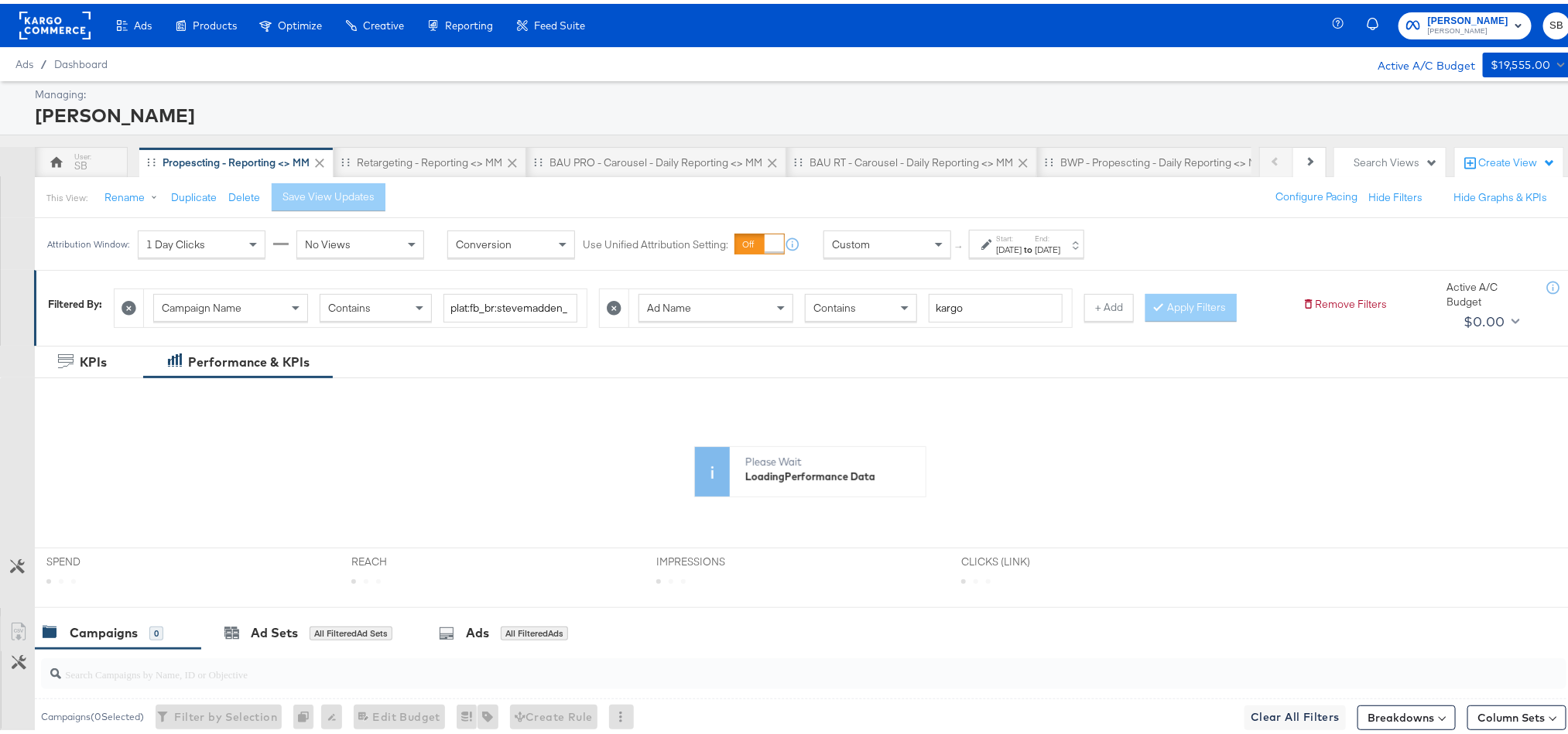
click at [1020, 254] on div "Start: [DATE] to End: [DATE]" at bounding box center [1026, 240] width 116 height 28
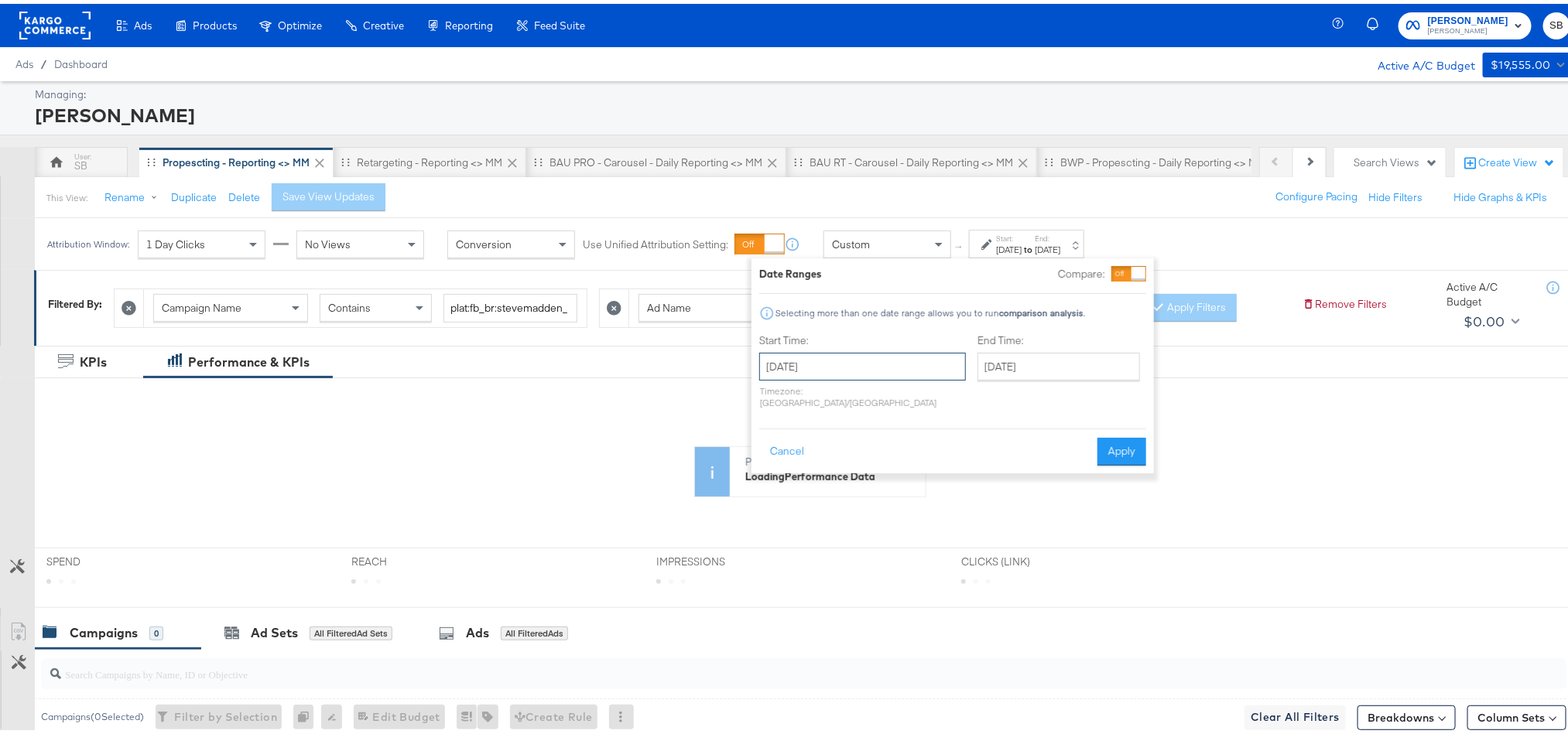
click at [896, 358] on input "[DATE]" at bounding box center [862, 362] width 206 height 28
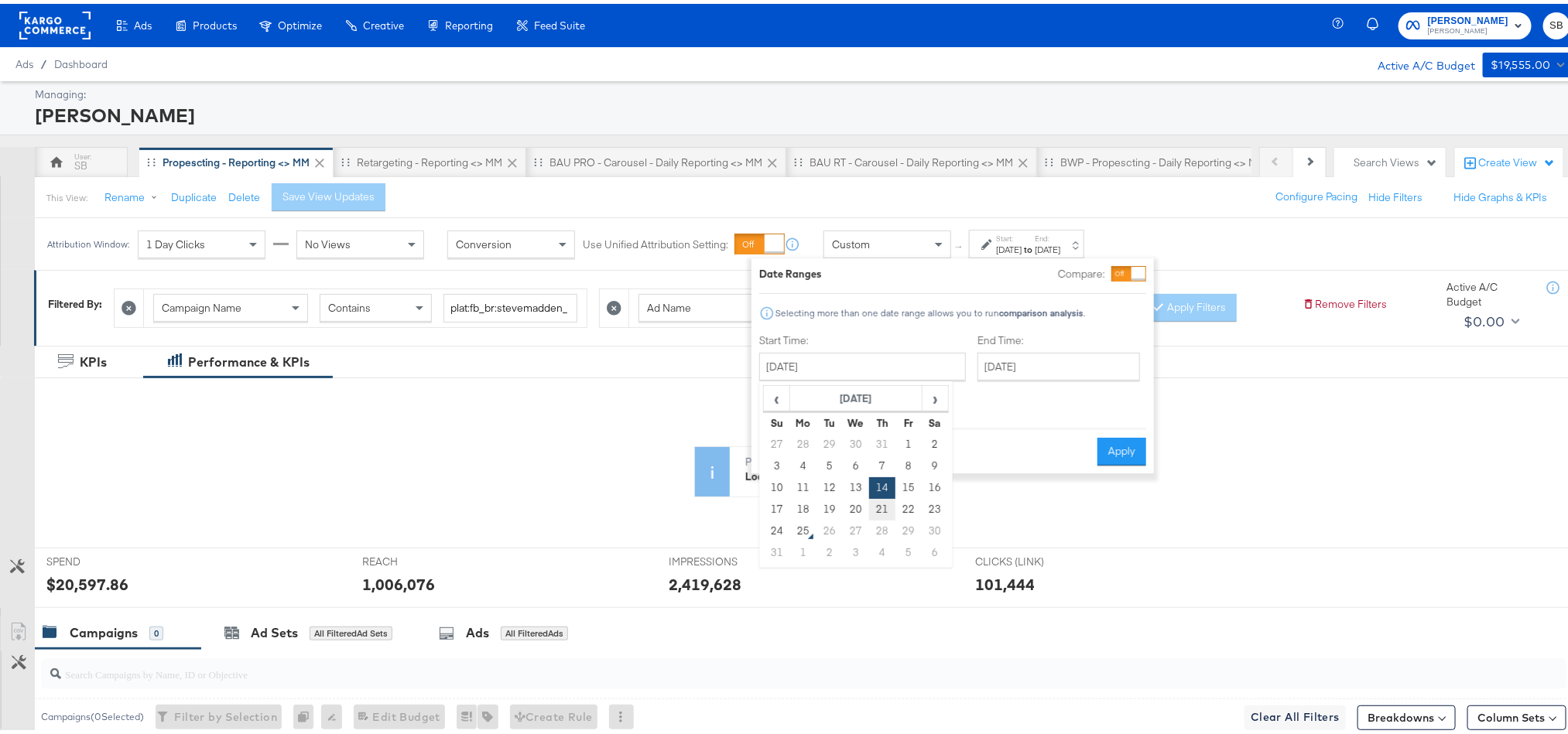
click at [883, 507] on td "21" at bounding box center [882, 505] width 27 height 21
type input "[DATE]"
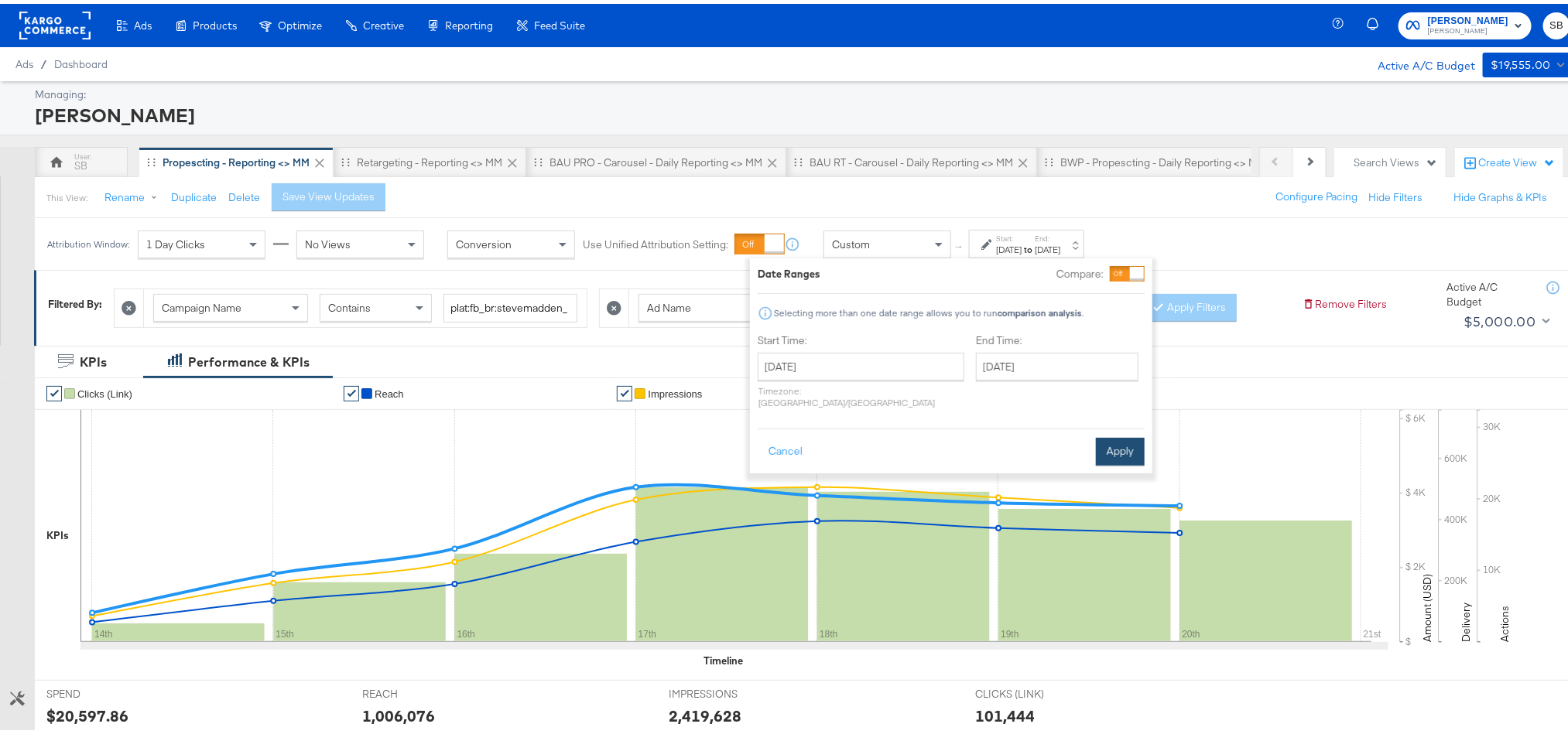
click at [1122, 434] on button "Apply" at bounding box center [1120, 448] width 49 height 28
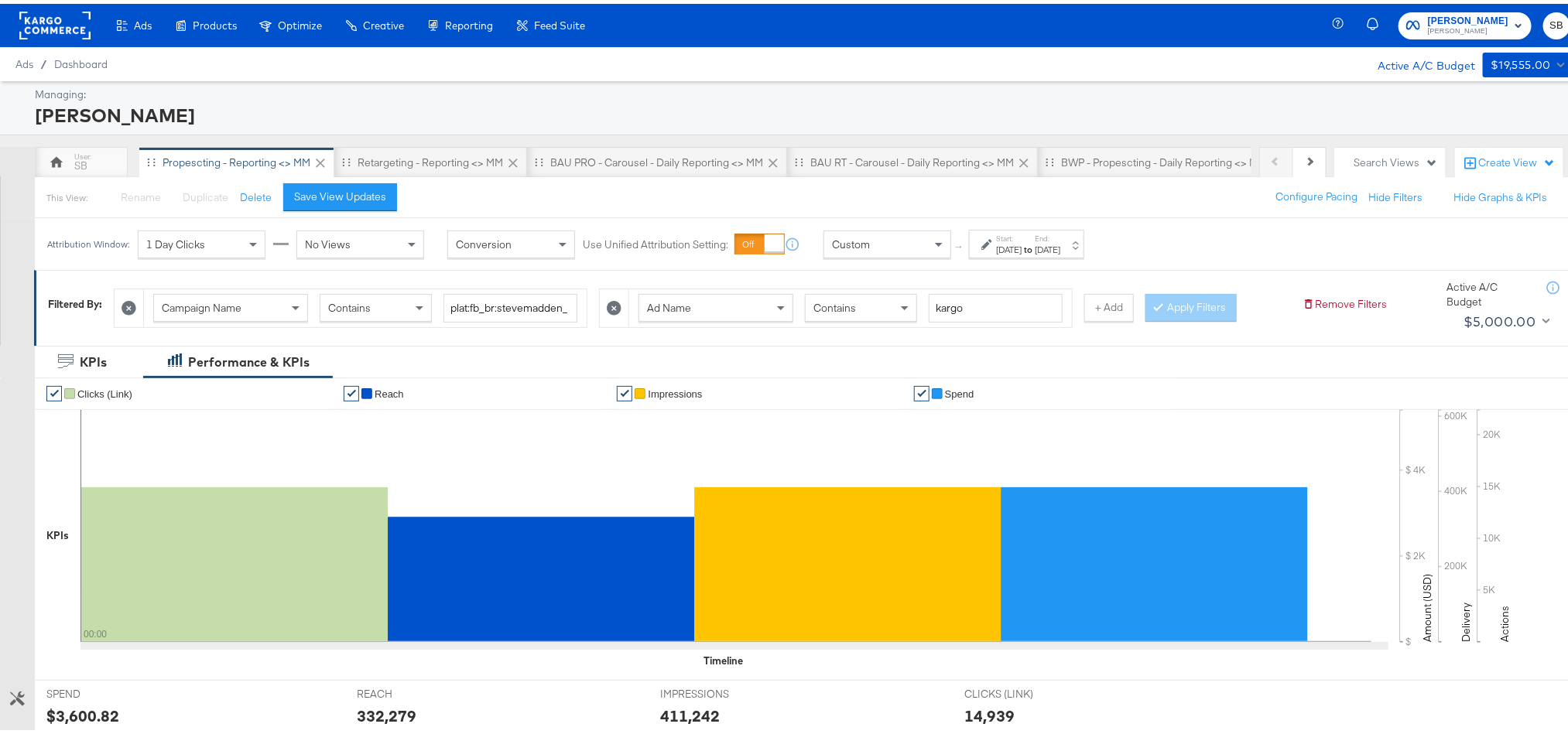
click at [59, 713] on div "$3,600.82" at bounding box center [82, 712] width 73 height 22
copy div "3,600.82"
click at [386, 713] on div "332,279" at bounding box center [386, 712] width 60 height 22
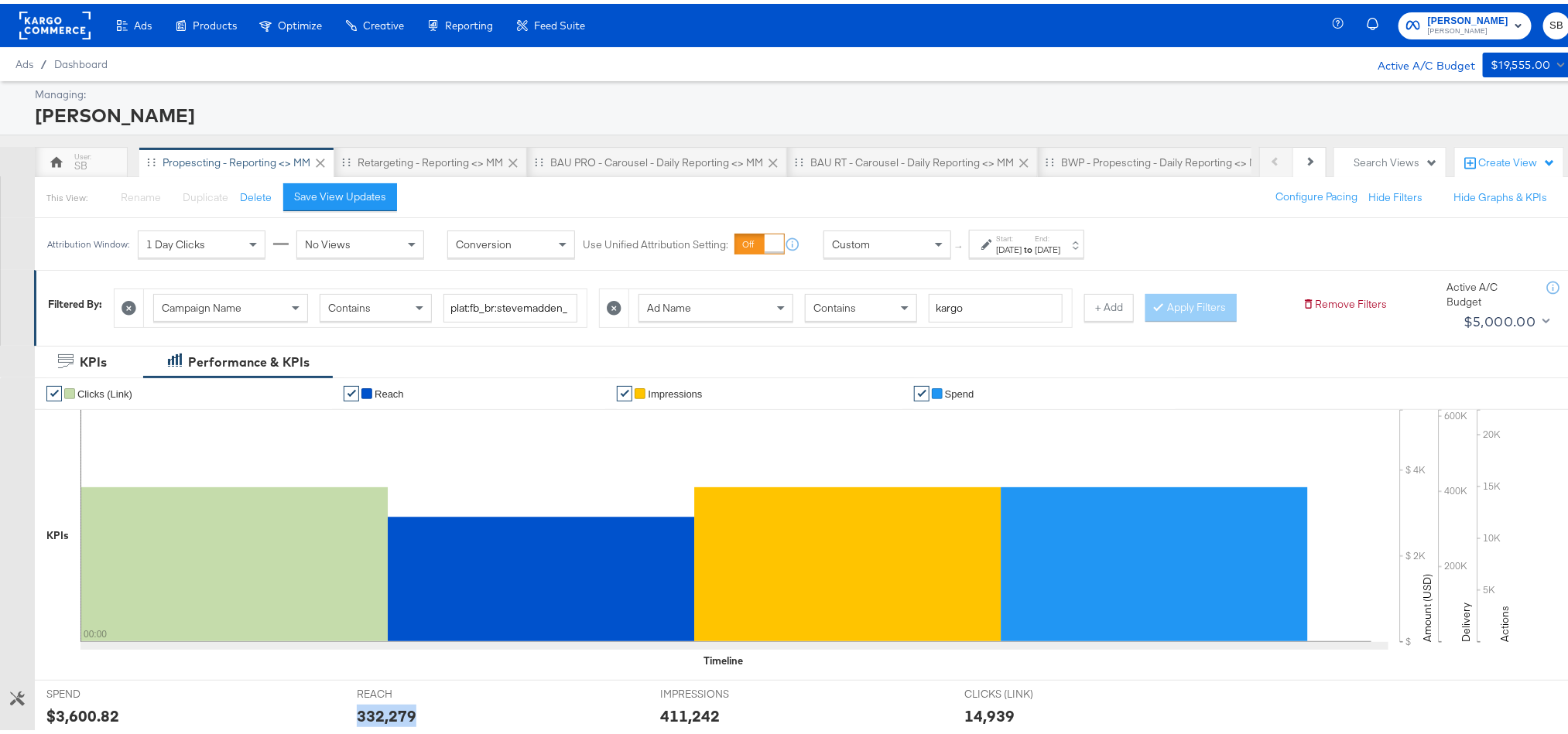
copy div "332,279"
click at [683, 707] on div "411,242" at bounding box center [690, 712] width 60 height 22
copy div "411,242"
click at [1021, 239] on label "Start:" at bounding box center [1008, 235] width 26 height 10
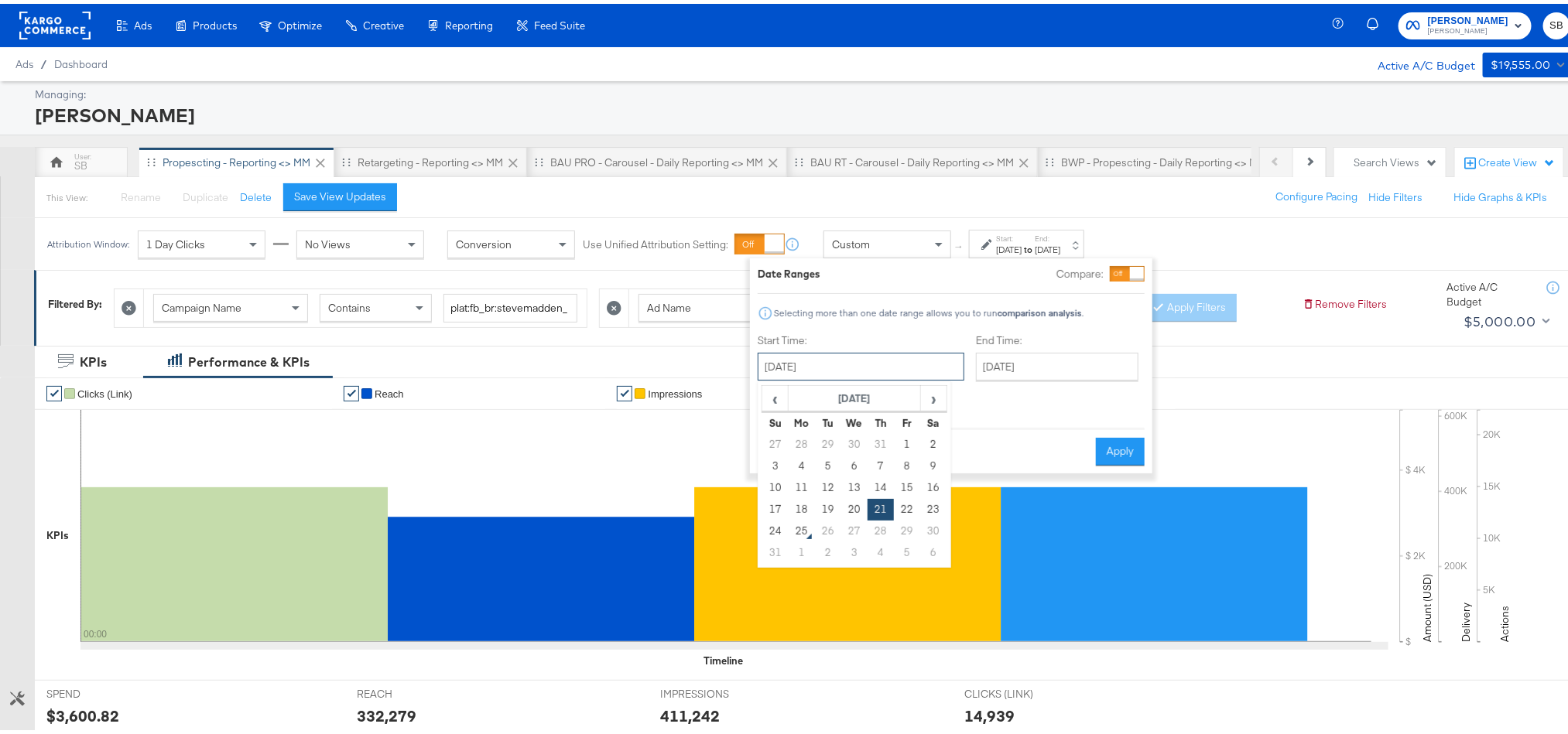
click at [801, 367] on input "August 21st 2025" at bounding box center [860, 362] width 206 height 28
click at [897, 507] on td "22" at bounding box center [907, 505] width 27 height 21
type input "August 22nd 2025"
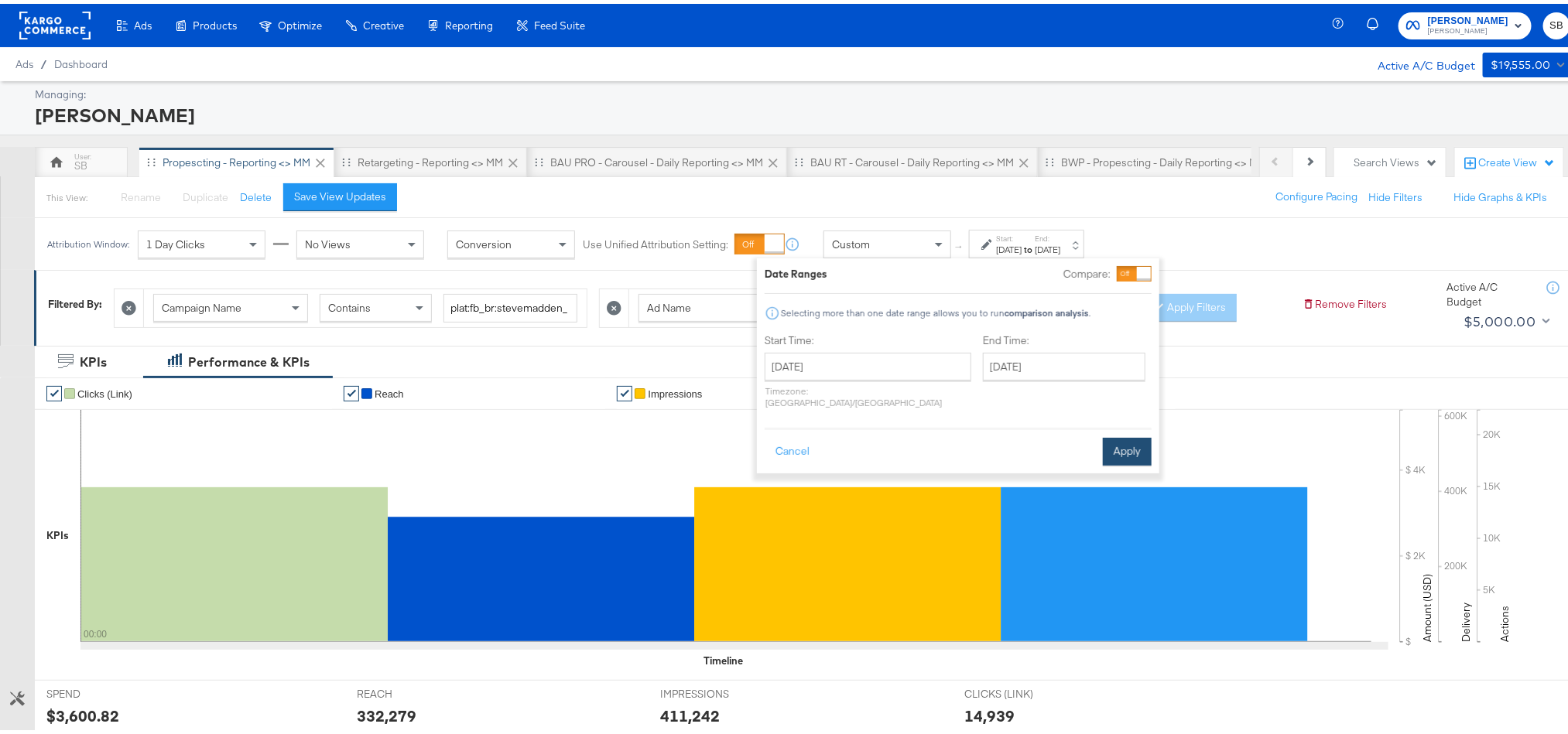
click at [1115, 439] on button "Apply" at bounding box center [1127, 448] width 49 height 28
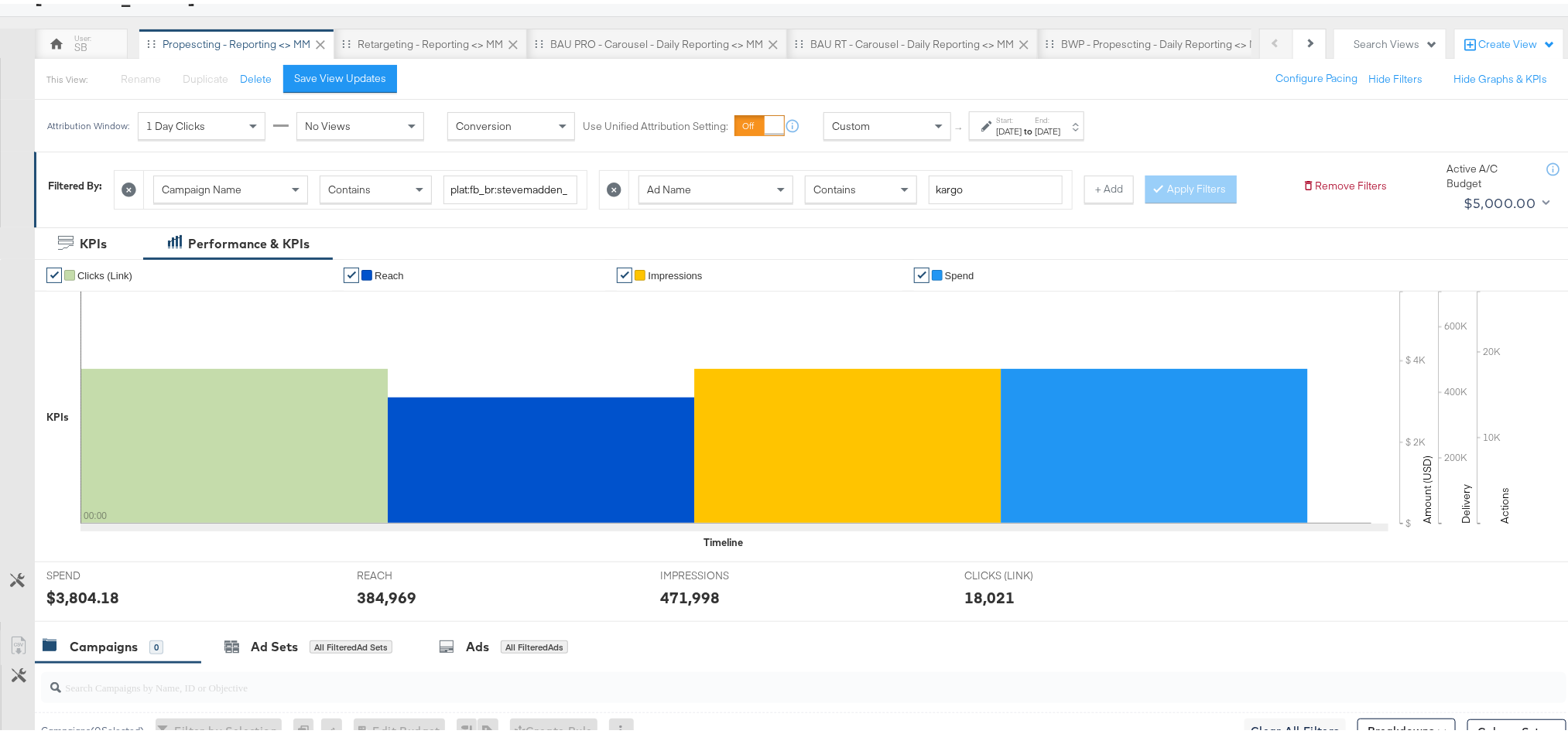
scroll to position [232, 0]
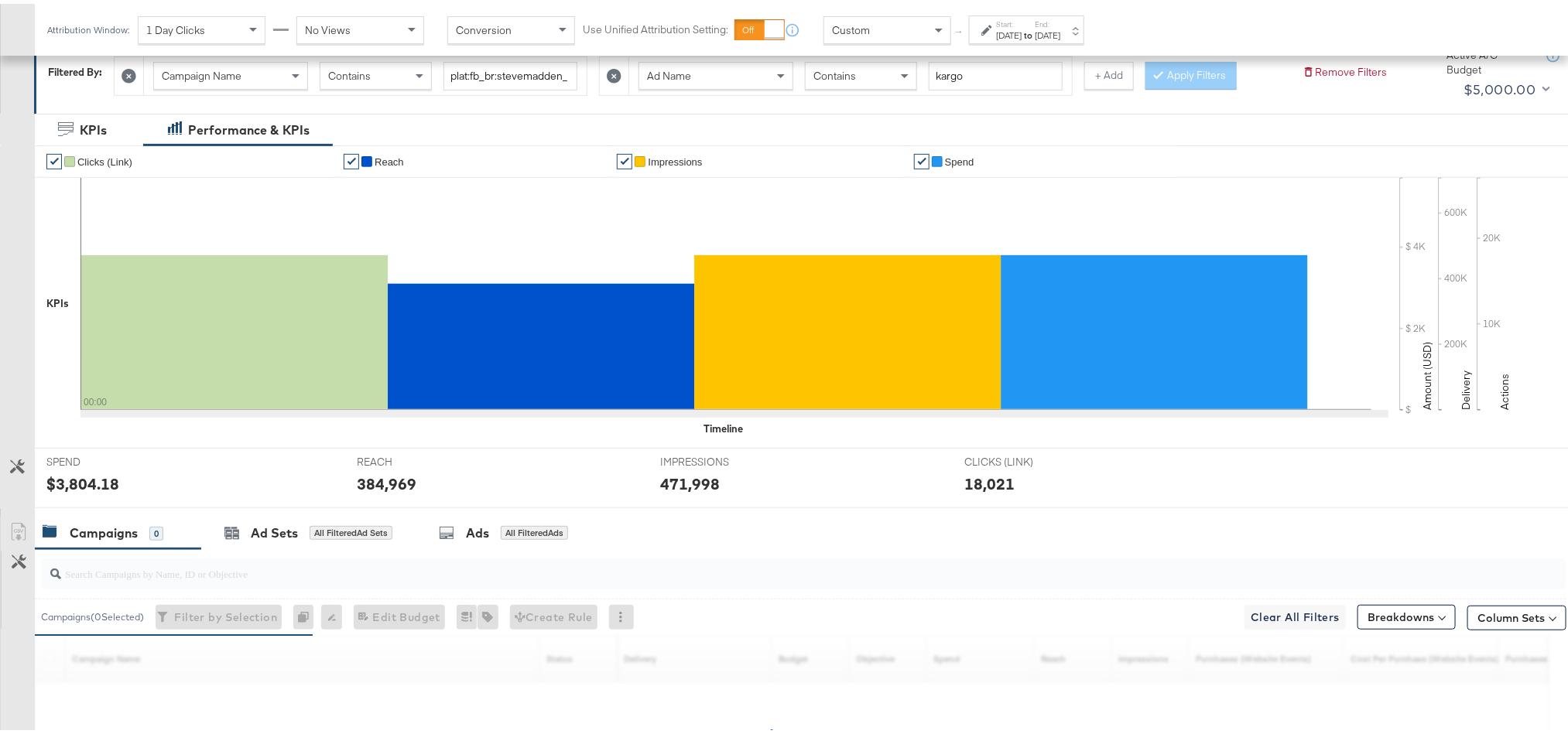
click at [76, 484] on div "$3,804.18" at bounding box center [82, 480] width 73 height 22
copy div "3,804.18"
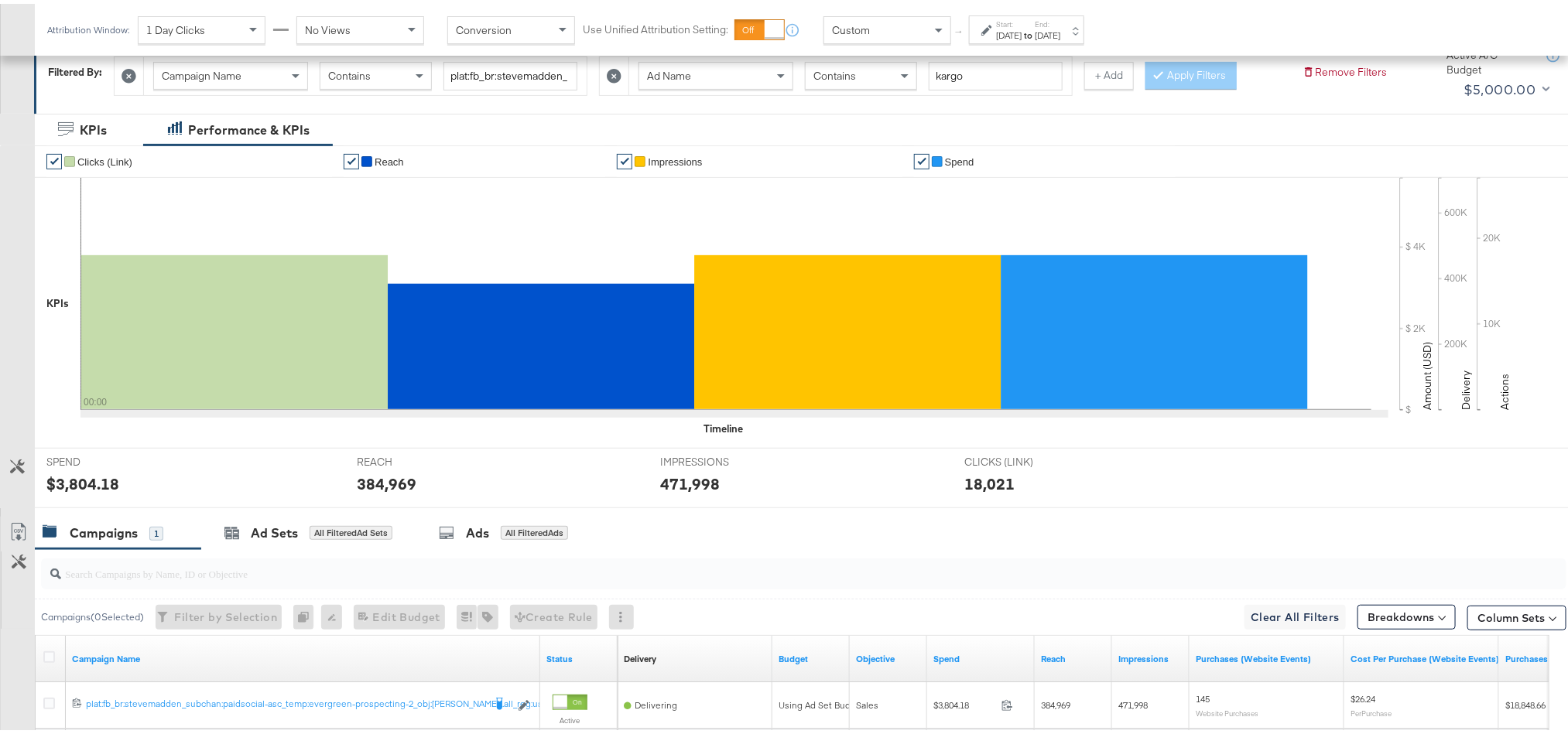
click at [380, 483] on div "384,969" at bounding box center [386, 480] width 60 height 22
copy div "384,969"
click at [684, 485] on div "471,998" at bounding box center [690, 480] width 60 height 22
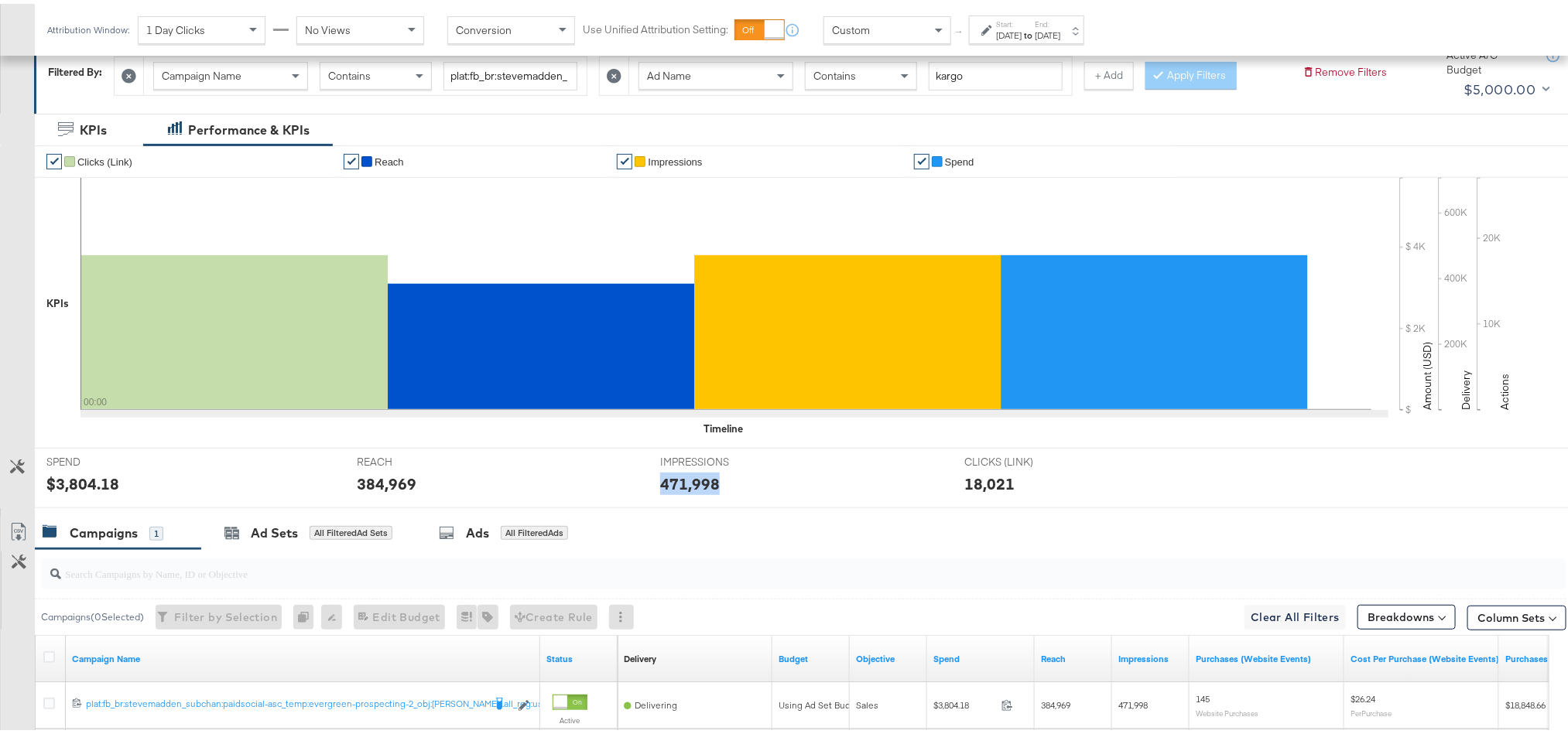
copy div "471,998"
click at [1060, 23] on div "Start: Aug 22nd 2025 to End: Aug 22nd 2025" at bounding box center [1027, 27] width 64 height 22
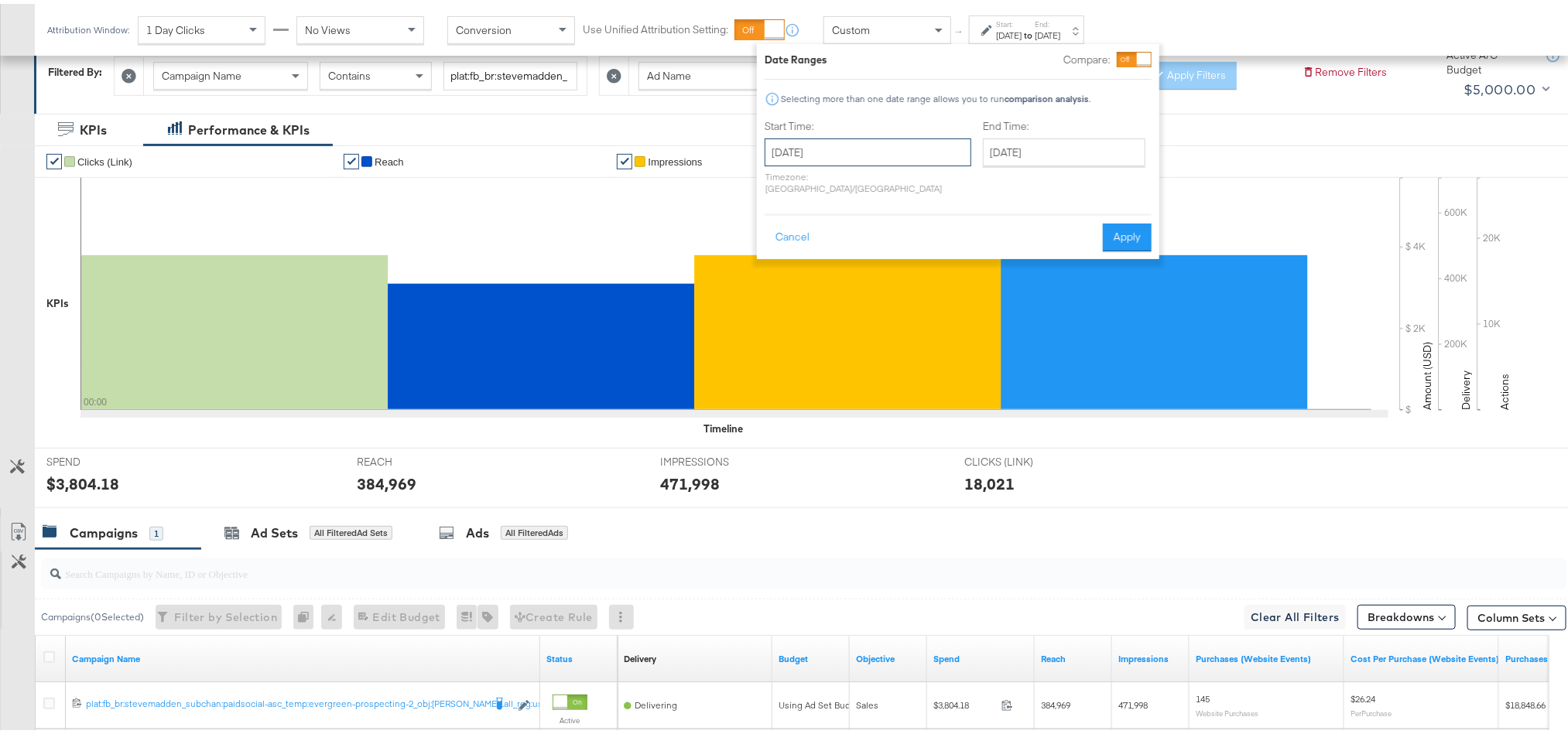
click at [812, 138] on input "August 22nd 2025" at bounding box center [867, 148] width 206 height 28
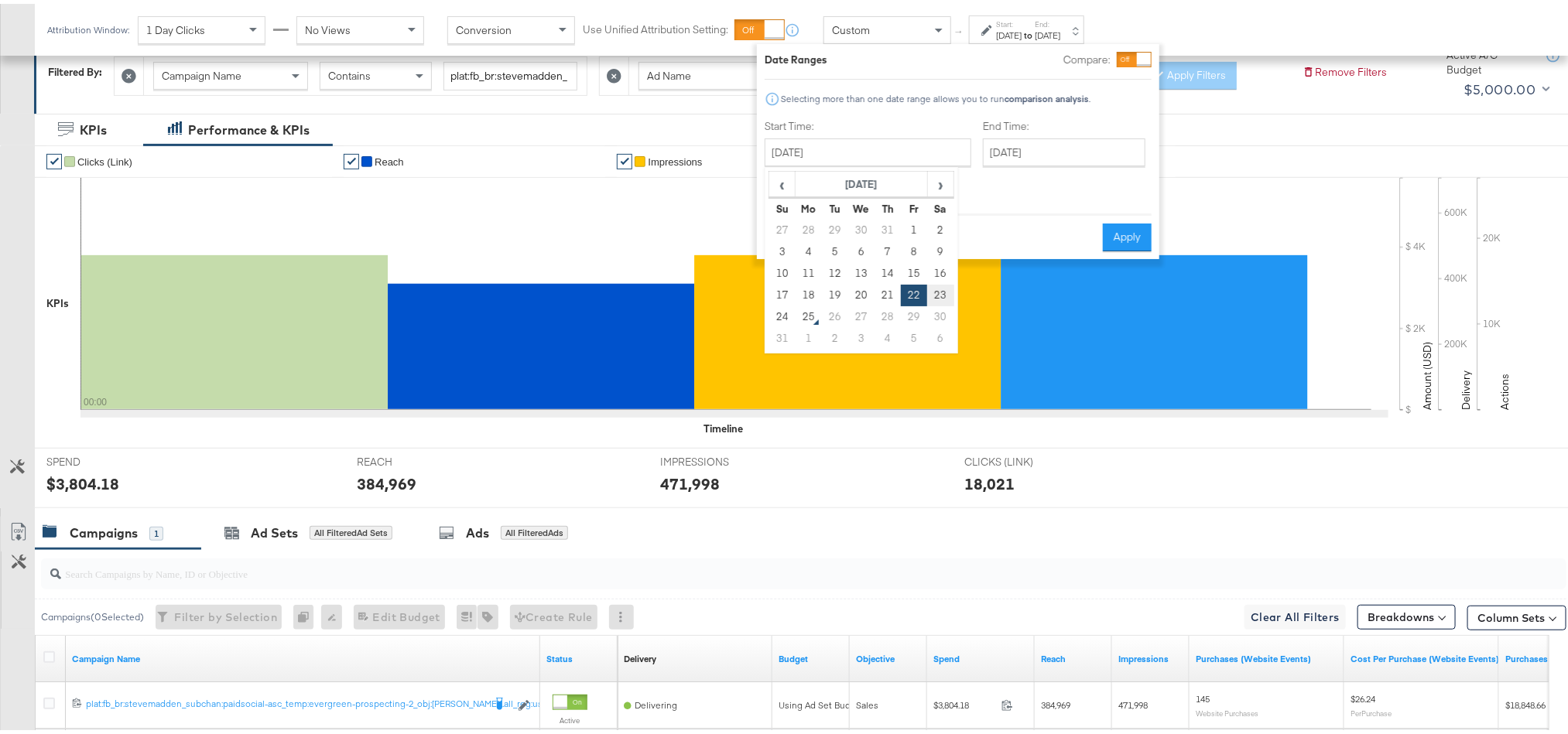
click at [940, 282] on td "23" at bounding box center [940, 291] width 27 height 21
type input "August 23rd 2025"
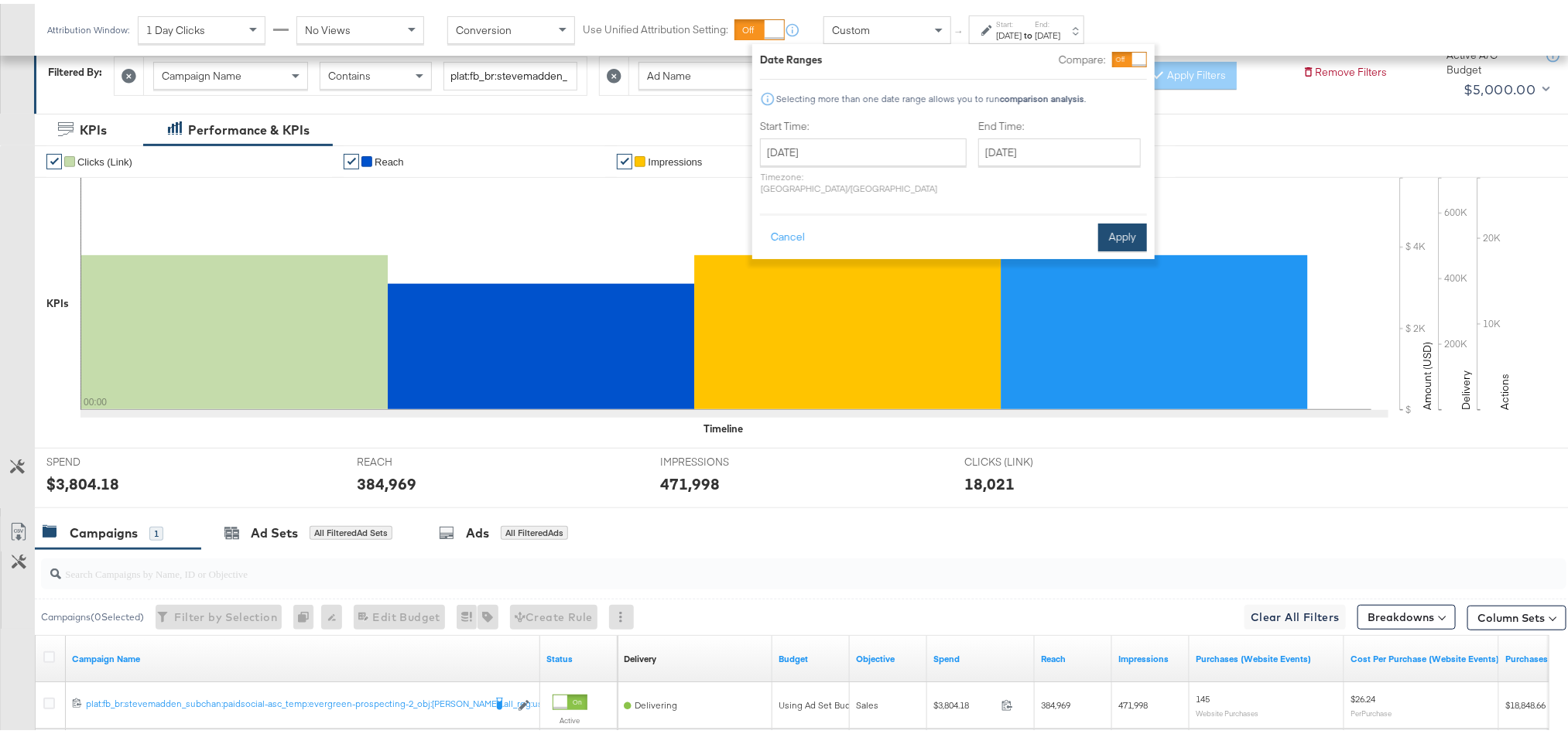
click at [1113, 223] on button "Apply" at bounding box center [1122, 234] width 49 height 28
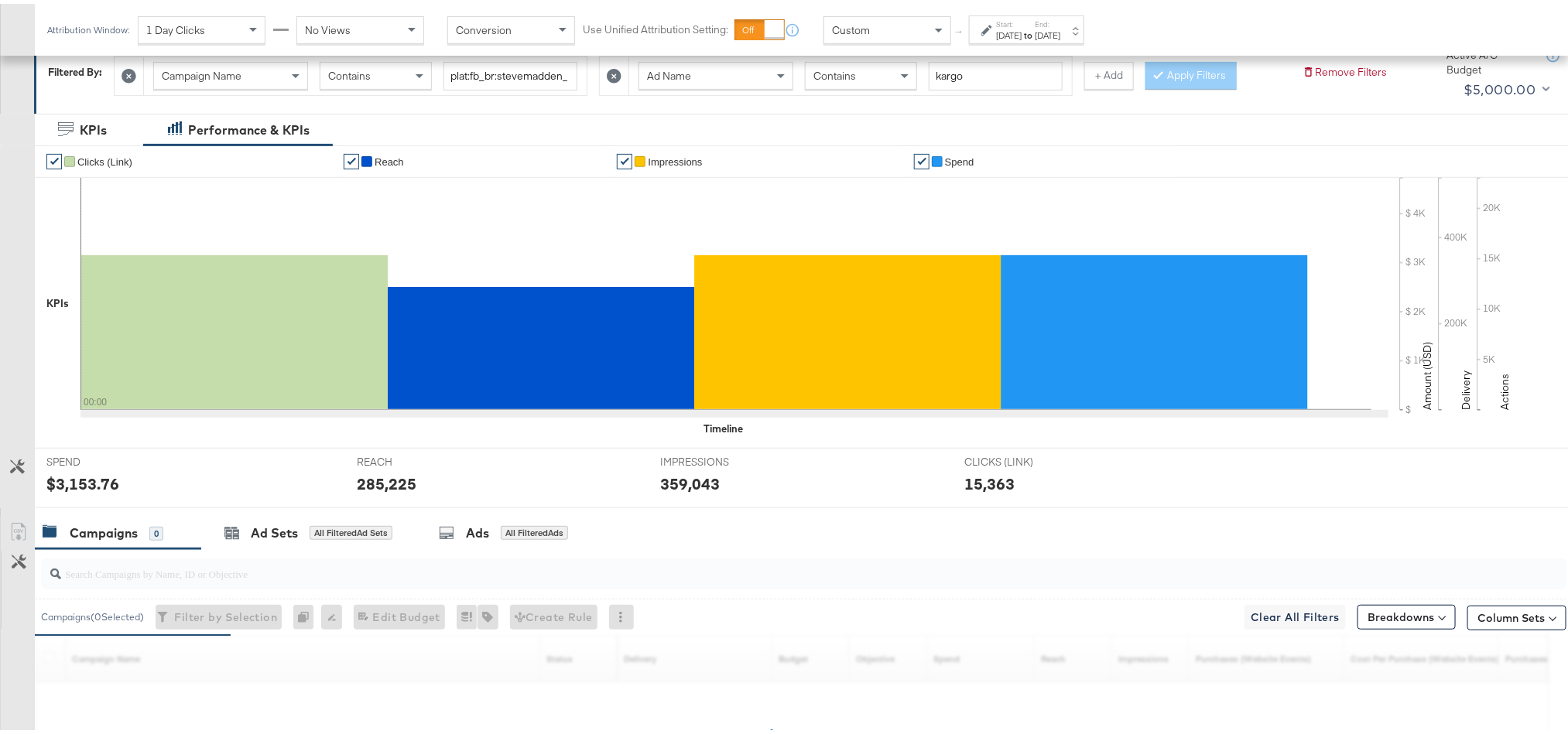
click at [95, 486] on div "$3,153.76" at bounding box center [82, 480] width 73 height 22
copy div "3,153.76"
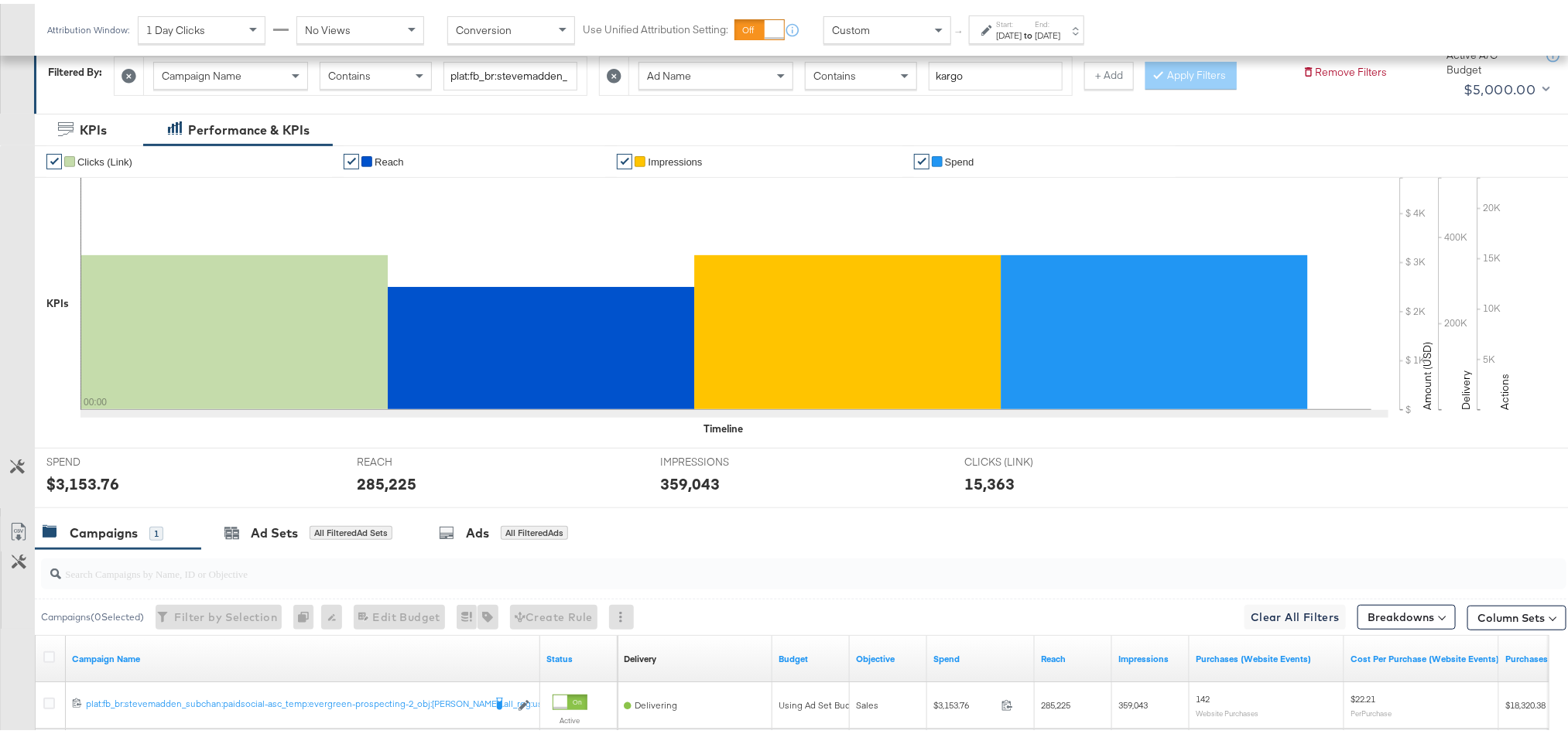
click at [374, 485] on div "285,225" at bounding box center [386, 480] width 60 height 22
copy div "285,225"
click at [671, 475] on div "359,043" at bounding box center [690, 480] width 60 height 22
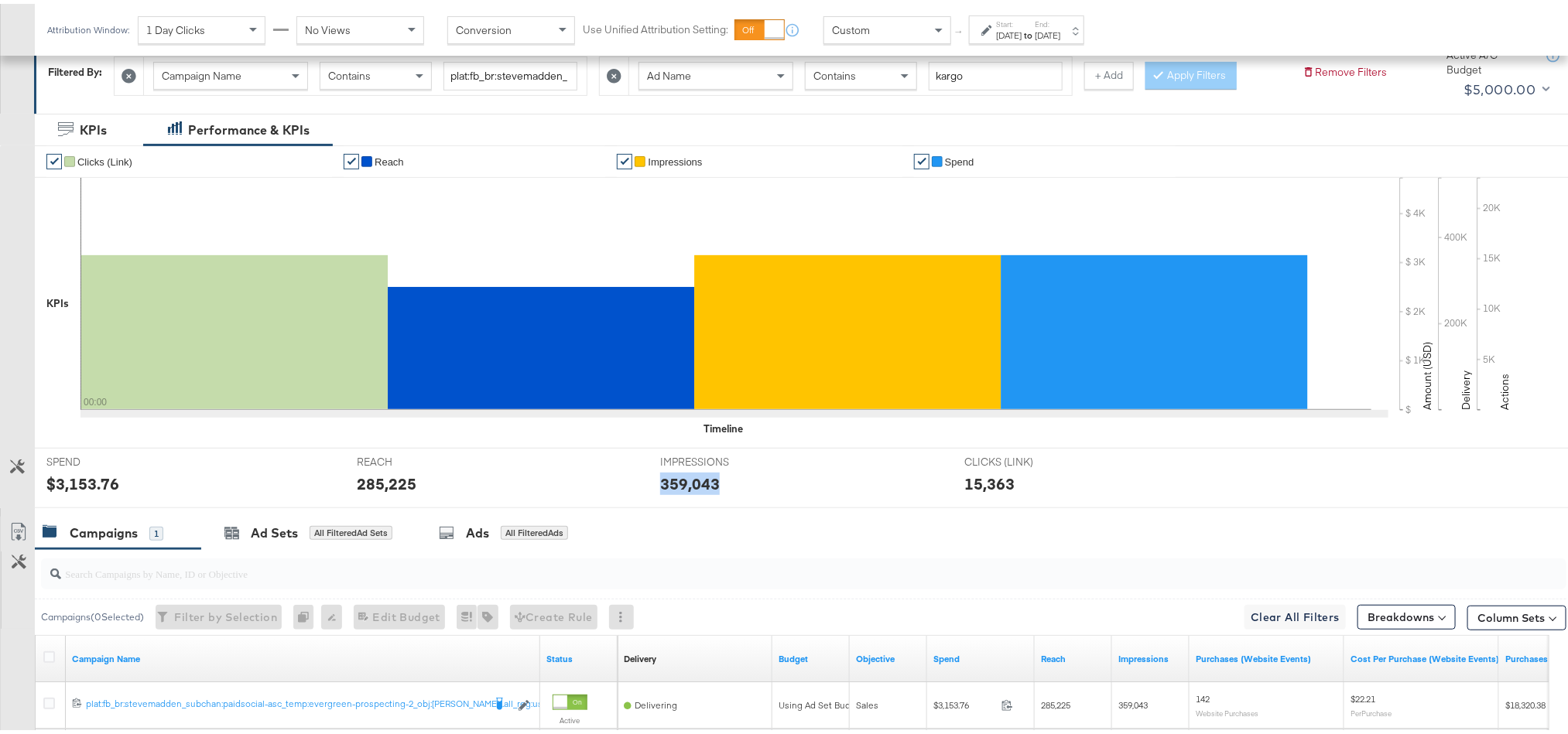
copy div "359,043"
click at [1021, 21] on label "Start:" at bounding box center [1008, 21] width 26 height 10
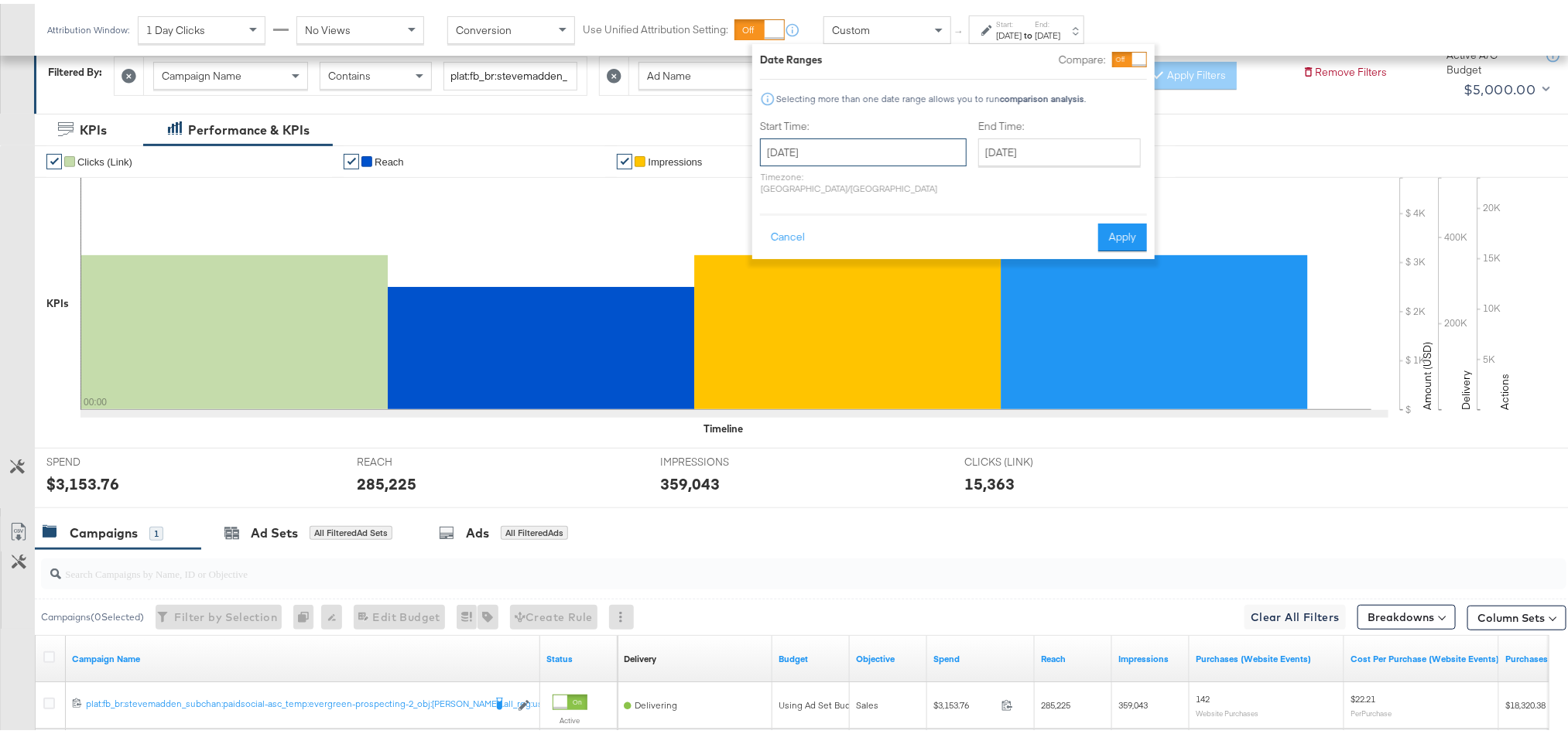
click at [829, 142] on input "[DATE]" at bounding box center [863, 148] width 206 height 28
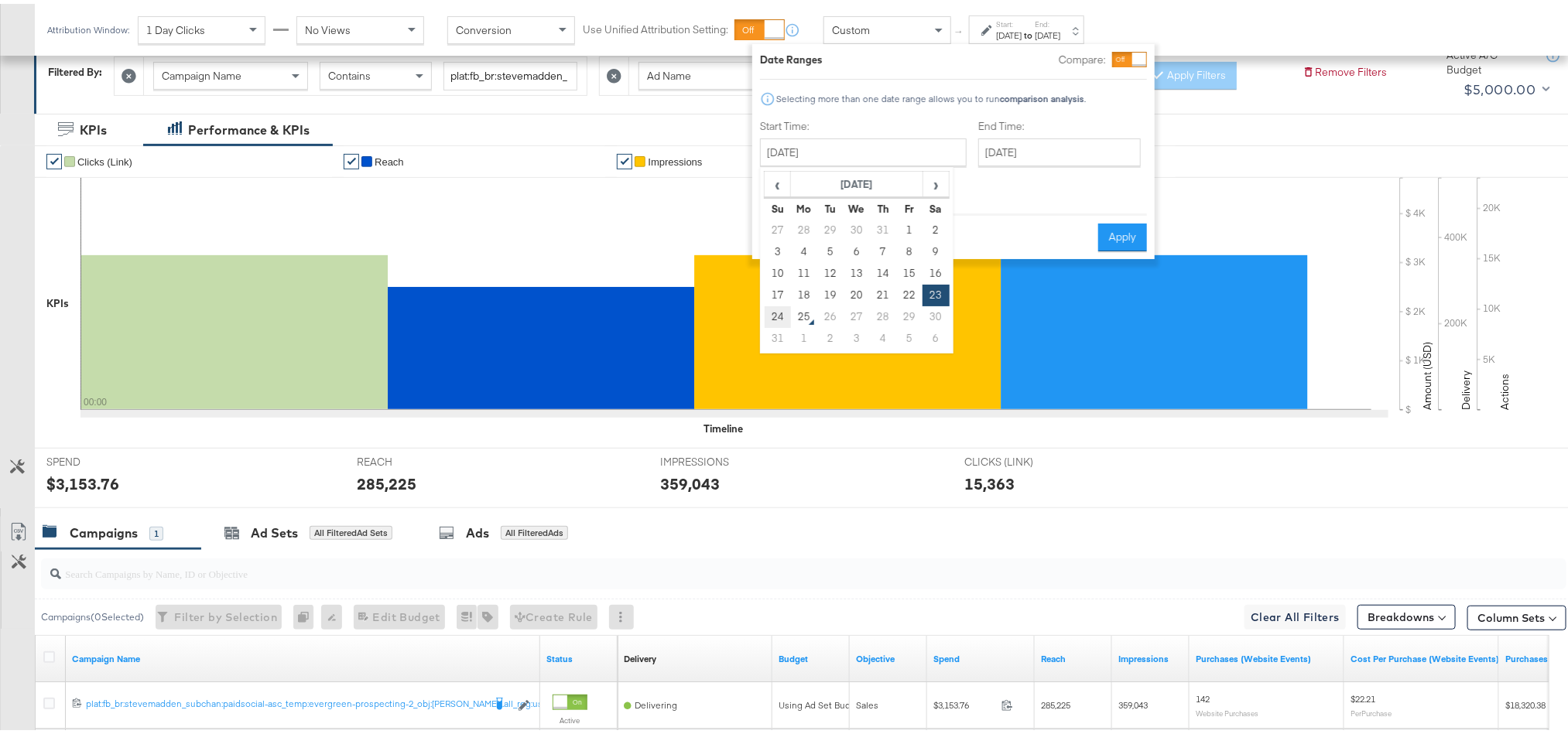
click at [780, 314] on td "24" at bounding box center [777, 313] width 27 height 21
type input "[DATE]"
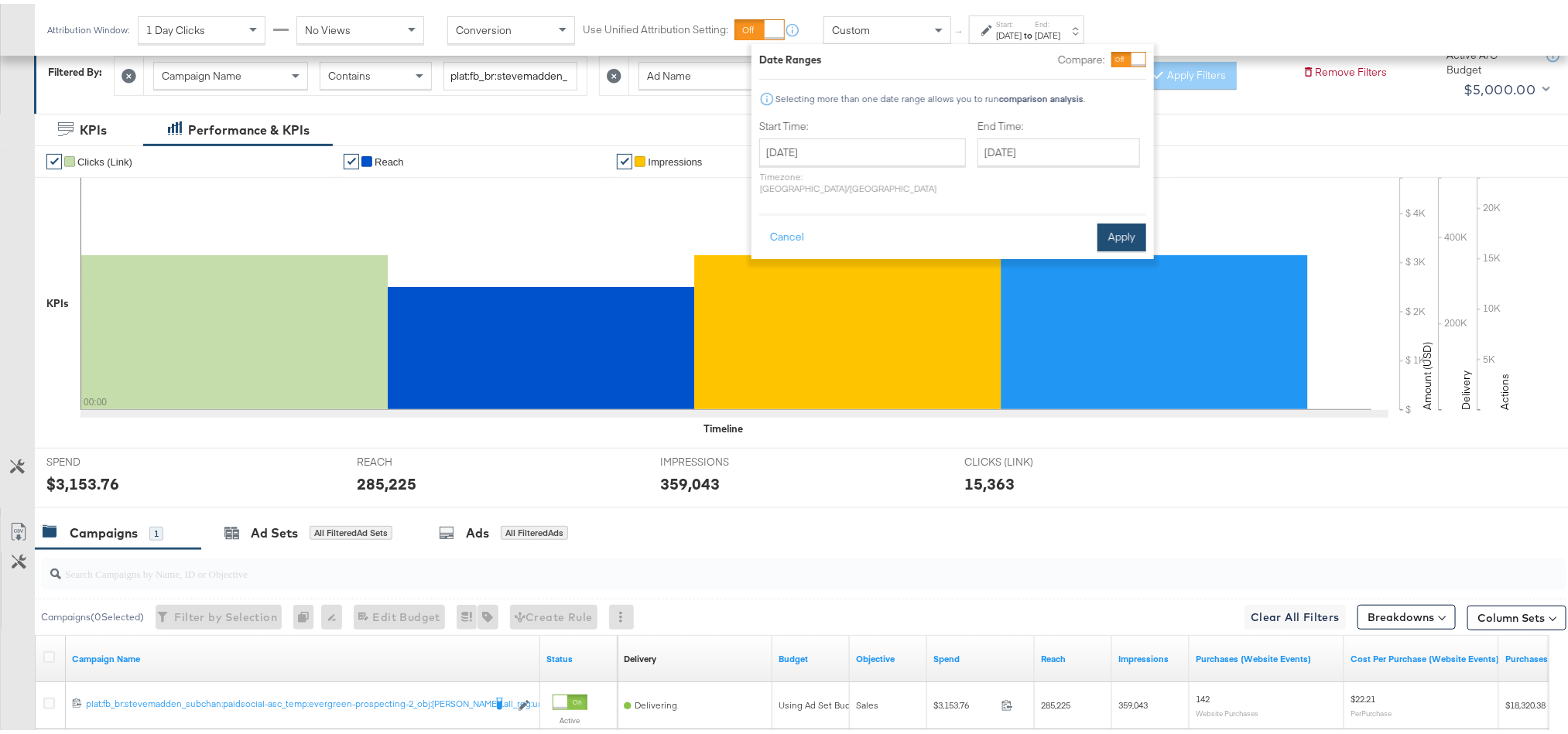
click at [1135, 220] on button "Apply" at bounding box center [1122, 234] width 49 height 28
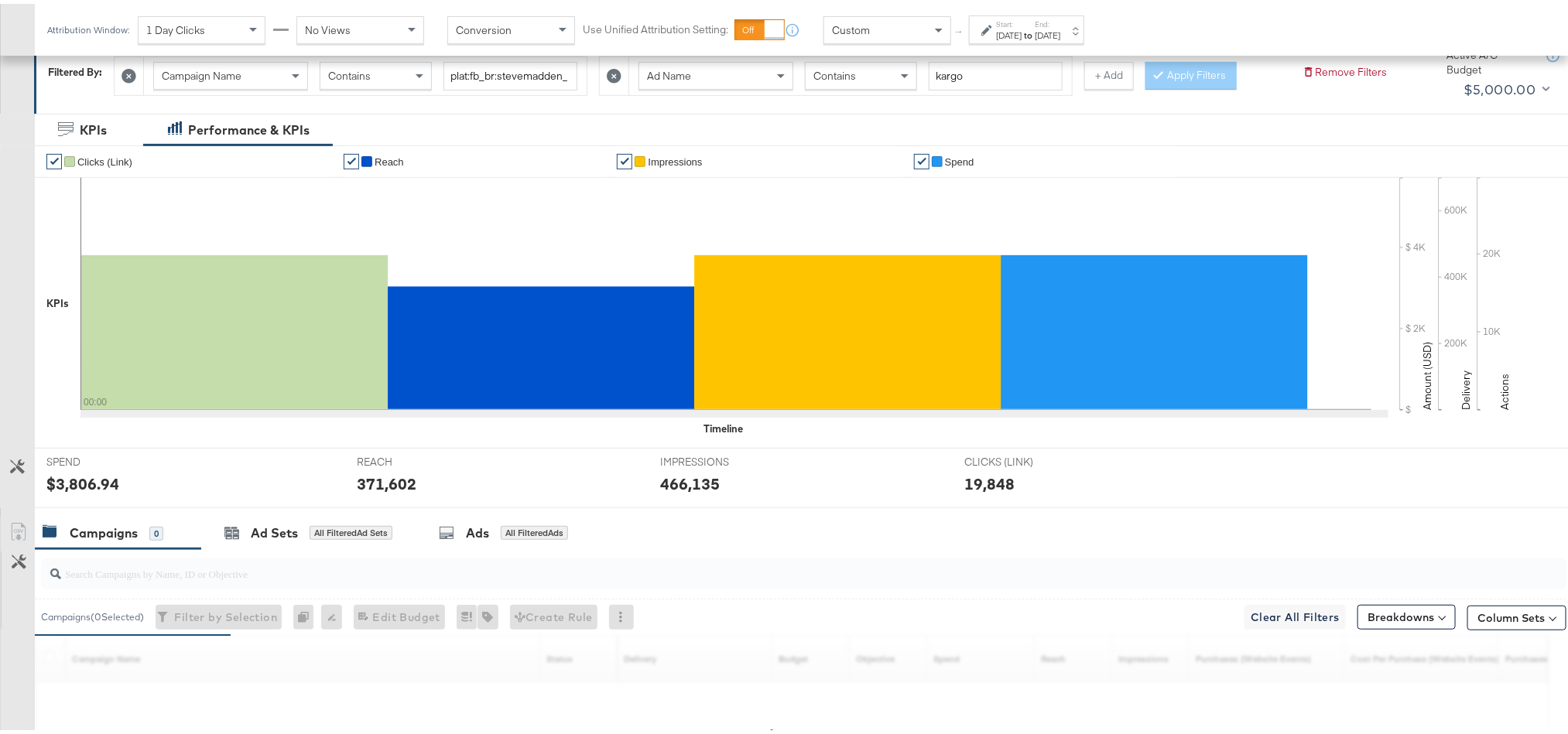
click at [77, 483] on div "$3,806.94" at bounding box center [82, 480] width 73 height 22
copy div "3,806.94"
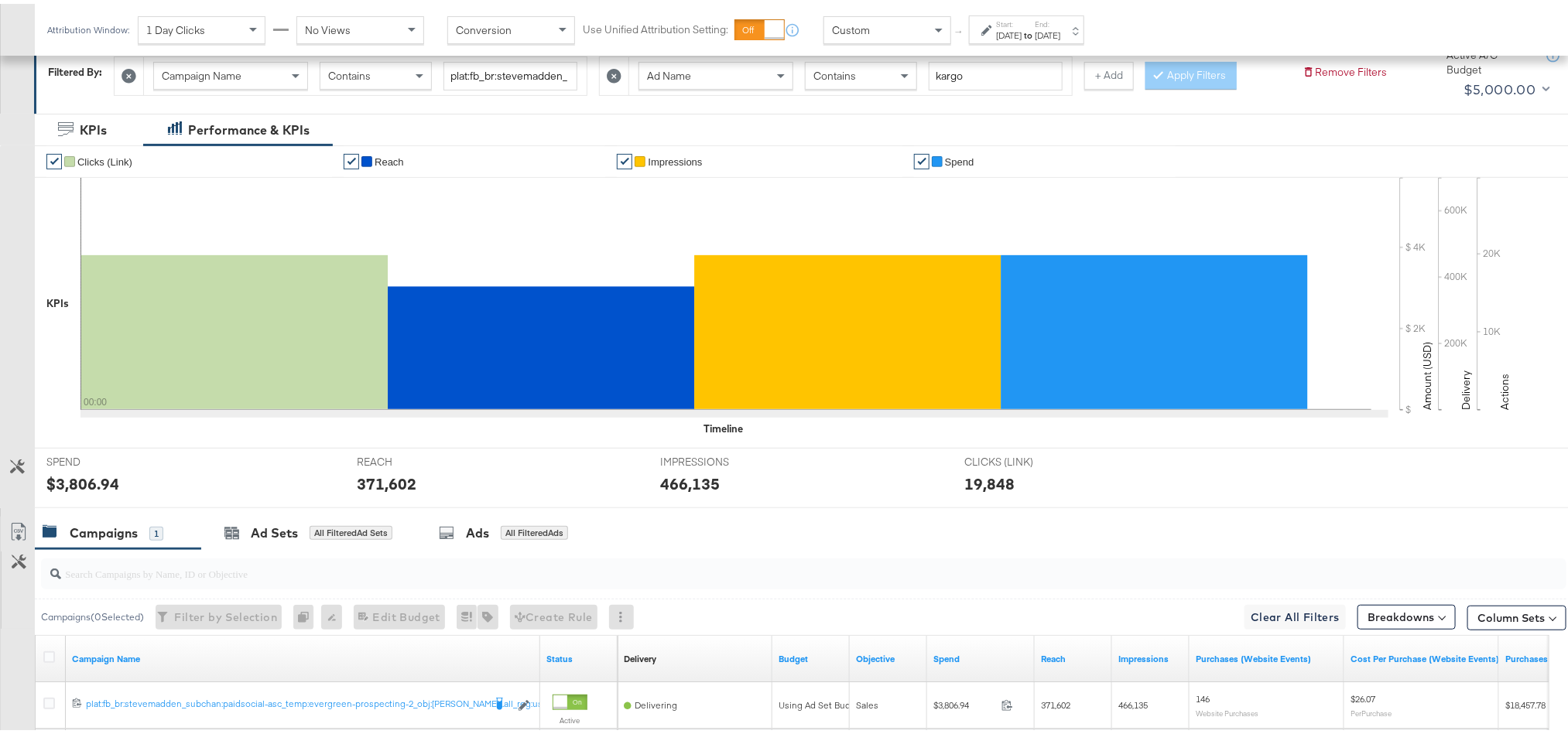
click at [376, 486] on div "371,602" at bounding box center [386, 480] width 60 height 22
click at [672, 485] on div "466,135" at bounding box center [690, 480] width 60 height 22
click at [700, 487] on div "466,135" at bounding box center [690, 480] width 60 height 22
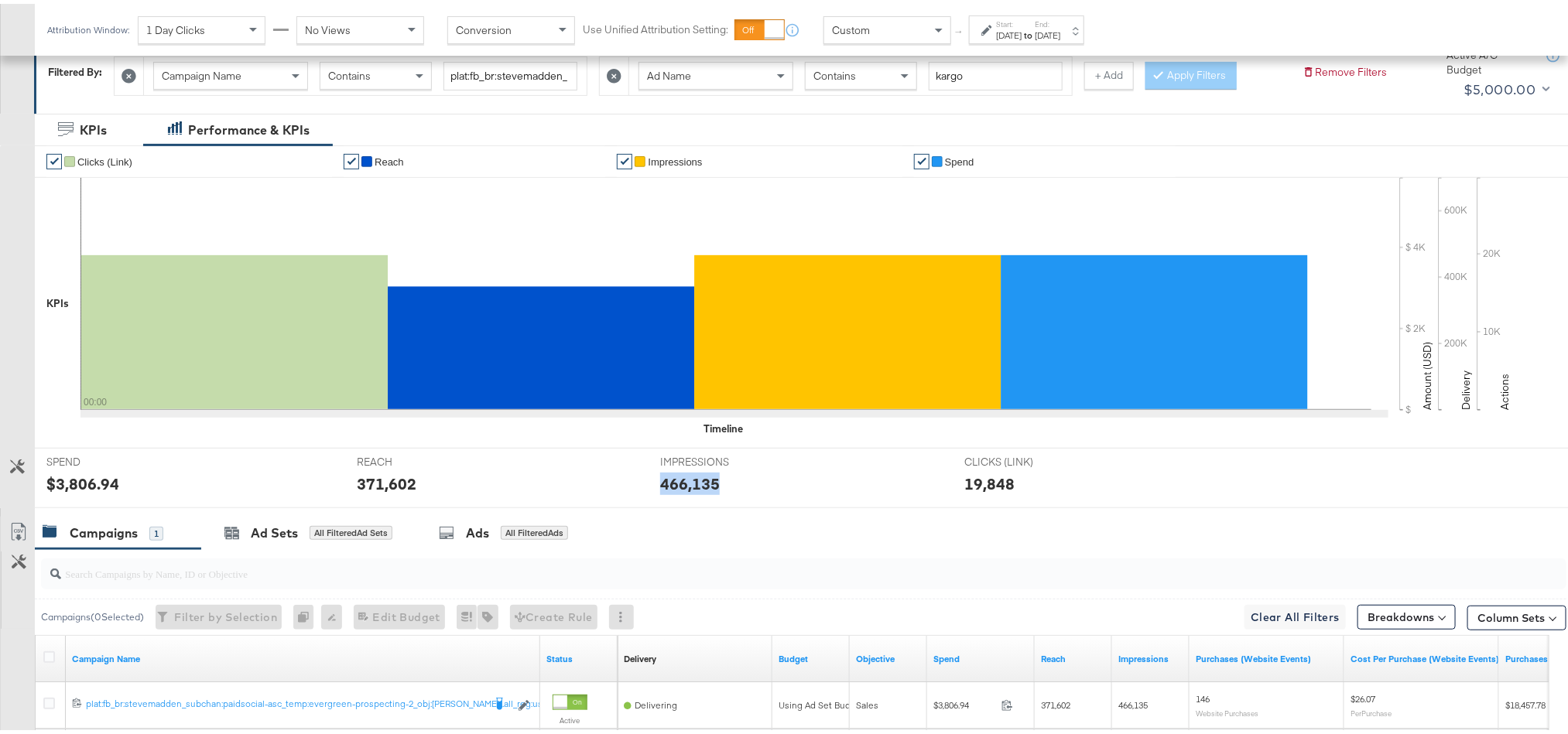
click at [700, 487] on div "466,135" at bounding box center [690, 480] width 60 height 22
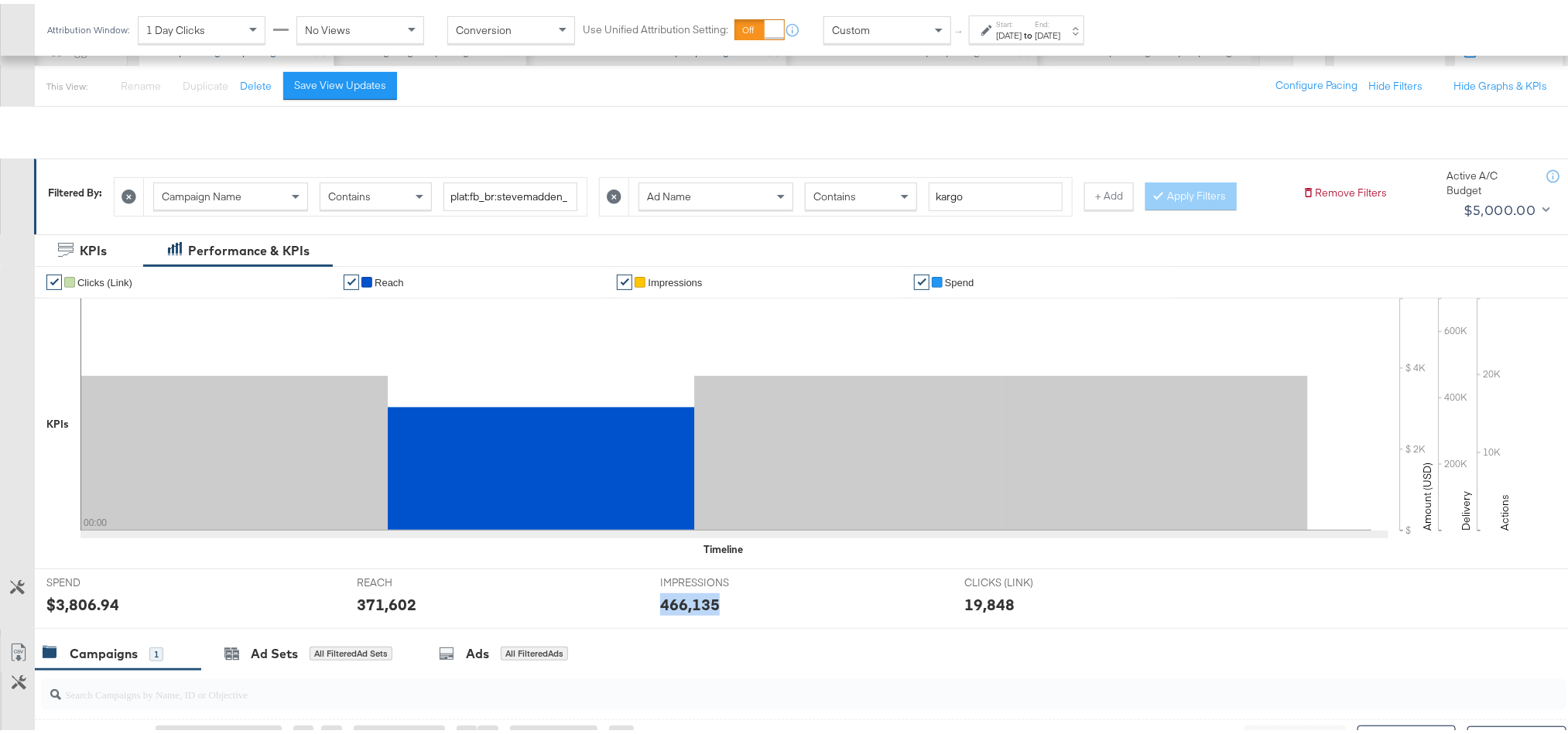
scroll to position [0, 0]
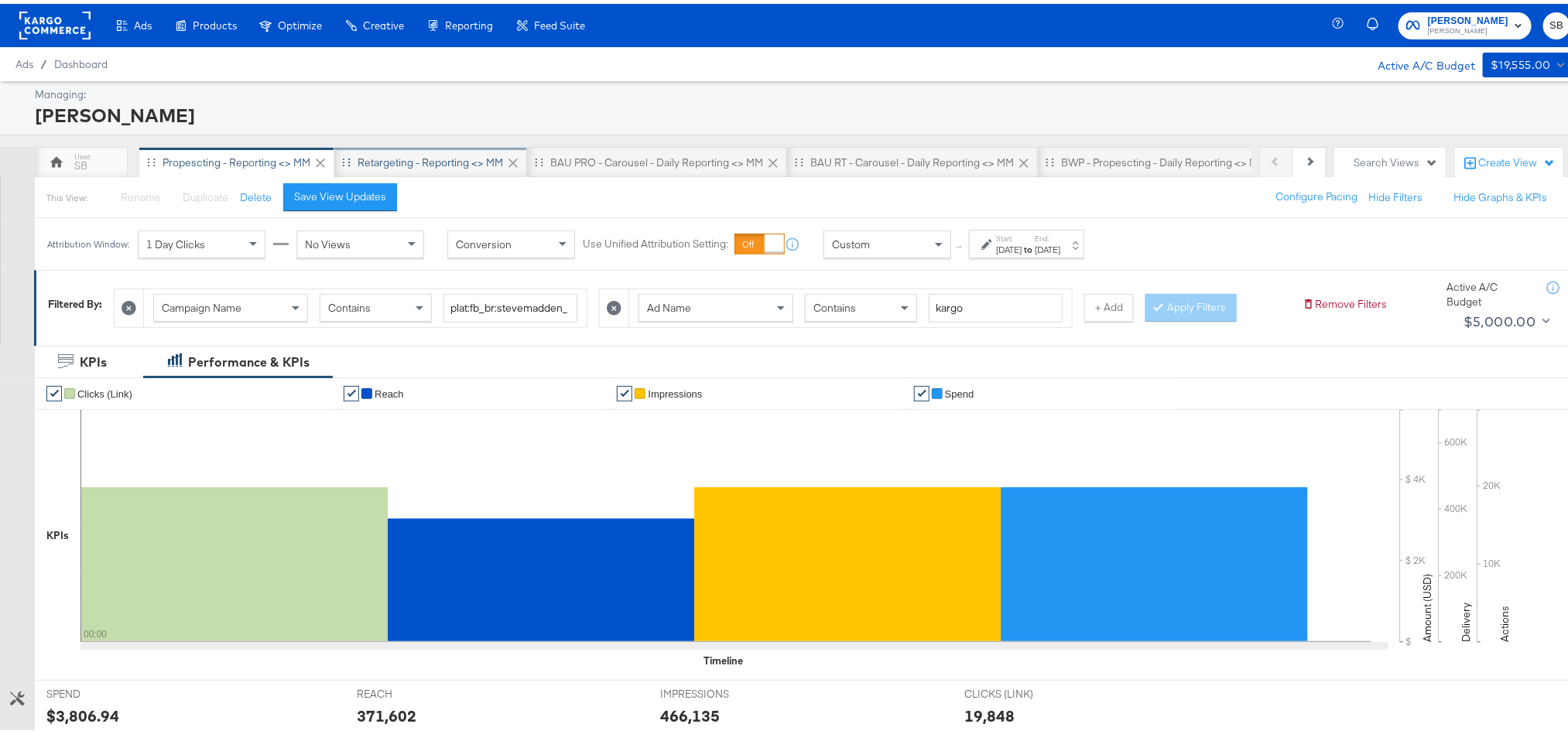
click at [374, 158] on div "Retargeting - Reporting <> MM" at bounding box center [430, 158] width 146 height 15
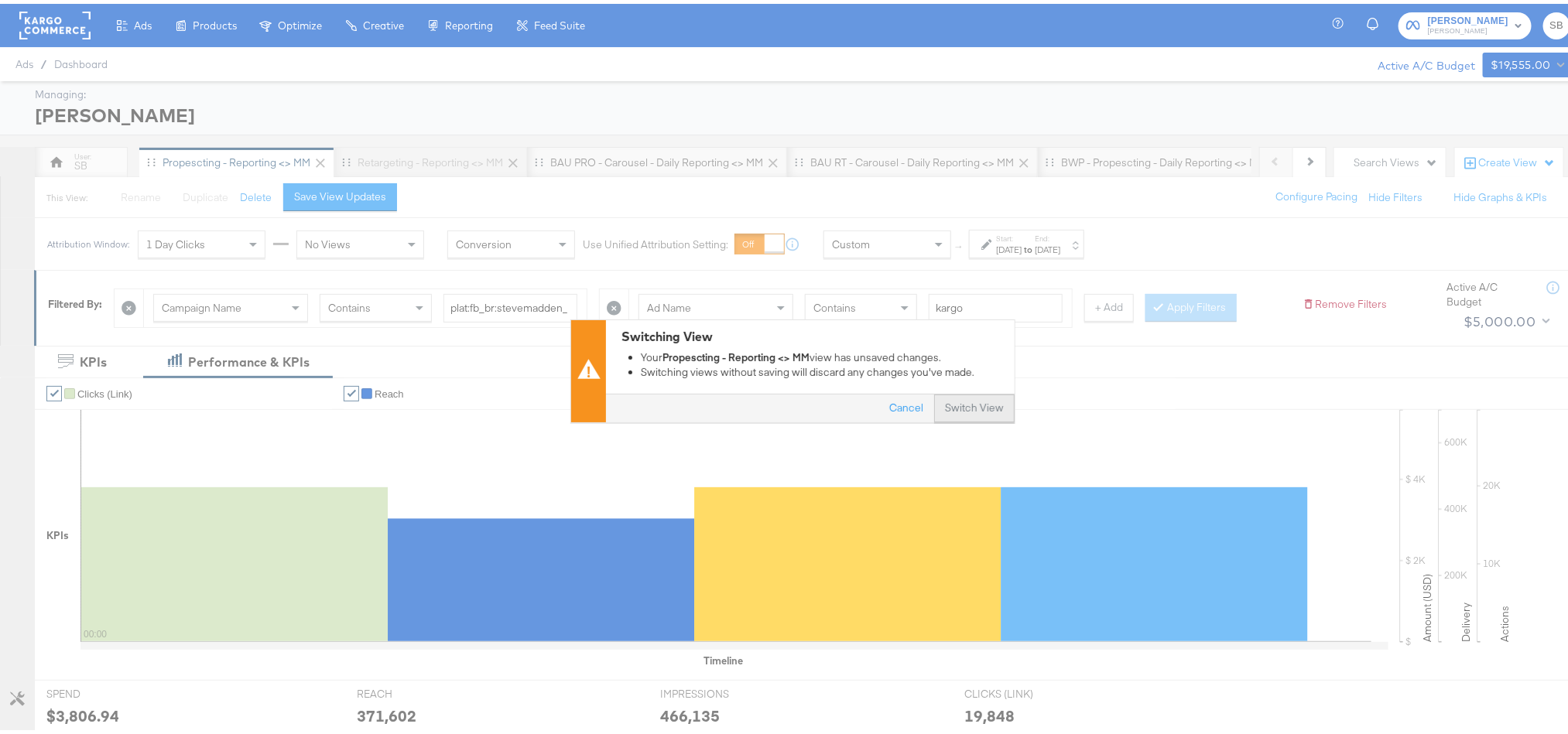
click at [961, 407] on button "Switch View" at bounding box center [974, 404] width 81 height 28
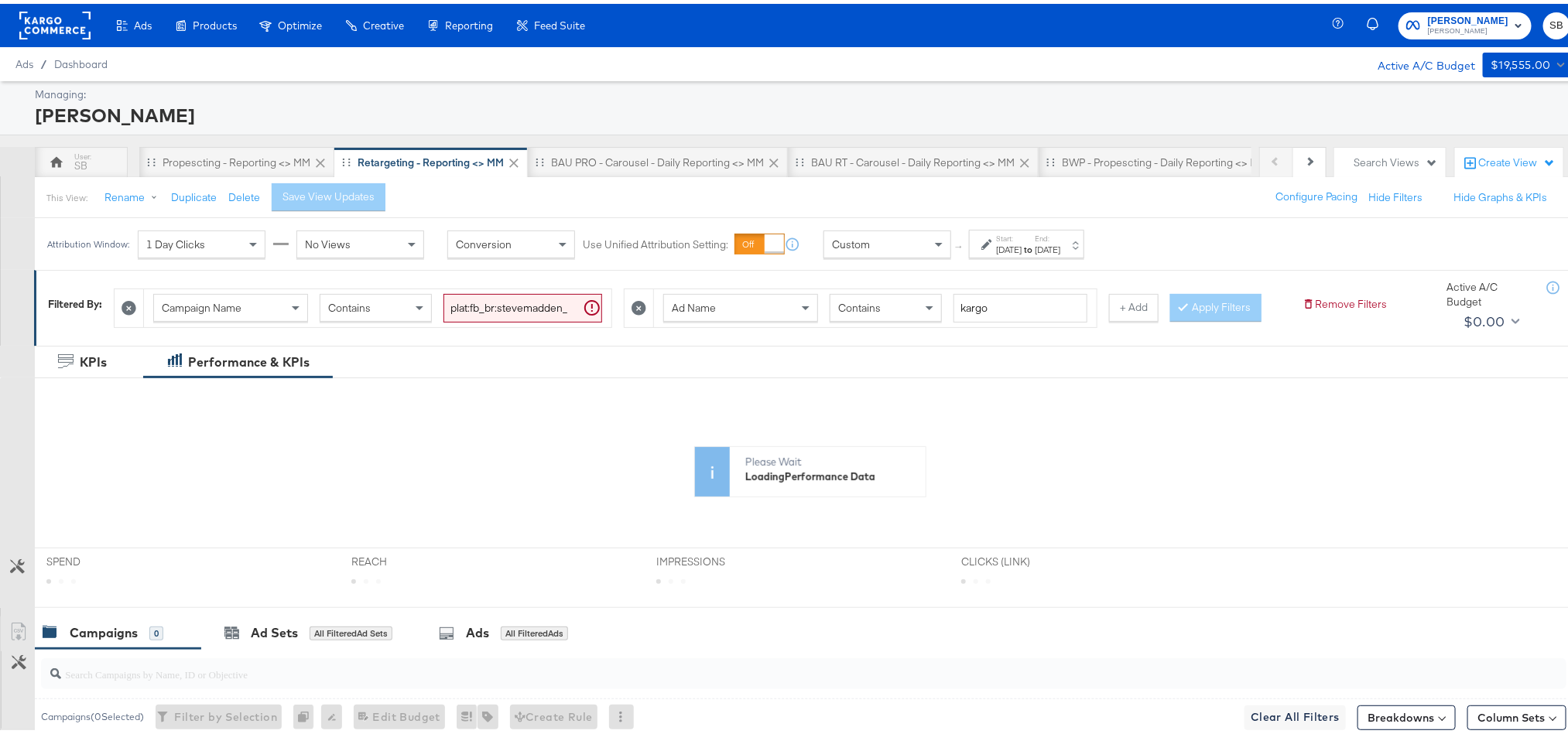
click at [1060, 244] on div "[DATE]" at bounding box center [1048, 246] width 26 height 12
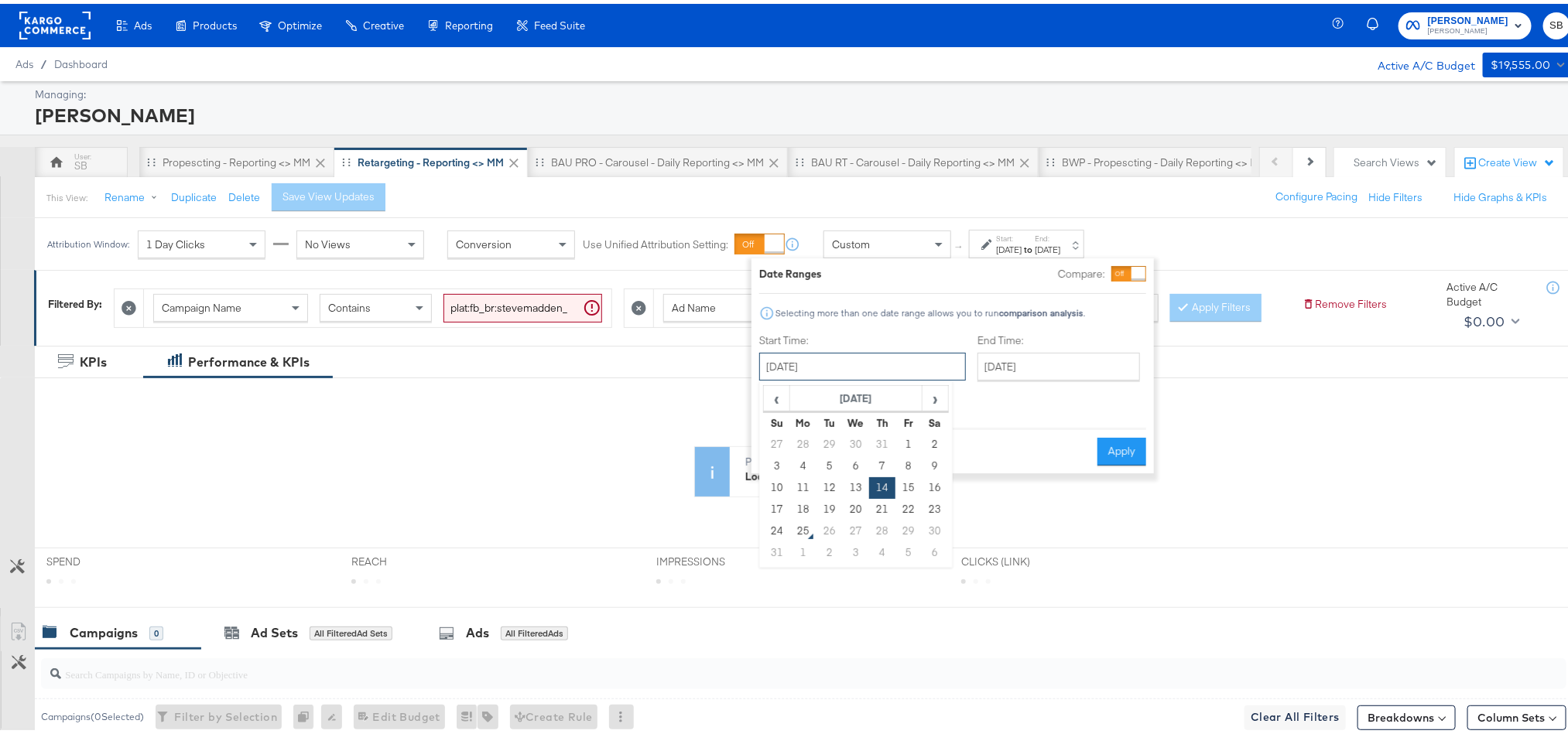
click at [832, 355] on input "August 14th 2025" at bounding box center [862, 362] width 206 height 28
click at [889, 506] on td "21" at bounding box center [882, 505] width 27 height 21
type input "August 21st 2025"
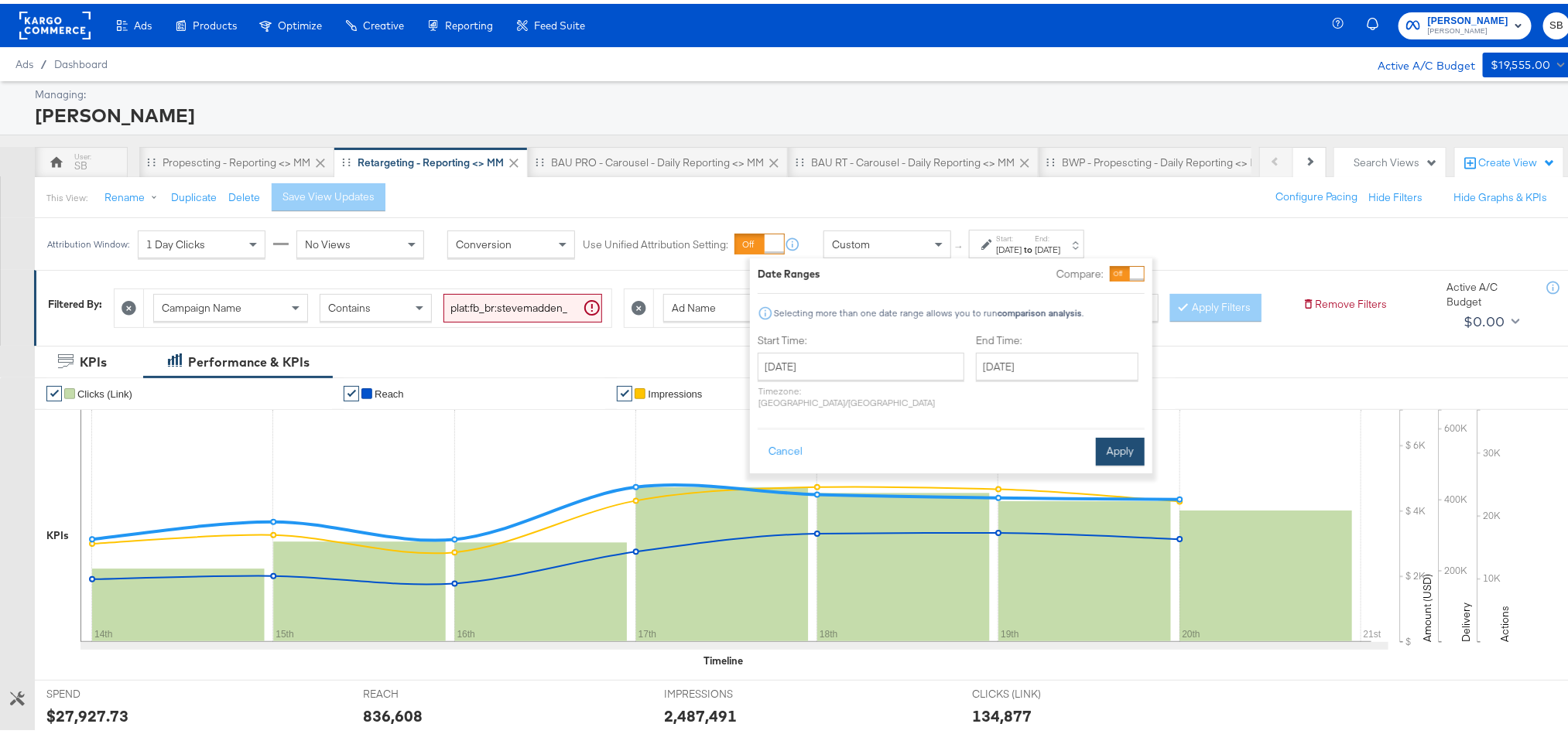
click at [1115, 434] on button "Apply" at bounding box center [1120, 448] width 49 height 28
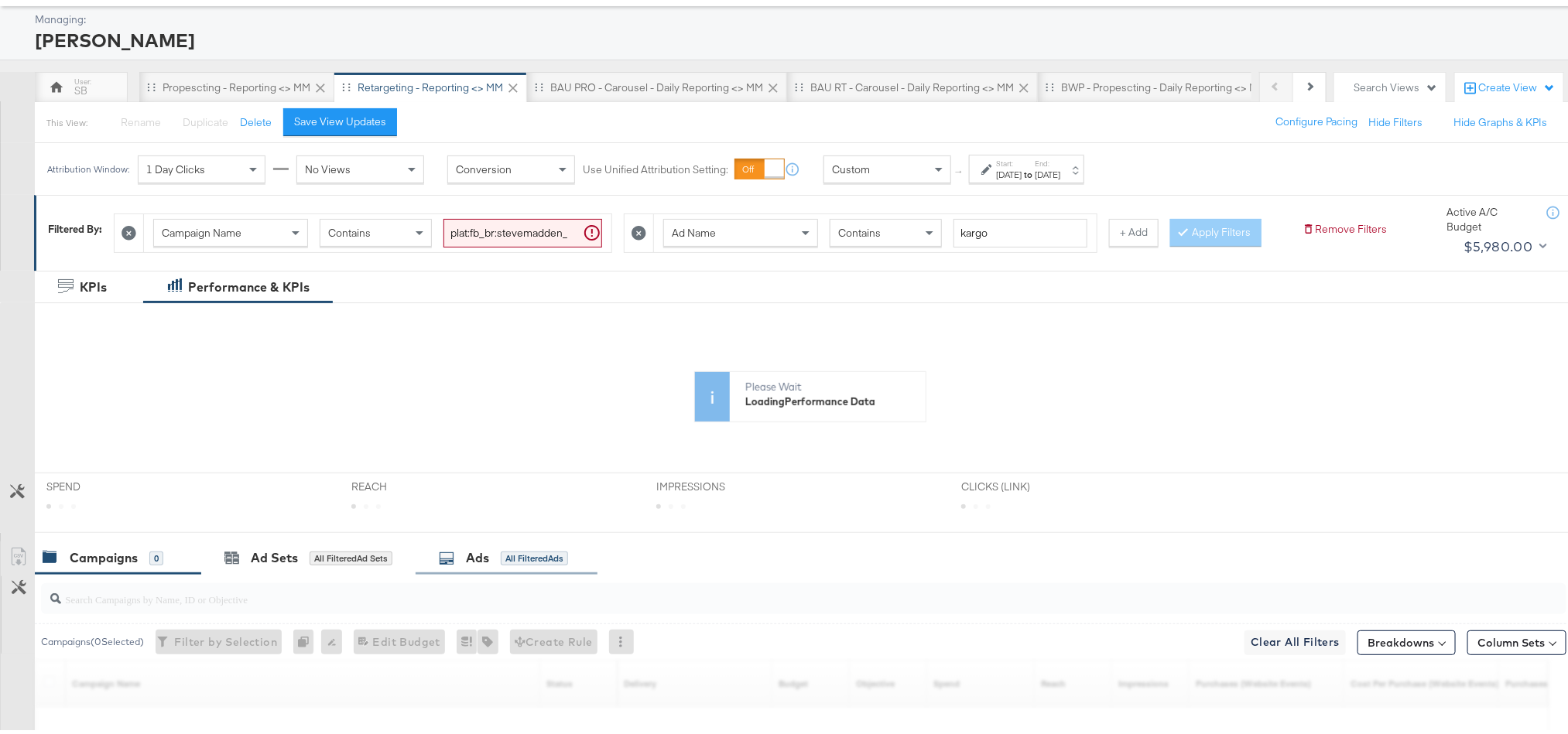
scroll to position [116, 0]
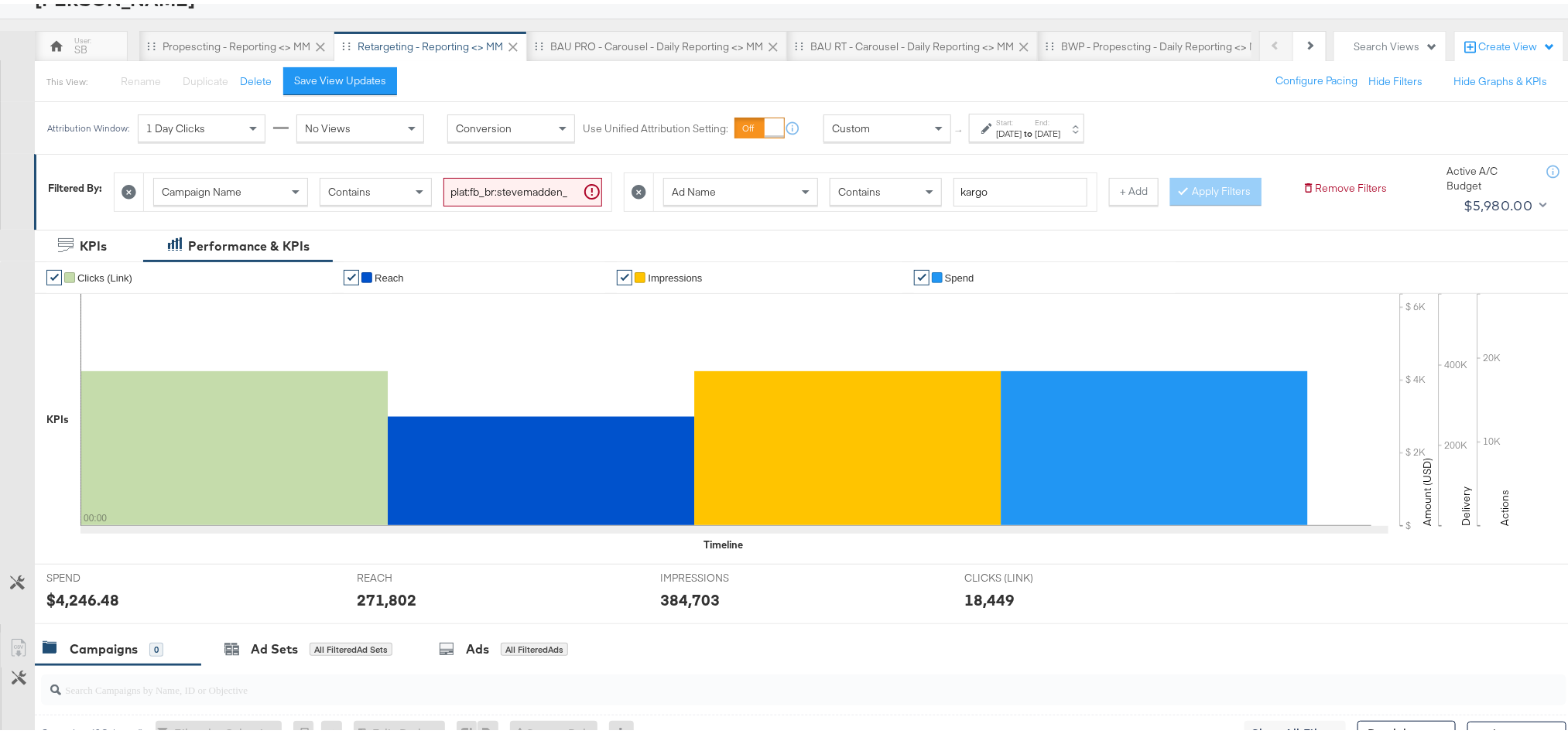
click at [93, 607] on div "$4,246.48" at bounding box center [82, 596] width 73 height 22
click at [383, 607] on div "271,802" at bounding box center [386, 596] width 60 height 22
click at [384, 607] on div "271,802" at bounding box center [386, 596] width 60 height 22
click at [680, 607] on div "384,703" at bounding box center [690, 596] width 60 height 22
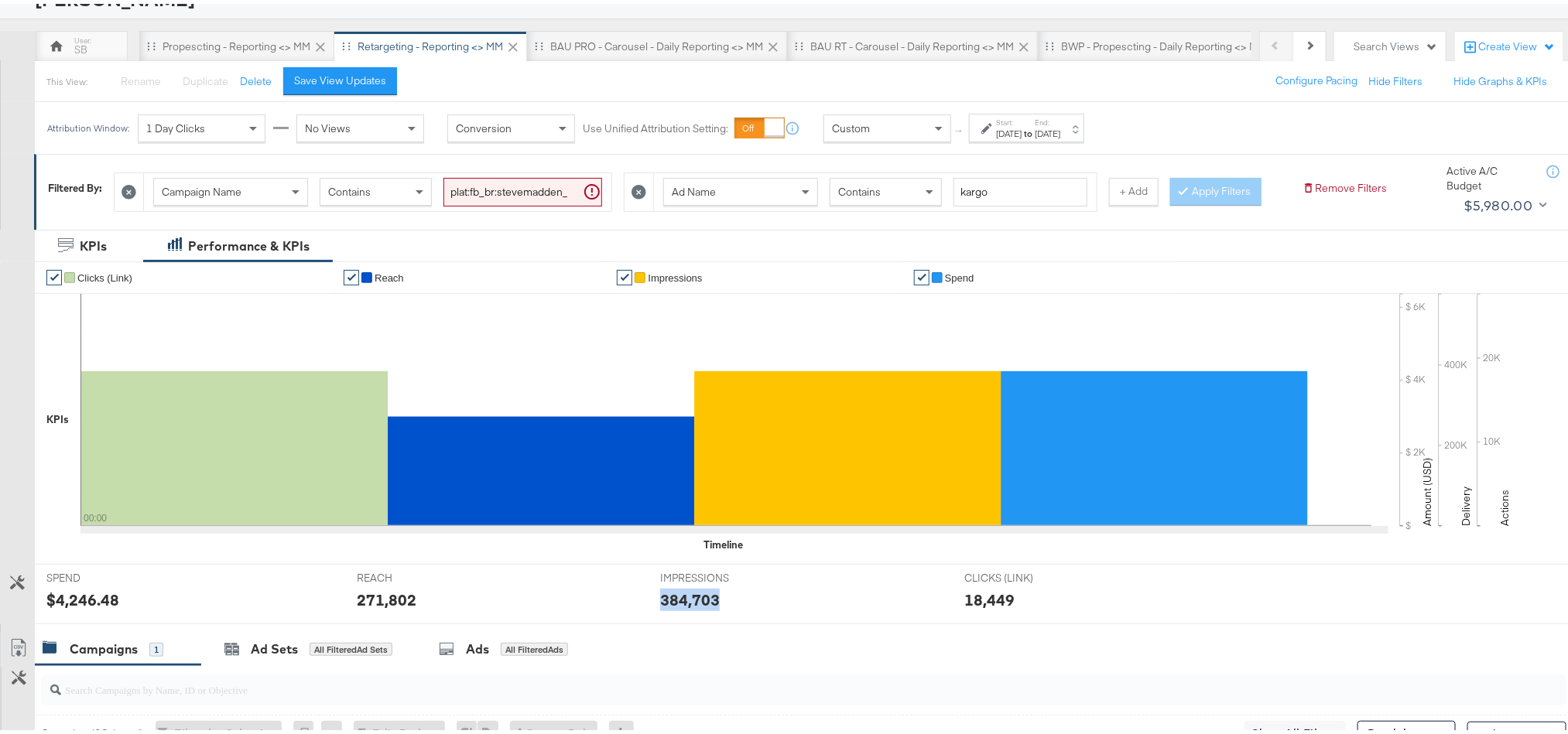
click at [680, 607] on div "384,703" at bounding box center [690, 596] width 60 height 22
click at [1021, 130] on div "Aug 21st 2025" at bounding box center [1008, 130] width 26 height 12
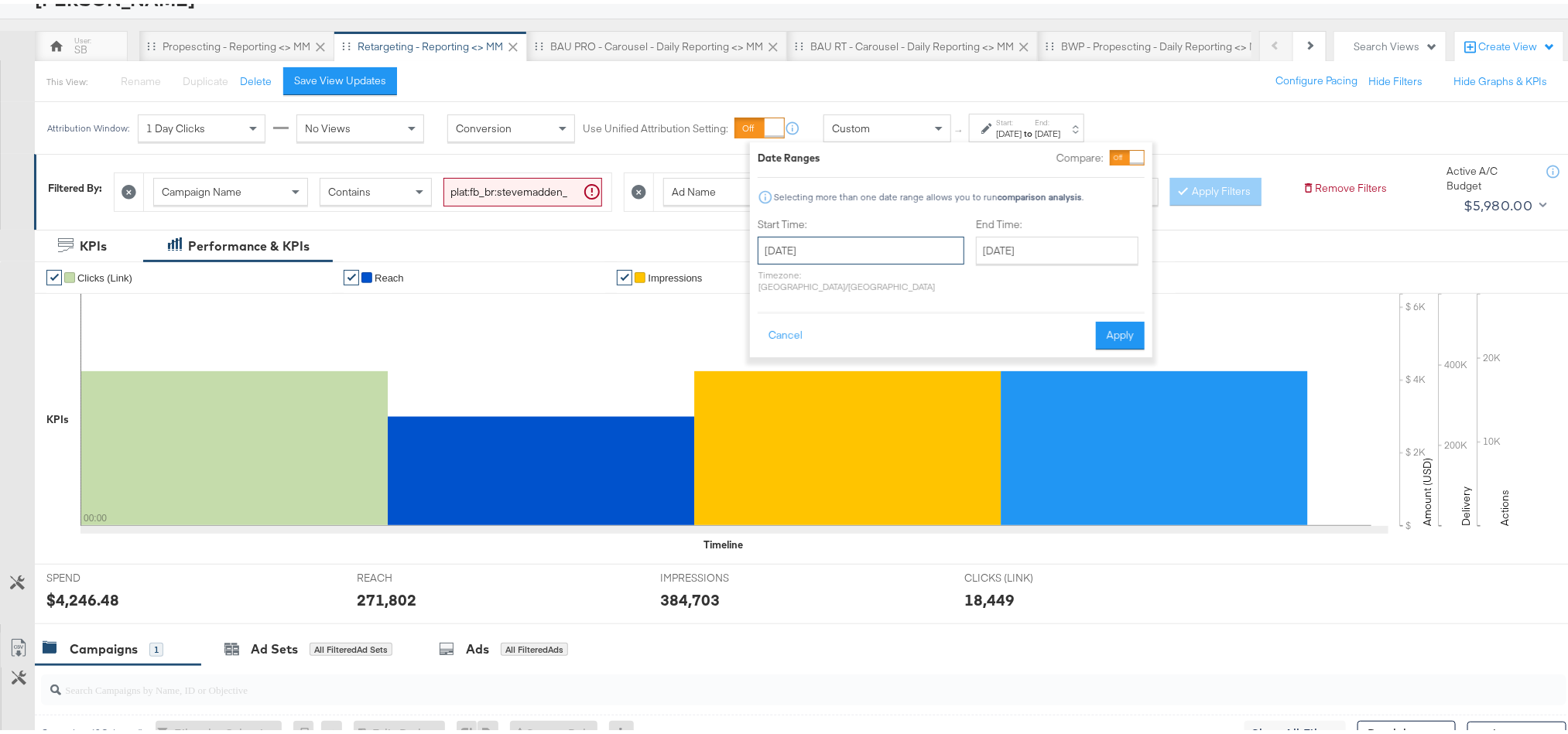
click at [873, 253] on input "August 21st 2025" at bounding box center [860, 247] width 206 height 28
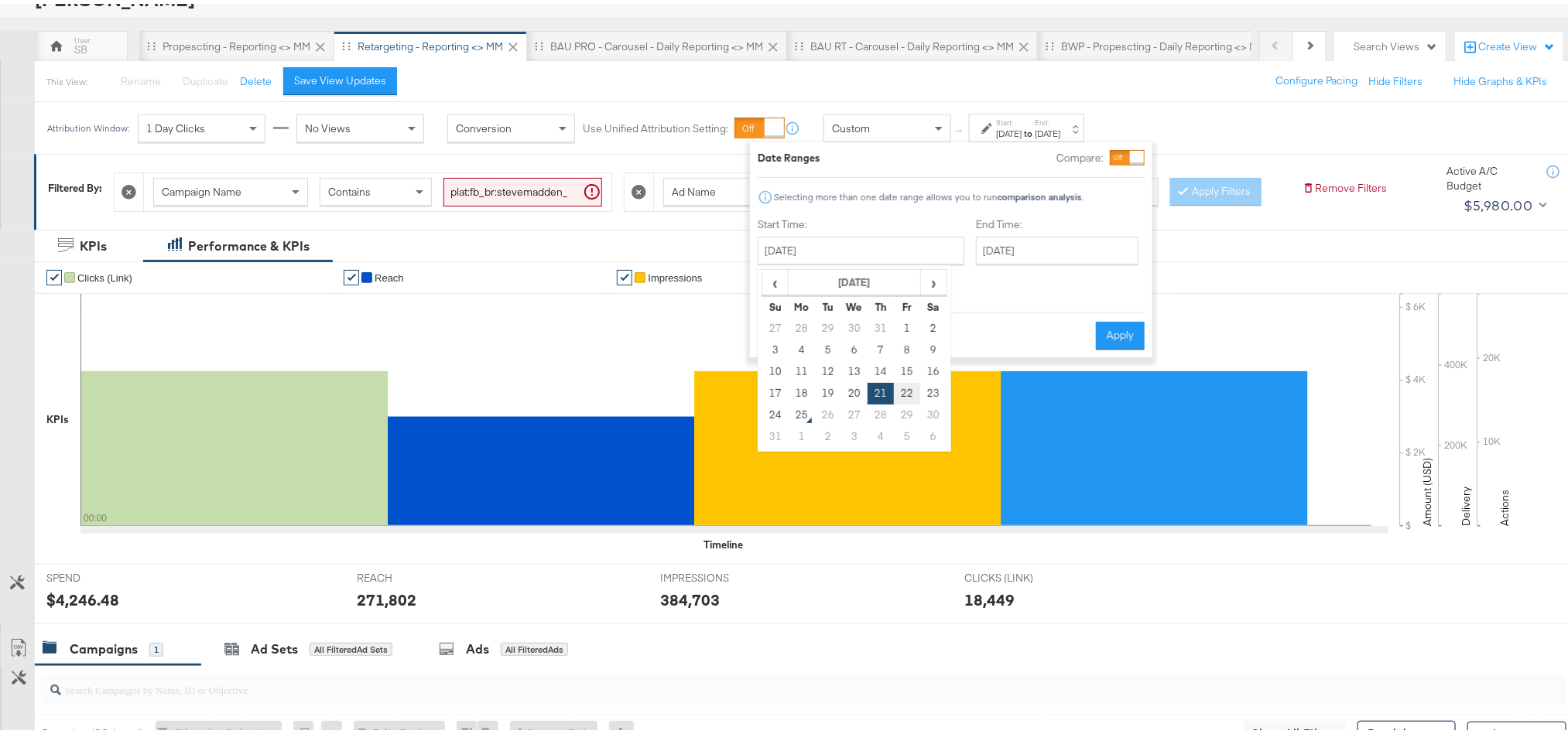
click at [901, 386] on td "22" at bounding box center [907, 390] width 27 height 21
type input "August 22nd 2025"
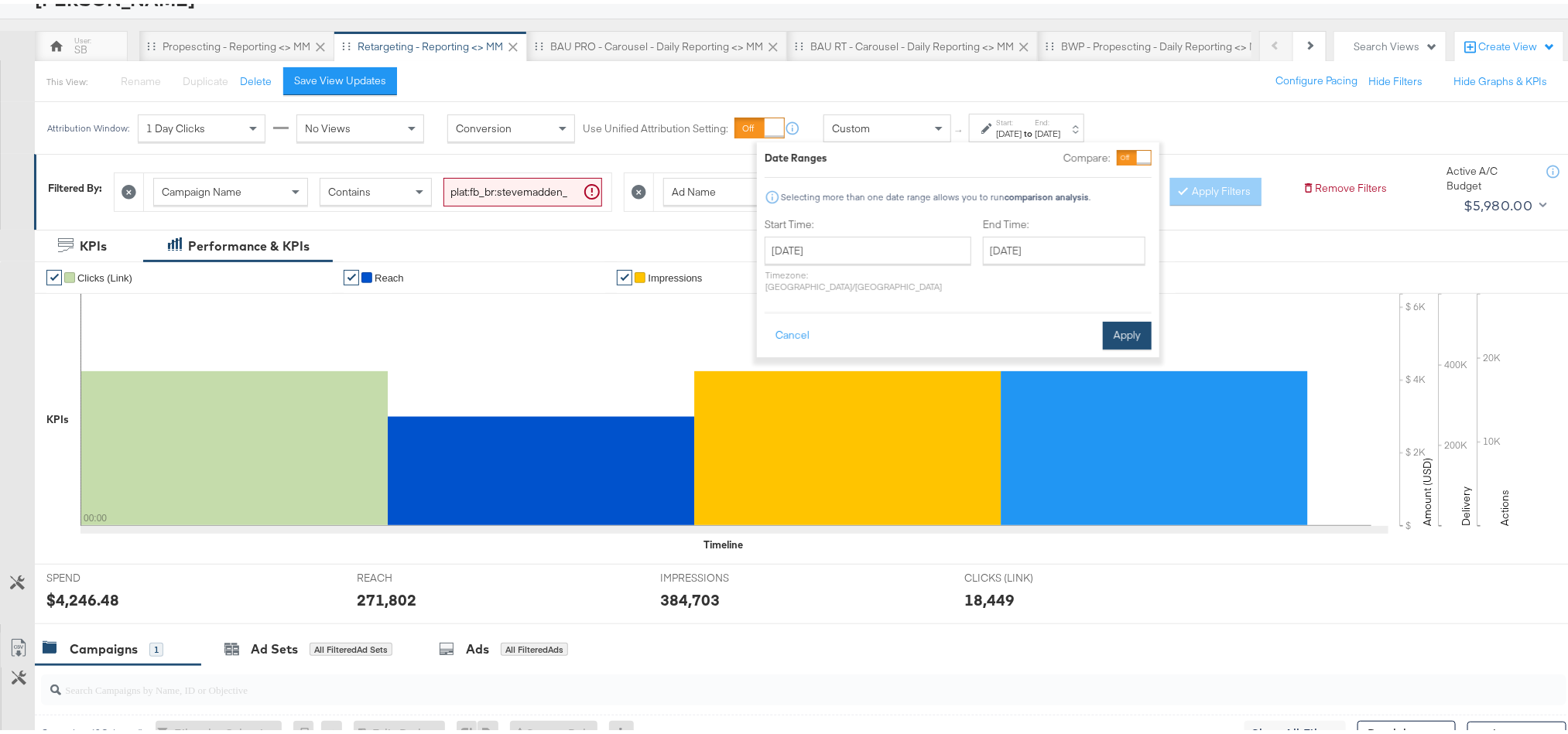
click at [1120, 324] on button "Apply" at bounding box center [1127, 331] width 49 height 28
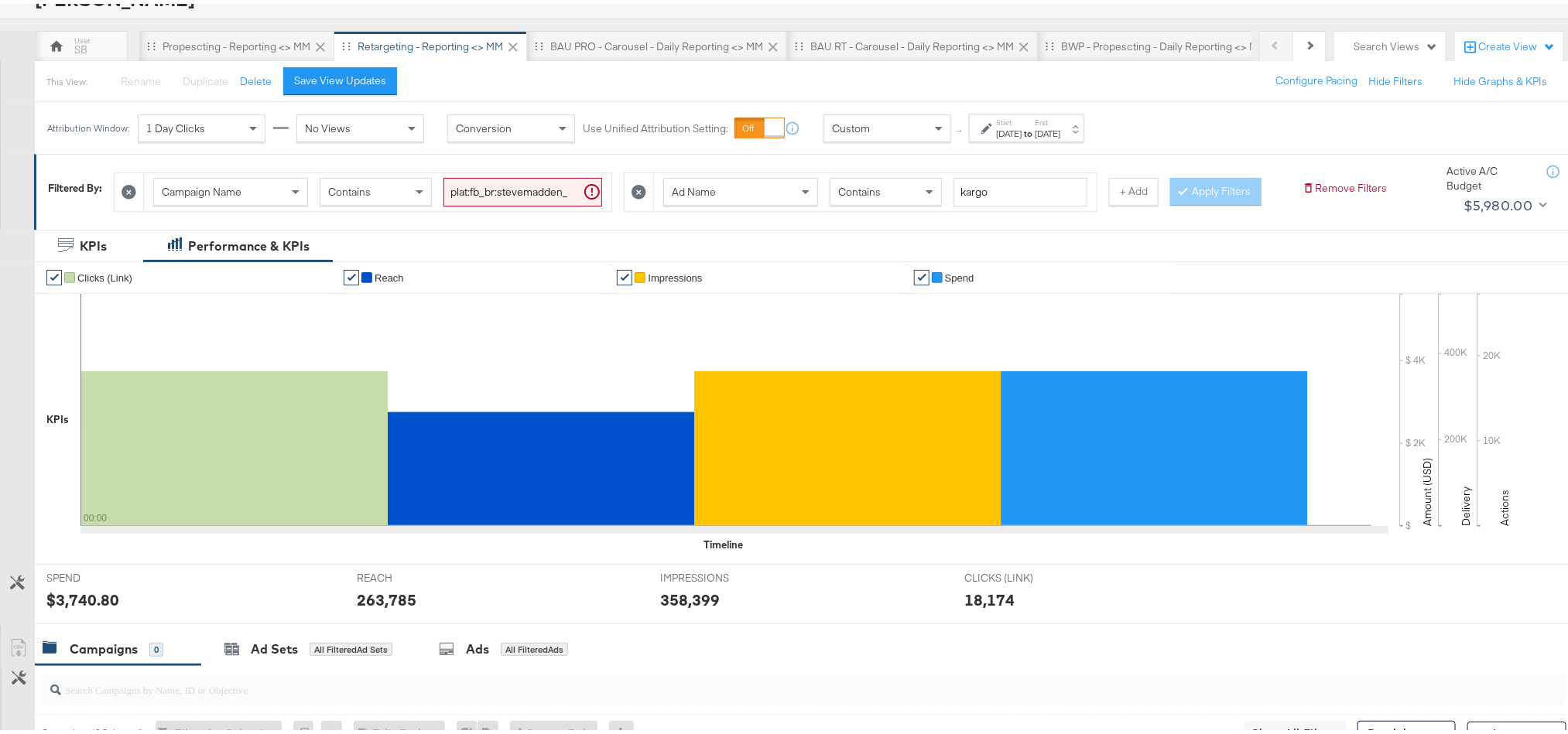
click at [69, 607] on div "$3,740.80" at bounding box center [82, 596] width 73 height 22
click at [386, 607] on div "263,785" at bounding box center [386, 596] width 60 height 22
click at [672, 607] on div "358,399" at bounding box center [690, 596] width 60 height 22
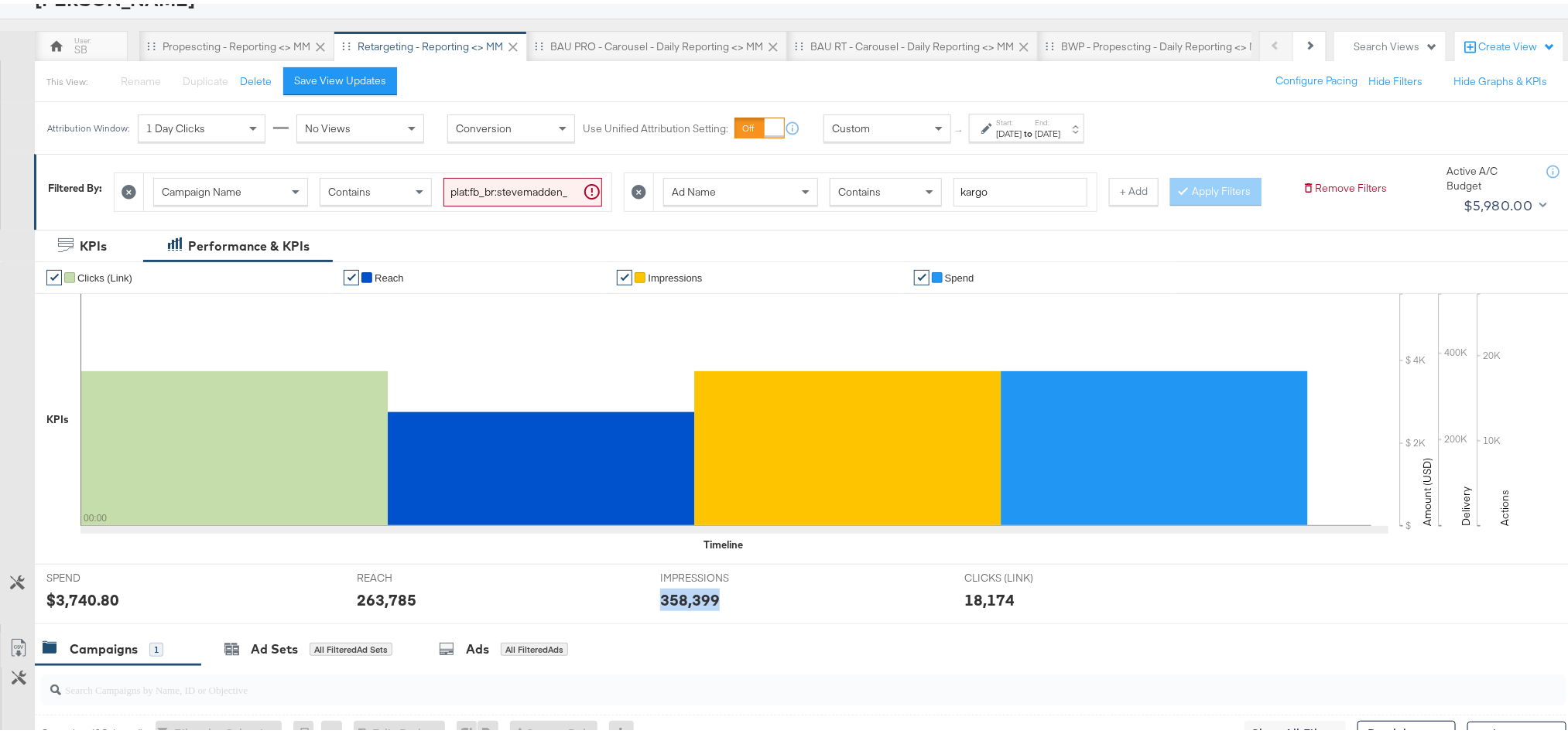
click at [672, 607] on div "358,399" at bounding box center [690, 596] width 60 height 22
click at [996, 128] on div "Aug 22nd 2025" at bounding box center [1008, 130] width 26 height 12
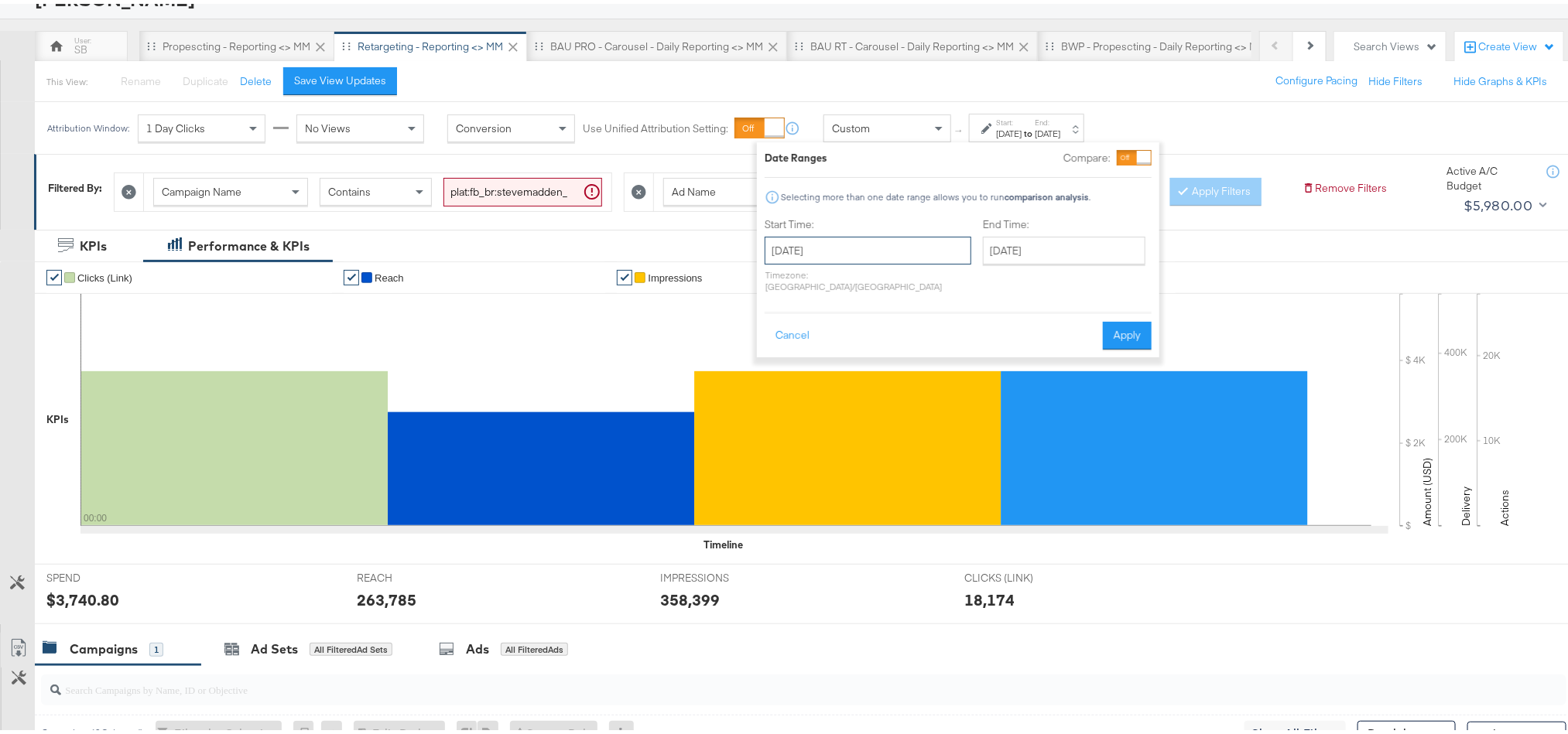
click at [887, 249] on input "August 22nd 2025" at bounding box center [867, 247] width 206 height 28
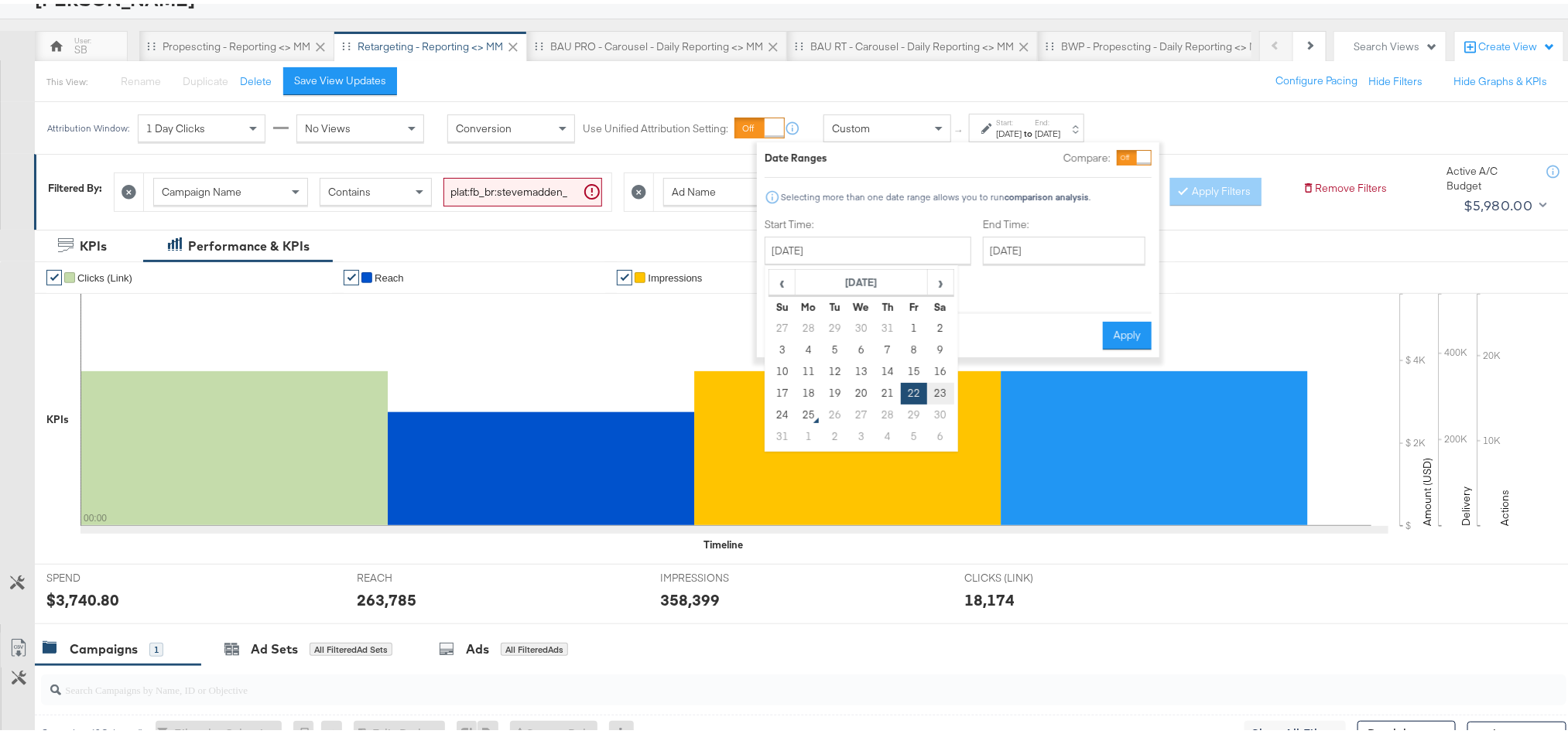
click at [941, 388] on td "23" at bounding box center [940, 390] width 27 height 21
type input "[DATE]"
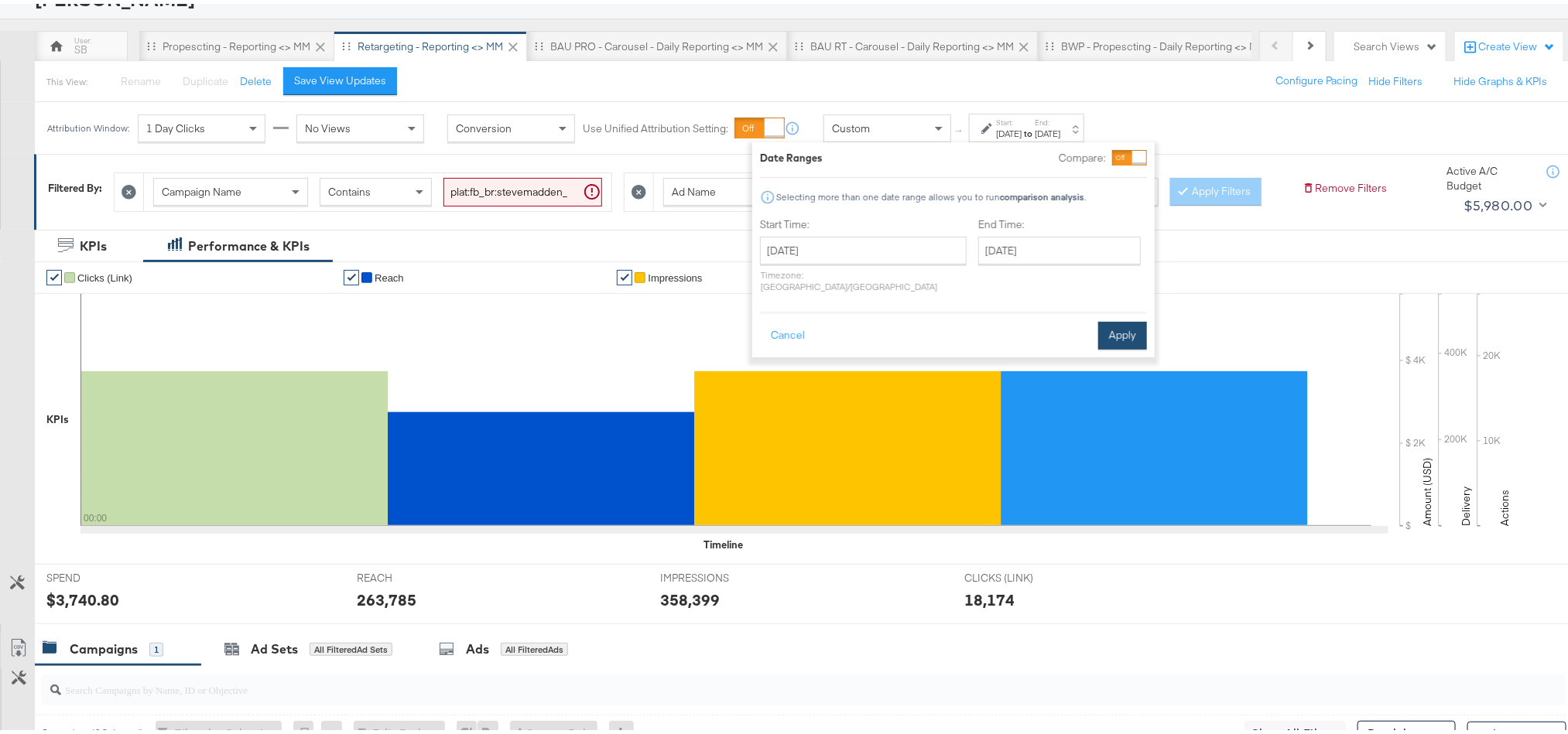
click at [1108, 318] on button "Apply" at bounding box center [1122, 331] width 49 height 28
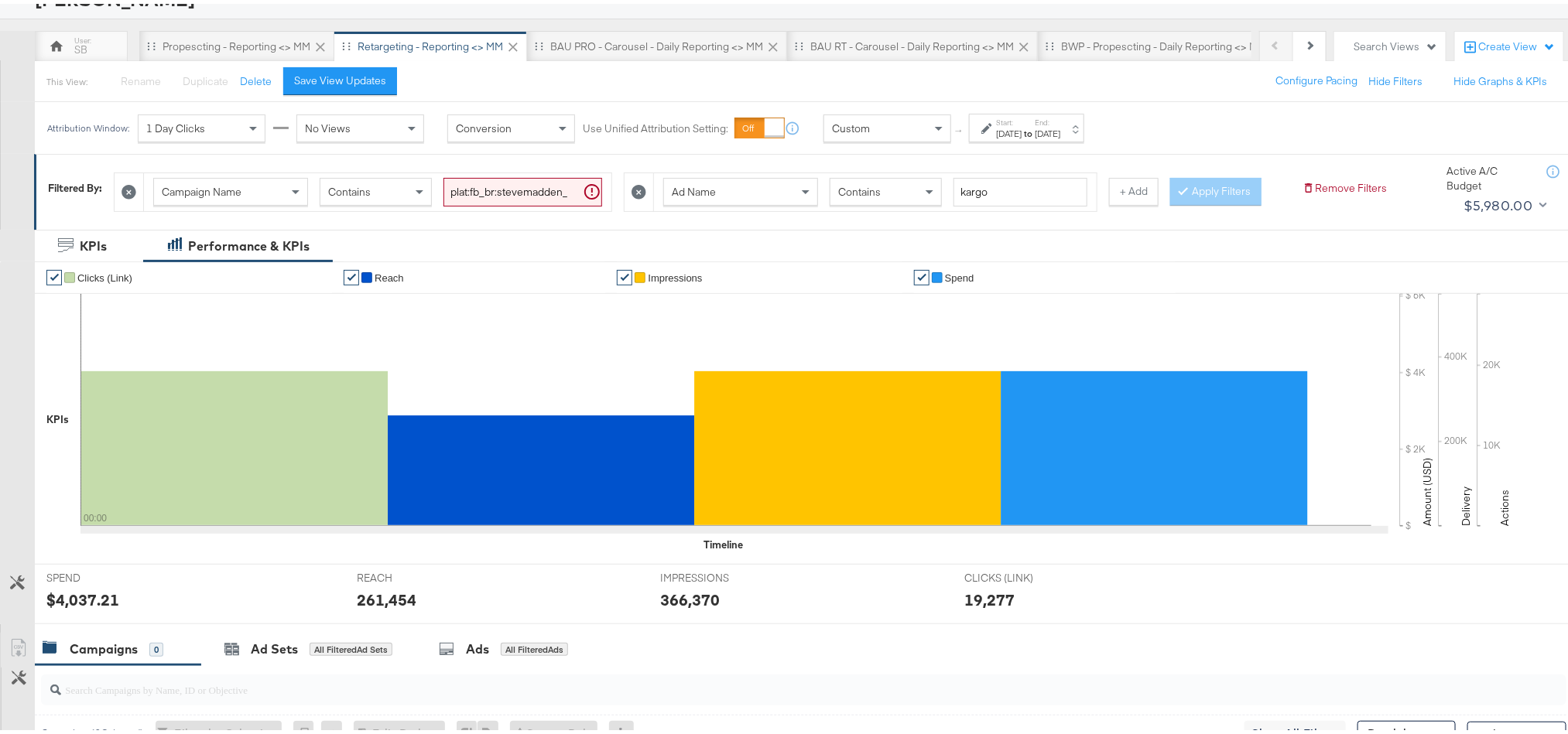
click at [98, 607] on div "$4,037.21" at bounding box center [82, 596] width 73 height 22
click at [403, 607] on div "261,454" at bounding box center [386, 596] width 60 height 22
click at [673, 607] on div "366,370" at bounding box center [690, 596] width 60 height 22
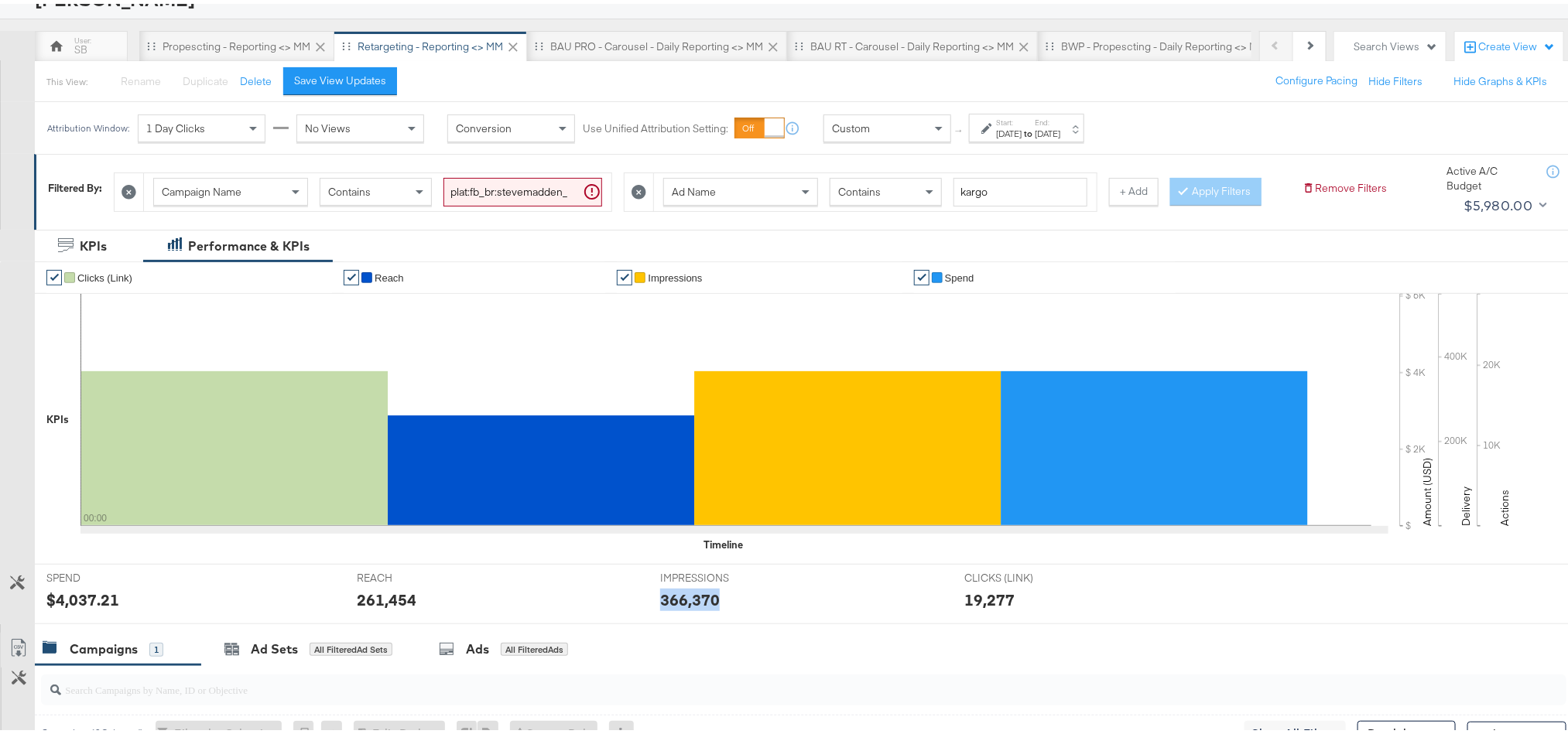
click at [673, 607] on div "366,370" at bounding box center [690, 596] width 60 height 22
click at [1020, 132] on div "[DATE]" at bounding box center [1008, 130] width 26 height 12
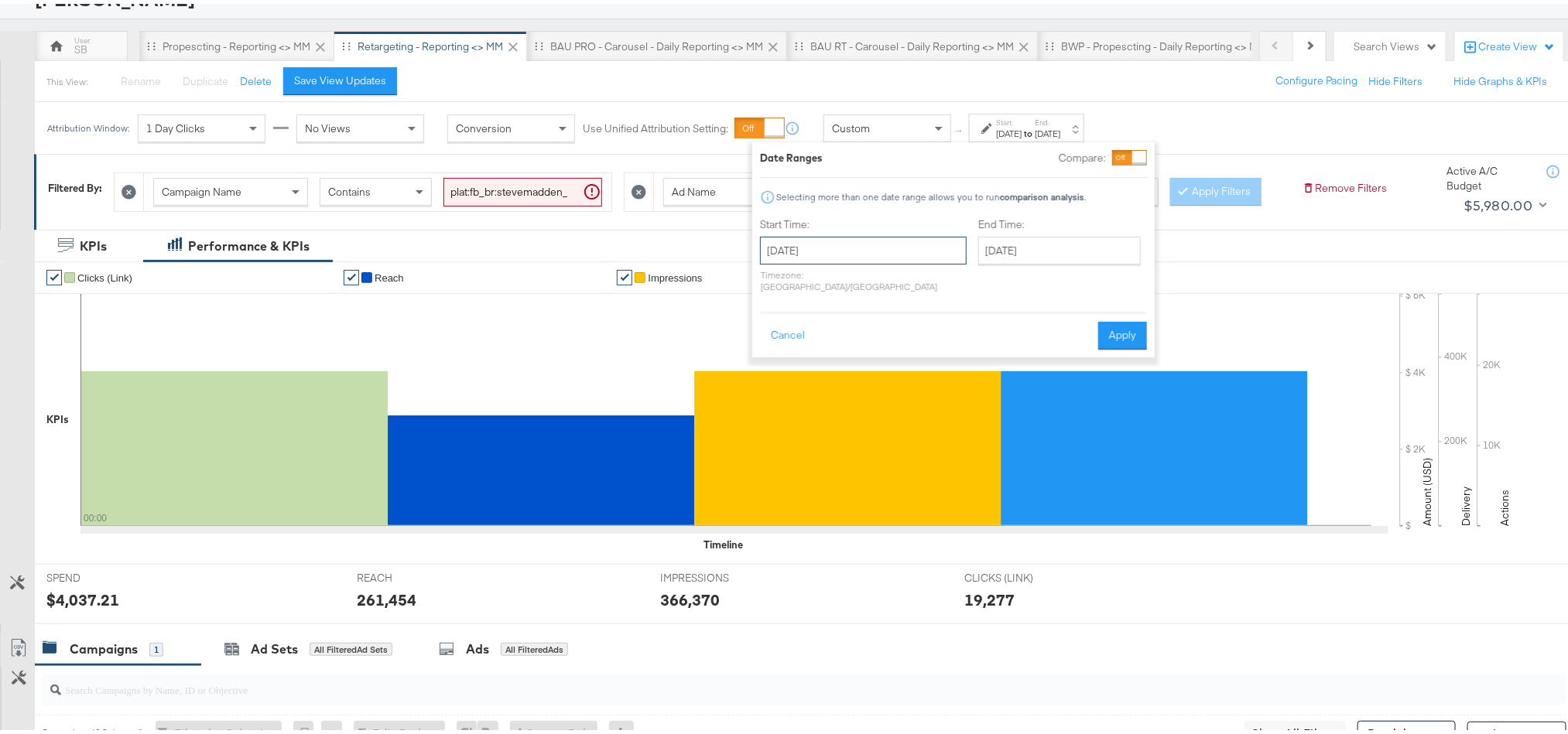
click at [869, 244] on input "[DATE]" at bounding box center [863, 247] width 206 height 28
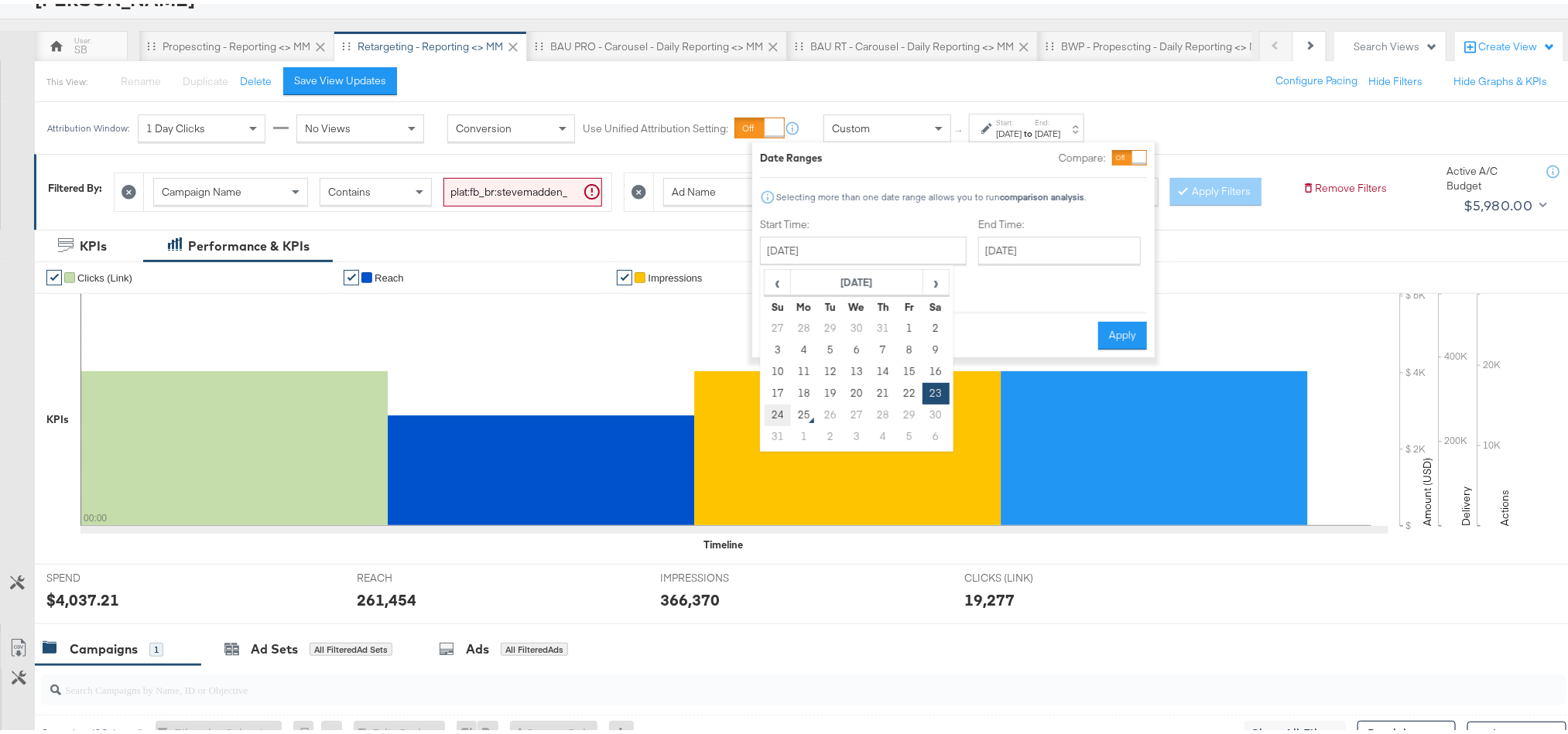
click at [779, 409] on td "24" at bounding box center [777, 411] width 27 height 21
type input "[DATE]"
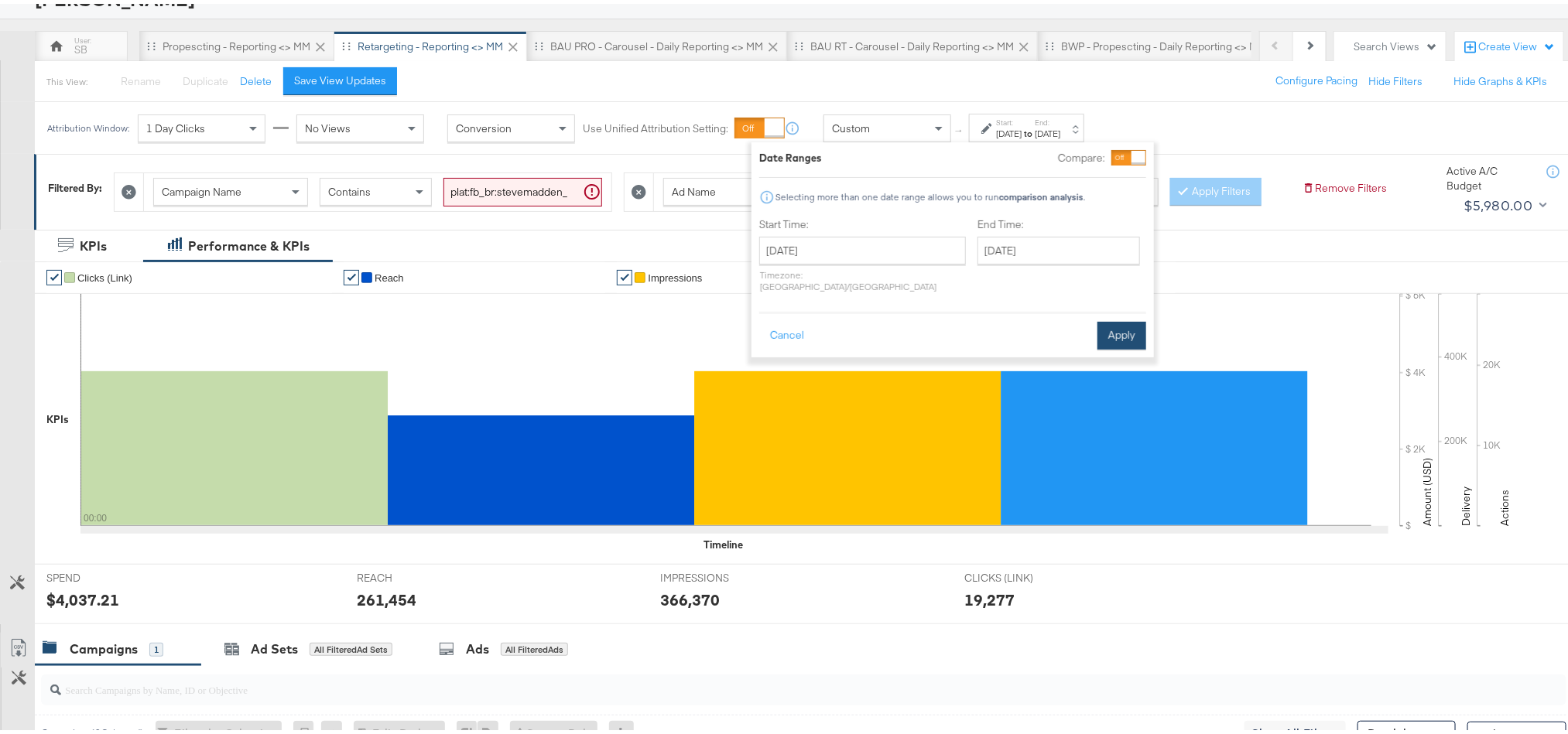
click at [1124, 320] on button "Apply" at bounding box center [1122, 331] width 49 height 28
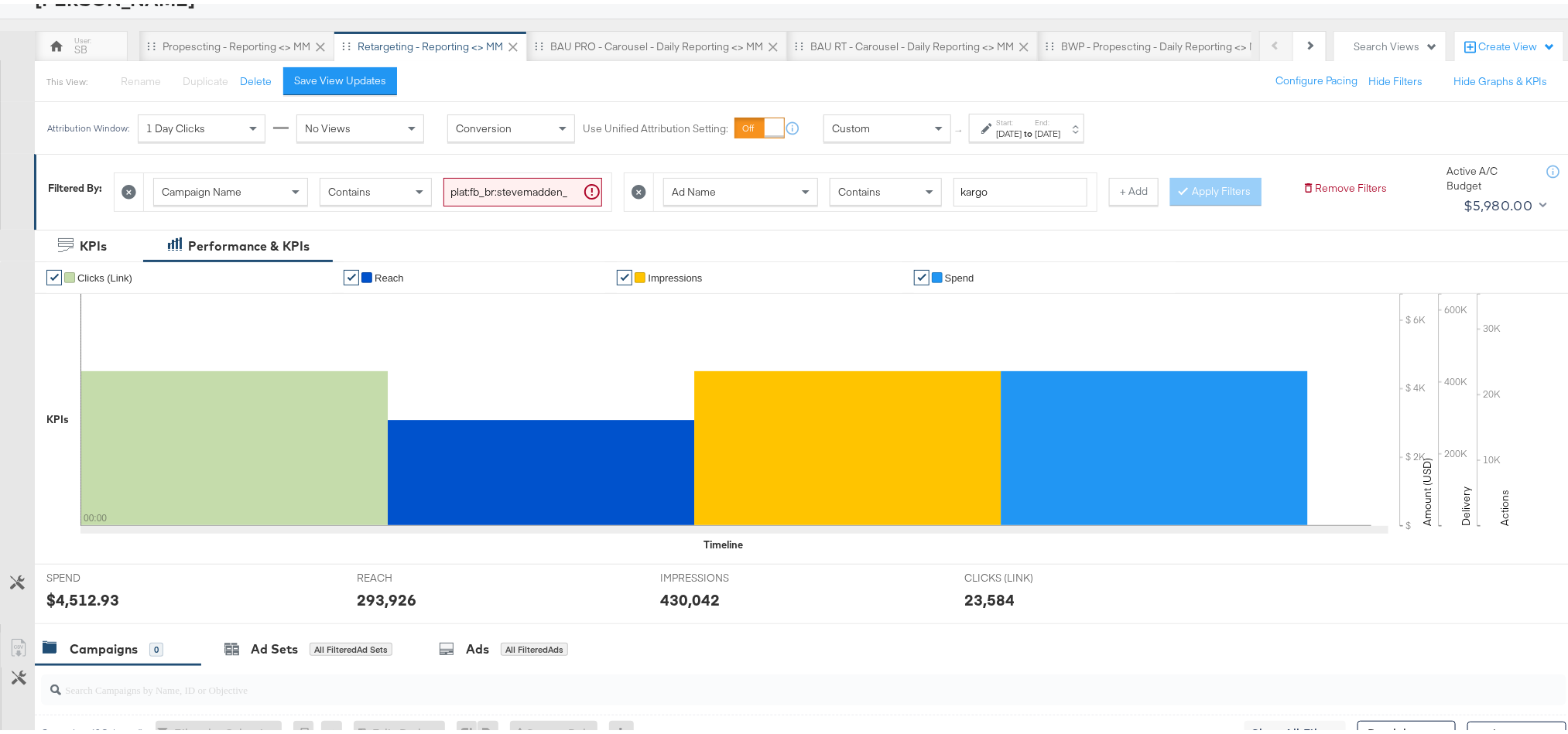
click at [88, 607] on div "$4,512.93" at bounding box center [82, 596] width 73 height 22
click at [390, 607] on div "293,926" at bounding box center [386, 596] width 60 height 22
click at [678, 607] on div "430,042" at bounding box center [690, 596] width 60 height 22
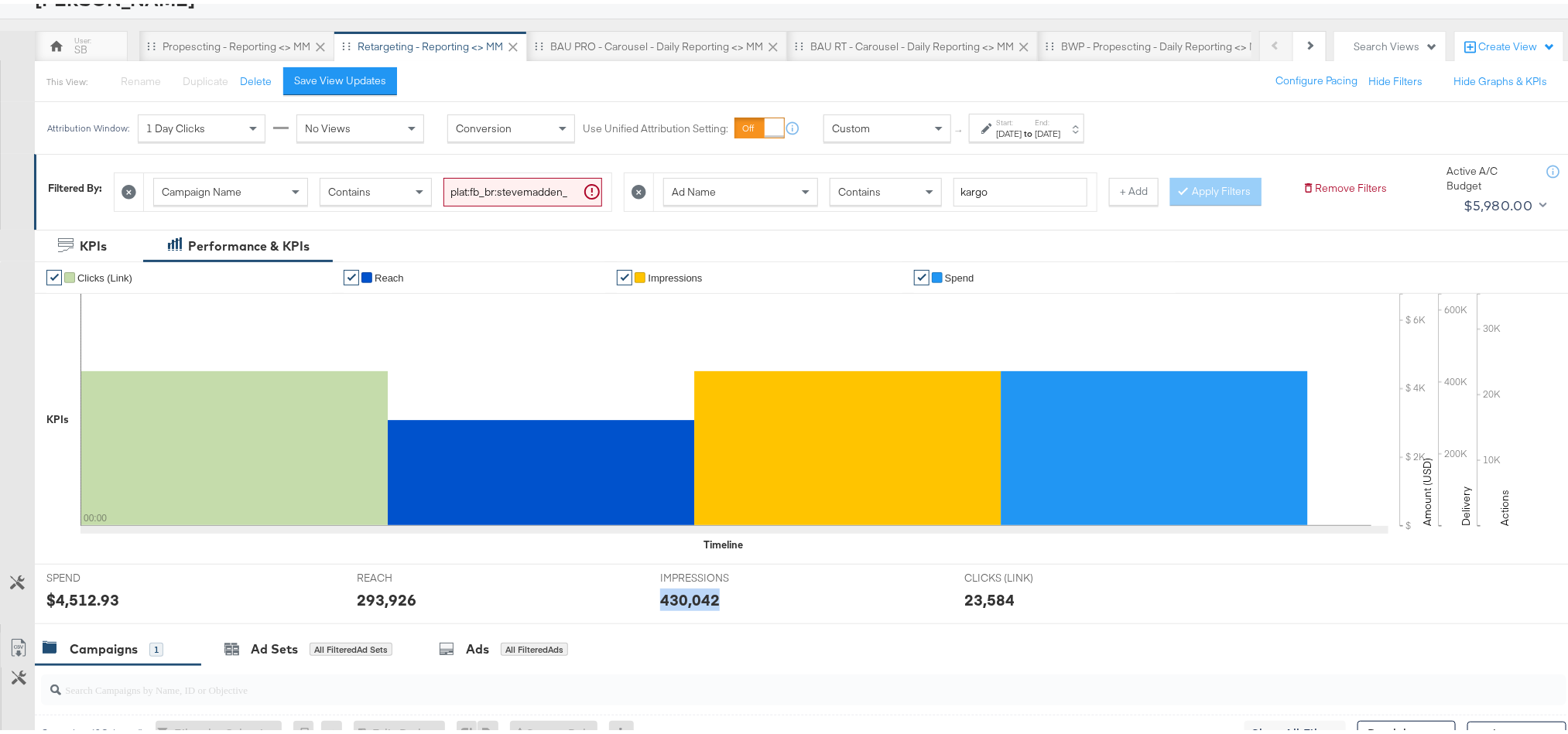
click at [678, 607] on div "430,042" at bounding box center [690, 596] width 60 height 22
click at [583, 54] on div "BAU PRO - Carousel - Daily Reporting <> MM" at bounding box center [656, 43] width 260 height 31
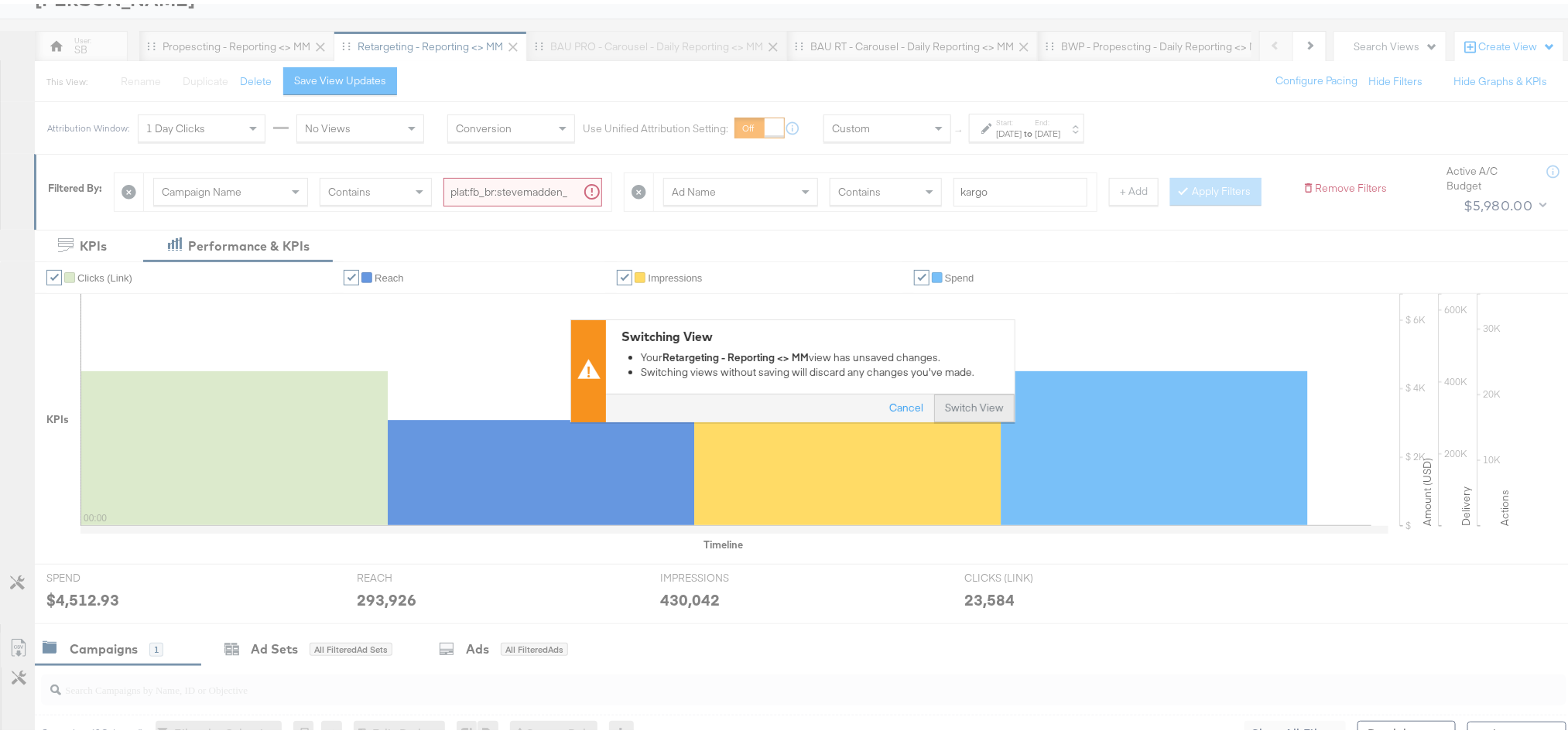
click at [984, 409] on button "Switch View" at bounding box center [974, 404] width 81 height 28
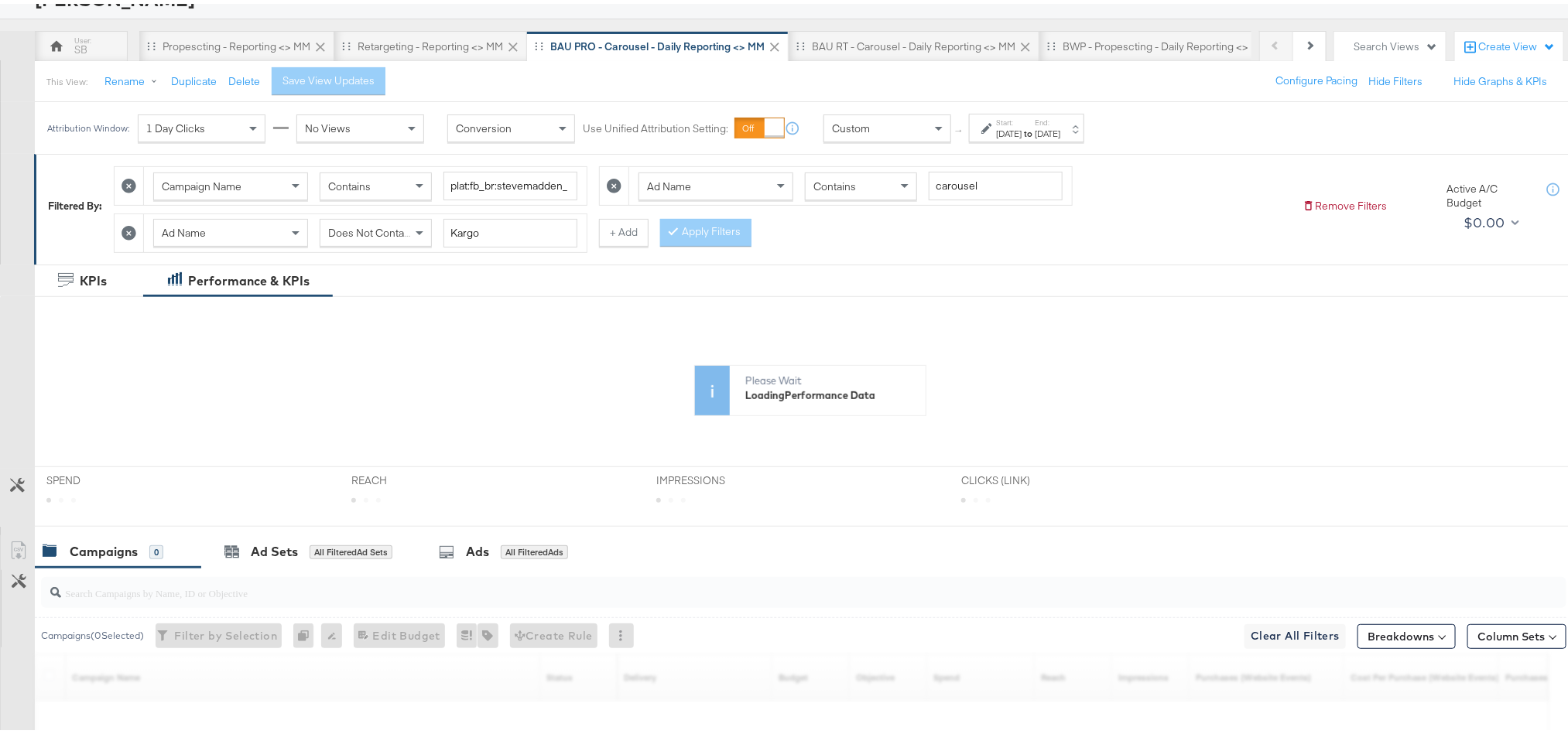
click at [1080, 138] on div "Start: Aug 14th 2025 to End: Aug 20th 2025" at bounding box center [1026, 123] width 116 height 28
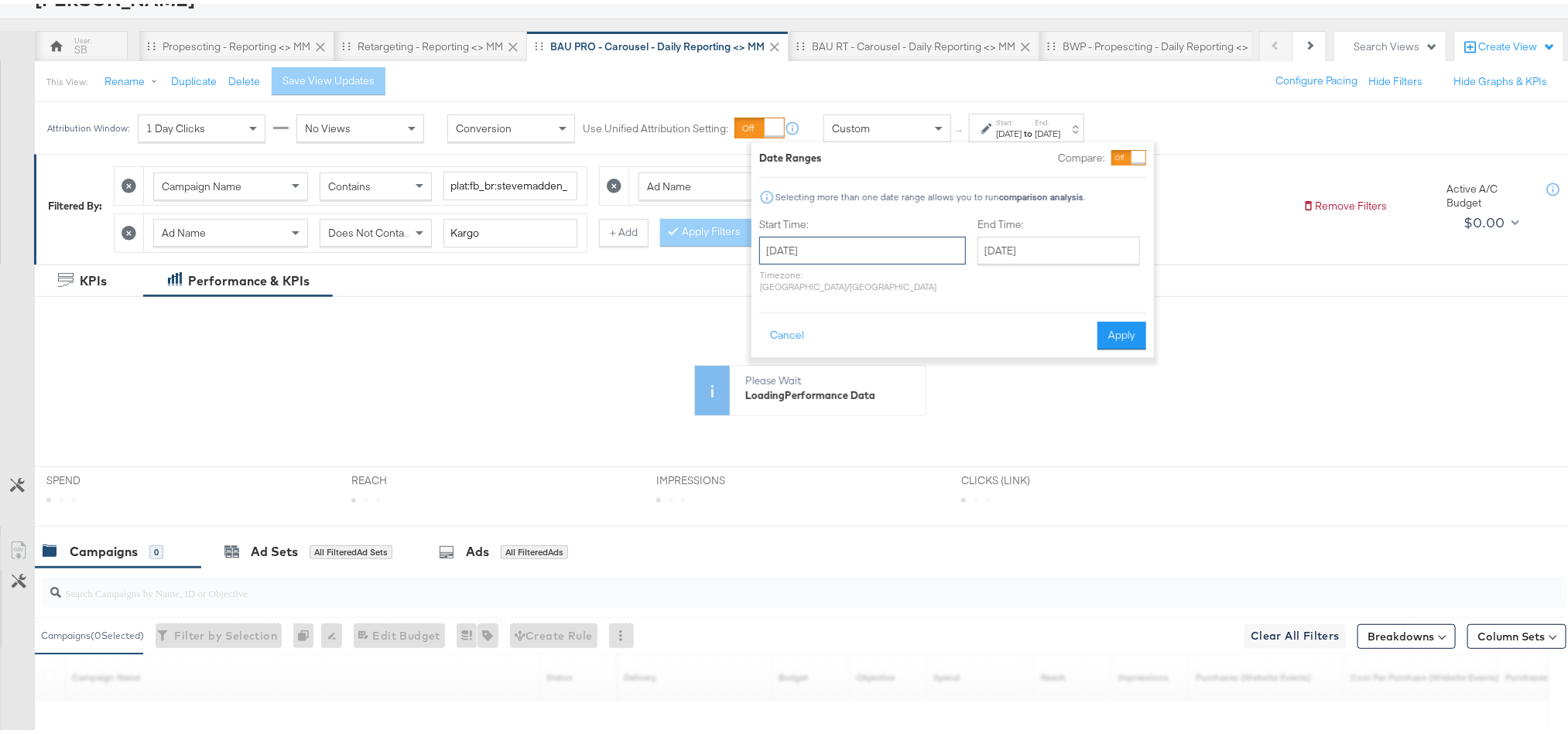
click at [866, 256] on input "August 14th 2025" at bounding box center [862, 247] width 206 height 28
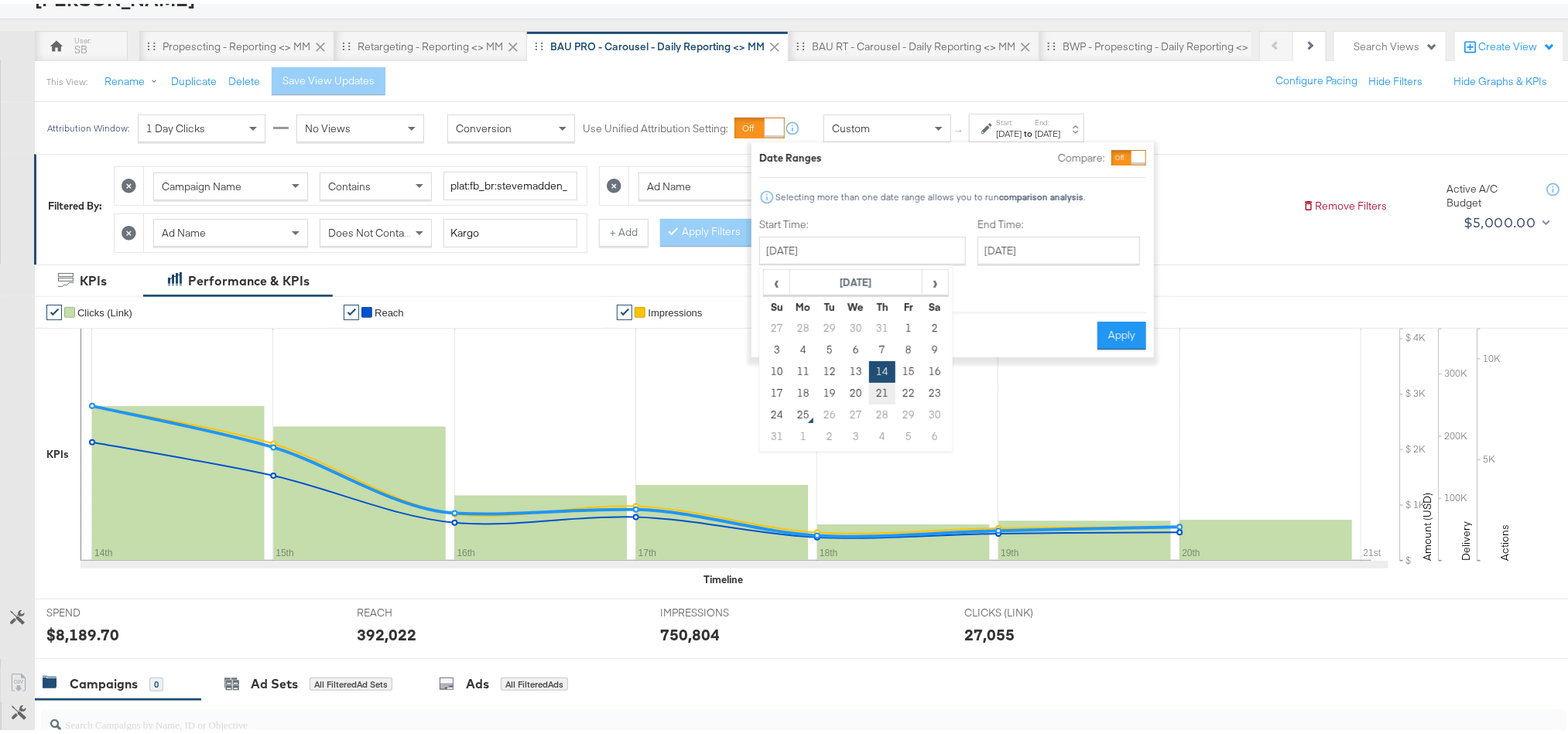
click at [883, 388] on td "21" at bounding box center [882, 390] width 27 height 21
type input "August 21st 2025"
click at [1099, 318] on button "Apply" at bounding box center [1120, 331] width 49 height 28
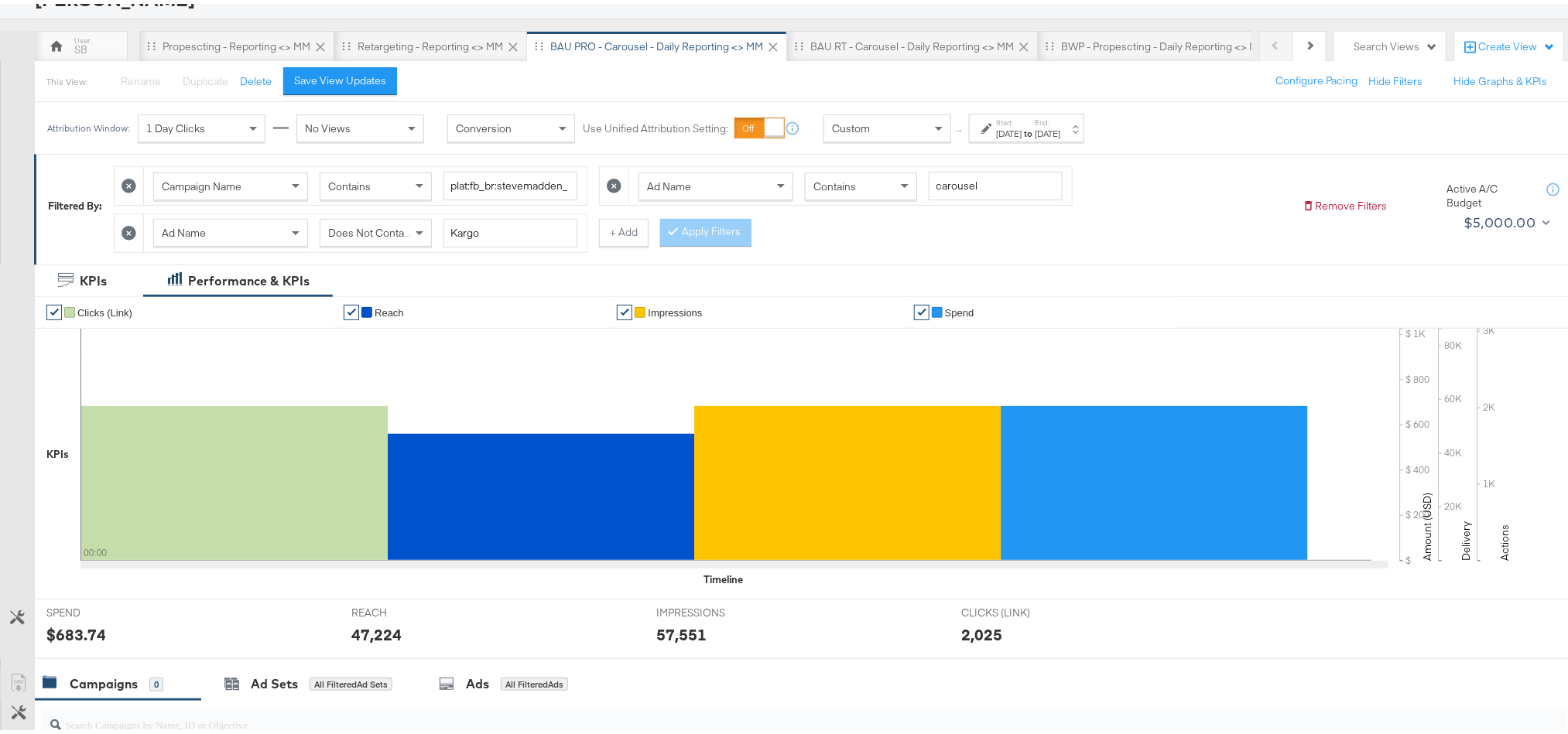
click at [95, 634] on div "$683.74" at bounding box center [76, 630] width 60 height 22
click at [379, 642] on div "47,224" at bounding box center [376, 630] width 51 height 22
click at [678, 634] on div "57,551" at bounding box center [681, 630] width 51 height 22
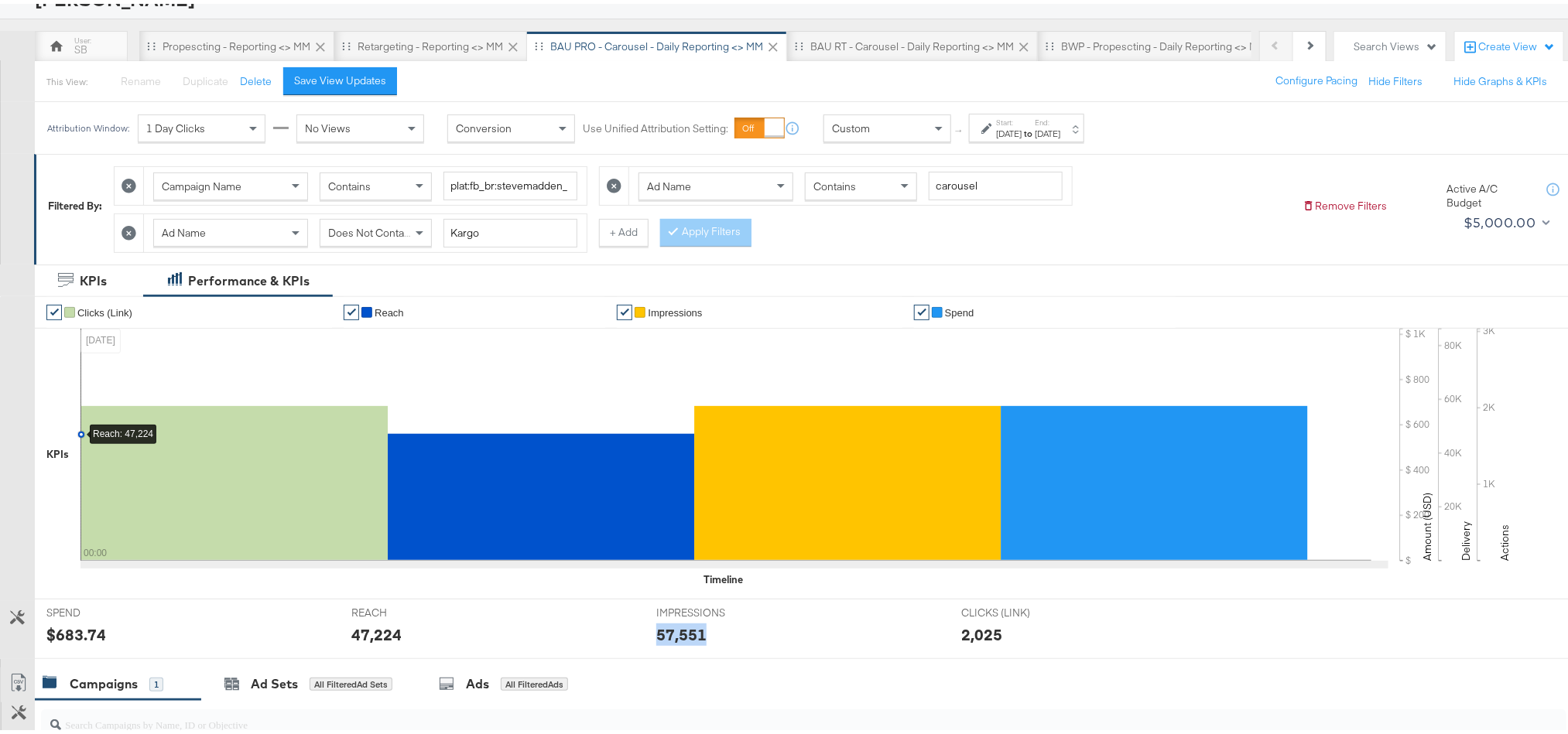
click at [678, 634] on div "57,551" at bounding box center [681, 630] width 51 height 22
click at [1060, 126] on div "Aug 21st 2025" at bounding box center [1048, 130] width 26 height 12
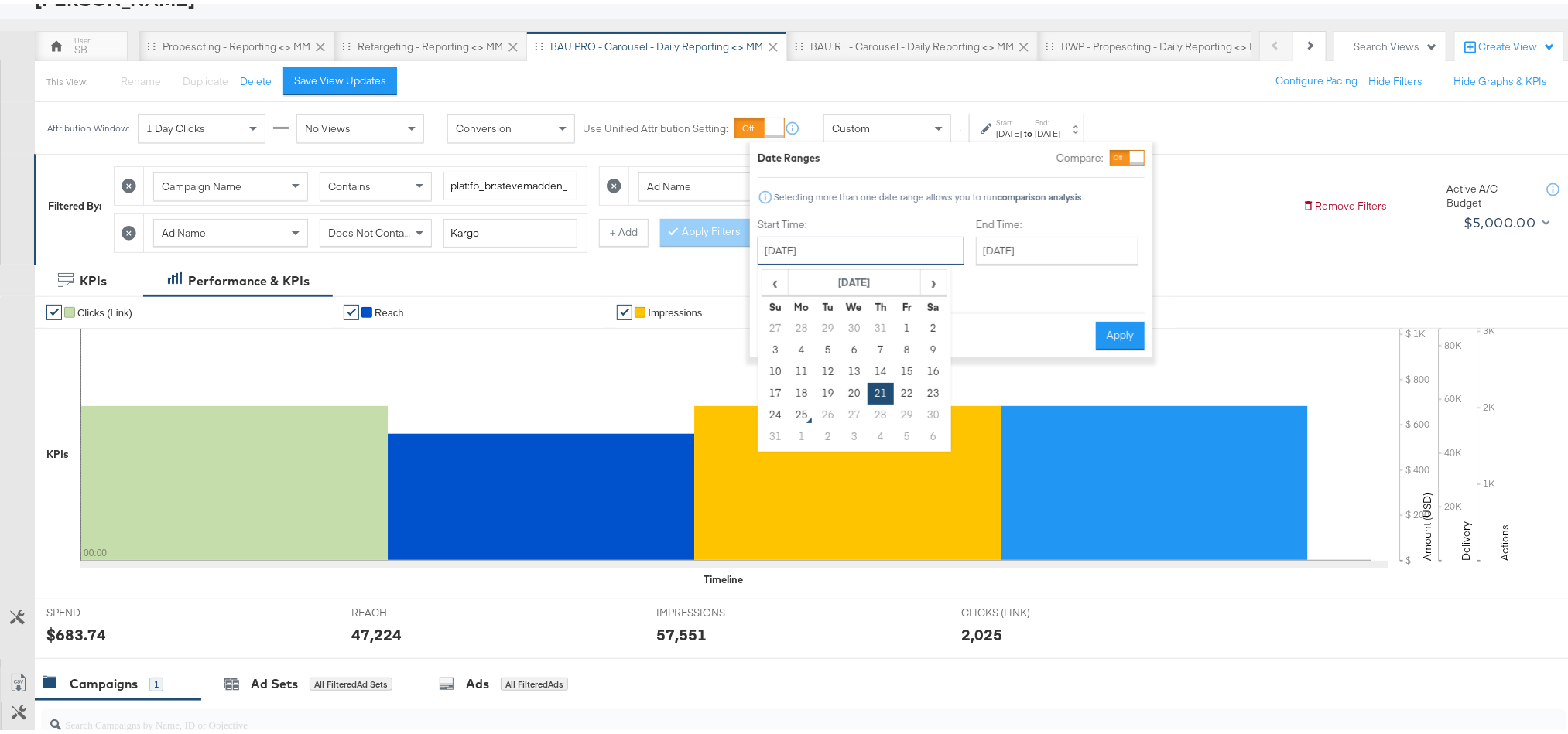
click at [871, 244] on input "August 21st 2025" at bounding box center [860, 247] width 206 height 28
click at [908, 388] on td "22" at bounding box center [907, 390] width 27 height 21
type input "August 22nd 2025"
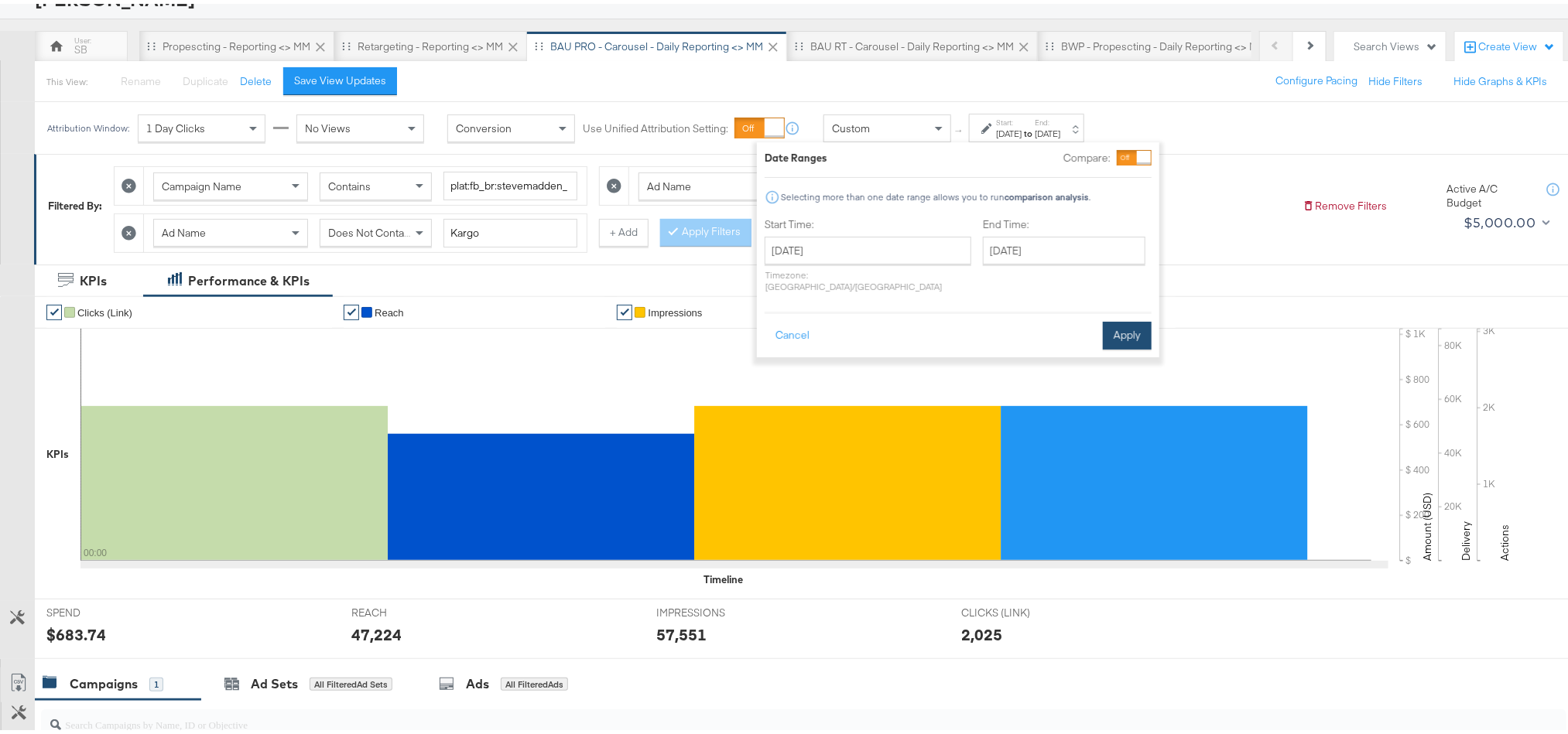
click at [1116, 319] on button "Apply" at bounding box center [1127, 331] width 49 height 28
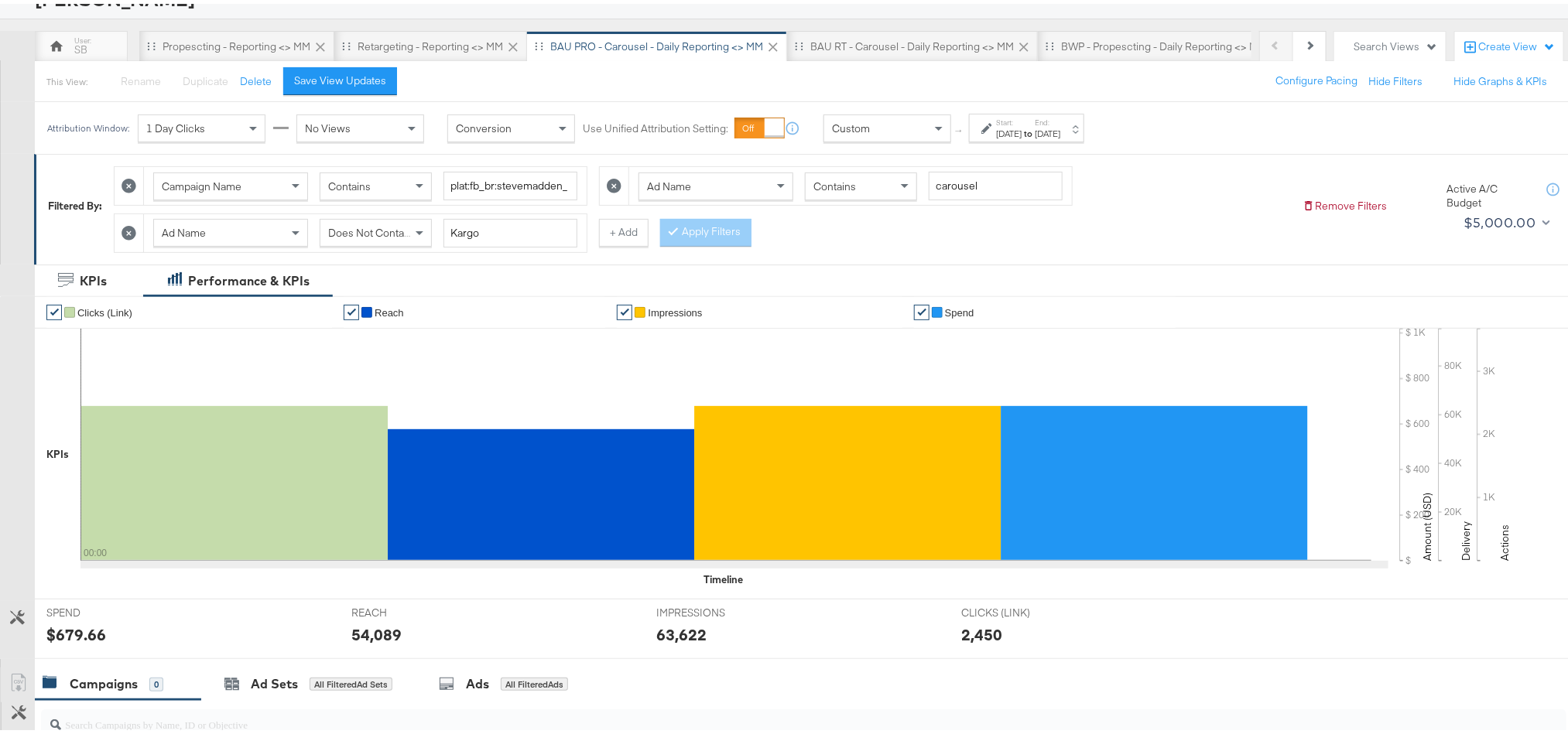
click at [76, 631] on div "$679.66" at bounding box center [76, 630] width 60 height 22
click at [383, 639] on div "54,089" at bounding box center [376, 630] width 51 height 22
click at [664, 638] on div "63,622" at bounding box center [681, 630] width 51 height 22
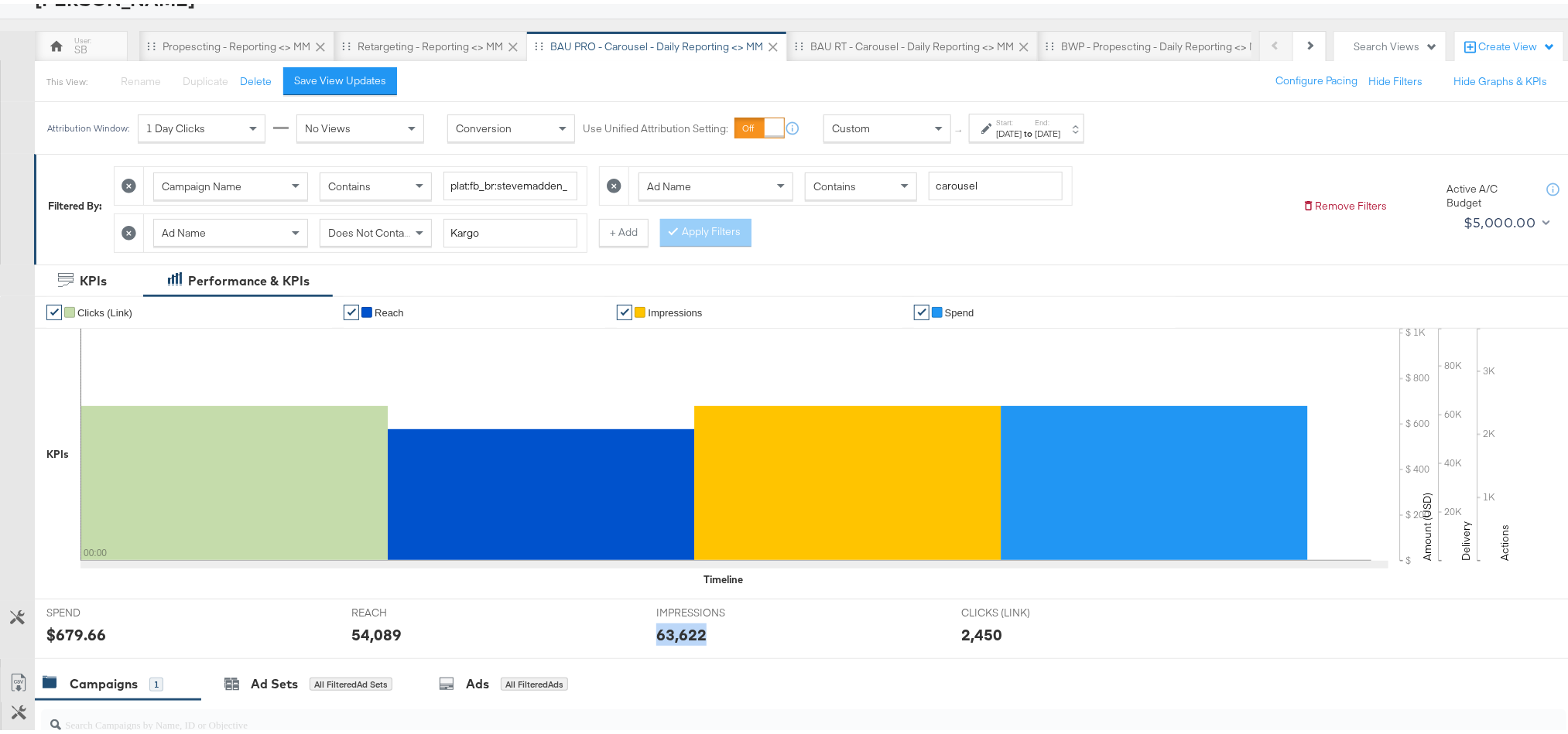
click at [664, 638] on div "63,622" at bounding box center [681, 630] width 51 height 22
click at [1035, 135] on strong "to" at bounding box center [1027, 130] width 13 height 12
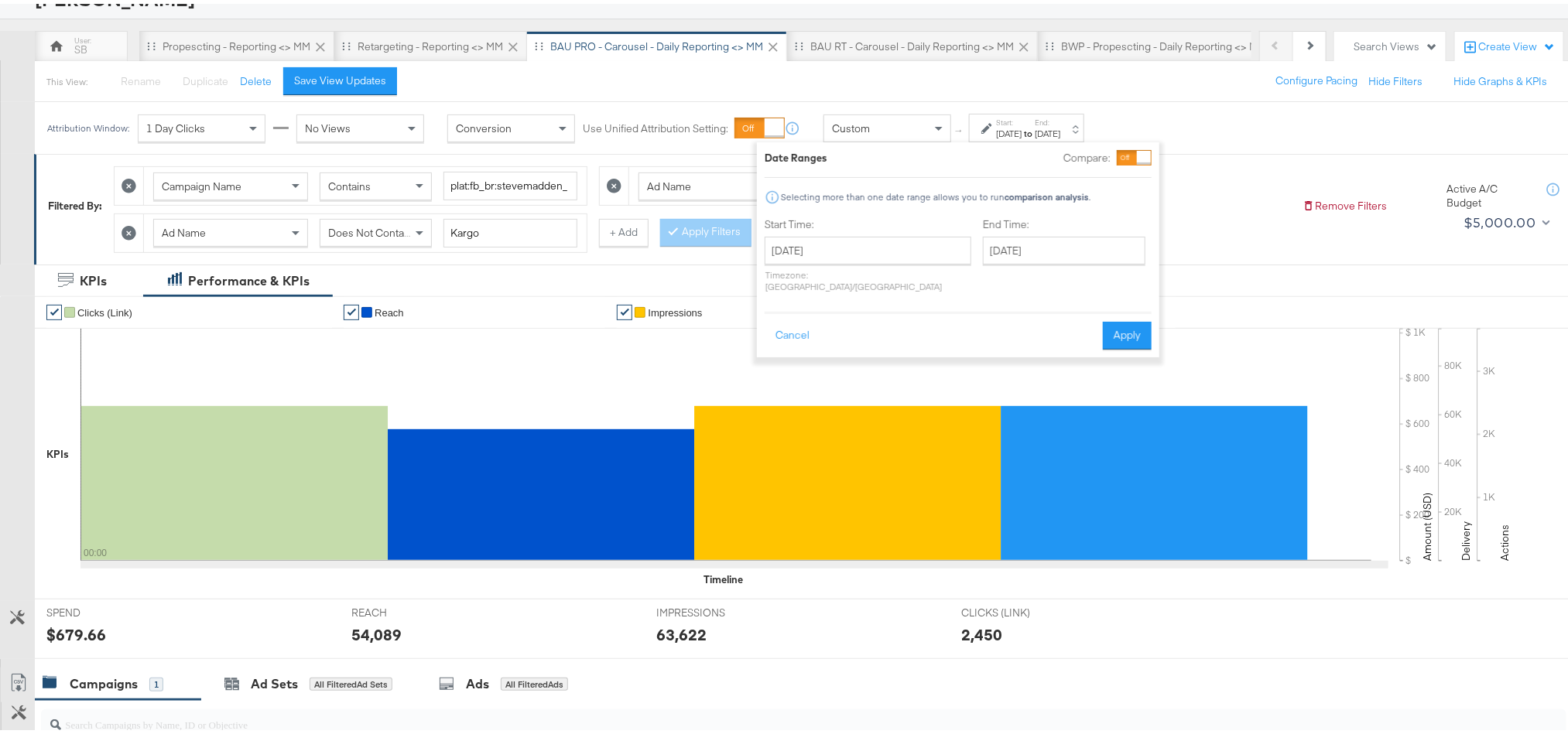
click at [880, 232] on div "Start Time: August 22nd 2025 ‹ August 2025 › Su Mo Tu We Th Fr Sa 27 28 29 30 3…" at bounding box center [867, 254] width 206 height 82
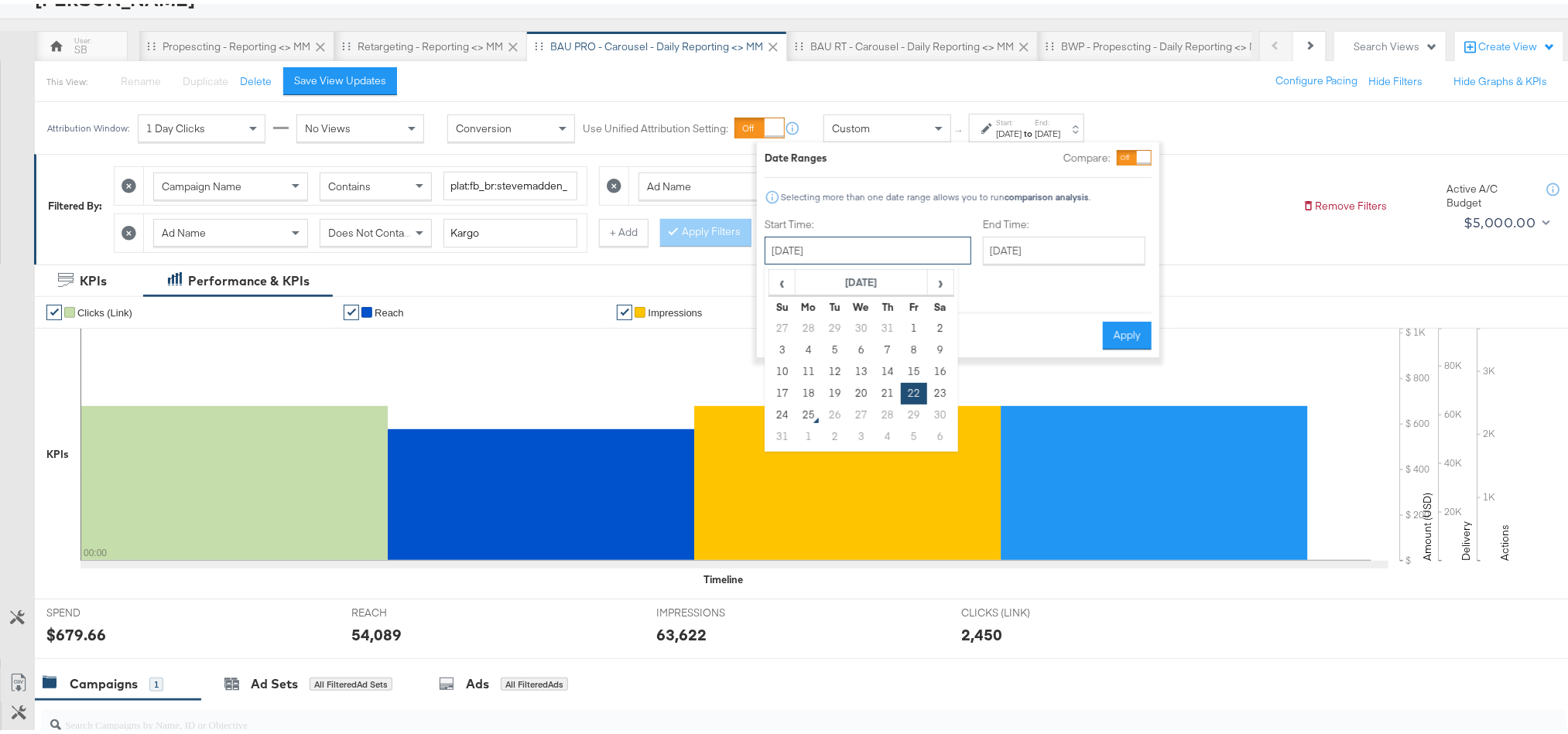
click at [864, 247] on input "August 22nd 2025" at bounding box center [867, 247] width 206 height 28
click at [938, 383] on td "23" at bounding box center [940, 390] width 27 height 21
type input "[DATE]"
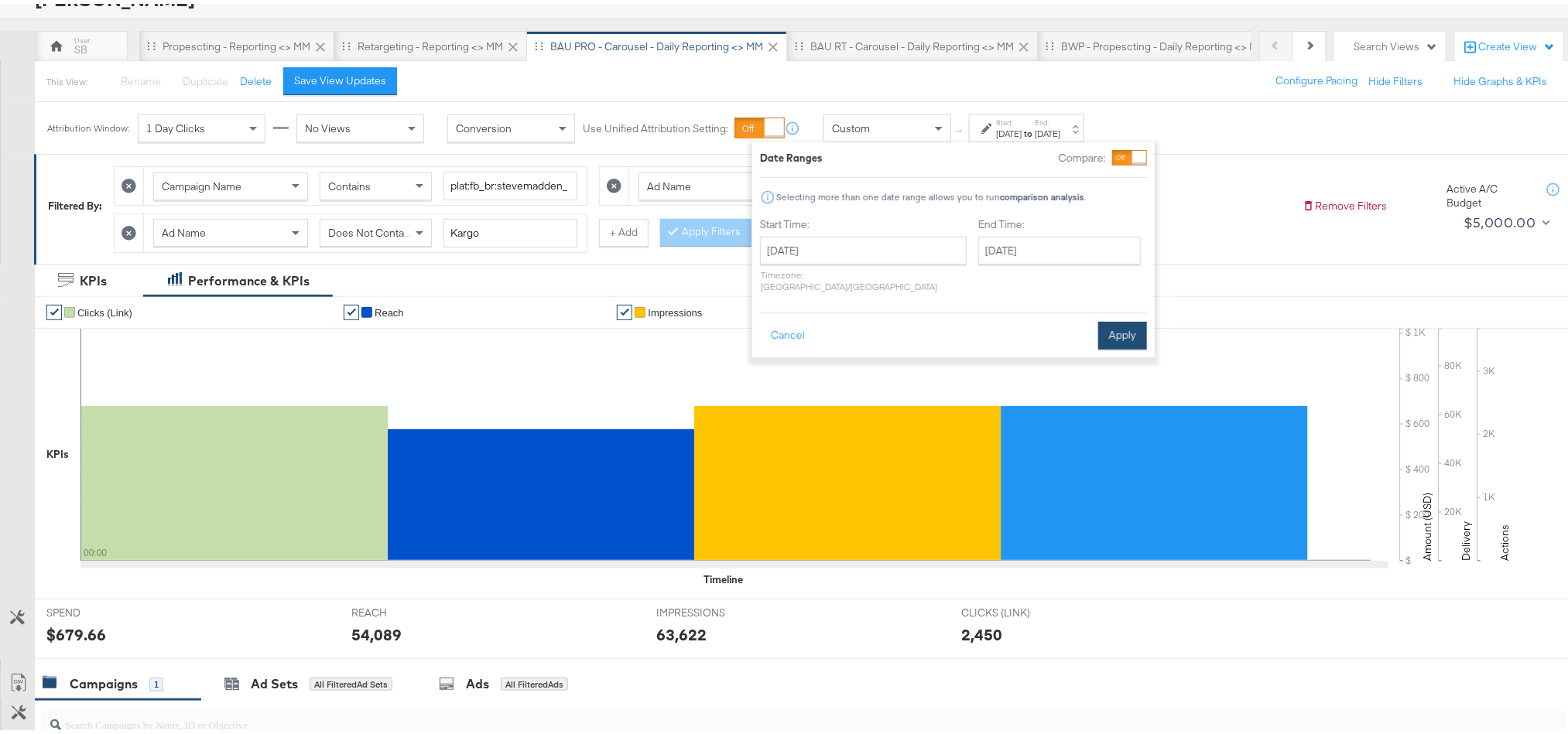
click at [1146, 318] on button "Apply" at bounding box center [1122, 331] width 49 height 28
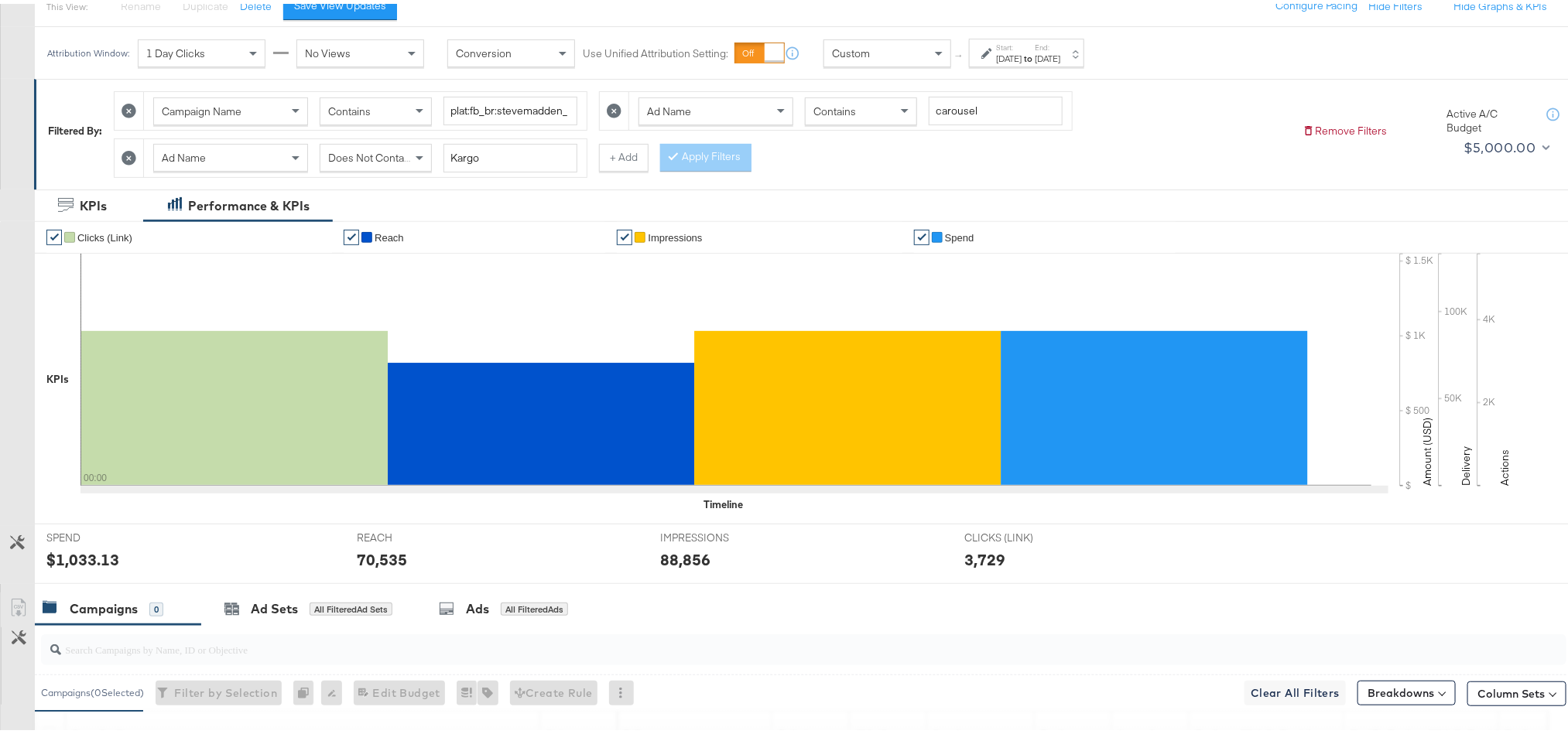
scroll to position [232, 0]
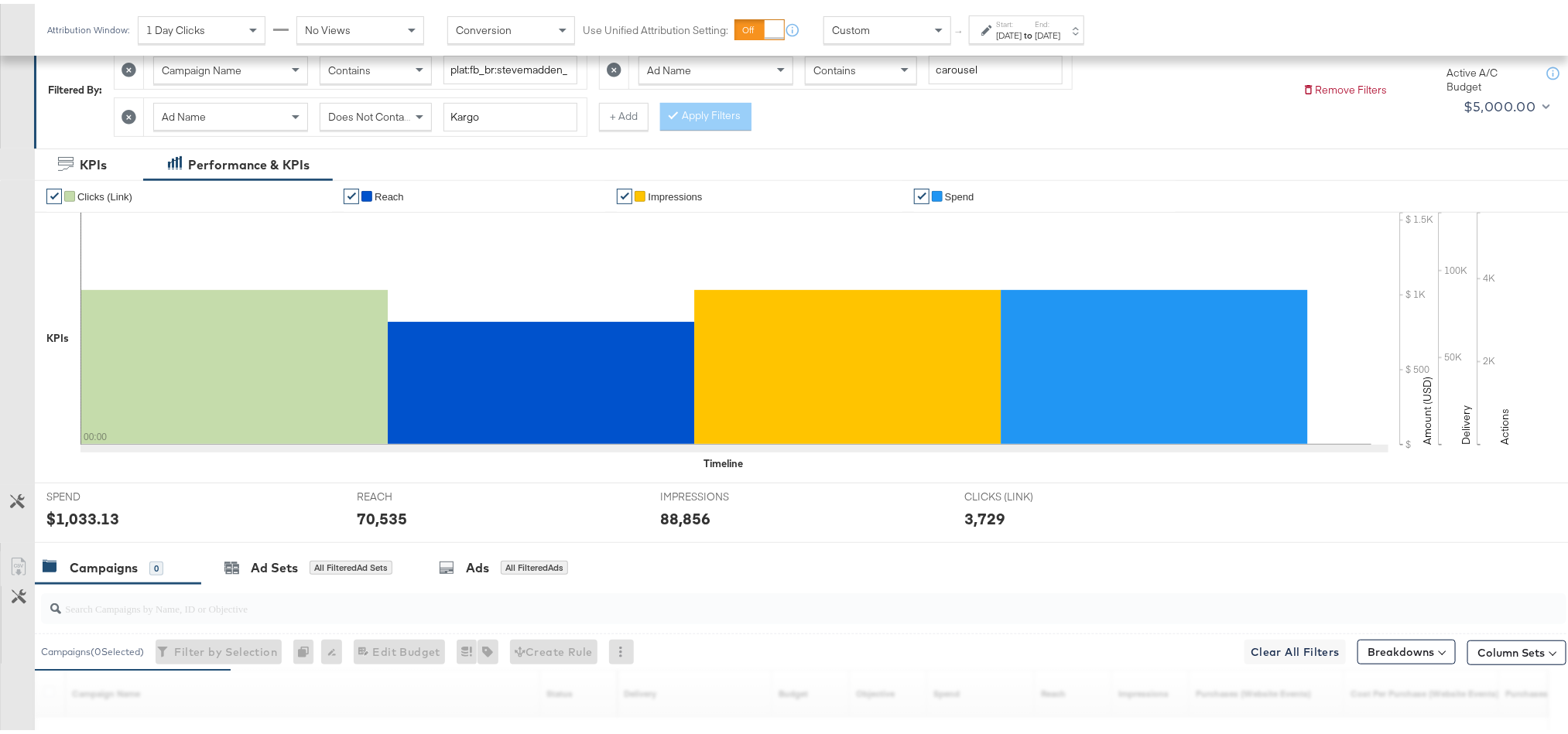
click at [77, 521] on div "$1,033.13" at bounding box center [82, 515] width 73 height 22
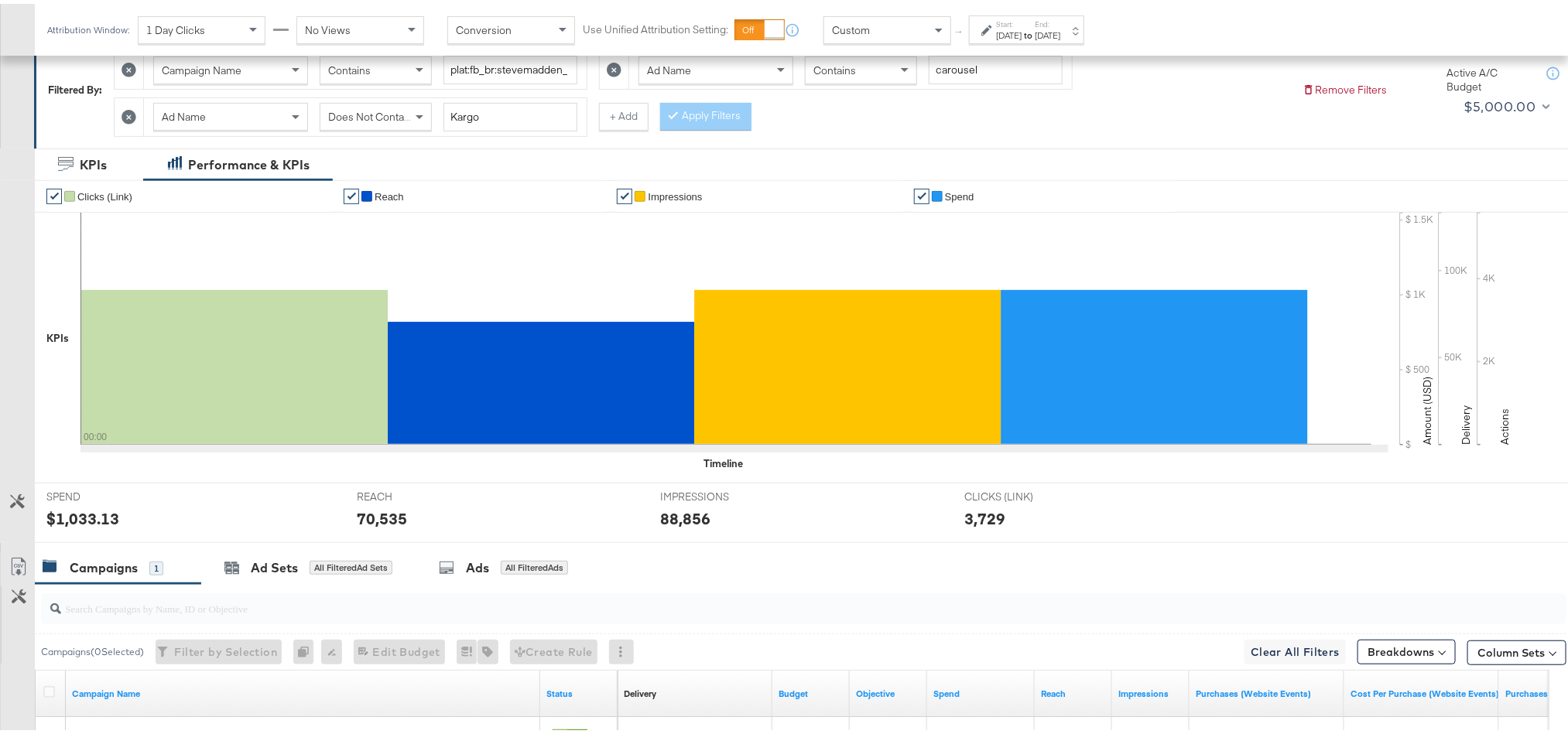
click at [388, 518] on div "70,535" at bounding box center [381, 515] width 51 height 22
click at [678, 516] on div "88,856" at bounding box center [685, 515] width 51 height 22
click at [1021, 28] on div "[DATE]" at bounding box center [1008, 32] width 26 height 12
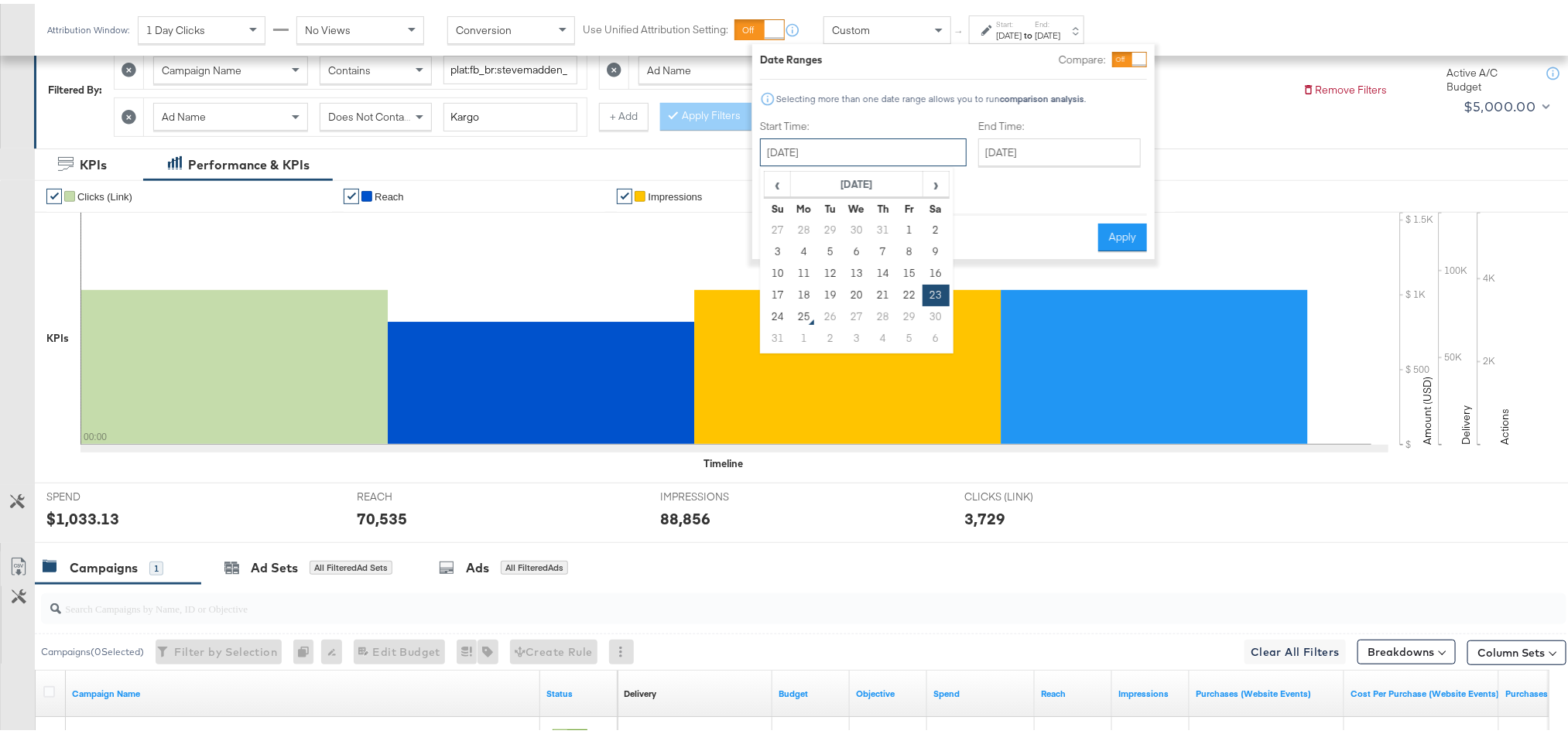
click at [871, 142] on input "[DATE]" at bounding box center [863, 148] width 206 height 28
click at [791, 316] on td "25" at bounding box center [804, 313] width 27 height 21
type input "August 25th 2025"
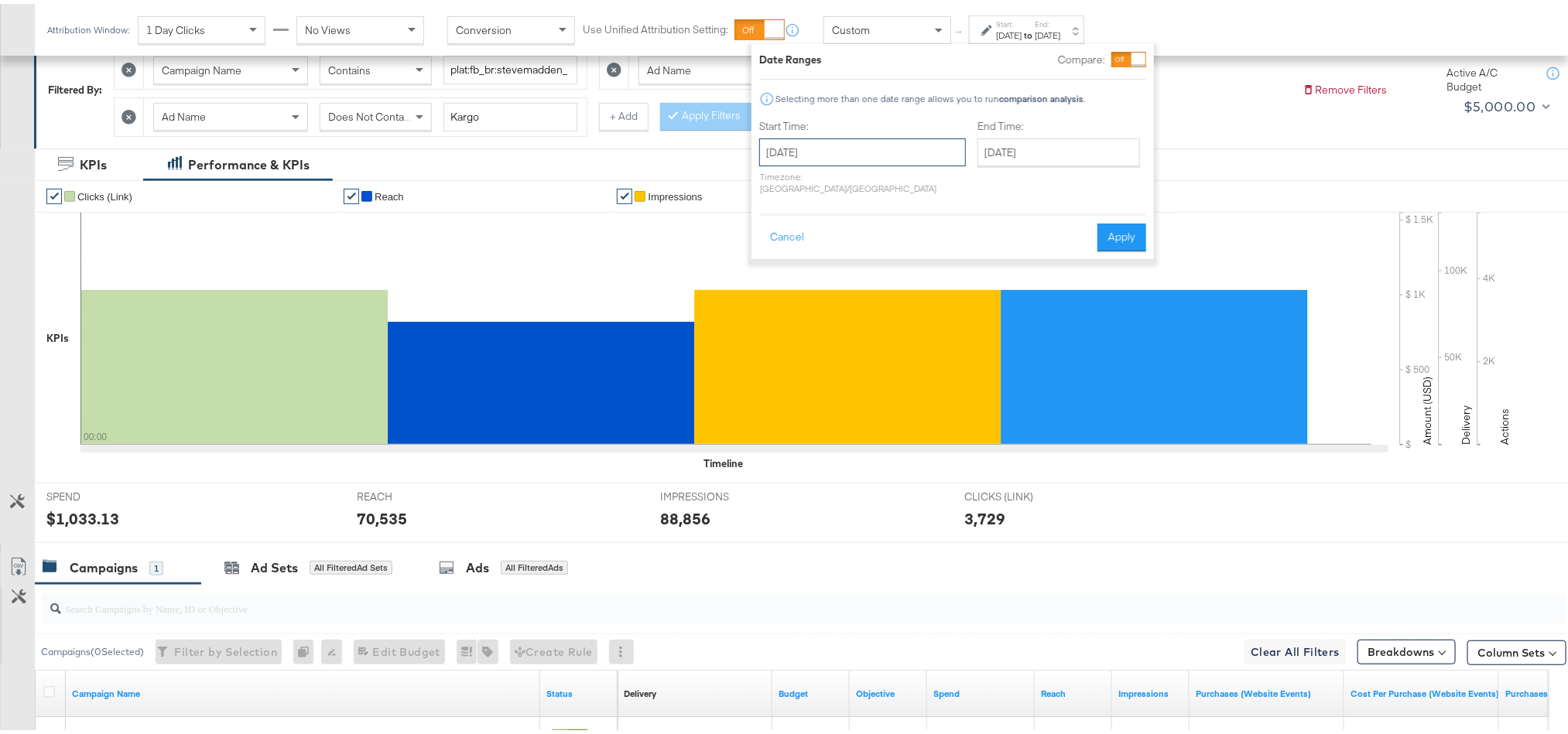
click at [901, 141] on input "August 25th 2025" at bounding box center [862, 148] width 206 height 28
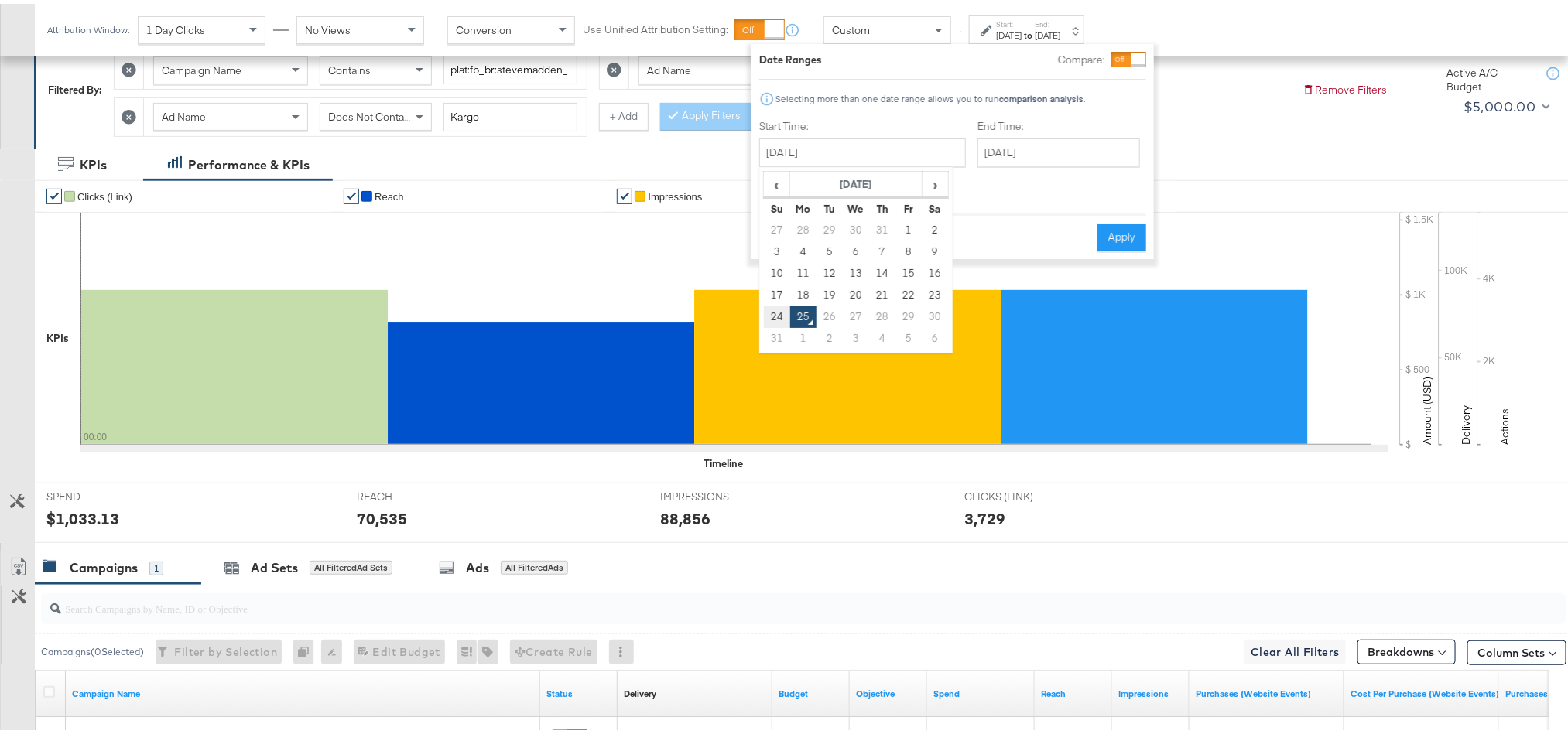
click at [780, 307] on td "24" at bounding box center [777, 313] width 27 height 21
type input "[DATE]"
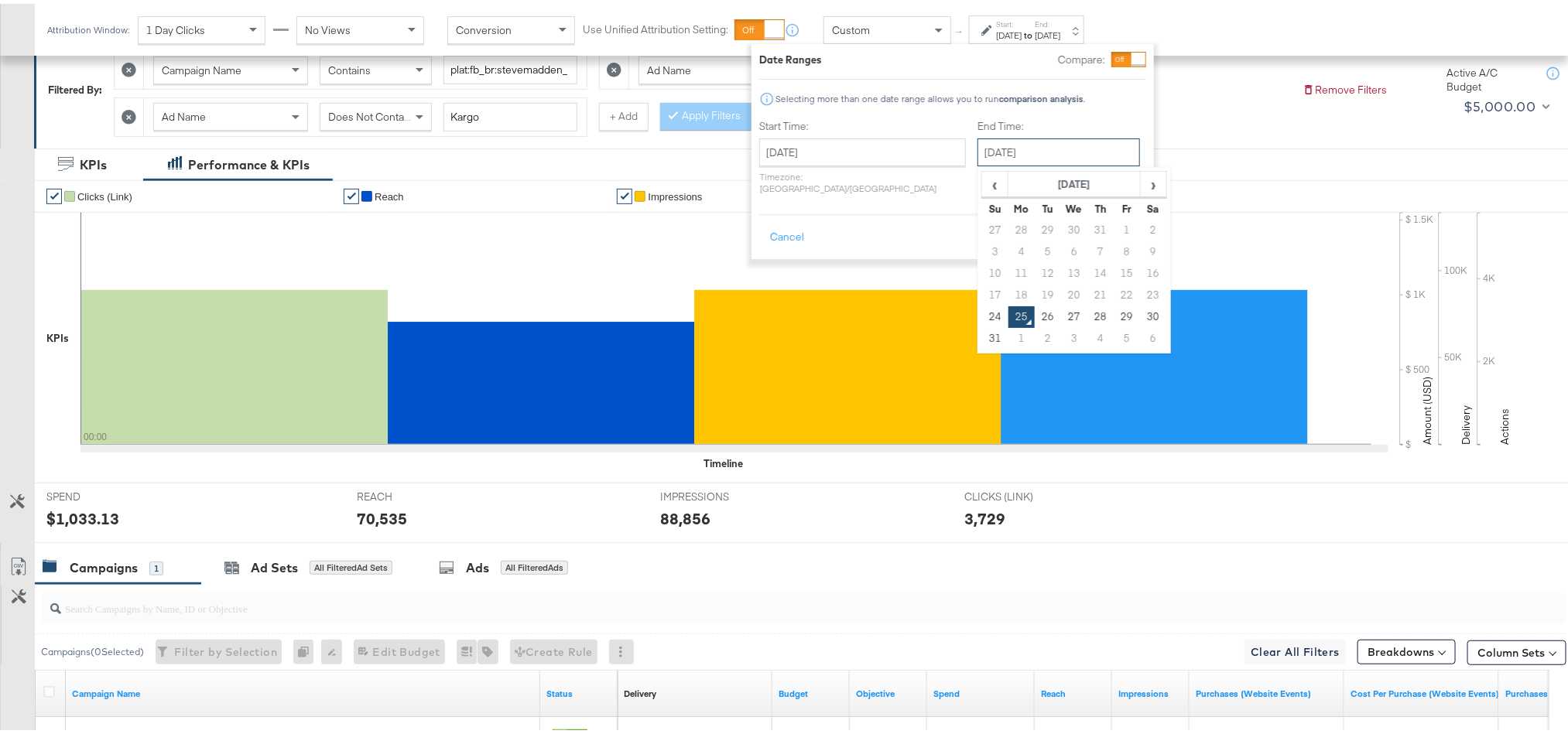
click at [978, 141] on input "August 25th 2025" at bounding box center [1059, 148] width 163 height 28
click at [982, 312] on td "24" at bounding box center [995, 313] width 27 height 21
type input "[DATE]"
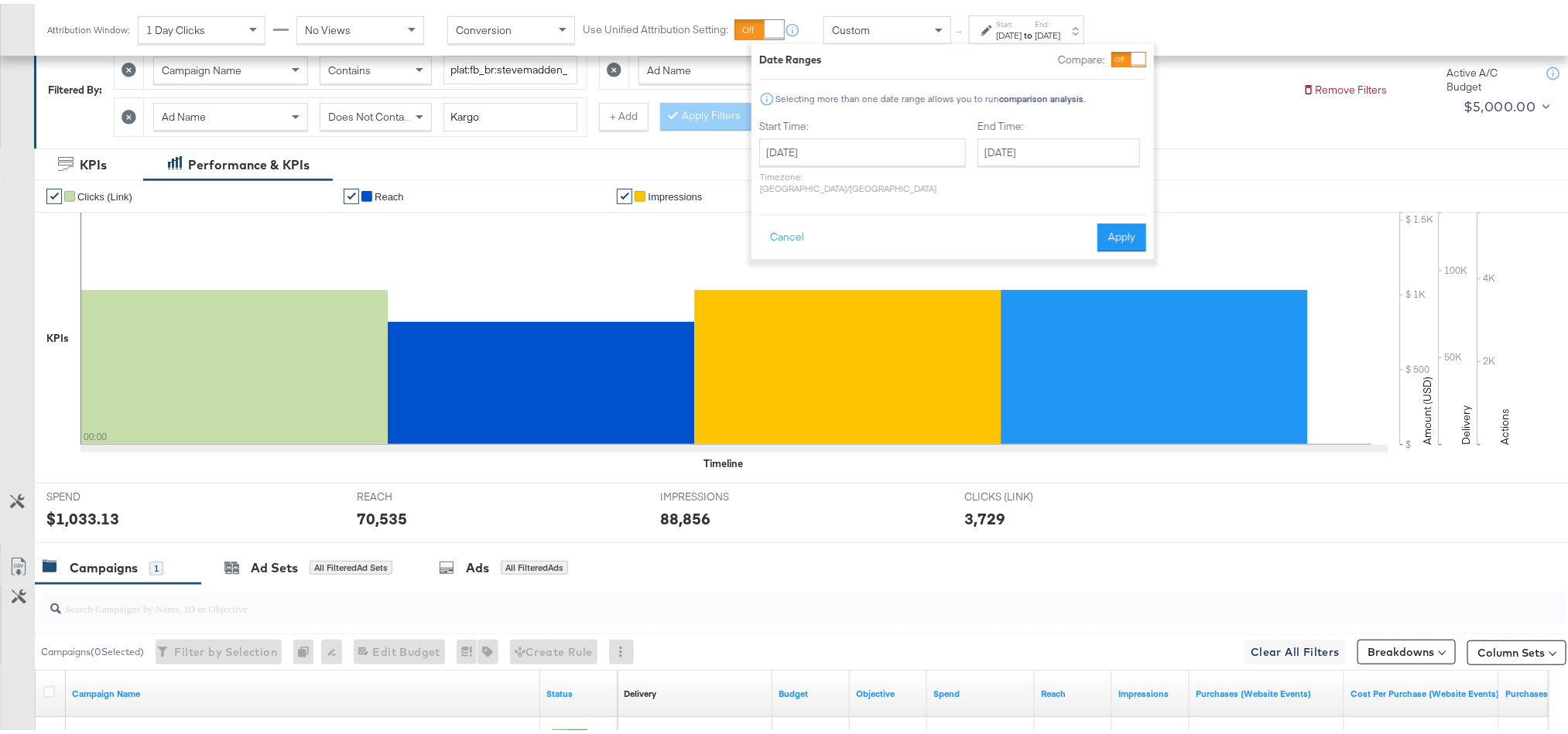
click at [1094, 225] on div "Cancel Apply" at bounding box center [953, 229] width 387 height 38
click at [1108, 223] on button "Apply" at bounding box center [1122, 234] width 49 height 28
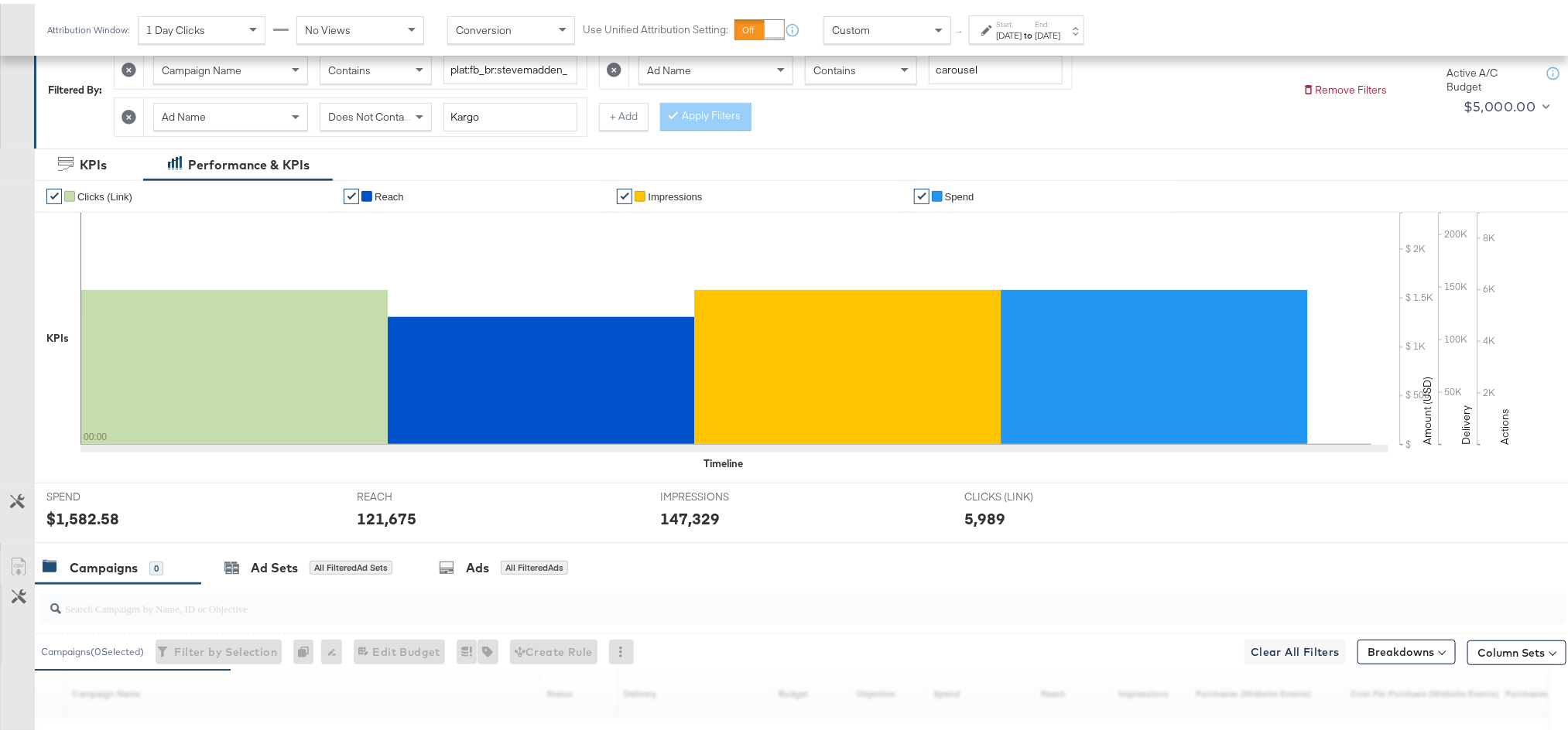
click at [105, 522] on div "$1,582.58" at bounding box center [82, 515] width 73 height 22
click at [380, 526] on div "121,675" at bounding box center [386, 515] width 60 height 22
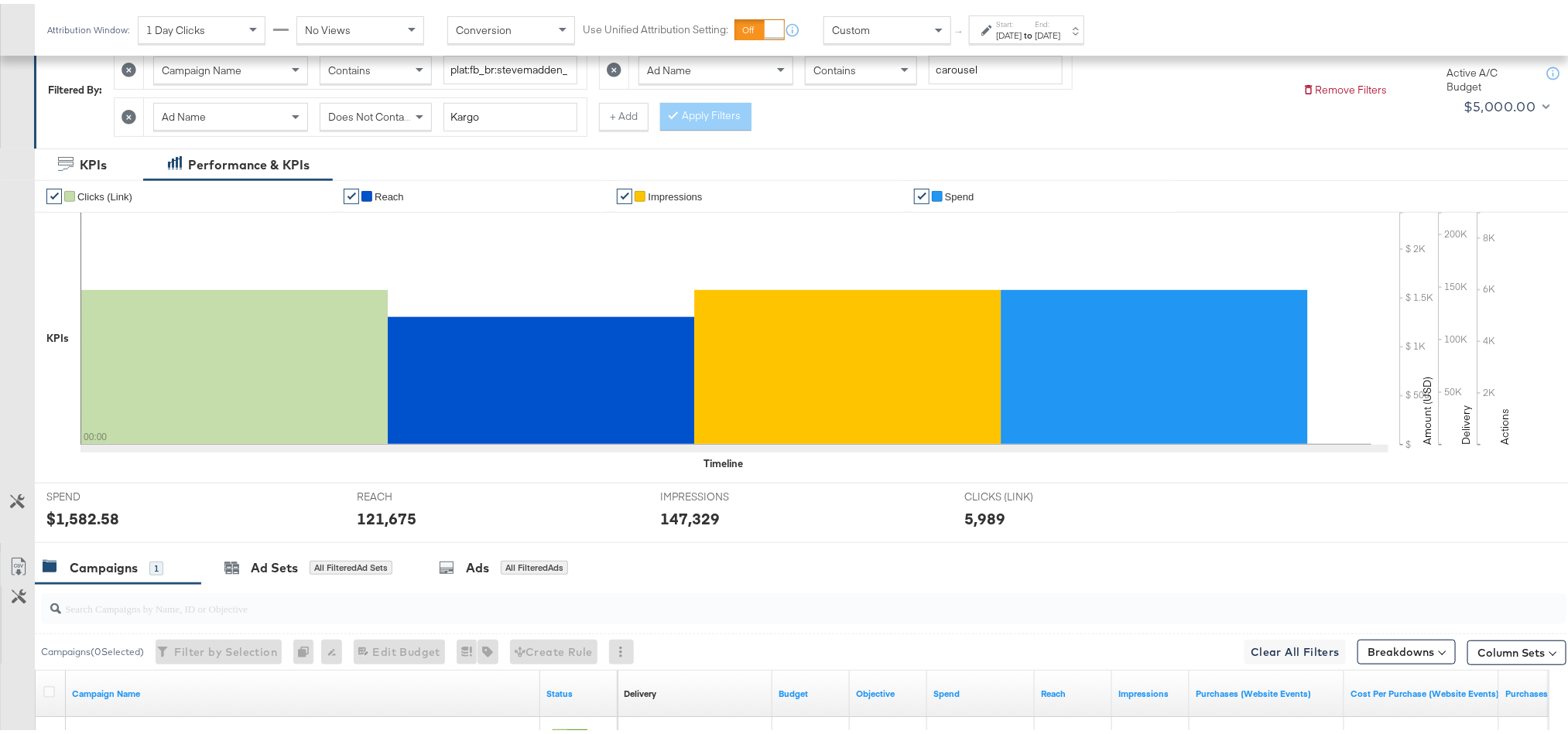
click at [679, 516] on div "147,329" at bounding box center [690, 515] width 60 height 22
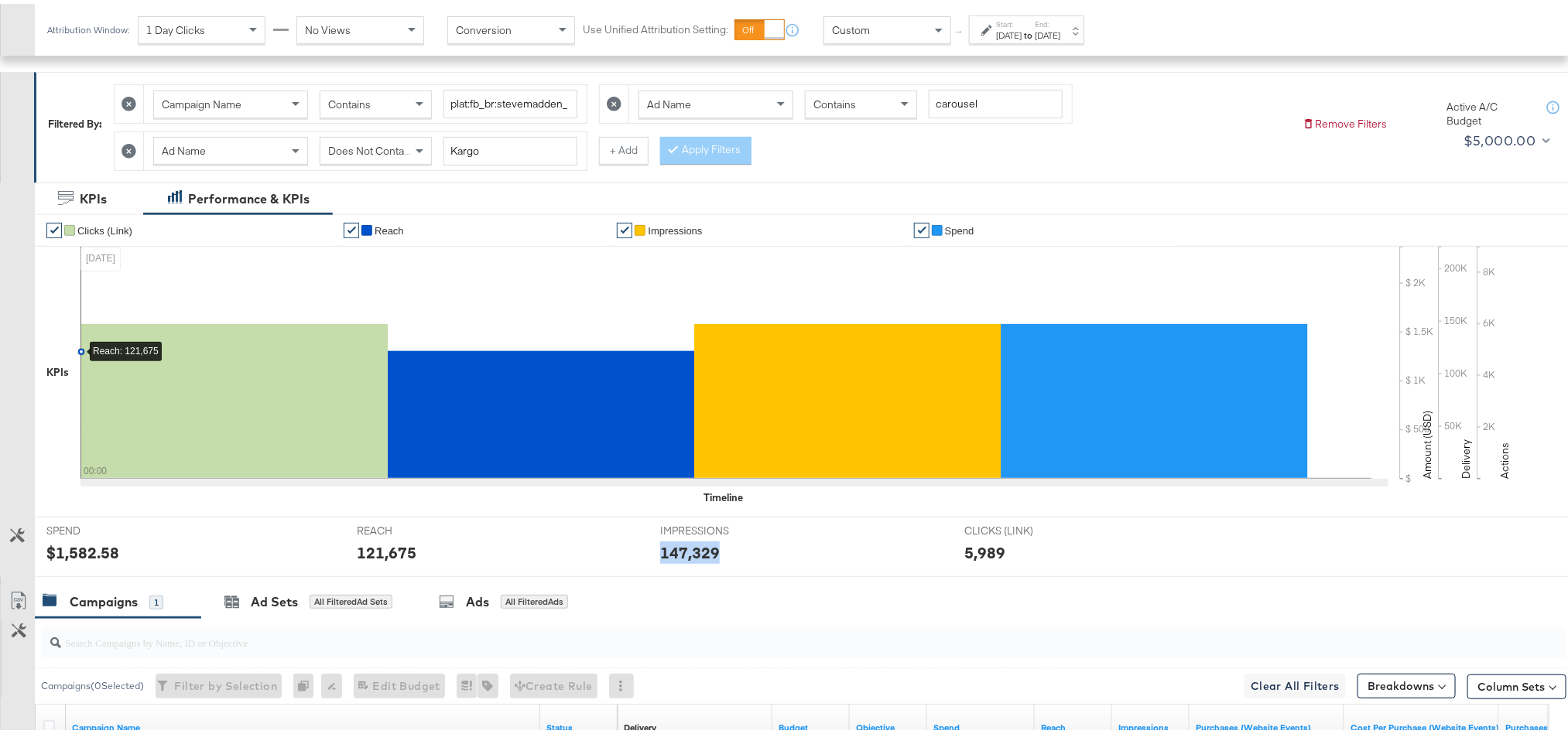
scroll to position [0, 0]
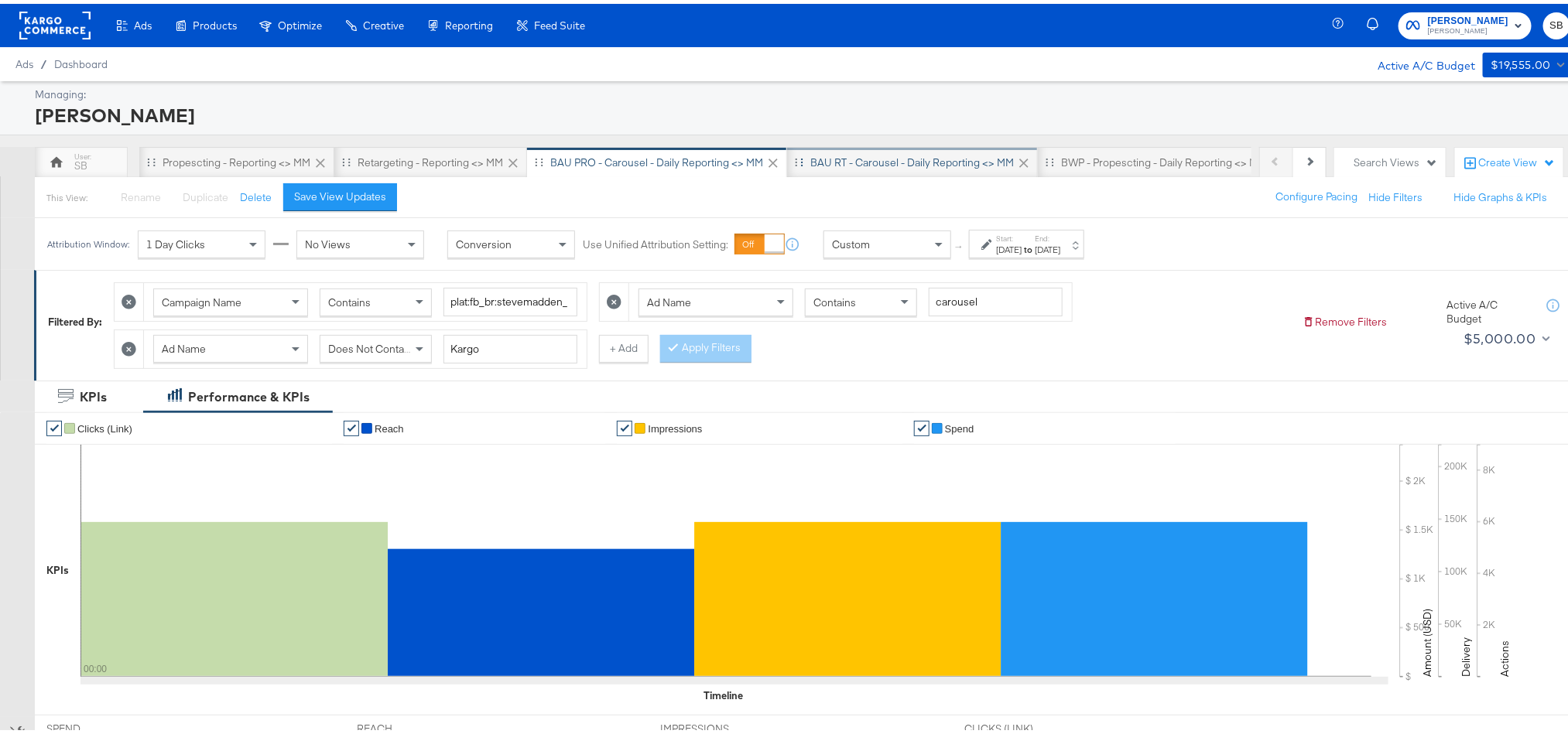
click at [874, 158] on div "BAU RT - Carousel - Daily Reporting <> MM" at bounding box center [913, 158] width 204 height 15
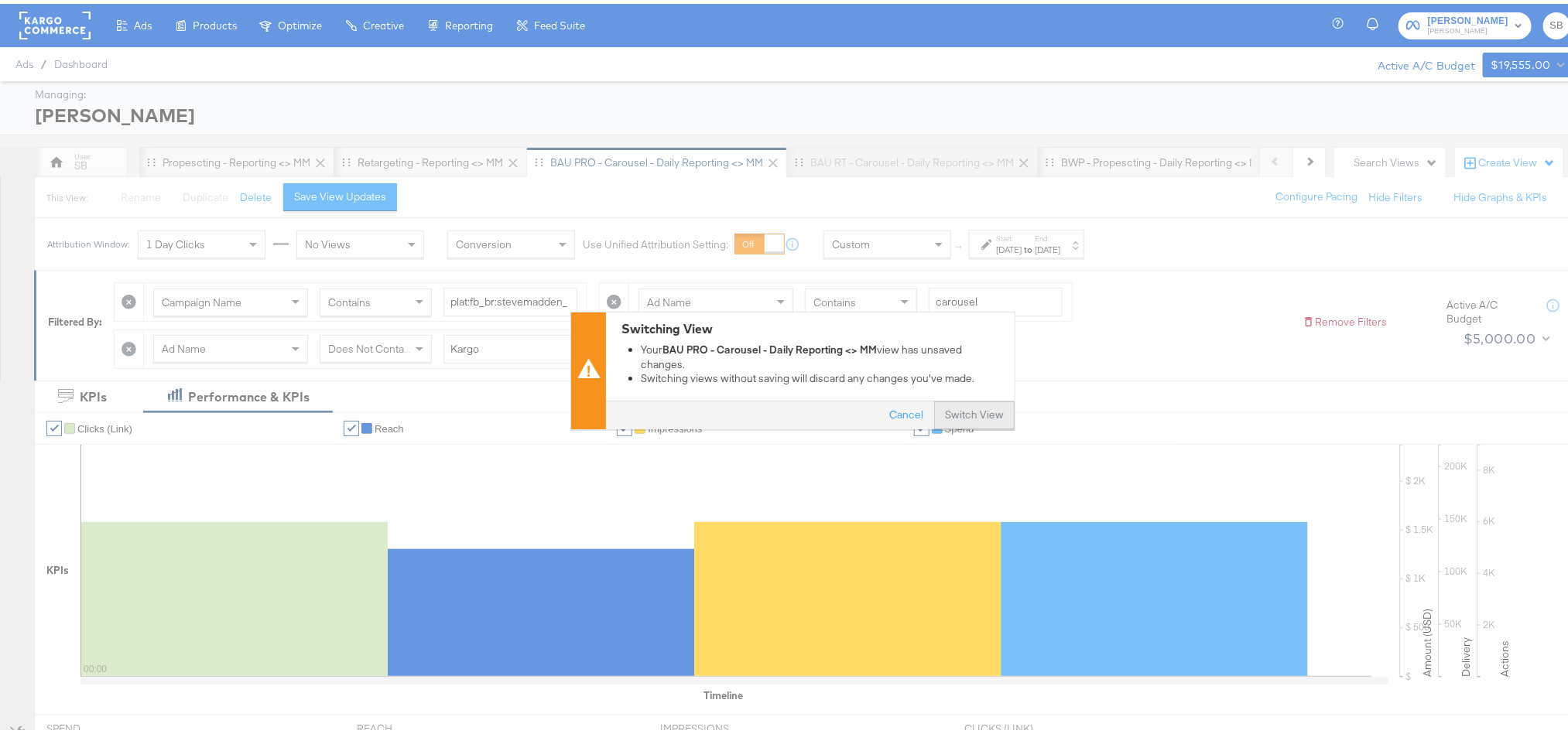
click at [968, 407] on button "Switch View" at bounding box center [974, 412] width 81 height 28
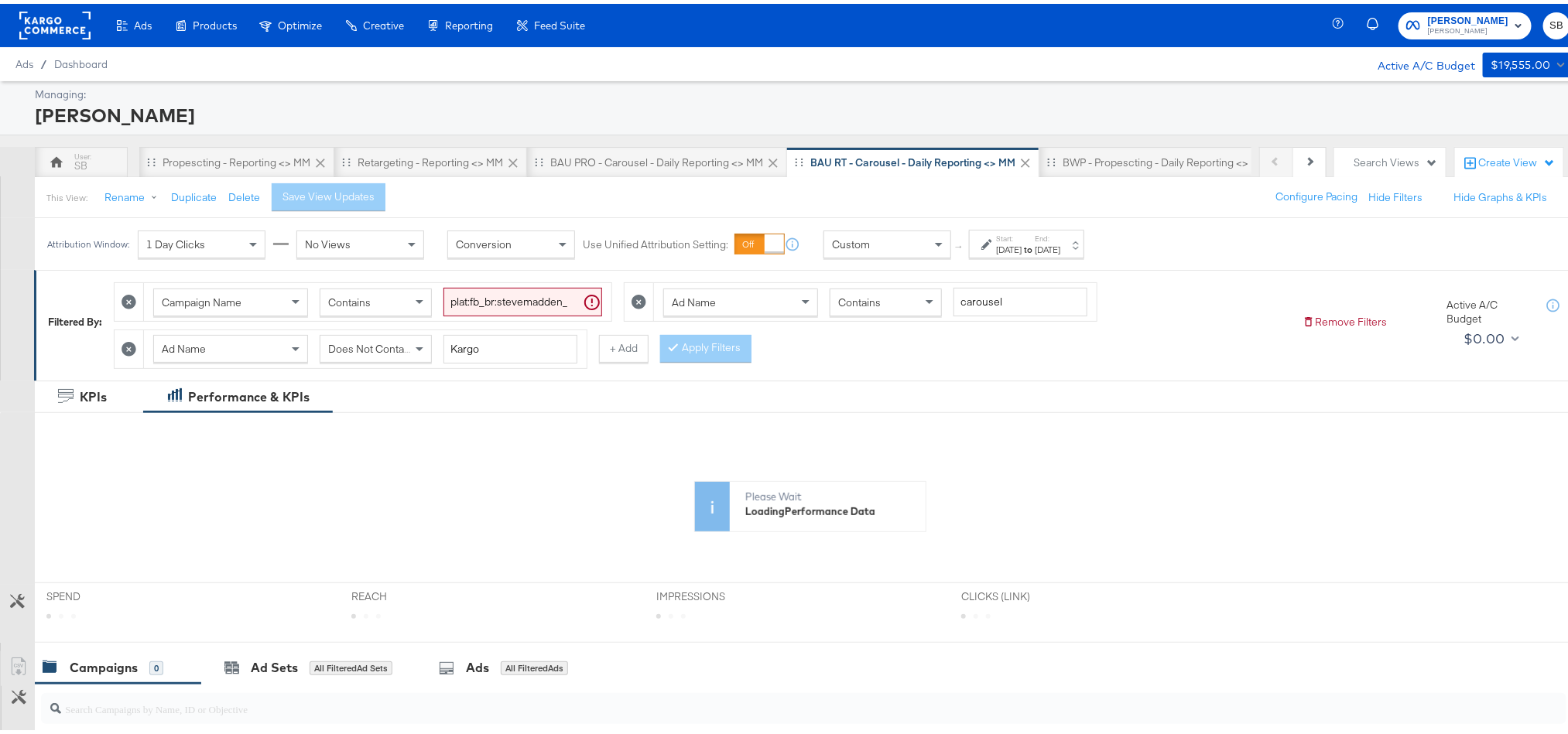
click at [1070, 270] on div "Filtered By: Campaign Name Contains plat:fb_br:stevemadden_subchan:paidsocial-a…" at bounding box center [810, 321] width 1552 height 110
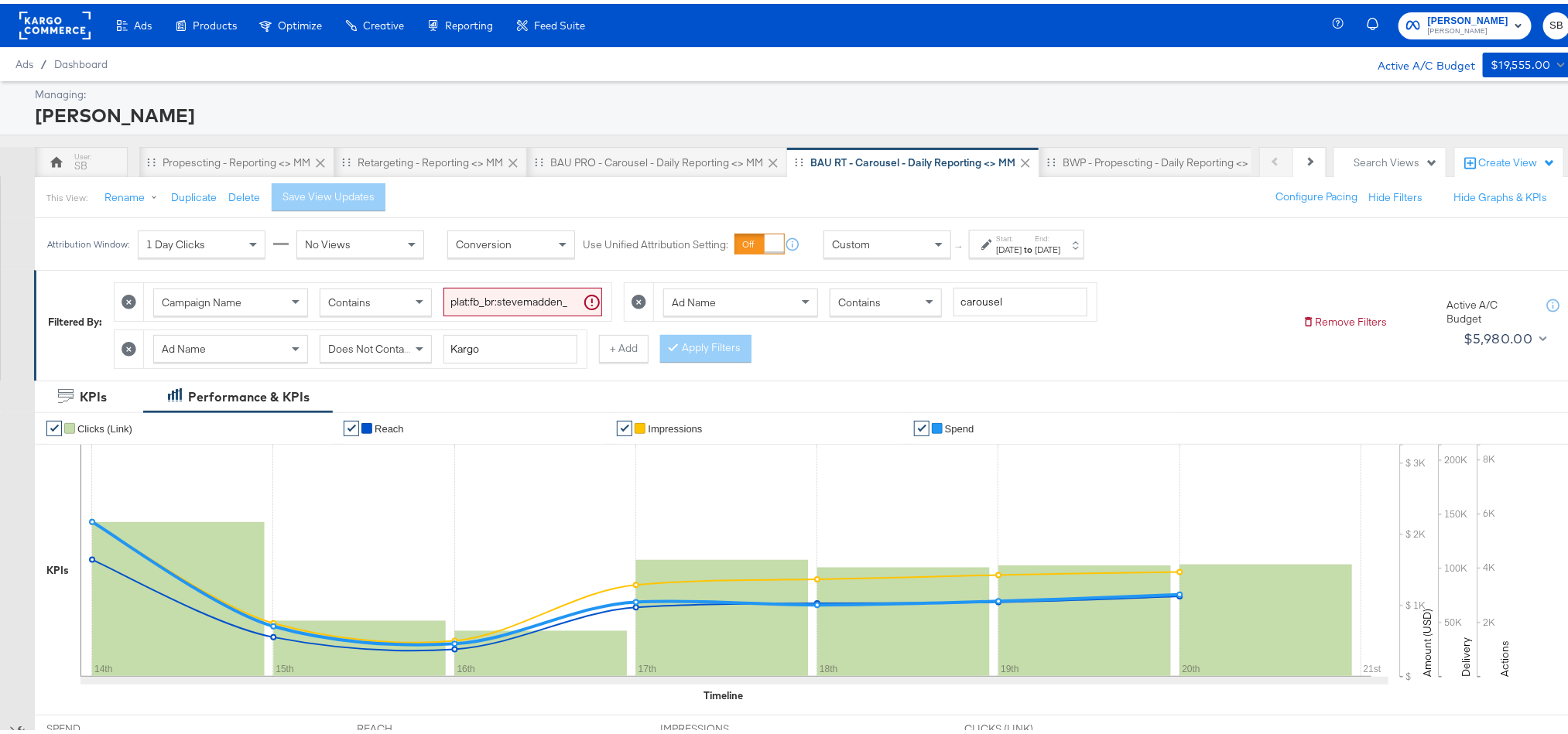
click at [1060, 247] on div "[DATE]" at bounding box center [1048, 246] width 26 height 12
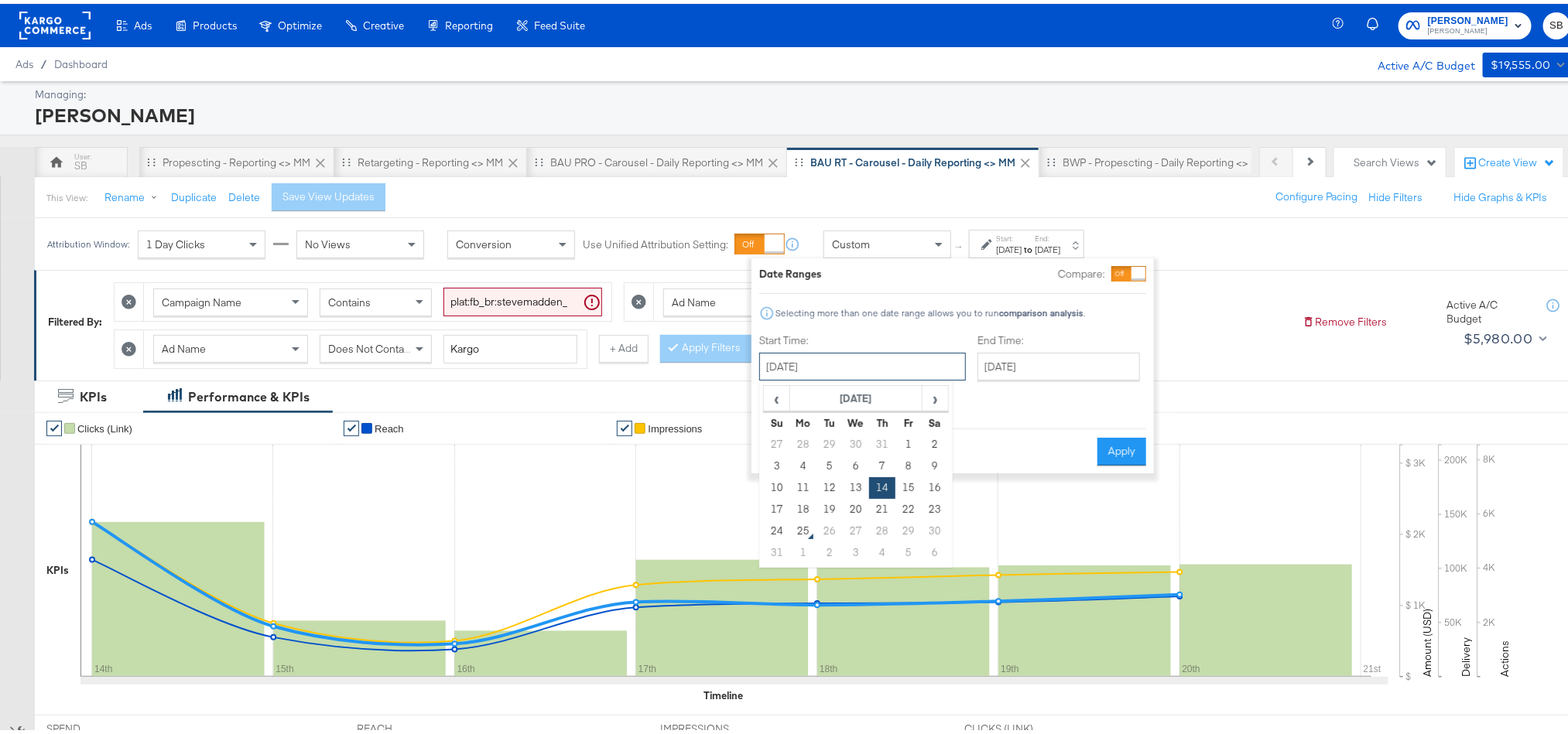
click at [874, 355] on input "August 14th 2025" at bounding box center [862, 362] width 206 height 28
click at [885, 509] on td "21" at bounding box center [882, 505] width 27 height 21
type input "August 21st 2025"
click at [1122, 434] on button "Apply" at bounding box center [1120, 448] width 49 height 28
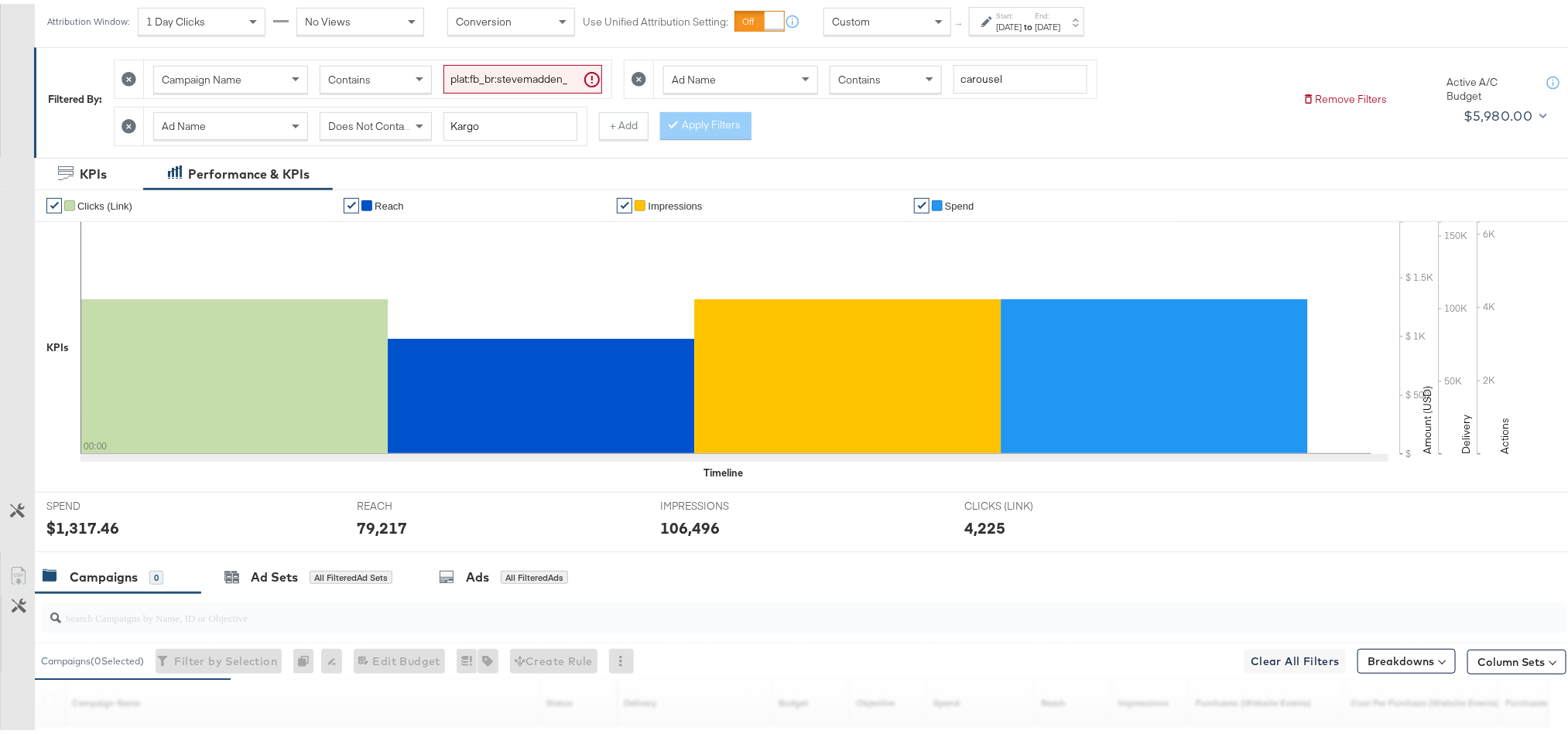
scroll to position [232, 0]
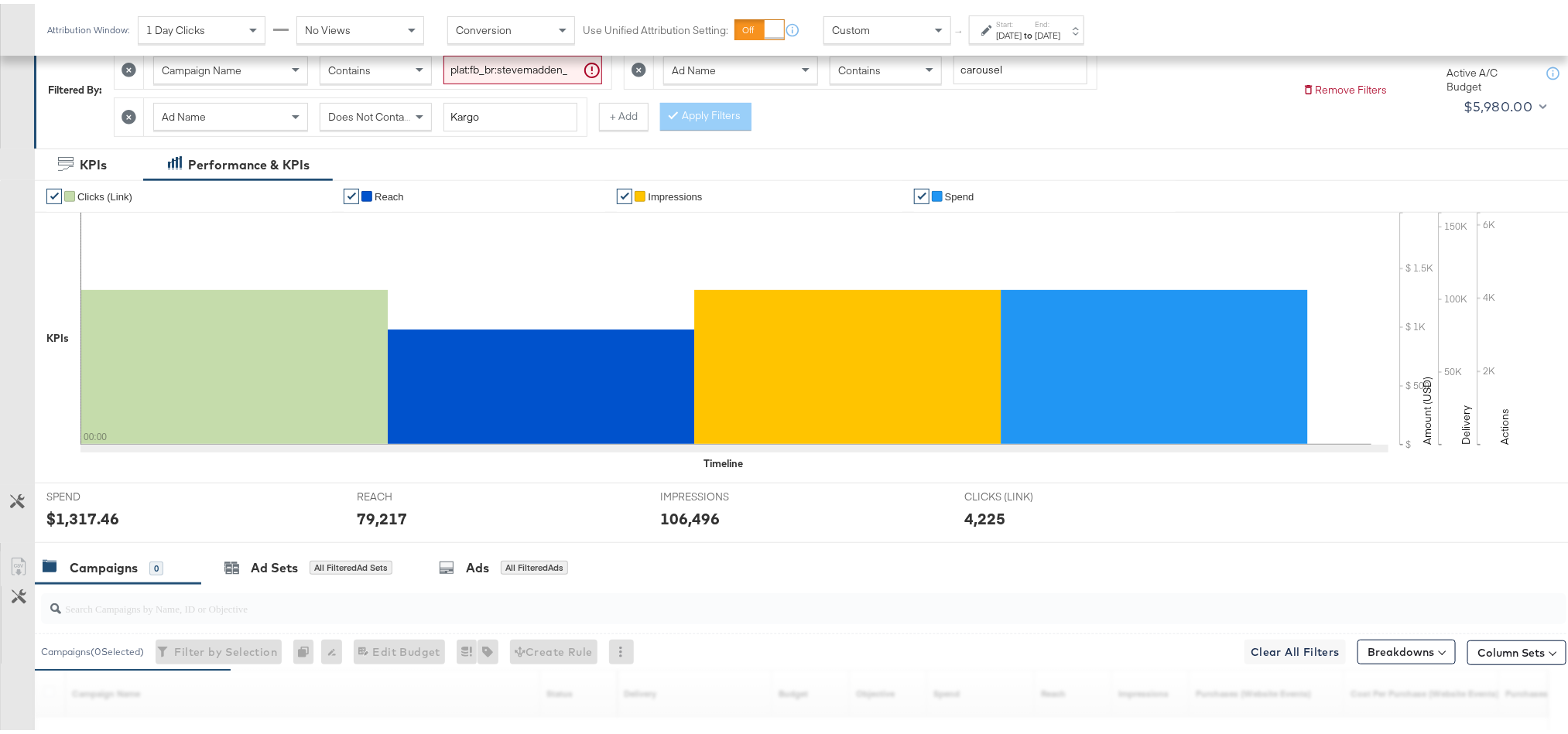
click at [66, 524] on div "$1,317.46" at bounding box center [82, 515] width 73 height 22
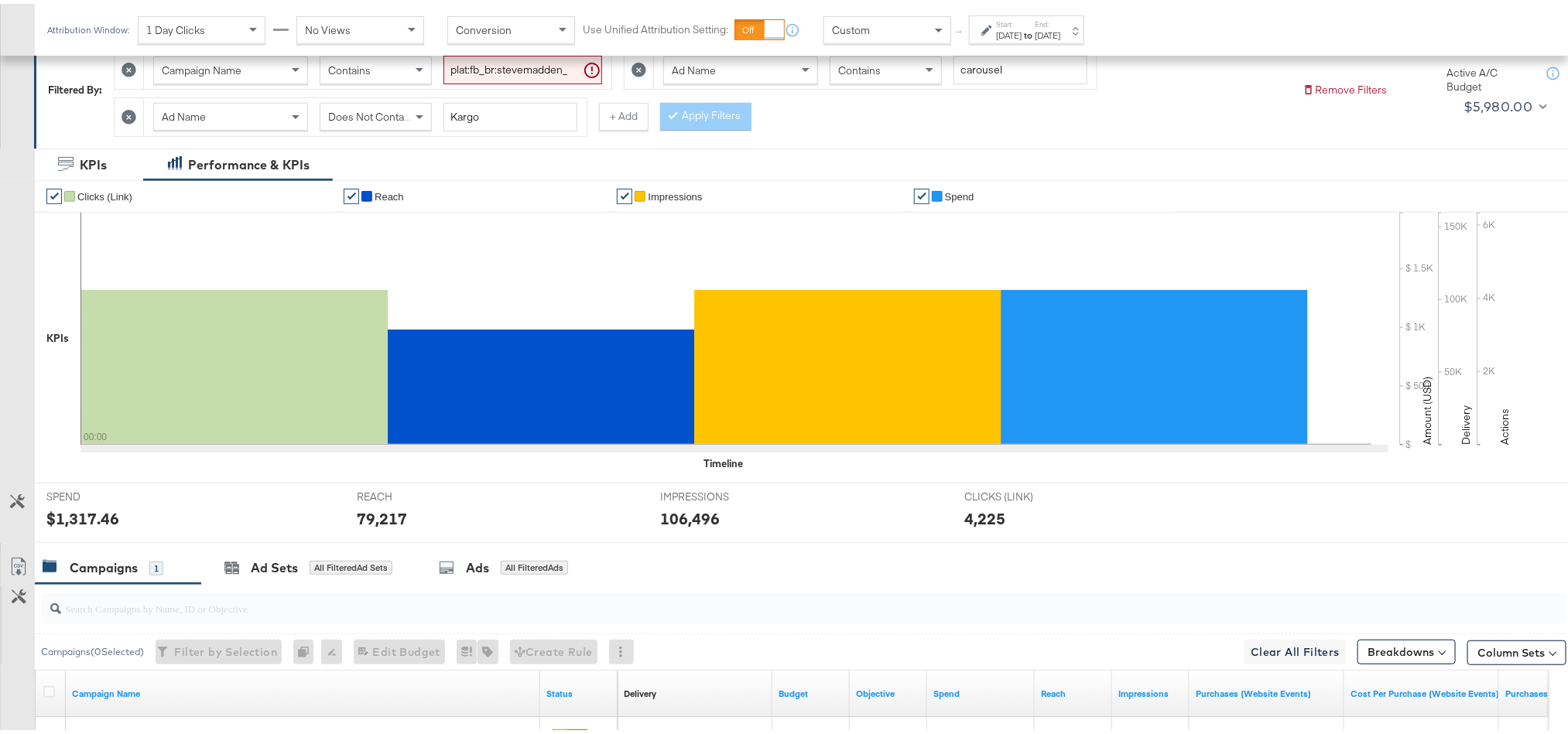
click at [388, 513] on div "79,217" at bounding box center [381, 515] width 51 height 22
click at [688, 516] on div "106,496" at bounding box center [690, 515] width 60 height 22
click at [1021, 33] on div "Aug 21st 2025" at bounding box center [1008, 32] width 26 height 12
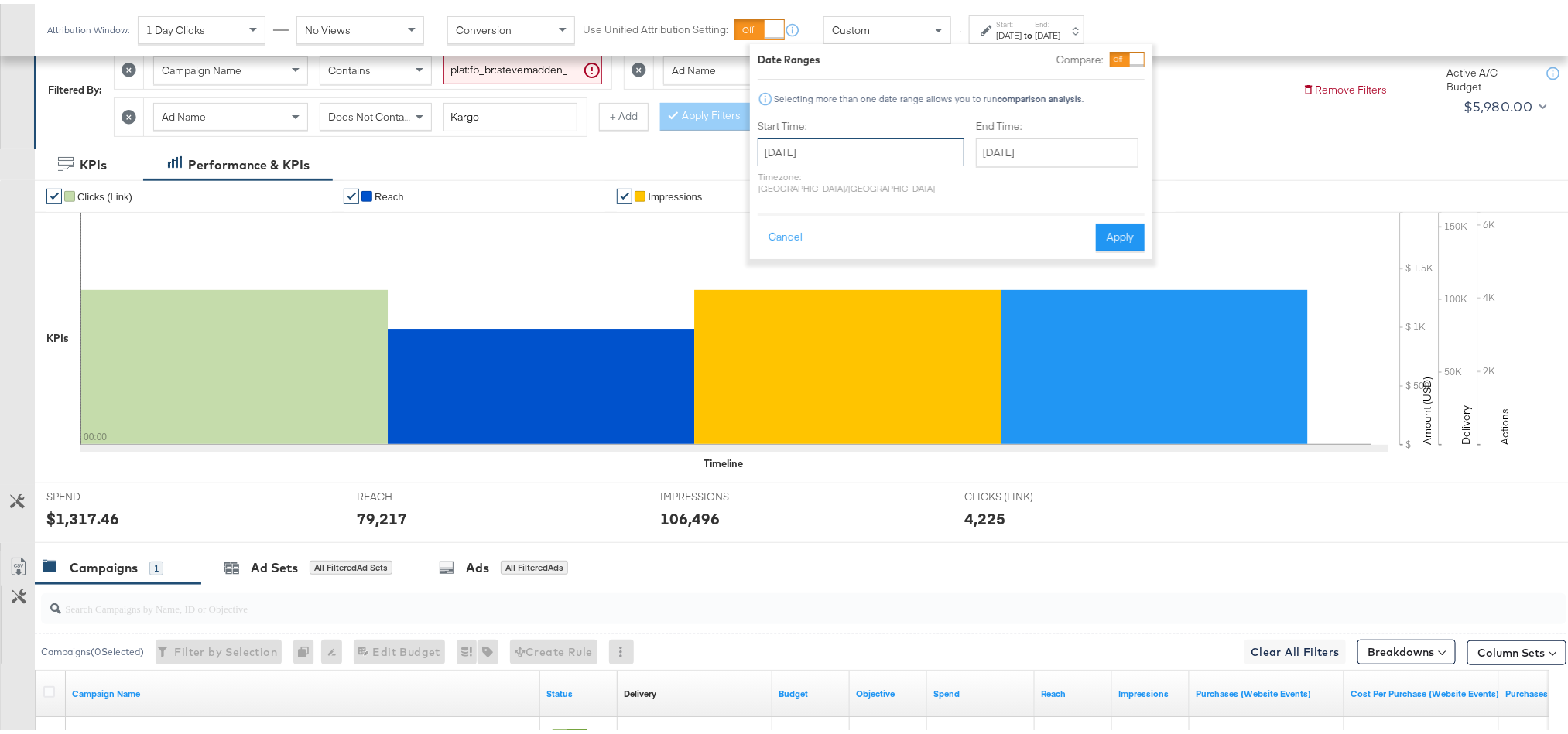
click at [815, 151] on input "August 21st 2025" at bounding box center [860, 148] width 206 height 28
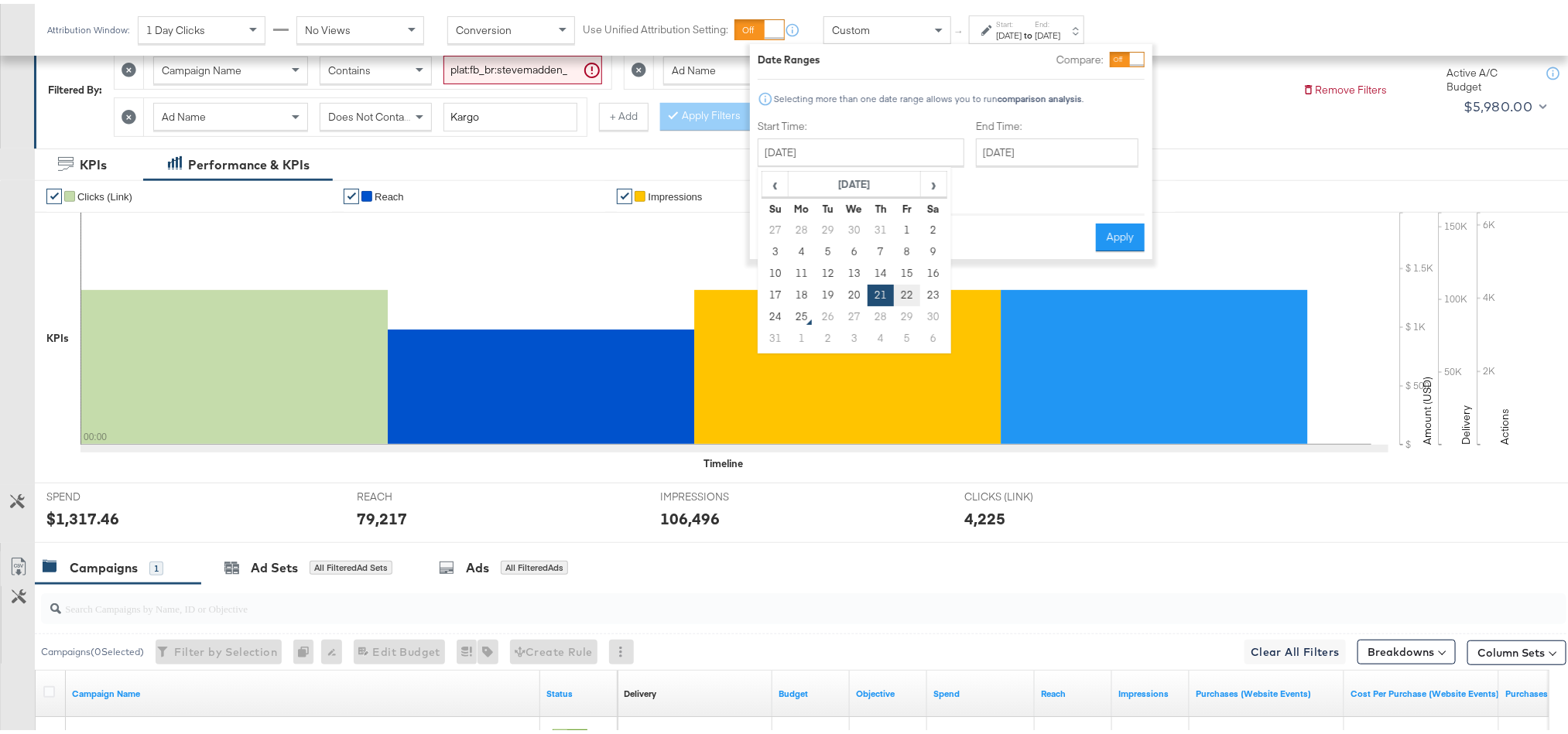
click at [900, 300] on td "22" at bounding box center [907, 291] width 27 height 21
type input "August 22nd 2025"
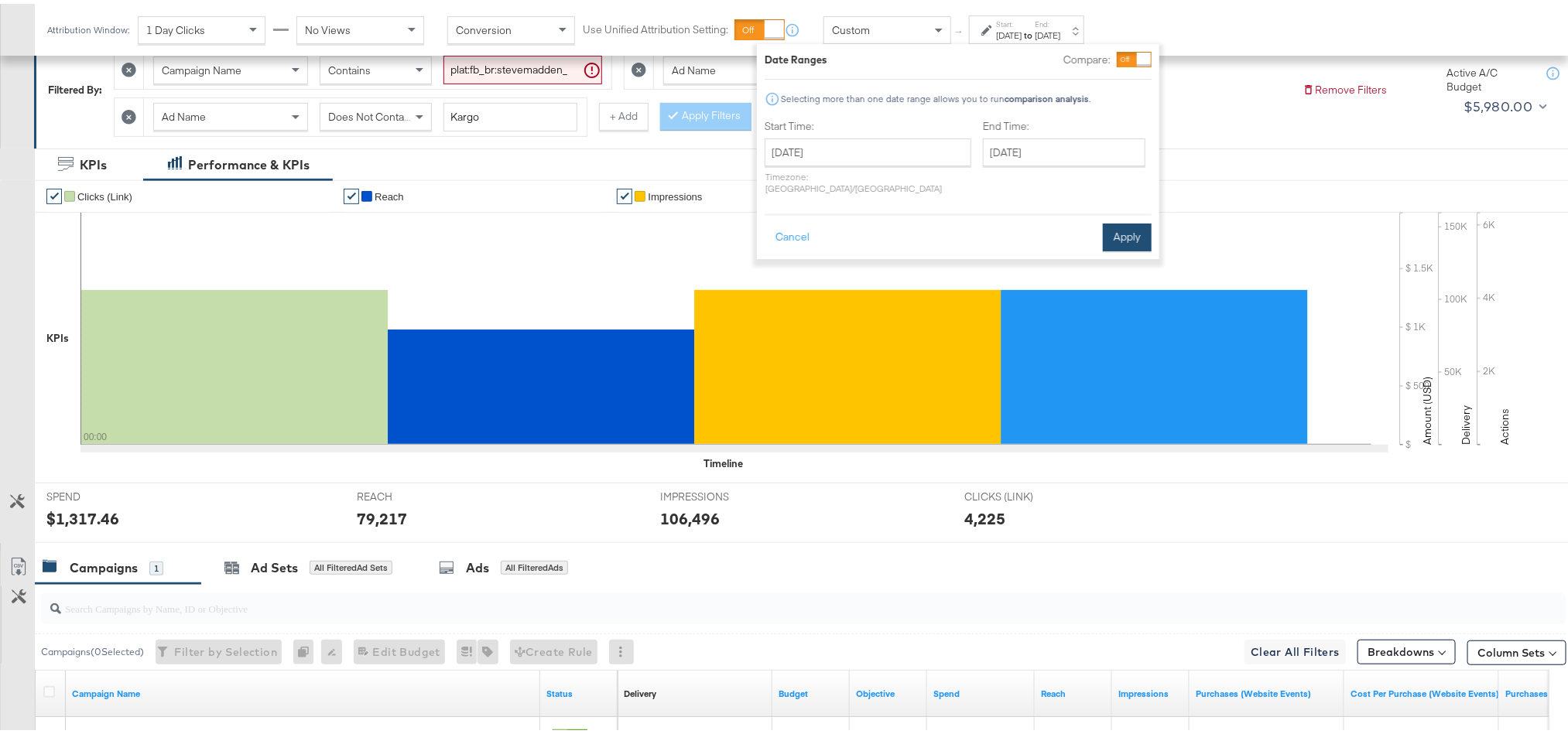
click at [1124, 220] on button "Apply" at bounding box center [1127, 234] width 49 height 28
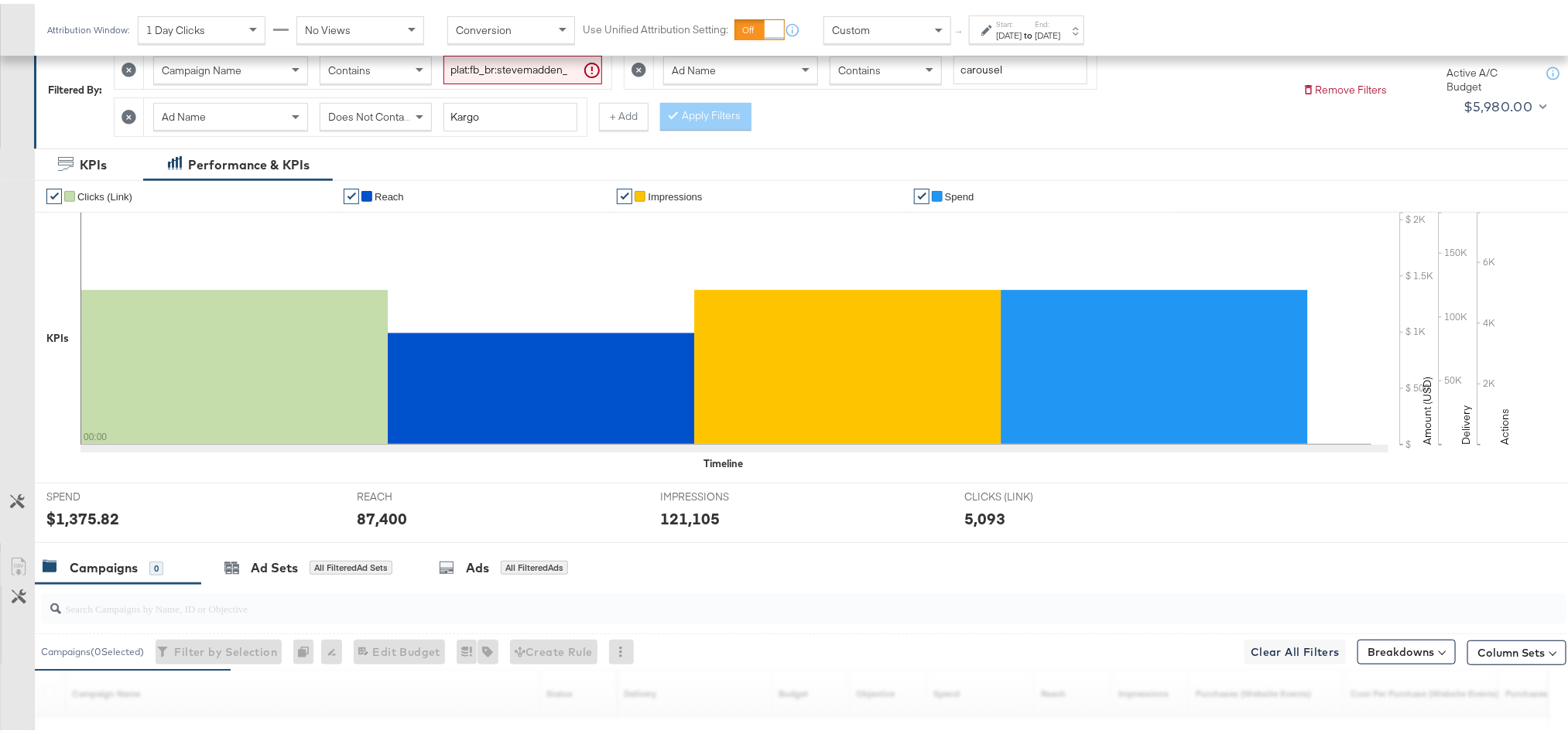
click at [93, 524] on div "$1,375.82" at bounding box center [82, 515] width 73 height 22
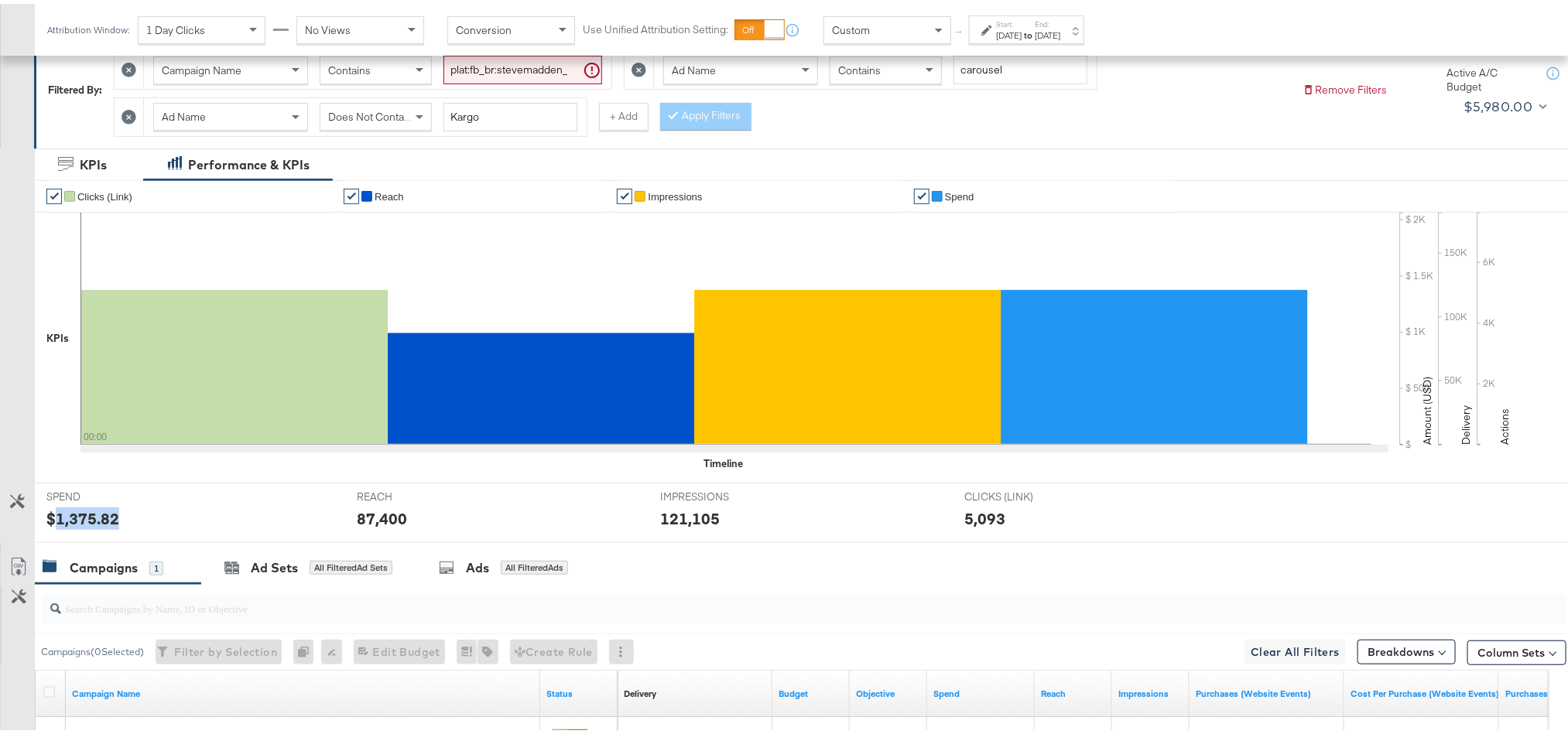
click at [362, 516] on div "87,400" at bounding box center [381, 515] width 51 height 22
click at [684, 517] on div "121,105" at bounding box center [690, 515] width 60 height 22
click at [1035, 31] on strong "to" at bounding box center [1027, 32] width 13 height 12
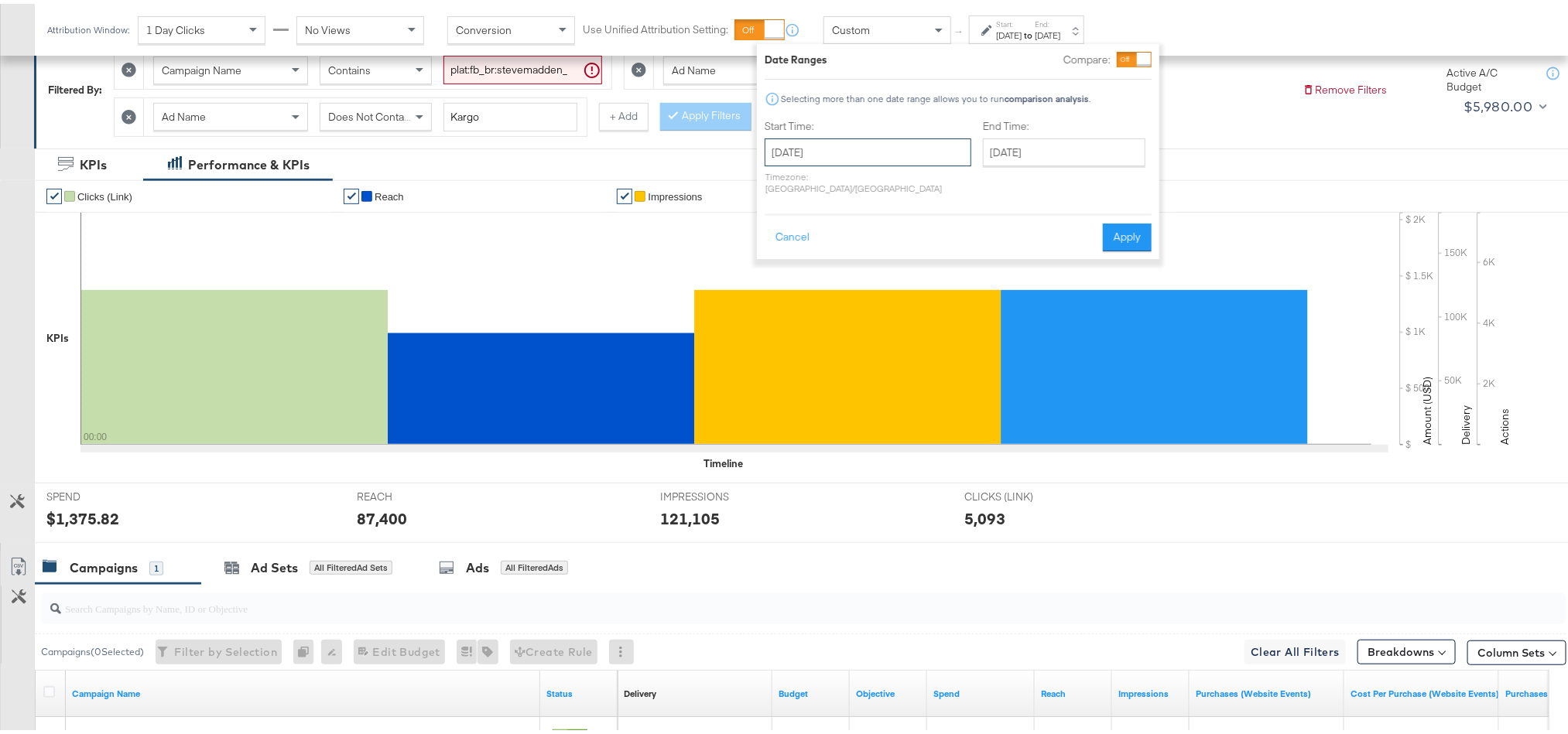
click at [836, 156] on input "August 22nd 2025" at bounding box center [867, 148] width 206 height 28
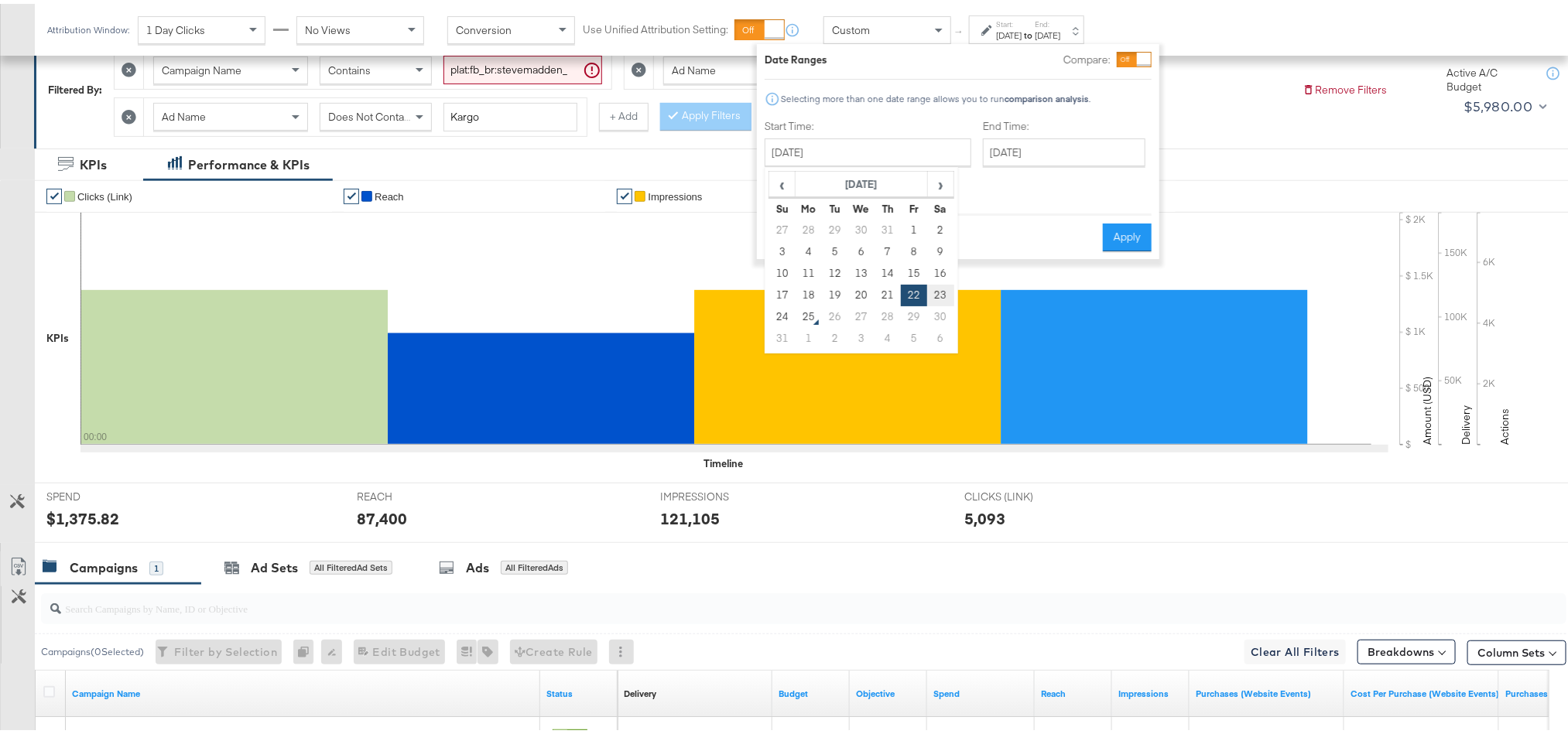
click at [931, 295] on td "23" at bounding box center [940, 291] width 27 height 21
type input "[DATE]"
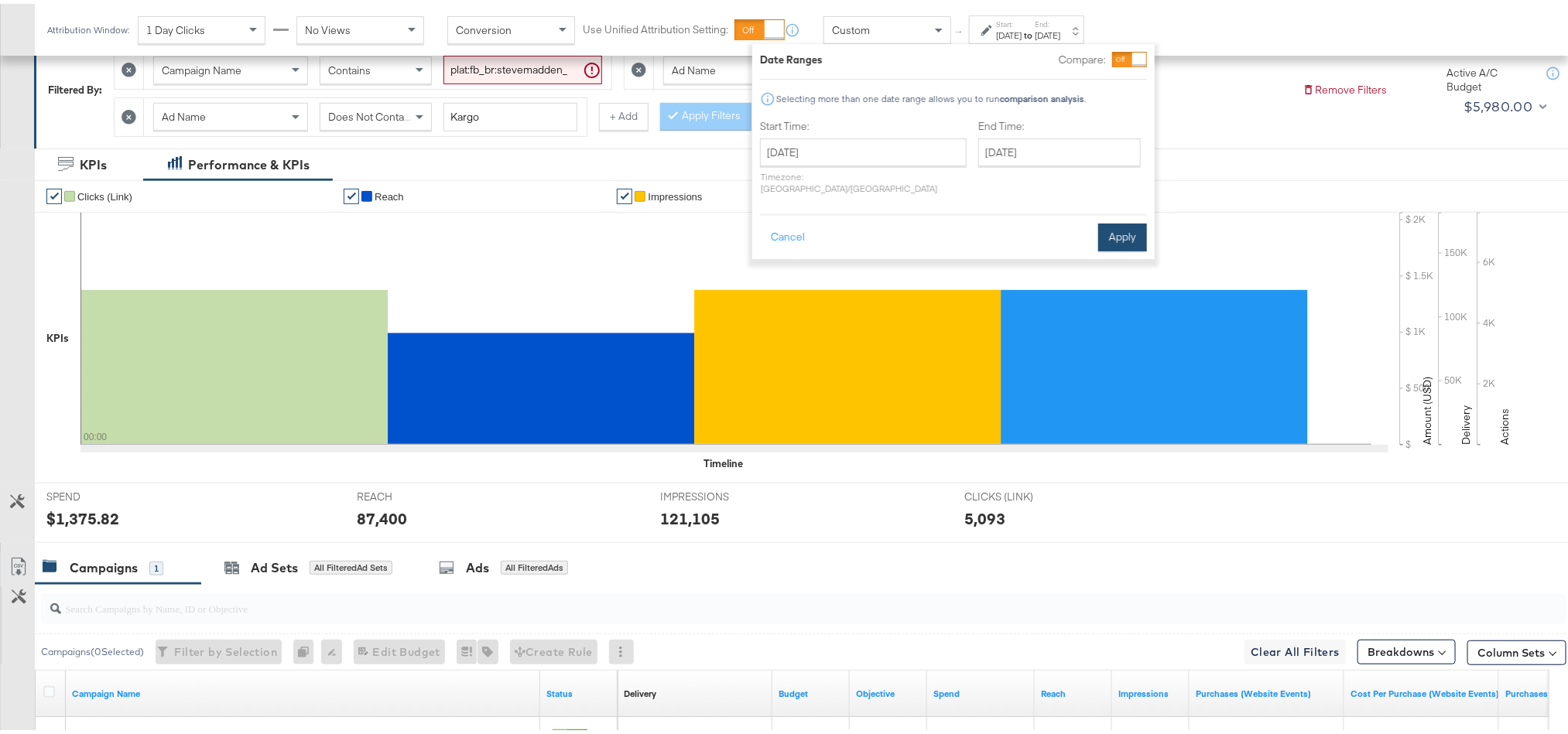
click at [1138, 224] on button "Apply" at bounding box center [1122, 234] width 49 height 28
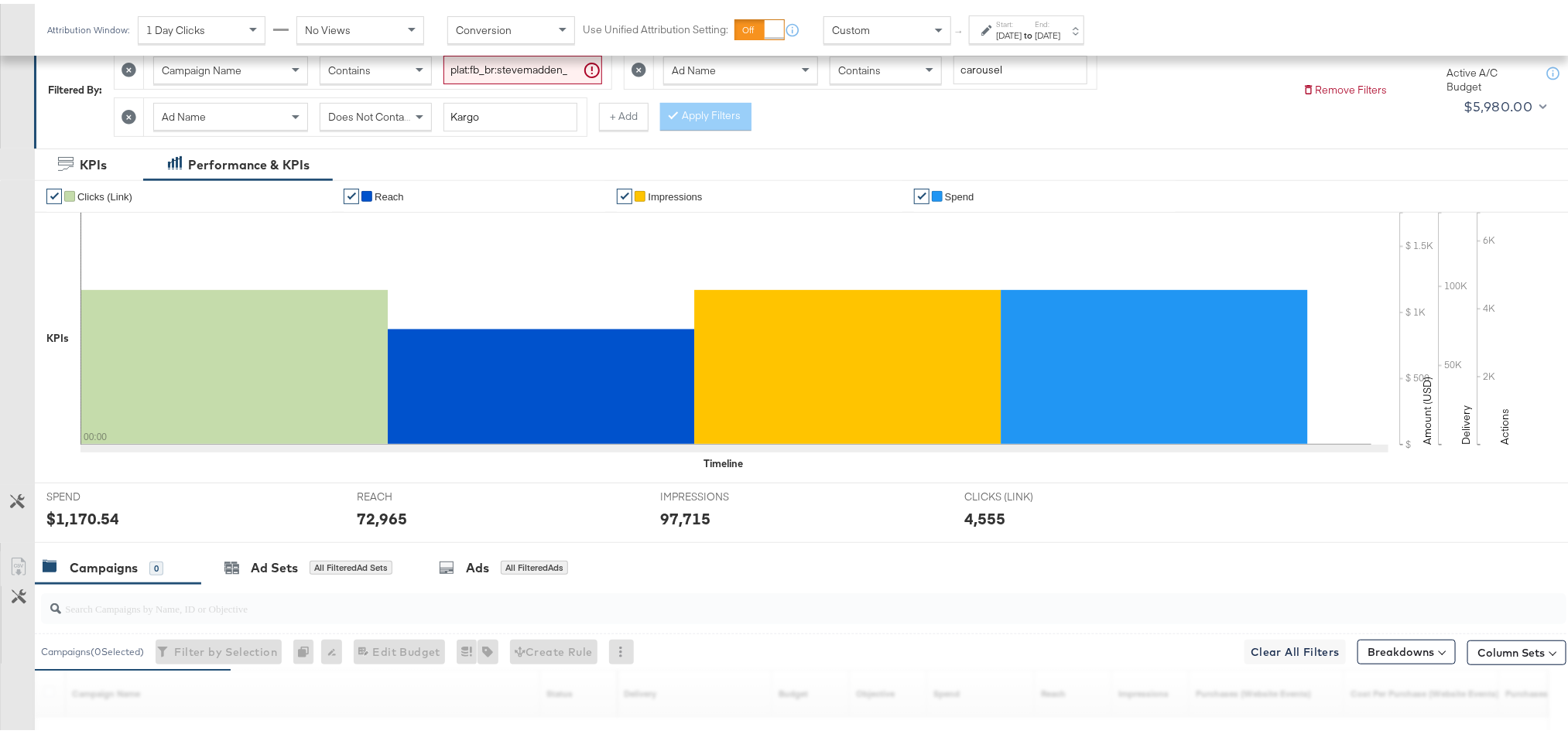
click at [87, 523] on div "$1,170.54" at bounding box center [82, 515] width 73 height 22
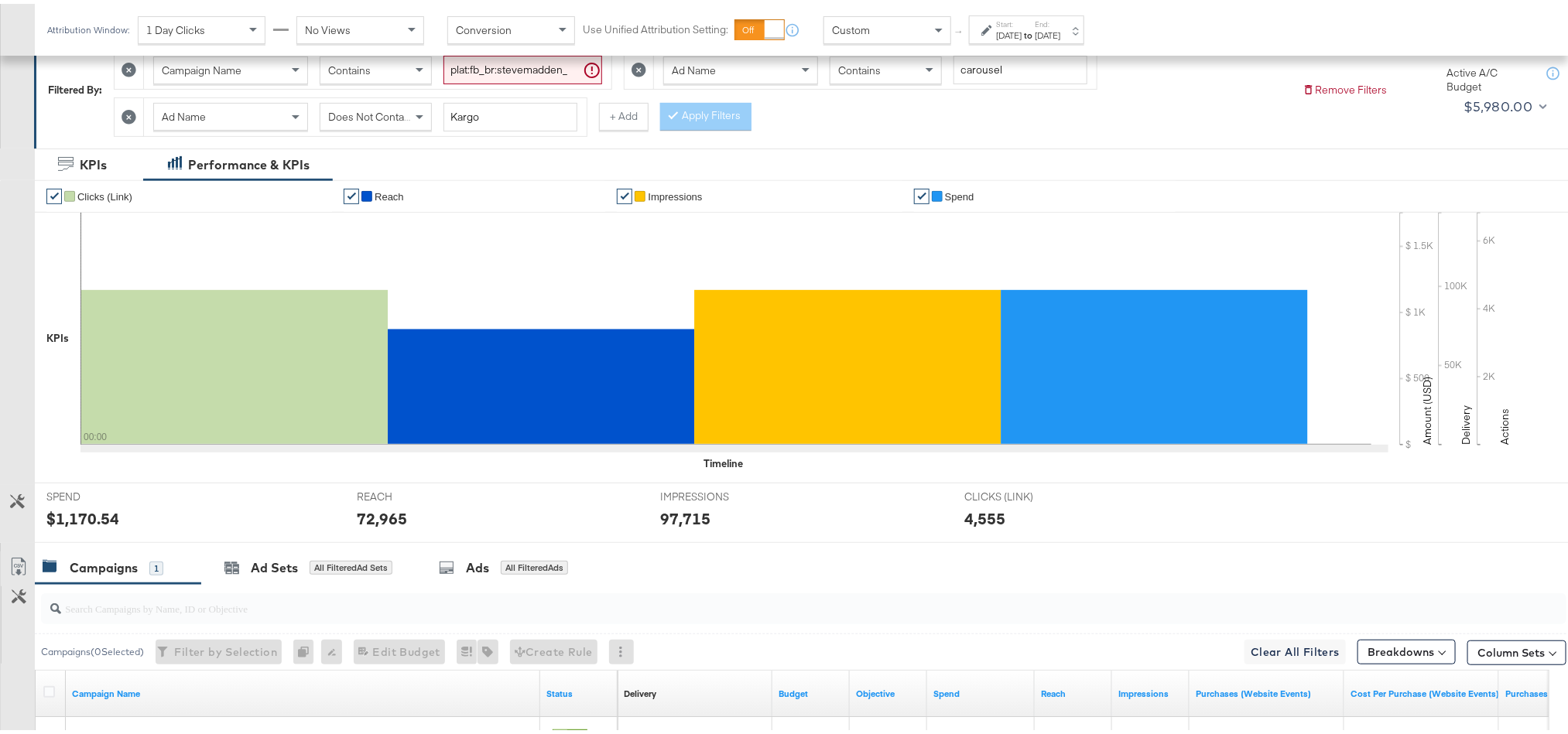
click at [388, 517] on div "72,965" at bounding box center [381, 515] width 51 height 22
click at [673, 520] on div "97,715" at bounding box center [685, 515] width 51 height 22
click at [673, 521] on div "97,715" at bounding box center [685, 515] width 51 height 22
click at [1021, 24] on label "Start:" at bounding box center [1008, 21] width 26 height 10
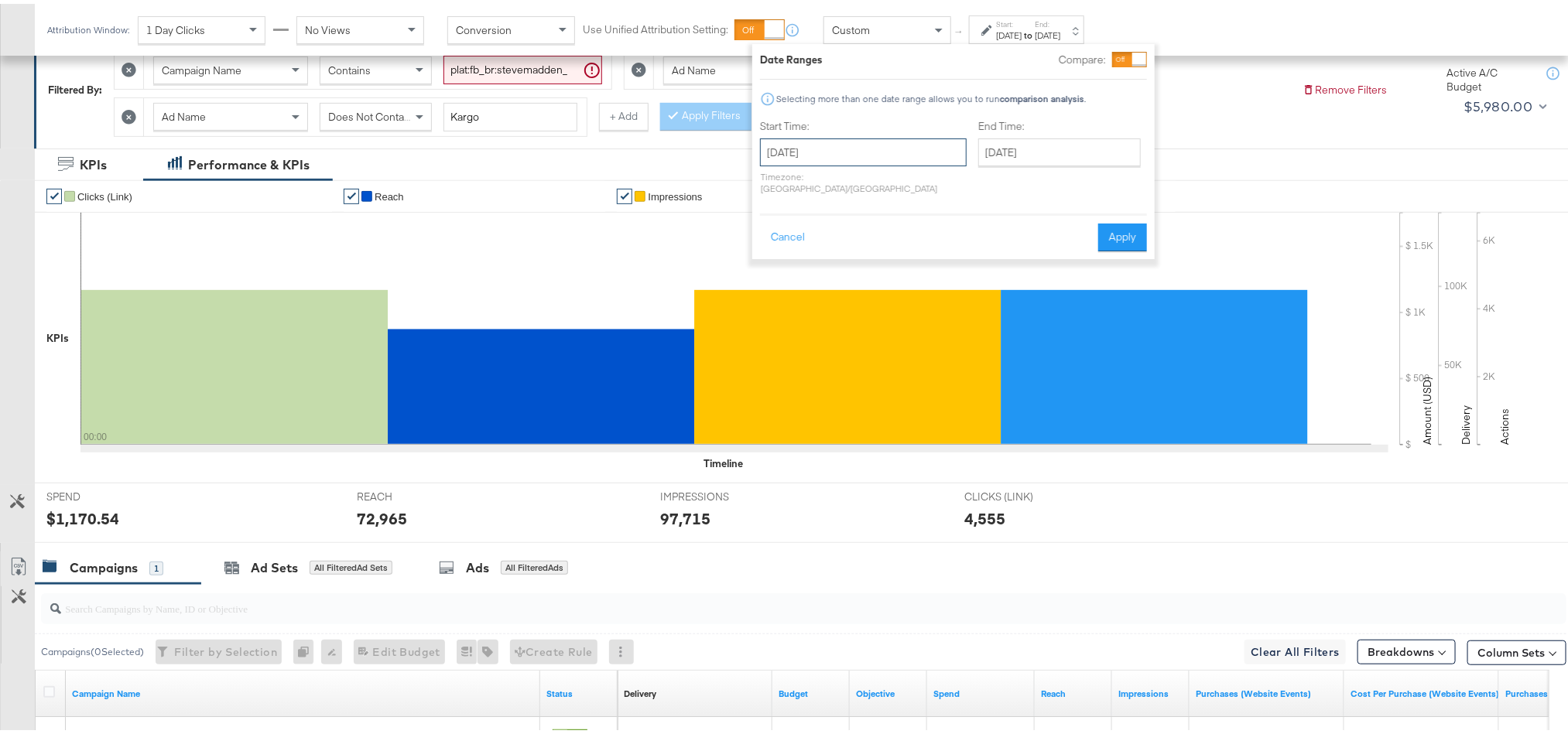
click at [836, 153] on input "[DATE]" at bounding box center [863, 148] width 206 height 28
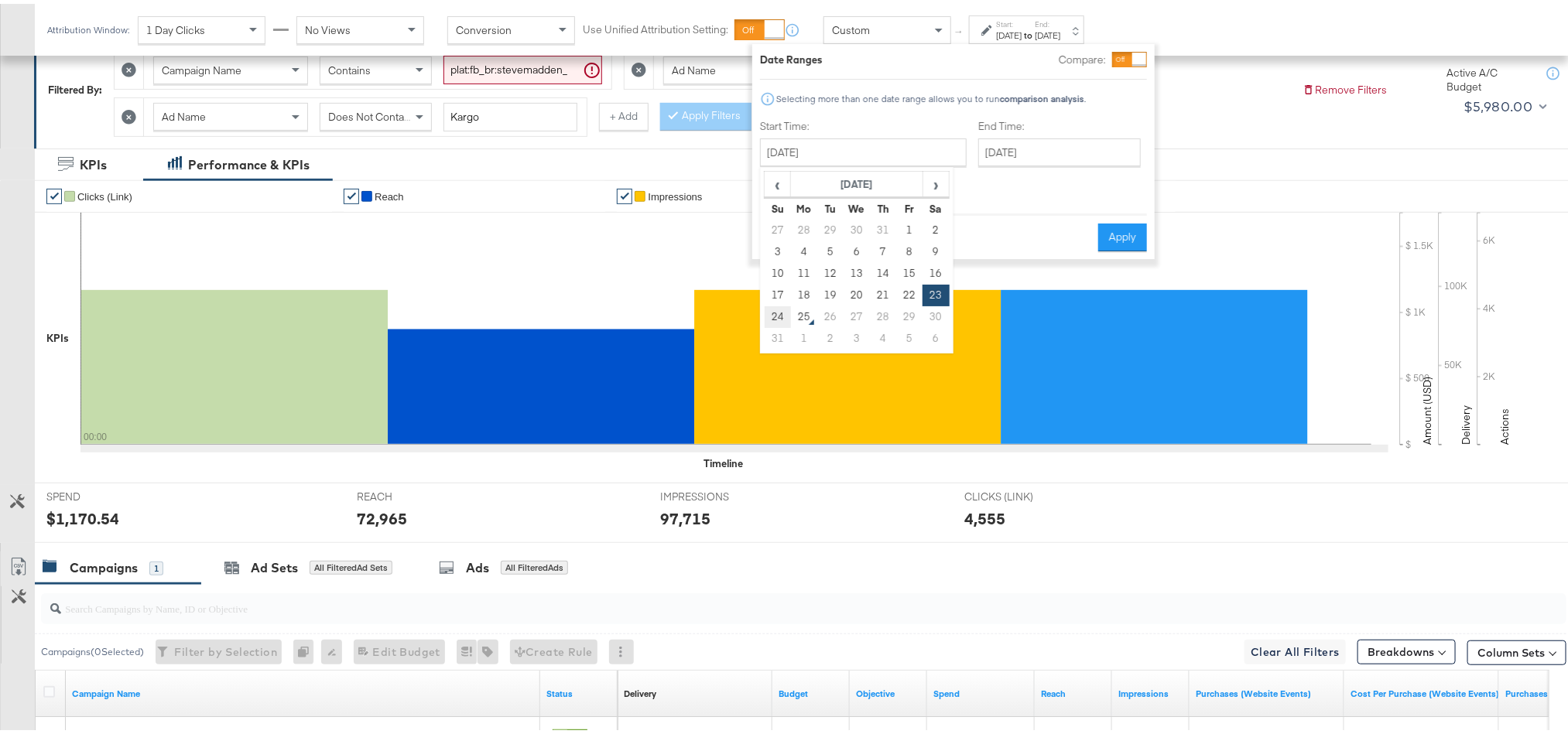
click at [773, 305] on td "24" at bounding box center [777, 313] width 27 height 21
type input "[DATE]"
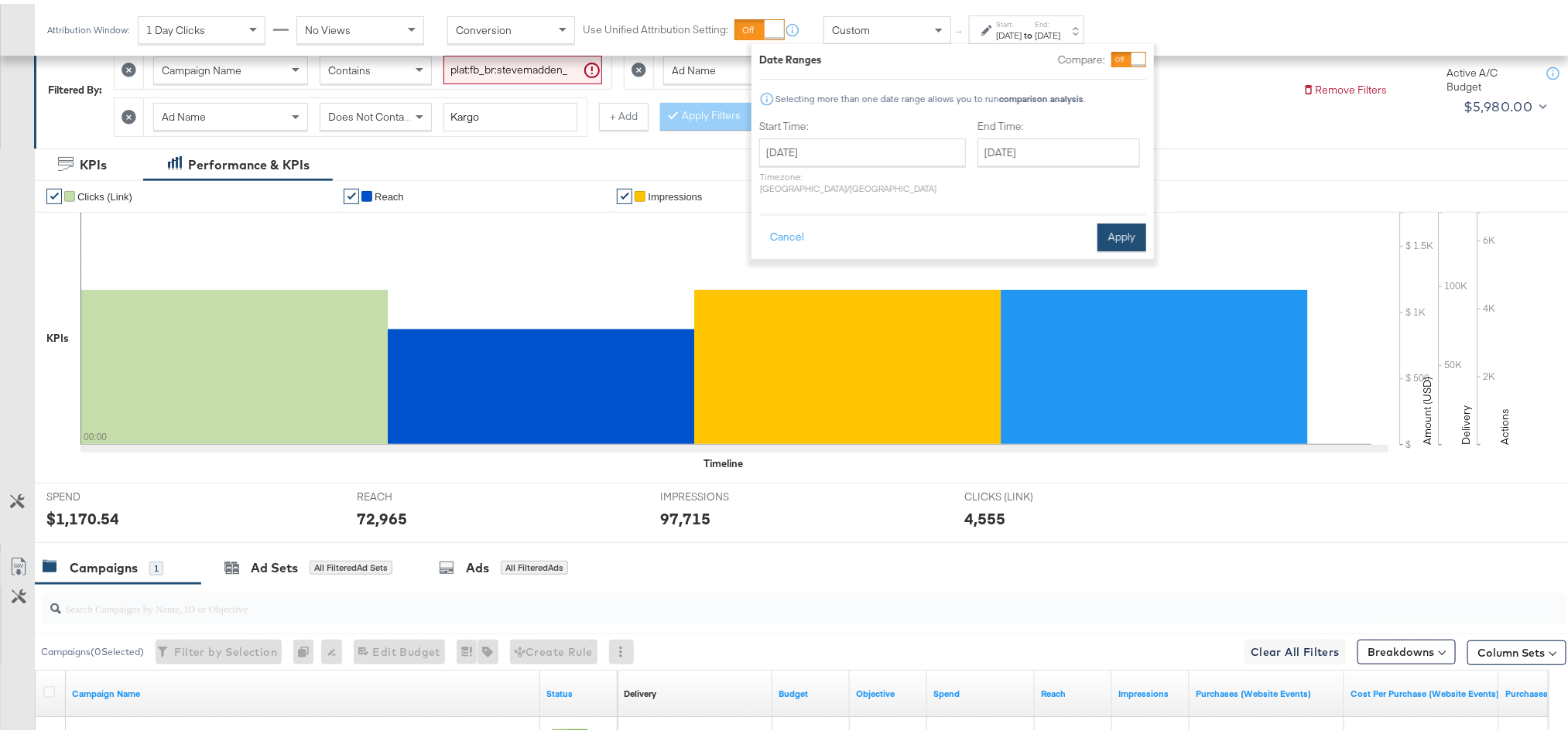
click at [1108, 220] on button "Apply" at bounding box center [1122, 234] width 49 height 28
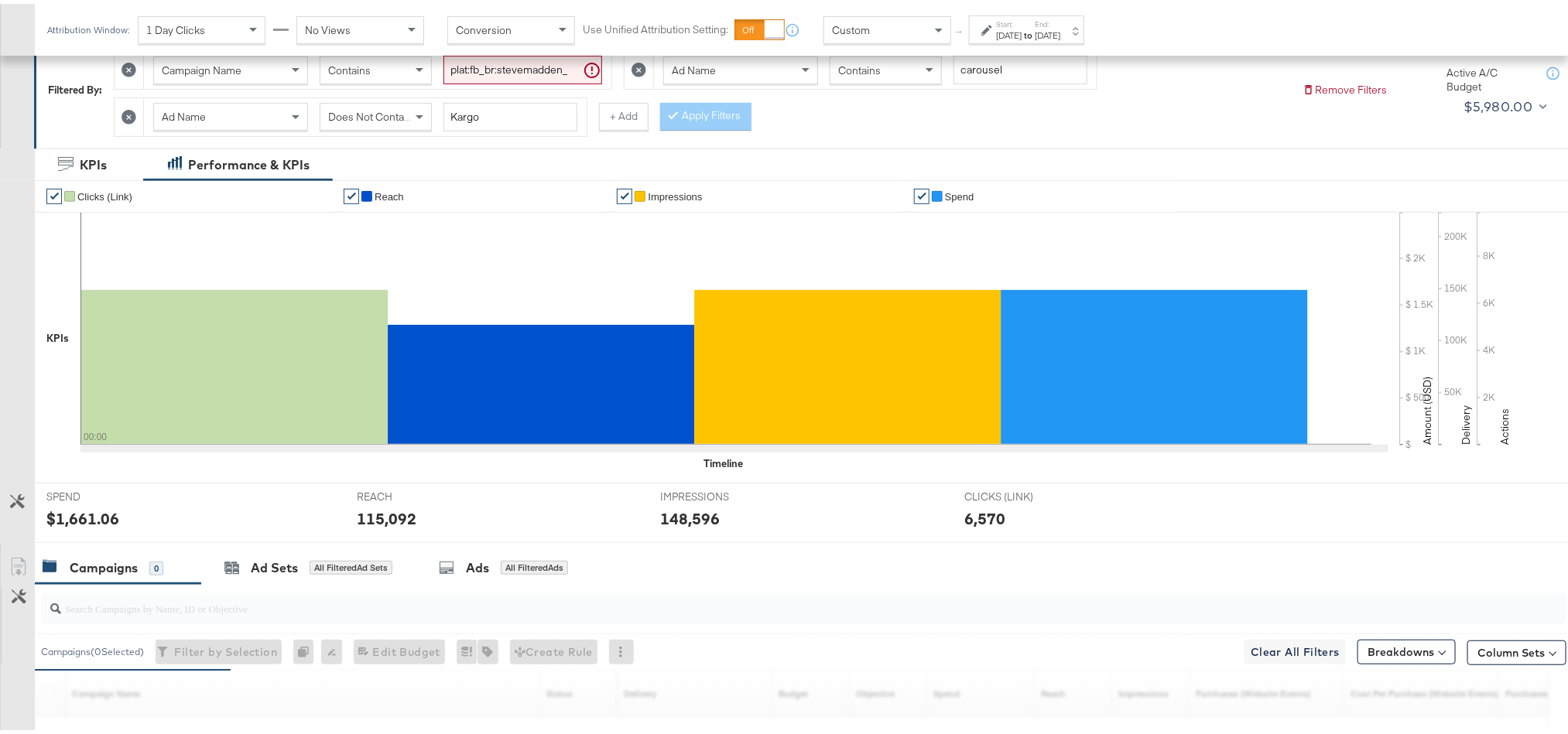
click at [87, 516] on div "$1,661.06" at bounding box center [82, 515] width 73 height 22
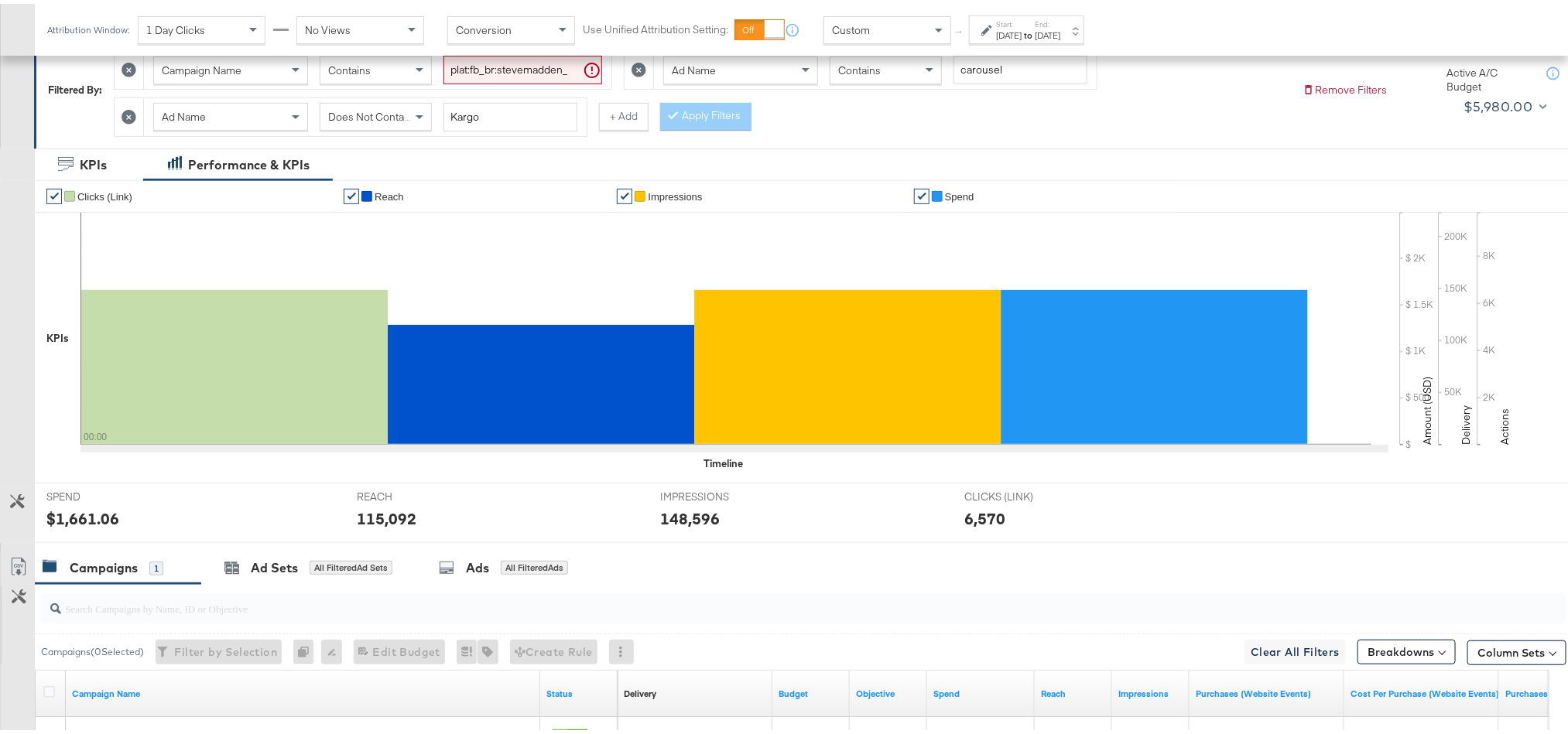
click at [383, 513] on div "115,092" at bounding box center [386, 515] width 60 height 22
click at [695, 524] on div "148,596" at bounding box center [690, 515] width 60 height 22
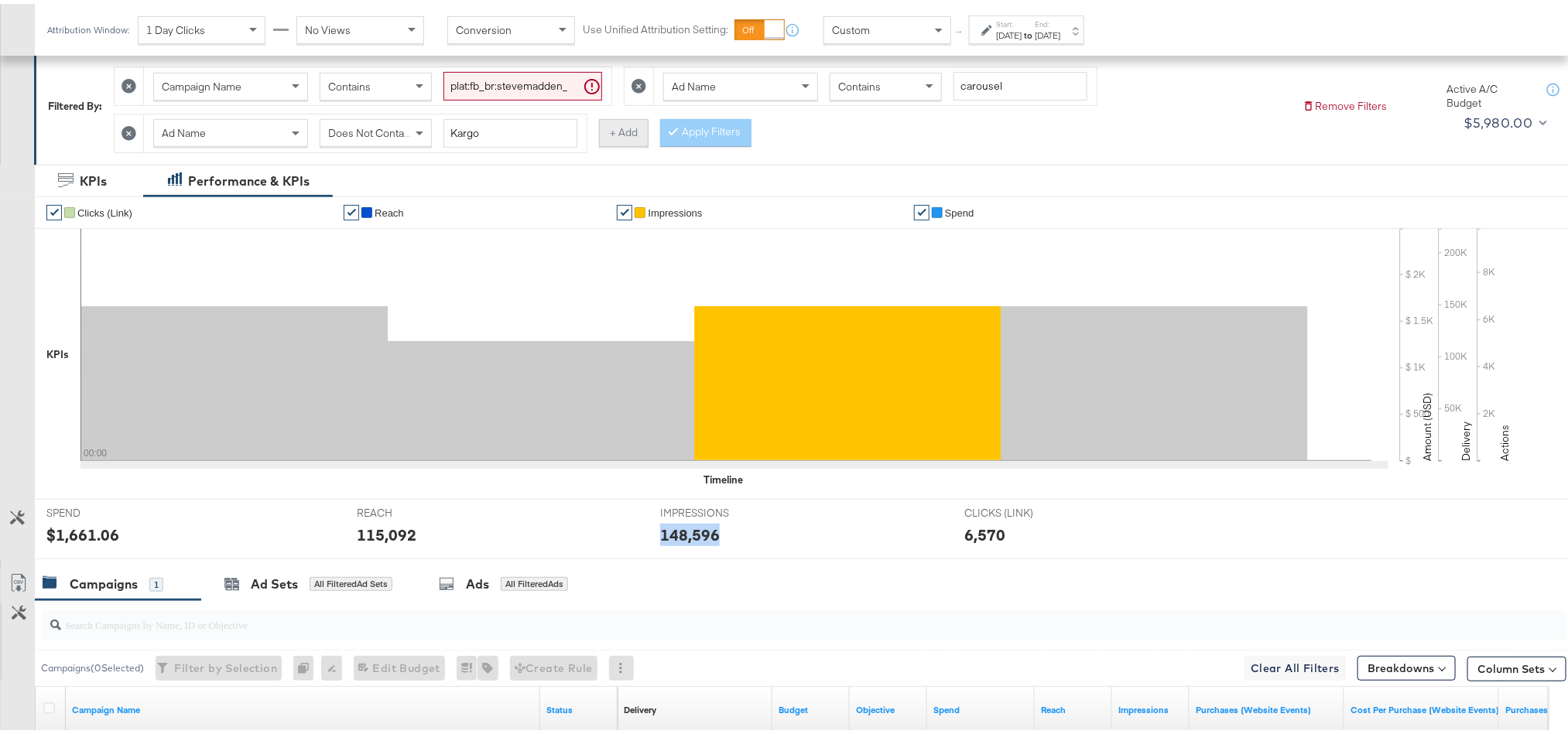
scroll to position [0, 0]
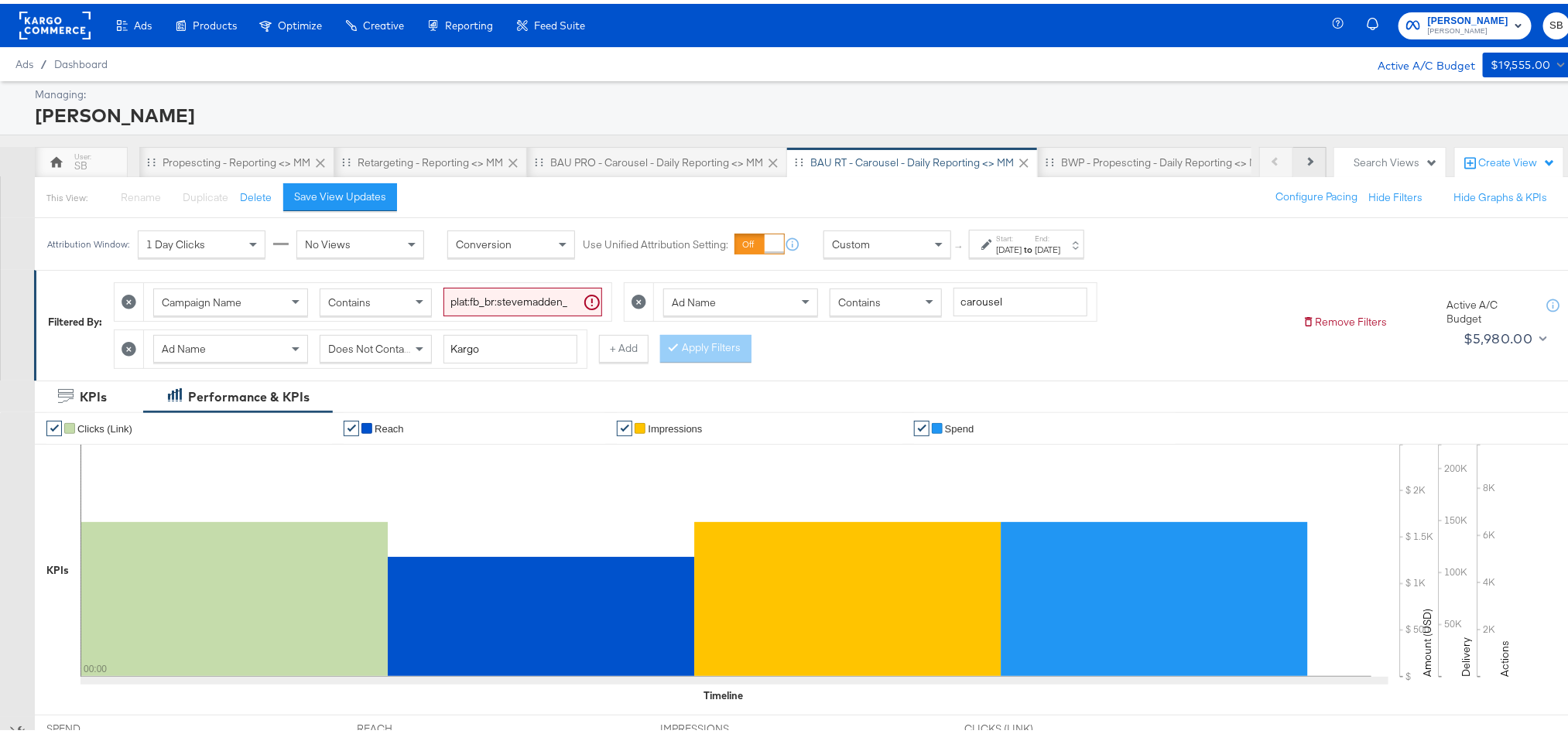
click at [1293, 167] on button "Next" at bounding box center [1309, 158] width 33 height 31
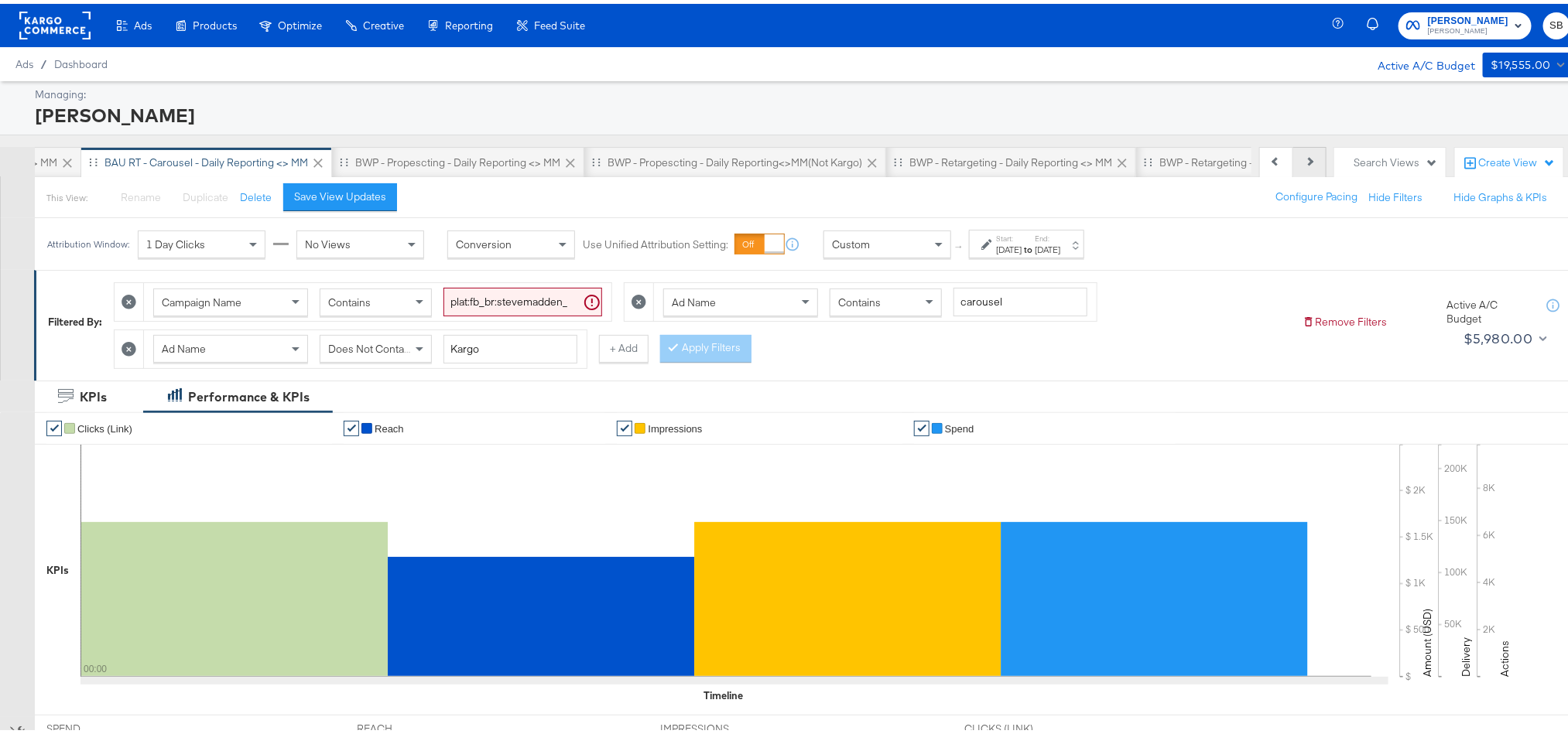
click at [1293, 167] on button "Next" at bounding box center [1309, 158] width 33 height 31
click at [179, 158] on div "BWP - Propescting - Daily Reporting <> MM" at bounding box center [154, 158] width 205 height 15
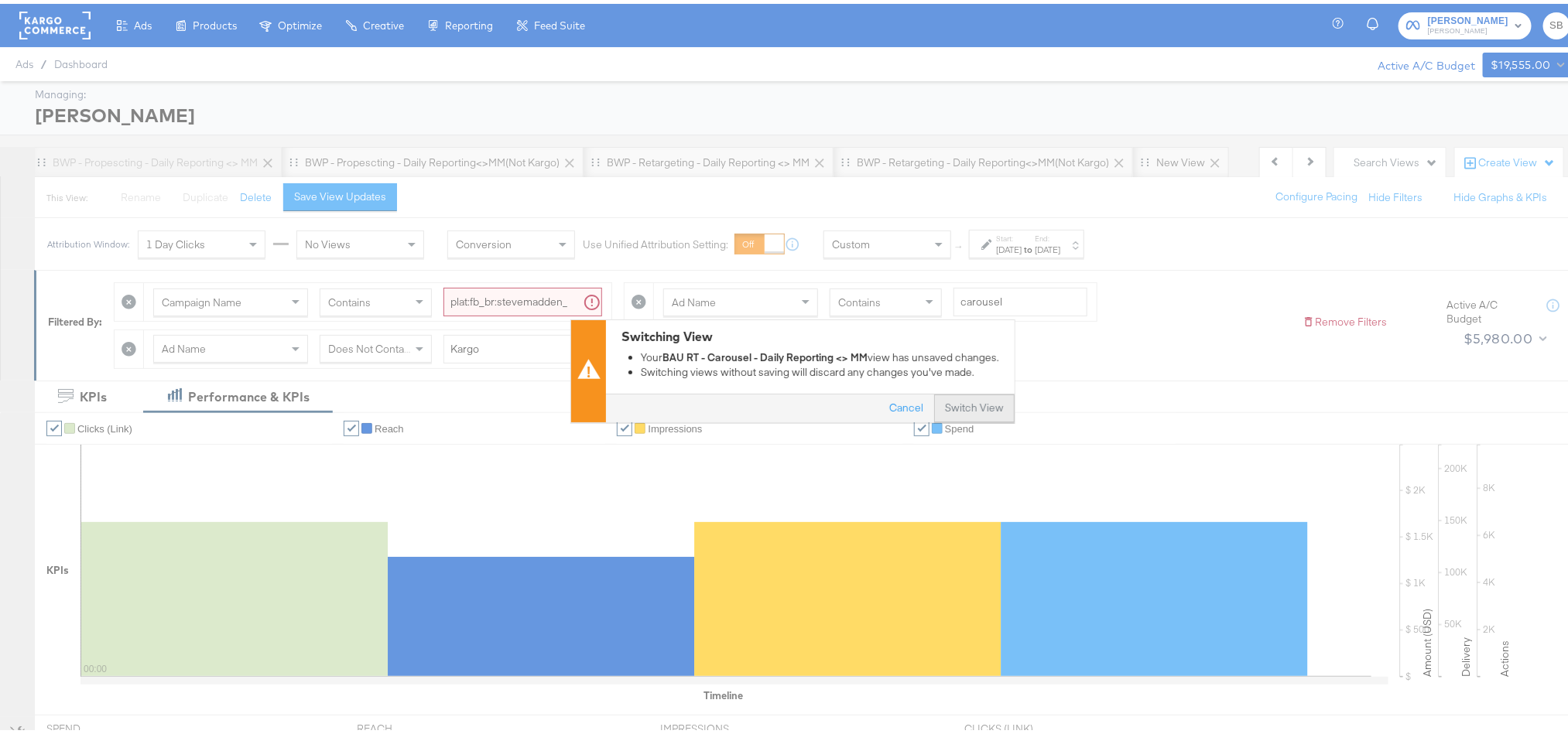
click at [949, 409] on button "Switch View" at bounding box center [974, 404] width 81 height 28
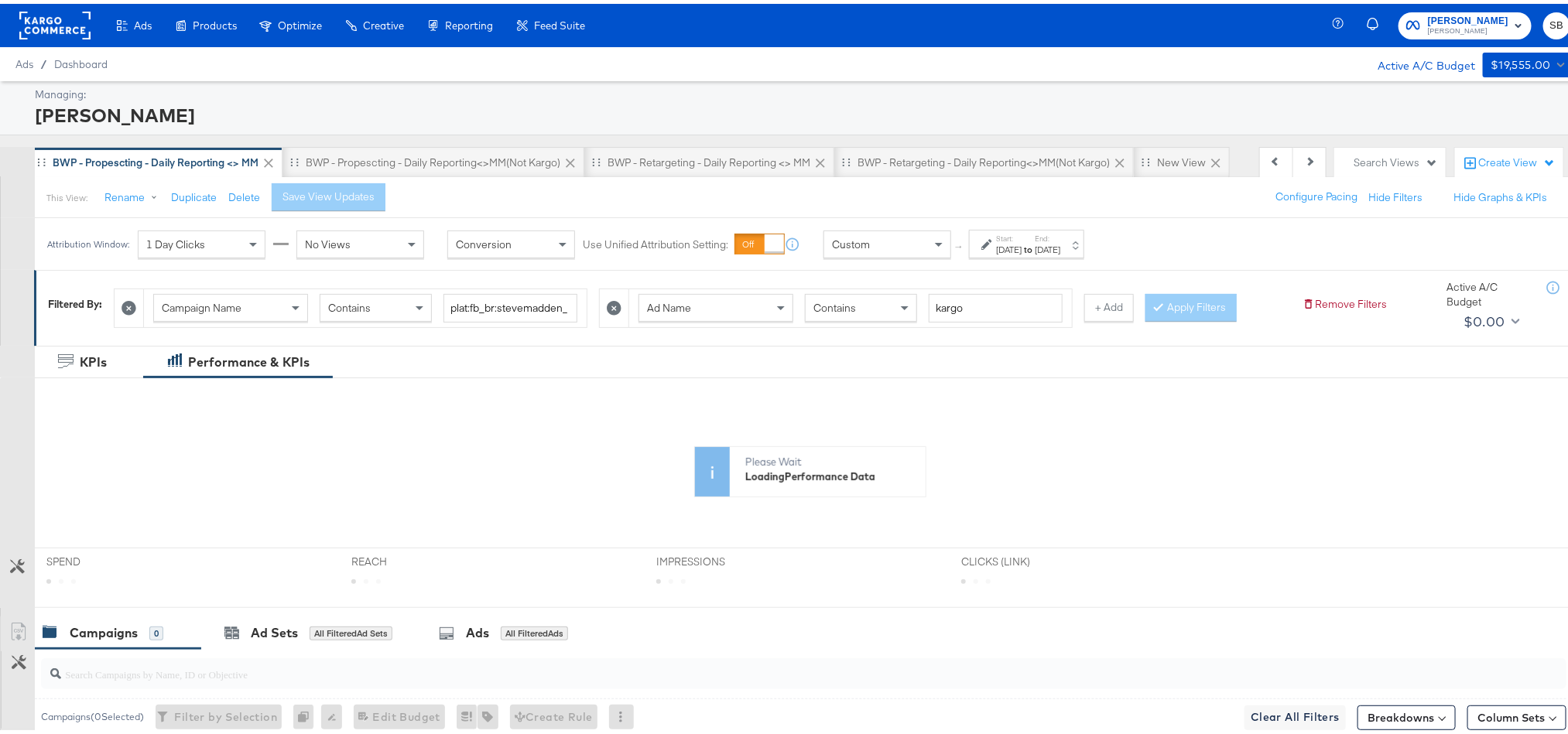
click at [1021, 246] on div "Aug 14th 2025" at bounding box center [1008, 246] width 26 height 12
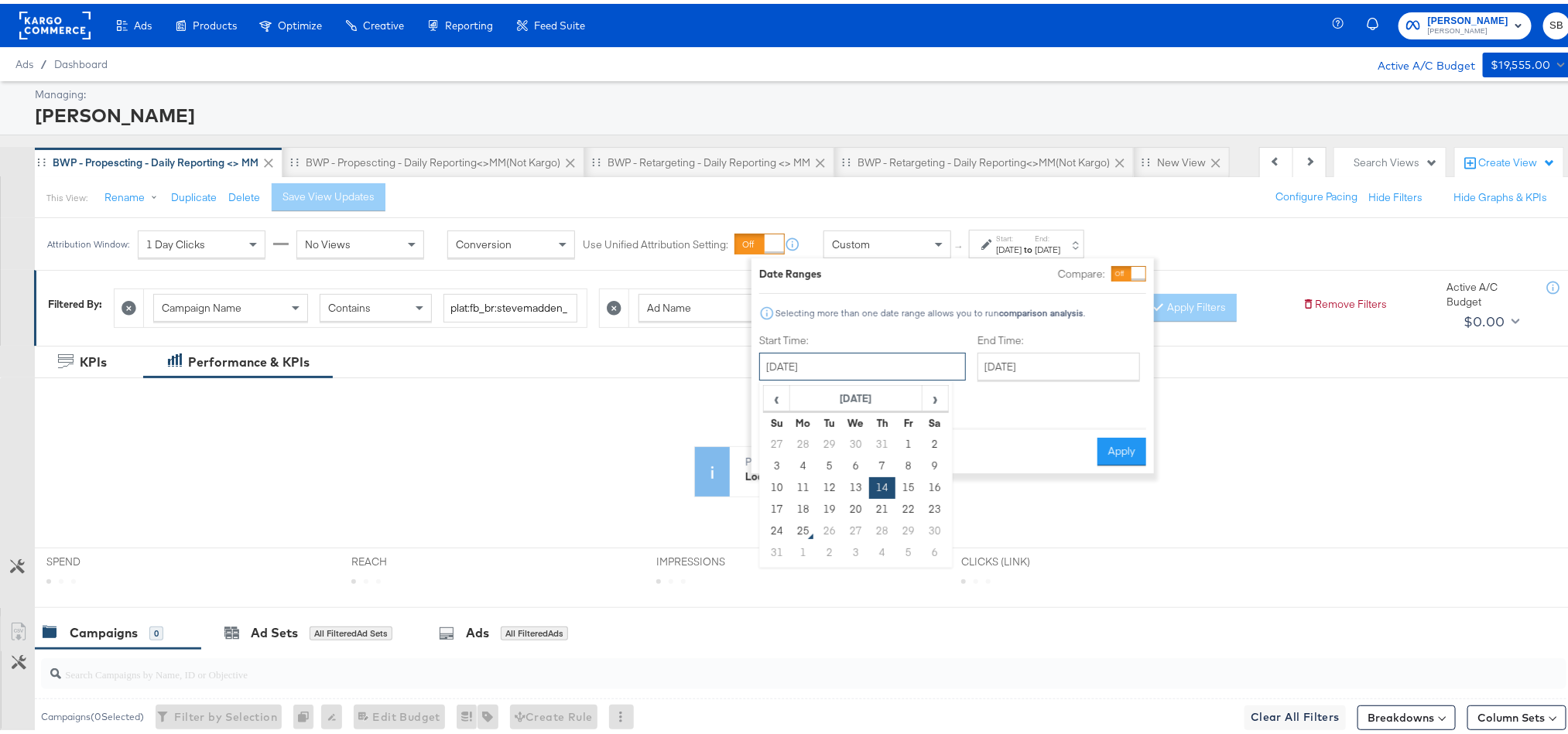
click at [834, 357] on input "August 14th 2025" at bounding box center [862, 362] width 206 height 28
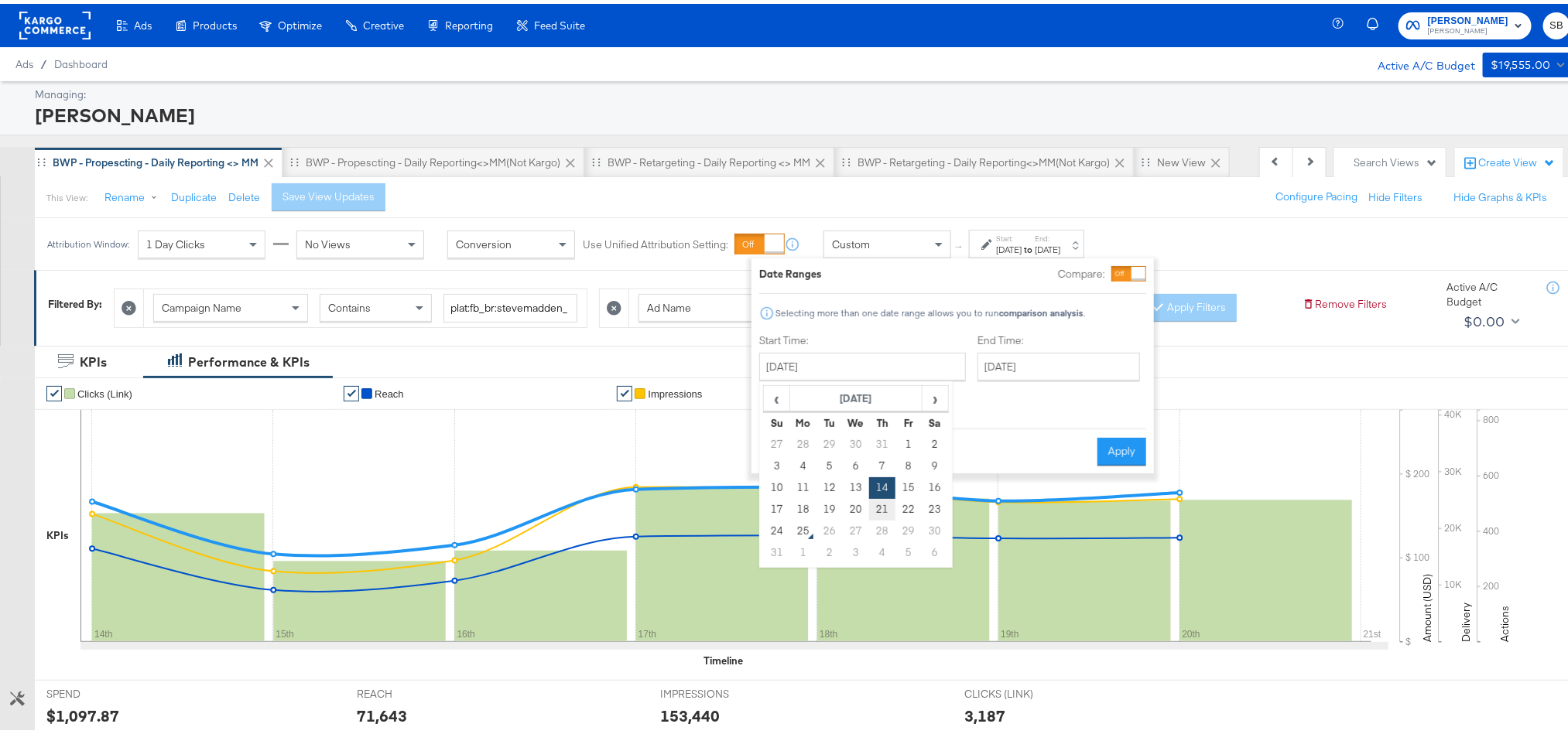
click at [877, 508] on td "21" at bounding box center [882, 505] width 27 height 21
type input "August 21st 2025"
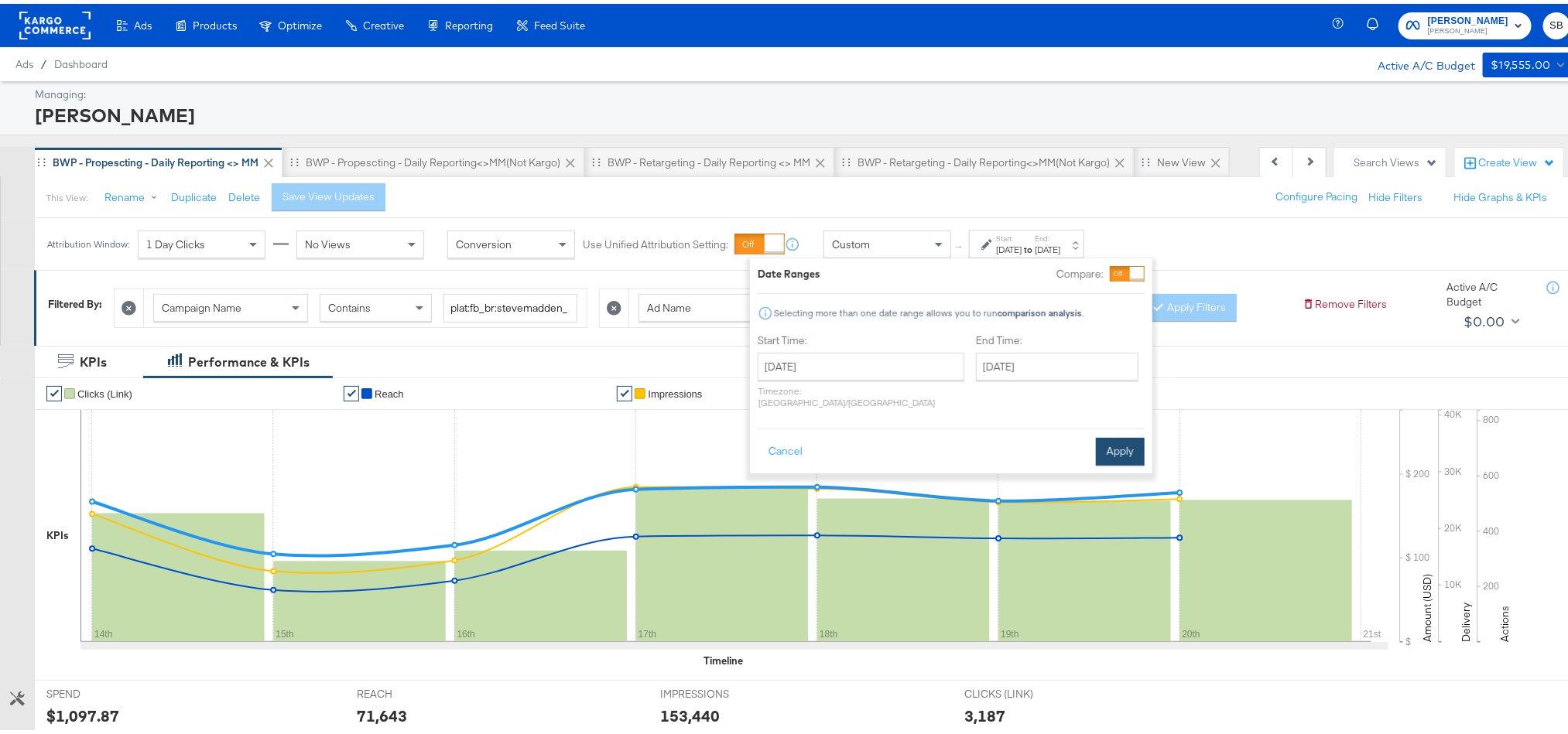
click at [1108, 434] on button "Apply" at bounding box center [1120, 448] width 49 height 28
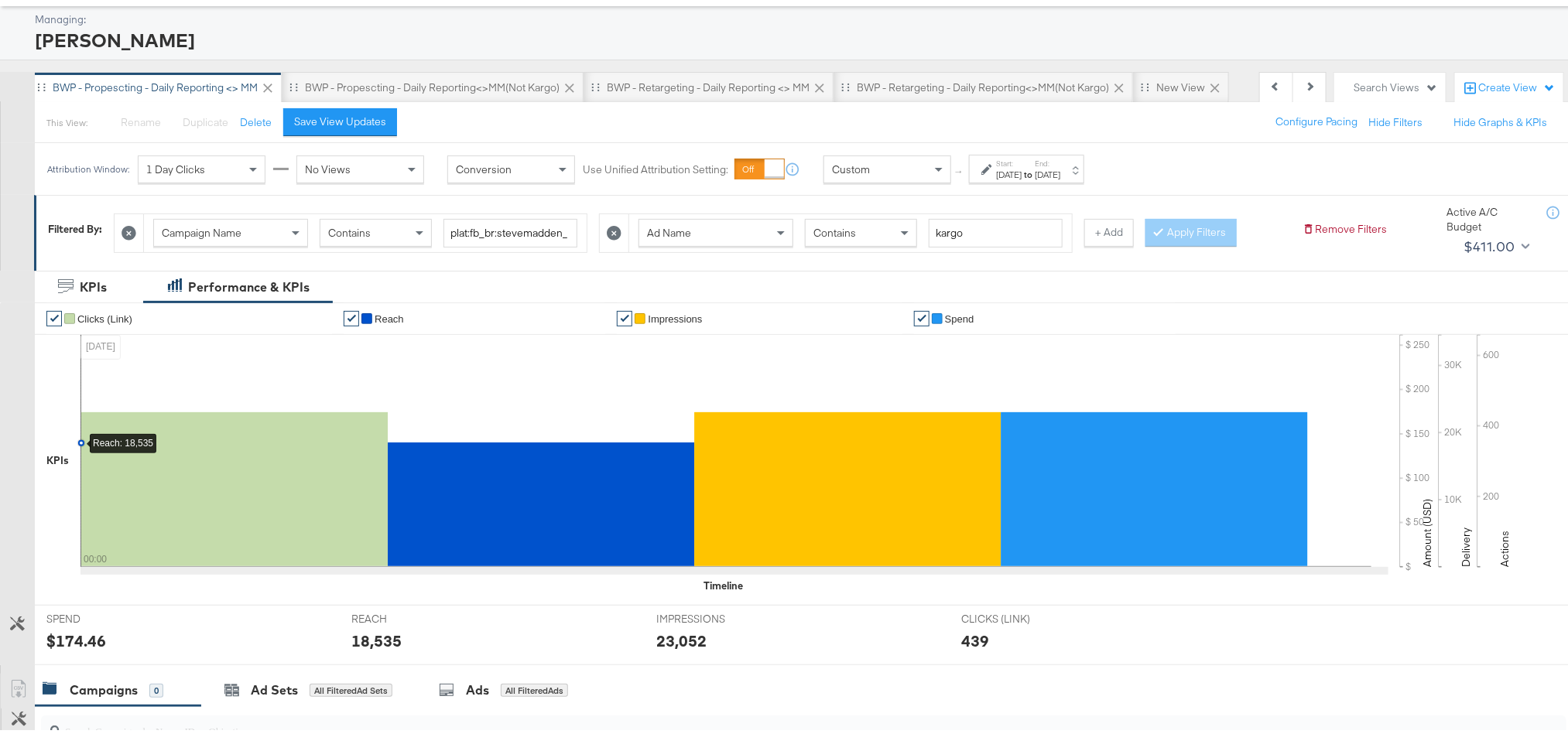
scroll to position [116, 0]
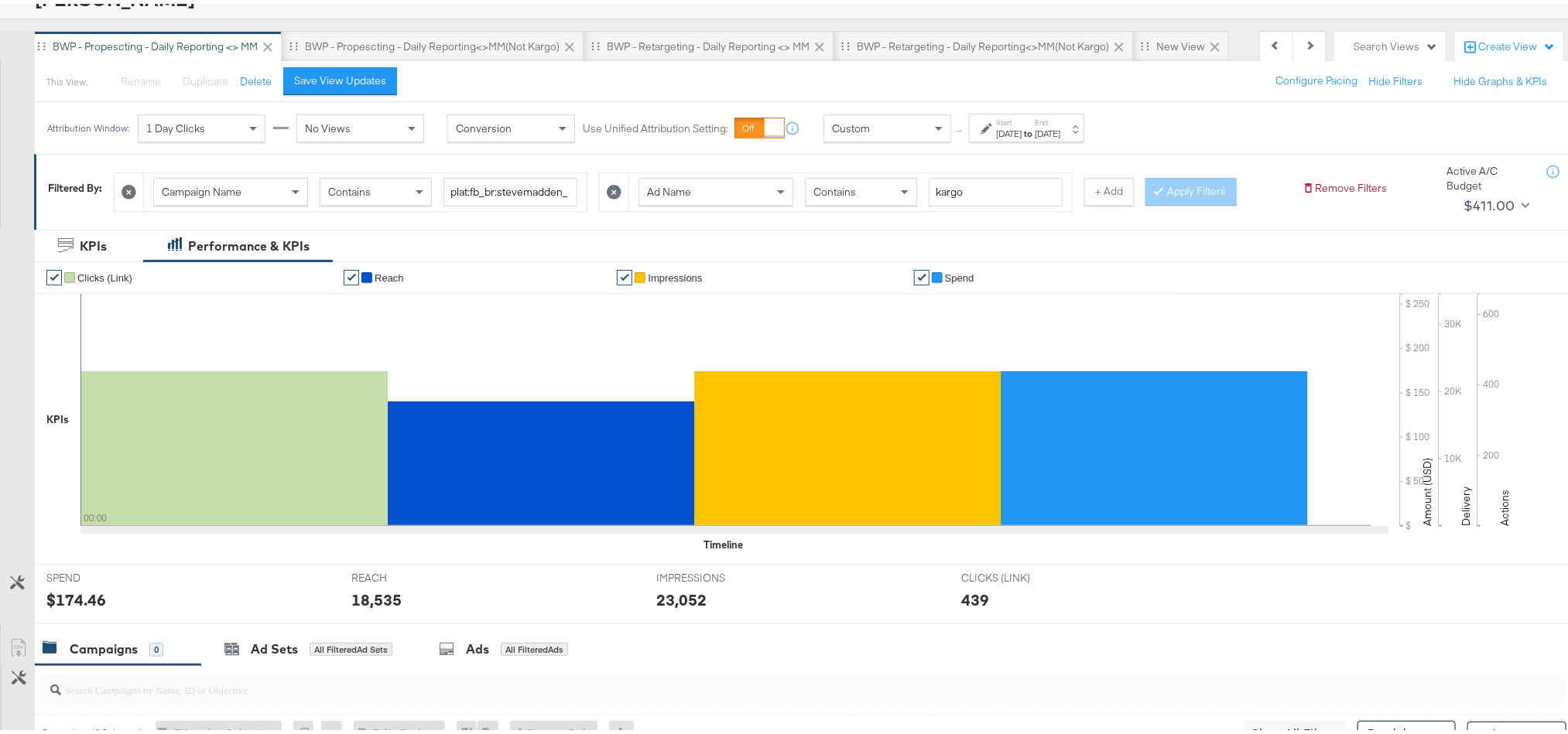
click at [81, 607] on div "$174.46" at bounding box center [76, 596] width 60 height 22
click at [364, 604] on div "18,535" at bounding box center [376, 596] width 51 height 22
click at [673, 604] on div "23,052" at bounding box center [681, 596] width 51 height 22
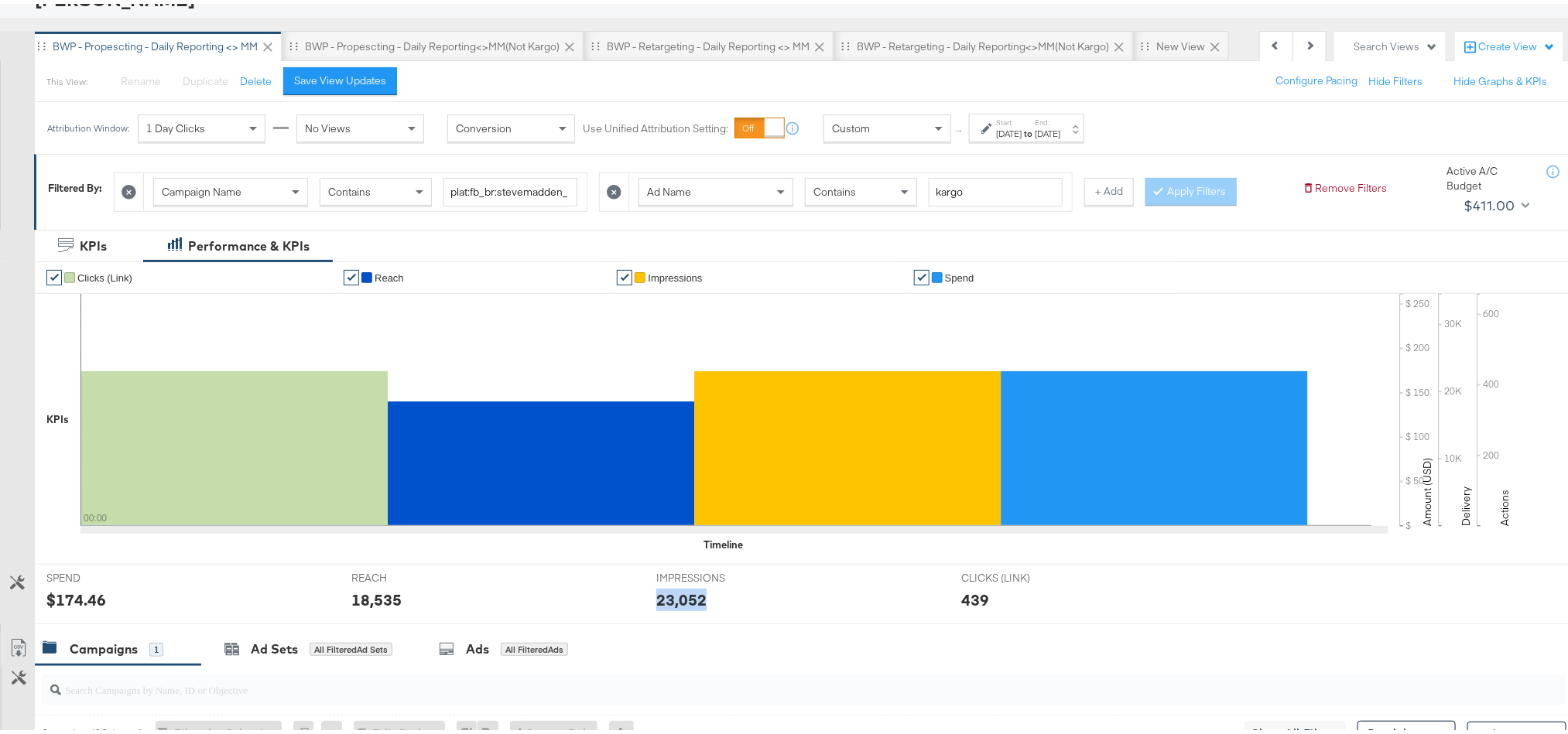
click at [673, 604] on div "23,052" at bounding box center [681, 596] width 51 height 22
click at [1060, 115] on label "End:" at bounding box center [1048, 119] width 26 height 10
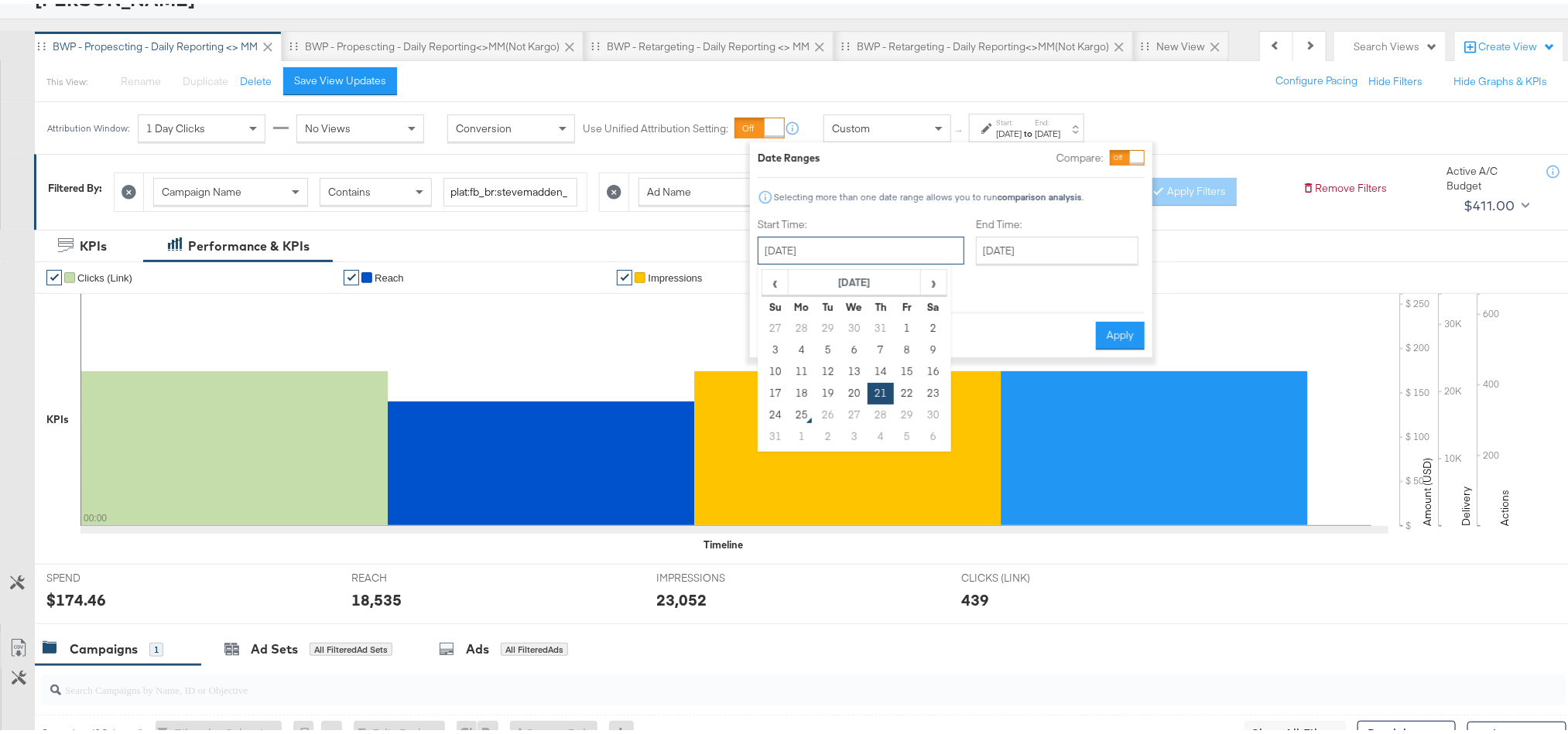
click at [883, 252] on input "August 21st 2025" at bounding box center [860, 247] width 206 height 28
click at [910, 403] on td "29" at bounding box center [907, 411] width 27 height 21
click at [910, 397] on td "22" at bounding box center [907, 390] width 27 height 21
type input "August 22nd 2025"
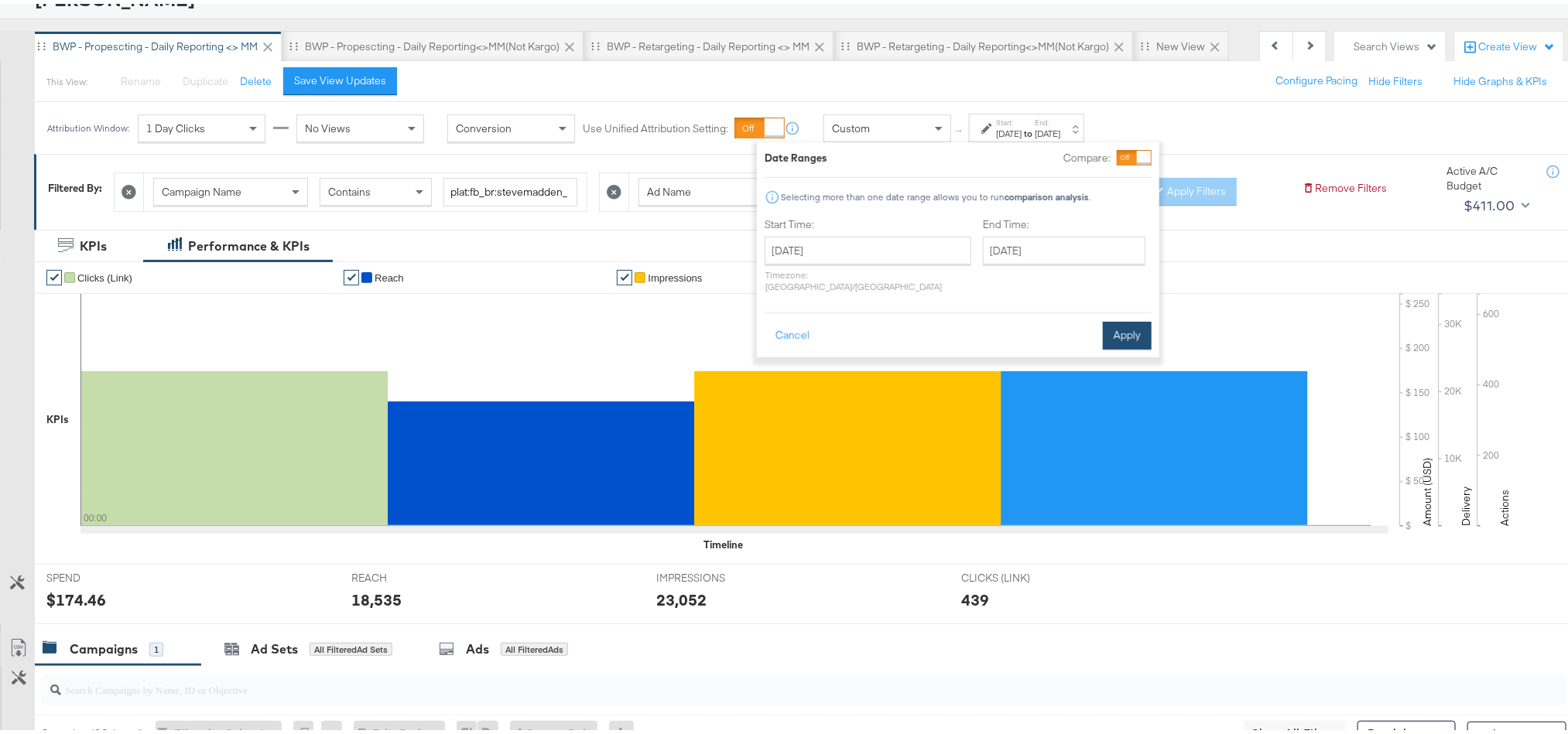
click at [1117, 323] on button "Apply" at bounding box center [1127, 331] width 49 height 28
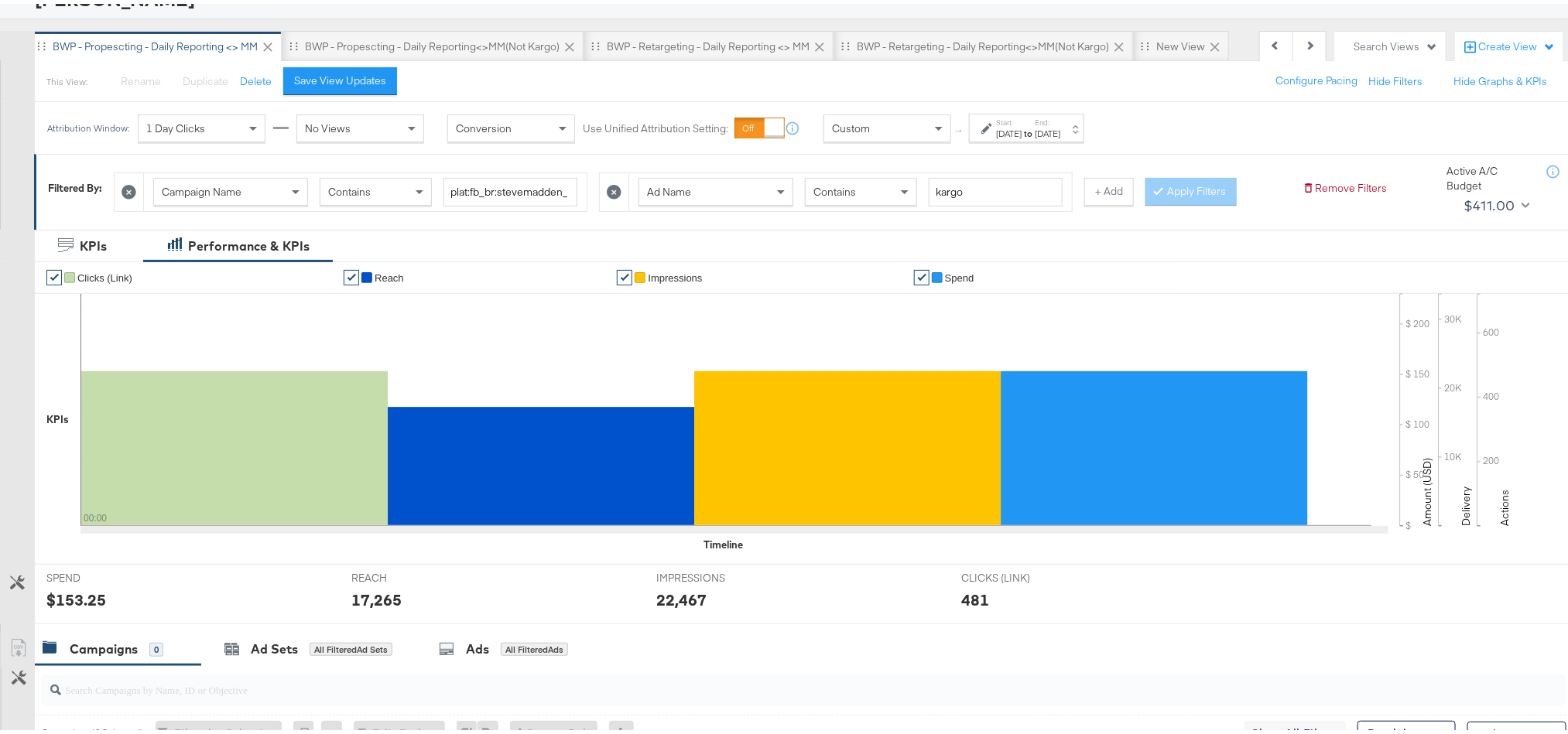
click at [87, 597] on div "$153.25" at bounding box center [76, 596] width 60 height 22
click at [372, 595] on div "17,265" at bounding box center [376, 596] width 51 height 22
click at [660, 596] on div "22,467" at bounding box center [681, 596] width 51 height 22
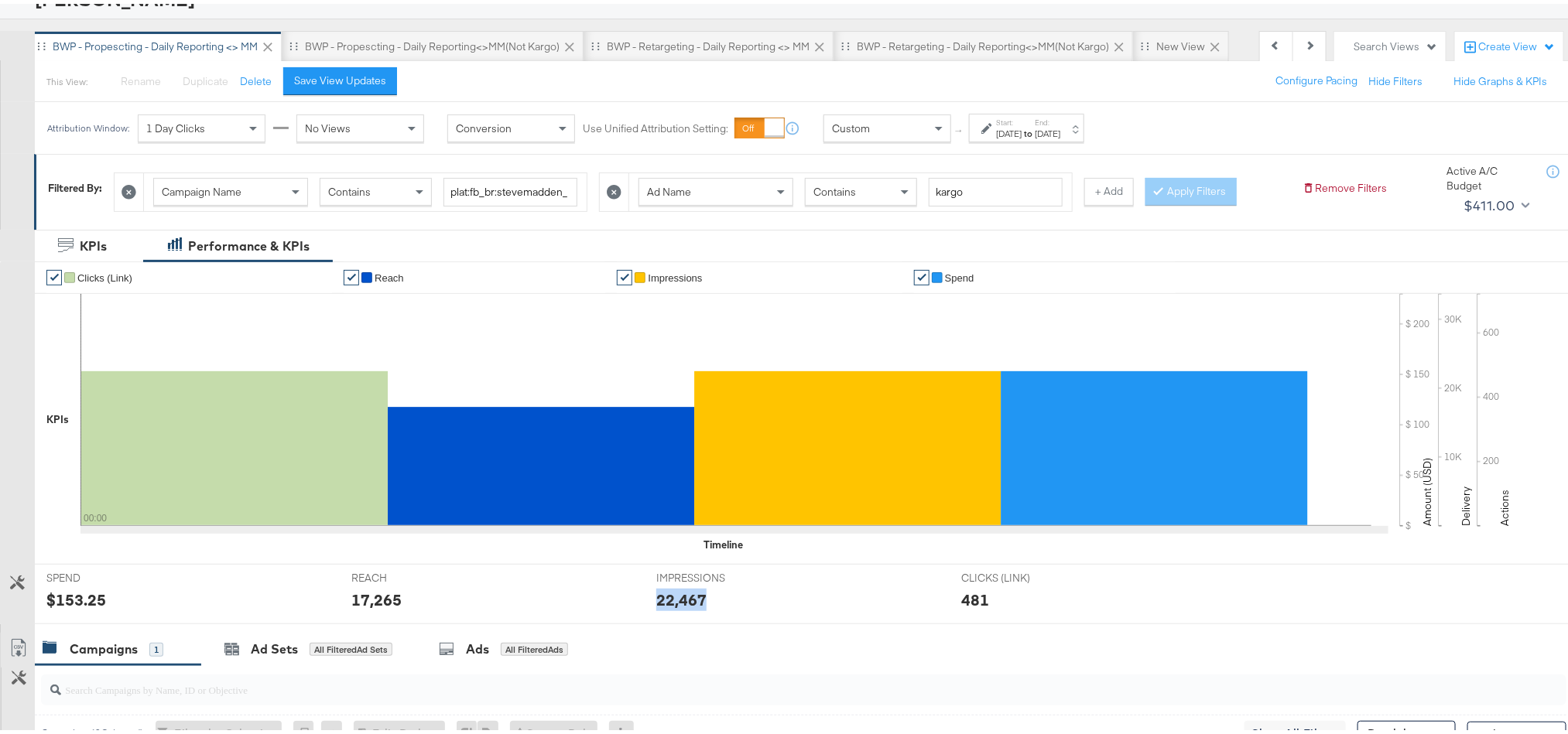
click at [660, 596] on div "22,467" at bounding box center [681, 596] width 51 height 22
click at [1060, 116] on label "End:" at bounding box center [1048, 119] width 26 height 10
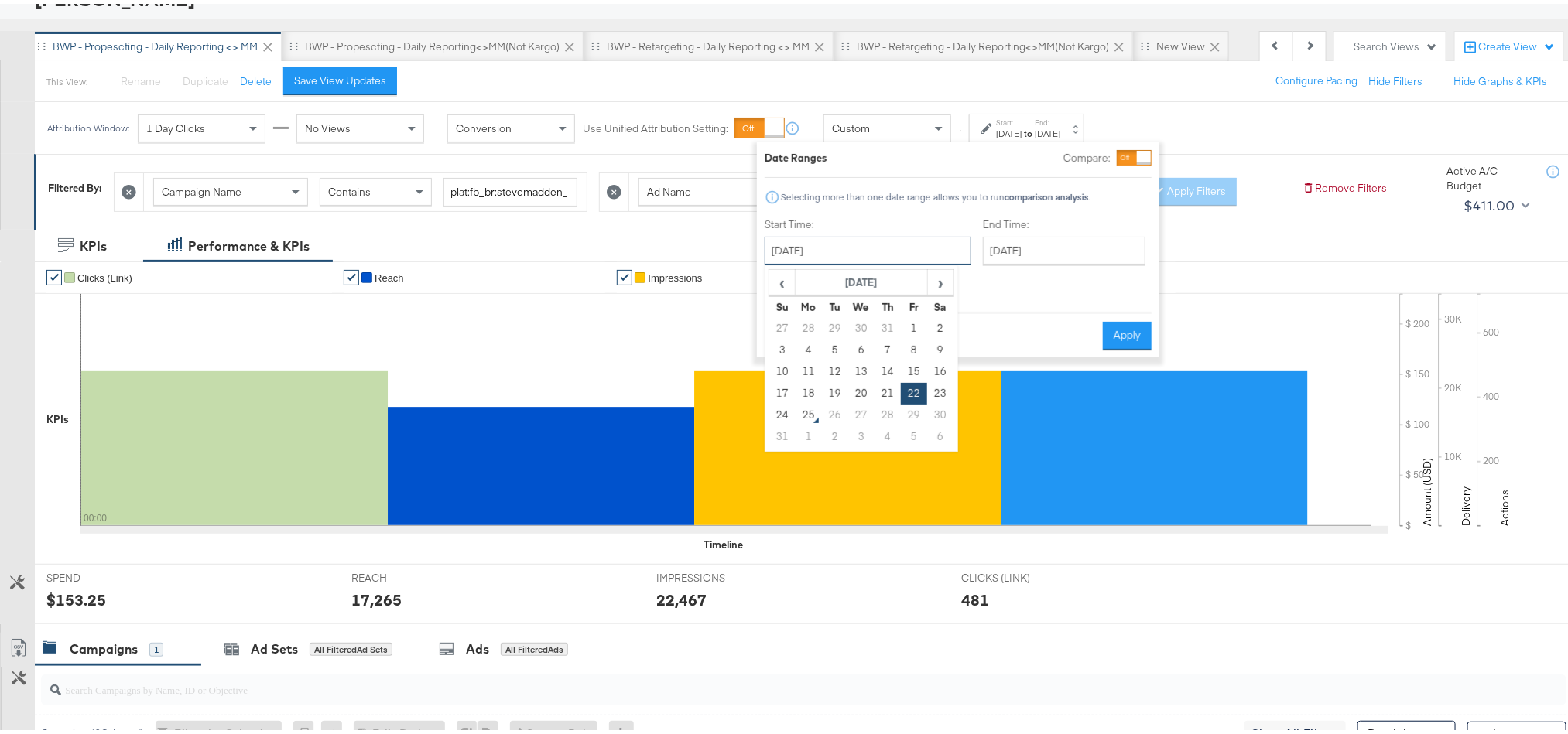
click at [836, 260] on input "August 22nd 2025" at bounding box center [867, 247] width 206 height 28
click at [929, 385] on td "23" at bounding box center [940, 390] width 27 height 21
type input "[DATE]"
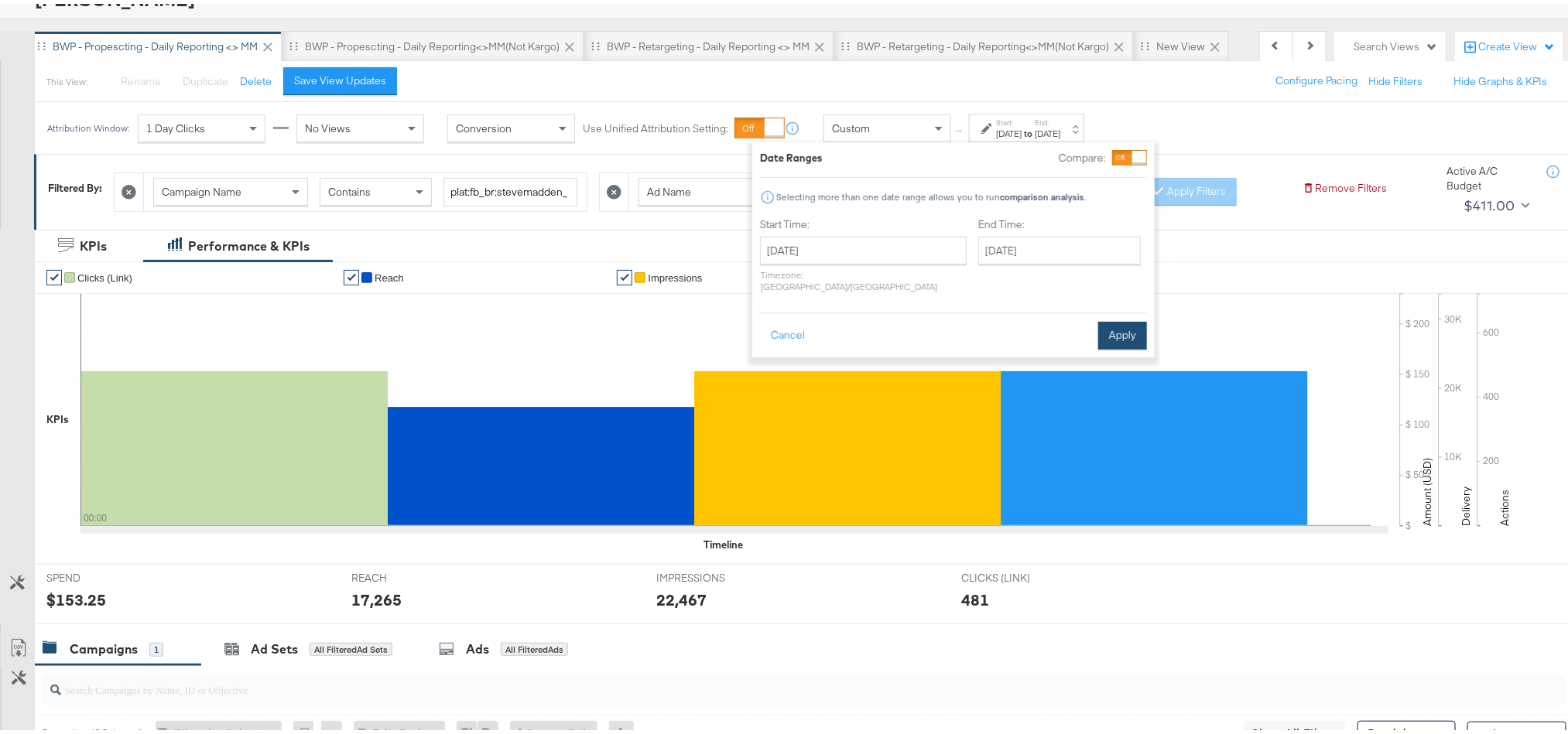
click at [1135, 323] on button "Apply" at bounding box center [1122, 331] width 49 height 28
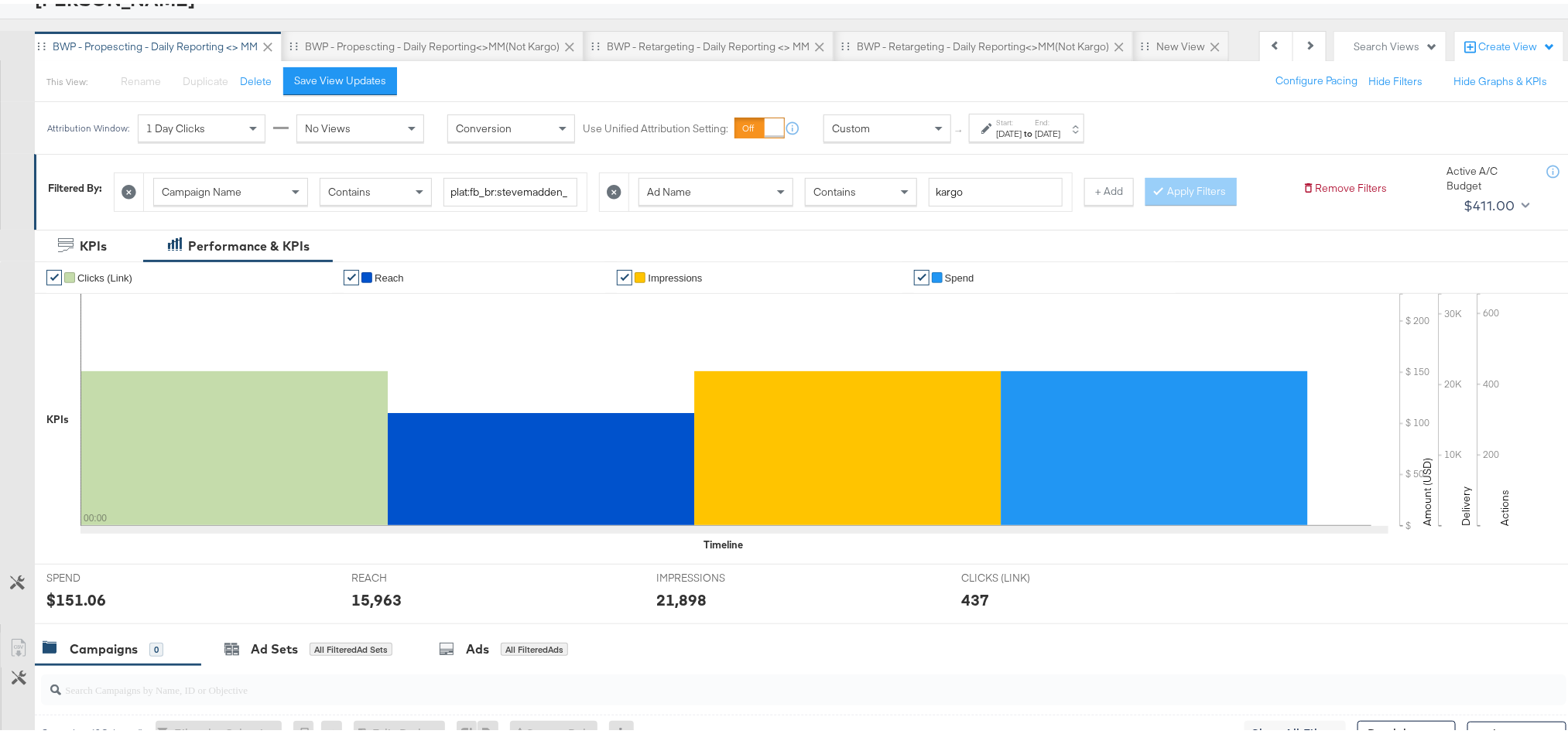
click at [73, 600] on div "$151.06" at bounding box center [76, 596] width 60 height 22
click at [372, 597] on div "15,963" at bounding box center [376, 596] width 51 height 22
click at [661, 604] on div "21,898" at bounding box center [681, 596] width 51 height 22
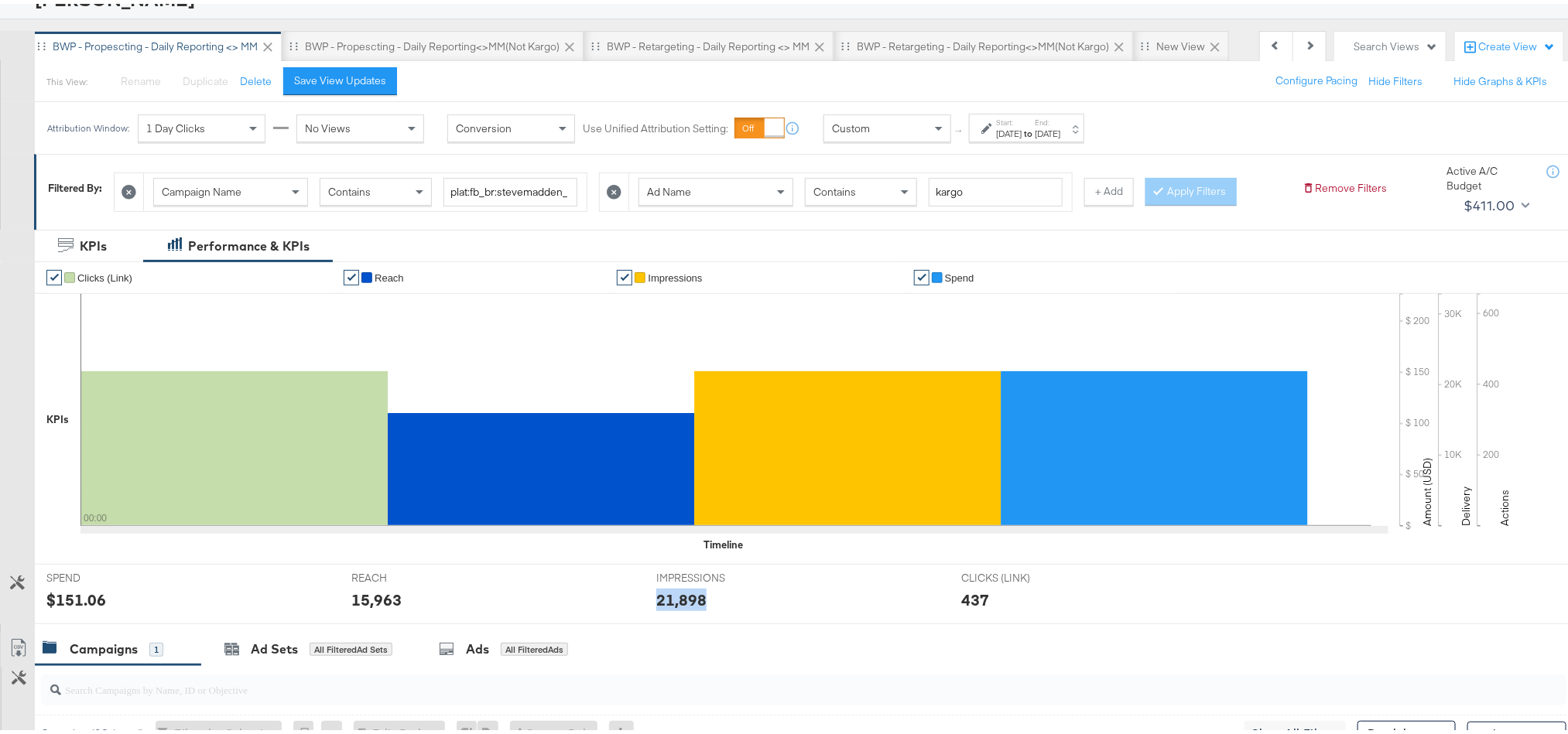
click at [661, 604] on div "21,898" at bounding box center [681, 596] width 51 height 22
click at [1021, 128] on div "[DATE]" at bounding box center [1008, 130] width 26 height 12
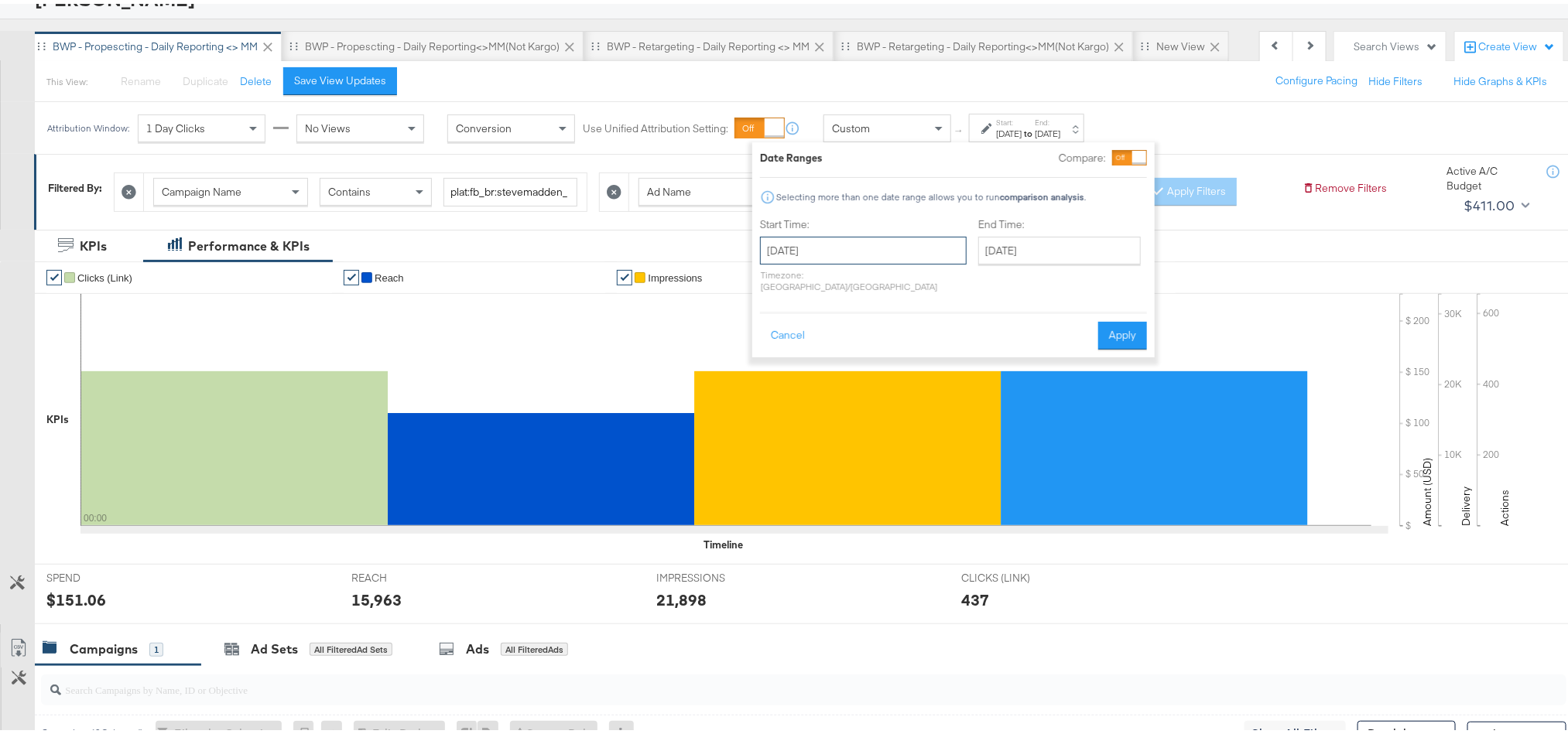
click at [884, 244] on input "[DATE]" at bounding box center [863, 247] width 206 height 28
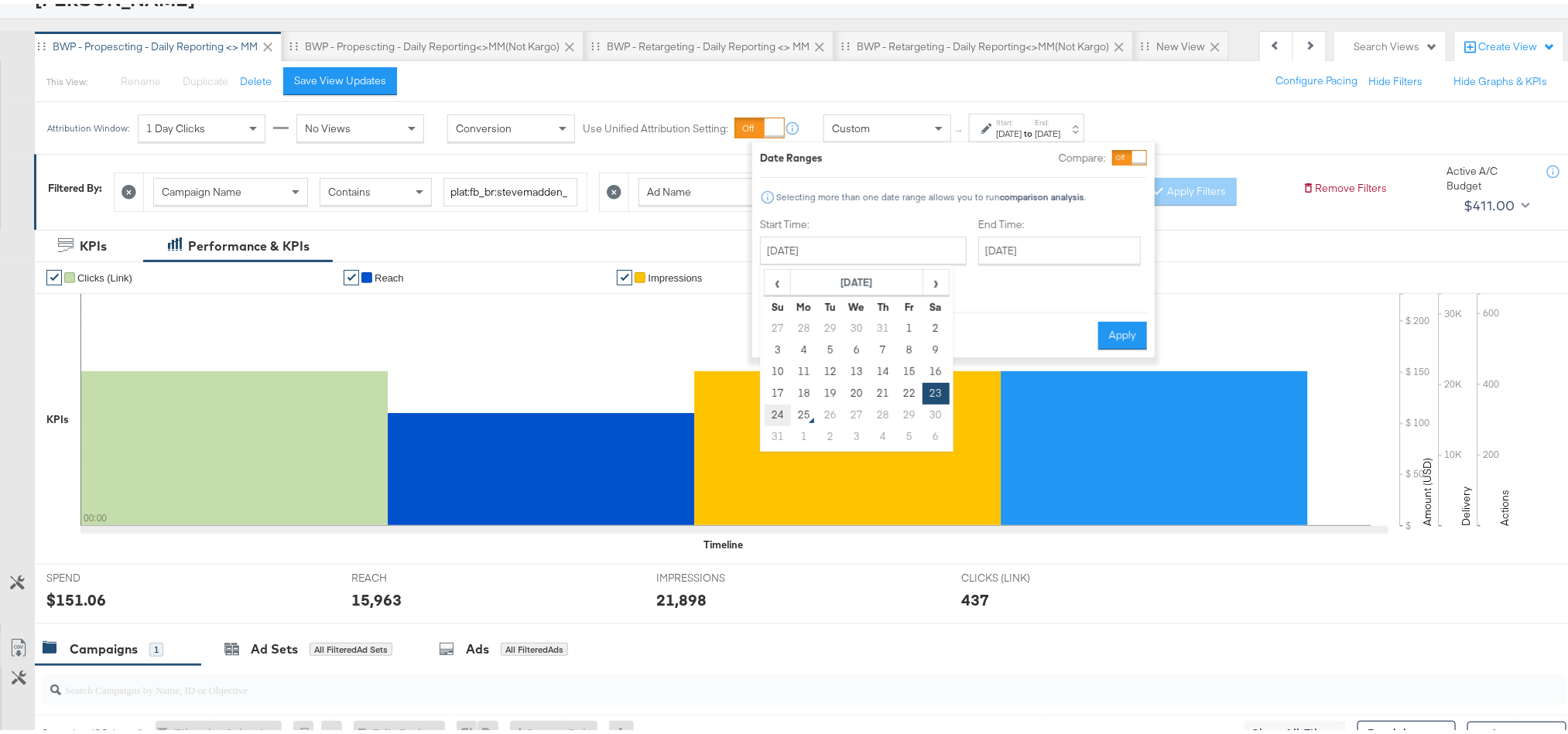
click at [782, 421] on td "24" at bounding box center [777, 411] width 27 height 21
type input "[DATE]"
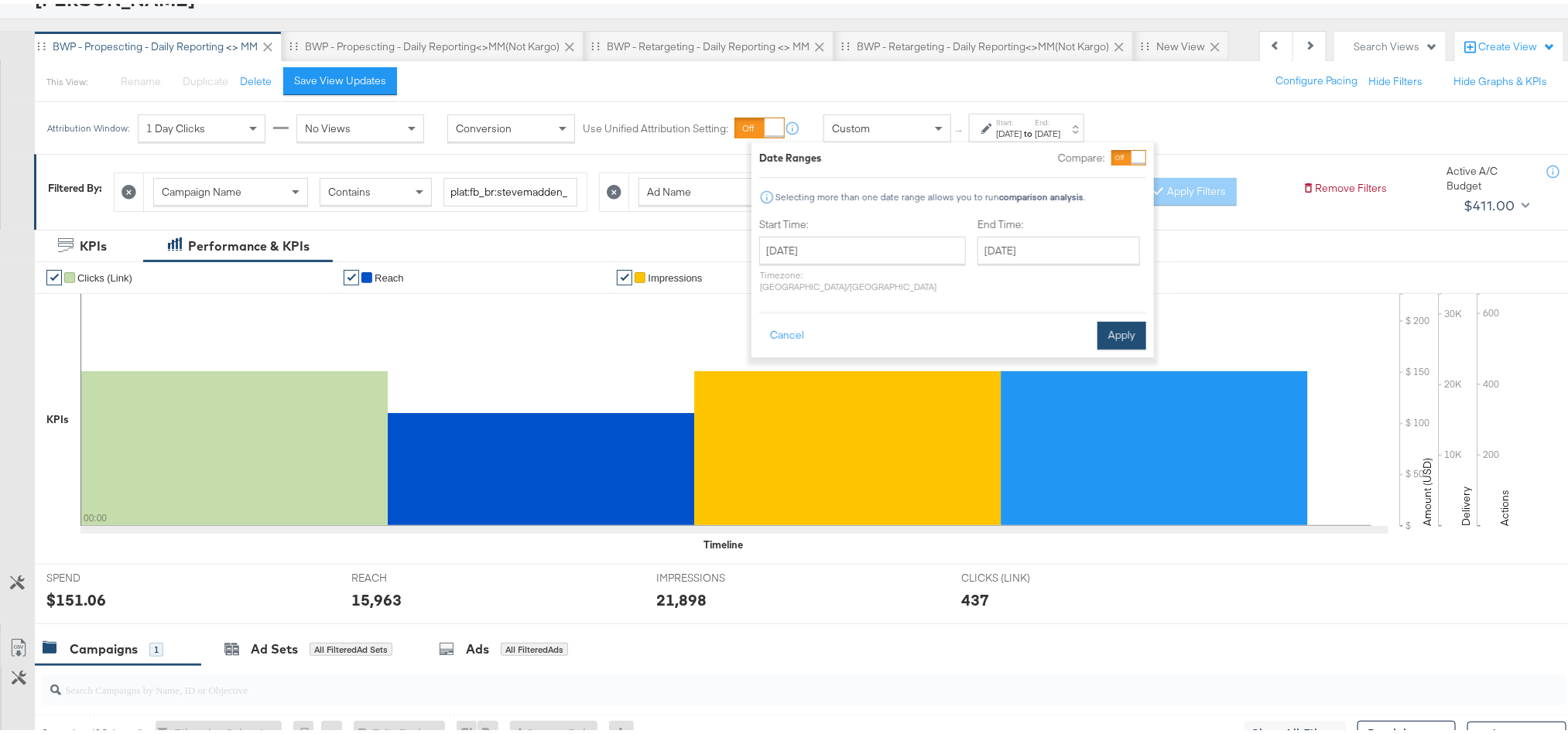
click at [1126, 320] on button "Apply" at bounding box center [1122, 331] width 49 height 28
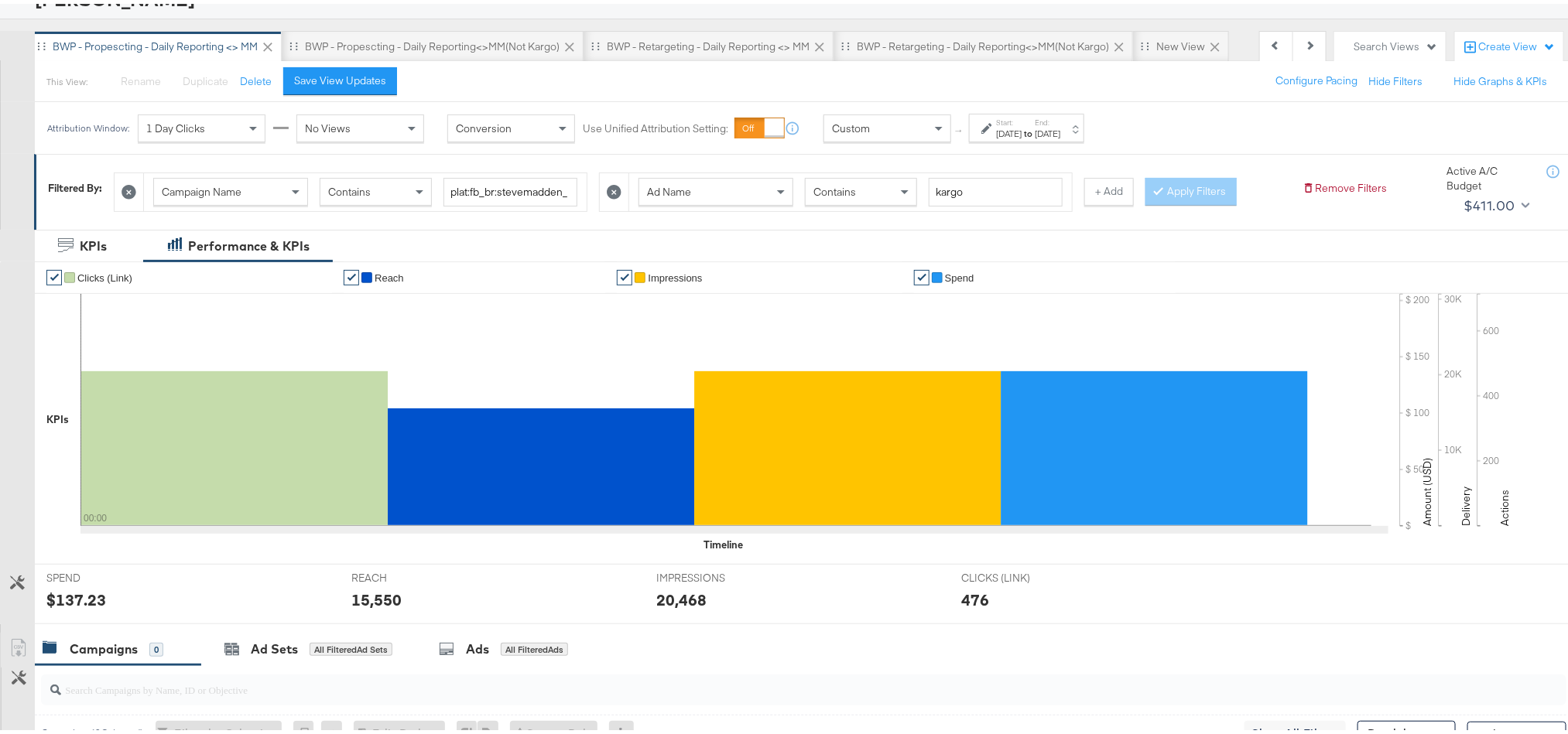
click at [69, 599] on div "$137.23" at bounding box center [76, 596] width 60 height 22
click at [356, 602] on div "15,550" at bounding box center [376, 596] width 51 height 22
click at [683, 604] on div "20,468" at bounding box center [681, 596] width 51 height 22
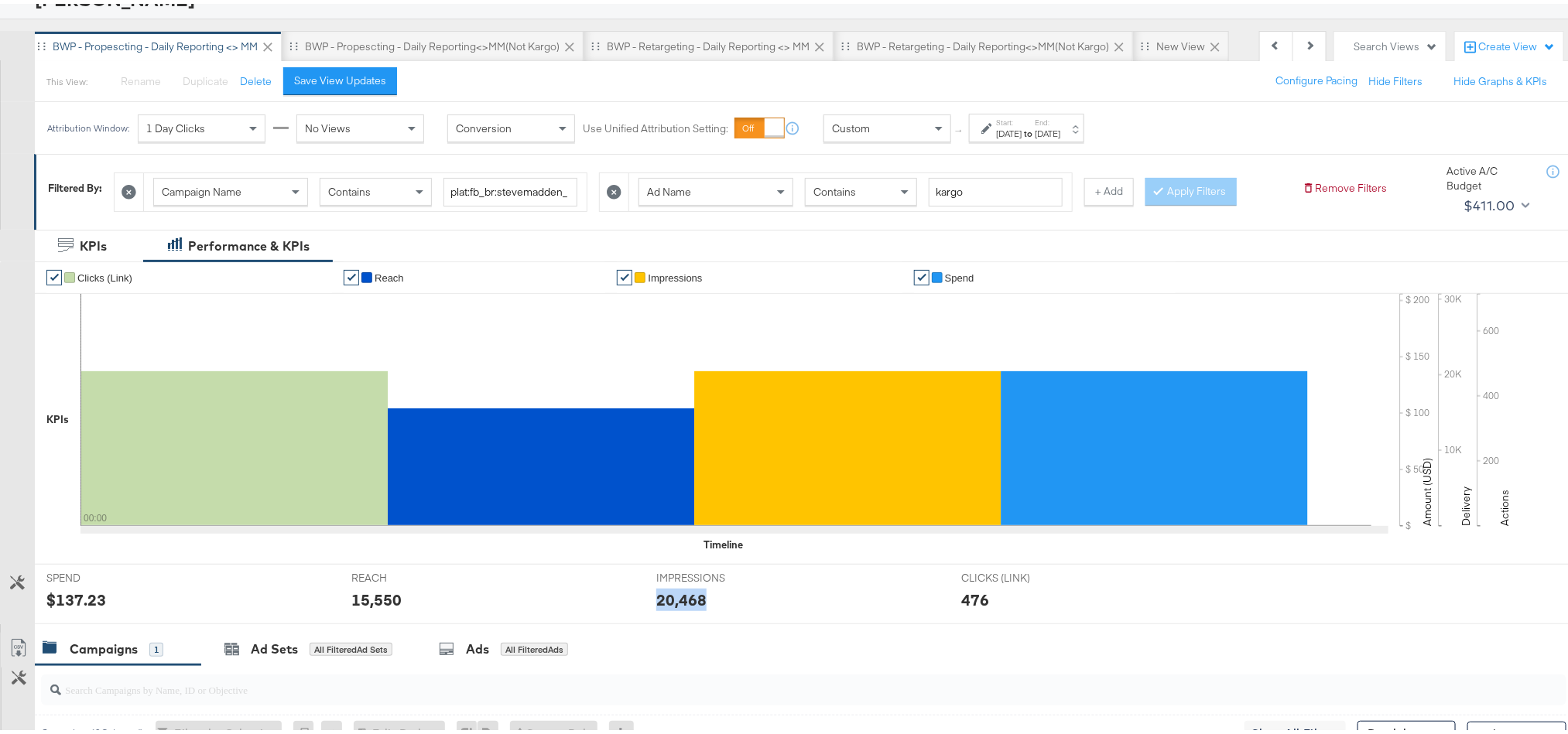
click at [683, 604] on div "20,468" at bounding box center [681, 596] width 51 height 22
click at [398, 37] on div "BWP - Propescting - Daily Reporting<>MM(not kargo)" at bounding box center [432, 43] width 254 height 15
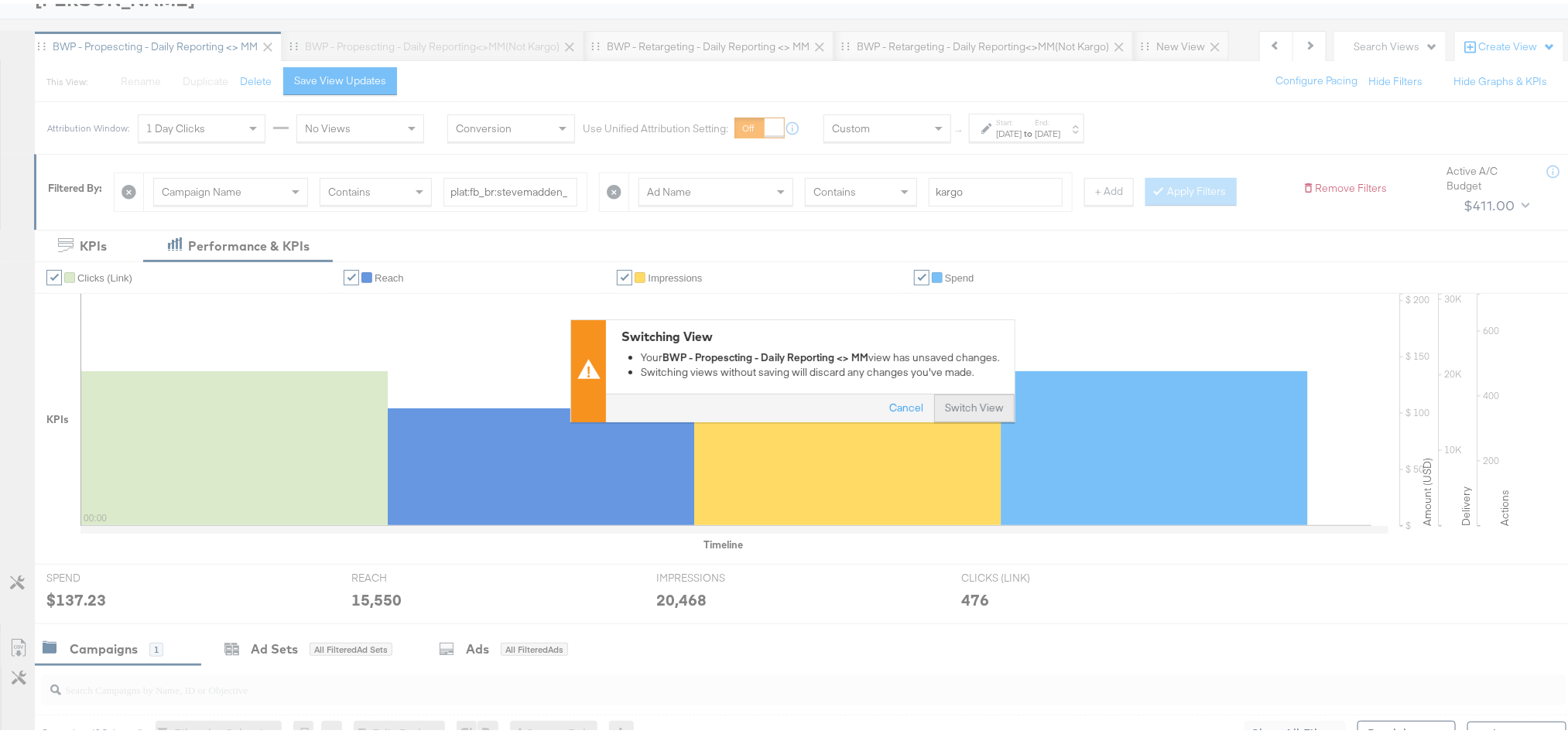
click at [980, 407] on button "Switch View" at bounding box center [974, 404] width 81 height 28
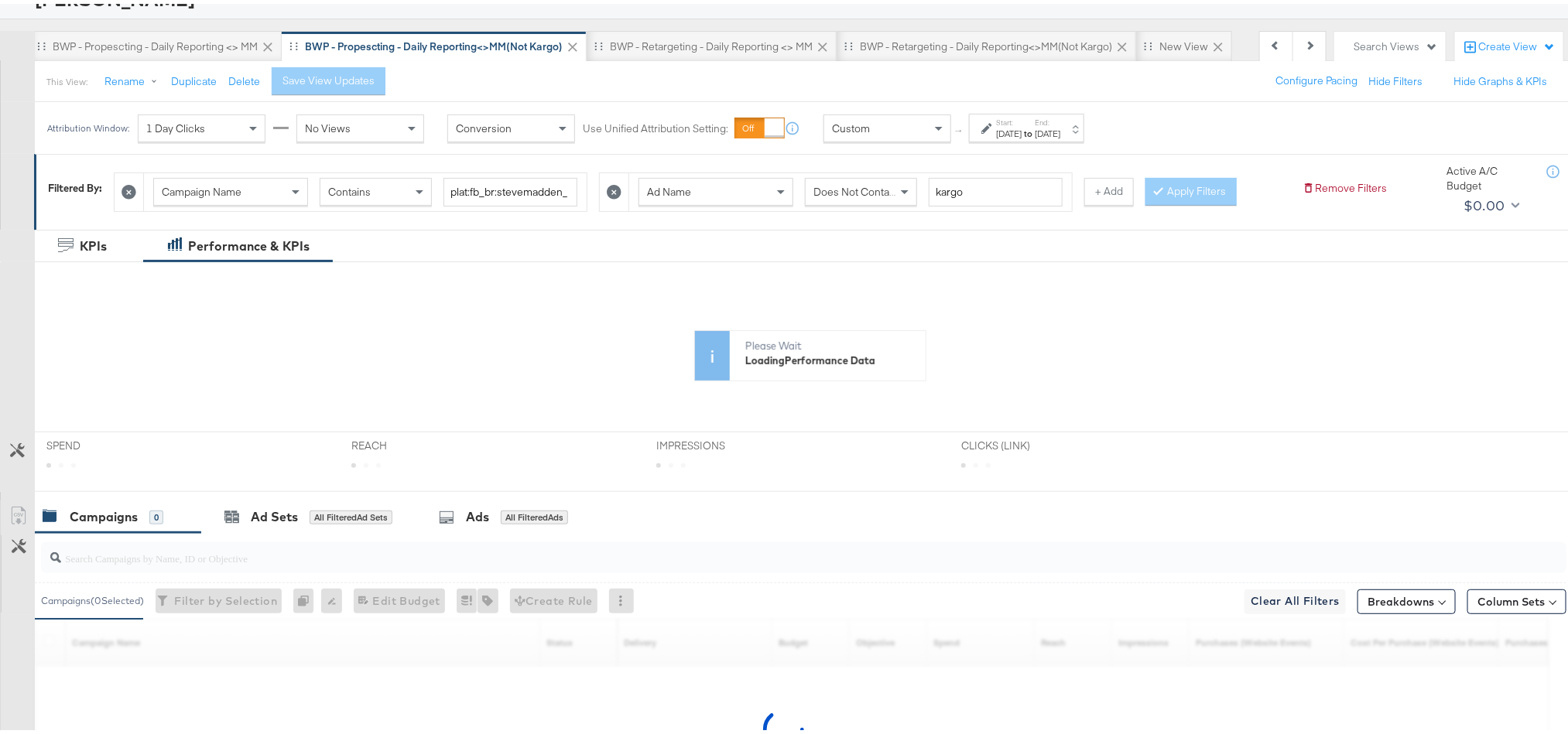
click at [1060, 132] on div "[DATE]" at bounding box center [1048, 130] width 26 height 12
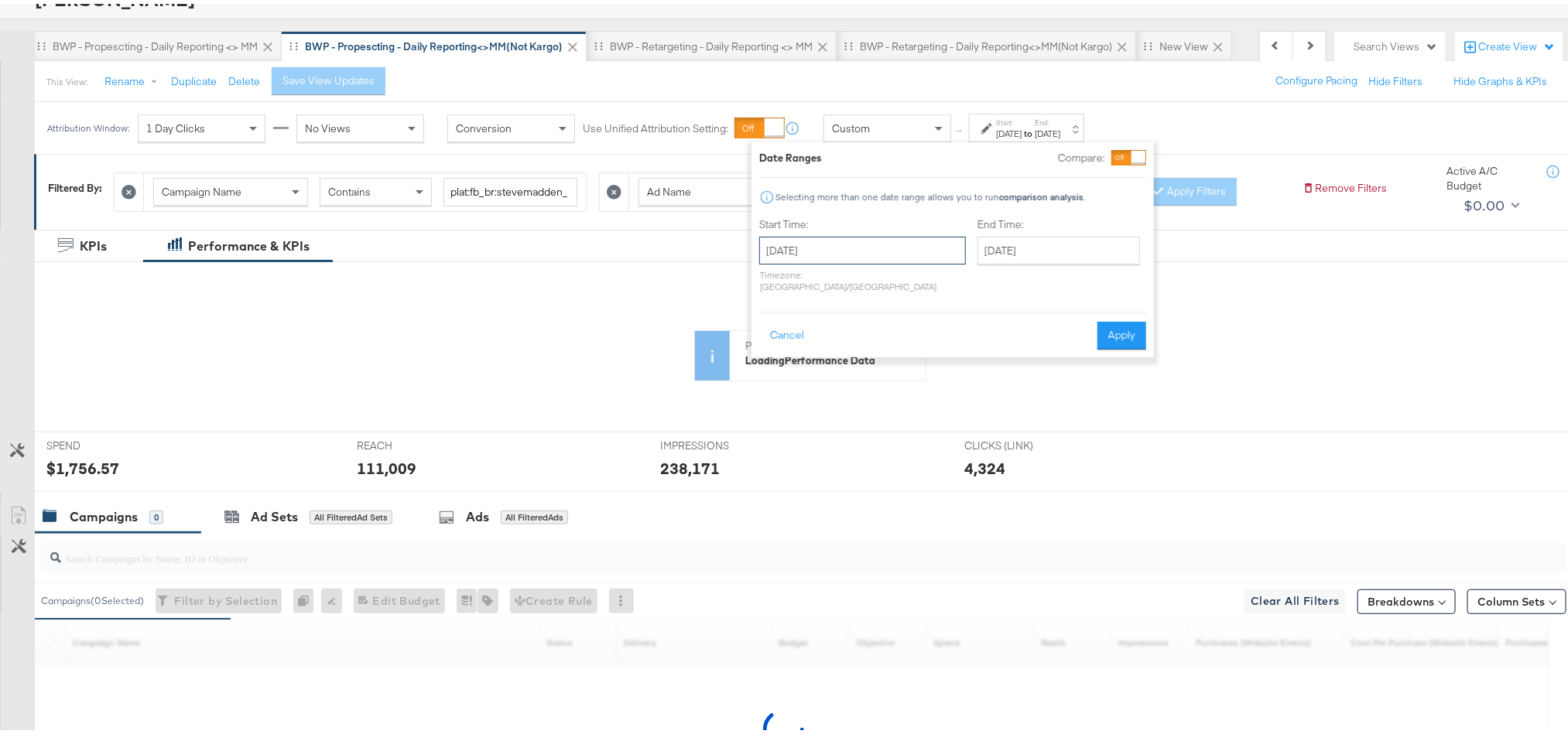
click at [887, 251] on input "August 14th 2025" at bounding box center [862, 247] width 206 height 28
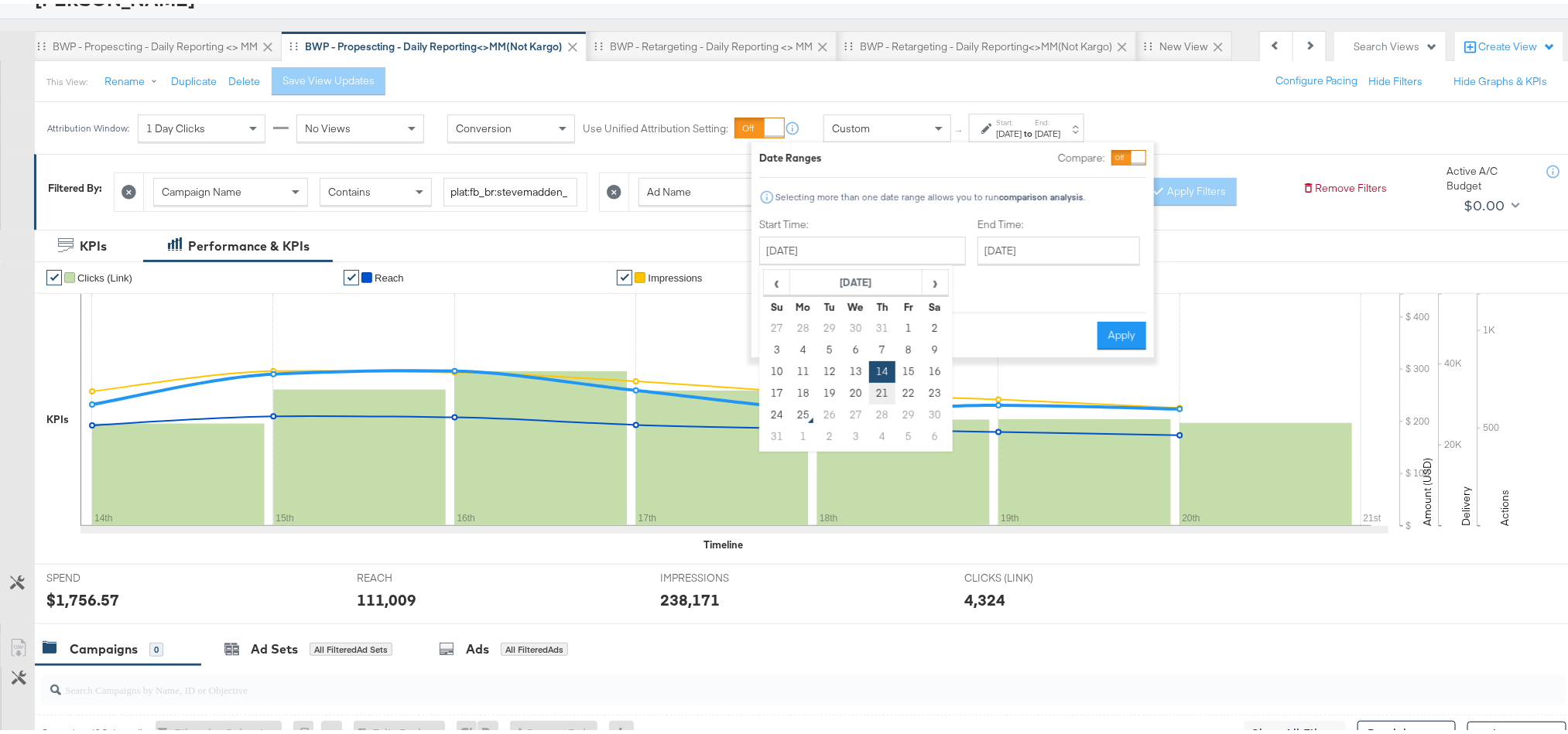
click at [887, 385] on td "21" at bounding box center [882, 390] width 27 height 21
type input "August 21st 2025"
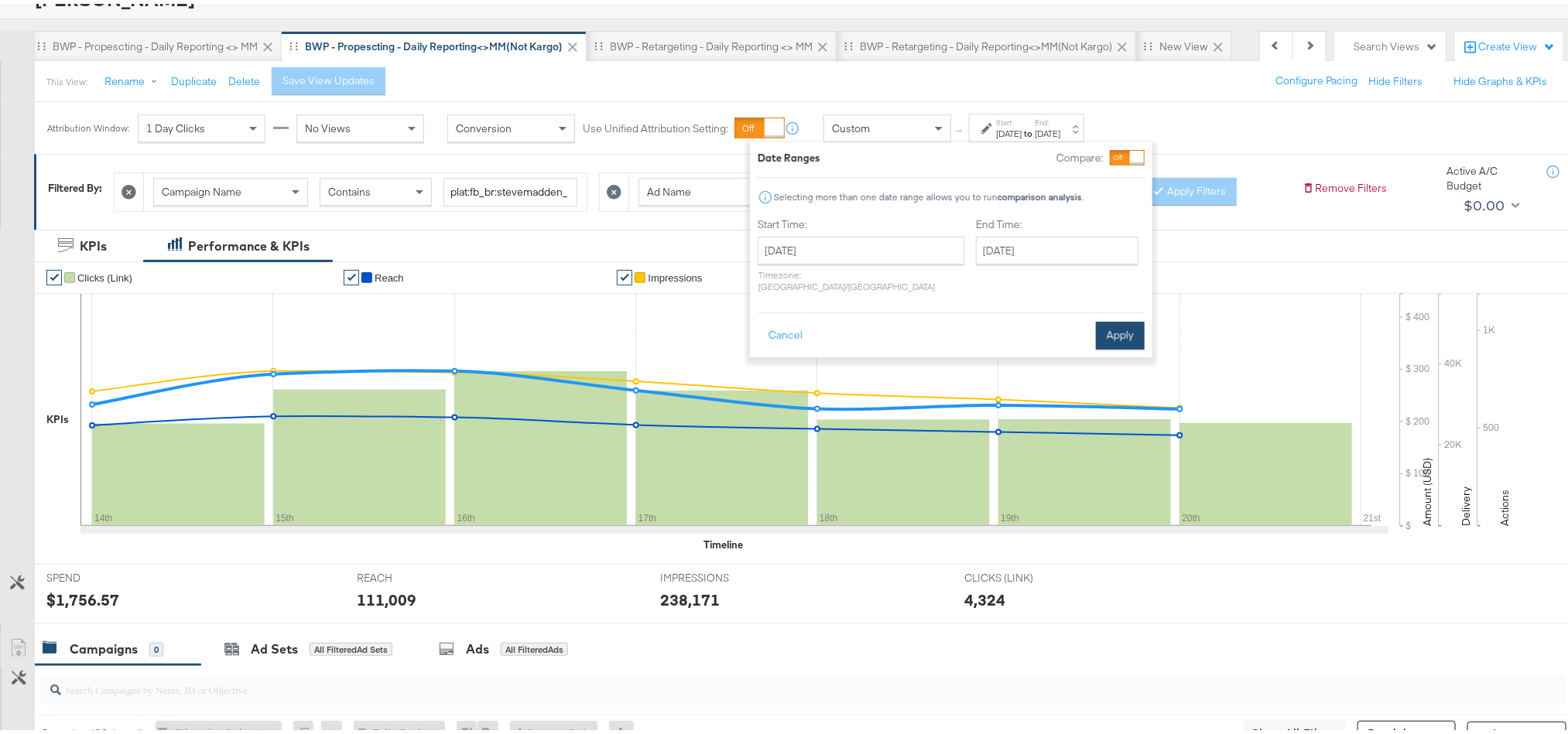
click at [1116, 318] on button "Apply" at bounding box center [1120, 331] width 49 height 28
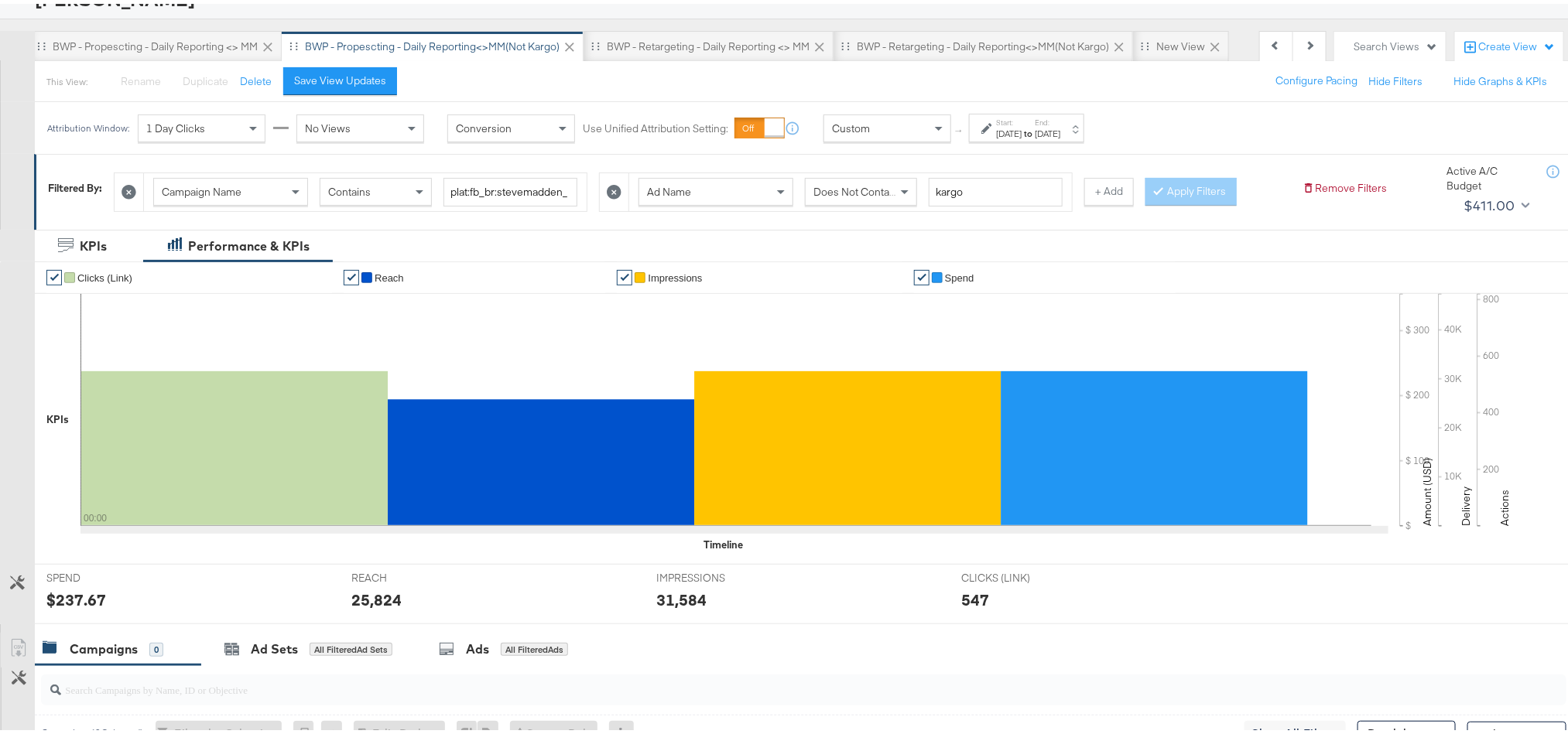
click at [77, 600] on div "$237.67" at bounding box center [76, 596] width 60 height 22
click at [364, 604] on div "25,824" at bounding box center [376, 596] width 51 height 22
click at [679, 600] on div "31,584" at bounding box center [681, 596] width 51 height 22
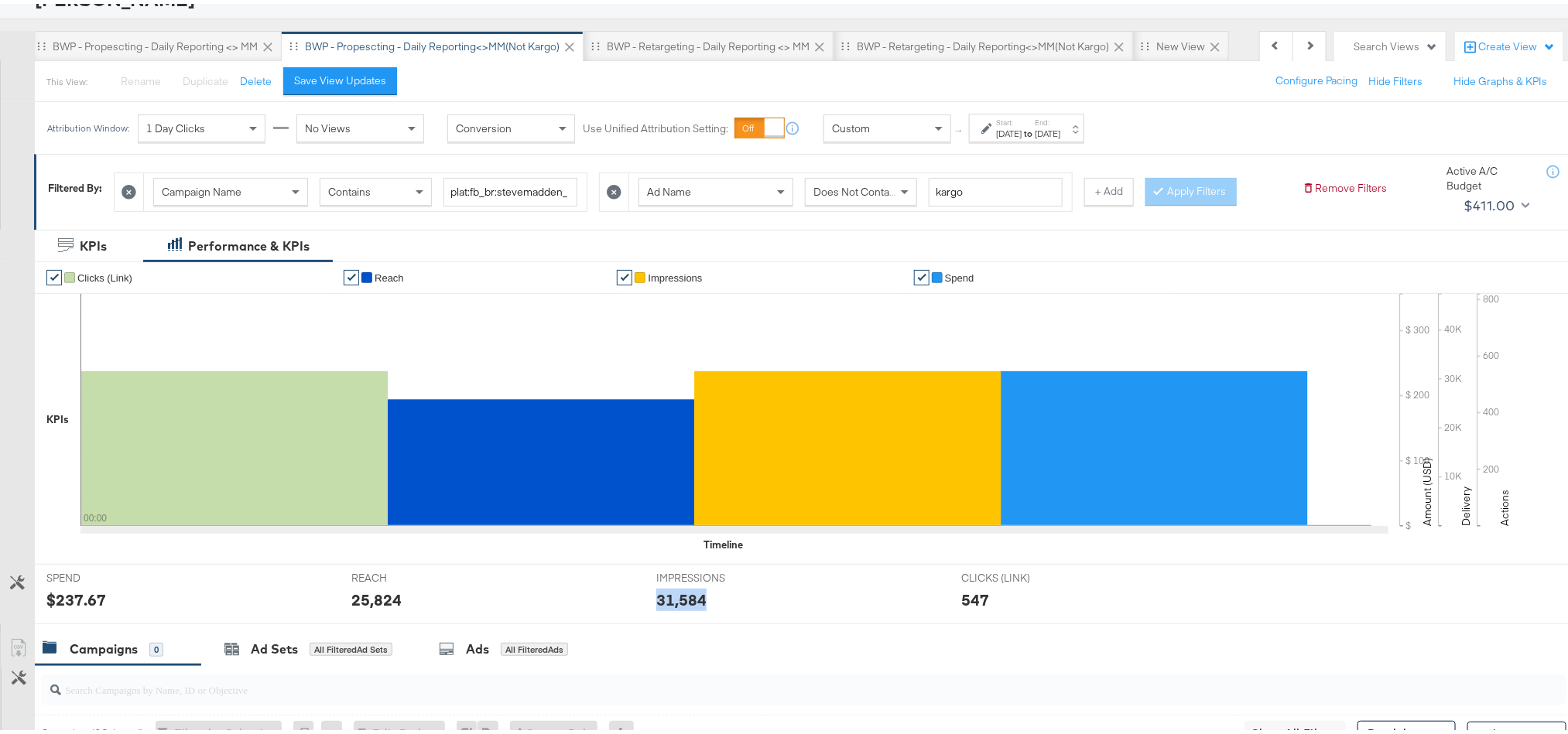
click at [679, 600] on div "31,584" at bounding box center [681, 596] width 51 height 22
click at [1055, 124] on div "Start: Aug 21st 2025 to End: Aug 21st 2025" at bounding box center [1027, 125] width 64 height 22
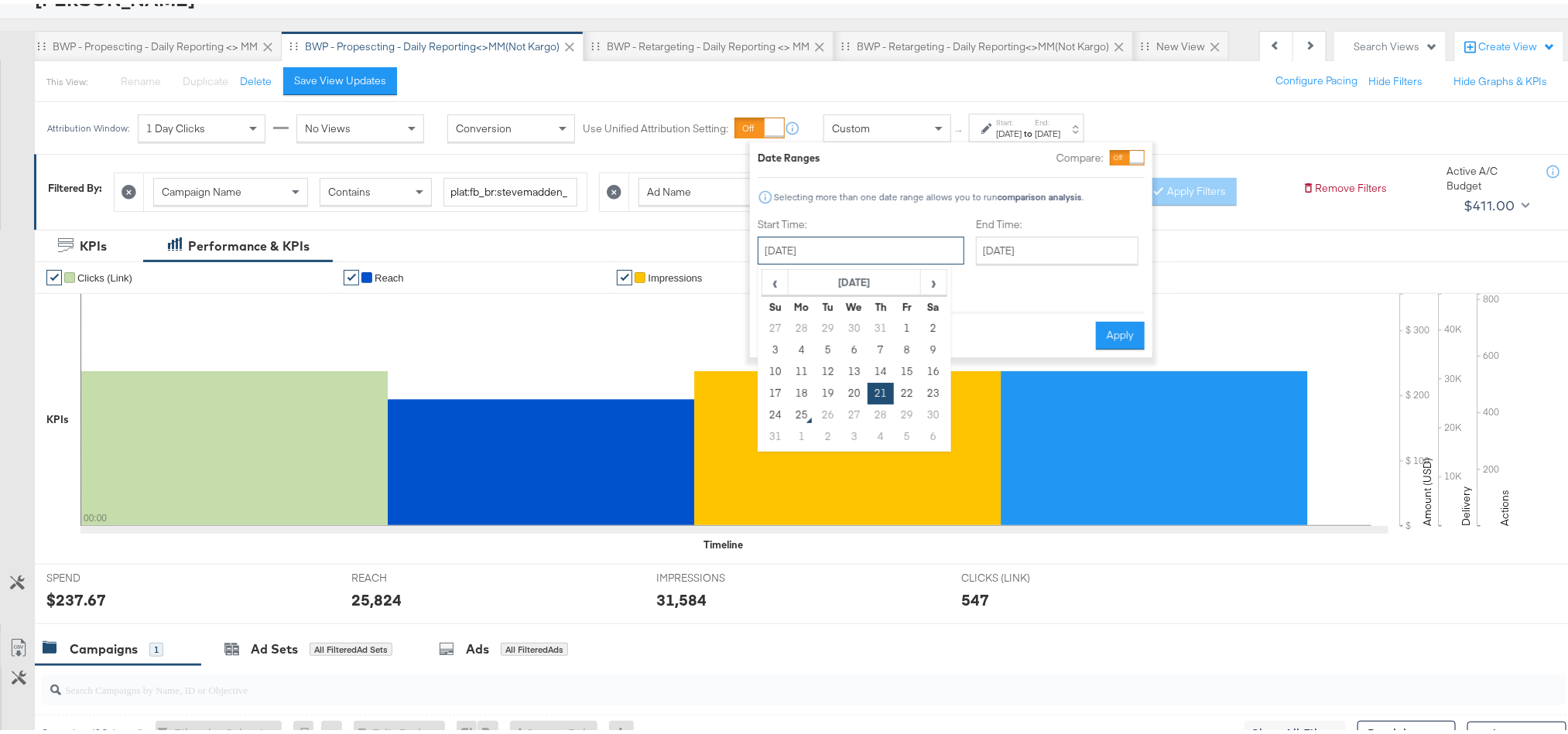
click at [895, 251] on input "August 21st 2025" at bounding box center [860, 247] width 206 height 28
click at [908, 388] on td "22" at bounding box center [907, 390] width 27 height 21
type input "August 22nd 2025"
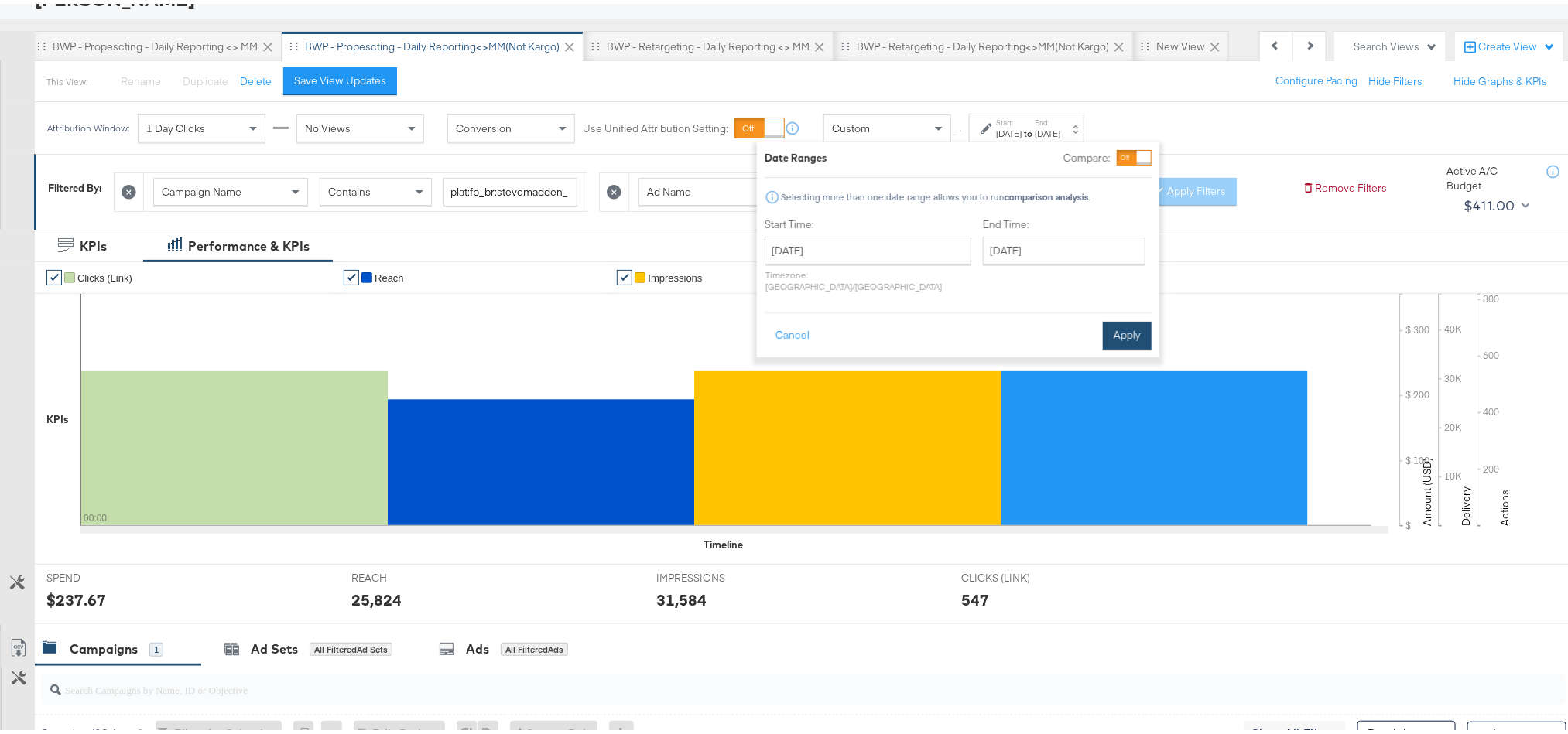
click at [1136, 318] on button "Apply" at bounding box center [1127, 331] width 49 height 28
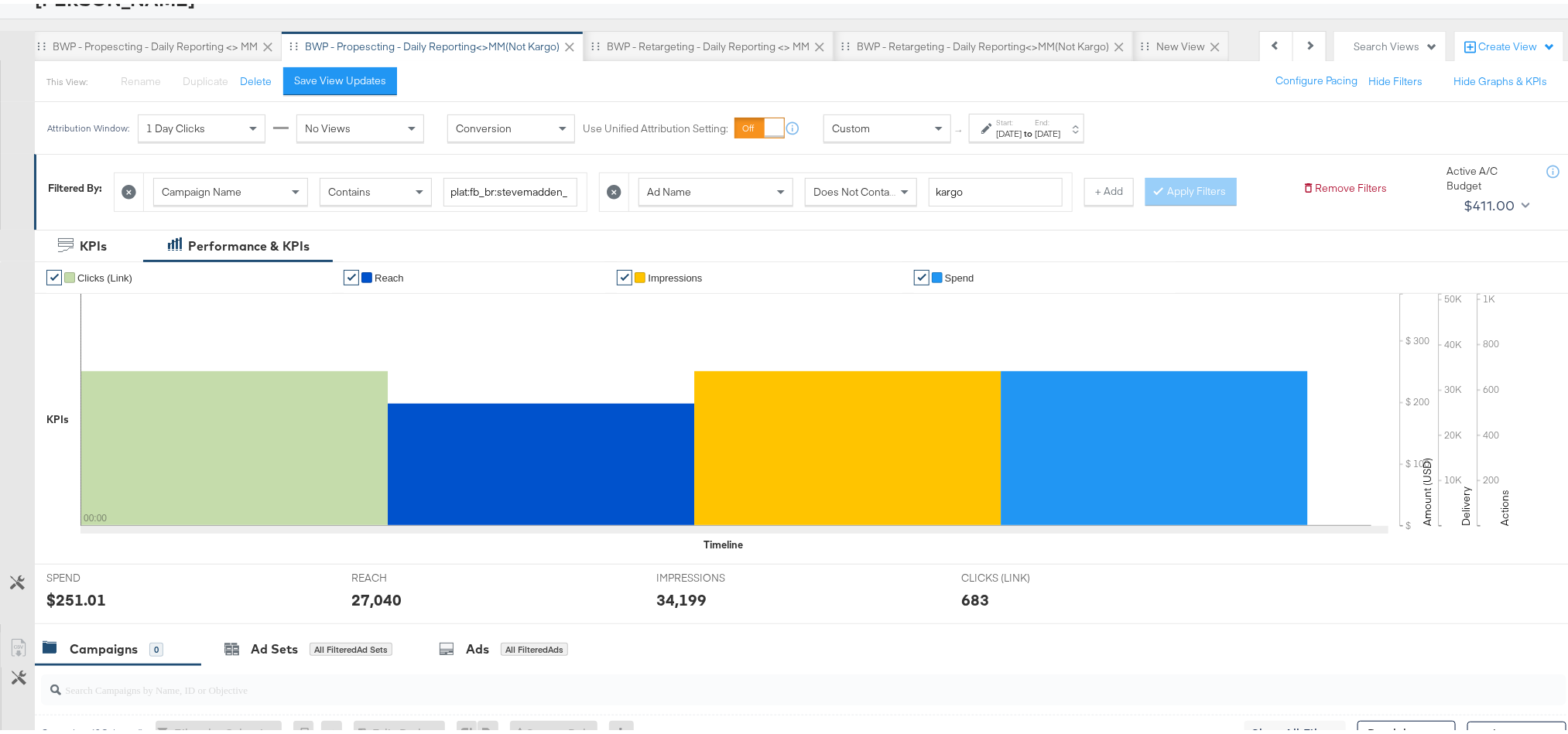
click at [80, 595] on div "$251.01" at bounding box center [76, 596] width 60 height 22
click at [362, 590] on div "27,040" at bounding box center [376, 596] width 51 height 22
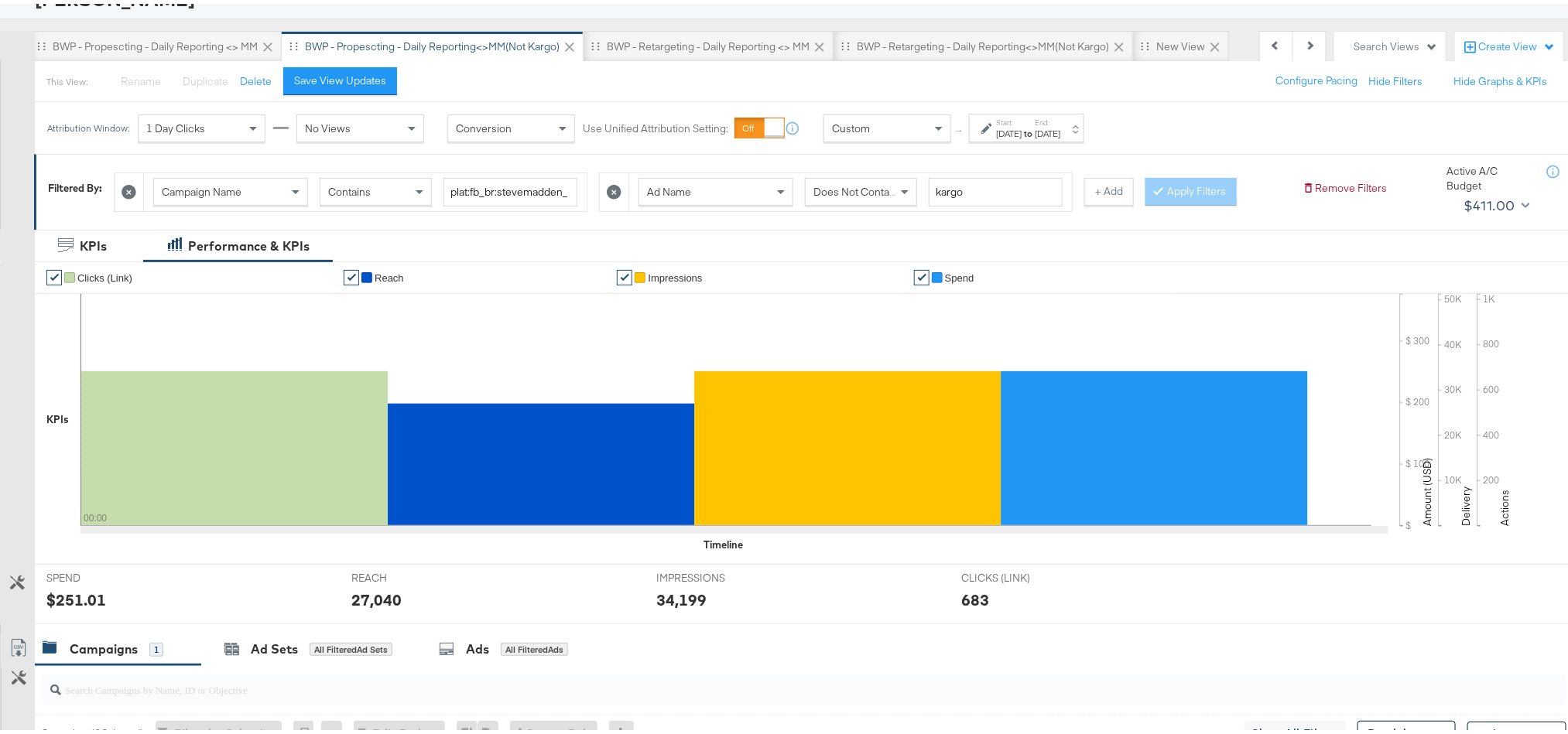
click at [688, 592] on div "34,199" at bounding box center [681, 596] width 51 height 22
click at [1060, 136] on div "Aug 22nd 2025" at bounding box center [1048, 130] width 26 height 12
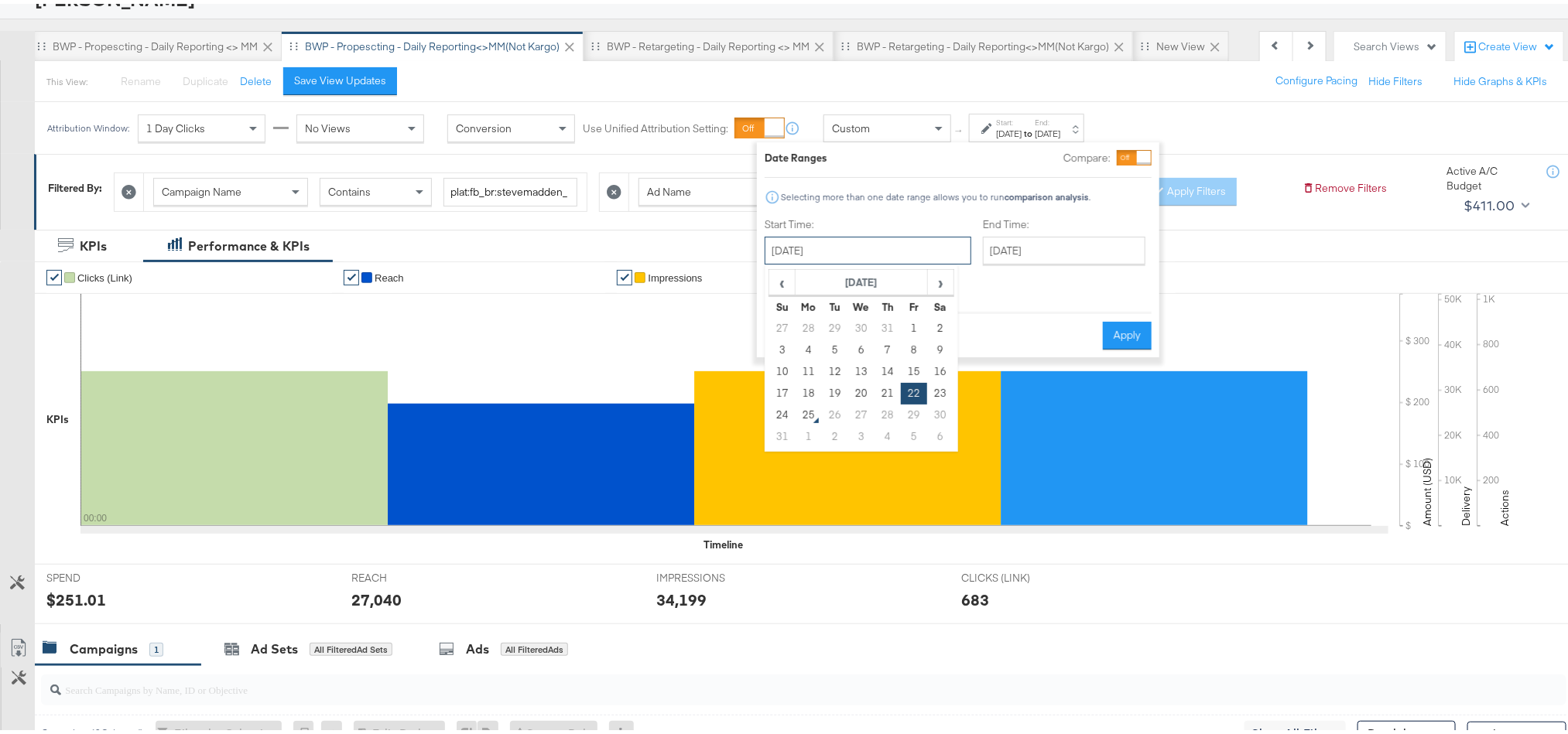
click at [868, 240] on input "August 22nd 2025" at bounding box center [867, 247] width 206 height 28
click at [934, 392] on td "23" at bounding box center [940, 390] width 27 height 21
type input "[DATE]"
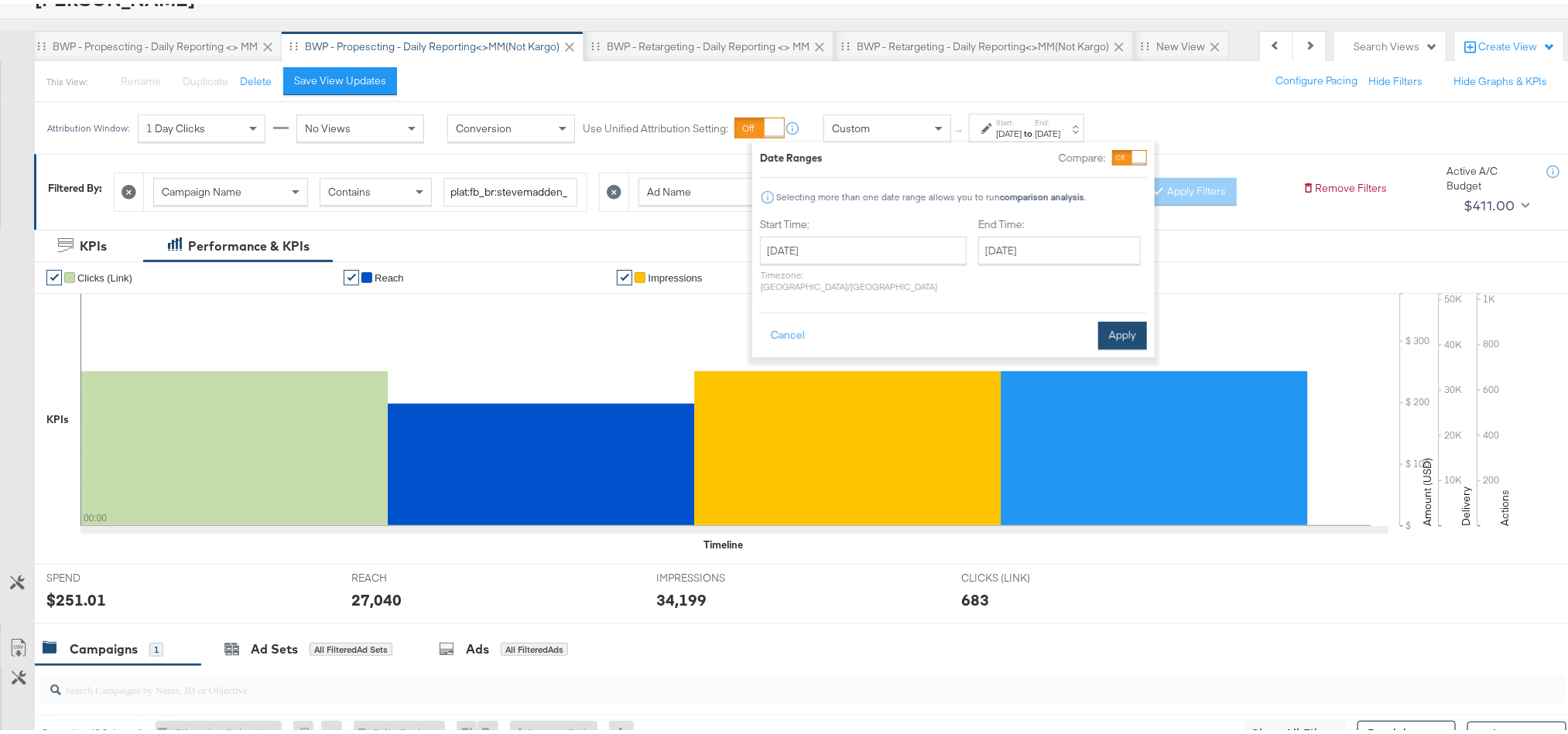
click at [1113, 319] on button "Apply" at bounding box center [1122, 331] width 49 height 28
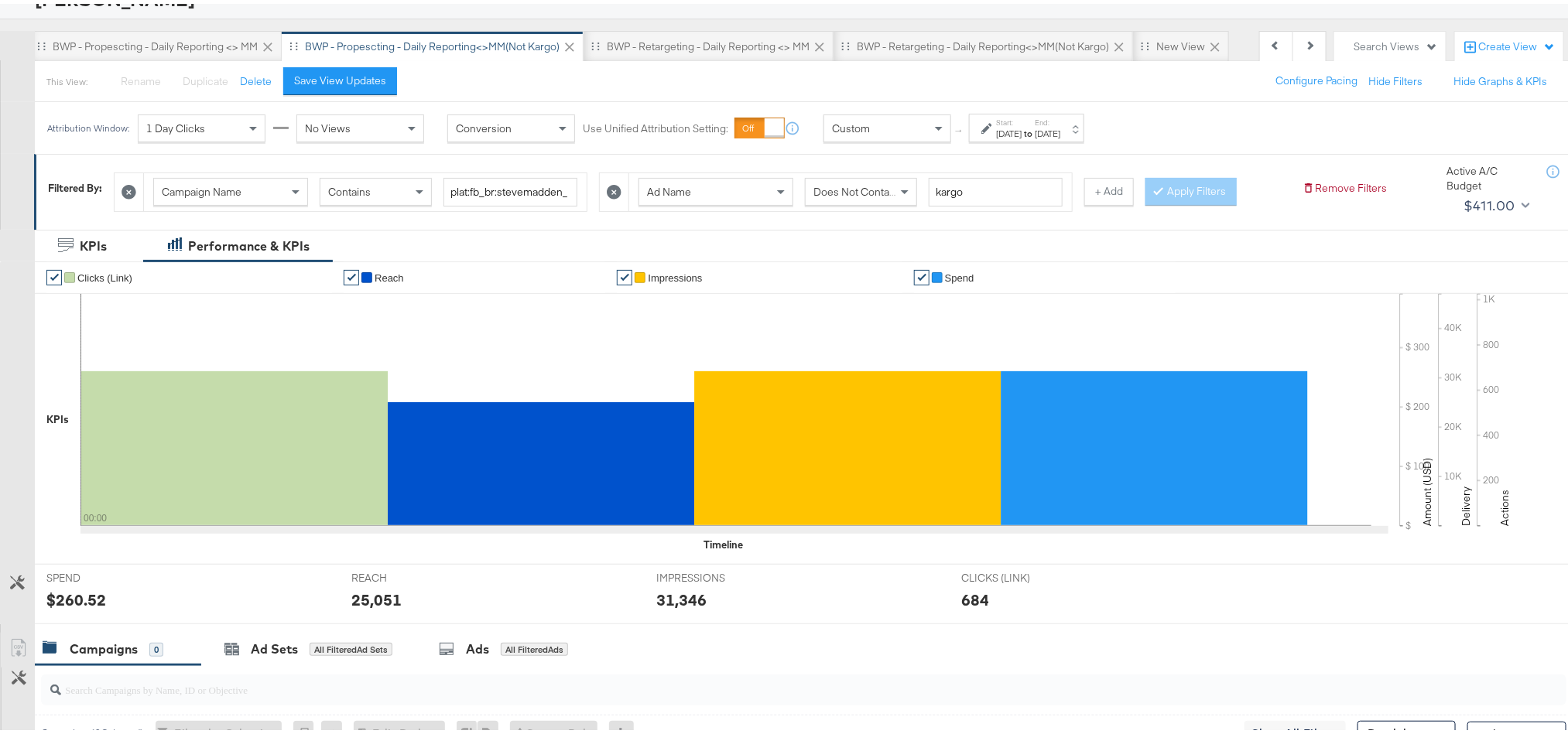
click at [84, 600] on div "$260.52" at bounding box center [76, 596] width 60 height 22
click at [374, 596] on div "25,051" at bounding box center [376, 596] width 51 height 22
click at [674, 606] on div "31,346" at bounding box center [681, 596] width 51 height 22
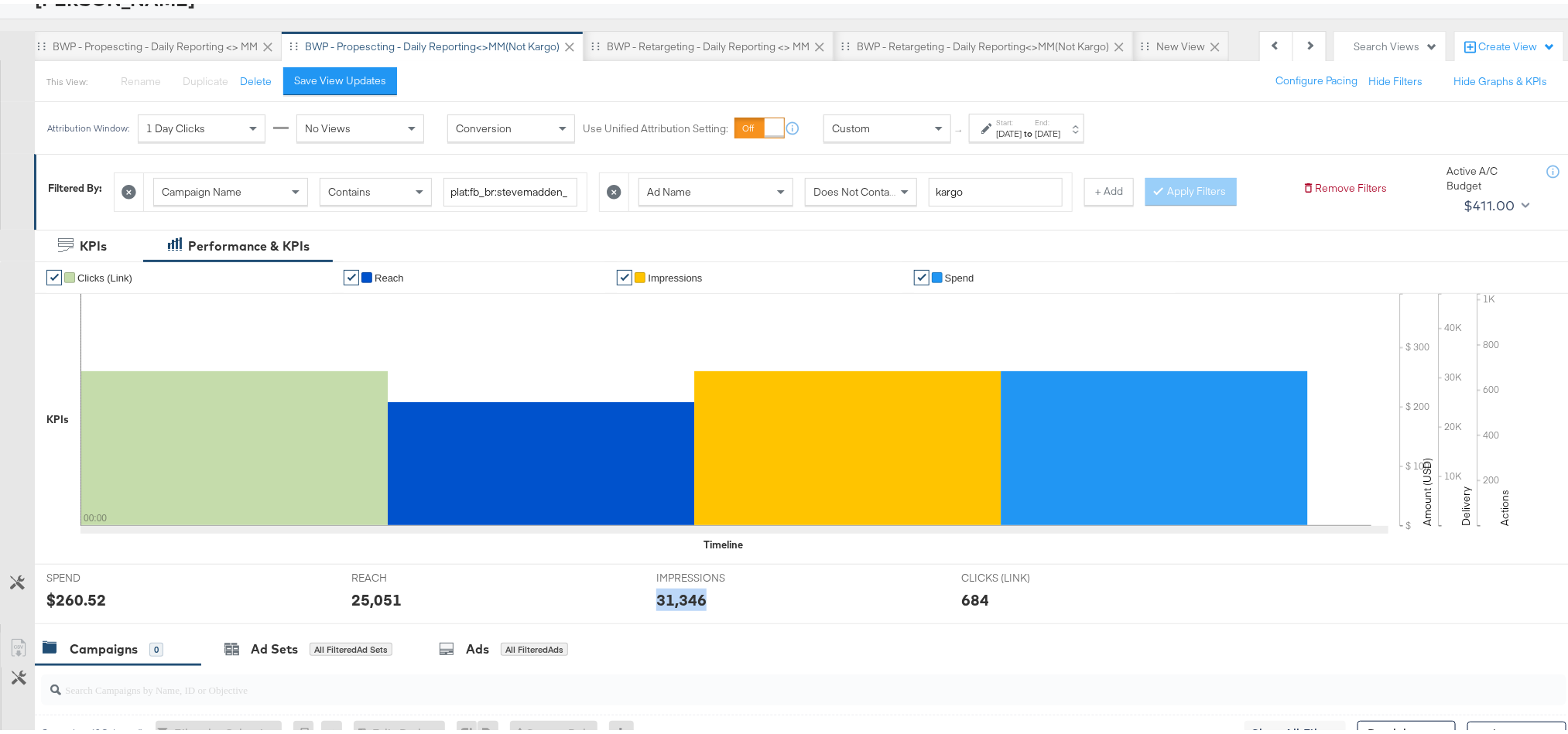
click at [674, 606] on div "31,346" at bounding box center [681, 596] width 51 height 22
click at [1021, 115] on label "Start:" at bounding box center [1008, 119] width 26 height 10
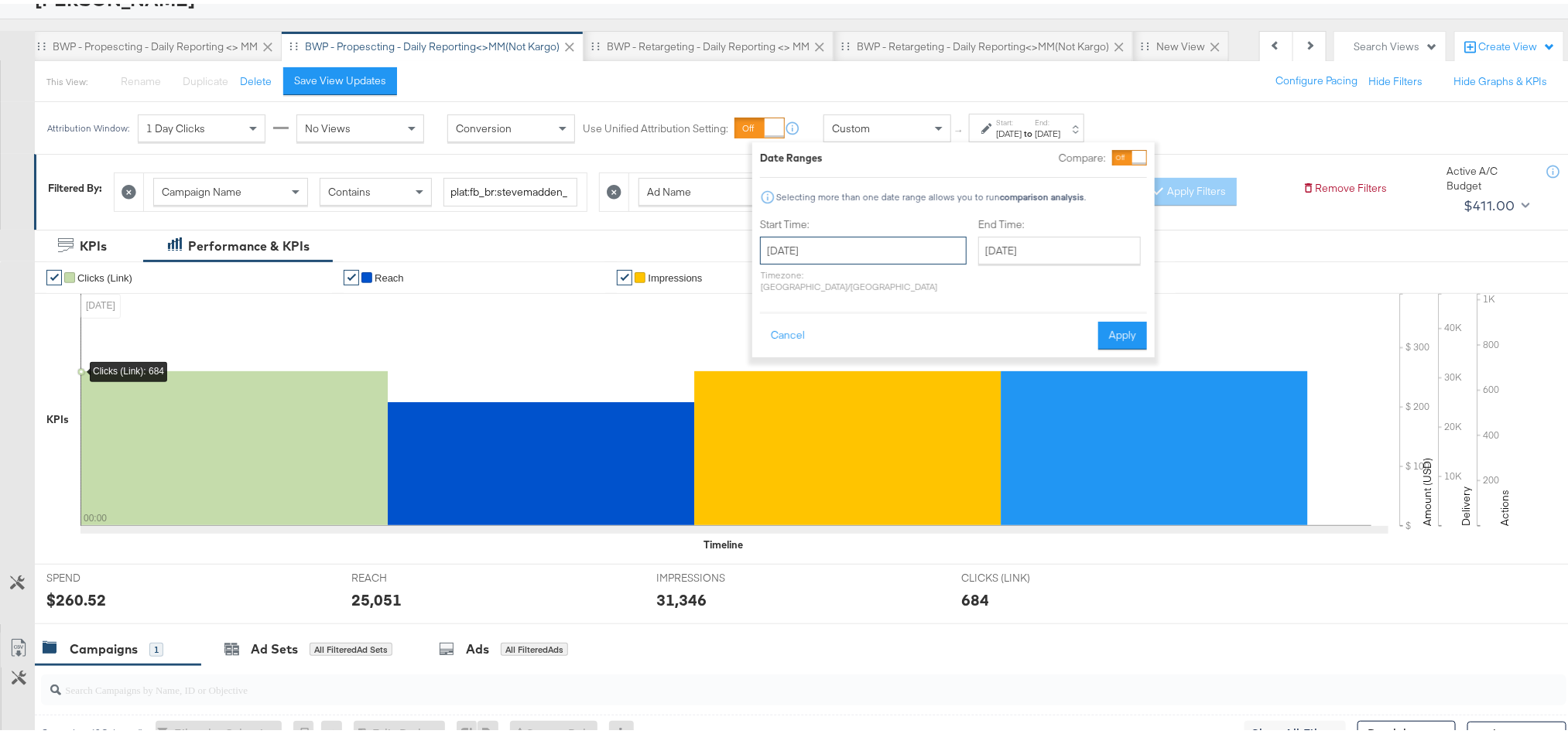
click at [859, 242] on input "[DATE]" at bounding box center [863, 247] width 206 height 28
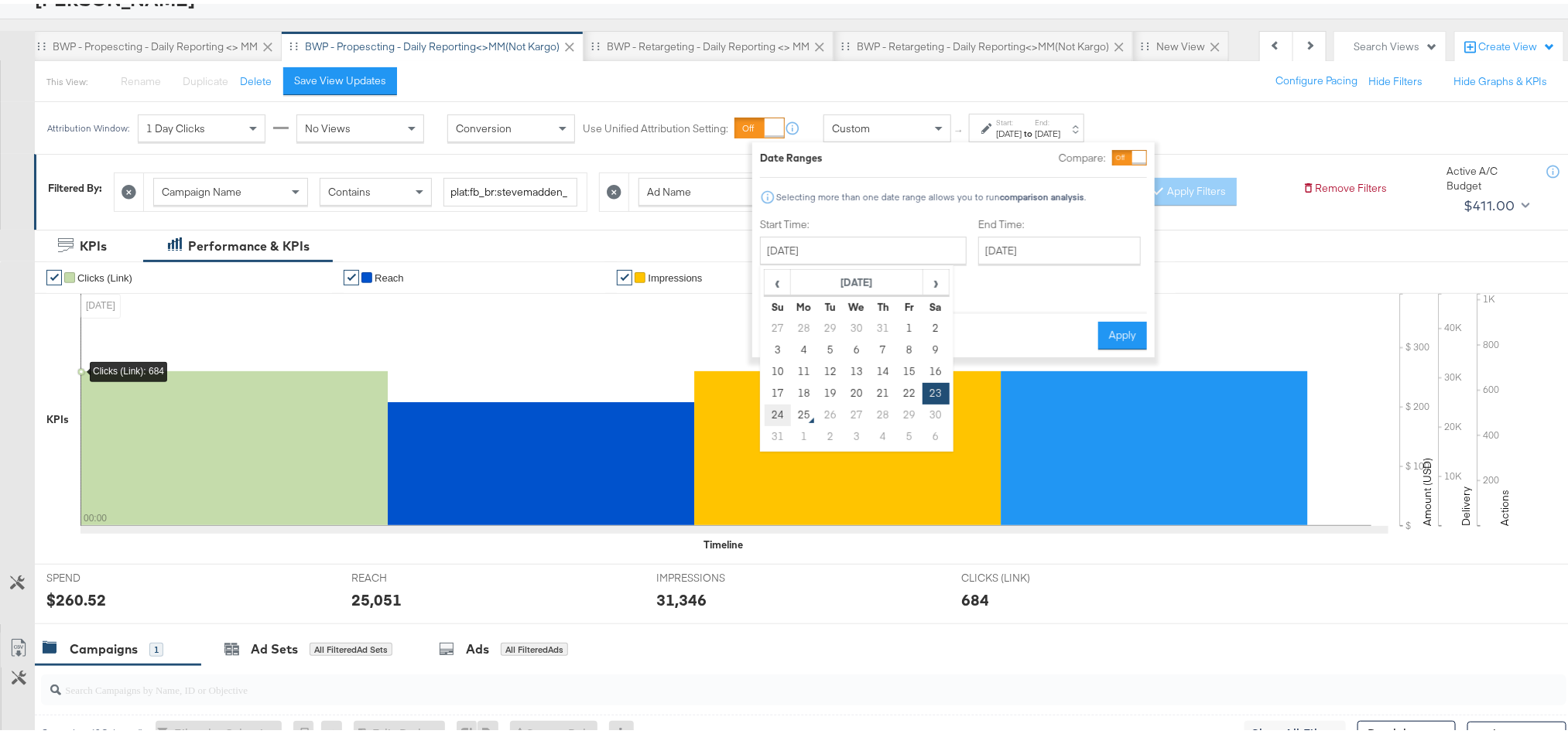
click at [771, 416] on td "24" at bounding box center [777, 411] width 27 height 21
type input "[DATE]"
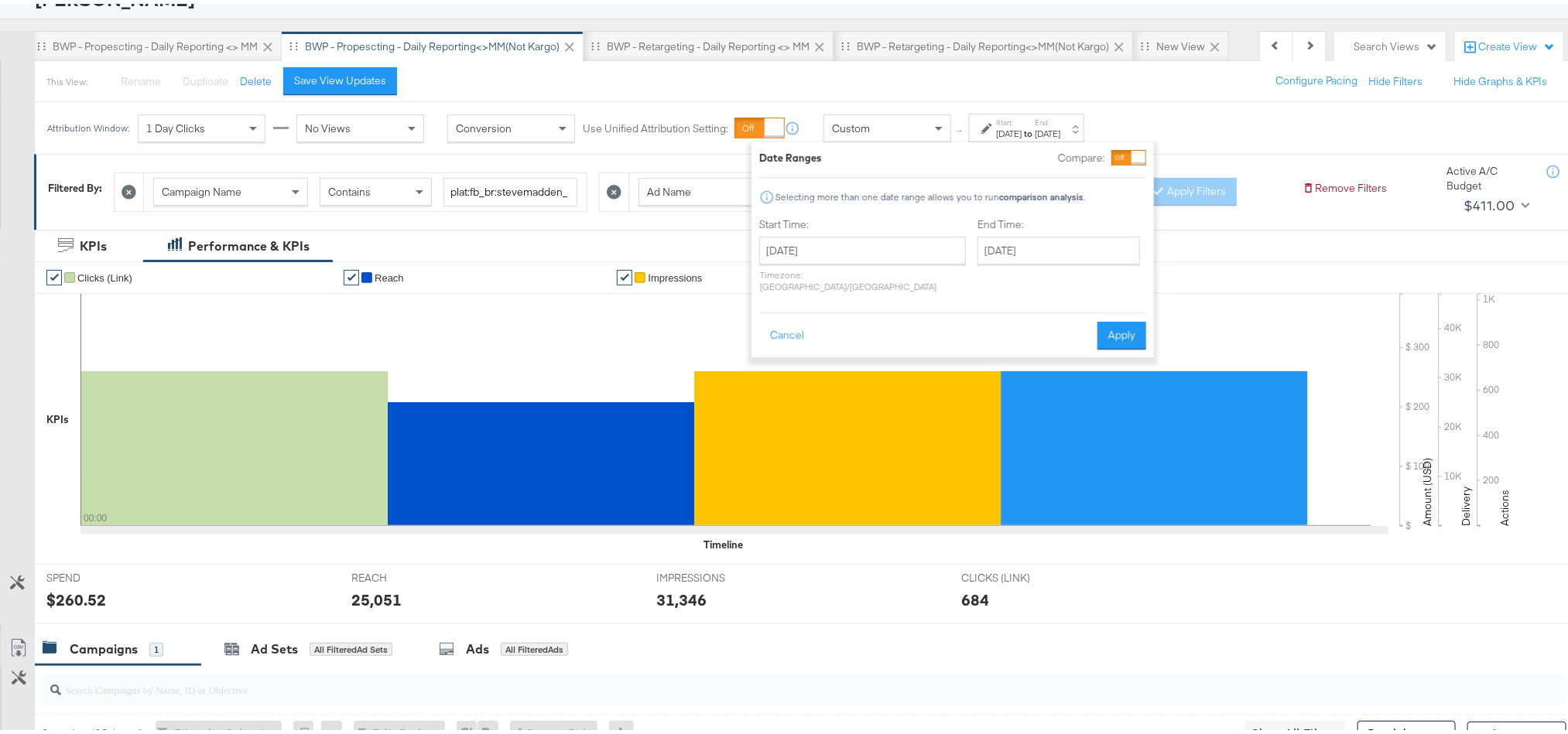
click at [1146, 334] on div "Date Ranges Compare: Selecting more than one date range allows you to run compa…" at bounding box center [953, 246] width 403 height 215
click at [1133, 328] on button "Apply" at bounding box center [1122, 331] width 49 height 28
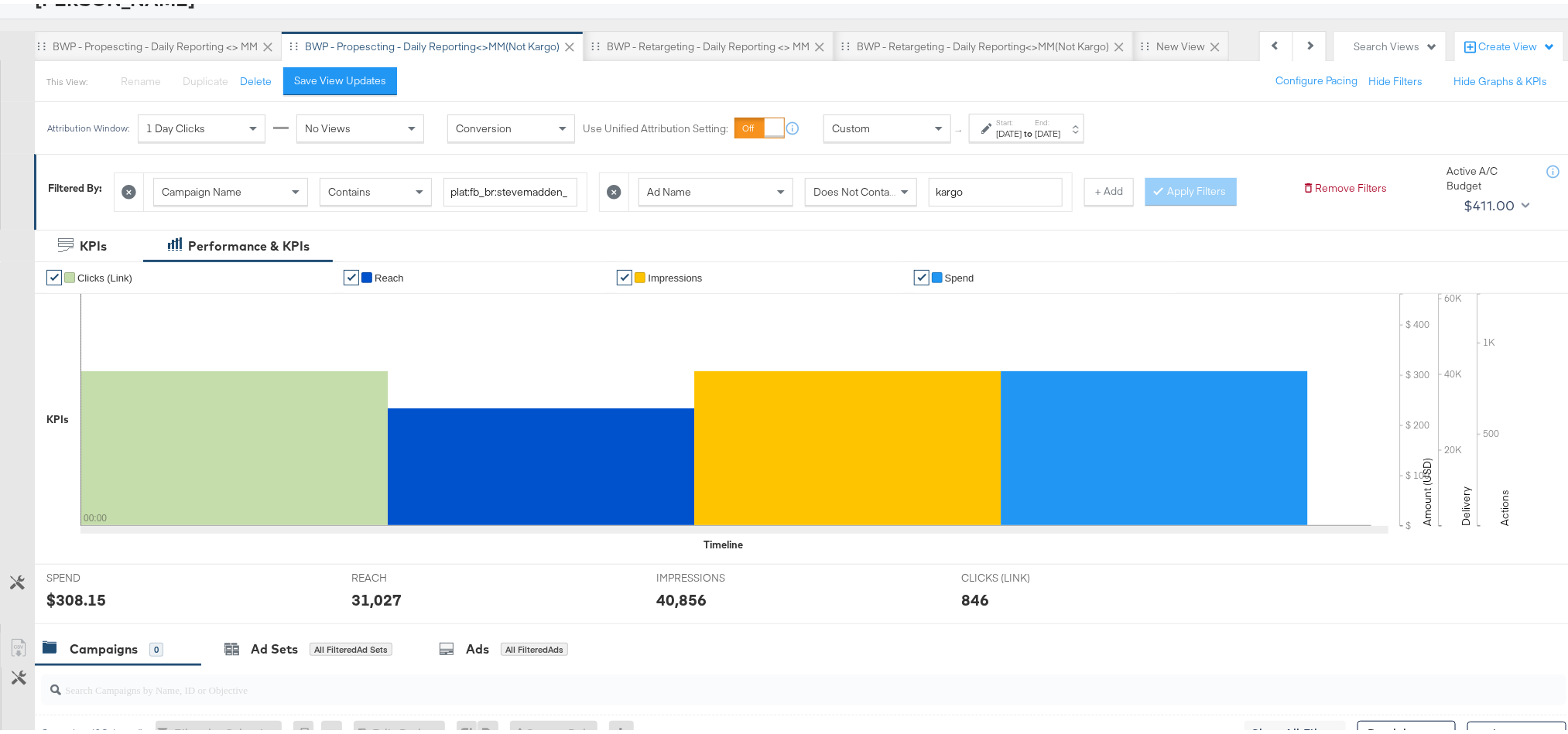
click at [81, 604] on div "$308.15" at bounding box center [76, 596] width 60 height 22
click at [381, 600] on div "31,027" at bounding box center [376, 596] width 51 height 22
click at [660, 600] on div "40,856" at bounding box center [681, 596] width 51 height 22
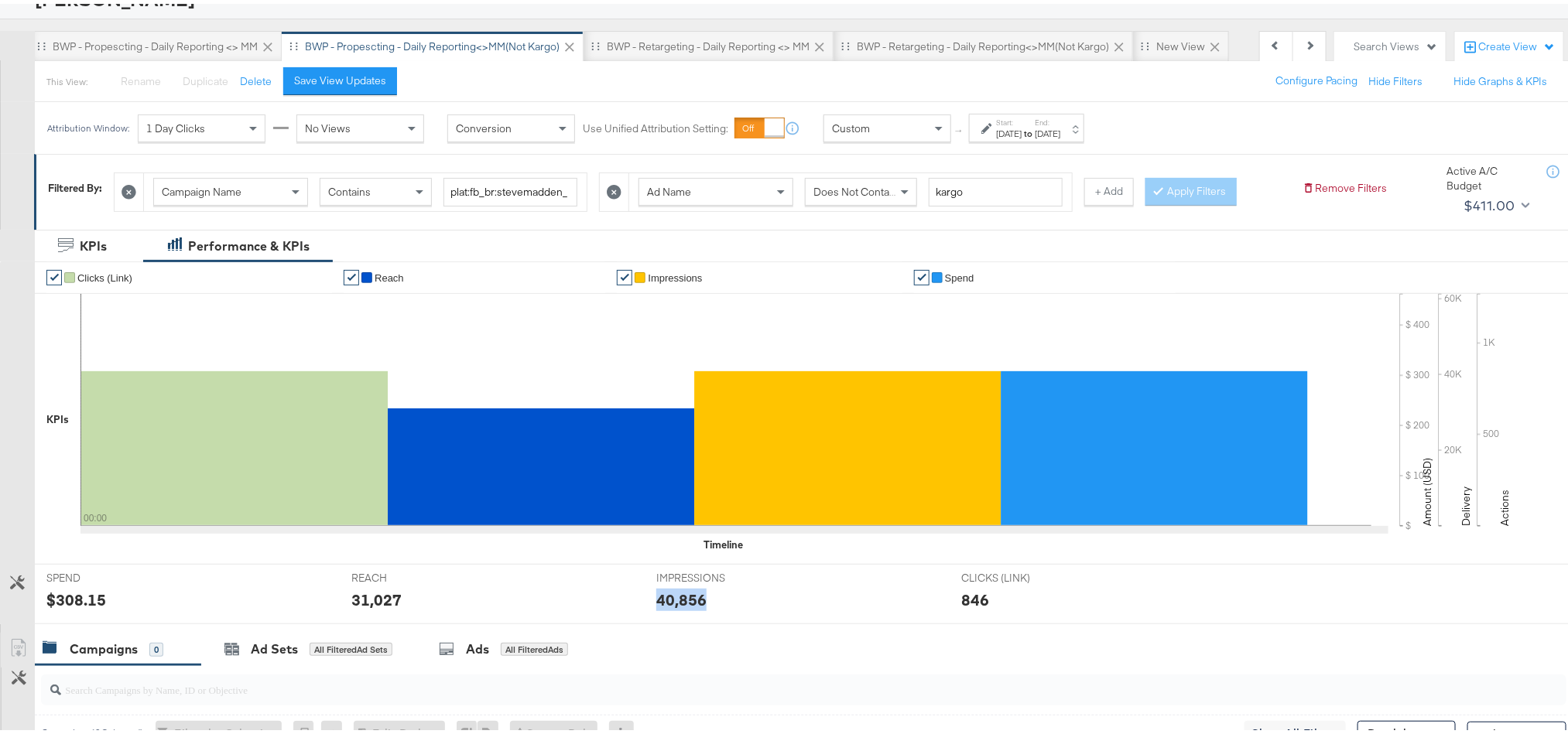
click at [660, 600] on div "40,856" at bounding box center [681, 596] width 51 height 22
click at [732, 33] on div "BWP - Retargeting - Daily Reporting <> MM" at bounding box center [709, 43] width 250 height 31
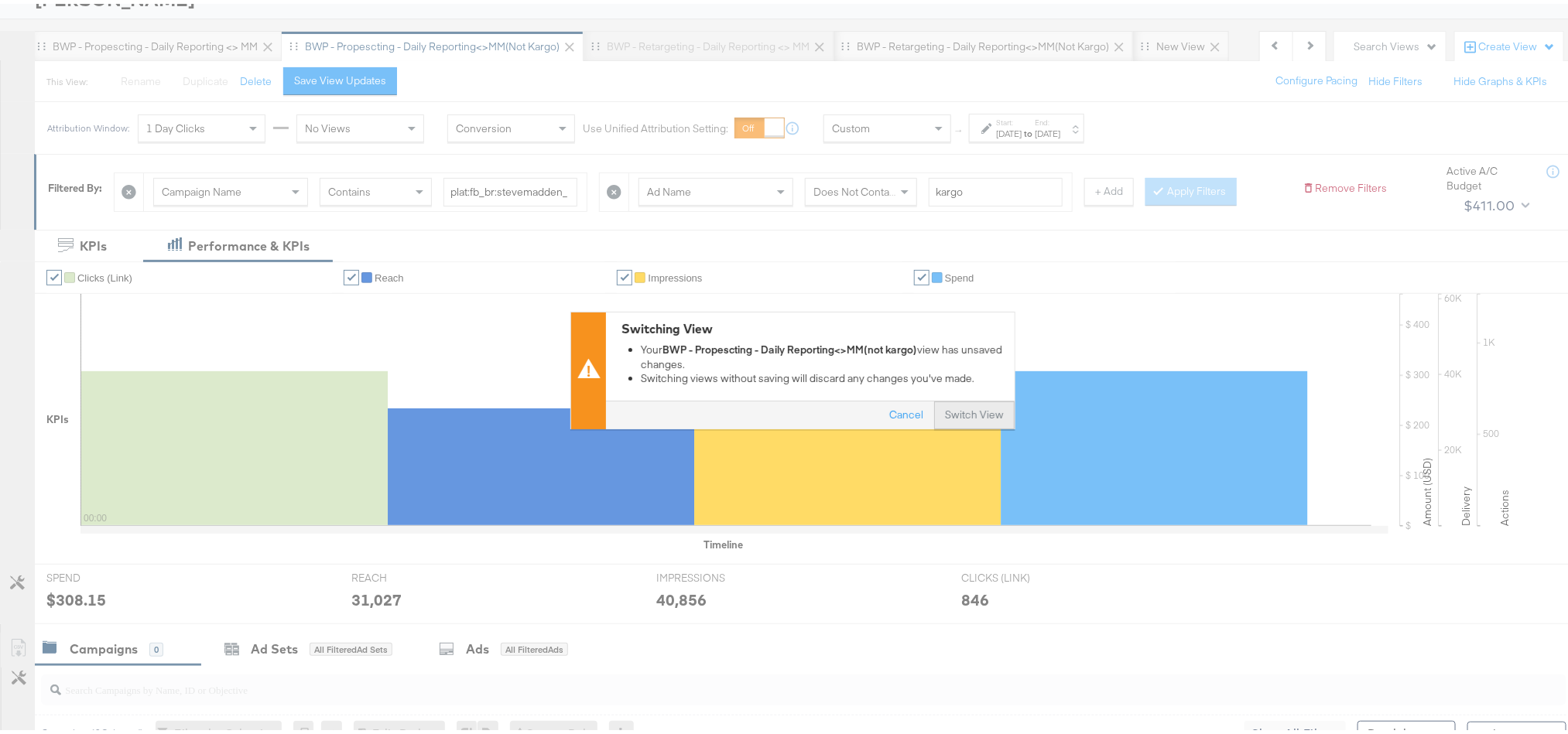
click at [953, 409] on button "Switch View" at bounding box center [974, 412] width 81 height 28
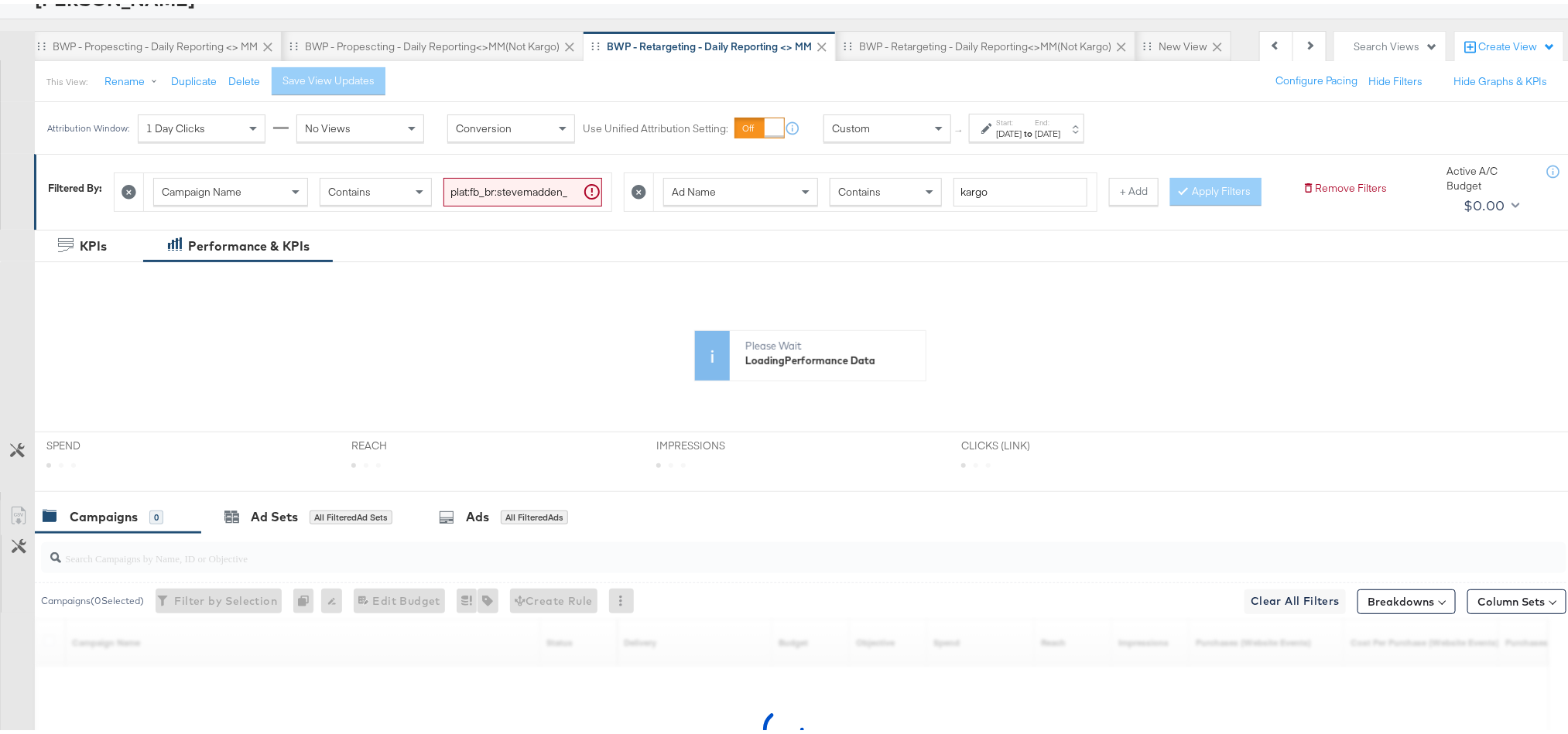
click at [1074, 141] on div "Attribution Window: 1 Day Clicks No Views Conversion Use Unified Attribution Se…" at bounding box center [569, 124] width 1068 height 52
click at [1060, 133] on div "[DATE]" at bounding box center [1048, 130] width 26 height 12
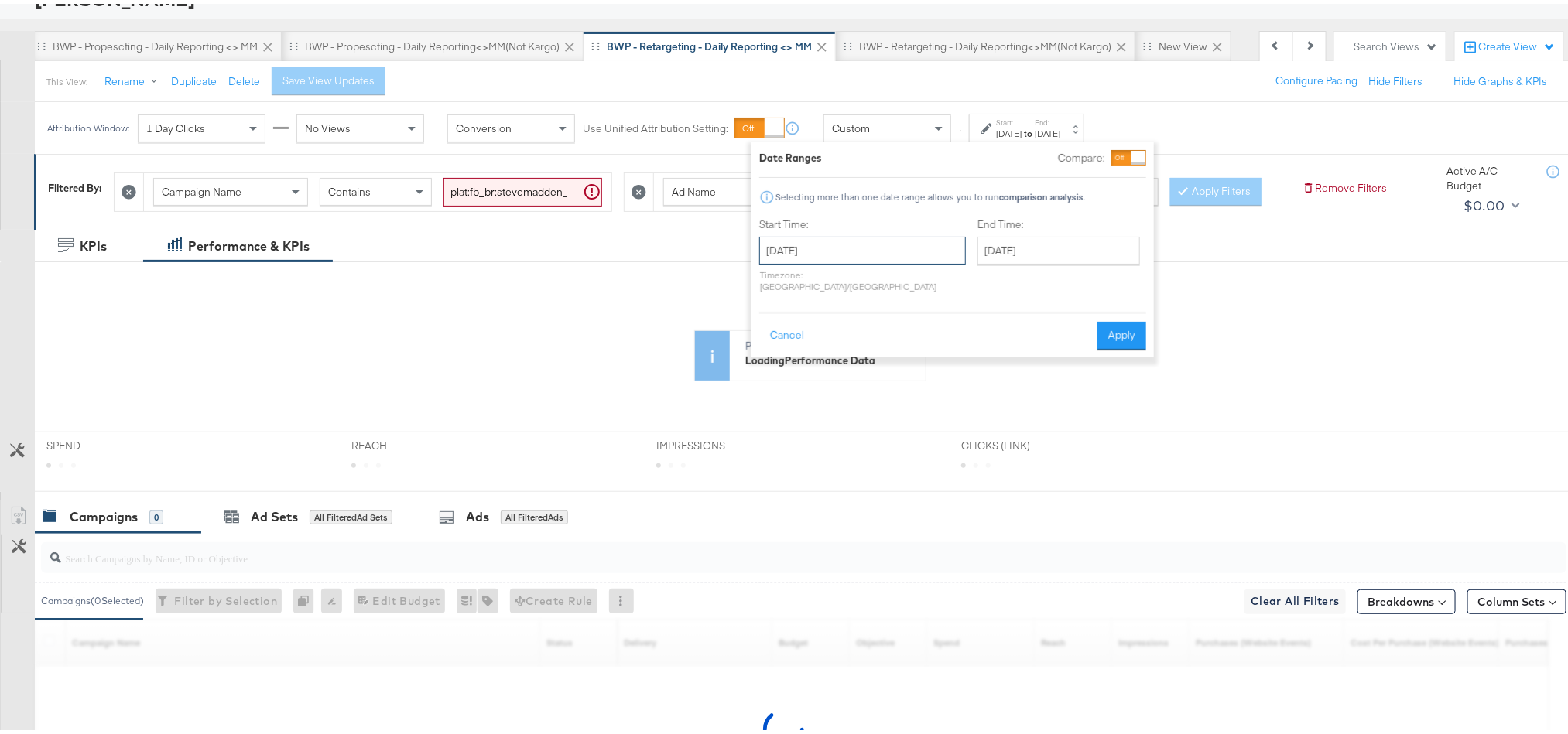
click at [880, 239] on input "August 14th 2025" at bounding box center [862, 247] width 206 height 28
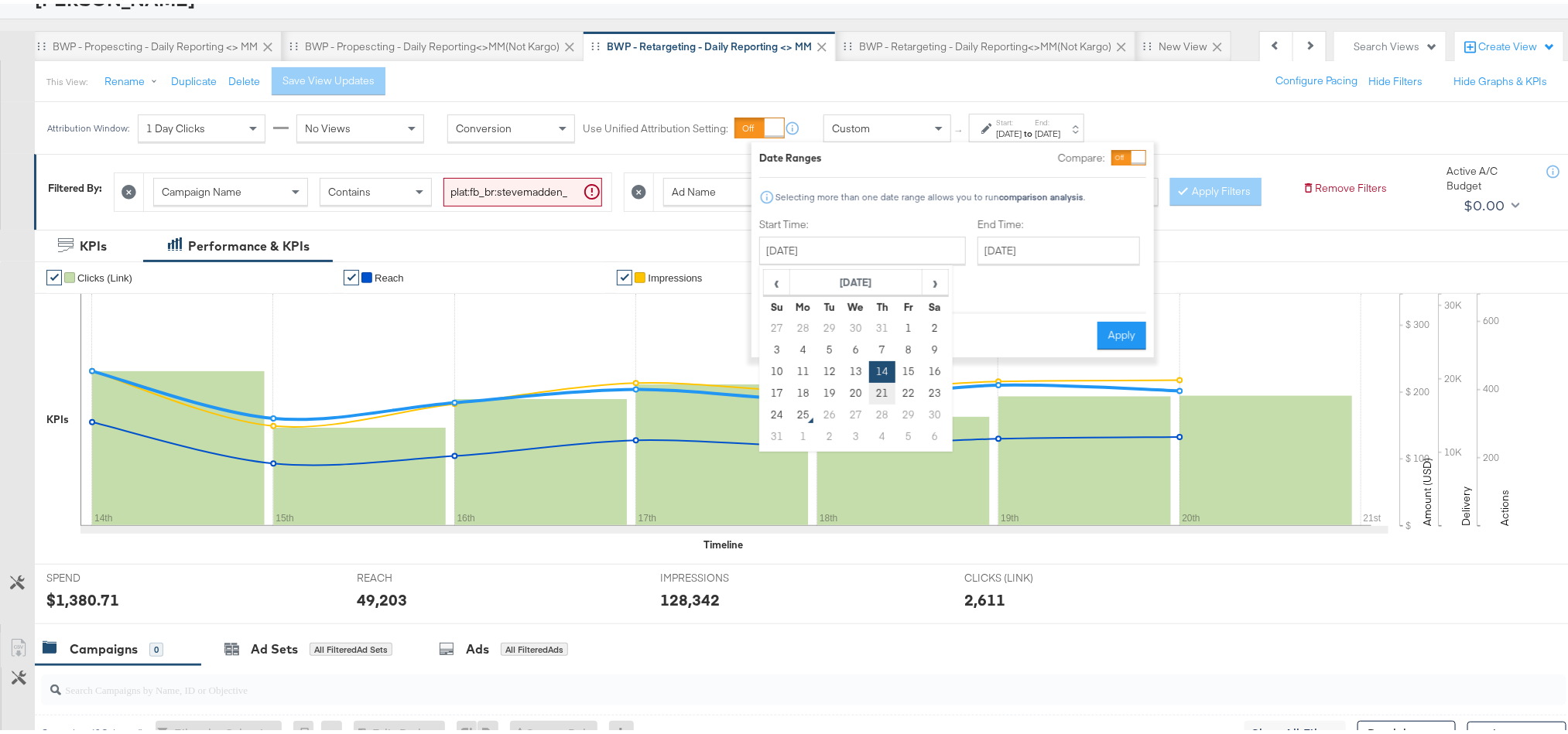
click at [881, 397] on td "21" at bounding box center [882, 390] width 27 height 21
type input "August 21st 2025"
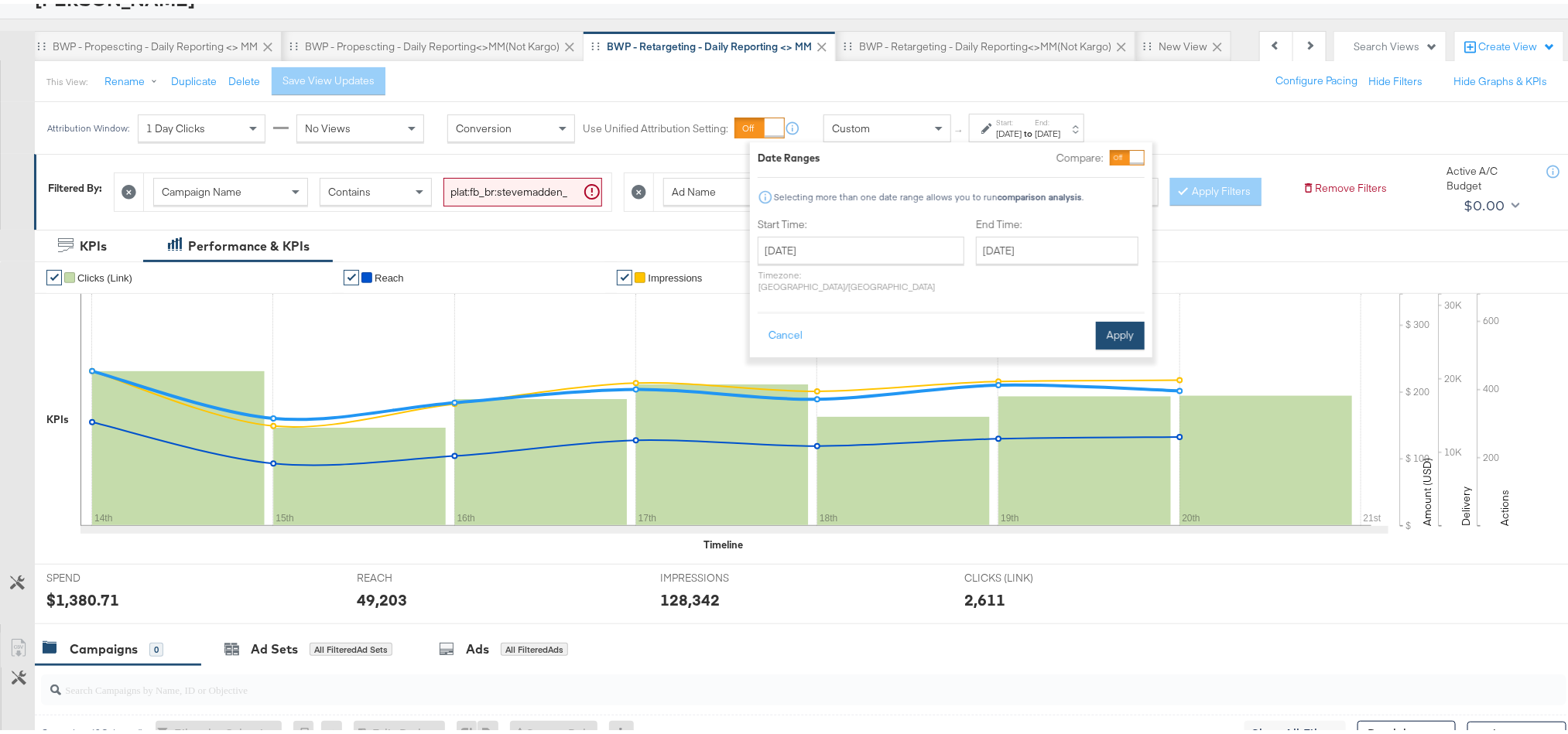
click at [1116, 324] on button "Apply" at bounding box center [1120, 331] width 49 height 28
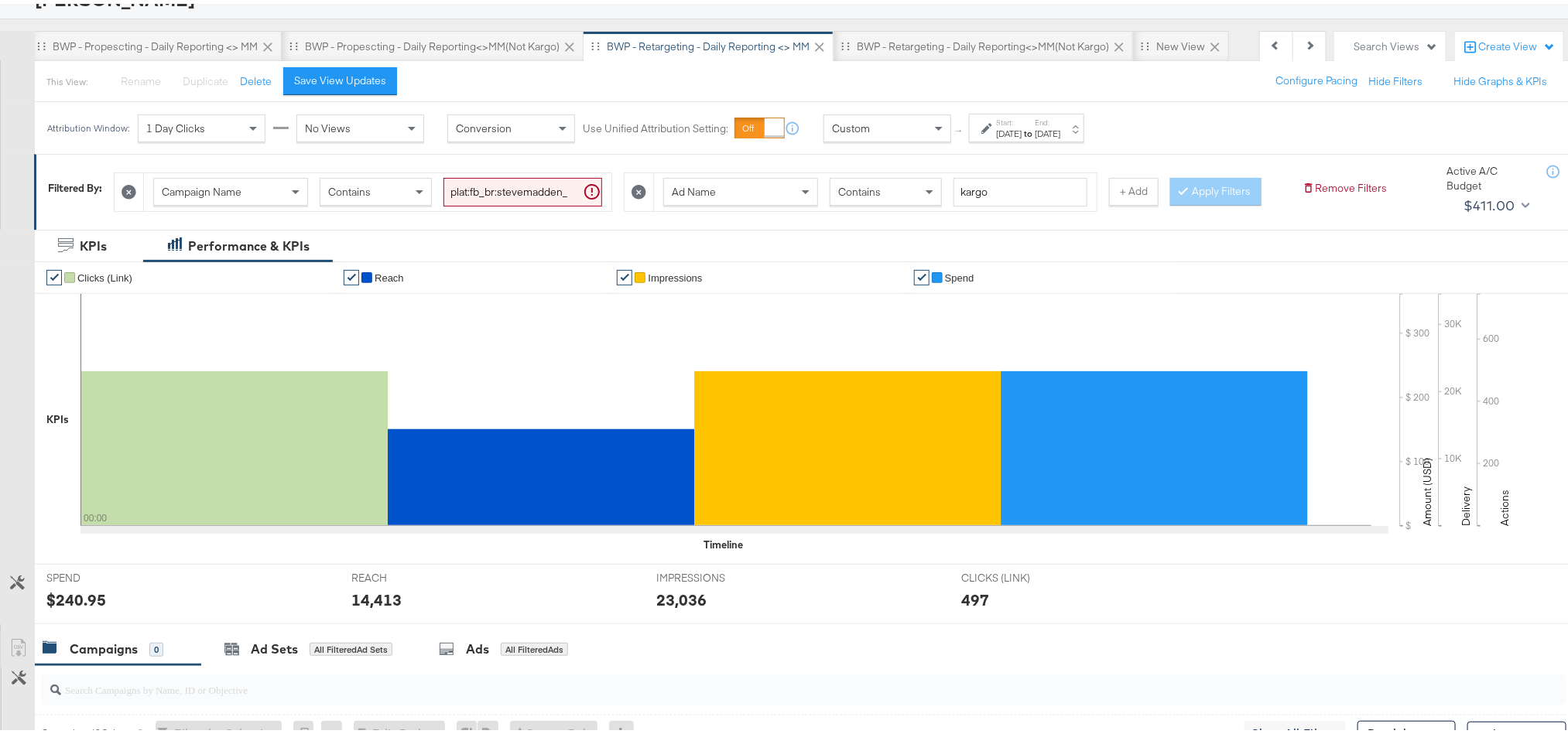
click at [77, 607] on div "$240.95" at bounding box center [76, 596] width 60 height 22
click at [372, 607] on div "14,413" at bounding box center [376, 596] width 51 height 22
click at [671, 607] on div "23,036" at bounding box center [681, 596] width 51 height 22
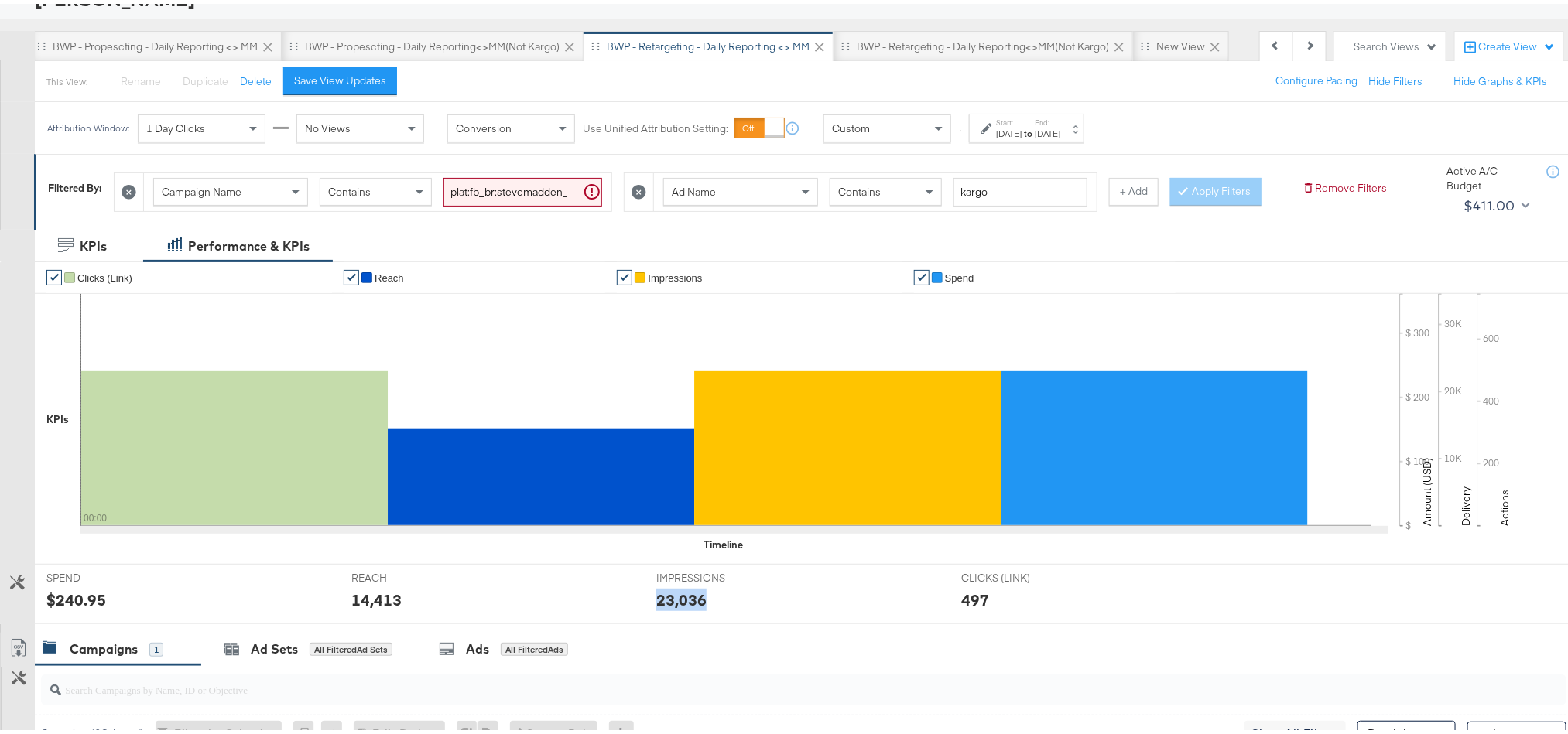
click at [671, 607] on div "23,036" at bounding box center [681, 596] width 51 height 22
click at [1021, 131] on div "Aug 21st 2025" at bounding box center [1008, 130] width 26 height 12
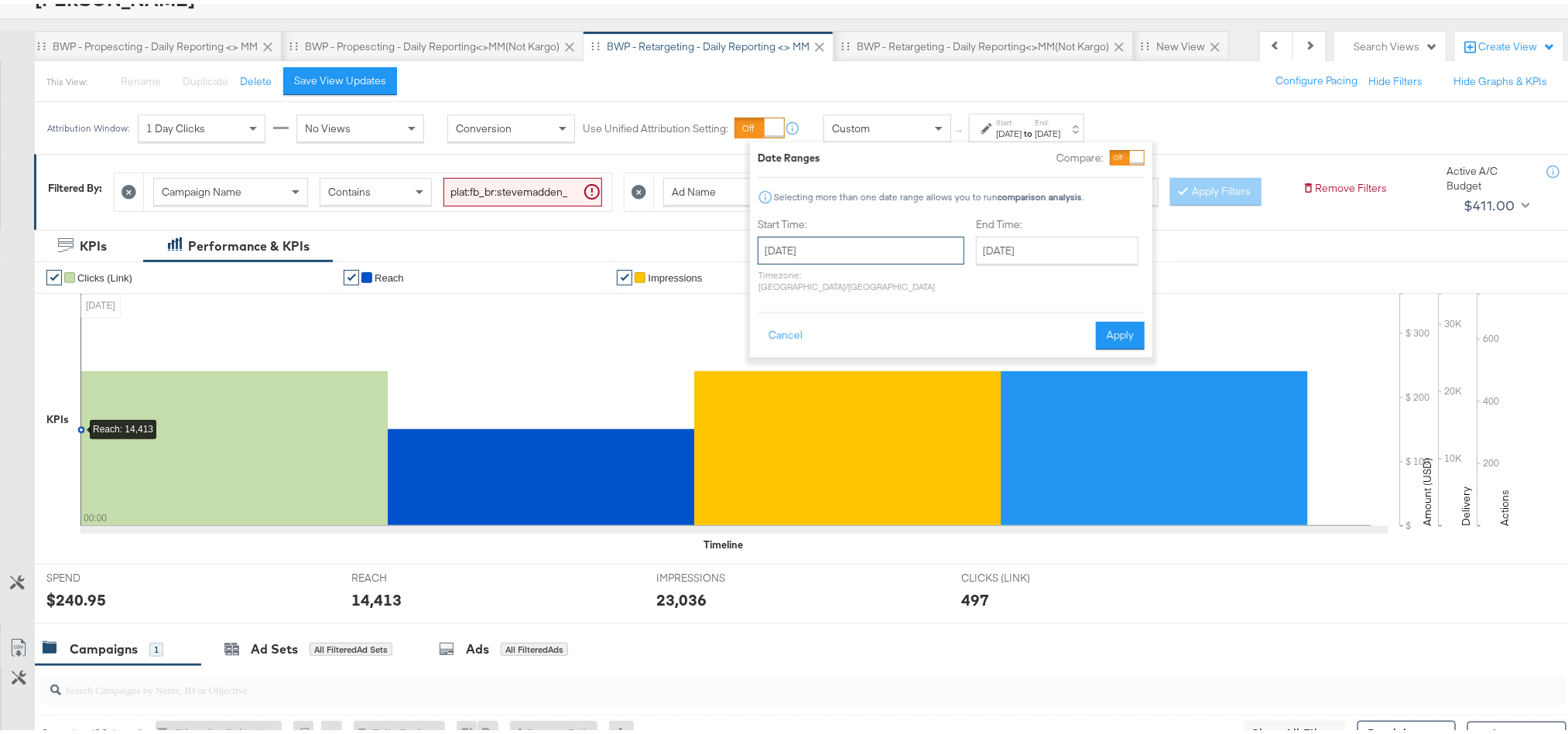
click at [892, 242] on input "August 21st 2025" at bounding box center [860, 247] width 206 height 28
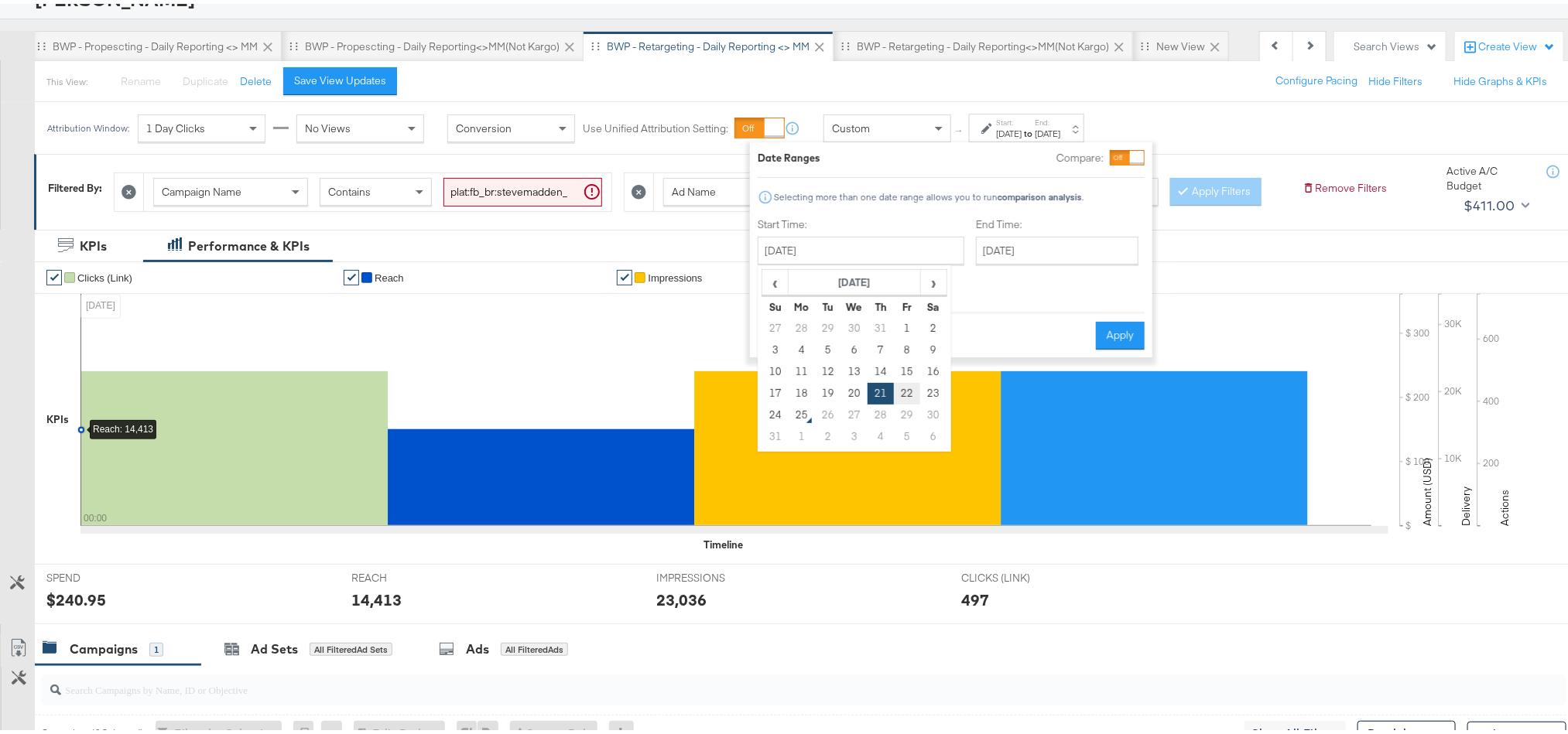
click at [901, 390] on td "22" at bounding box center [907, 390] width 27 height 21
type input "August 22nd 2025"
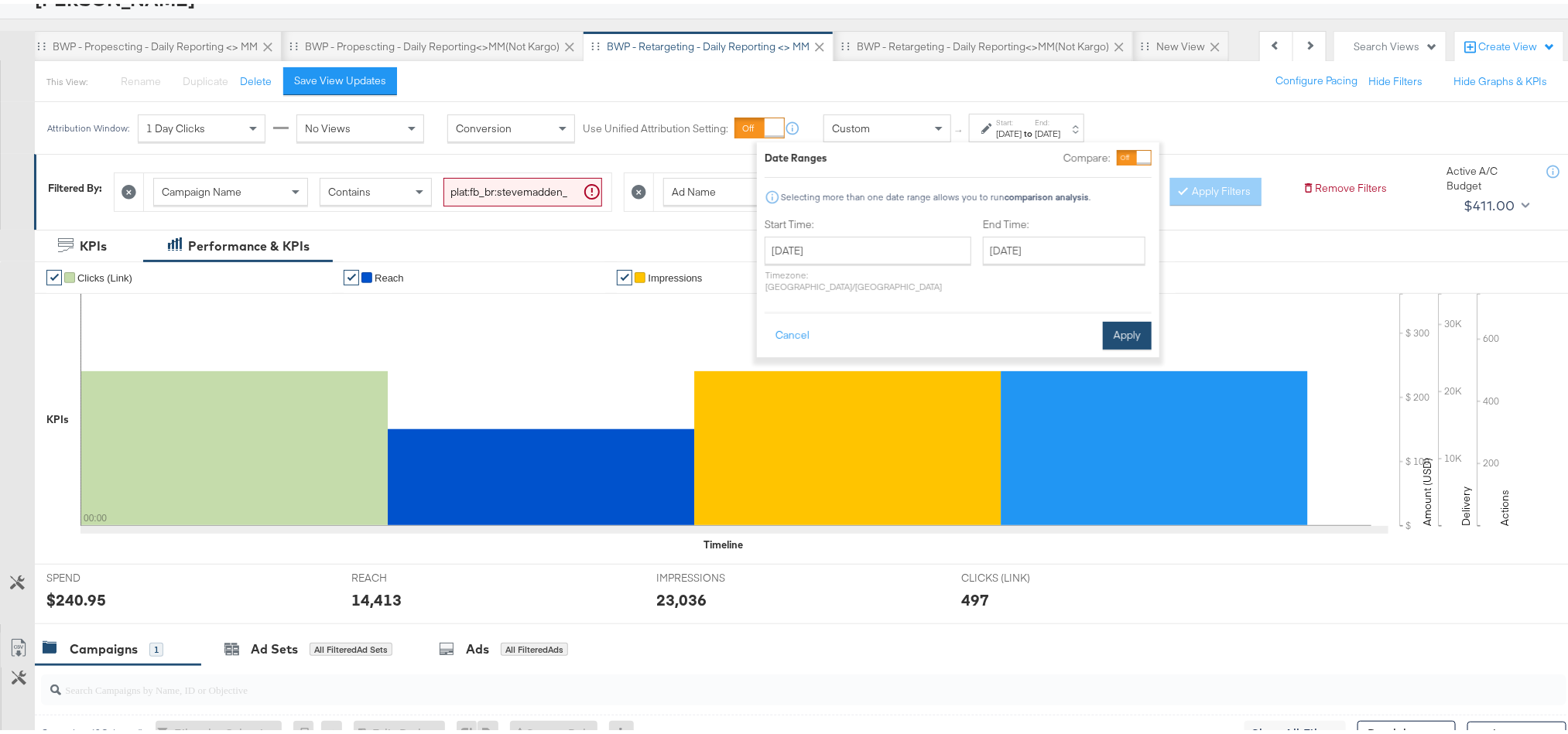
click at [1116, 325] on button "Apply" at bounding box center [1127, 331] width 49 height 28
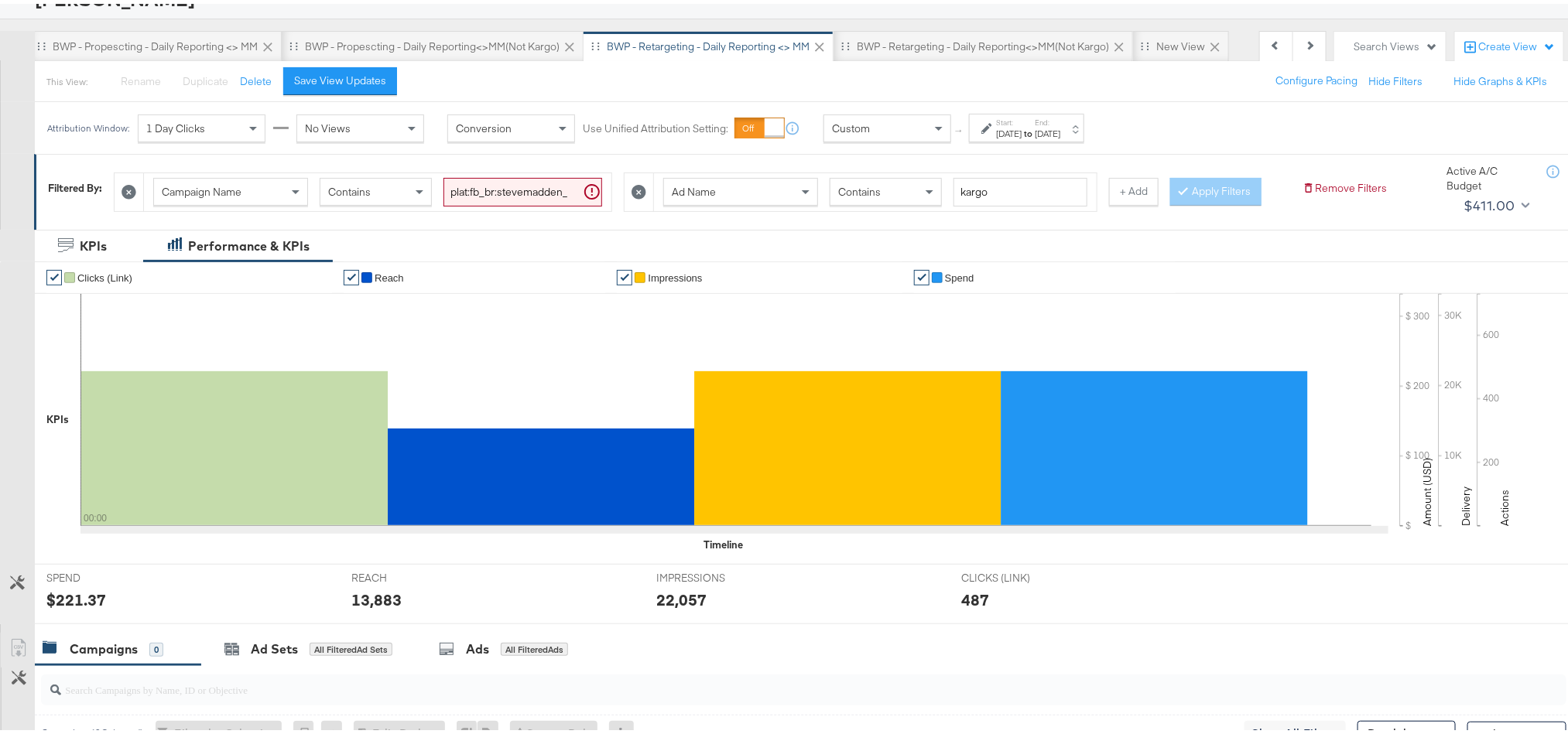
click at [89, 607] on div "$221.37" at bounding box center [76, 596] width 60 height 22
click at [370, 607] on div "13,883" at bounding box center [376, 596] width 51 height 22
click at [667, 607] on div "22,057" at bounding box center [681, 596] width 51 height 22
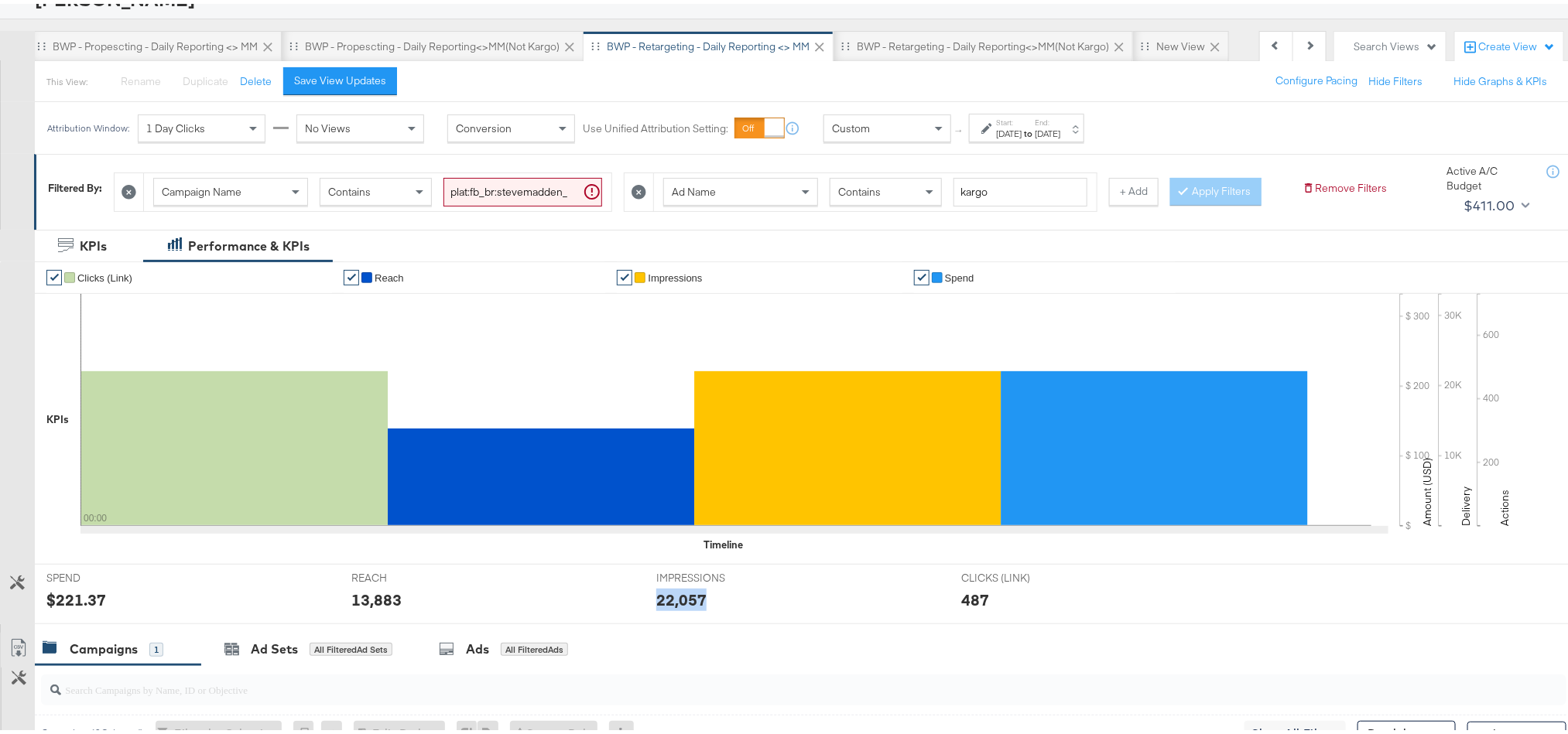
click at [667, 607] on div "22,057" at bounding box center [681, 596] width 51 height 22
click at [1060, 135] on div "Aug 22nd 2025" at bounding box center [1048, 130] width 26 height 12
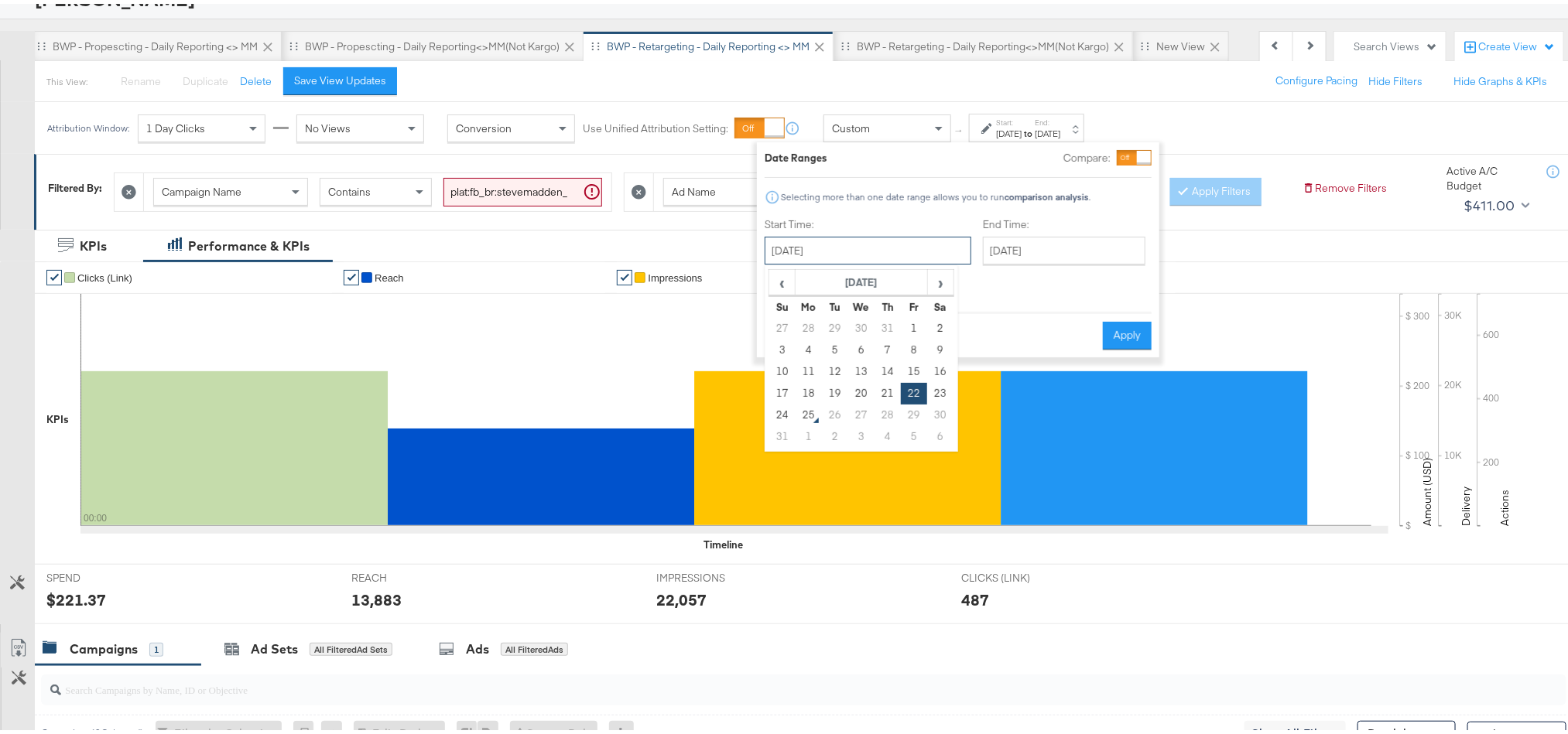
click at [876, 247] on input "August 22nd 2025" at bounding box center [867, 247] width 206 height 28
click at [932, 391] on td "23" at bounding box center [940, 390] width 27 height 21
type input "[DATE]"
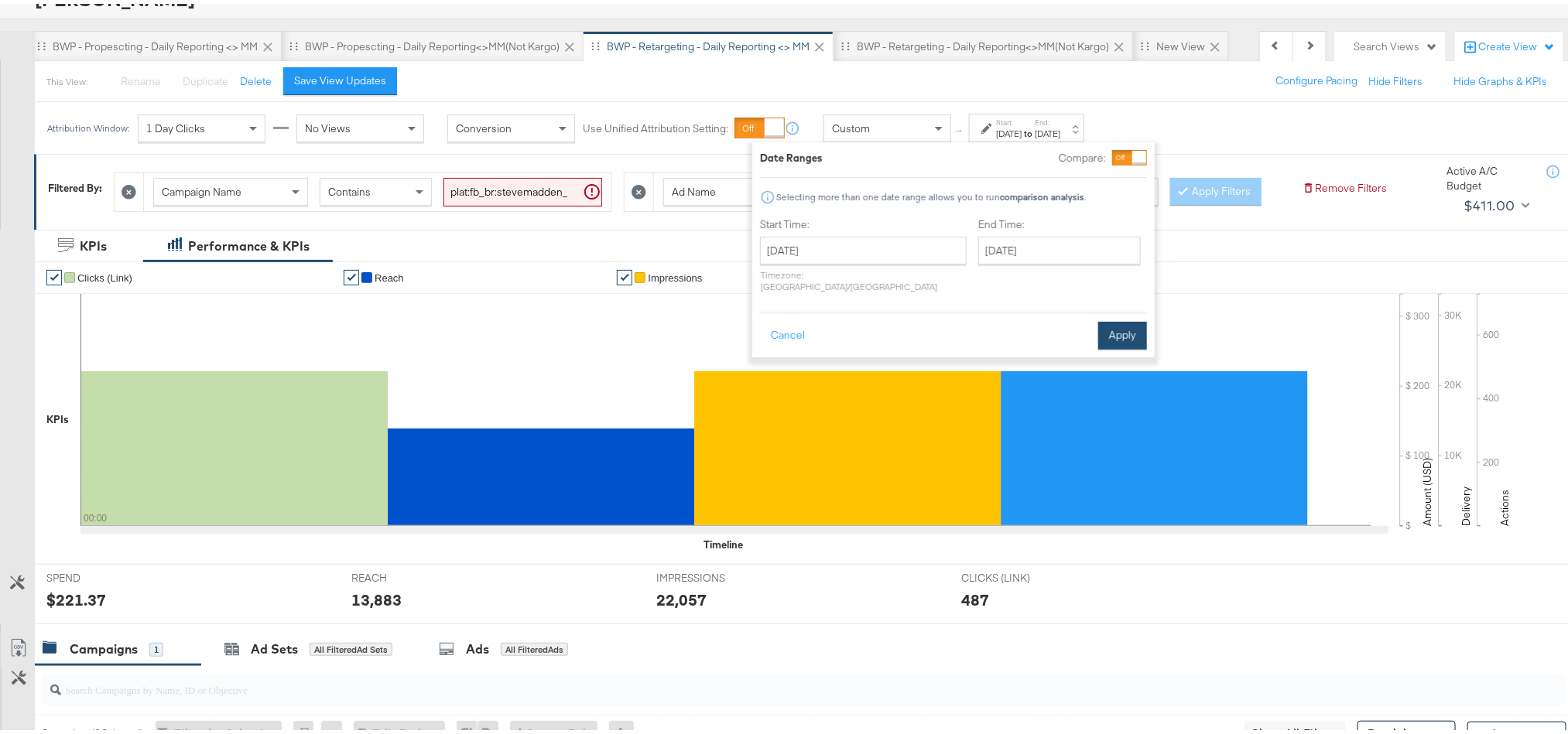
click at [1116, 323] on button "Apply" at bounding box center [1122, 331] width 49 height 28
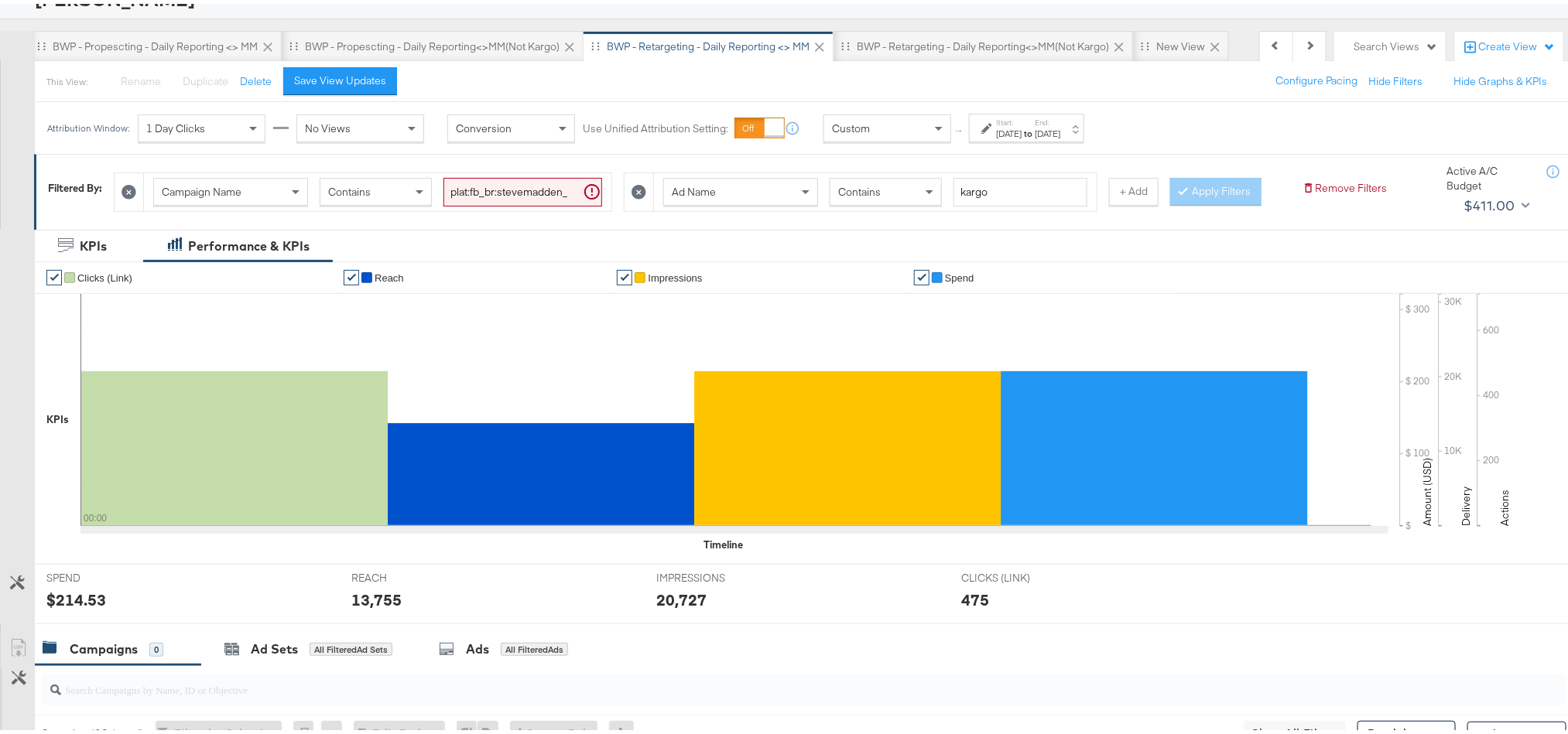
click at [82, 607] on div "$214.53" at bounding box center [76, 596] width 60 height 22
click at [386, 607] on div "13,755" at bounding box center [376, 596] width 51 height 22
click at [668, 607] on div "20,727" at bounding box center [681, 596] width 51 height 22
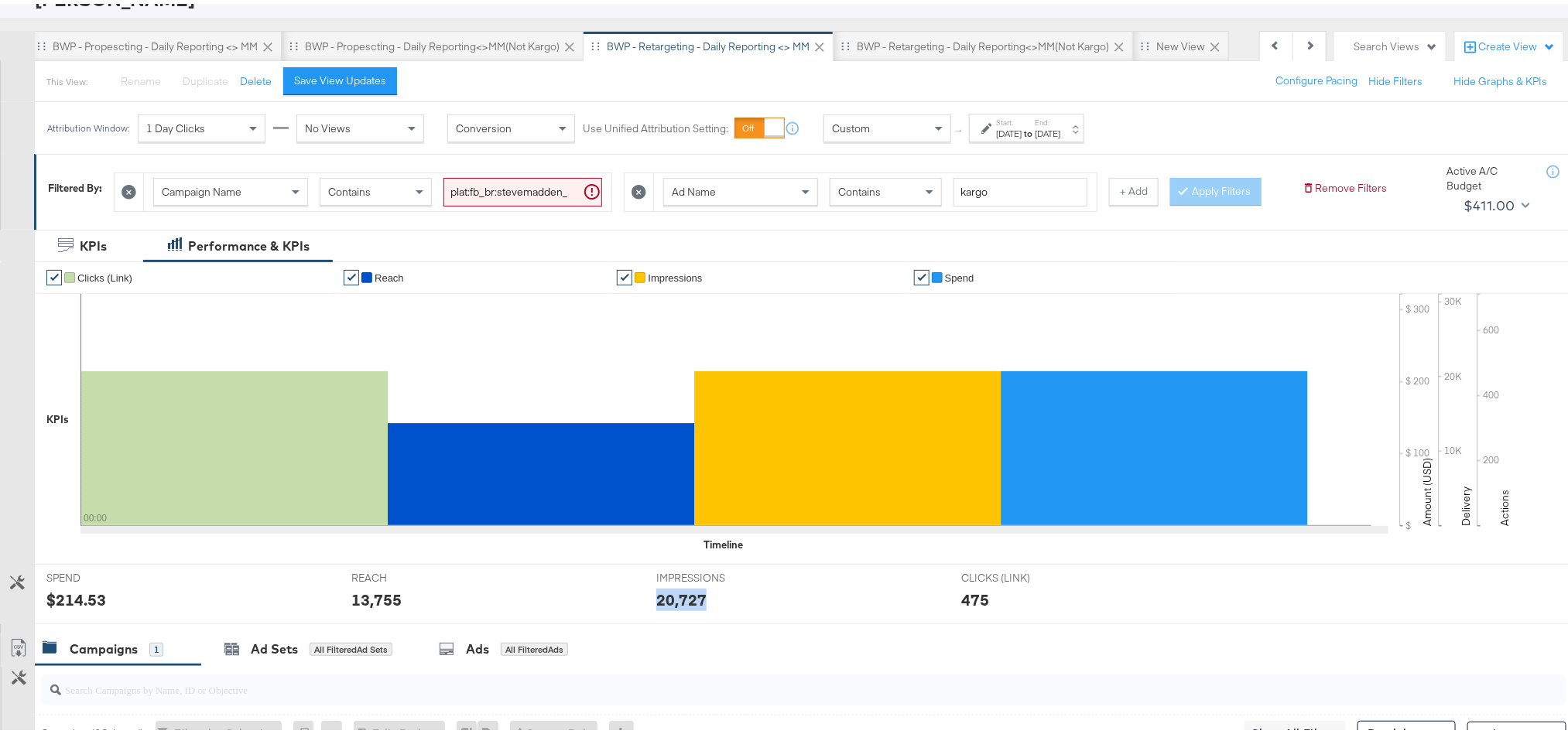
click at [668, 607] on div "20,727" at bounding box center [681, 596] width 51 height 22
click at [1060, 135] on div "[DATE]" at bounding box center [1048, 130] width 26 height 12
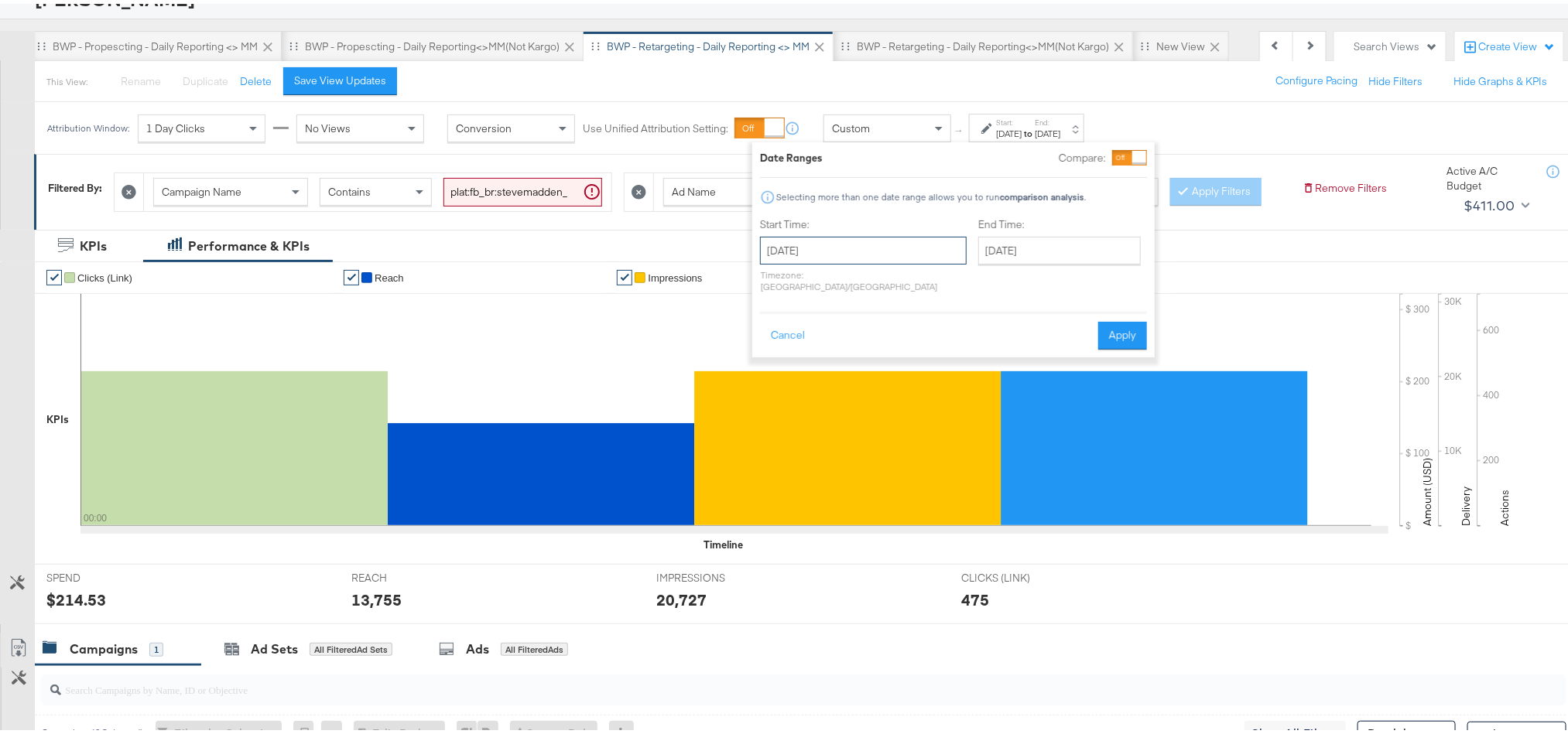
click at [838, 252] on input "[DATE]" at bounding box center [863, 247] width 206 height 28
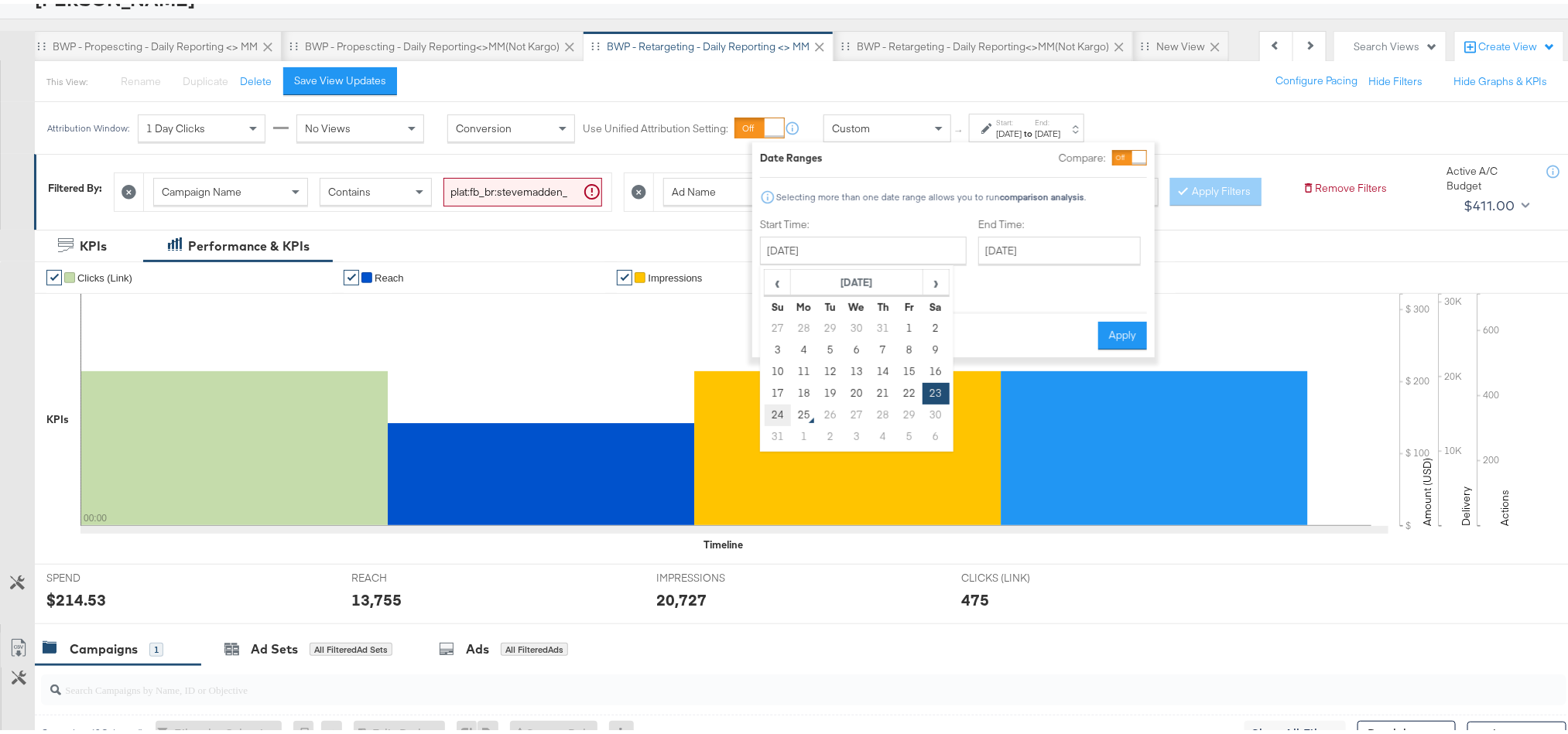
click at [785, 409] on td "24" at bounding box center [777, 411] width 27 height 21
type input "[DATE]"
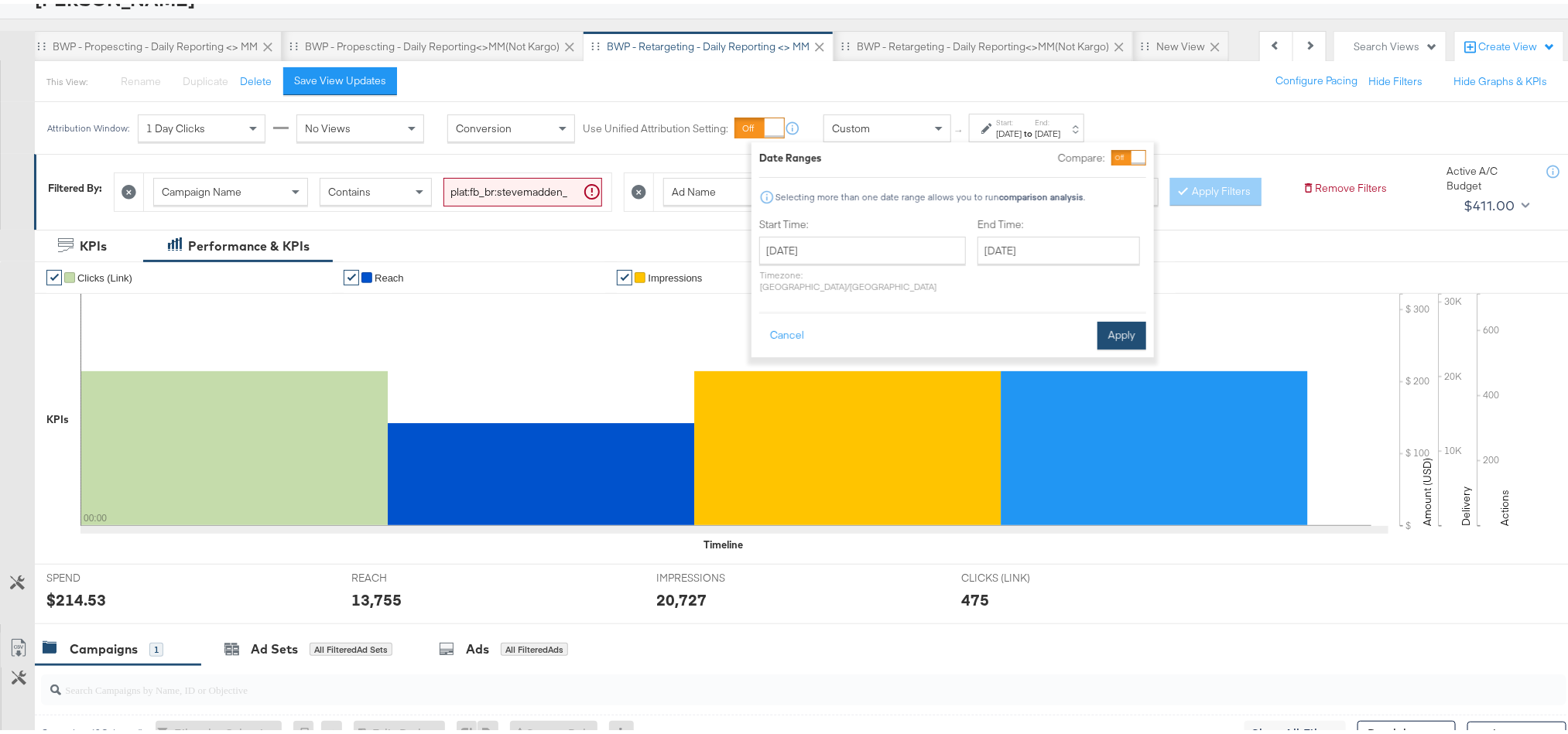
click at [1100, 320] on button "Apply" at bounding box center [1122, 331] width 49 height 28
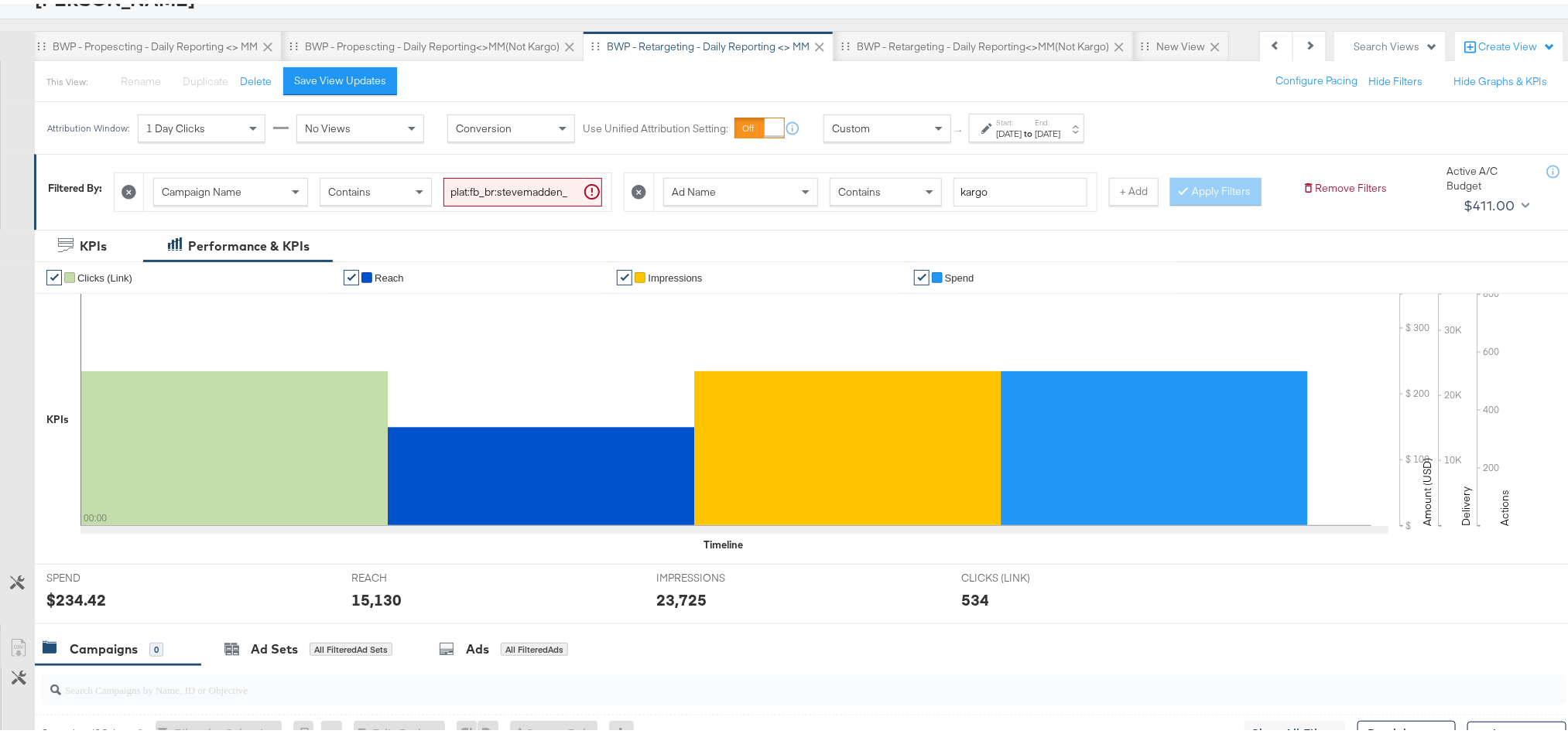
click at [92, 607] on div "$234.42" at bounding box center [76, 596] width 60 height 22
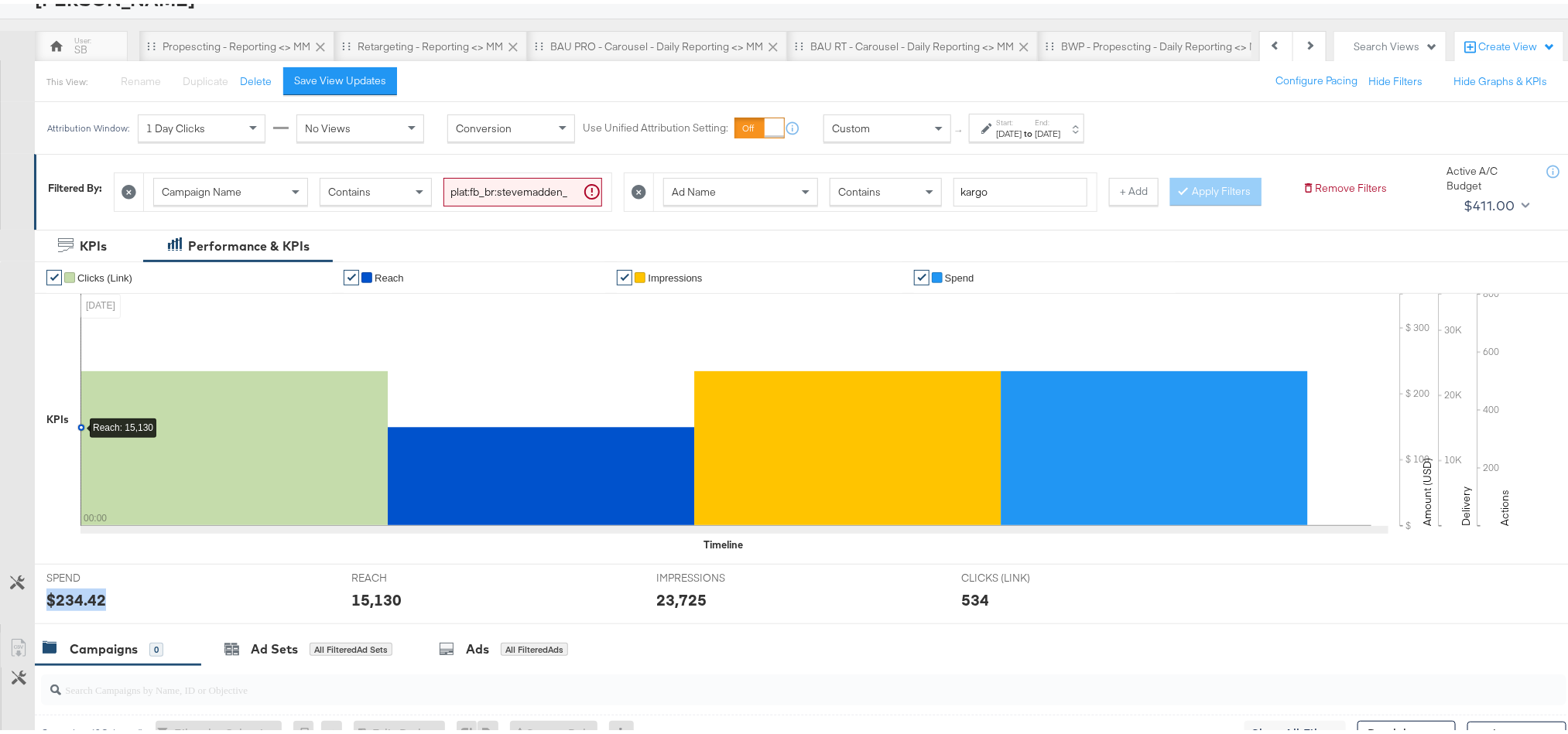
scroll to position [0, 1008]
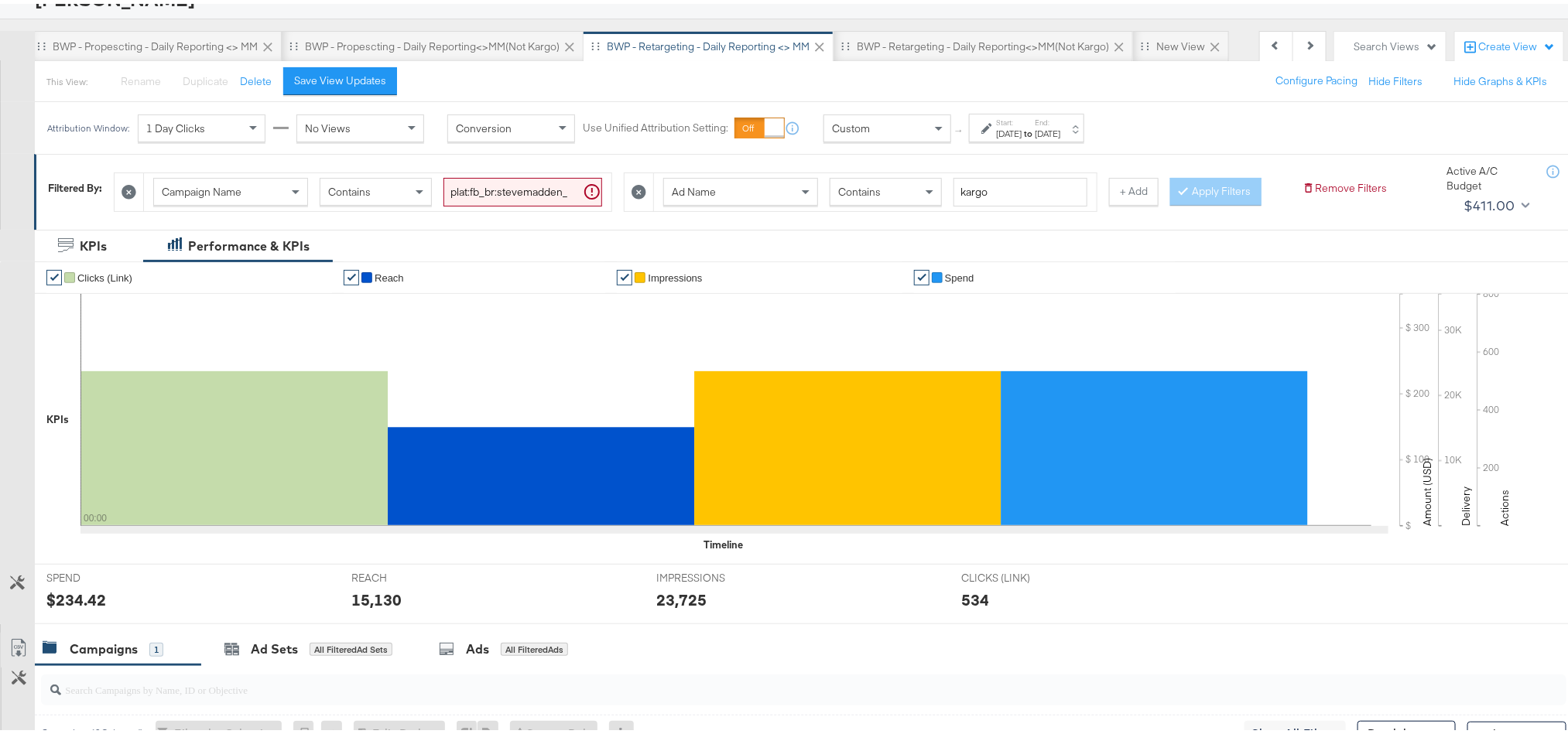
click at [386, 607] on div "15,130" at bounding box center [376, 596] width 51 height 22
copy div "15,130"
click at [661, 607] on div "23,725" at bounding box center [681, 596] width 51 height 22
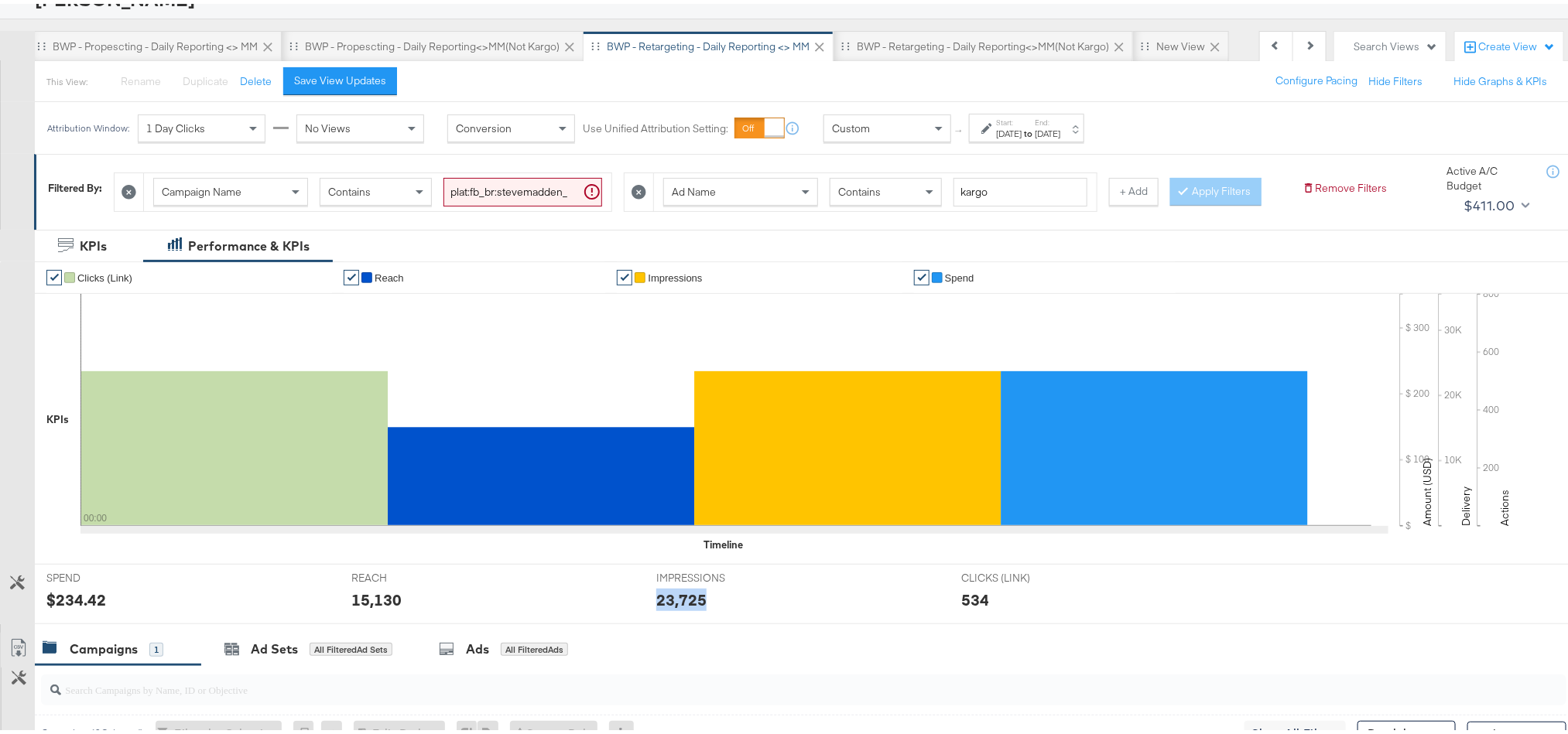
copy div "23,725"
click at [901, 50] on div "BWP - Retargeting - Daily Reporting<>MM(not kargo)" at bounding box center [983, 43] width 252 height 15
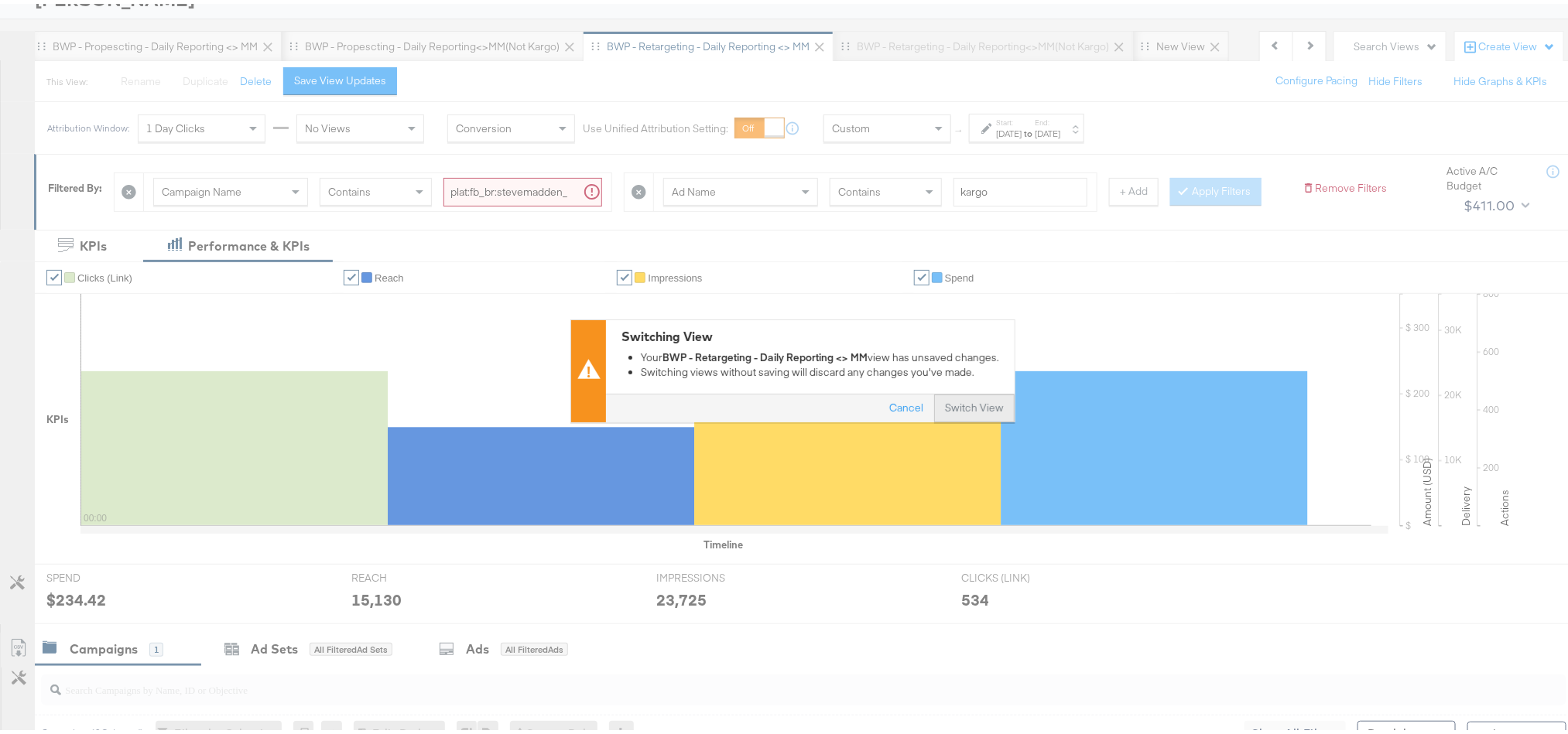
click at [978, 403] on button "Switch View" at bounding box center [974, 404] width 81 height 28
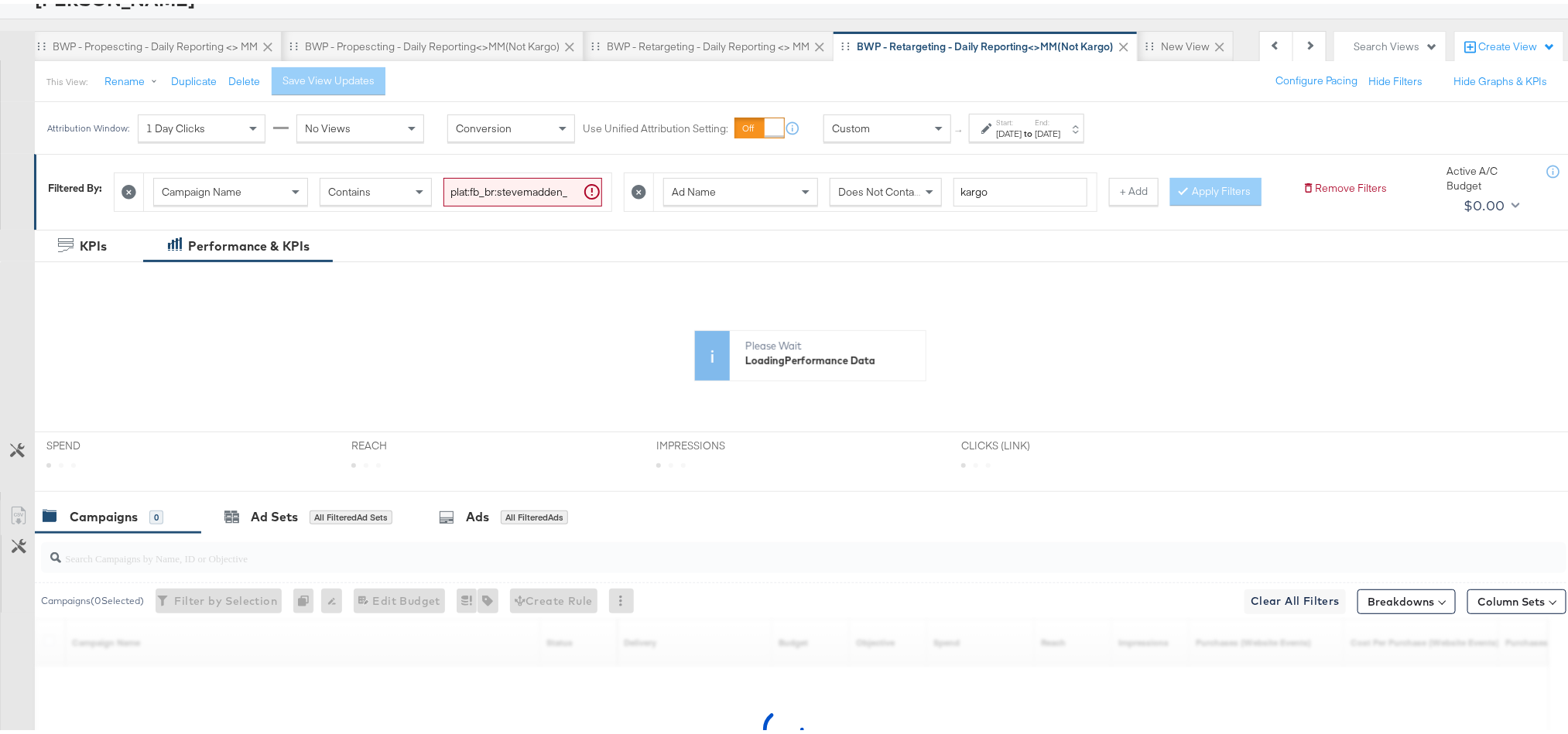
click at [1092, 140] on div "Attribution Window: 1 Day Clicks No Views Conversion Use Unified Attribution Se…" at bounding box center [569, 124] width 1068 height 52
click at [1021, 134] on div "[DATE]" at bounding box center [1008, 130] width 26 height 12
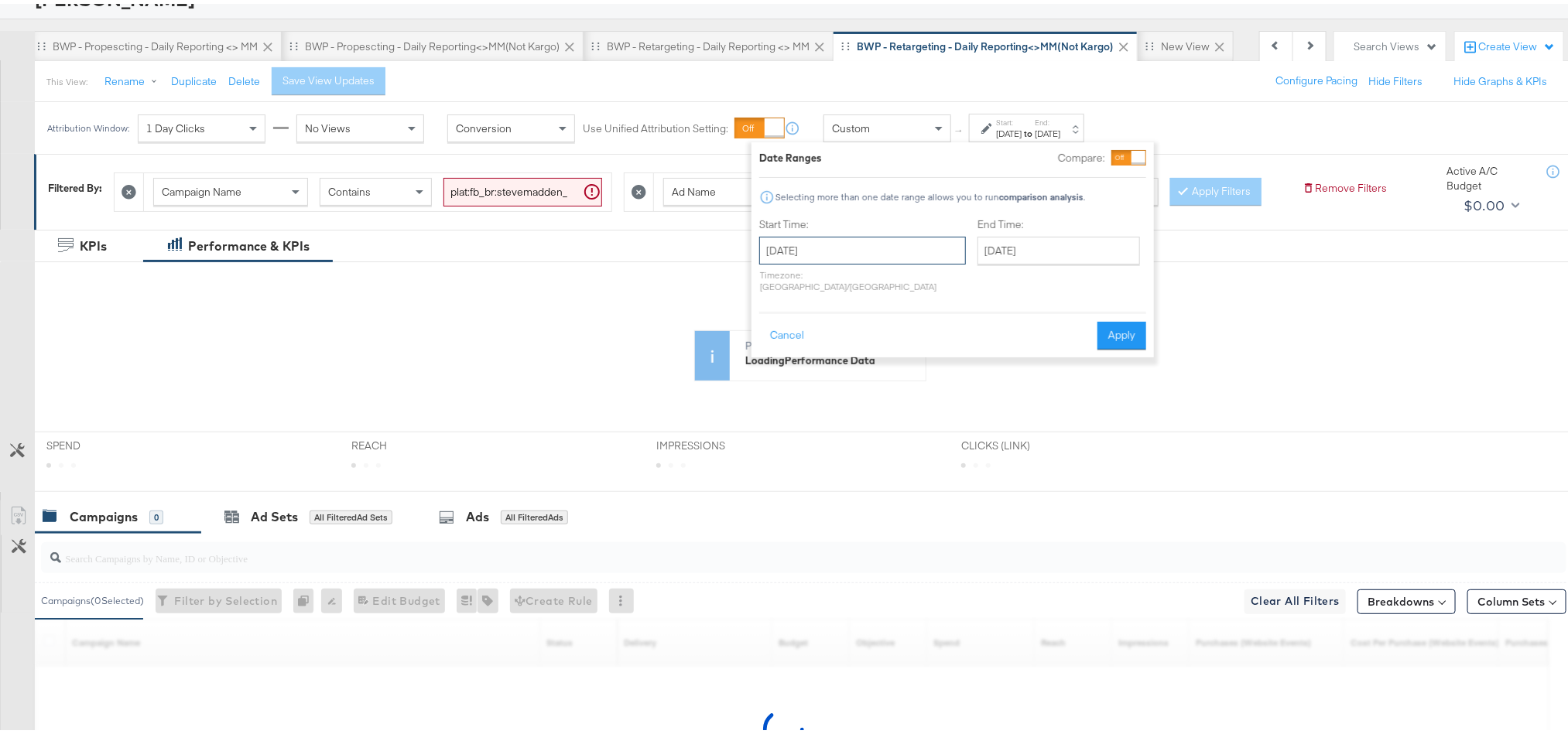
click at [874, 237] on input "[DATE]" at bounding box center [862, 247] width 206 height 28
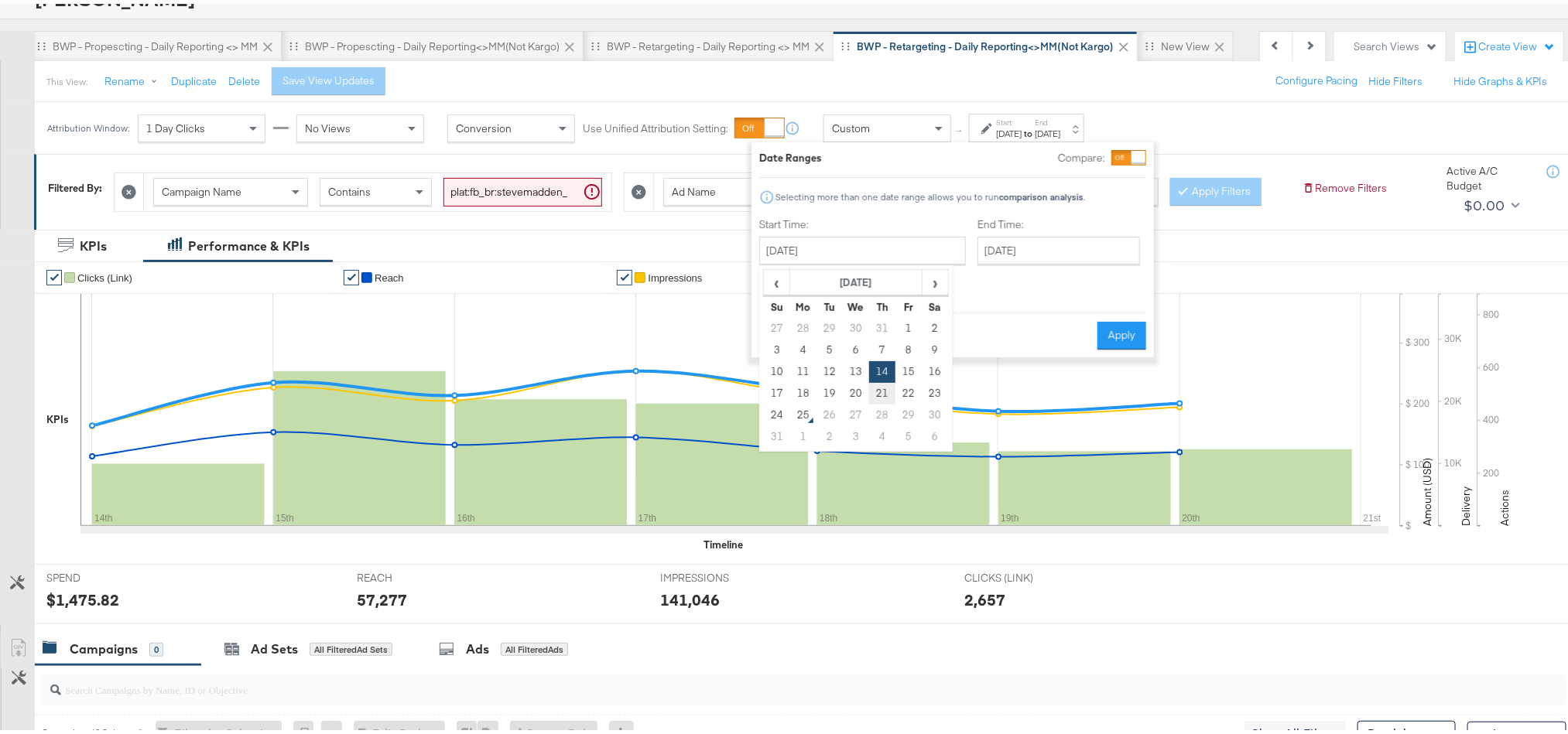
click at [888, 392] on td "21" at bounding box center [882, 390] width 27 height 21
type input "[DATE]"
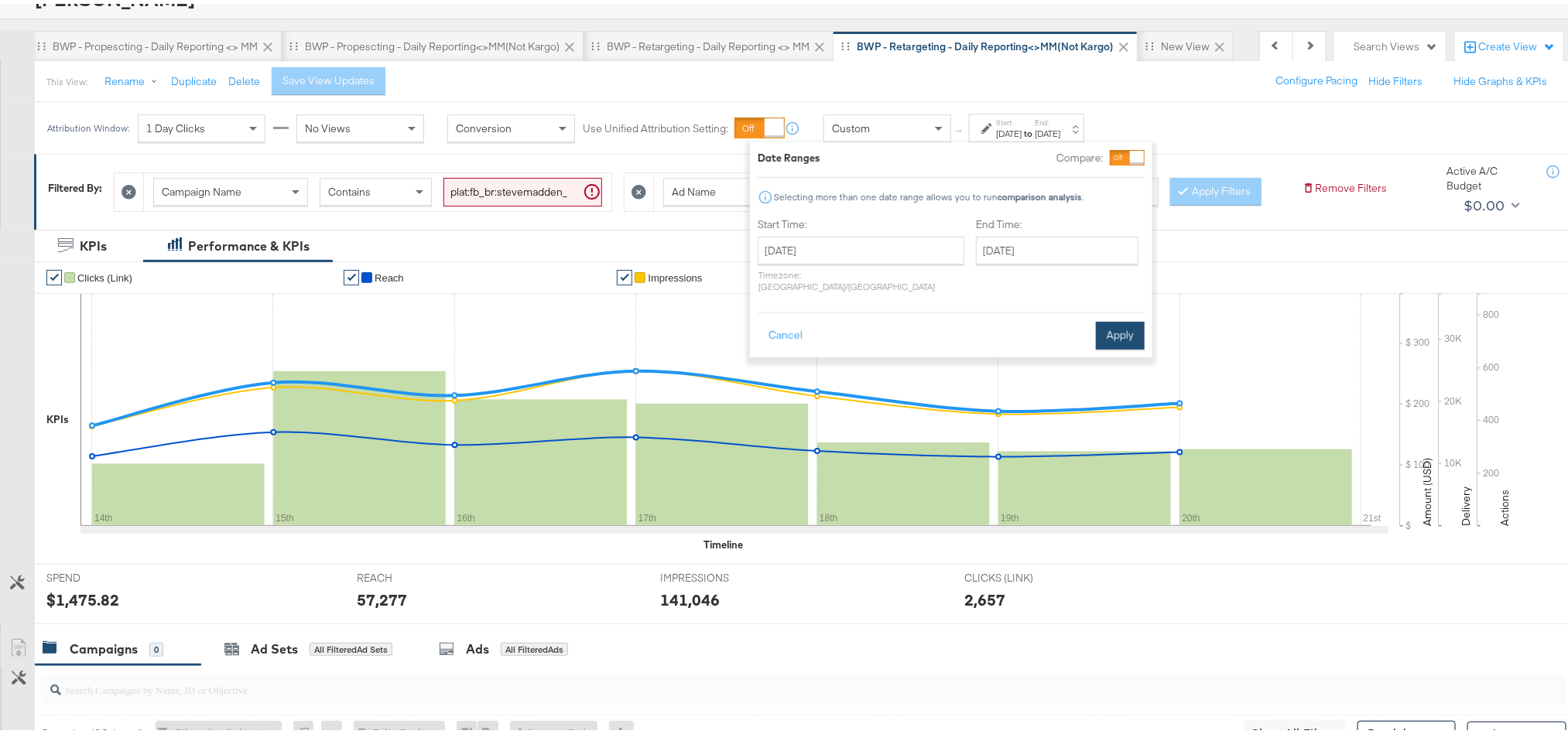
click at [1124, 330] on button "Apply" at bounding box center [1120, 331] width 49 height 28
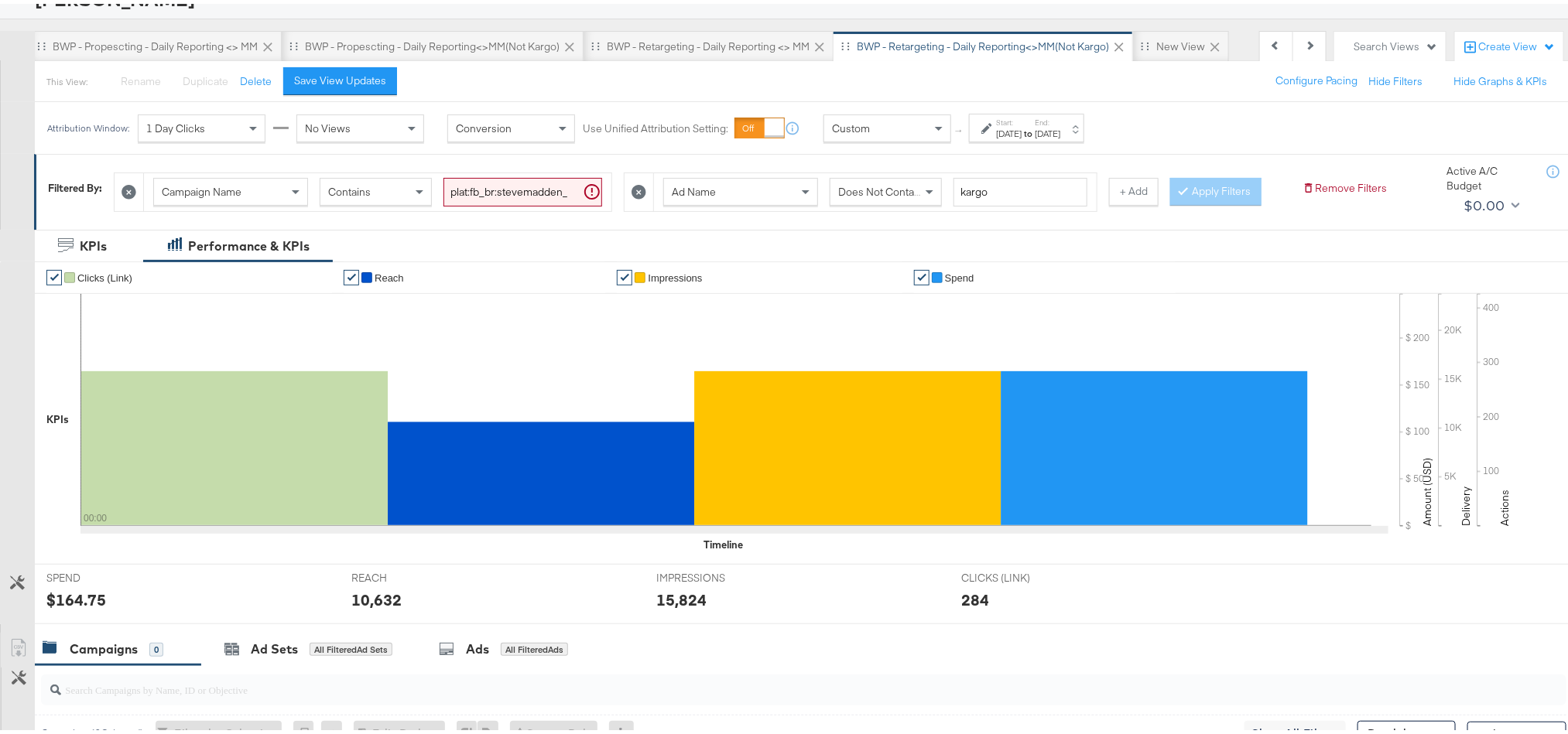
click at [75, 607] on div "$164.75" at bounding box center [76, 596] width 60 height 22
copy div "164.75"
click at [386, 607] on div "10,632" at bounding box center [376, 596] width 51 height 22
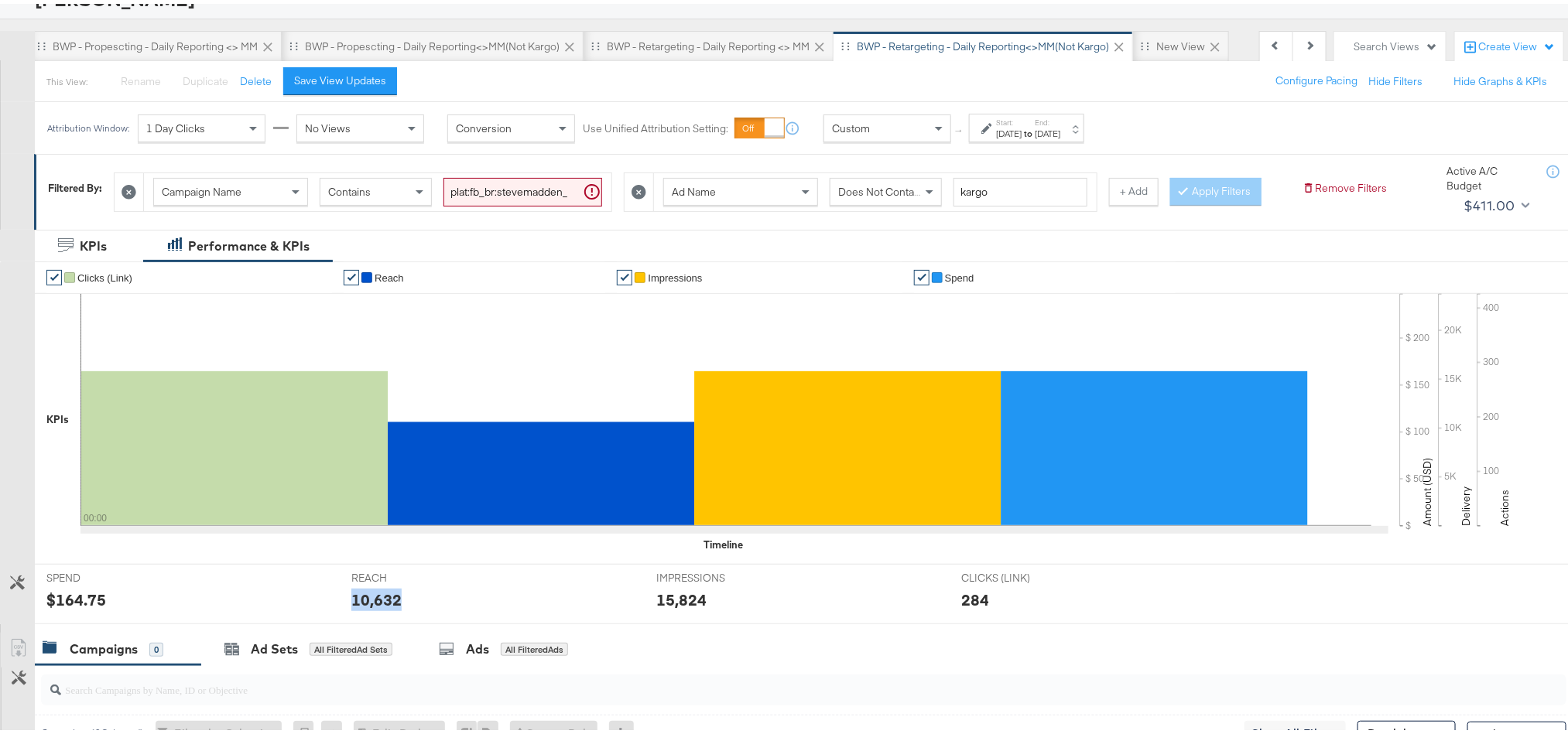
copy div "10,632"
click at [692, 607] on div "15,824" at bounding box center [681, 596] width 51 height 22
copy div "15,824"
click at [1060, 134] on div "[DATE]" at bounding box center [1048, 130] width 26 height 12
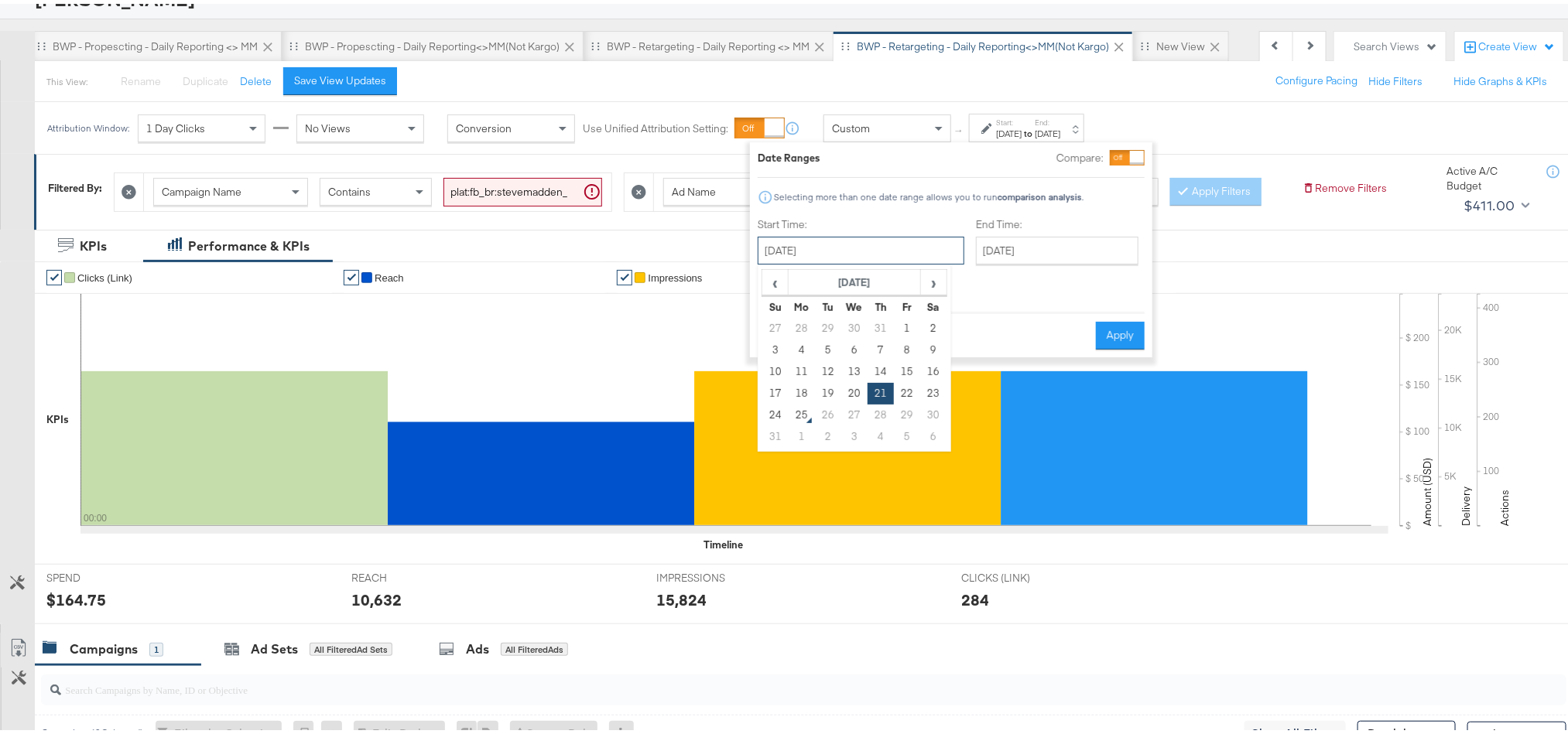
click at [878, 247] on input "[DATE]" at bounding box center [860, 247] width 206 height 28
click at [899, 393] on td "22" at bounding box center [907, 390] width 27 height 21
type input "[DATE]"
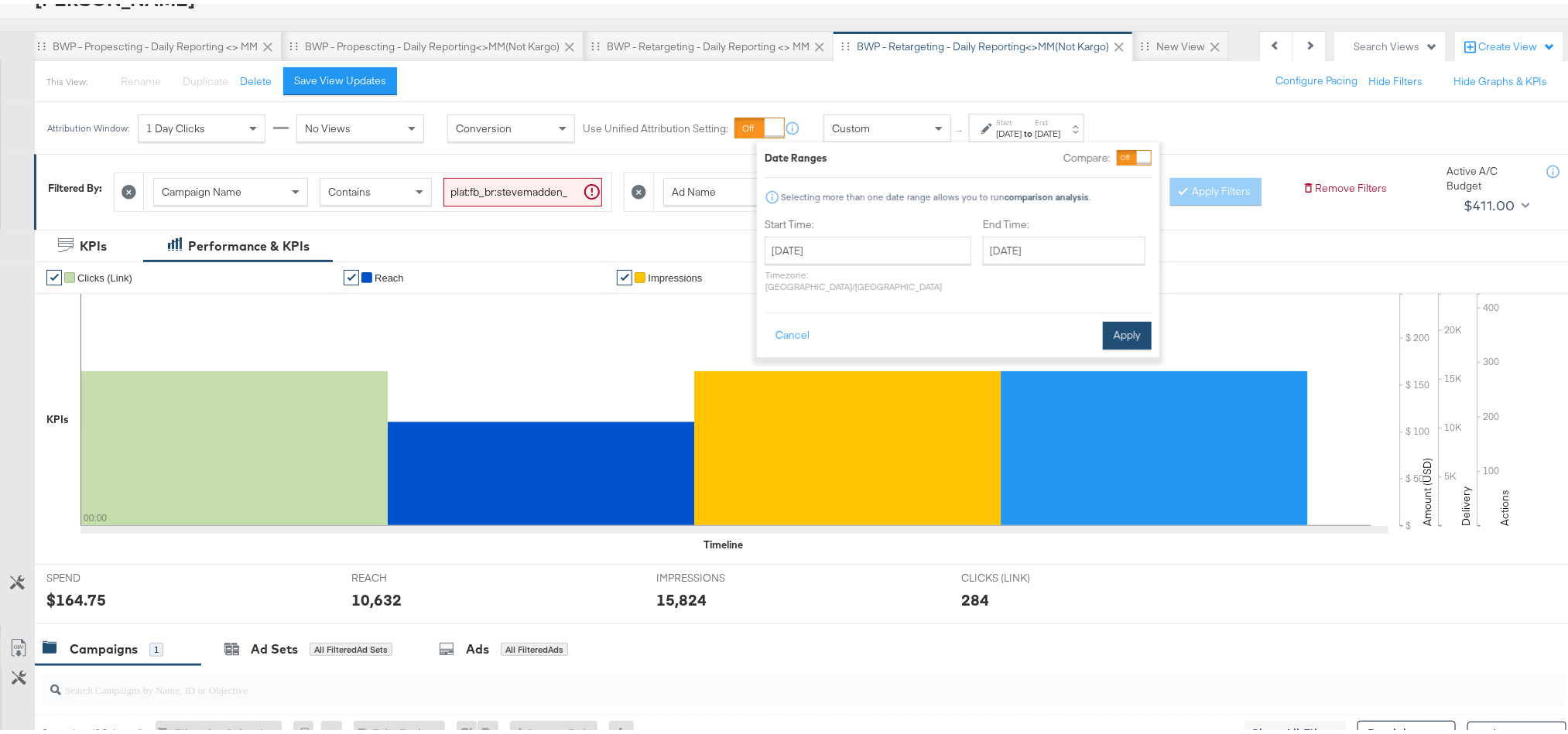
click at [1124, 318] on button "Apply" at bounding box center [1127, 331] width 49 height 28
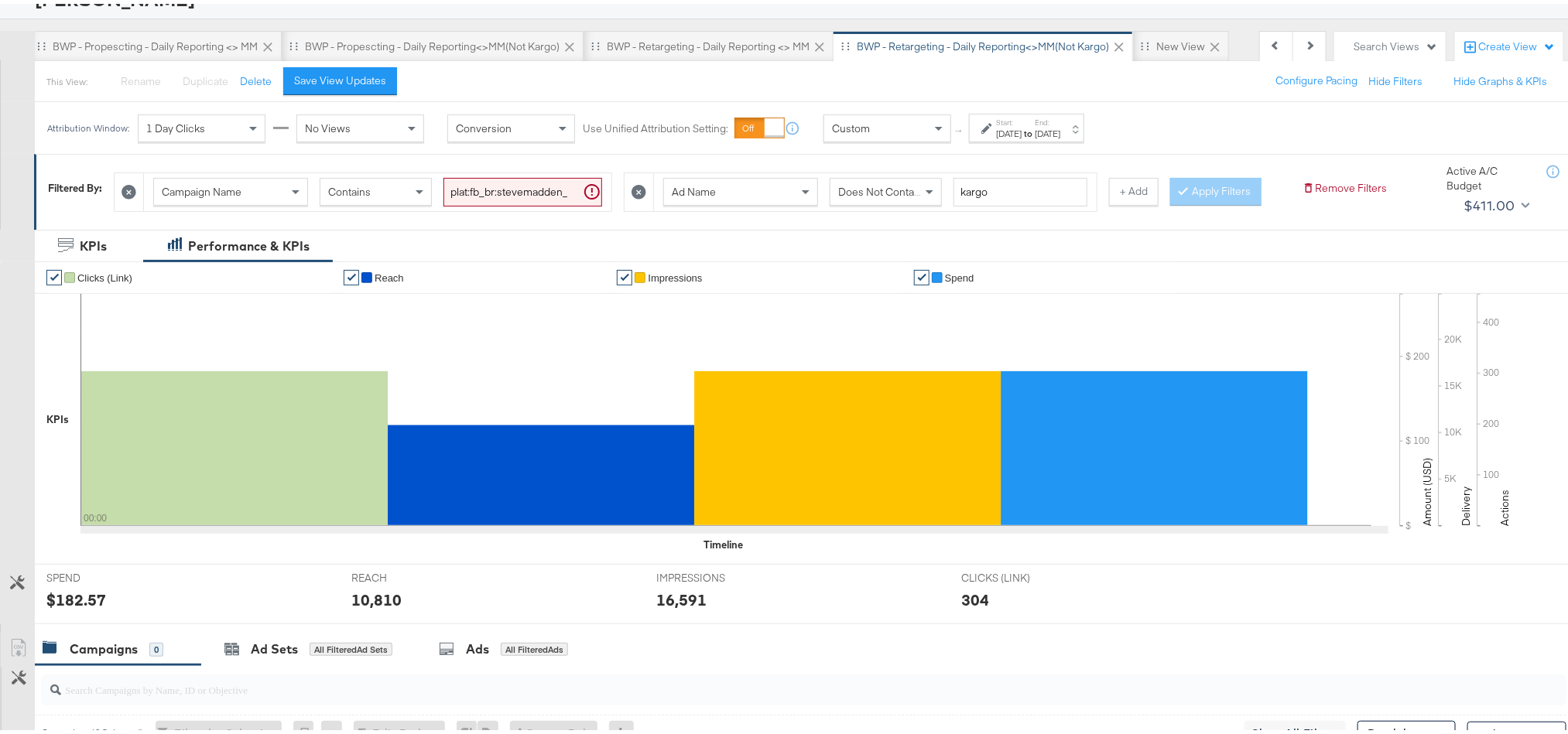
click at [84, 607] on div "$182.57" at bounding box center [76, 596] width 60 height 22
copy div "182.57"
click at [376, 607] on div "10,810" at bounding box center [376, 596] width 51 height 22
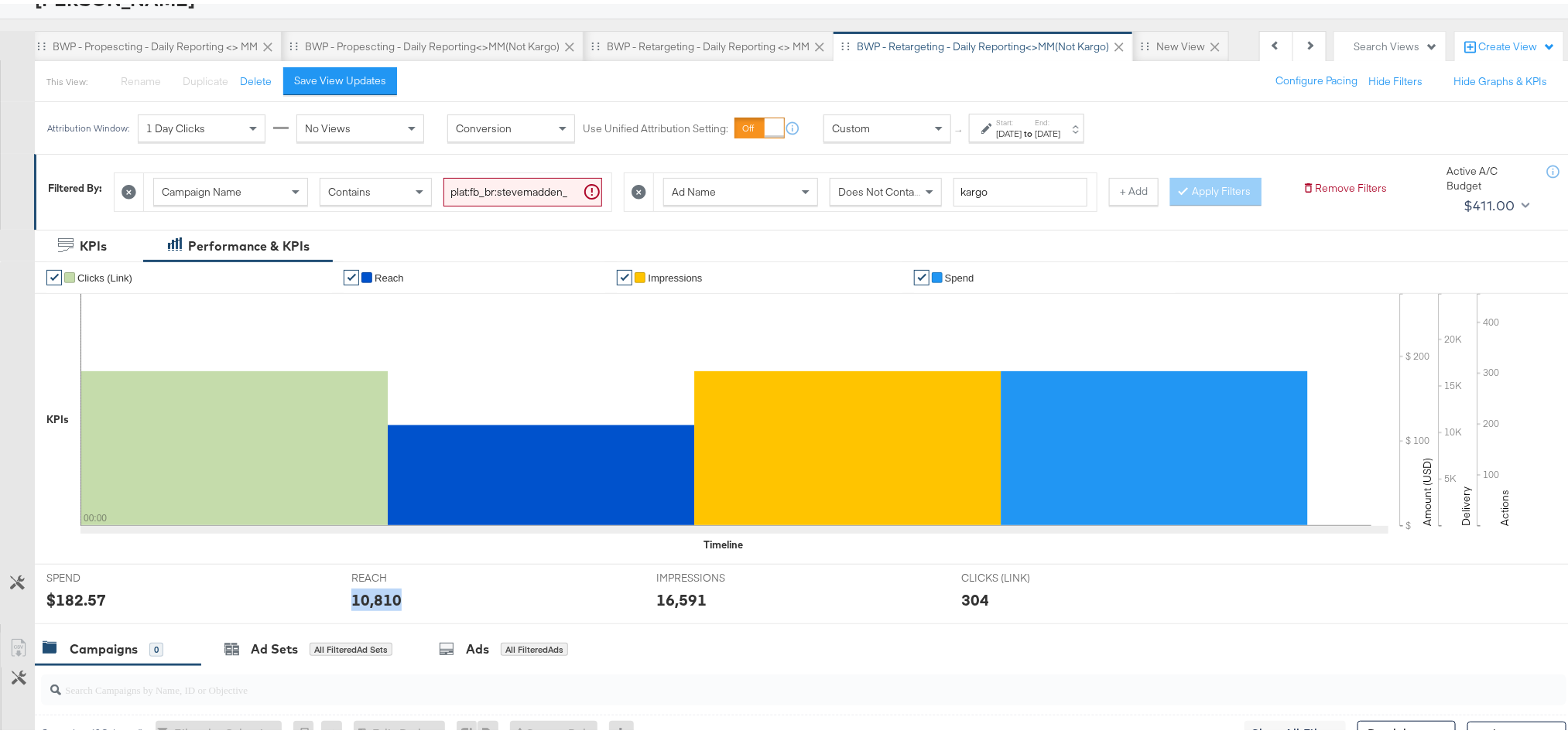
copy div "10,810"
click at [681, 607] on div "16,591" at bounding box center [681, 596] width 51 height 22
copy div "16,591"
click at [1021, 133] on div "[DATE]" at bounding box center [1008, 130] width 26 height 12
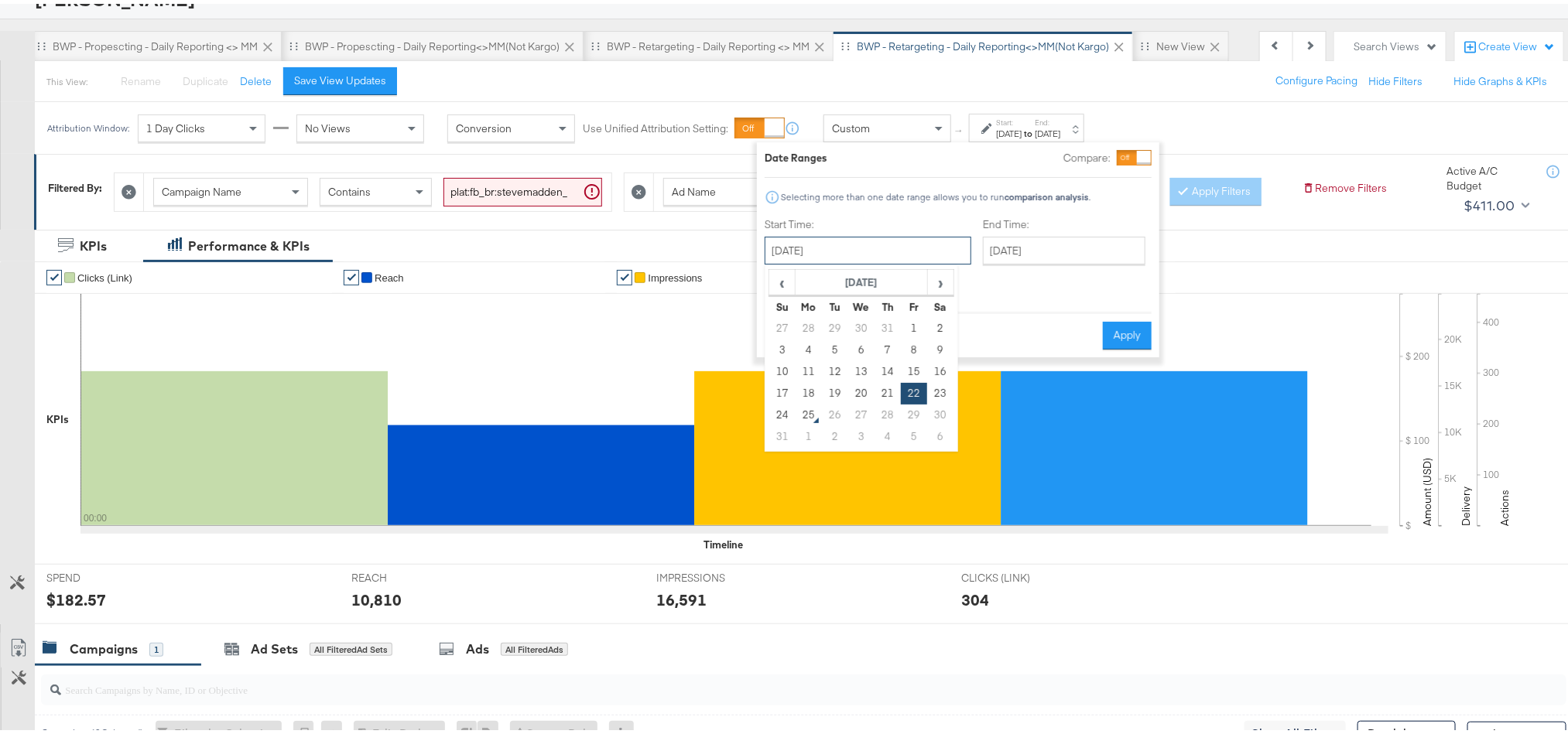
click at [869, 240] on input "[DATE]" at bounding box center [867, 247] width 206 height 28
click at [929, 384] on td "23" at bounding box center [940, 390] width 27 height 21
type input "[DATE]"
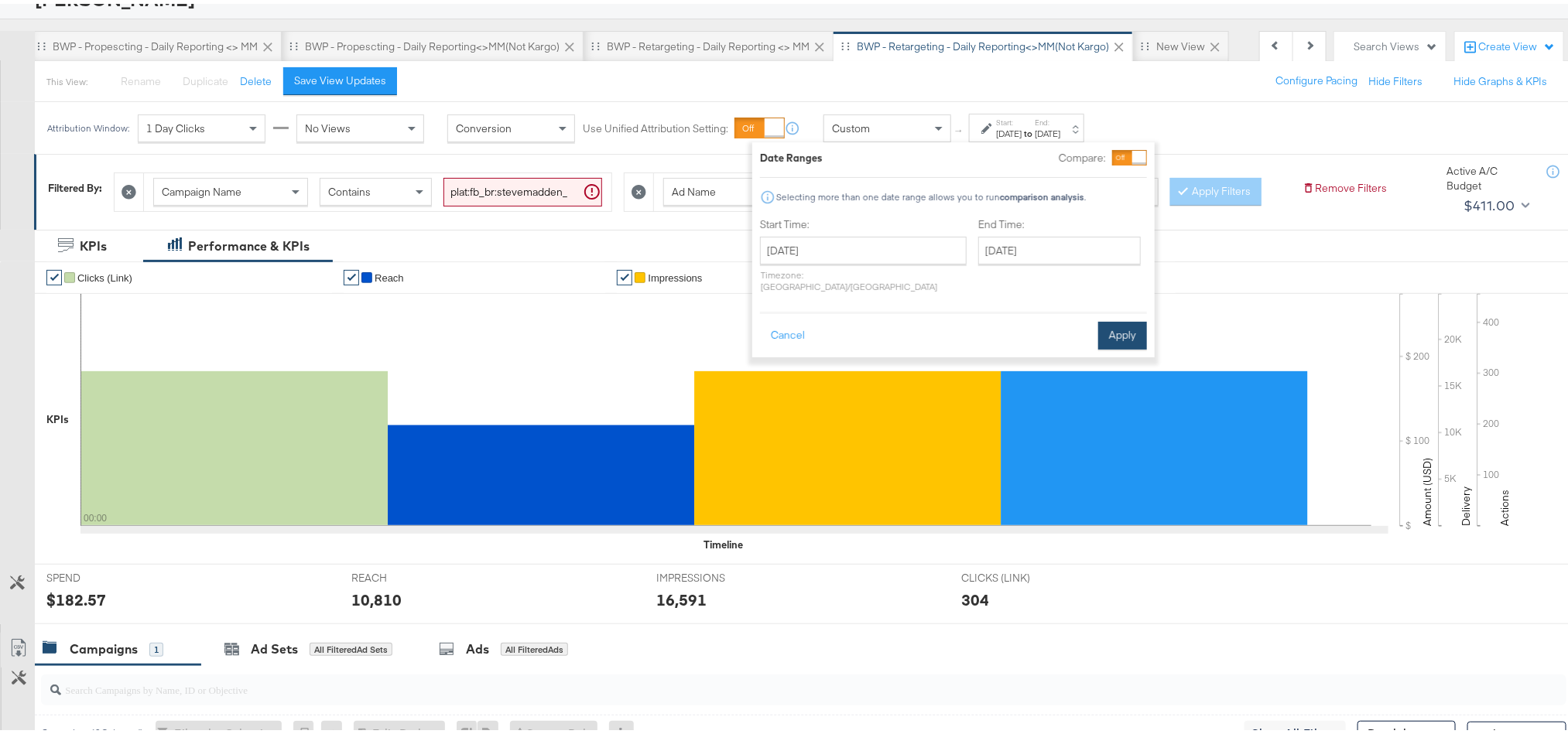
click at [1124, 318] on button "Apply" at bounding box center [1122, 331] width 49 height 28
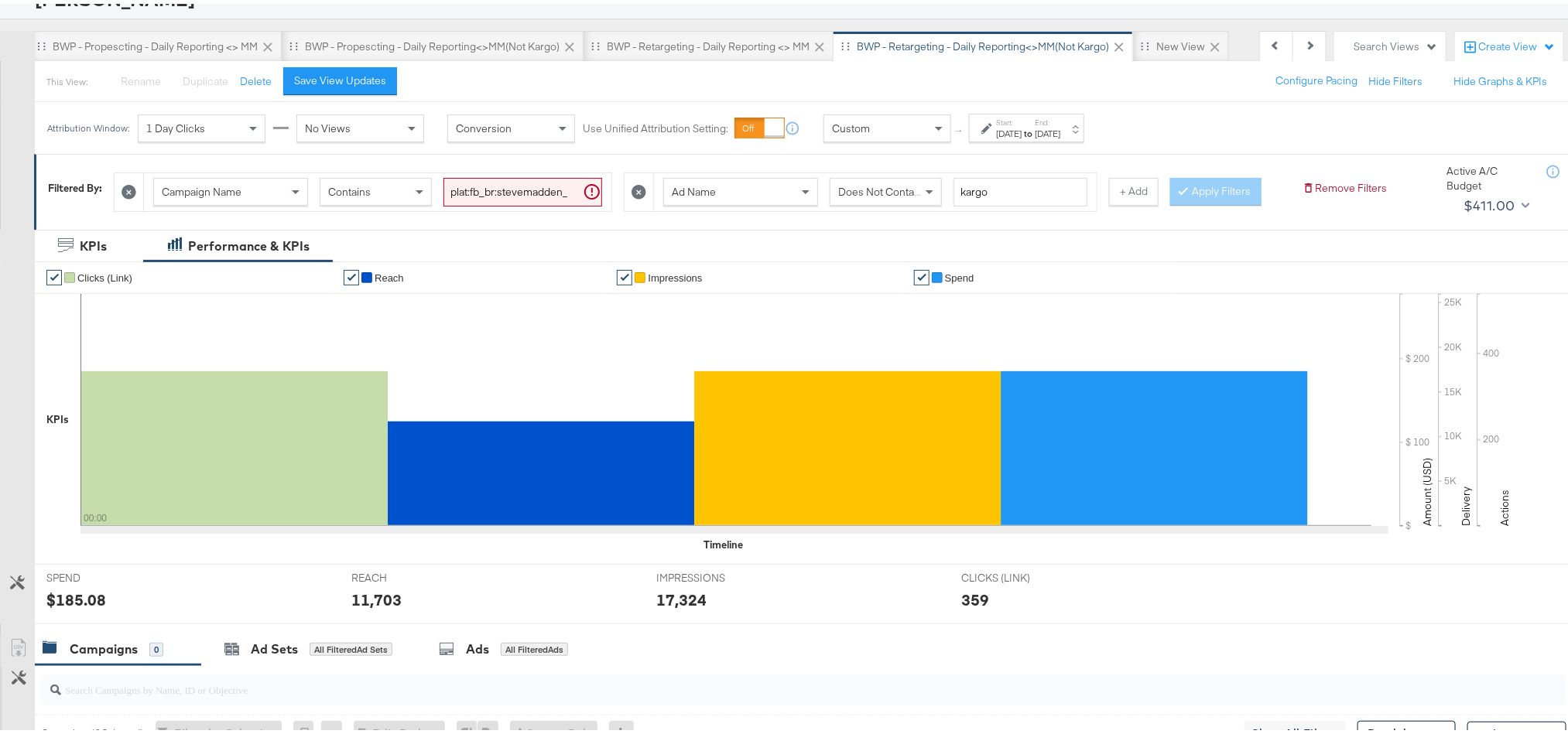
click at [60, 607] on div "$185.08" at bounding box center [76, 596] width 60 height 22
copy div "185.08"
click at [388, 607] on div "11,703" at bounding box center [376, 596] width 51 height 22
click at [386, 607] on div "11,703" at bounding box center [376, 596] width 51 height 22
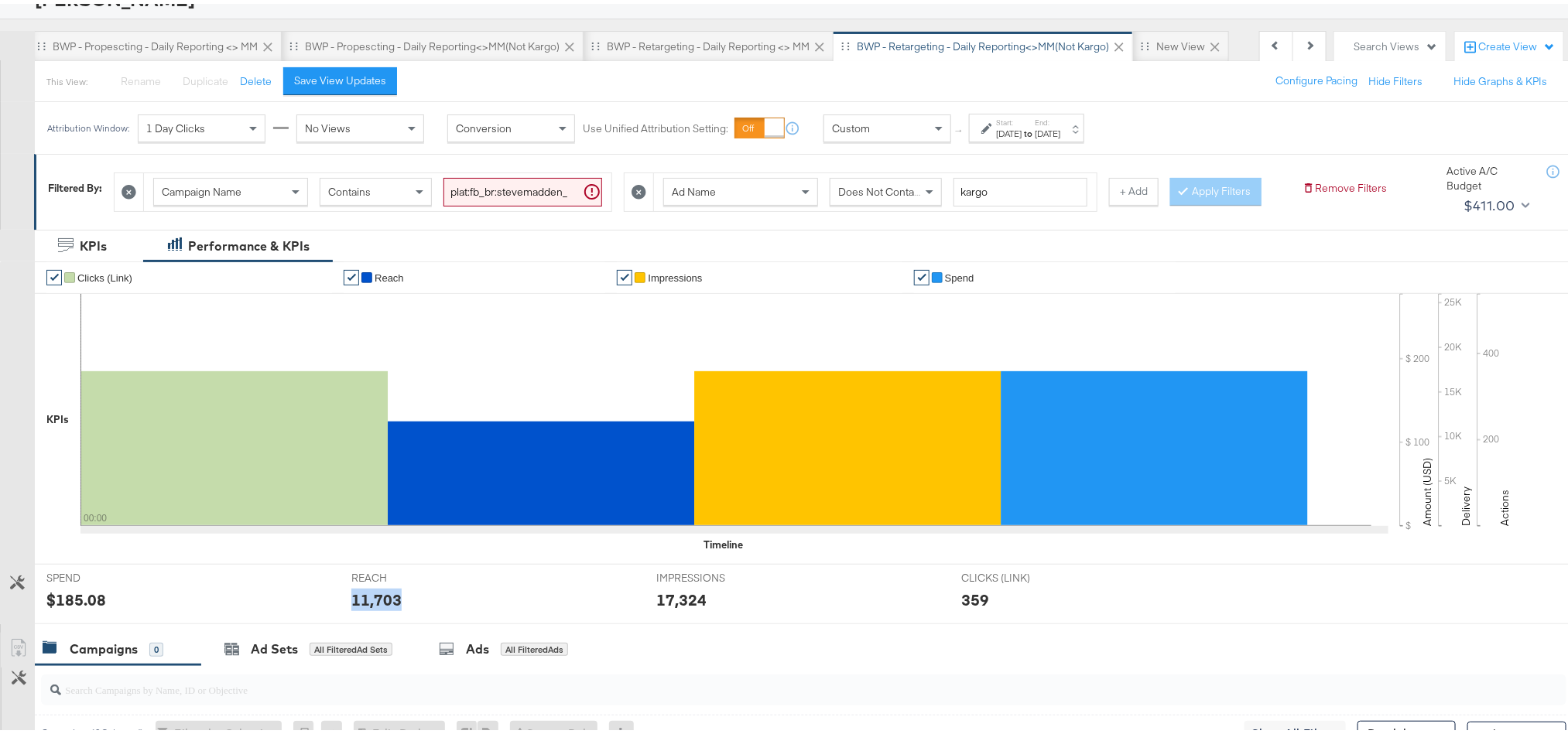
copy div "11,703"
click at [681, 607] on div "17,324" at bounding box center [681, 596] width 51 height 22
click at [1044, 138] on div "Start: Aug 23rd 2025 to End: Aug 23rd 2025" at bounding box center [1026, 123] width 116 height 28
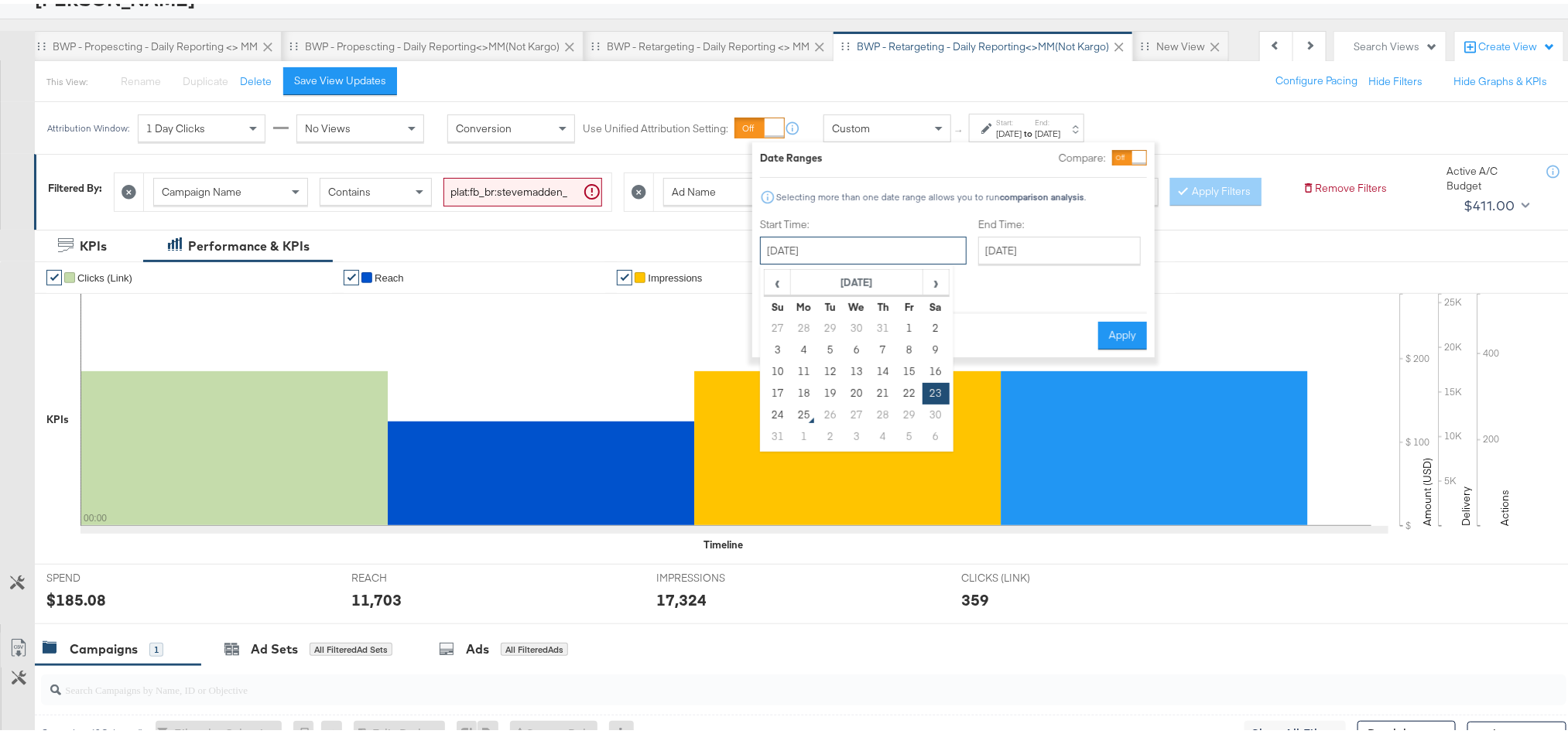
click at [874, 244] on input "[DATE]" at bounding box center [863, 247] width 206 height 28
click at [773, 415] on td "24" at bounding box center [777, 411] width 27 height 21
type input "[DATE]"
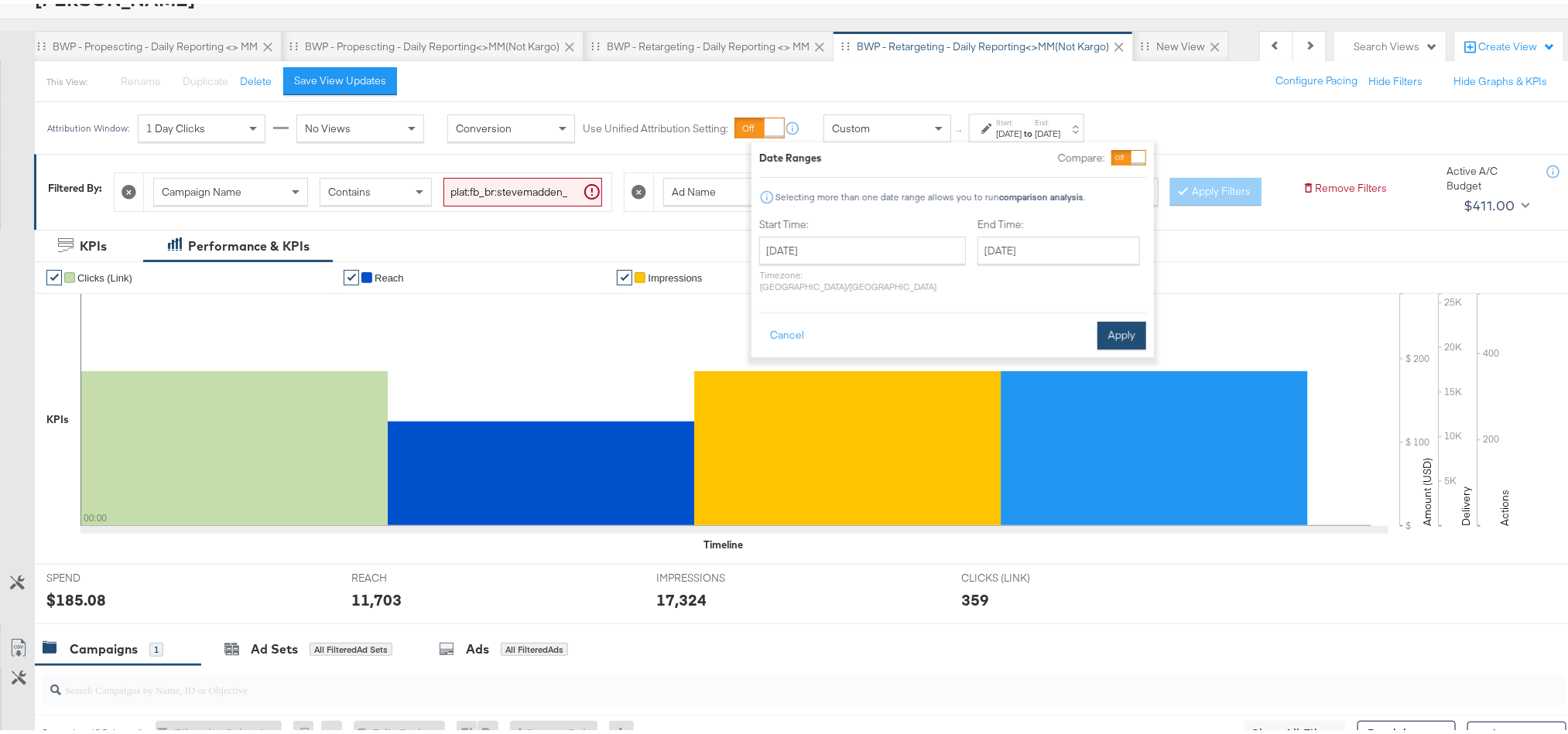
click at [1128, 318] on button "Apply" at bounding box center [1122, 331] width 49 height 28
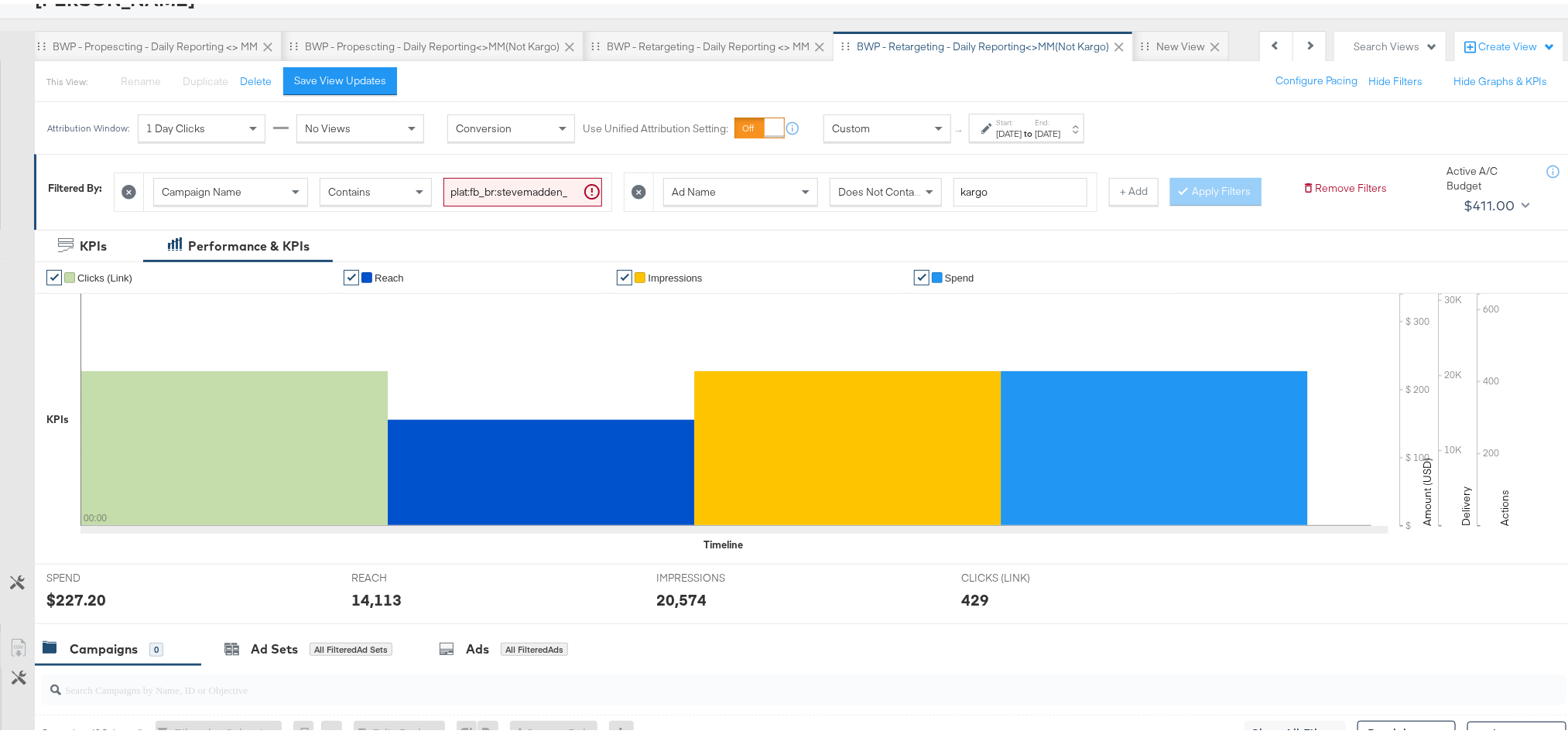
click at [86, 607] on div "$227.20" at bounding box center [76, 596] width 60 height 22
click at [390, 607] on div "14,113" at bounding box center [376, 596] width 51 height 22
click at [683, 607] on div "20,574" at bounding box center [681, 596] width 51 height 22
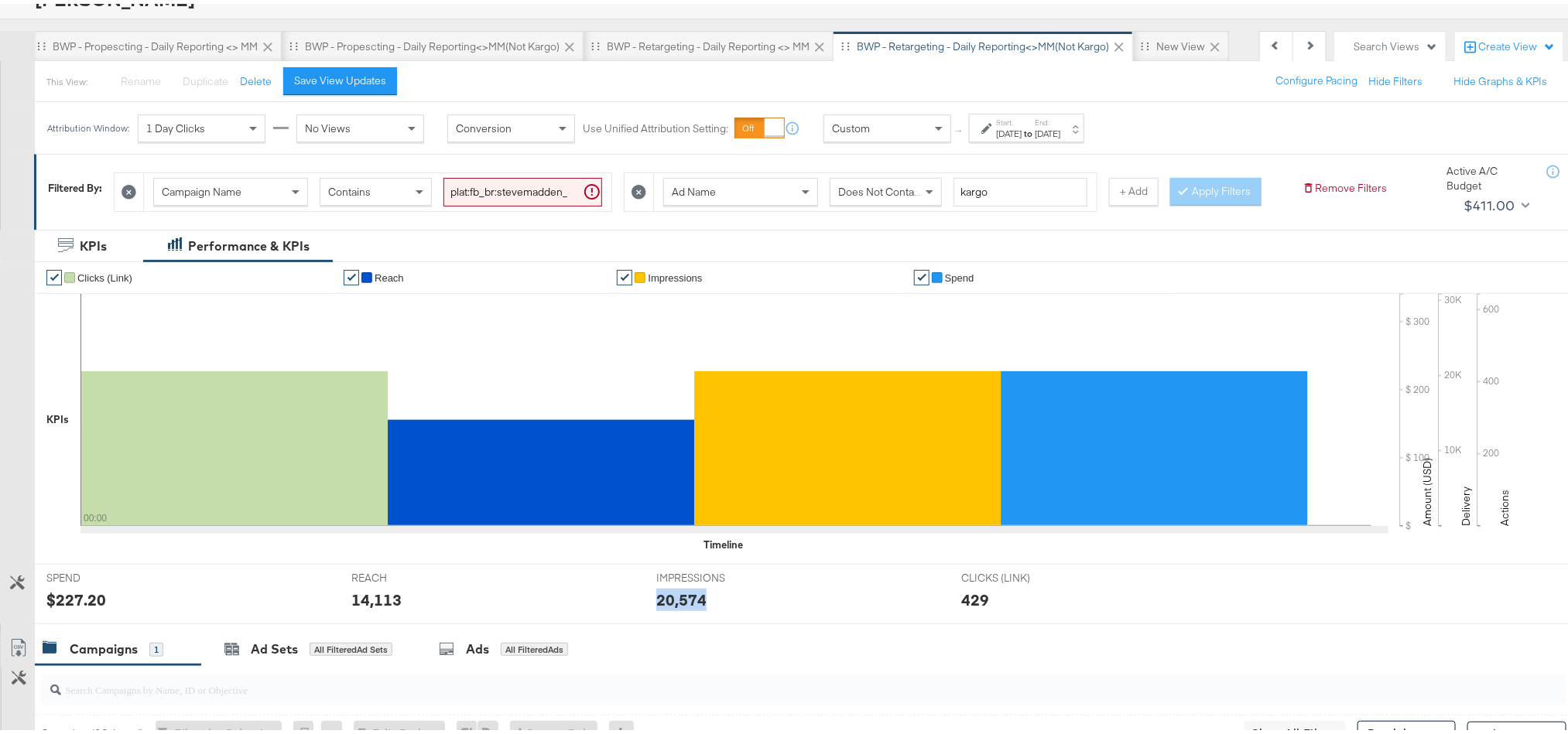
click at [683, 607] on div "20,574" at bounding box center [681, 596] width 51 height 22
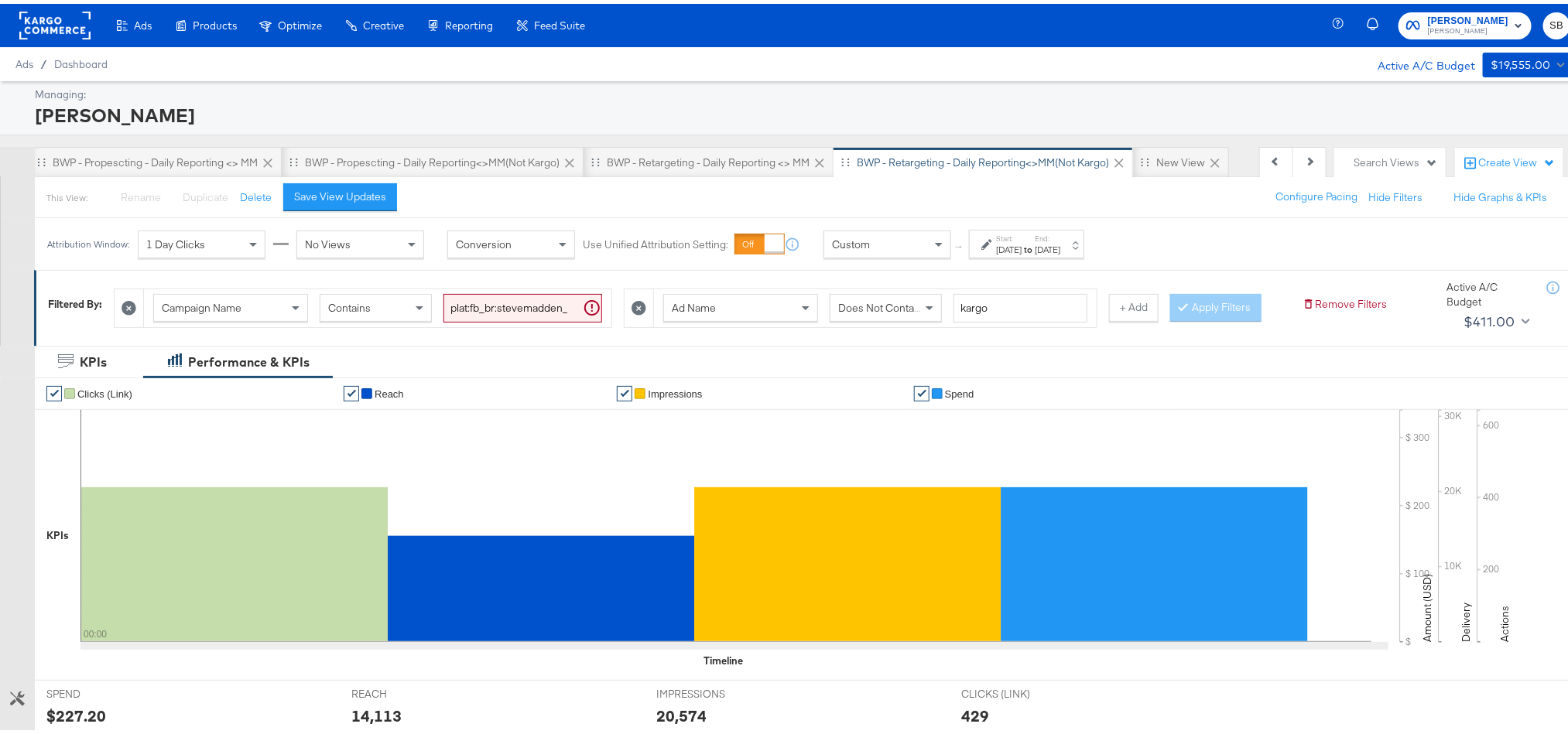
click at [77, 24] on rect at bounding box center [55, 21] width 71 height 28
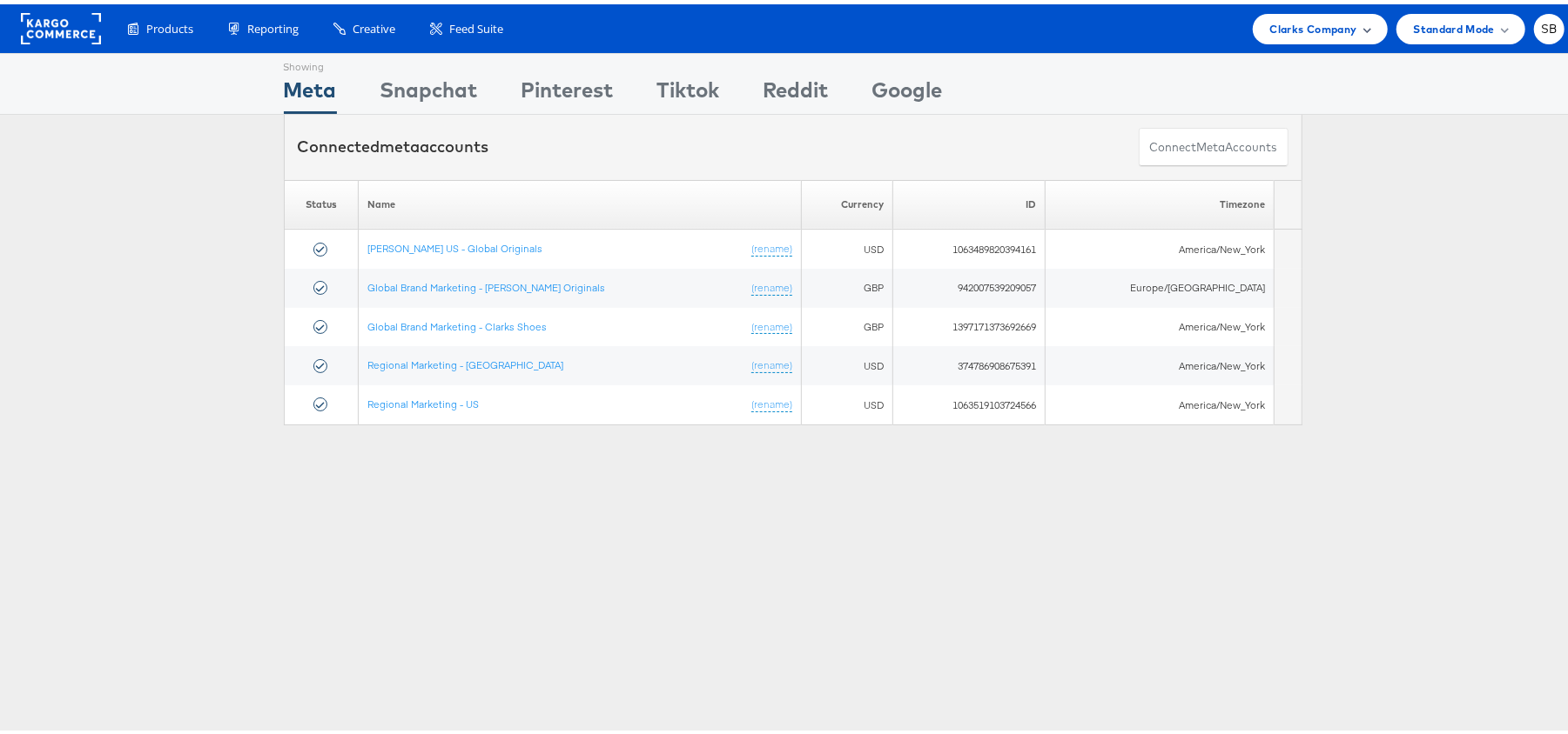
click at [1309, 24] on span "Clarks Company" at bounding box center [1314, 24] width 87 height 18
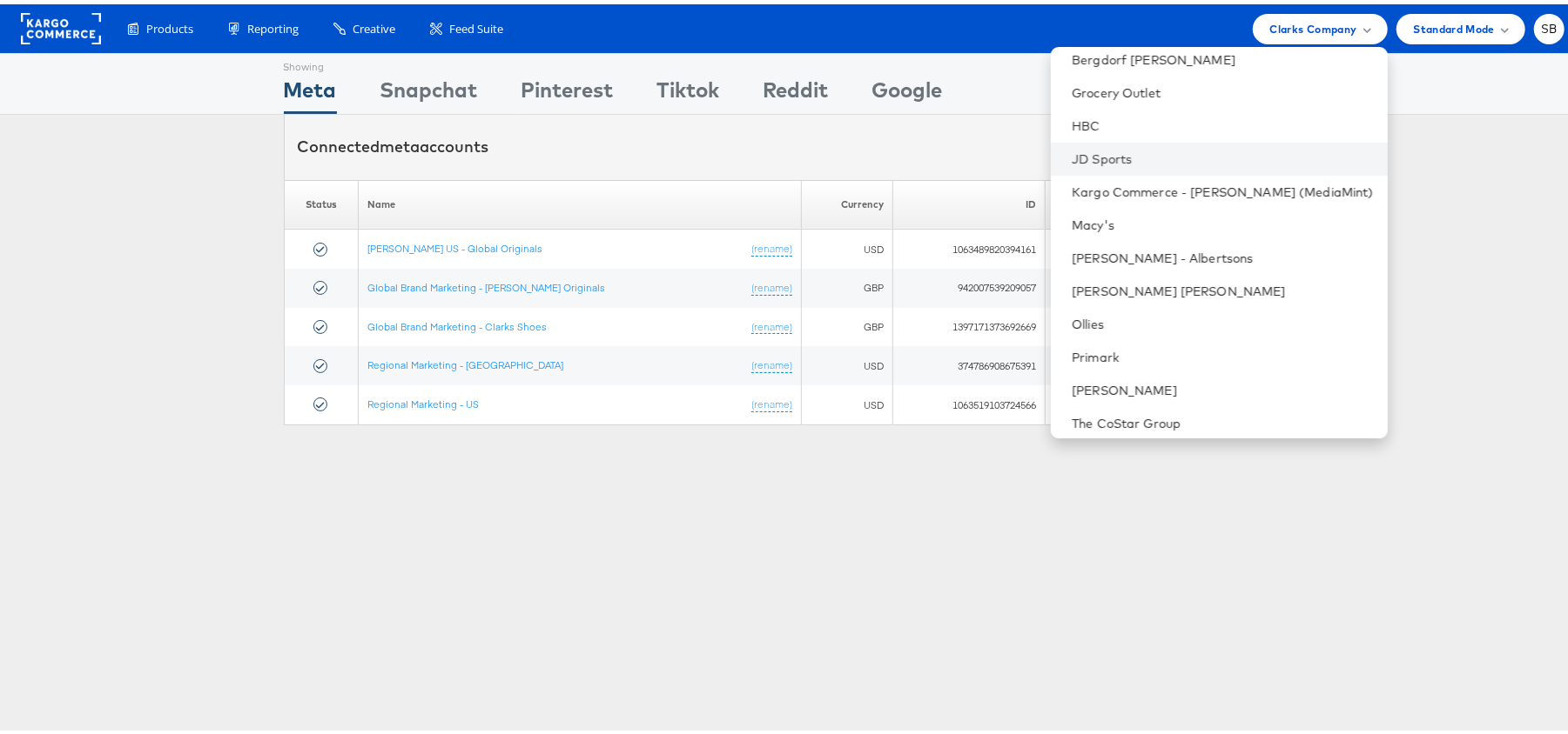
scroll to position [182, 0]
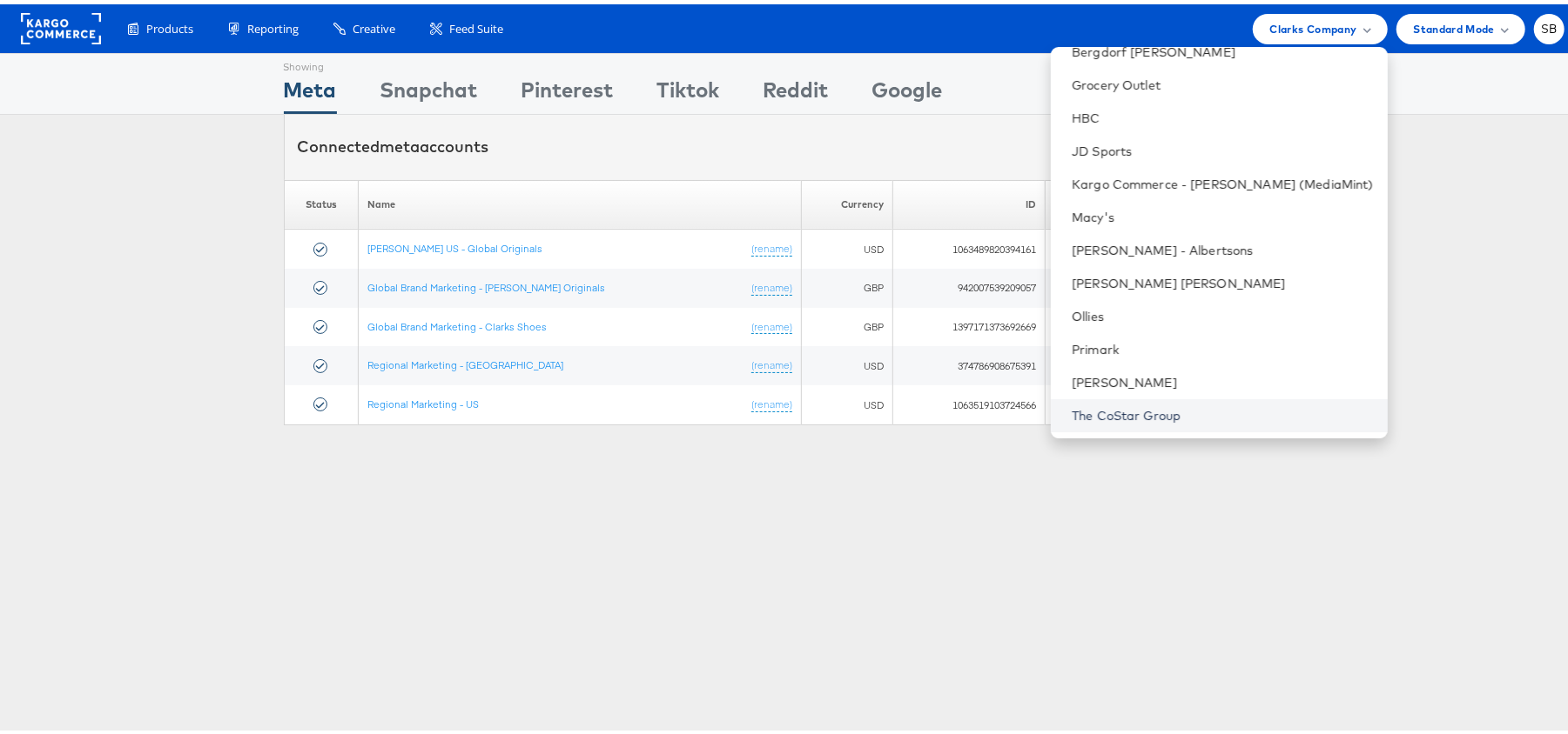
click at [1164, 418] on link "The CoStar Group" at bounding box center [1222, 411] width 302 height 17
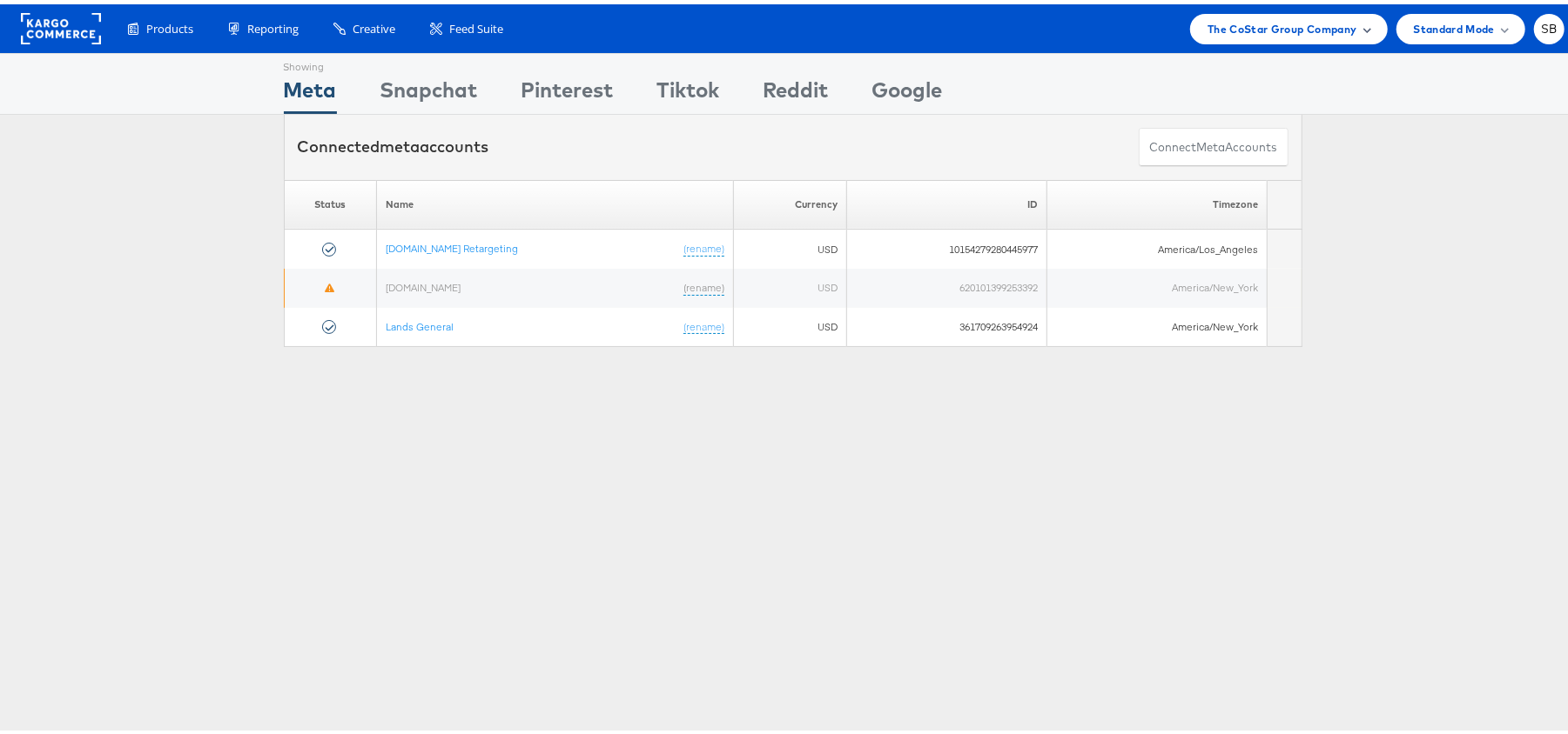
click at [1190, 15] on div "The CoStar Group Company" at bounding box center [1289, 25] width 197 height 31
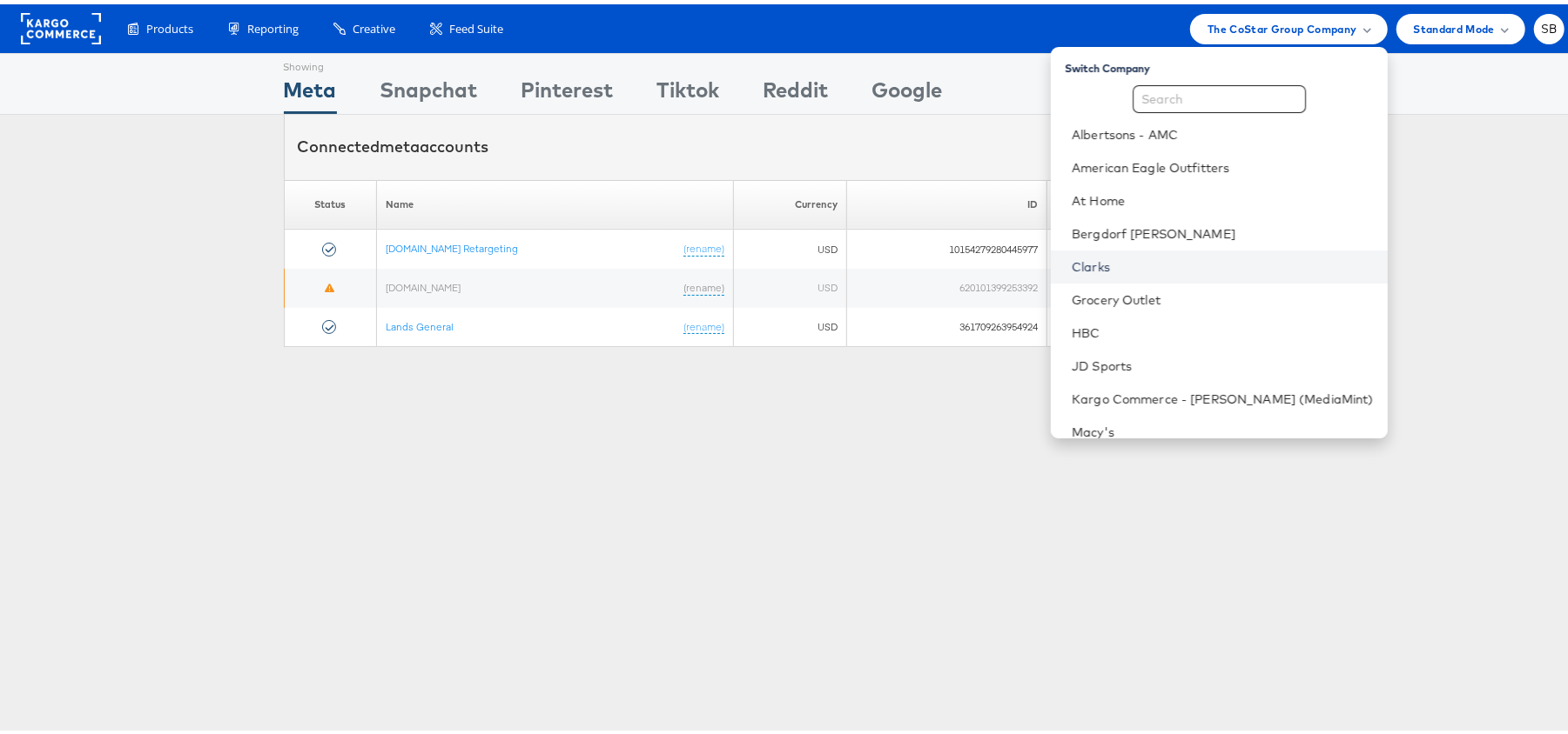
click at [1174, 265] on link "Clarks" at bounding box center [1222, 263] width 302 height 17
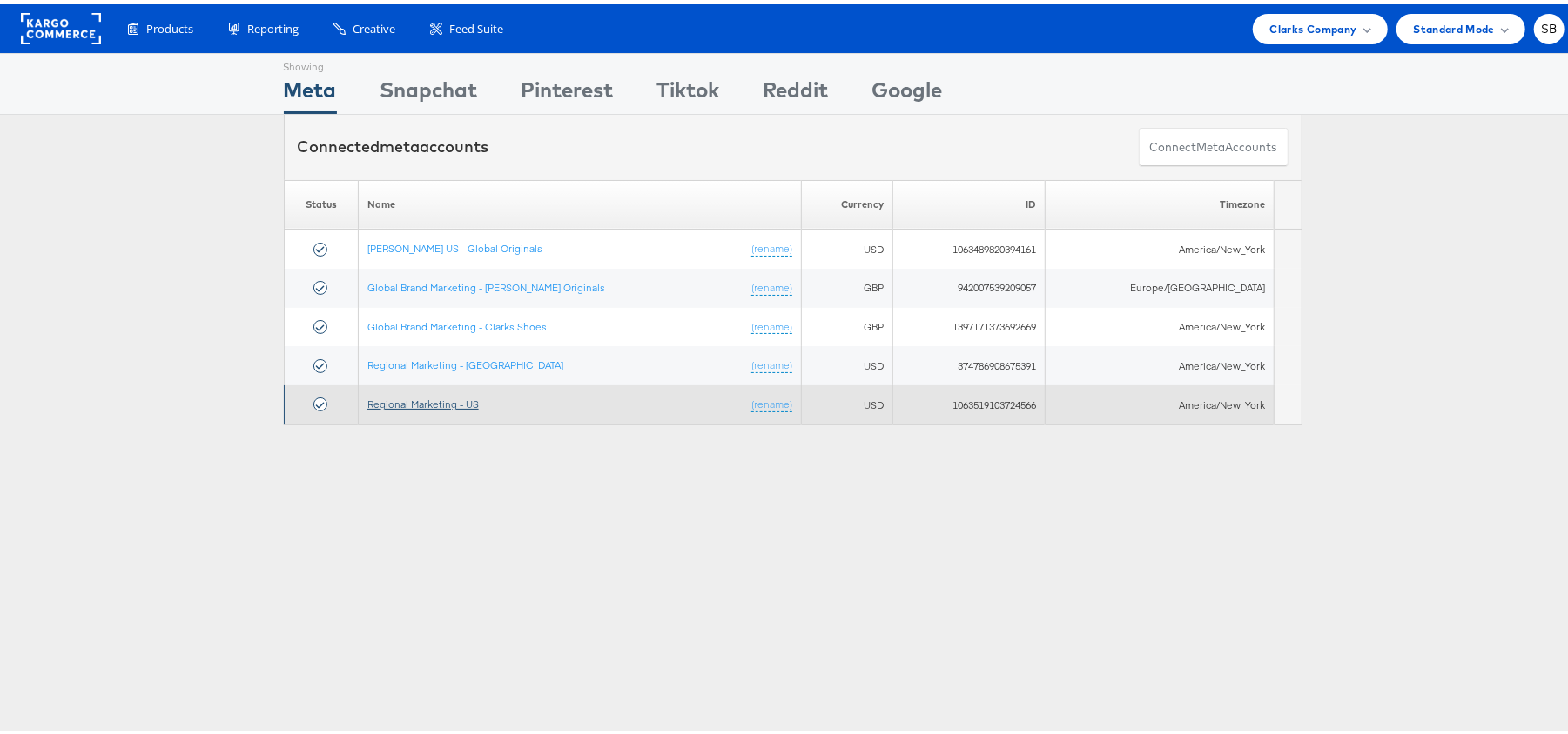
click at [456, 402] on link "Regional Marketing - US" at bounding box center [423, 400] width 112 height 13
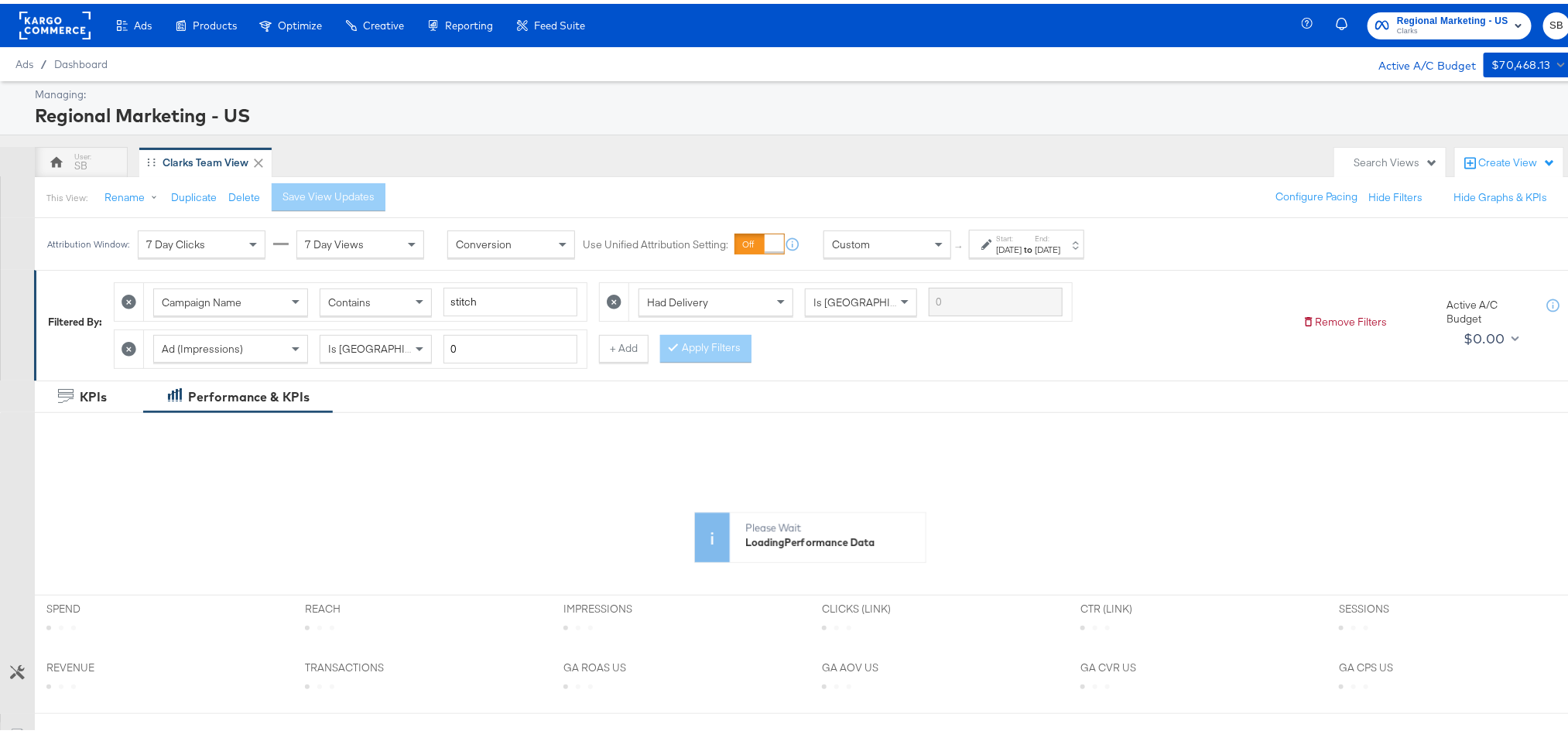
click at [1008, 262] on div "Attribution Window: 7 Day Clicks 7 Day Views Conversion Use Unified Attribution…" at bounding box center [569, 240] width 1068 height 52
click at [1015, 252] on div "[DATE]" at bounding box center [1008, 246] width 26 height 12
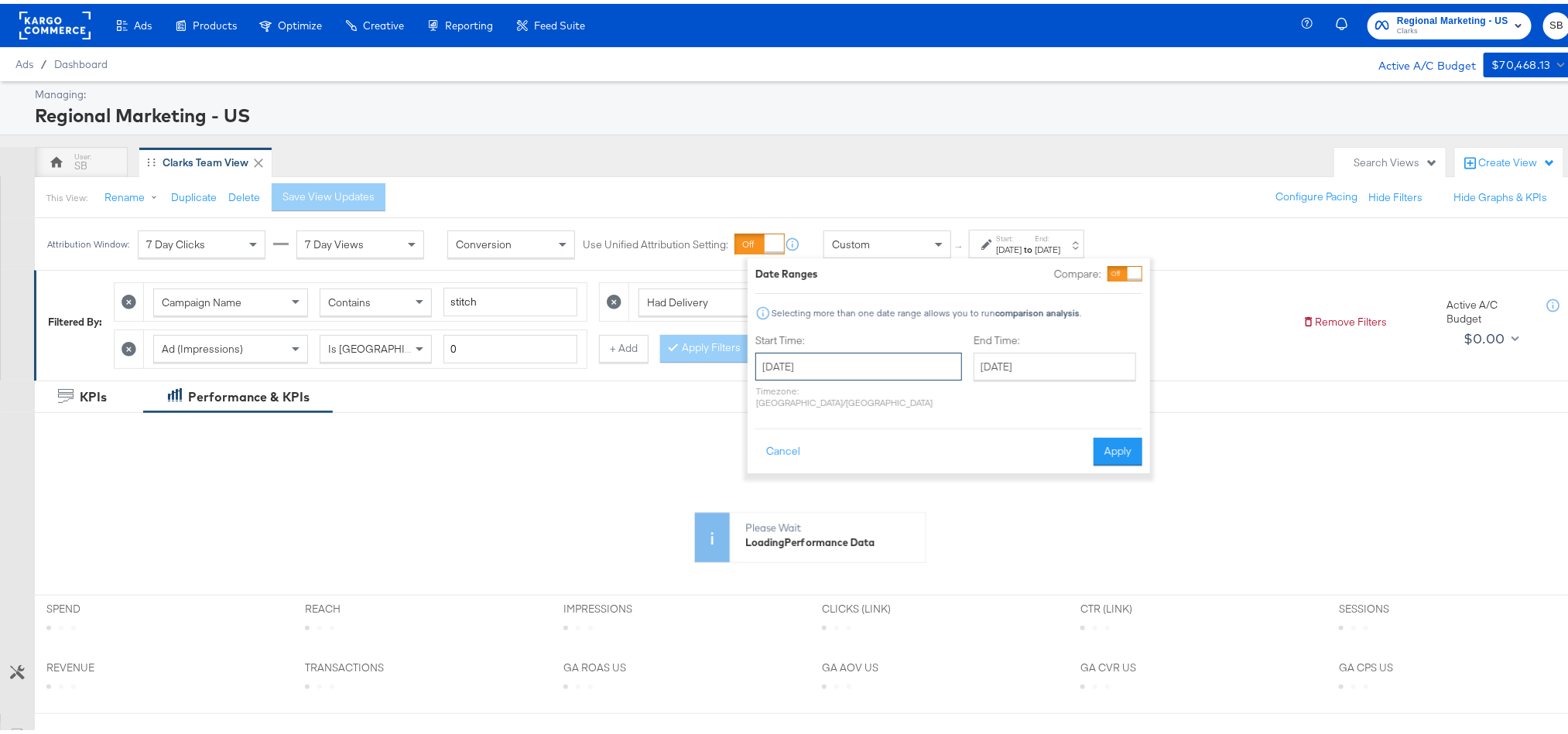
click at [876, 355] on input "[DATE]" at bounding box center [859, 362] width 206 height 28
click at [943, 396] on th "›" at bounding box center [931, 395] width 27 height 27
click at [861, 504] on td "20" at bounding box center [852, 505] width 27 height 21
type input "[DATE]"
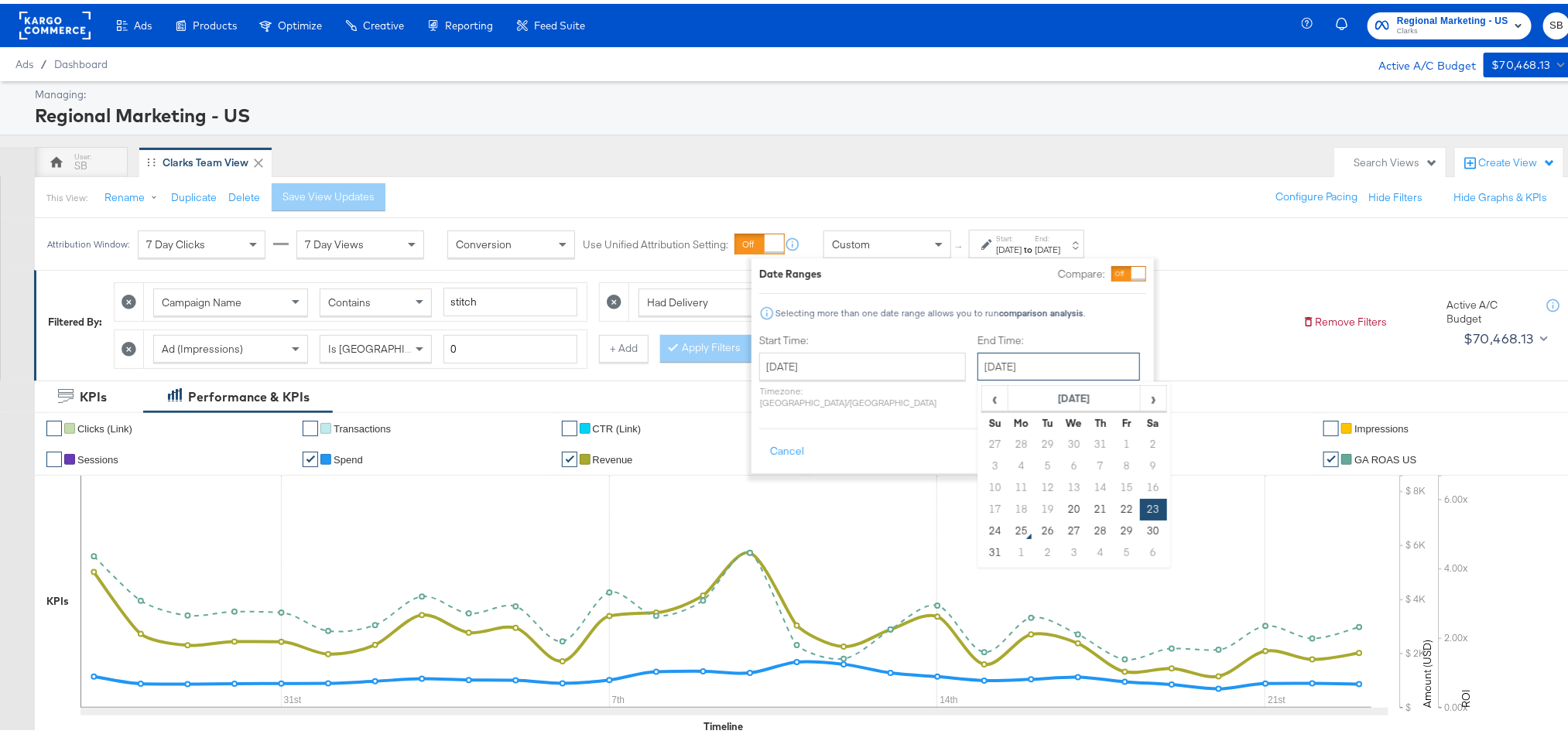
click at [987, 360] on input "[DATE]" at bounding box center [1059, 362] width 163 height 28
click at [982, 530] on td "24" at bounding box center [995, 527] width 27 height 21
type input "[DATE]"
click at [1103, 439] on button "Apply" at bounding box center [1122, 448] width 49 height 28
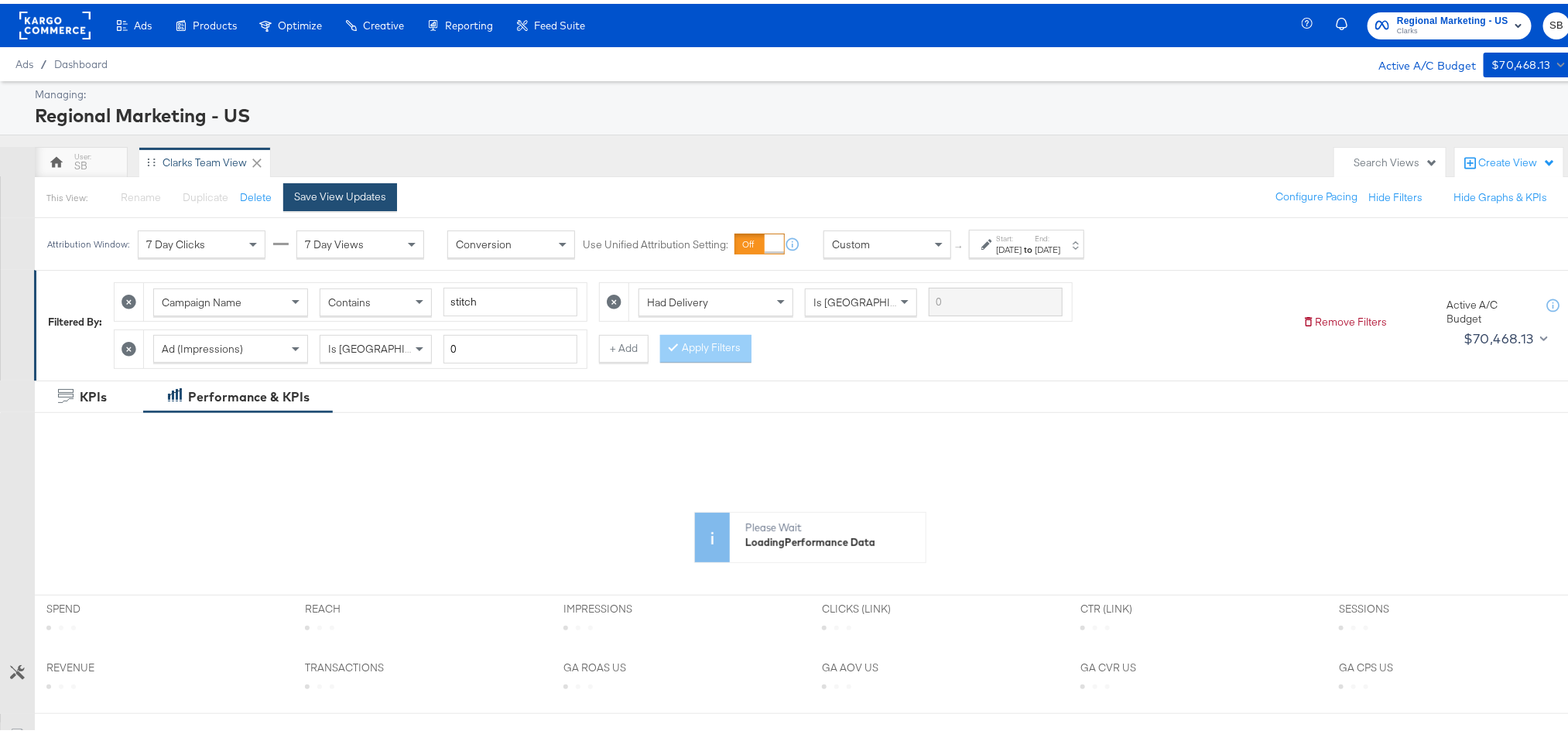
click at [372, 188] on div "Save View Updates" at bounding box center [339, 193] width 92 height 15
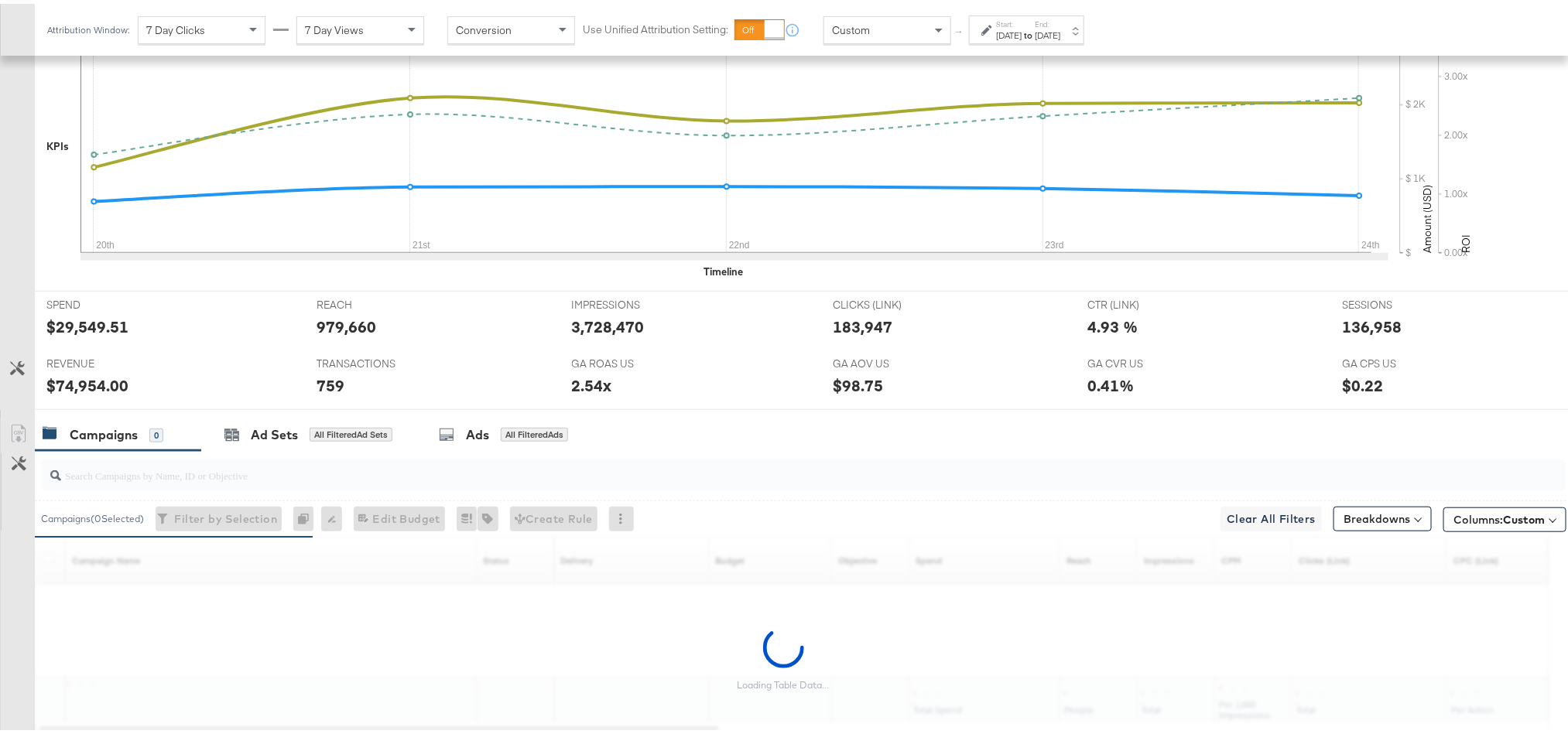
scroll to position [464, 0]
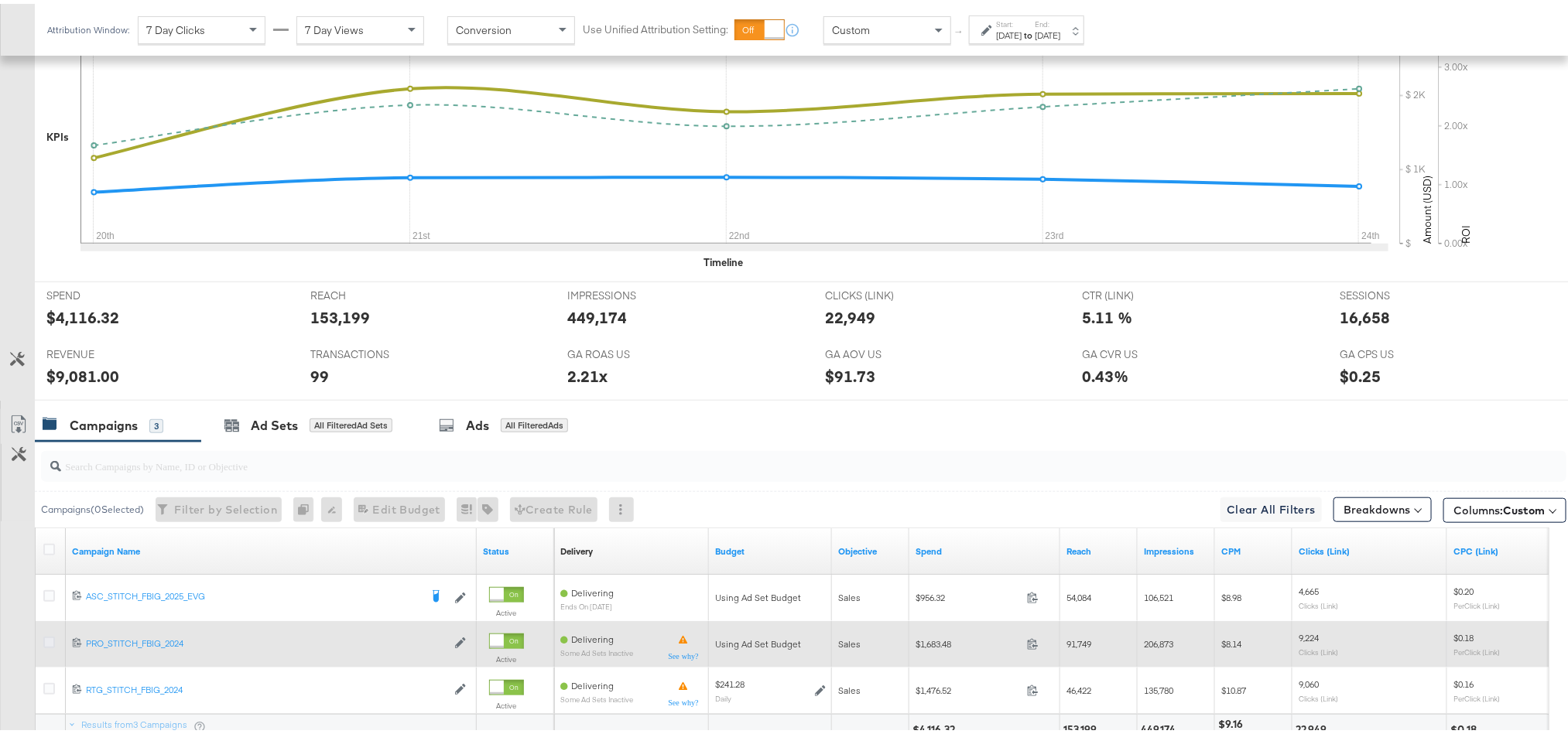
click at [45, 644] on icon at bounding box center [50, 639] width 12 height 12
click at [0, 0] on input "checkbox" at bounding box center [0, 0] width 0 height 0
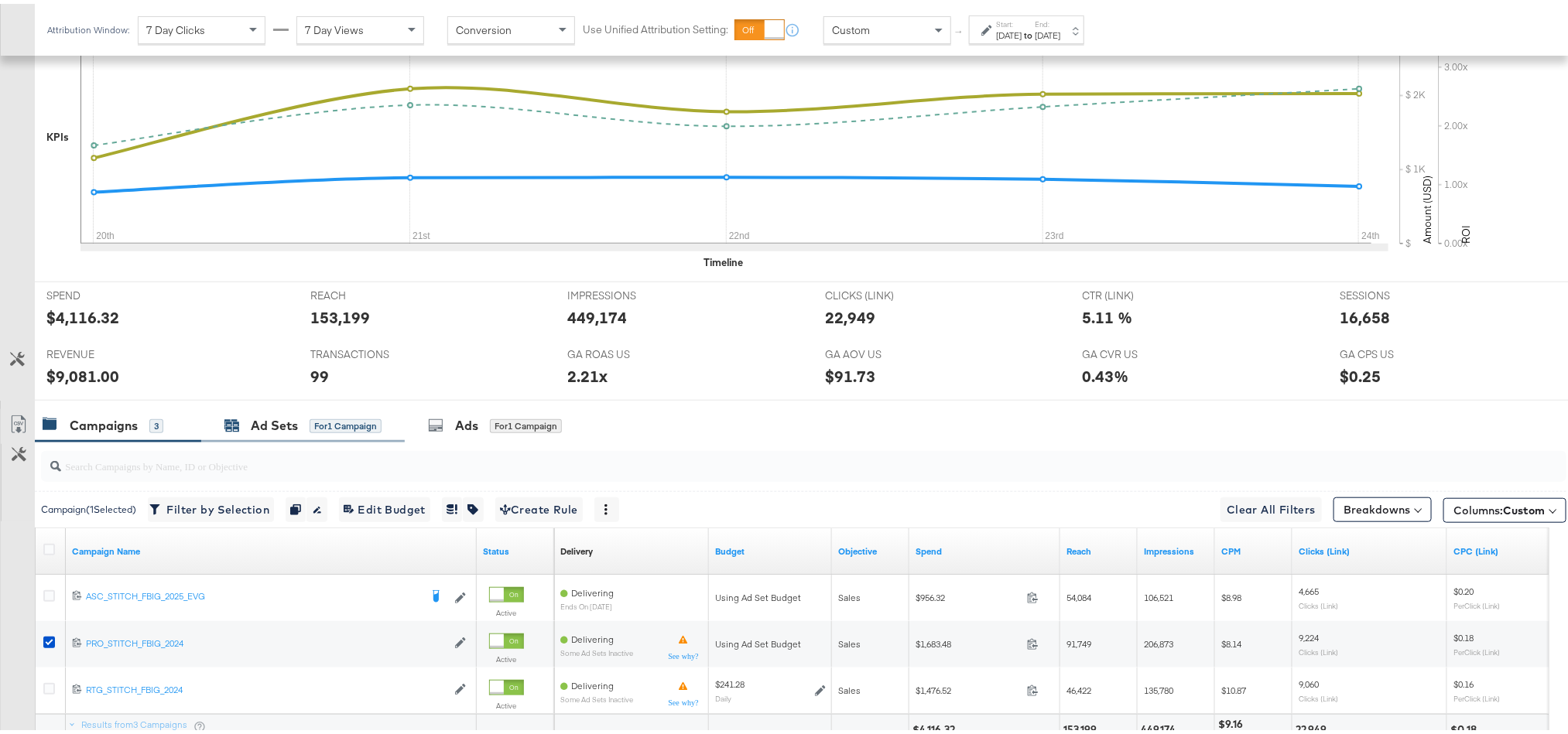
click at [239, 427] on icon at bounding box center [233, 423] width 14 height 10
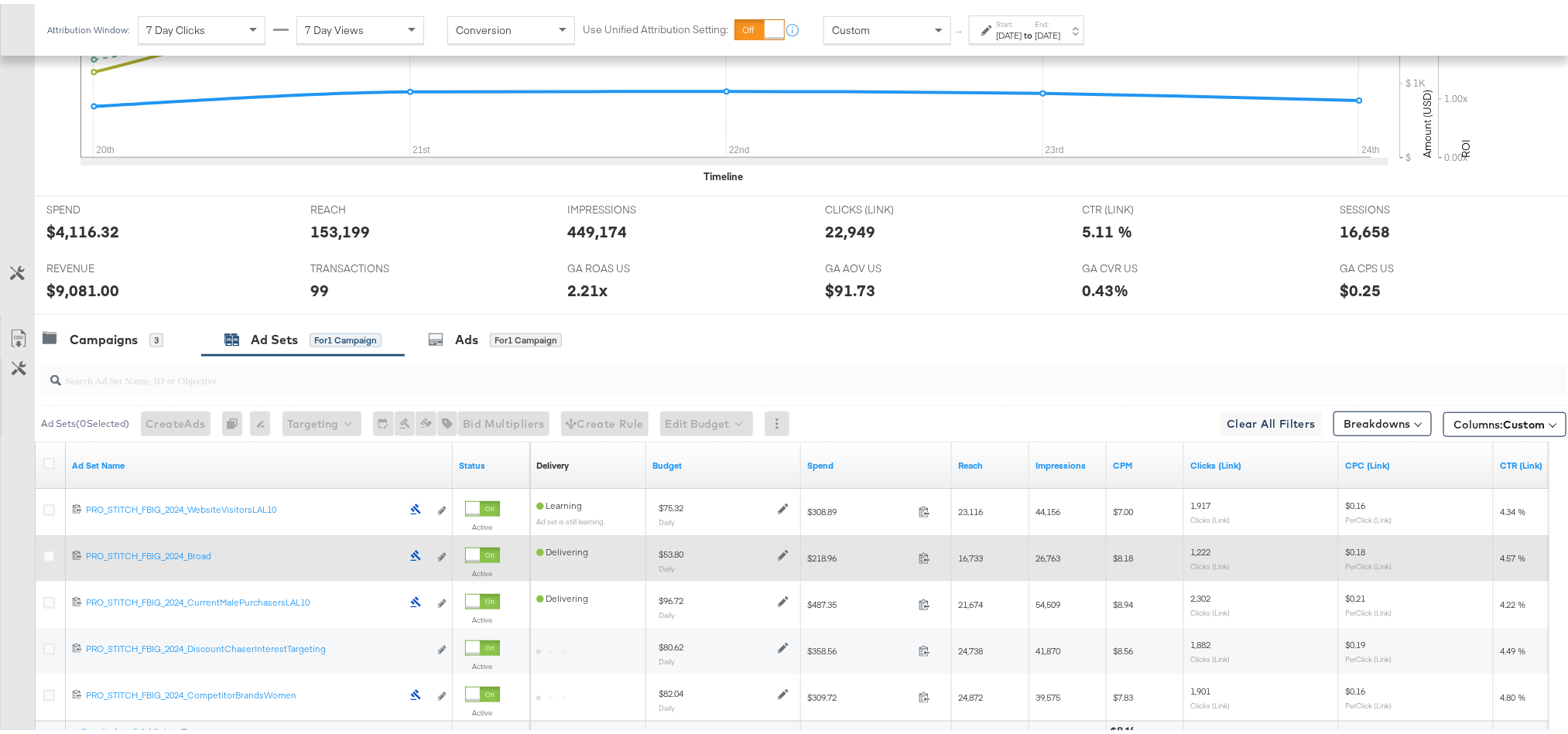
scroll to position [580, 0]
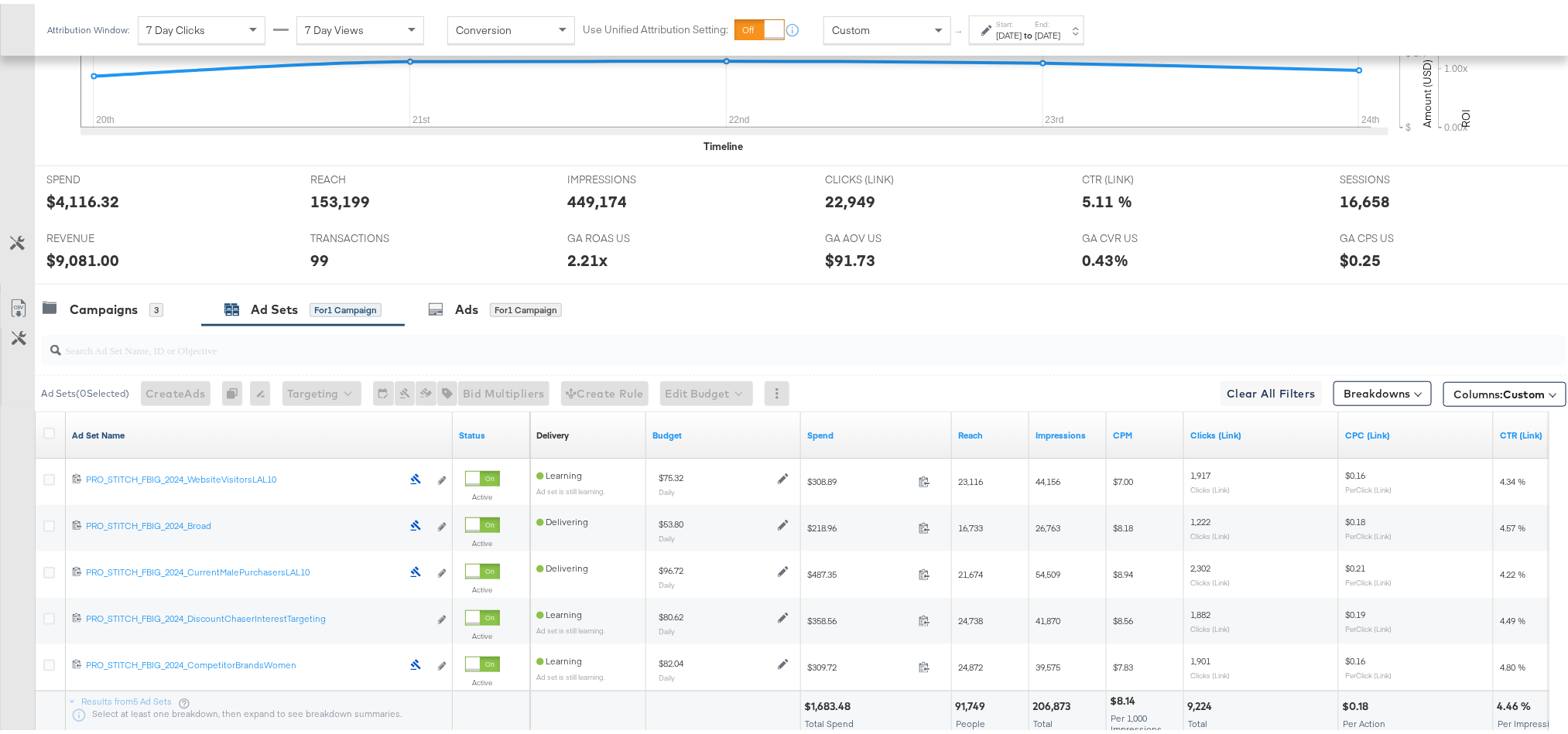
click at [108, 433] on link "Ad Set Name" at bounding box center [259, 432] width 374 height 12
click at [108, 433] on link "Ad Set Name ↓" at bounding box center [259, 432] width 374 height 12
click at [52, 436] on icon at bounding box center [50, 430] width 12 height 12
click at [0, 0] on input "checkbox" at bounding box center [0, 0] width 0 height 0
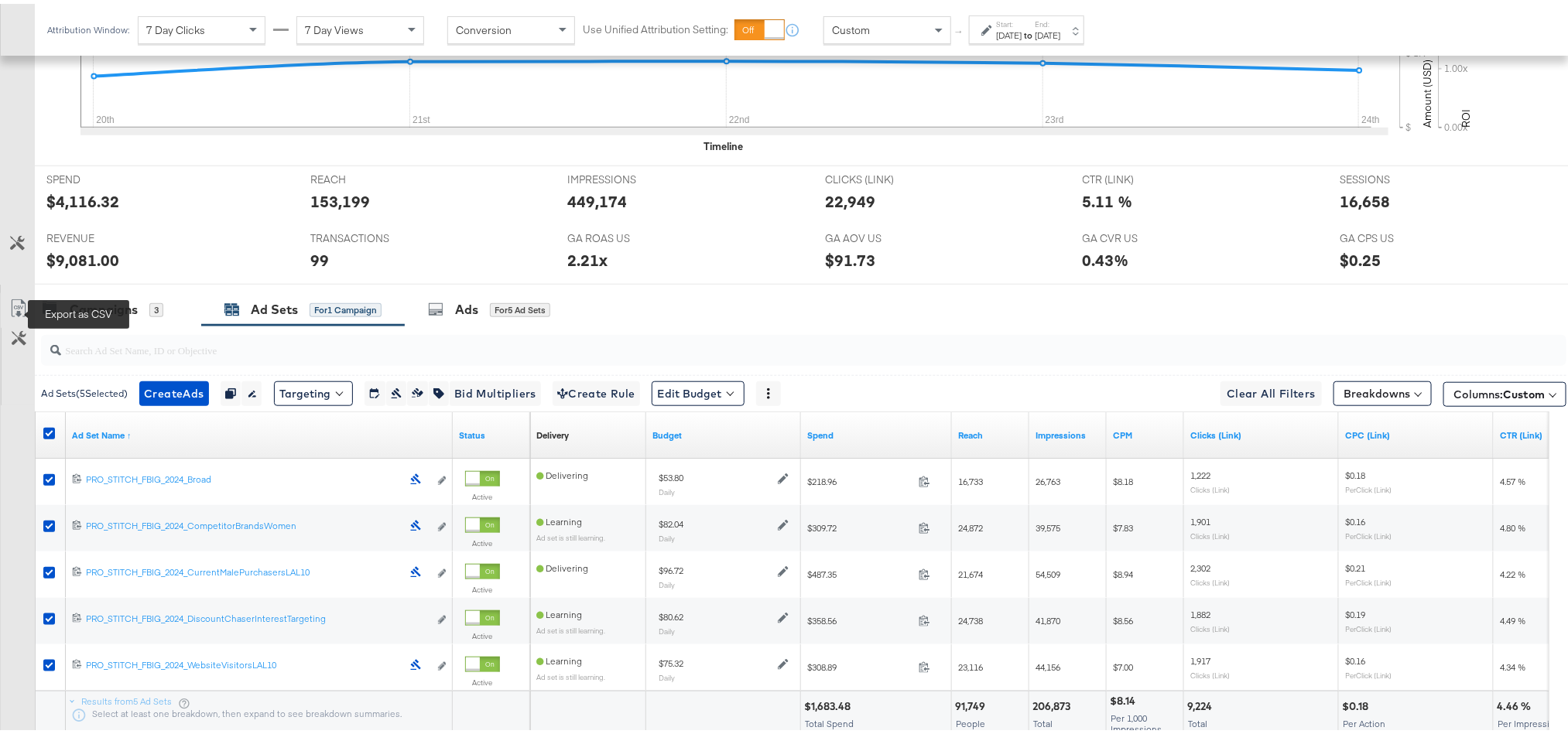
click at [20, 314] on icon at bounding box center [19, 305] width 19 height 19
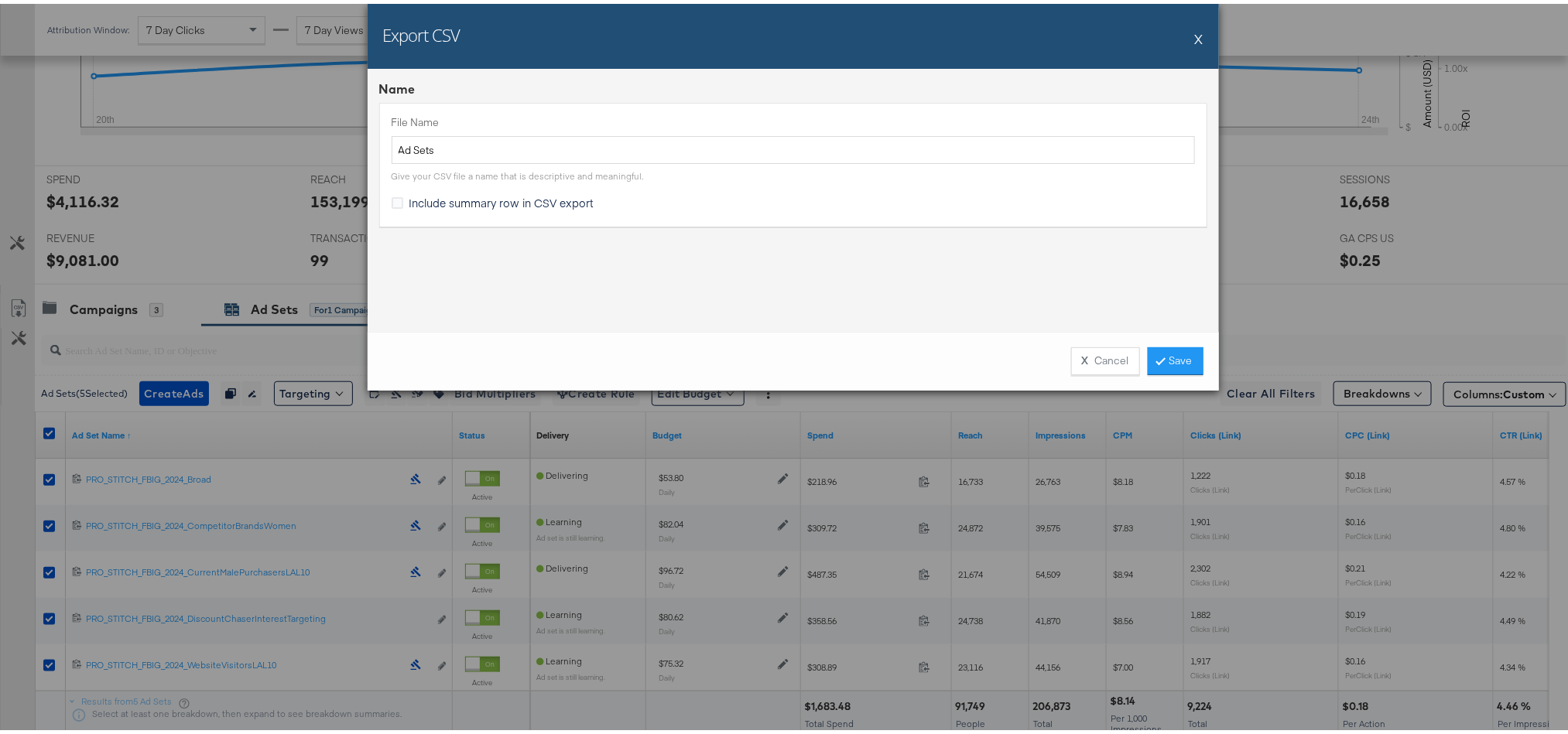
click at [1159, 340] on div "X Cancel Save" at bounding box center [793, 357] width 852 height 59
click at [1162, 350] on link "Save" at bounding box center [1176, 357] width 56 height 28
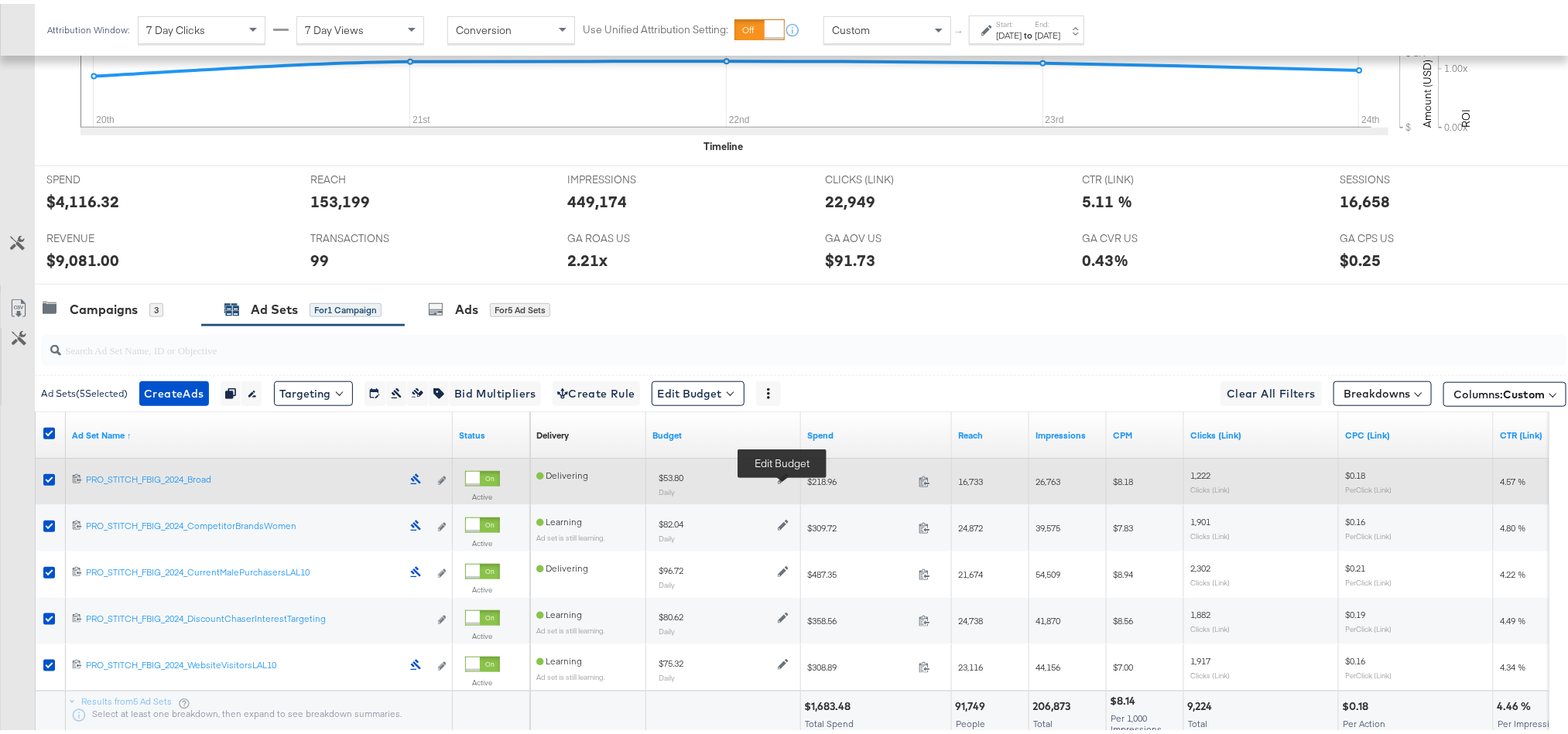
click at [783, 480] on icon at bounding box center [783, 474] width 11 height 11
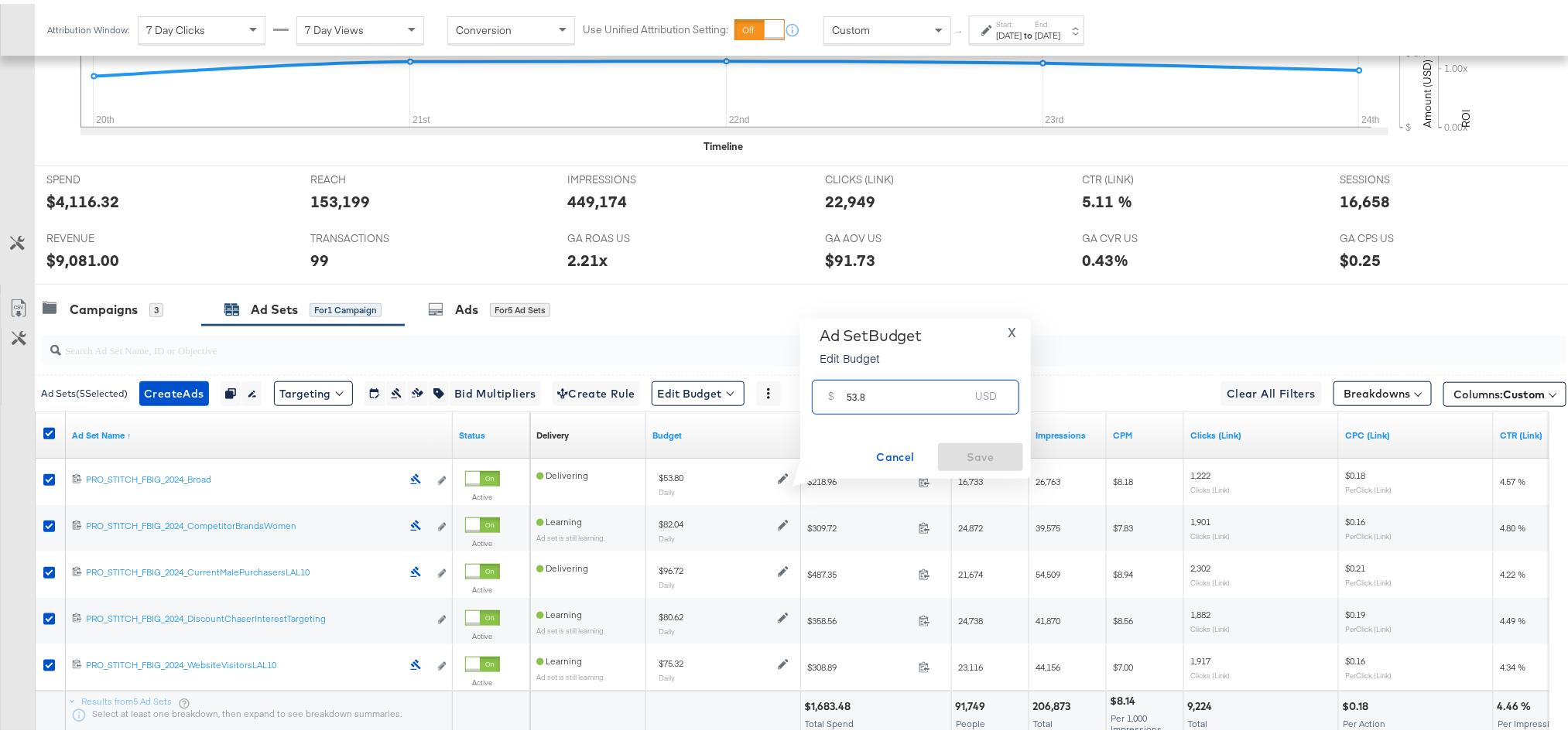
click at [866, 392] on input "53.8" at bounding box center [907, 387] width 123 height 33
paste input "$87.84"
type input "87.84"
click at [973, 446] on span "Save" at bounding box center [980, 453] width 73 height 20
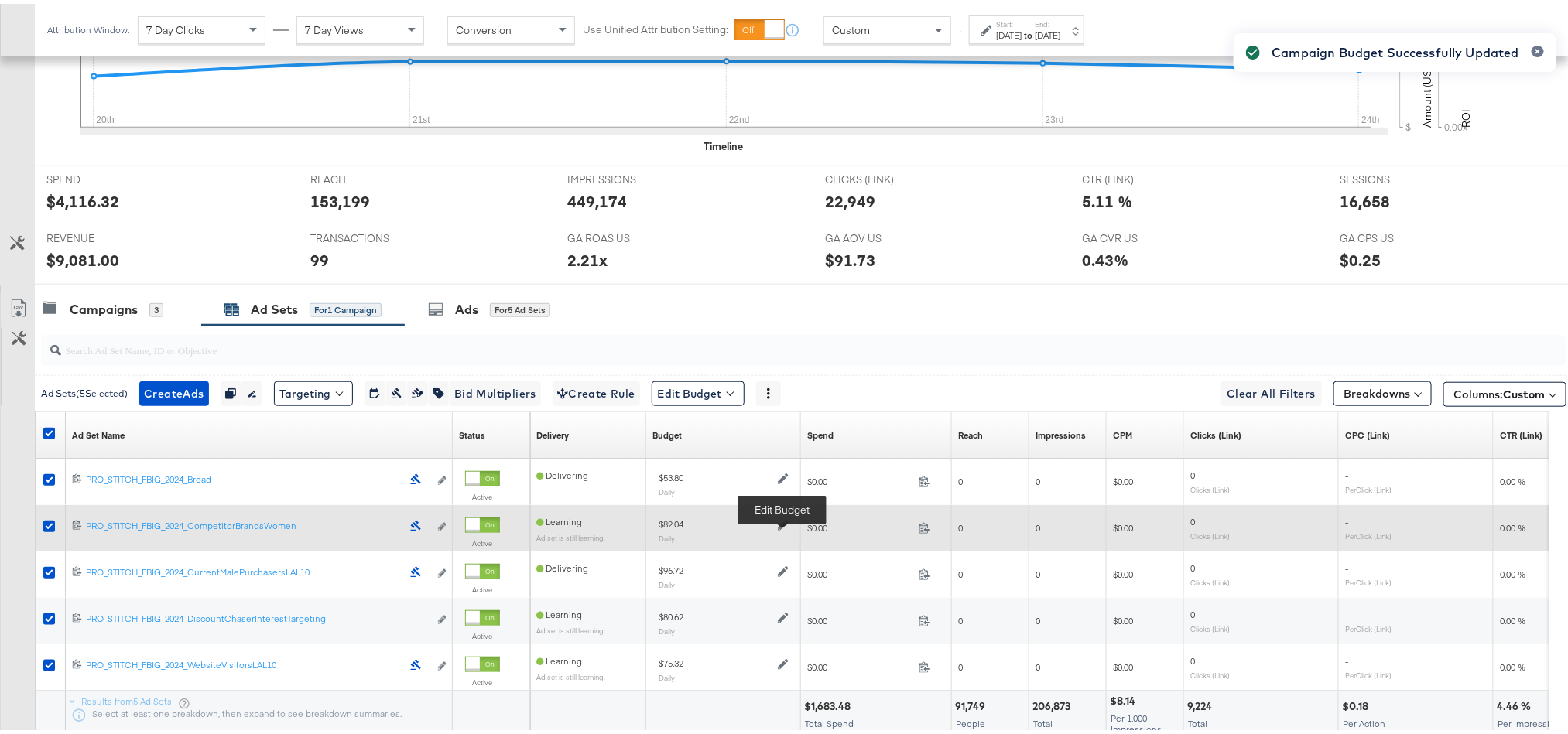
click at [781, 527] on icon at bounding box center [783, 521] width 11 height 11
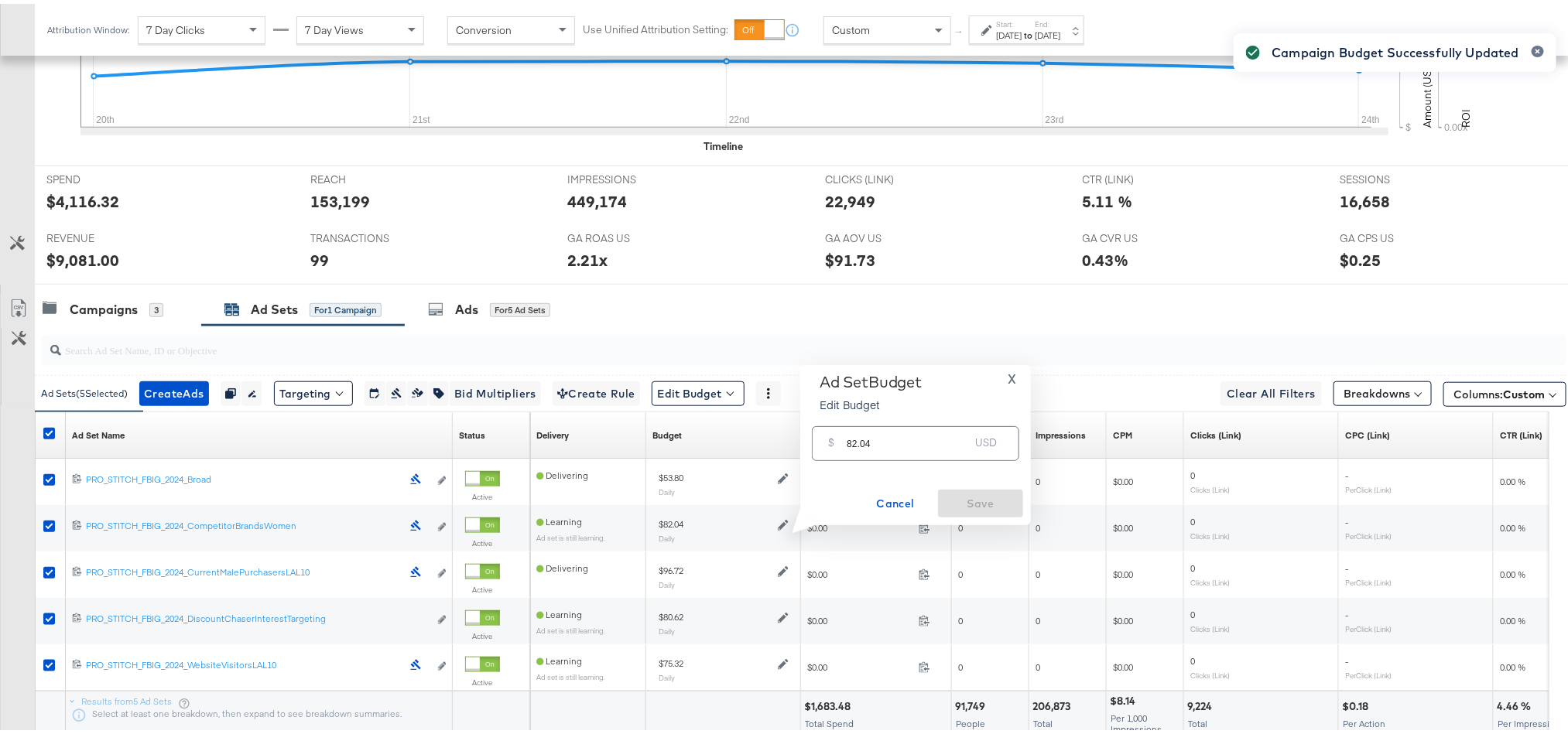
click at [847, 444] on input "82.04" at bounding box center [907, 433] width 123 height 33
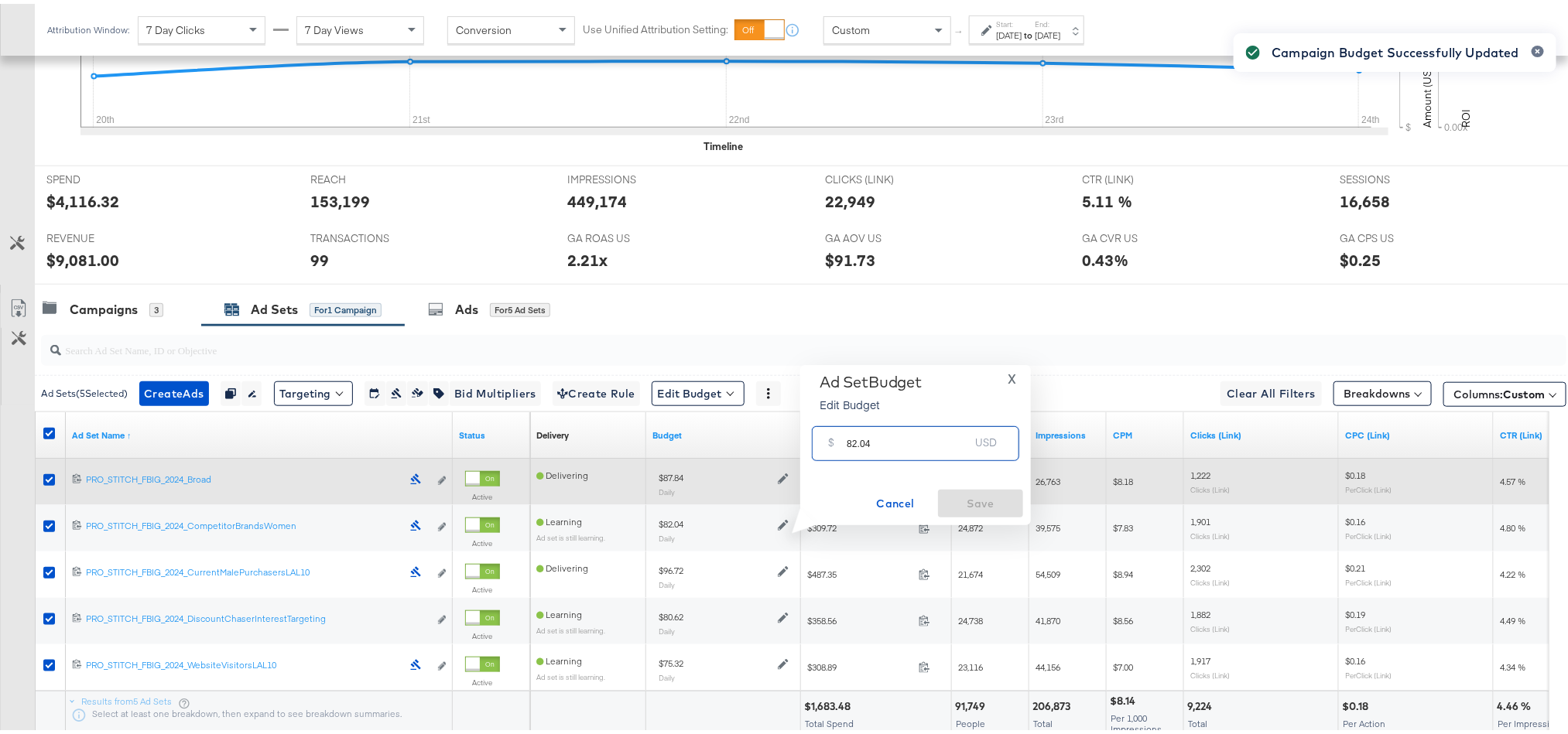
paste input "$75.71"
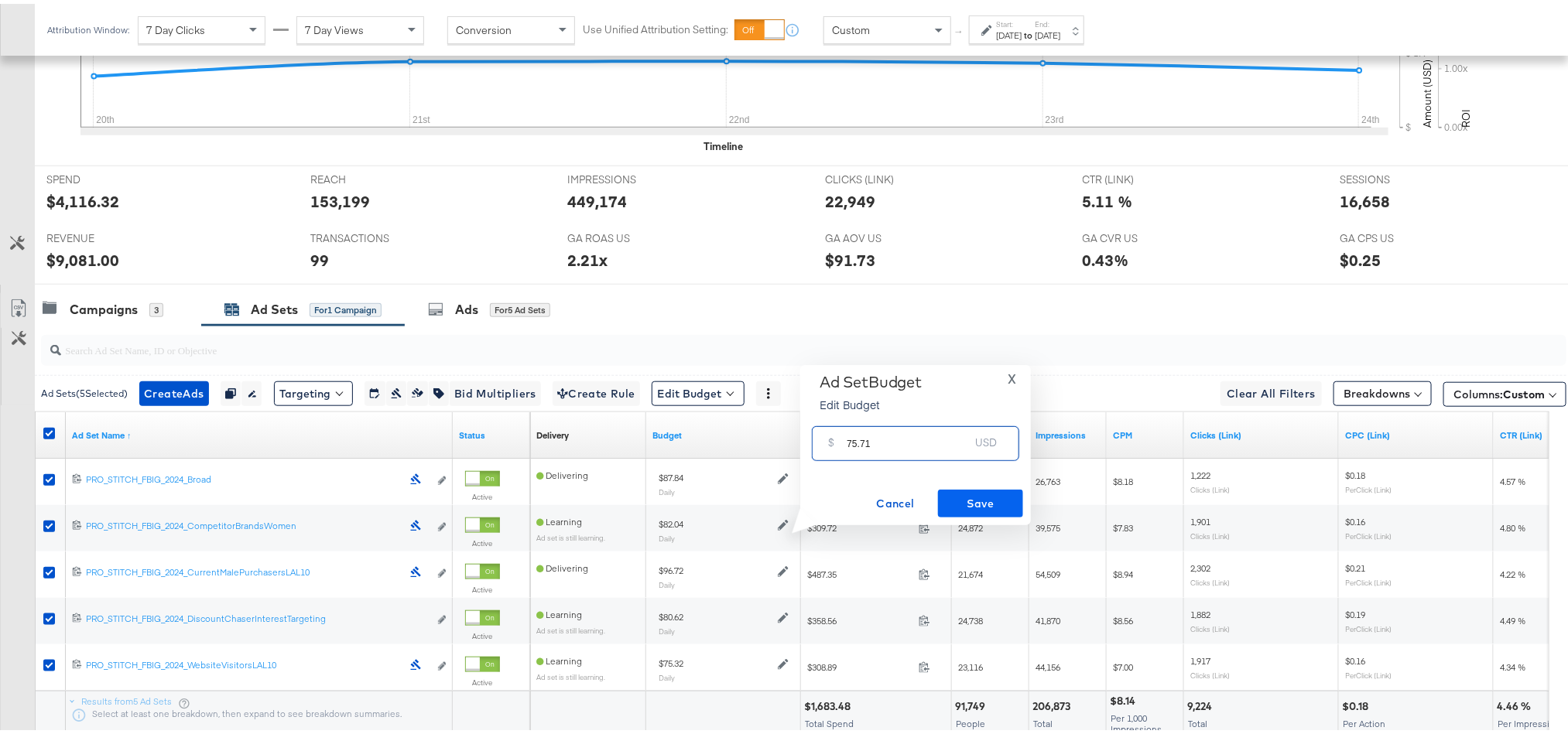
type input "75.71"
click at [966, 502] on span "Save" at bounding box center [980, 500] width 73 height 20
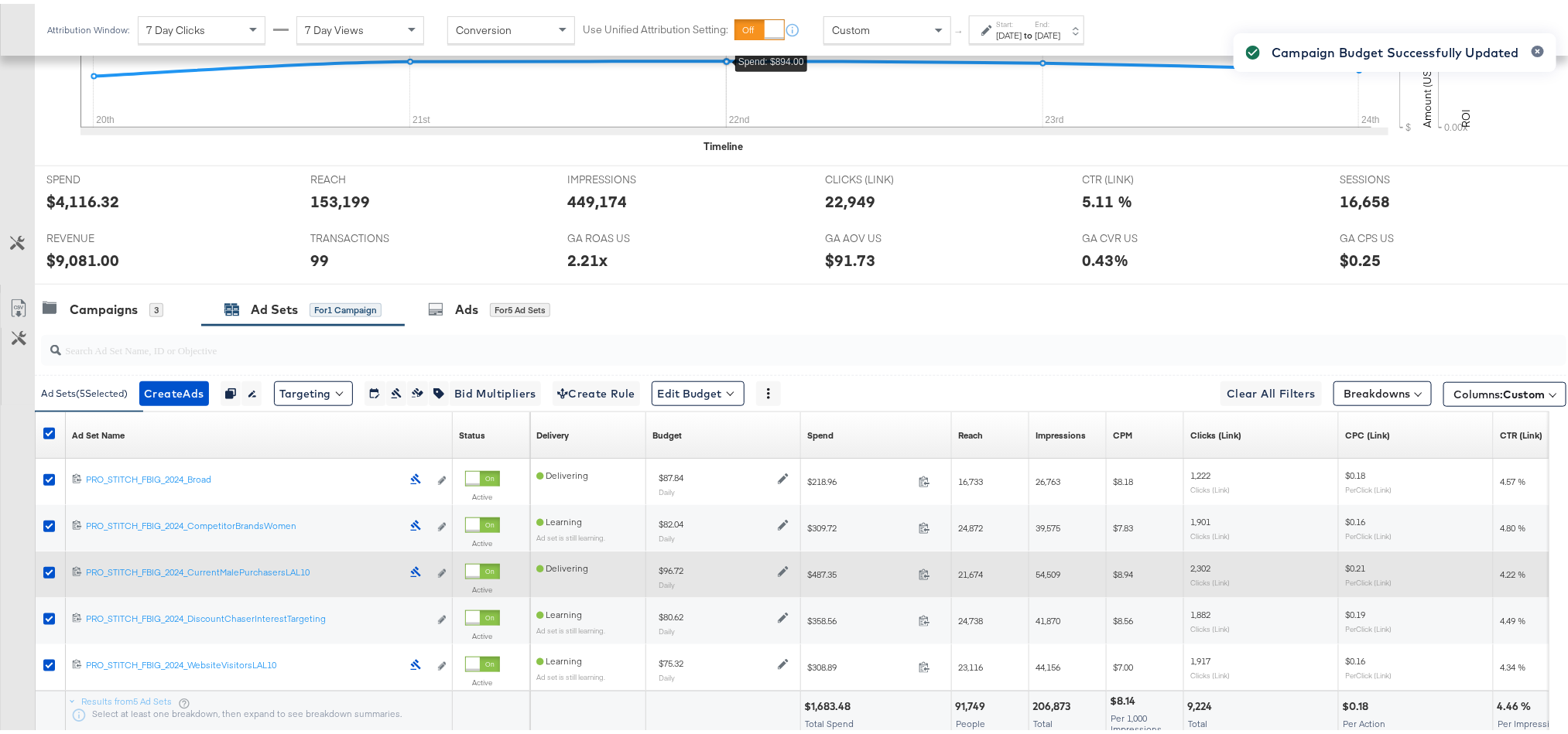
click at [776, 573] on div at bounding box center [781, 566] width 15 height 13
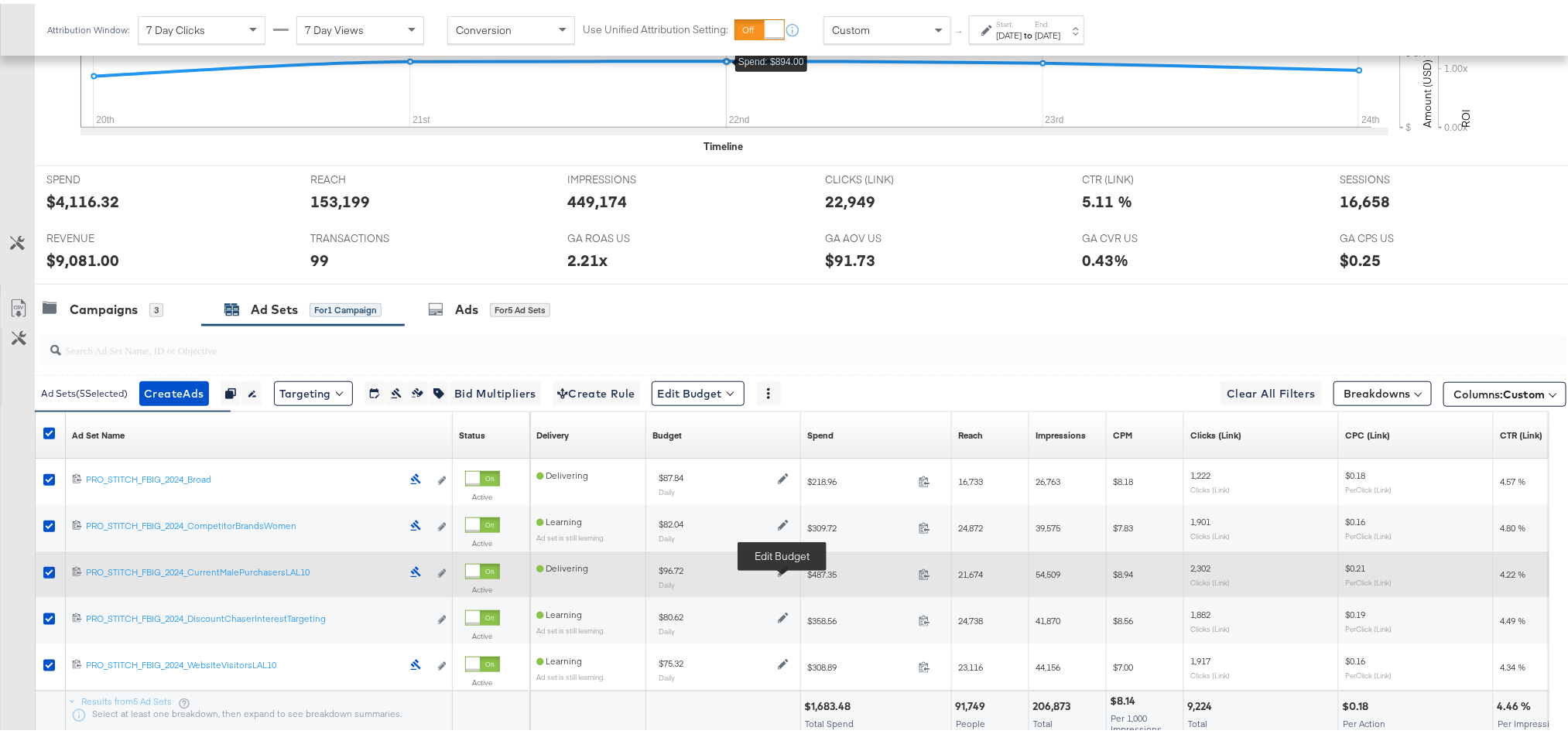
click at [781, 573] on icon at bounding box center [783, 568] width 11 height 11
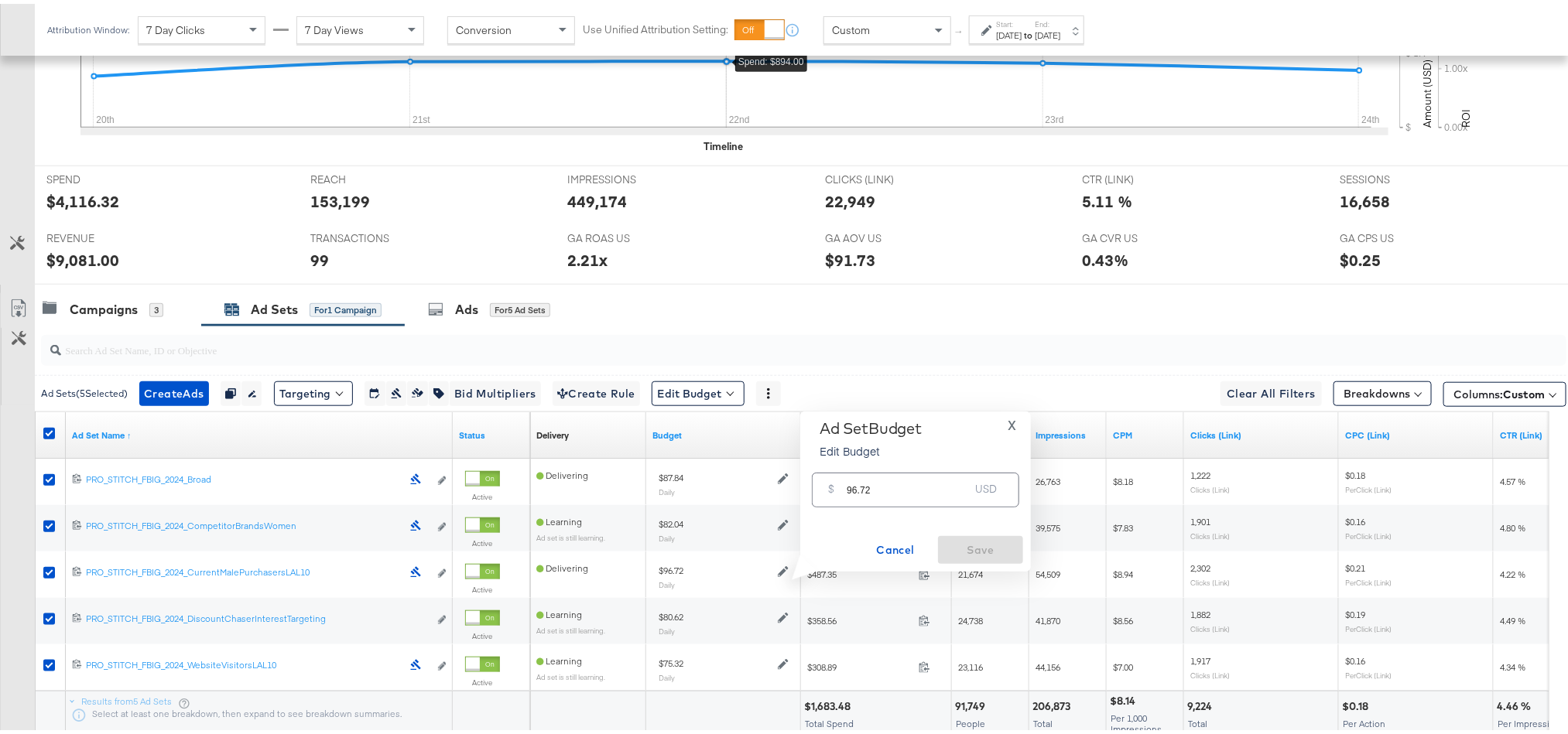
click at [878, 499] on div "$ 96.72 USD" at bounding box center [916, 486] width 207 height 35
click at [881, 487] on input "96.72" at bounding box center [907, 480] width 123 height 33
paste input "$75.08"
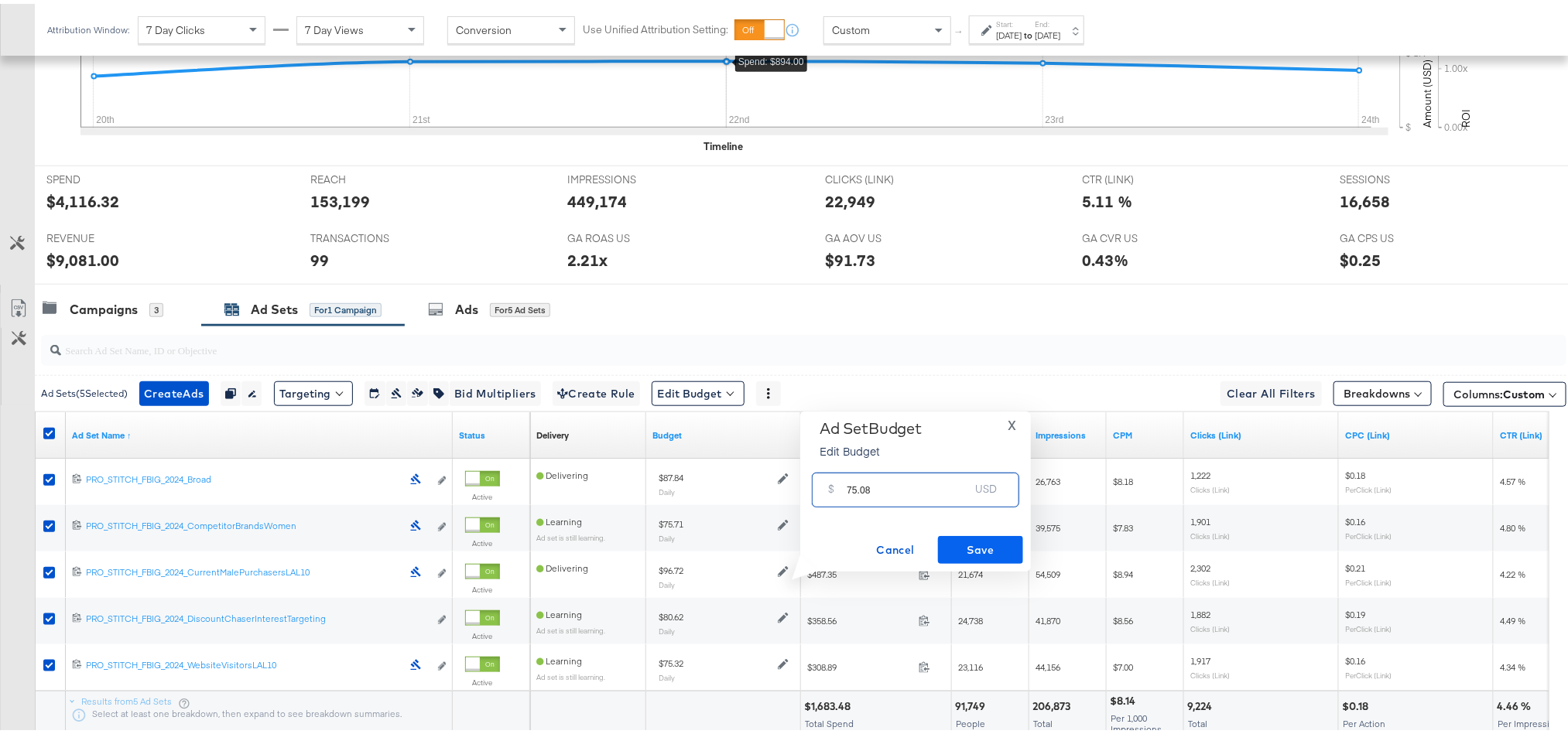
type input "75.08"
click at [964, 546] on span "Save" at bounding box center [980, 546] width 73 height 20
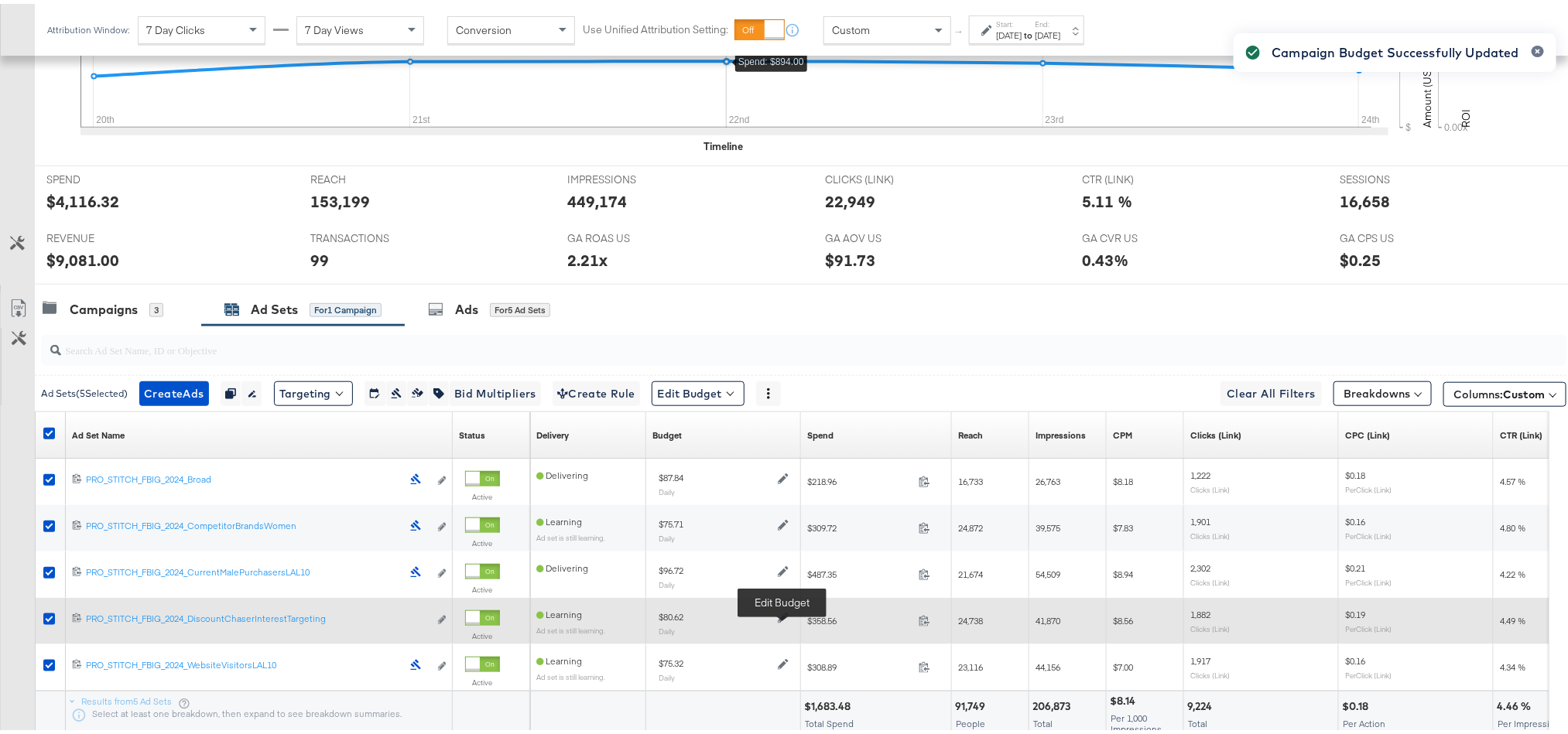
click at [779, 619] on icon at bounding box center [783, 614] width 11 height 11
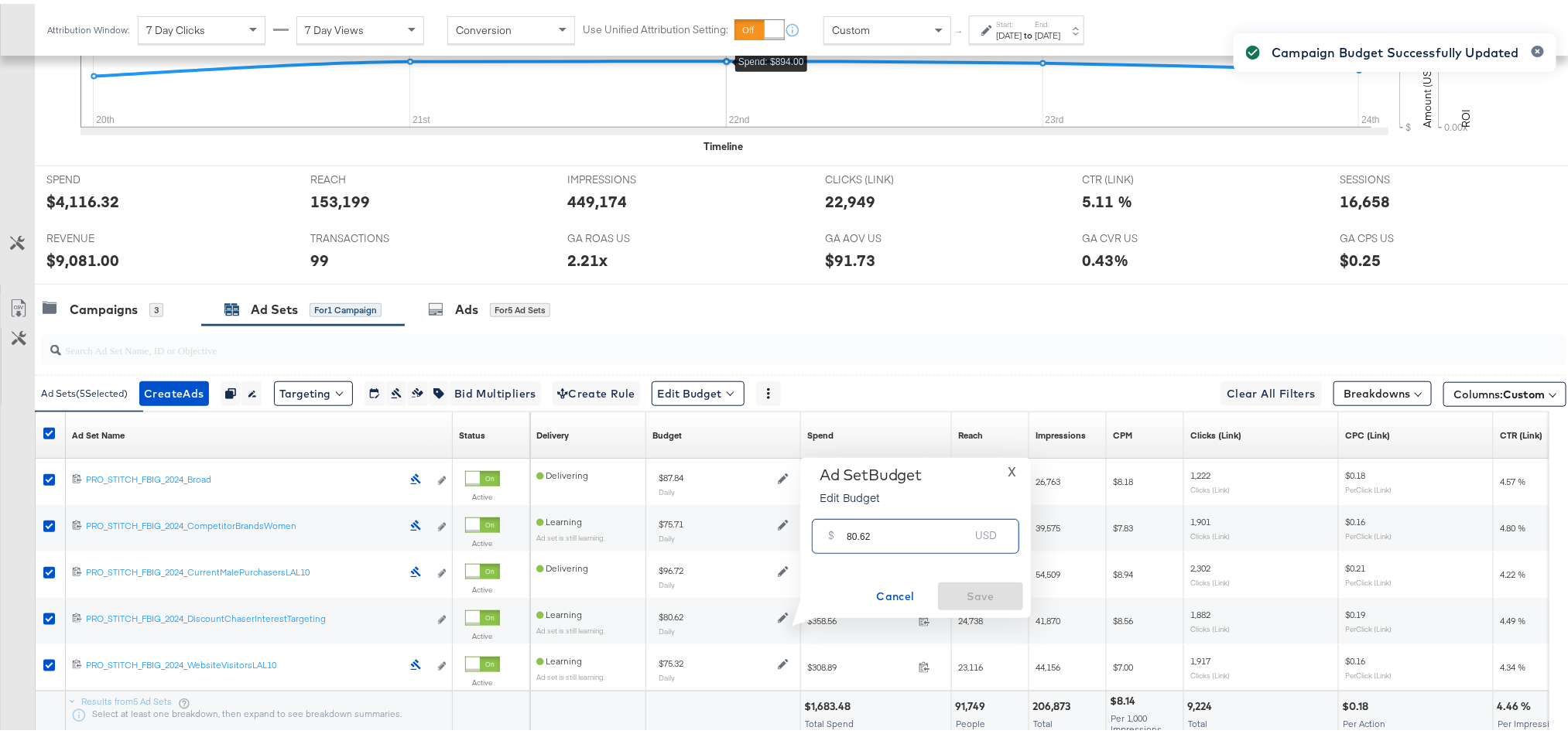
click at [877, 521] on input "80.62" at bounding box center [907, 526] width 123 height 33
paste input "$82.55"
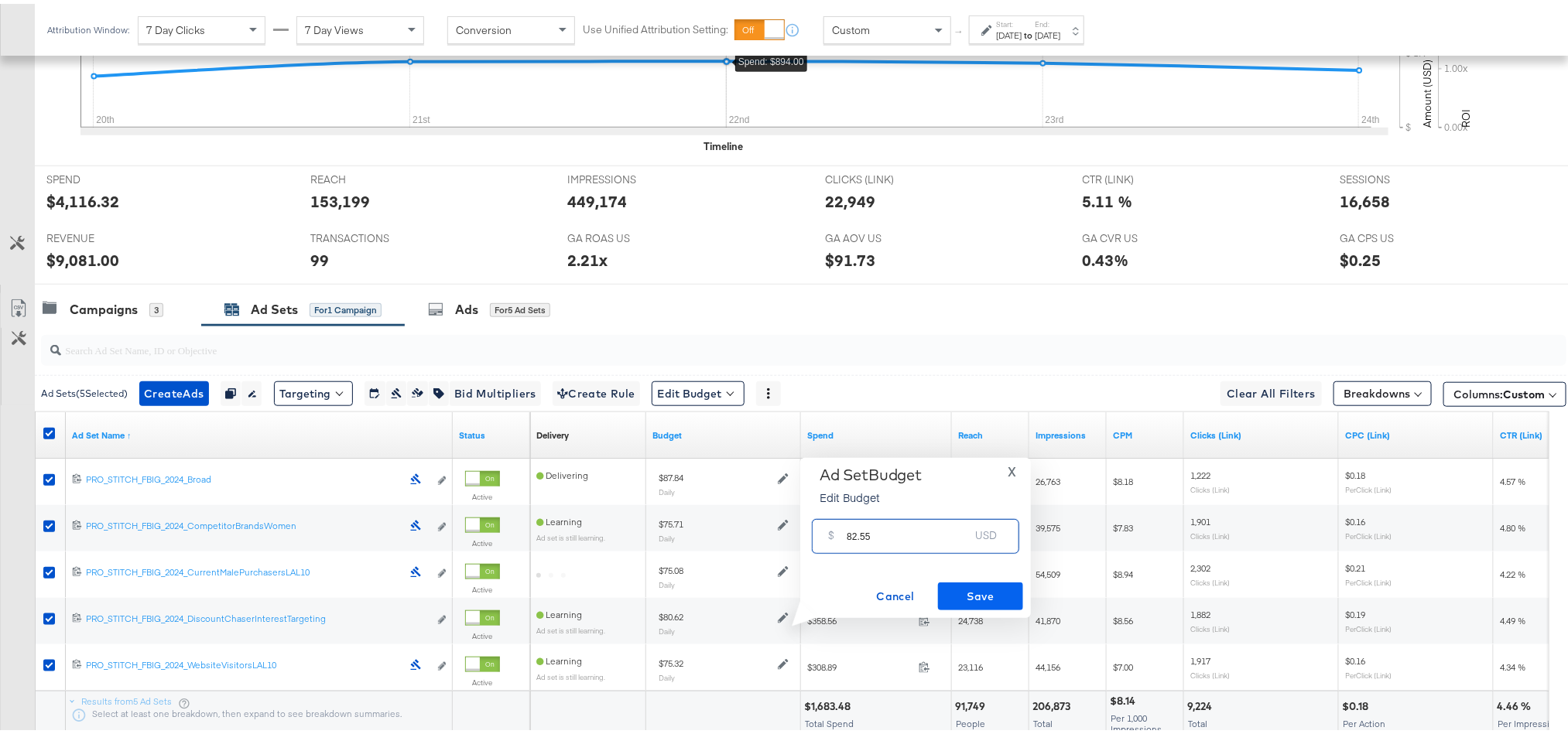
type input "82.55"
click at [949, 583] on span "Save" at bounding box center [980, 593] width 73 height 20
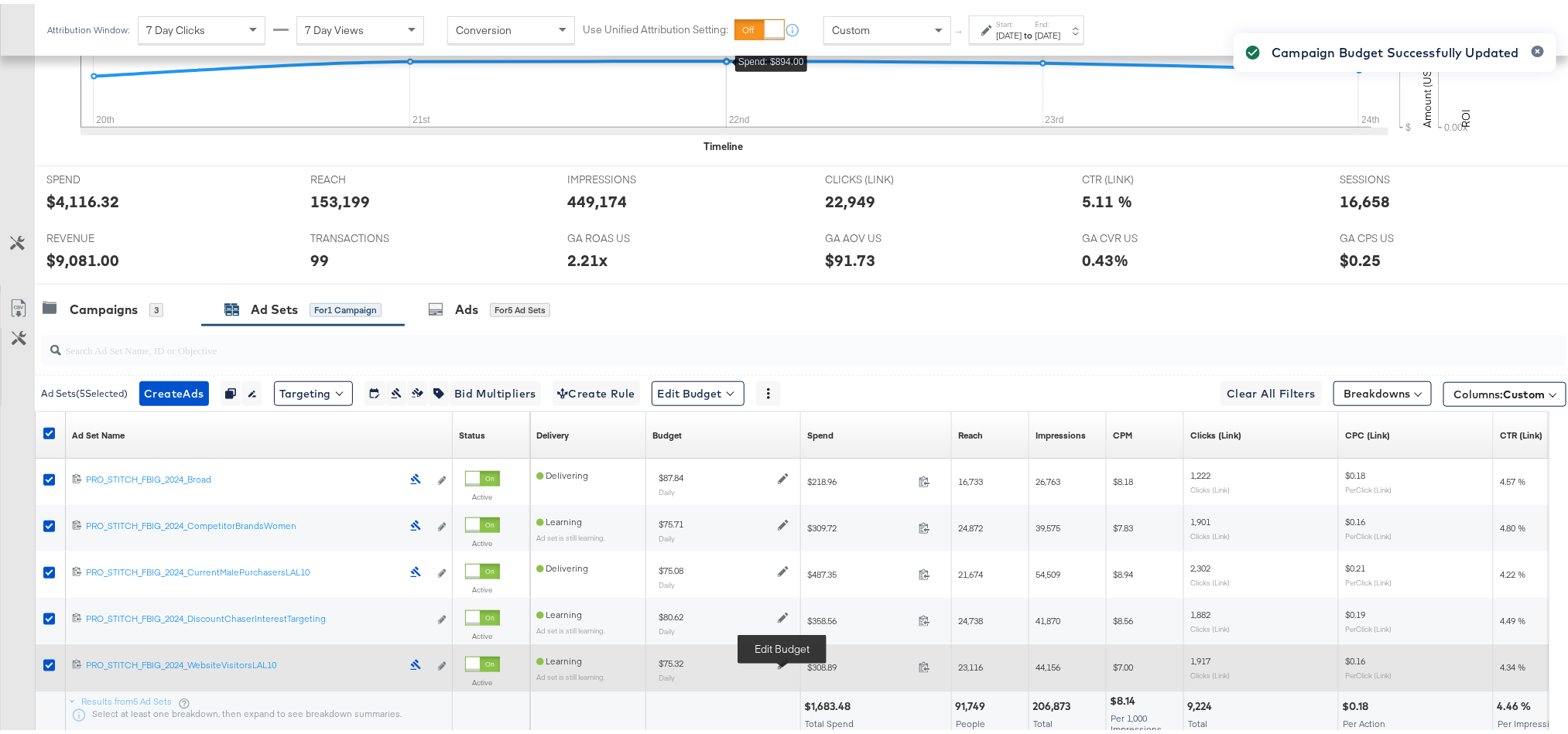
click at [781, 666] on icon at bounding box center [783, 660] width 11 height 11
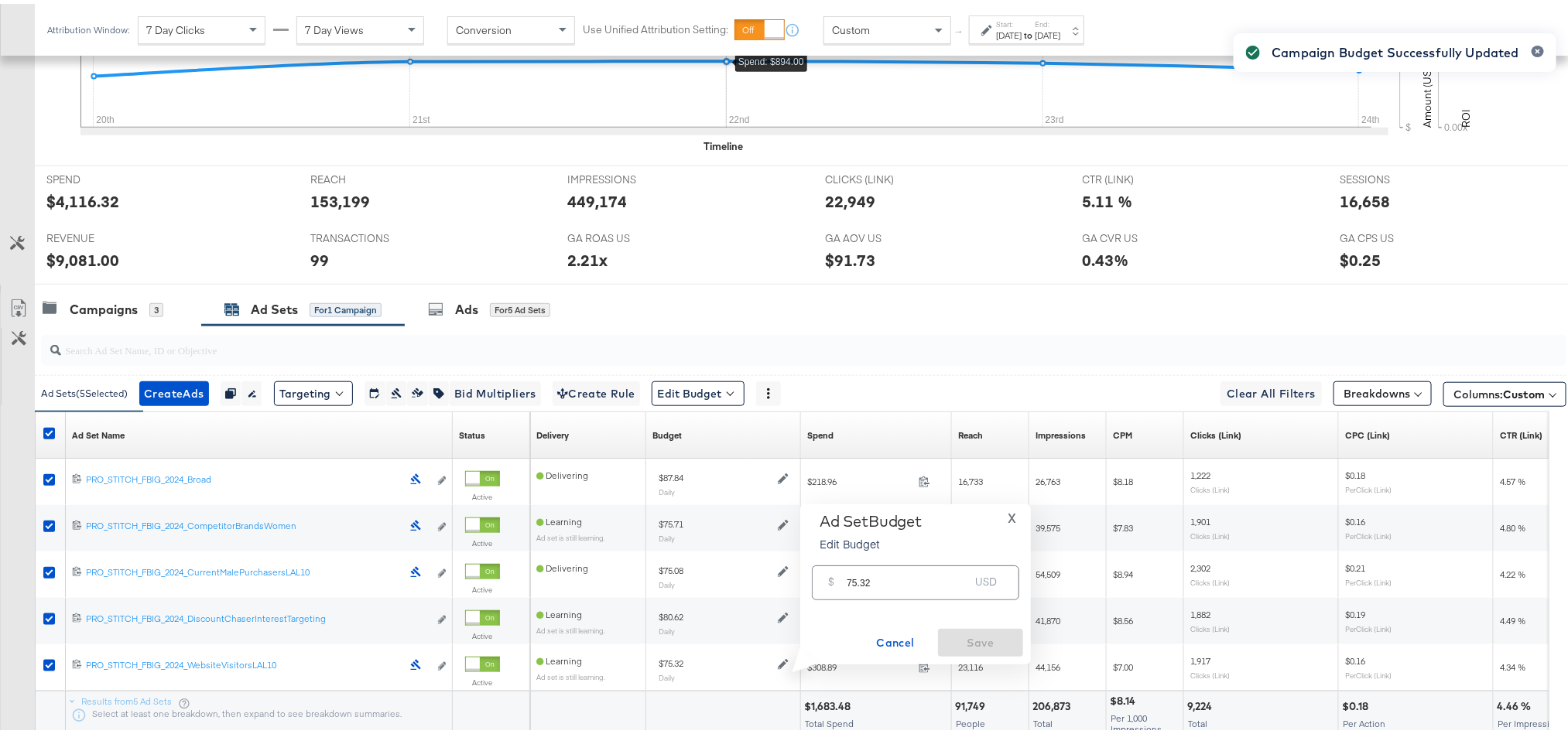
click at [857, 576] on input "75.32" at bounding box center [907, 572] width 123 height 33
paste input "$67.31"
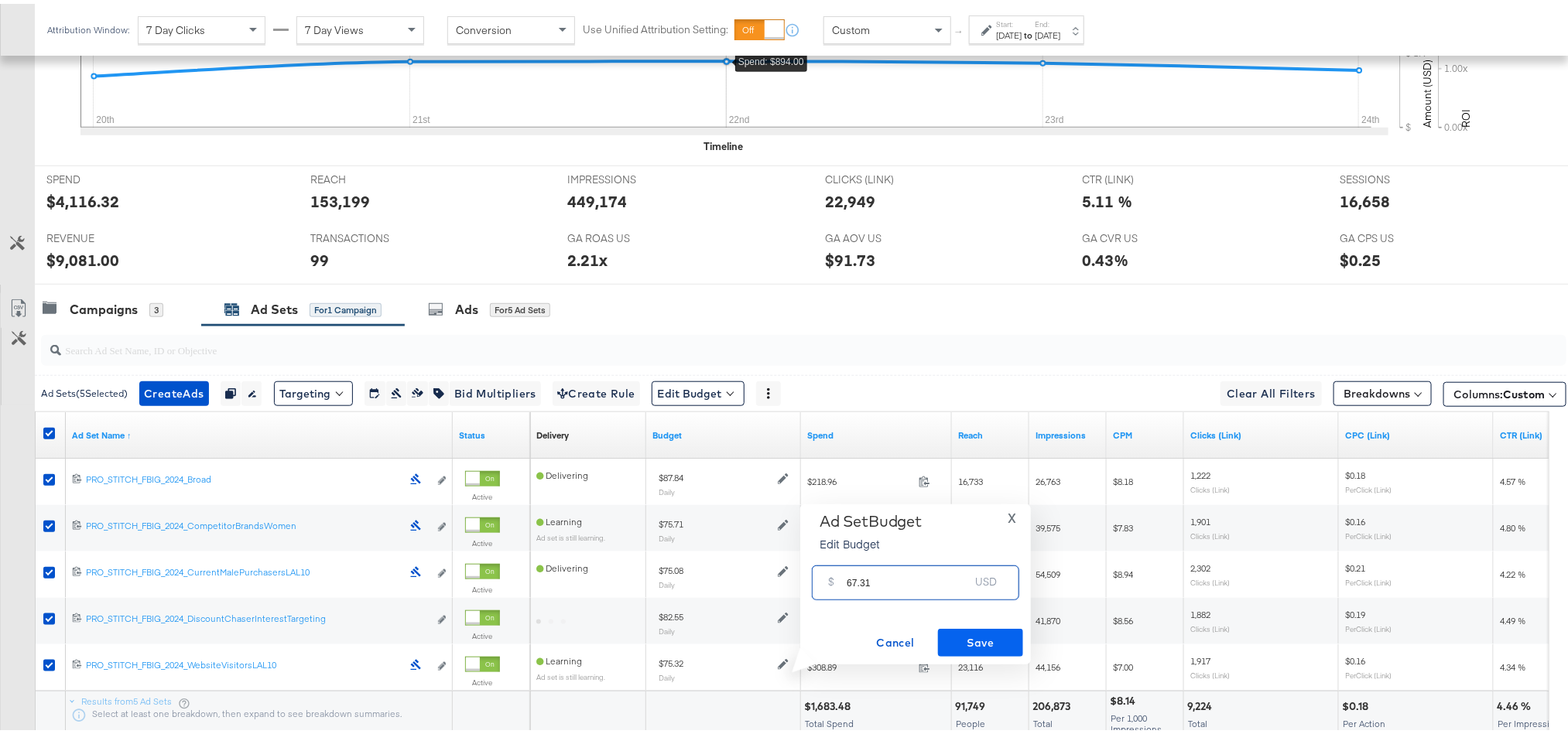
type input "67.31"
click at [992, 643] on span "Save" at bounding box center [980, 639] width 73 height 20
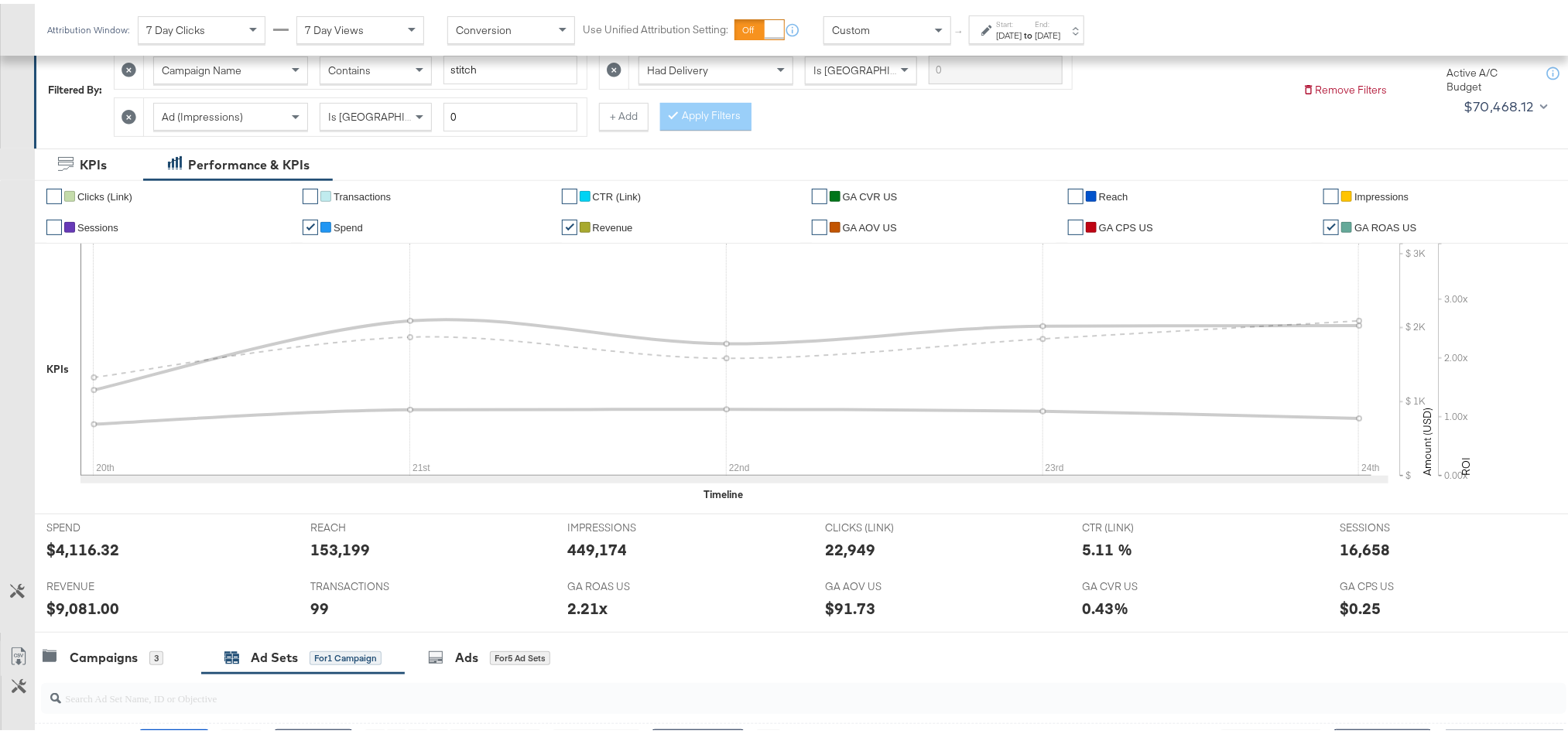
scroll to position [0, 0]
